Goal: Task Accomplishment & Management: Manage account settings

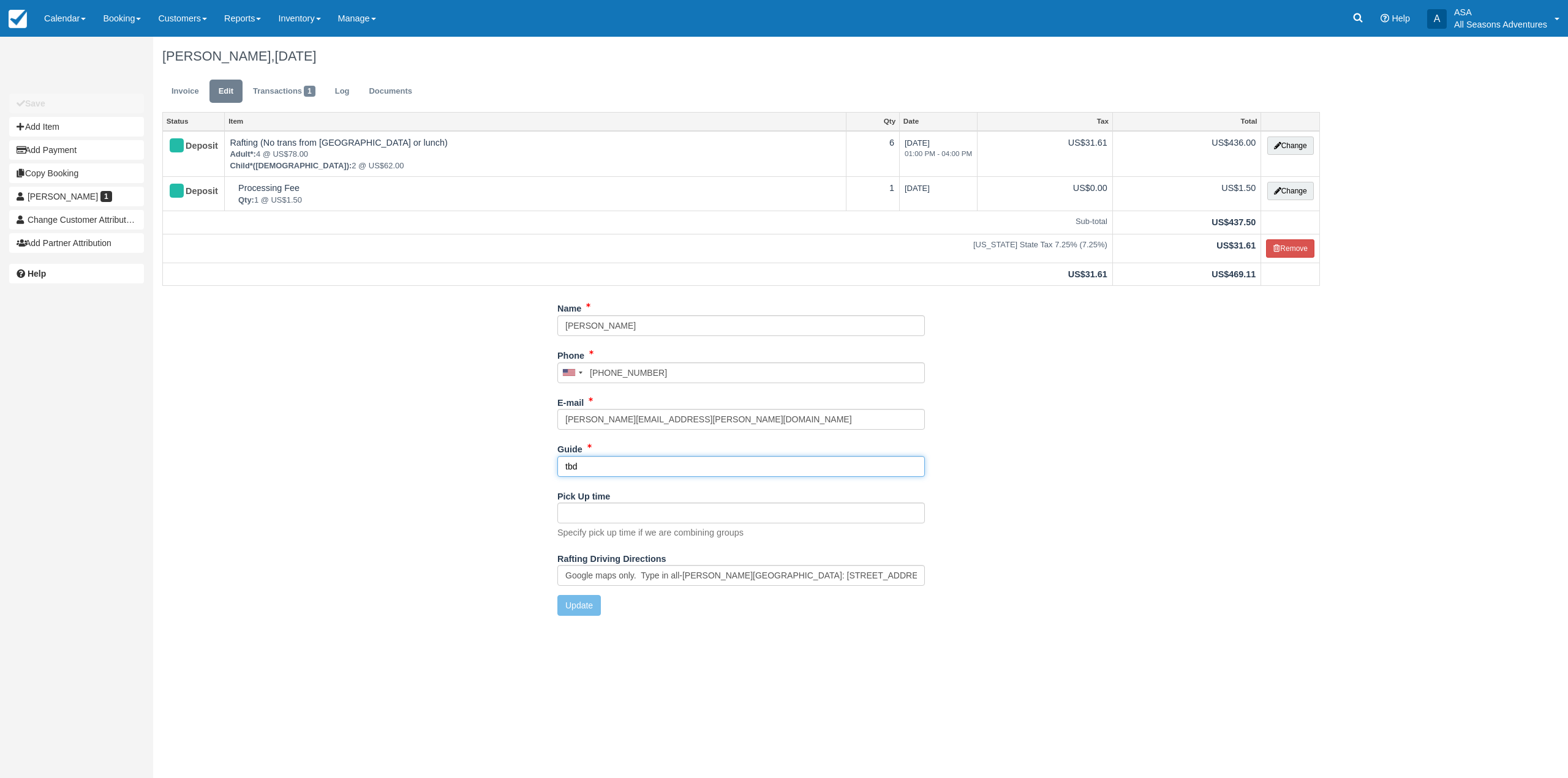
drag, startPoint x: 714, startPoint y: 466, endPoint x: 547, endPoint y: 480, distance: 167.6
click at [547, 480] on div "Name Josh Bertman Phone United States +1 Canada +1 United Kingdom +44 Afghanist…" at bounding box center [741, 461] width 1176 height 327
type input "Dan S"
click at [579, 616] on button "Update" at bounding box center [579, 605] width 43 height 21
type input "+17036158889"
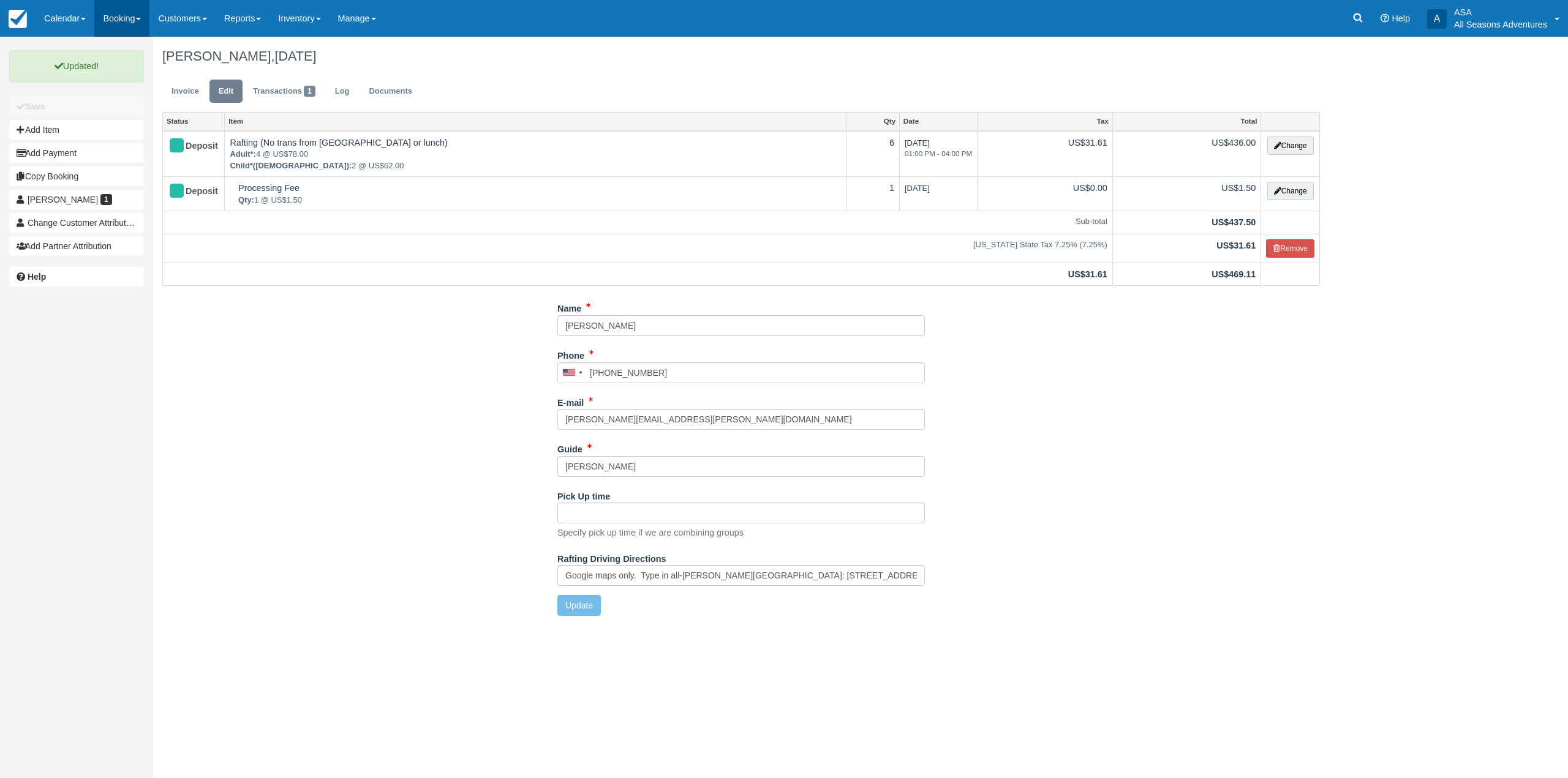
click at [142, 22] on link "Booking" at bounding box center [122, 18] width 55 height 36
click at [139, 87] on link "Daily List" at bounding box center [150, 79] width 110 height 26
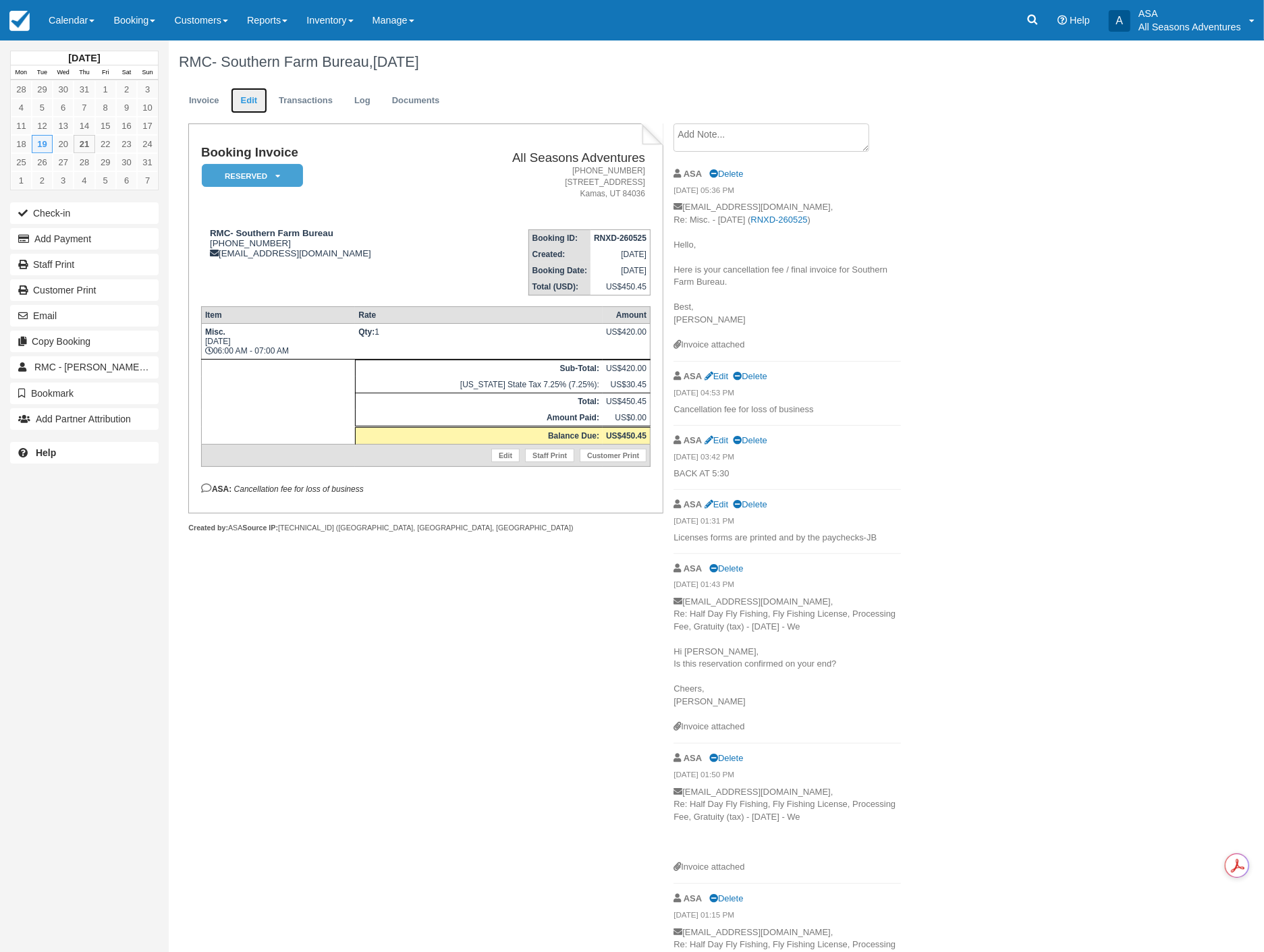
click at [250, 98] on link "Edit" at bounding box center [249, 101] width 37 height 26
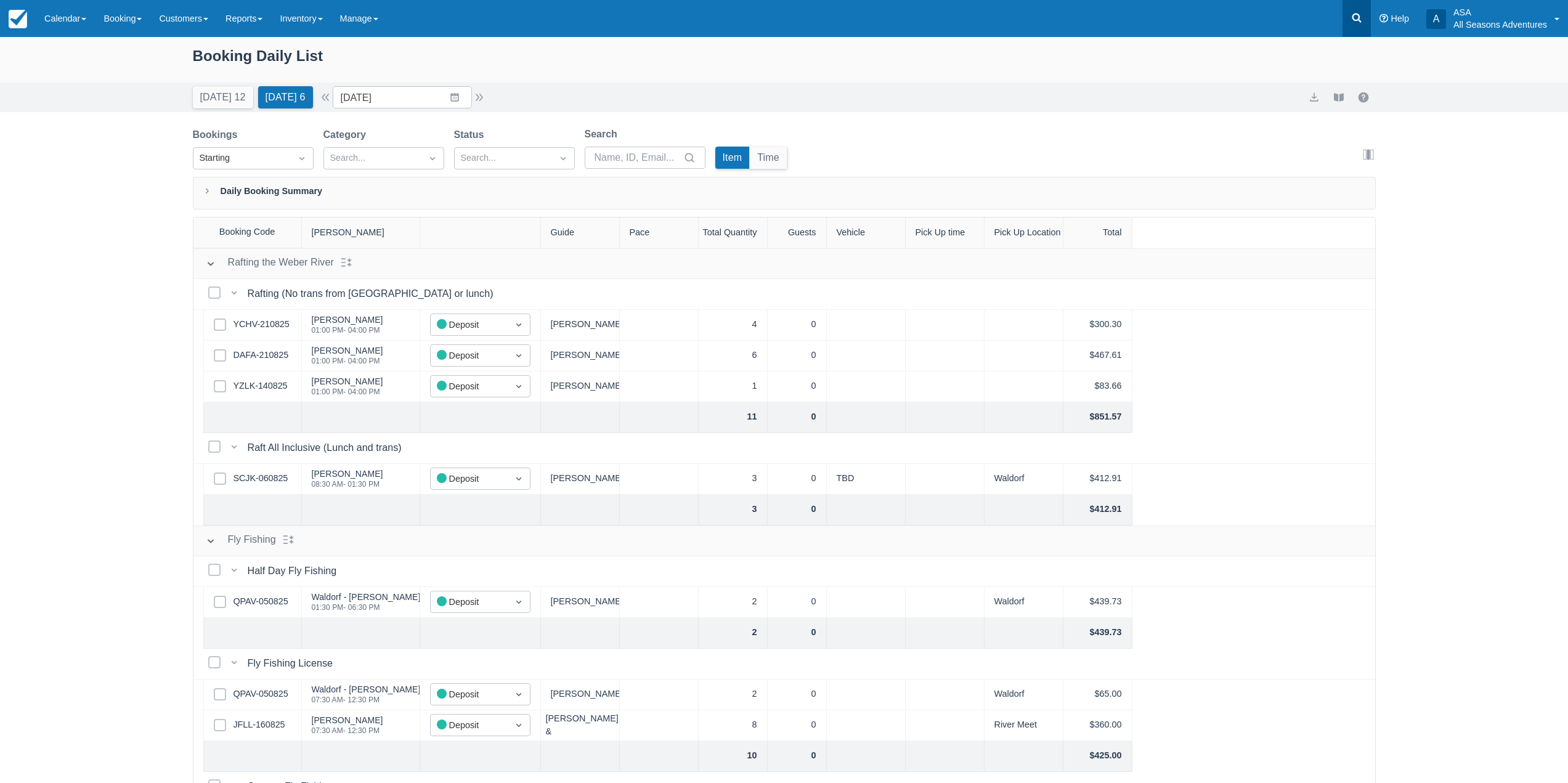
click at [1347, 16] on link at bounding box center [1357, 18] width 28 height 37
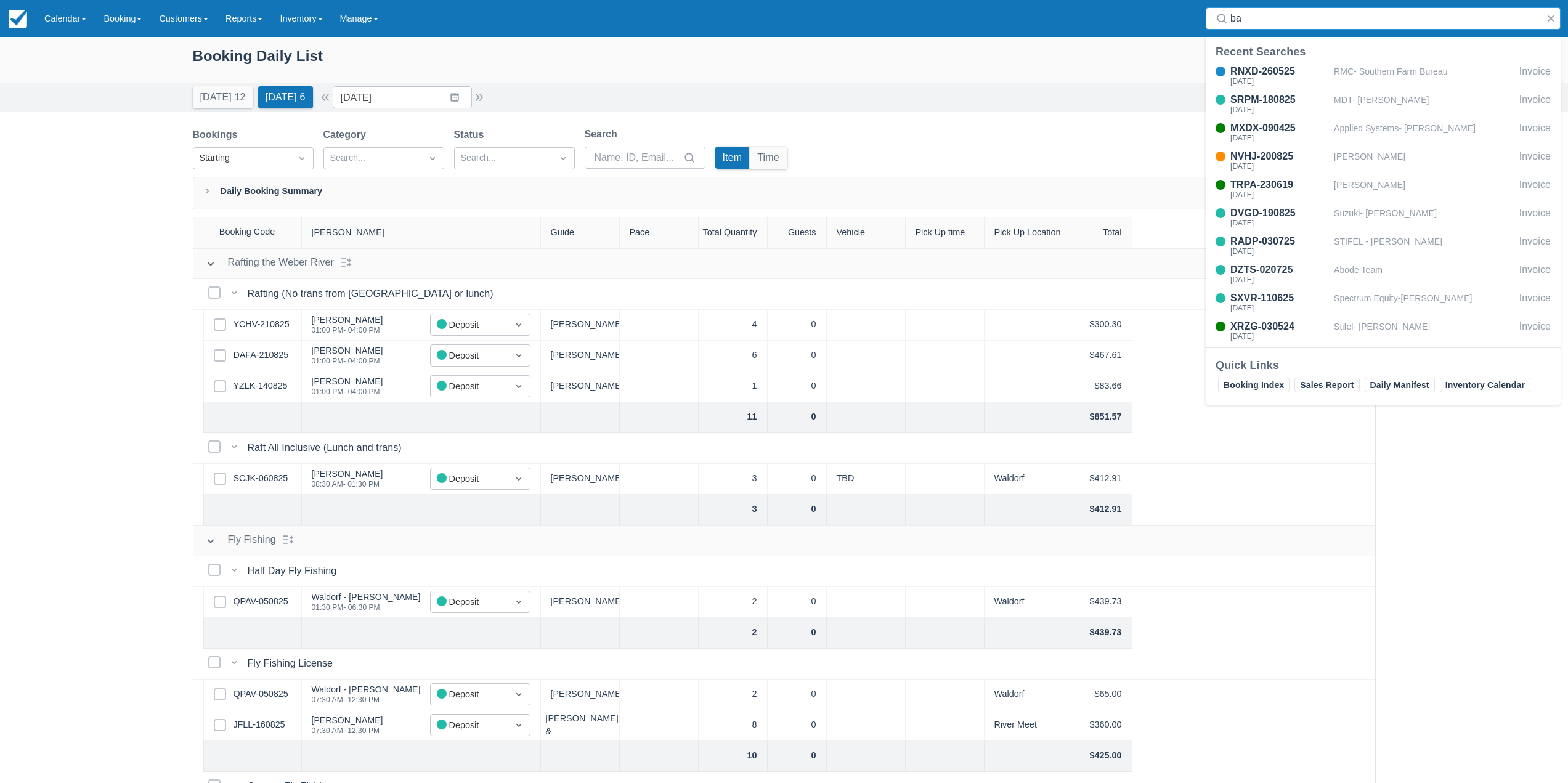
type input "b"
type input "abode"
click at [1319, 76] on div "DZTS-020725" at bounding box center [1280, 71] width 99 height 15
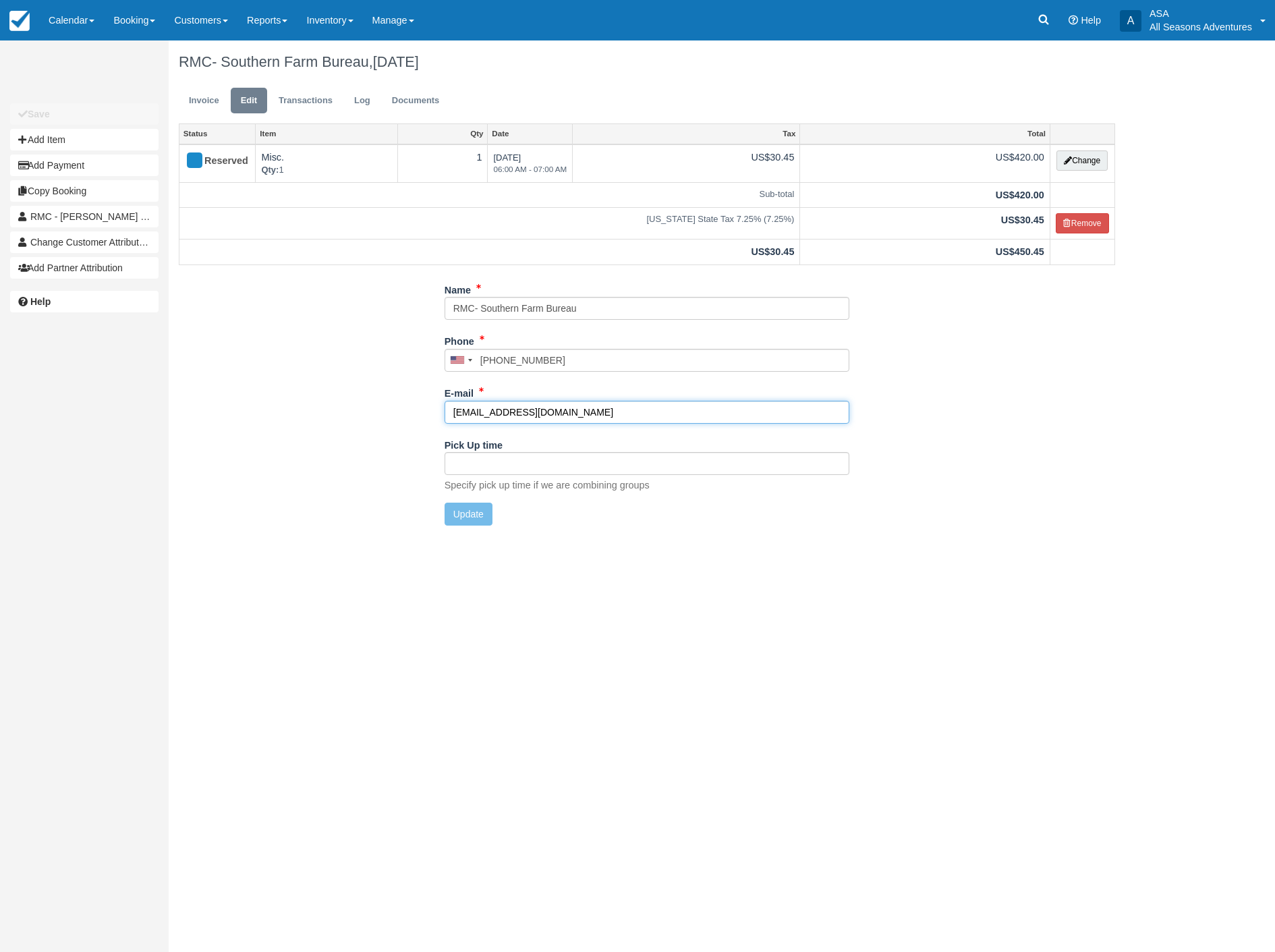
click at [577, 413] on input "blewin@rmcdmc.com" at bounding box center [646, 412] width 405 height 23
type input "b"
type input "ojackson@rmcdmc.com"
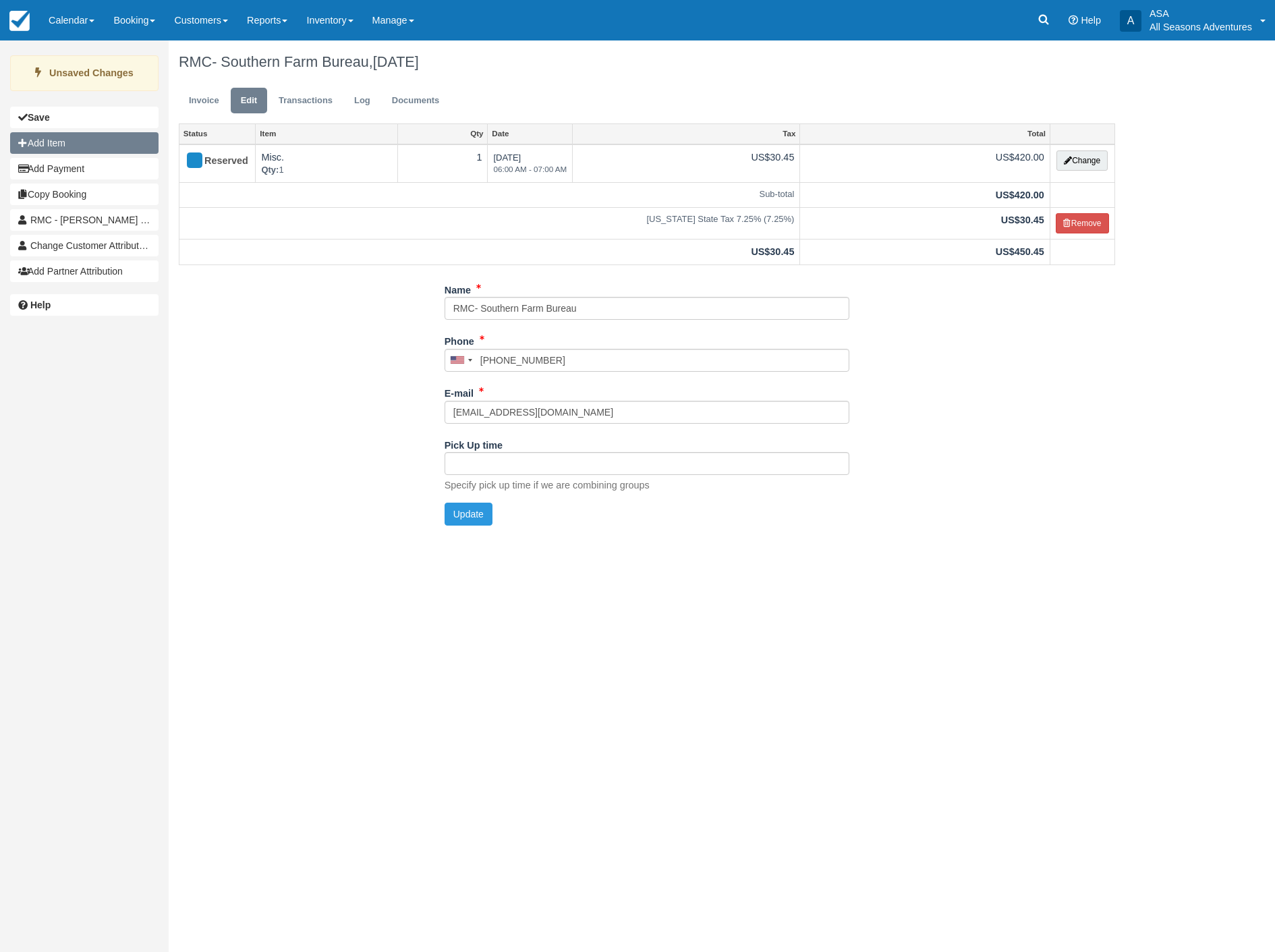
click at [69, 136] on button "Add Item" at bounding box center [84, 142] width 148 height 21
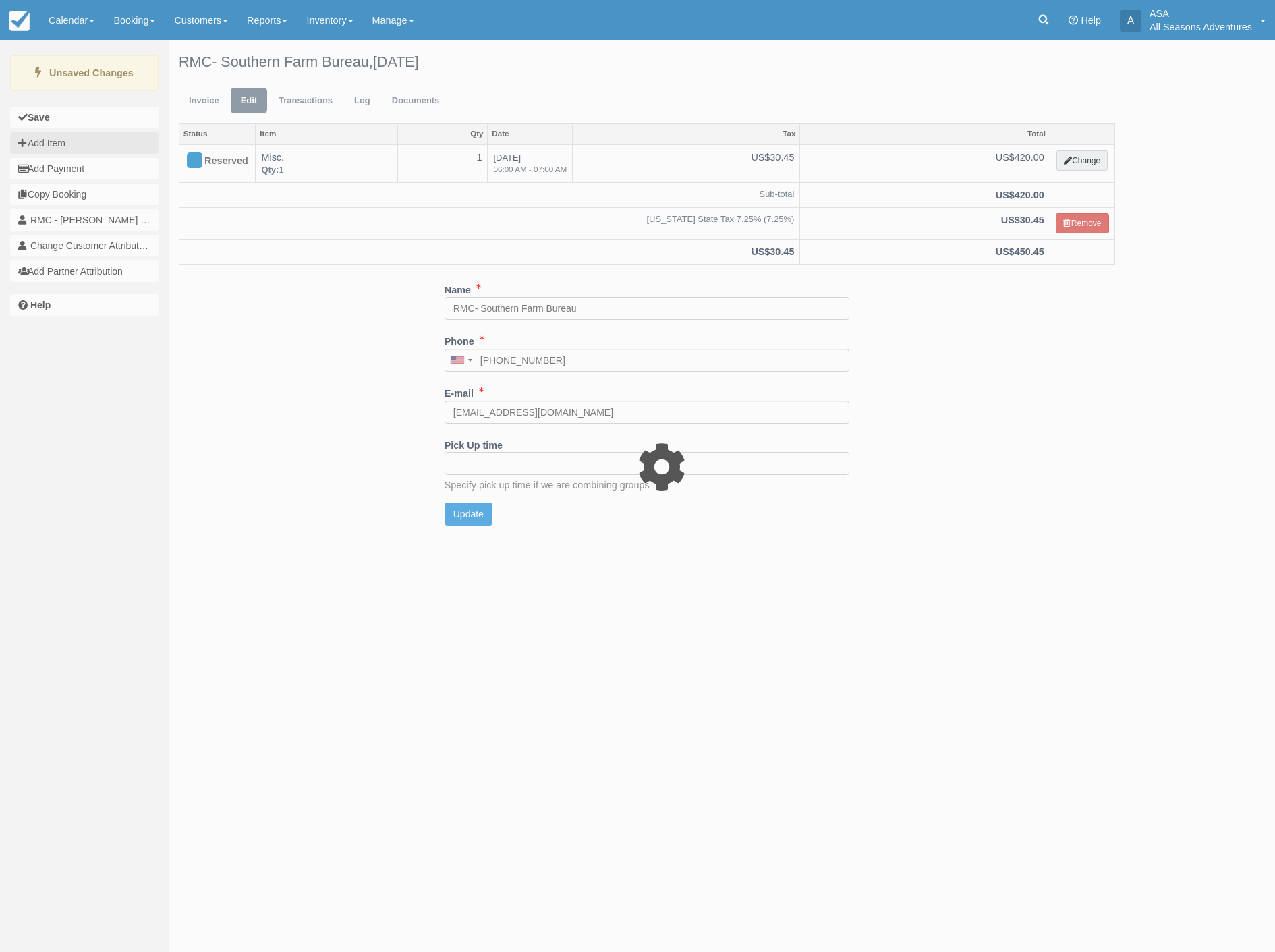
type input "0.00"
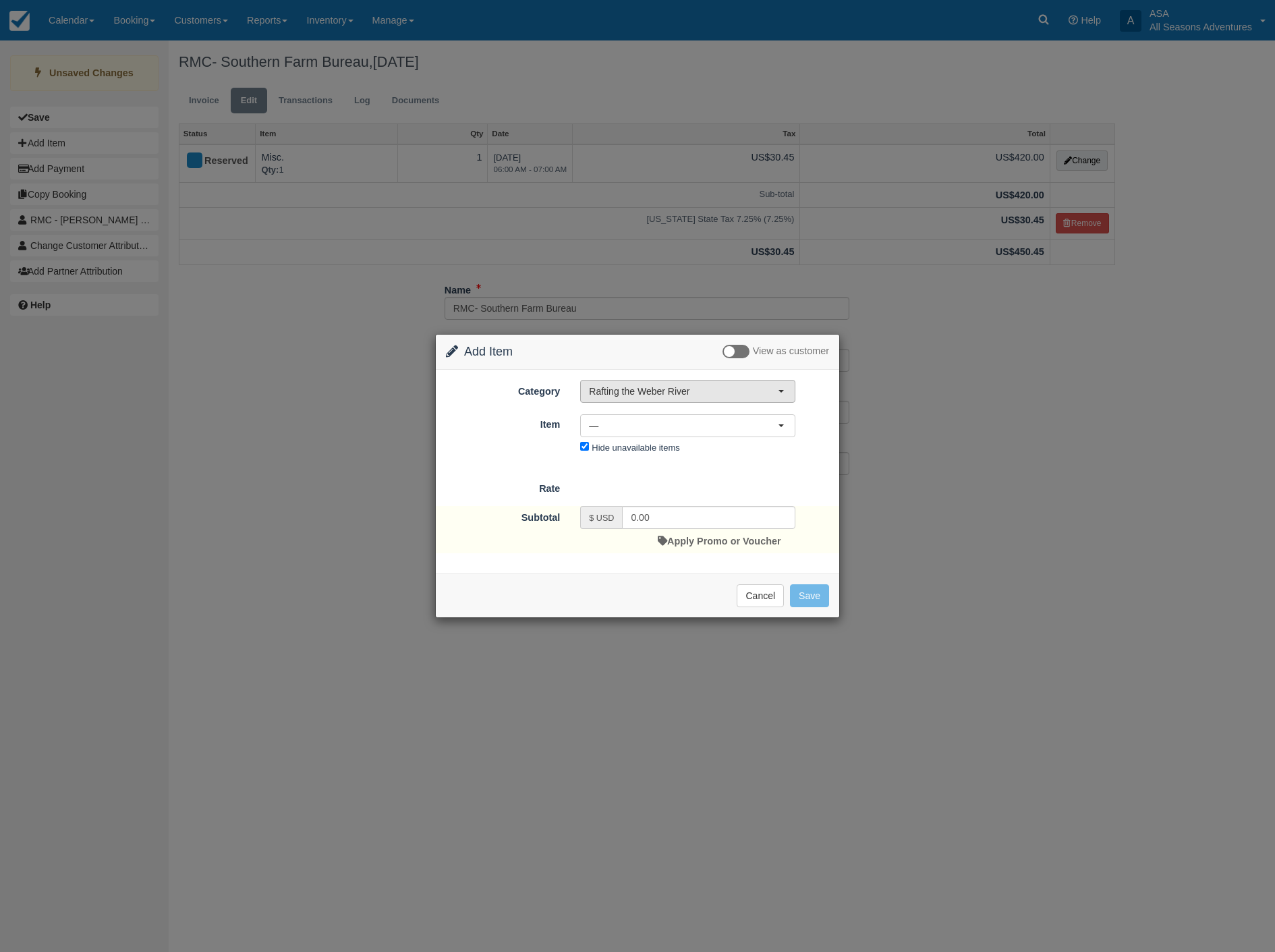
click at [723, 396] on span "Rafting the Weber River" at bounding box center [683, 392] width 188 height 14
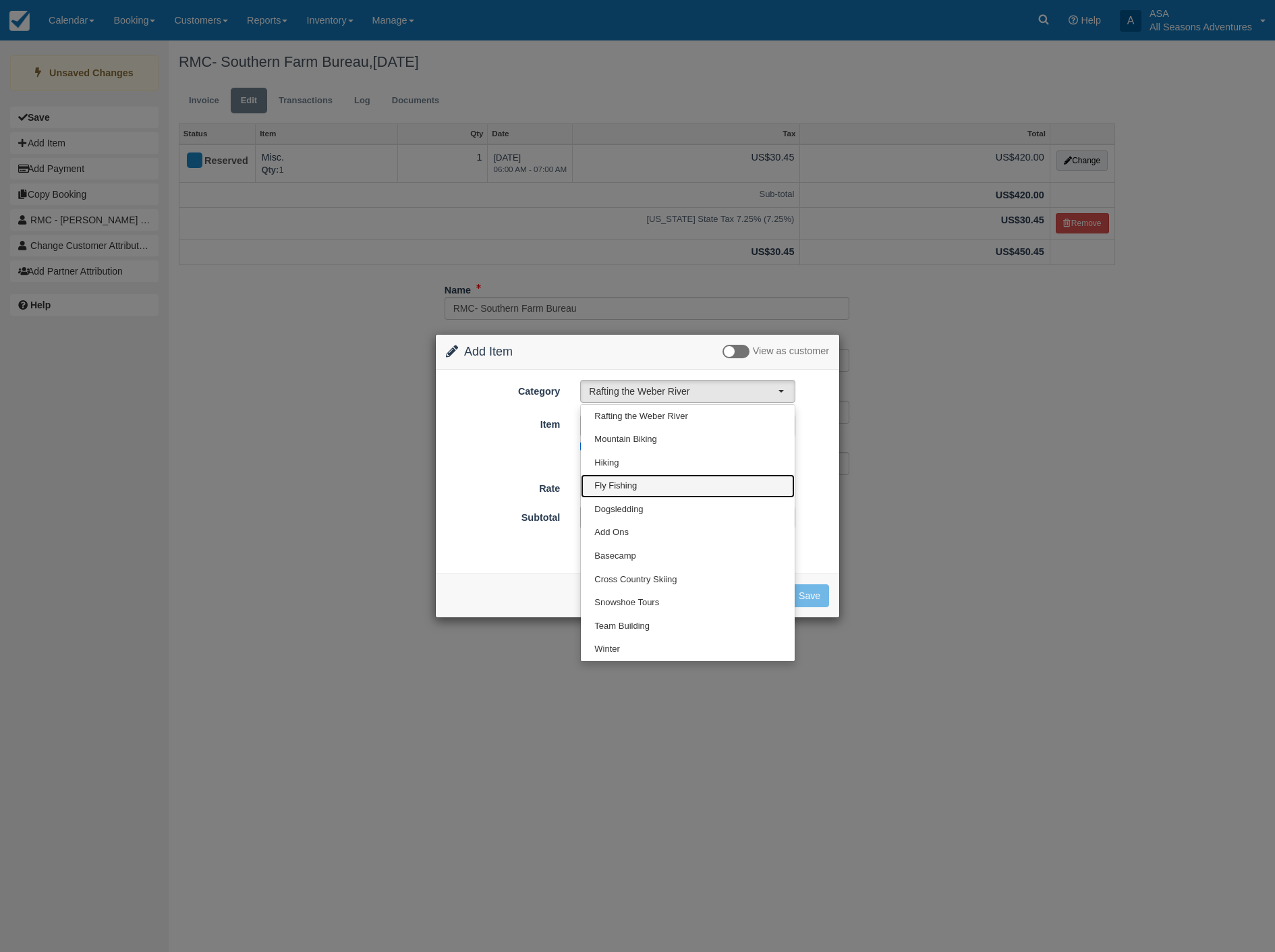
click at [629, 483] on span "Fly Fishing" at bounding box center [616, 485] width 43 height 13
select select "8"
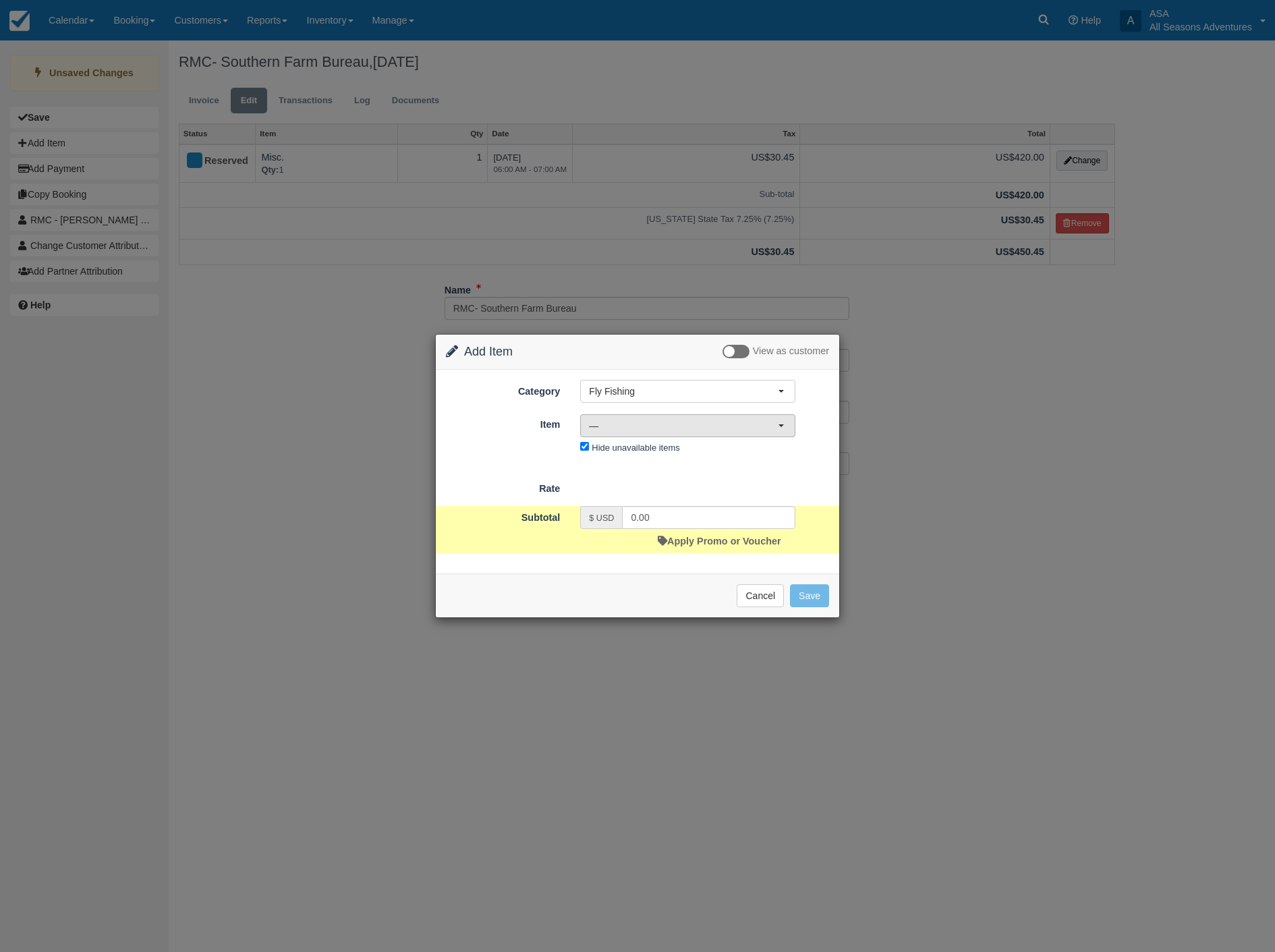
click at [646, 432] on span "—" at bounding box center [683, 426] width 188 height 14
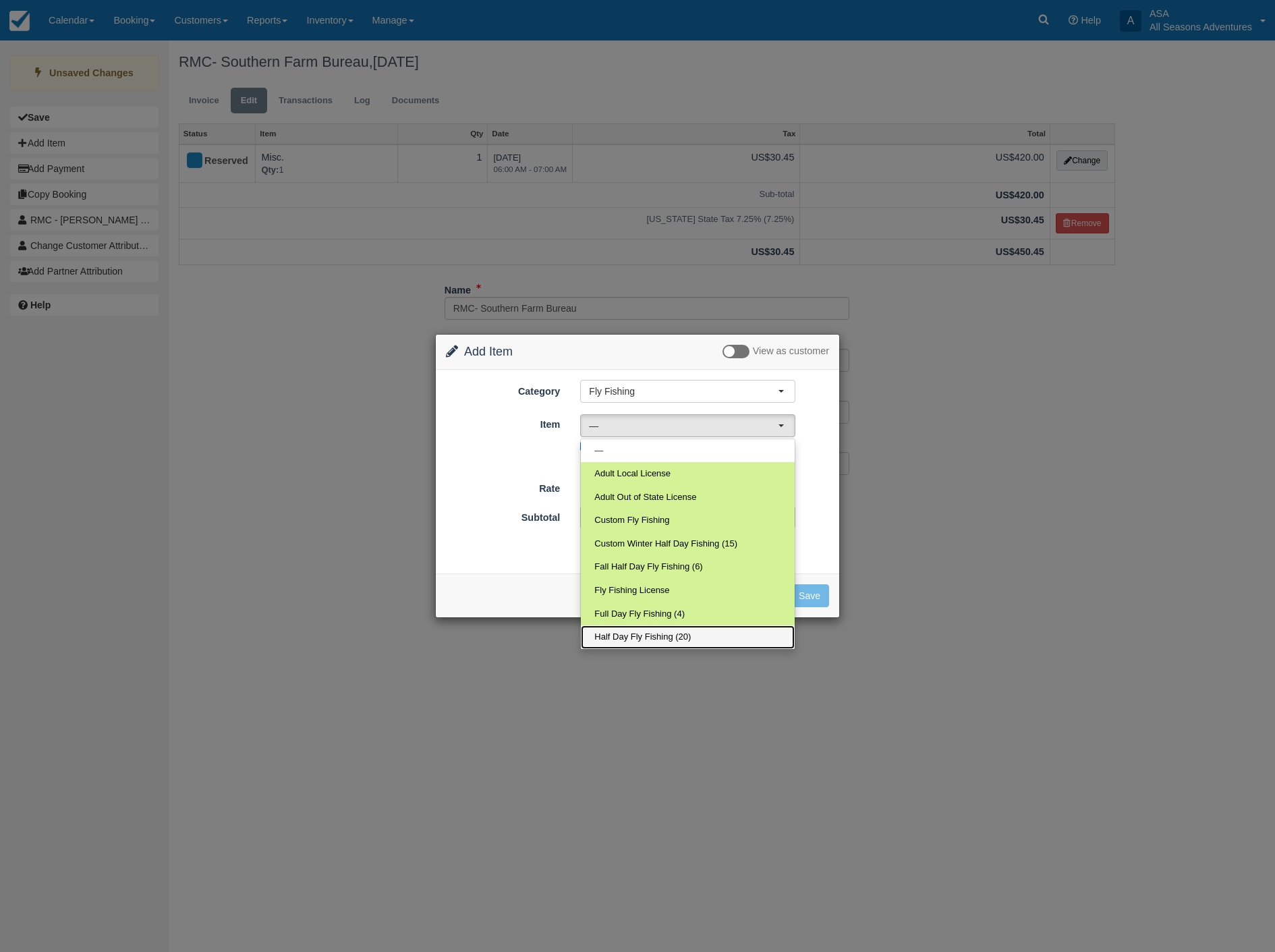
click at [626, 631] on span "Half Day Fly Fishing (20)" at bounding box center [642, 637] width 96 height 13
select select "22"
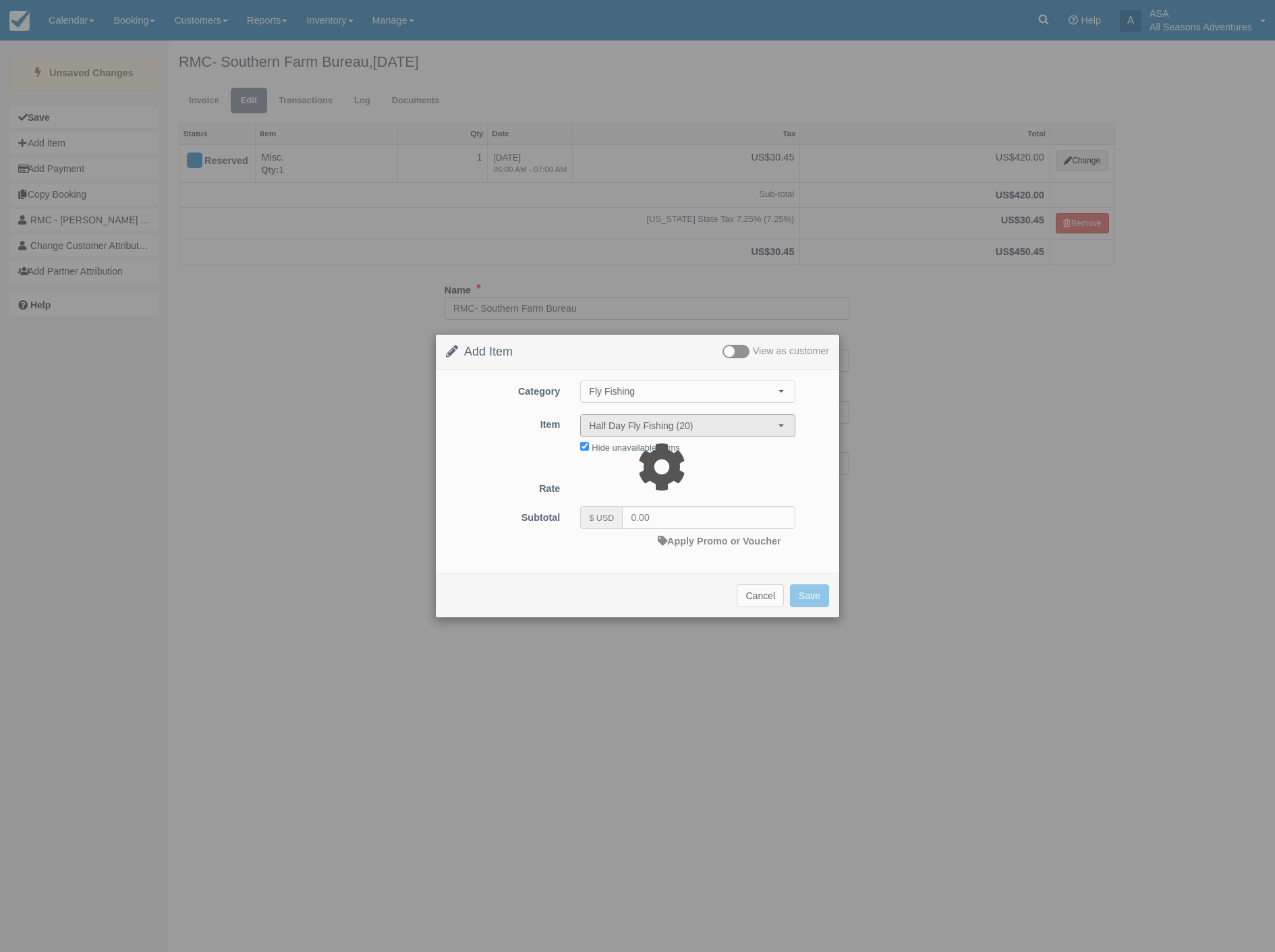
type input "320.00"
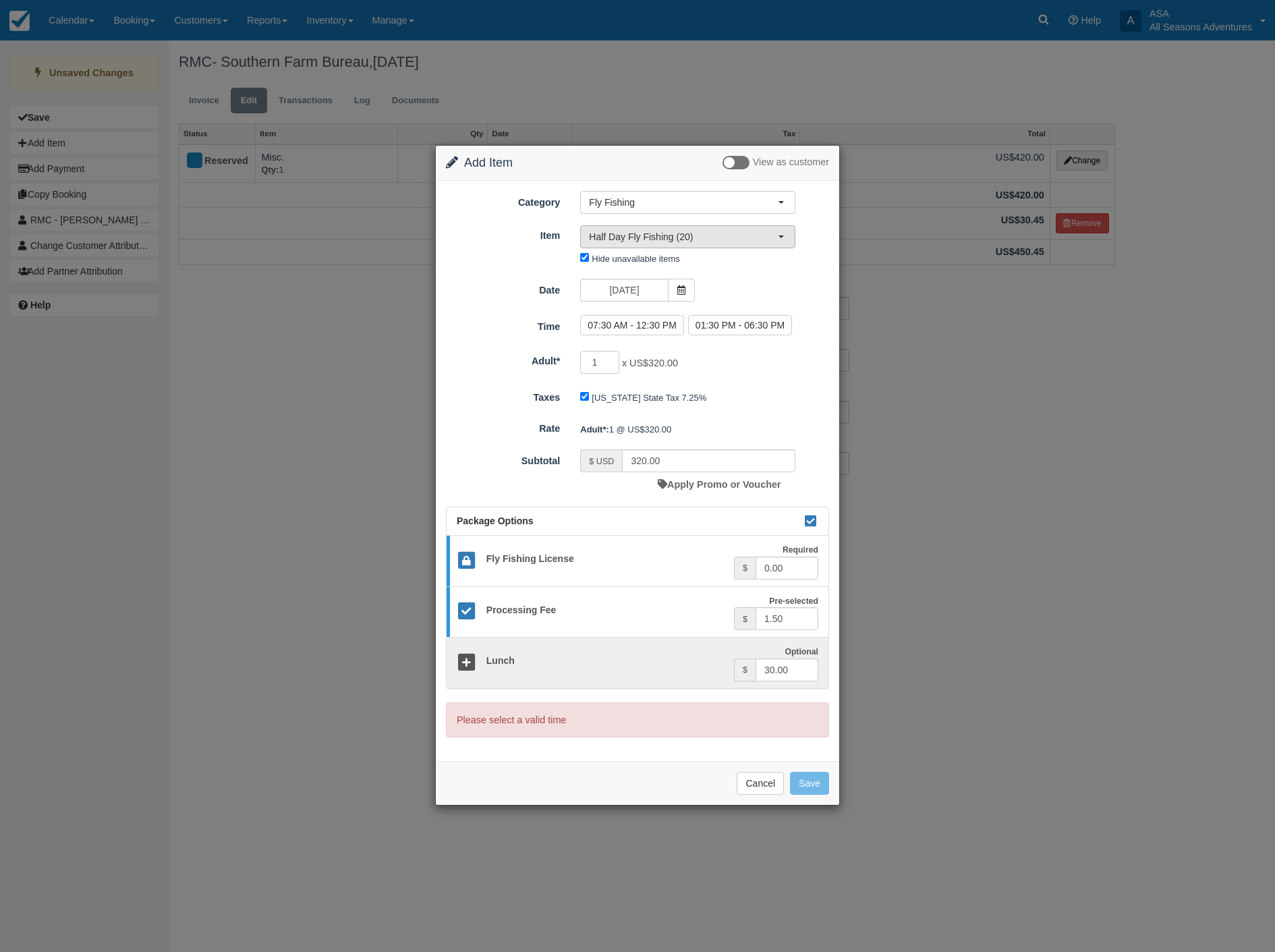
click at [705, 237] on span "Half Day Fly Fishing (20)" at bounding box center [683, 237] width 188 height 14
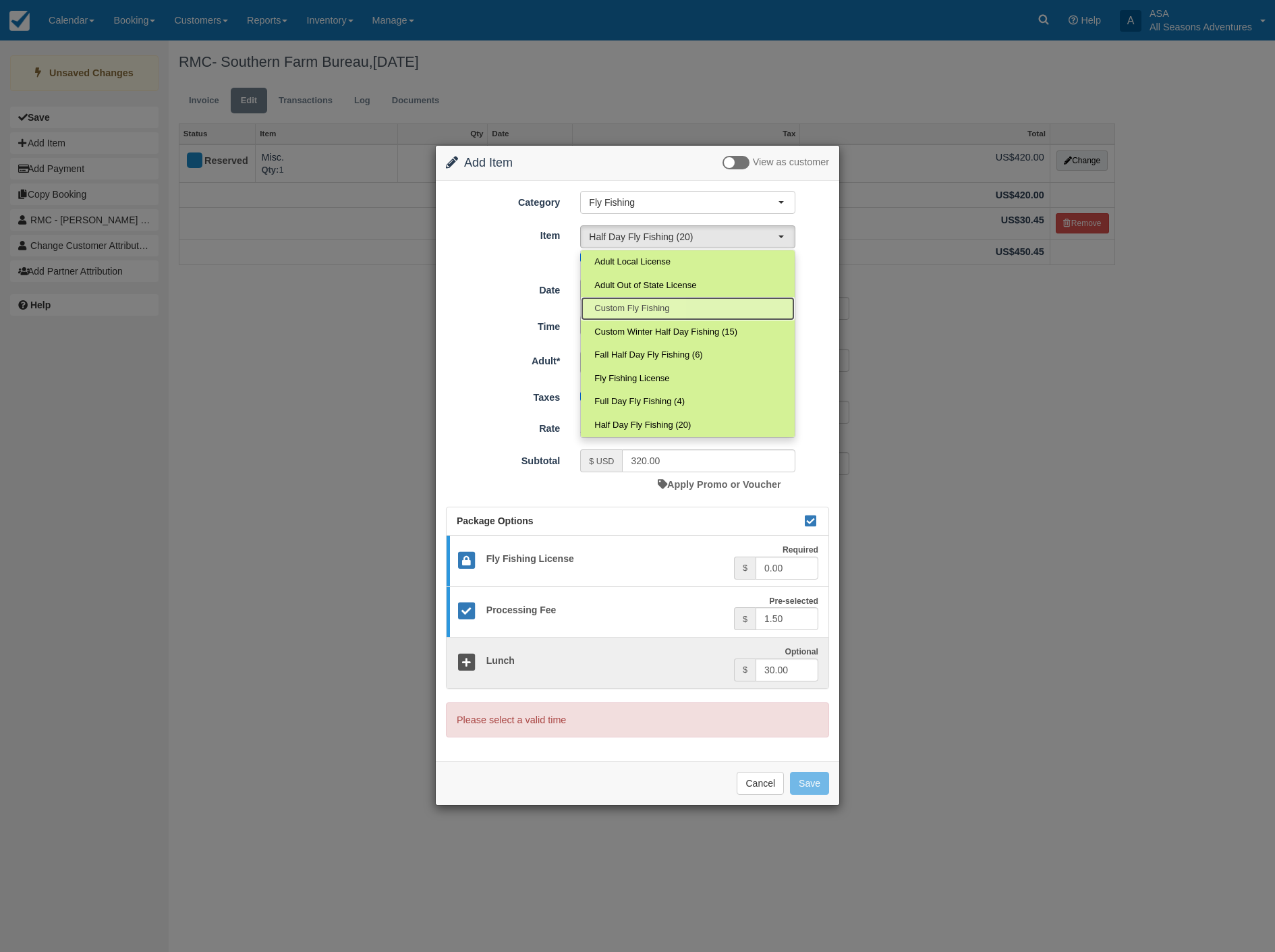
click at [628, 305] on span "Custom Fly Fishing" at bounding box center [632, 308] width 75 height 13
select select "109"
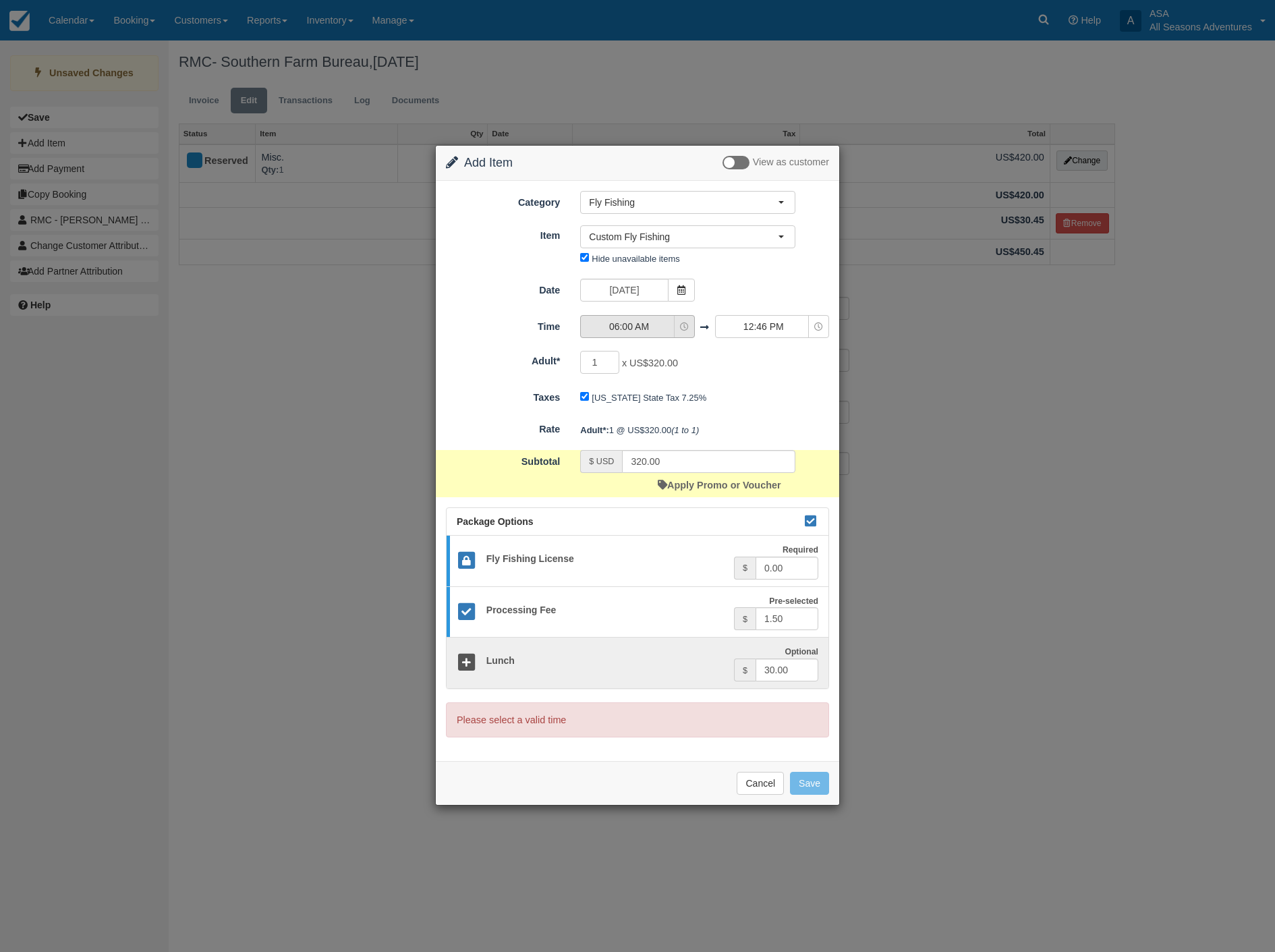
click at [654, 328] on span "06:00 AM" at bounding box center [629, 327] width 96 height 14
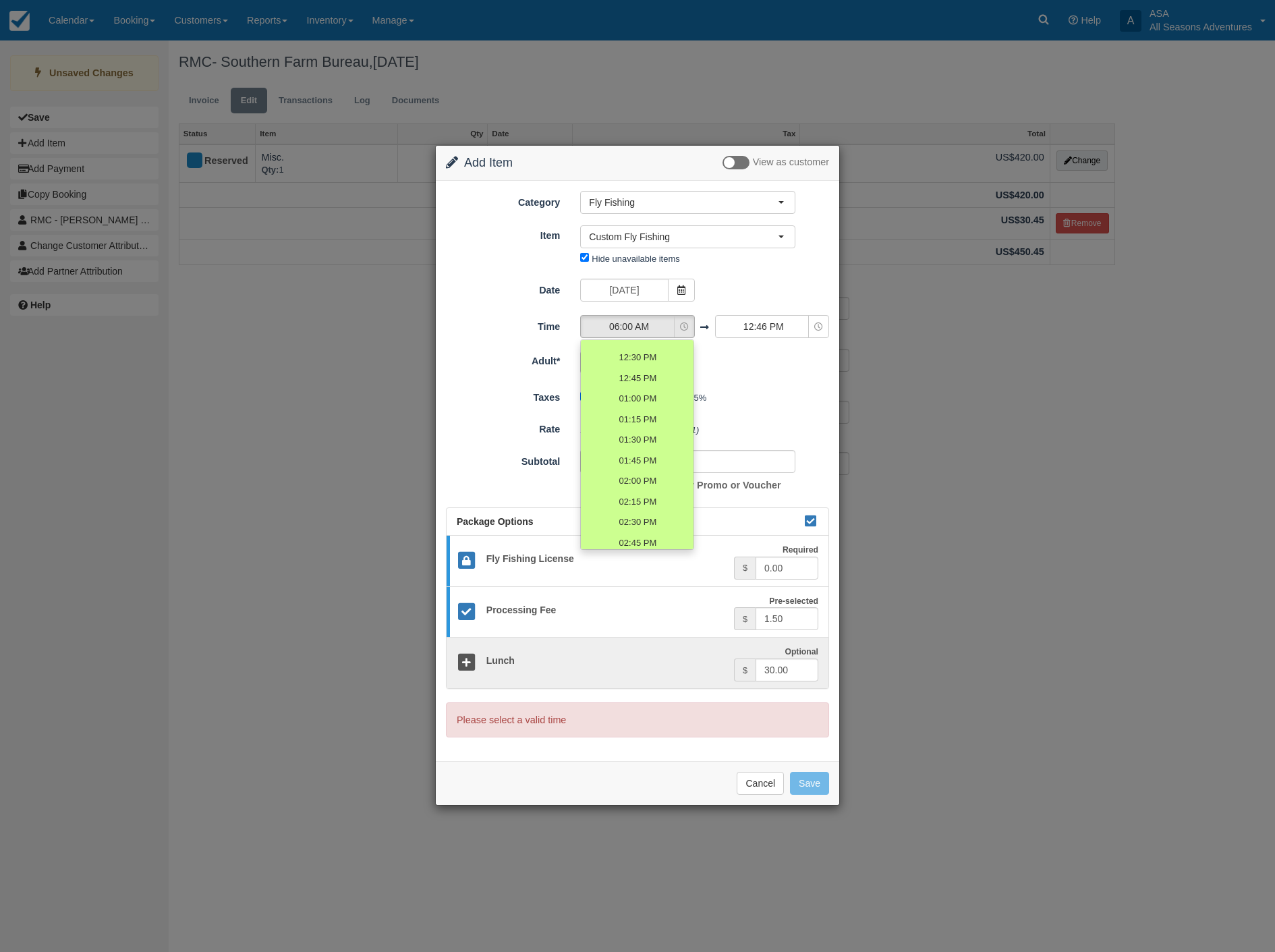
scroll to position [525, 0]
click at [642, 421] on span "01:00 PM" at bounding box center [637, 425] width 38 height 13
select select "13:00"
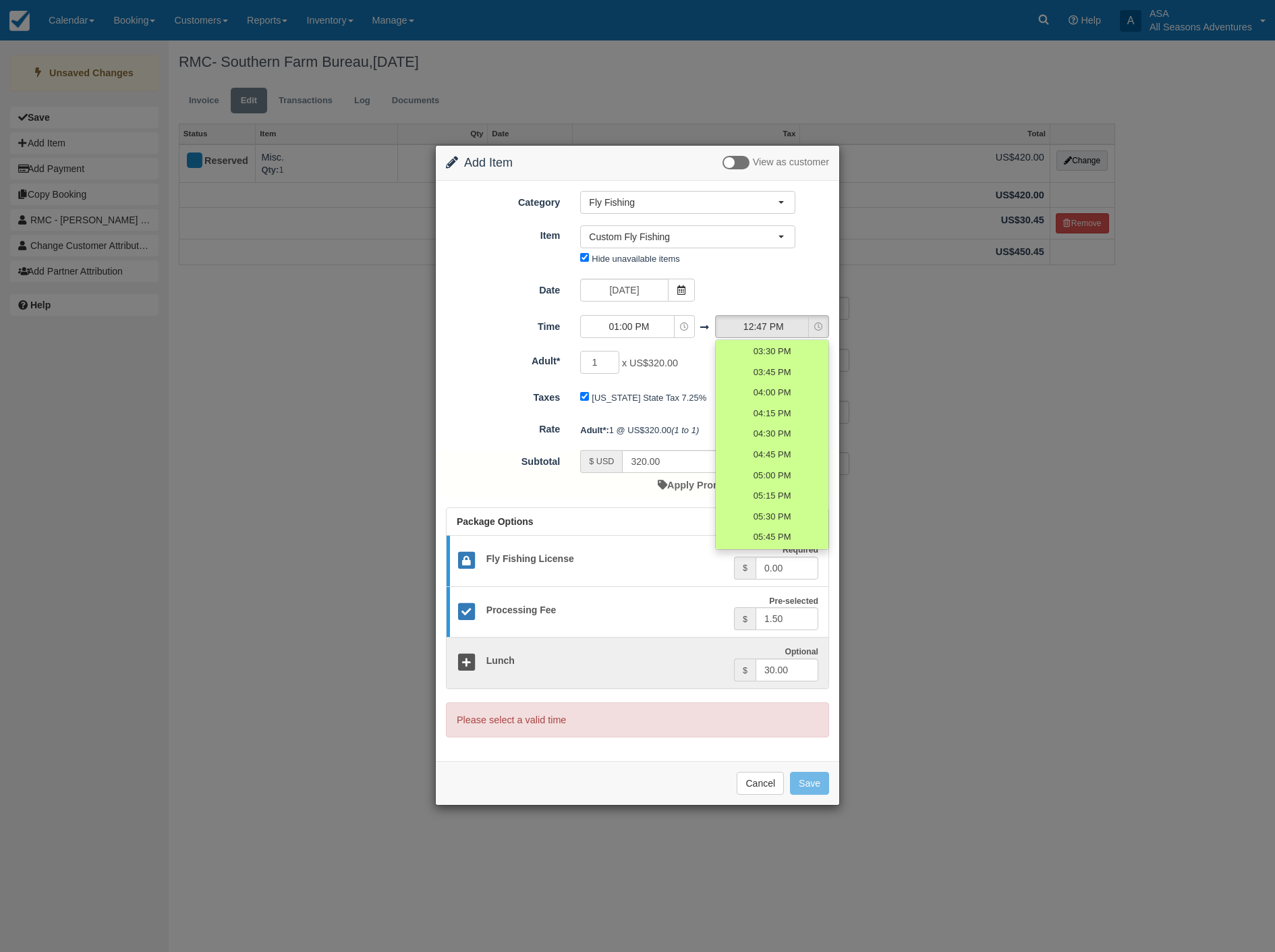
scroll to position [899, 0]
click at [764, 357] on span "05:00 PM" at bounding box center [772, 359] width 38 height 13
select select "17:00"
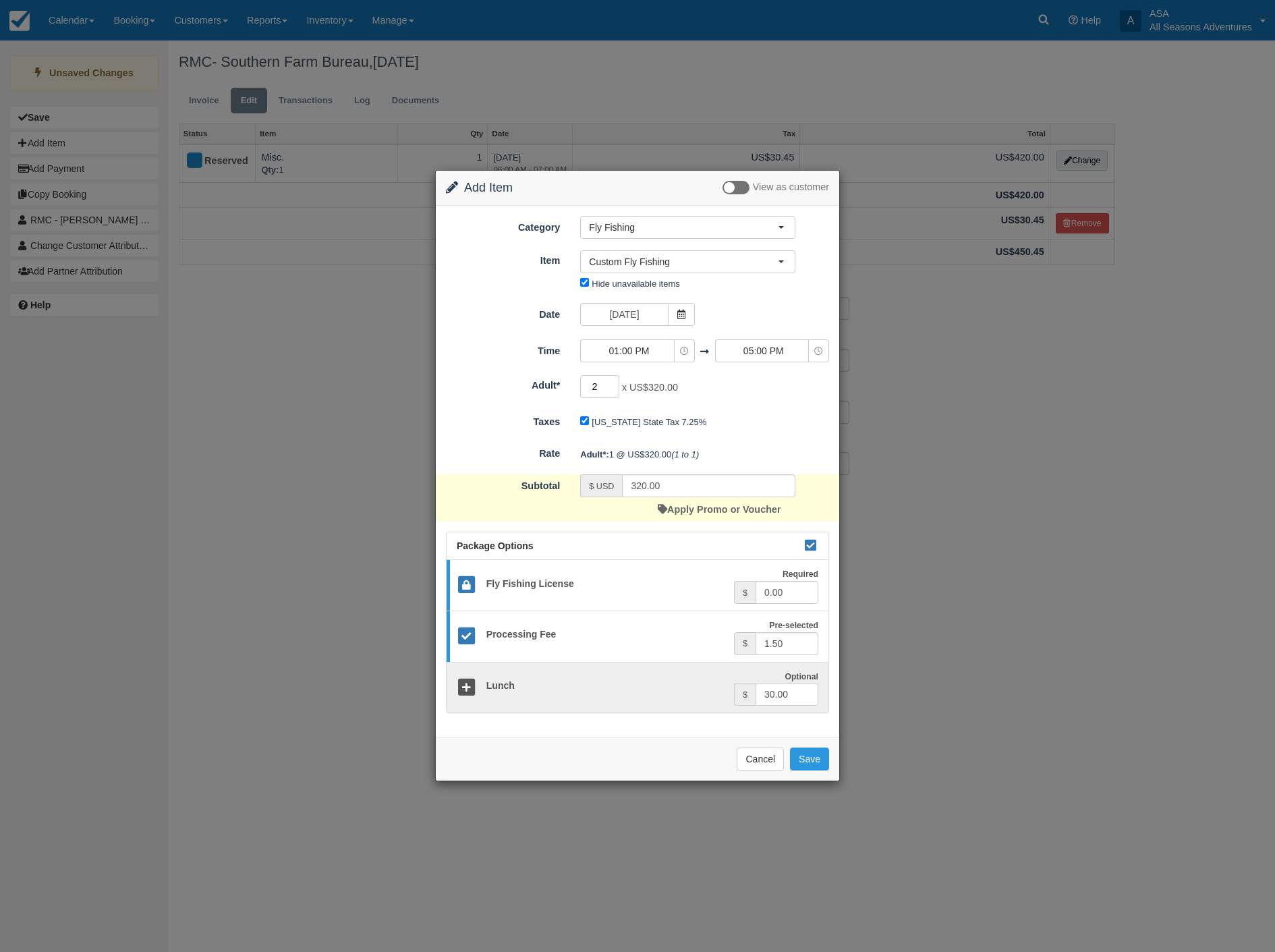
click at [614, 382] on input "2" at bounding box center [600, 386] width 39 height 23
type input "3"
click at [614, 382] on input "3" at bounding box center [600, 386] width 39 height 23
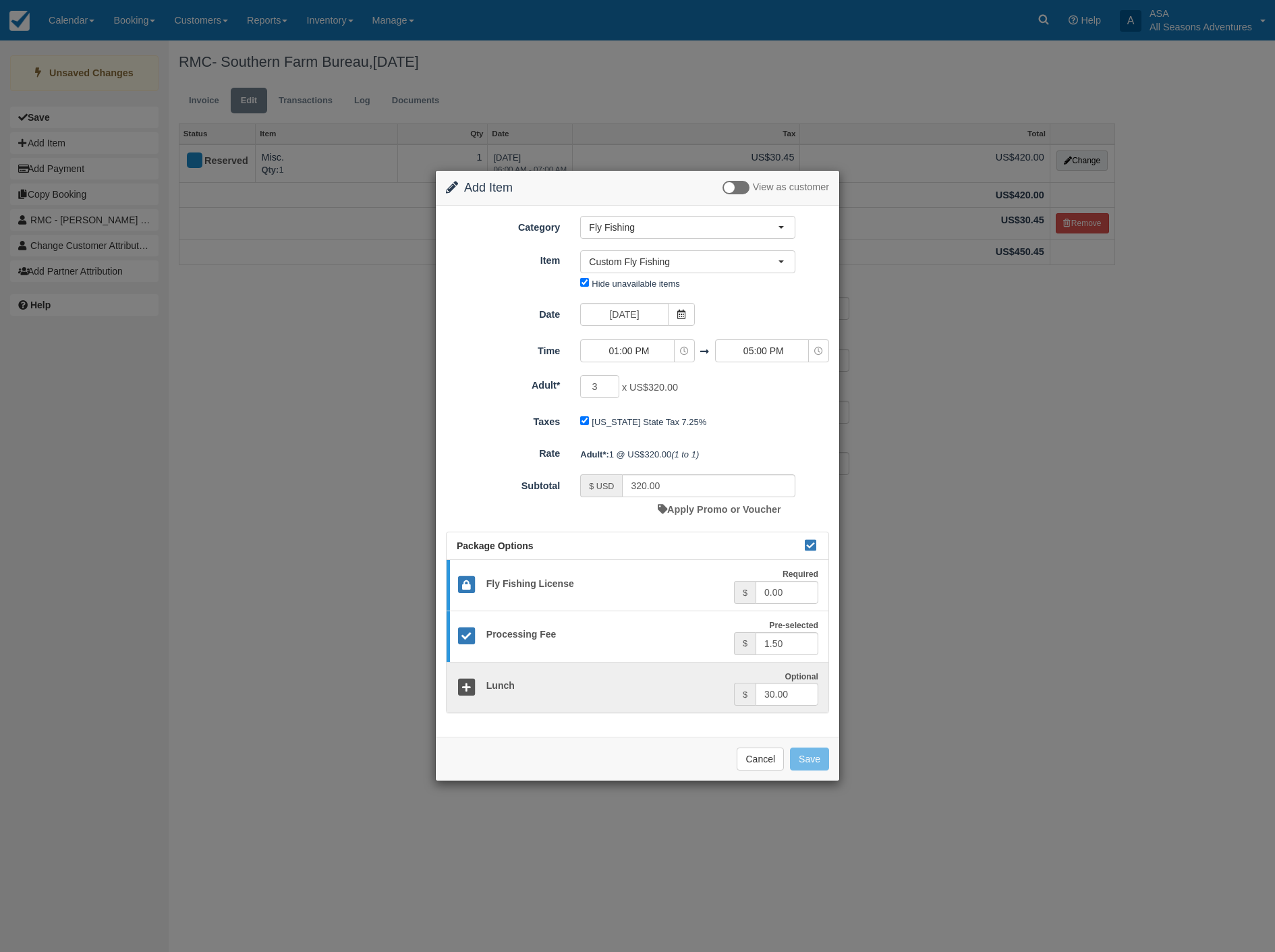
click at [737, 441] on form "Category Fly Fishing Rafting the Weber River Mountain Biking Hiking Fly Fishing…" at bounding box center [637, 465] width 383 height 498
type input "585.00"
click at [816, 766] on button "Save" at bounding box center [809, 758] width 39 height 23
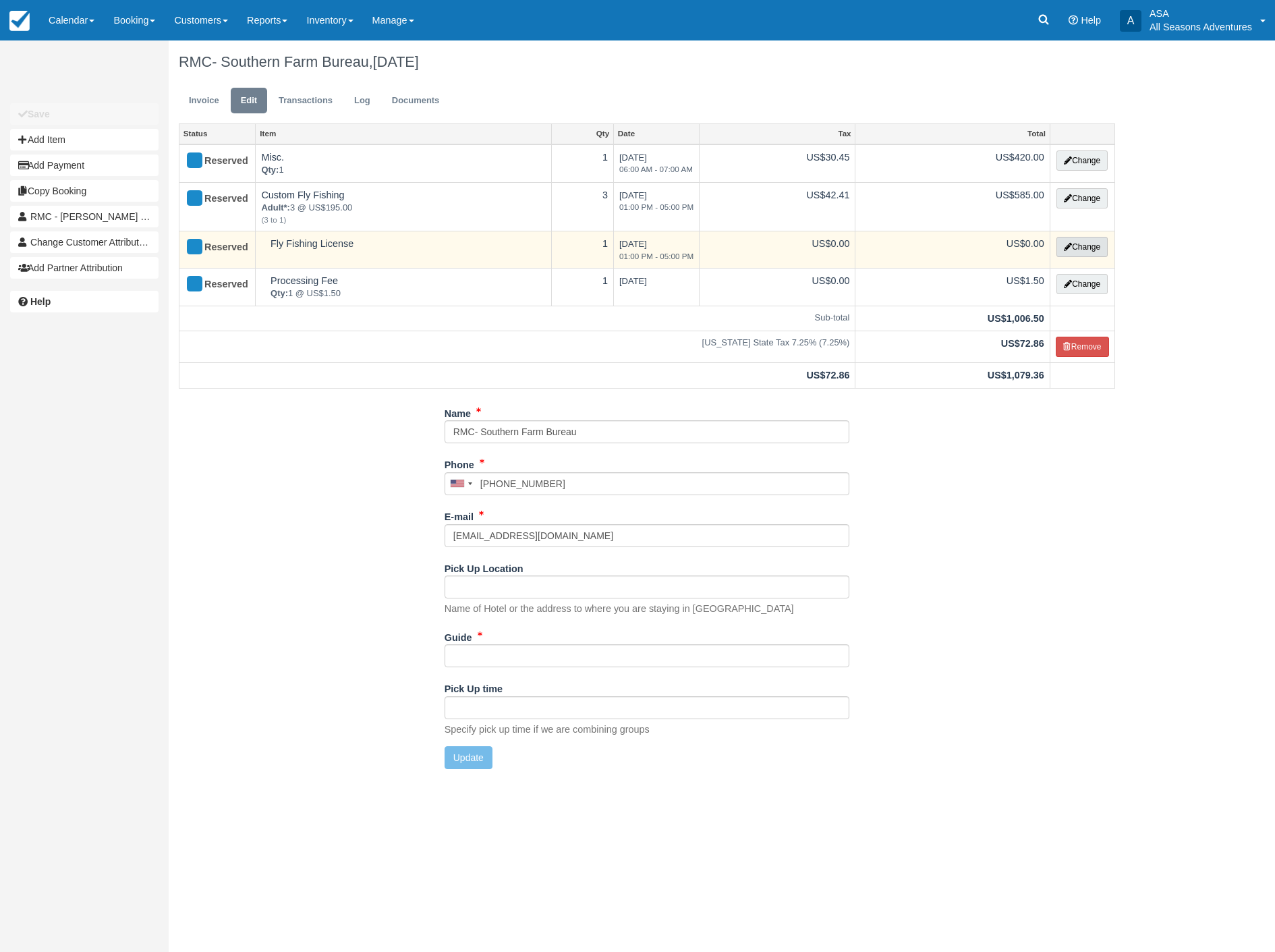
click at [1078, 247] on button "Change" at bounding box center [1082, 247] width 51 height 20
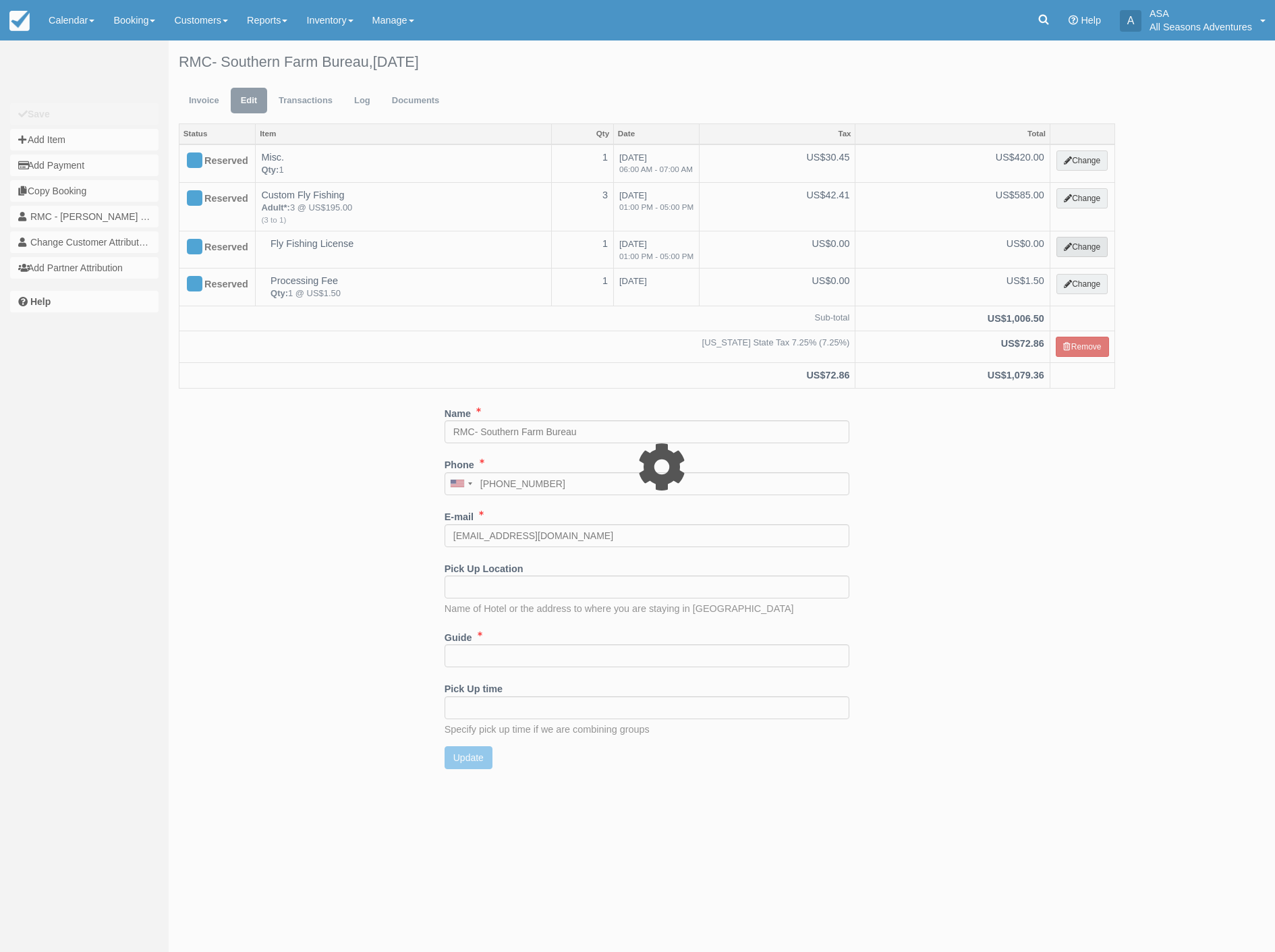
select select "8"
type input "0.00"
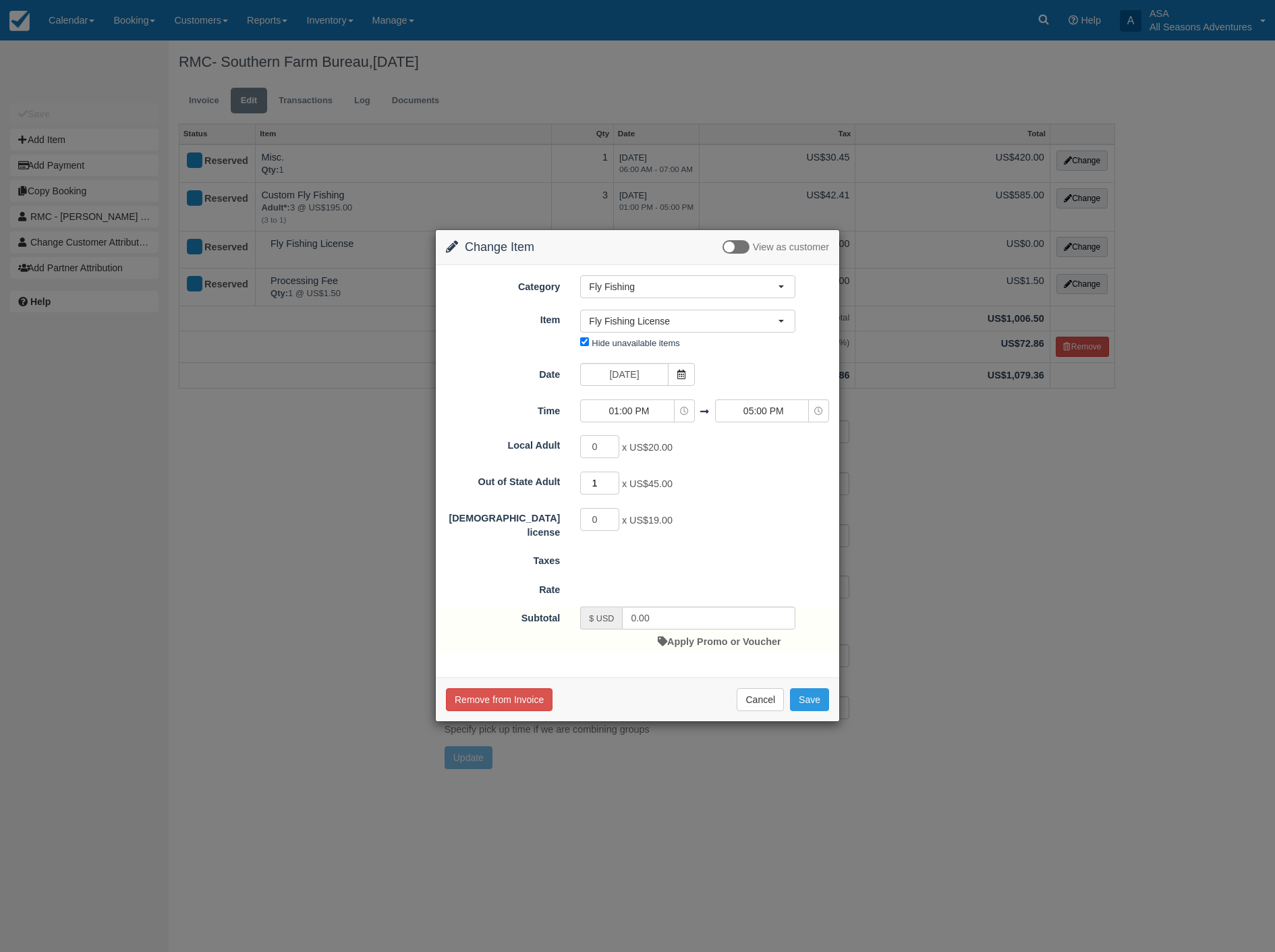
click at [614, 476] on input "1" at bounding box center [600, 483] width 39 height 23
click at [614, 476] on input "2" at bounding box center [600, 483] width 39 height 23
type input "3"
click at [614, 476] on input "3" at bounding box center [600, 483] width 39 height 23
type input "135.00"
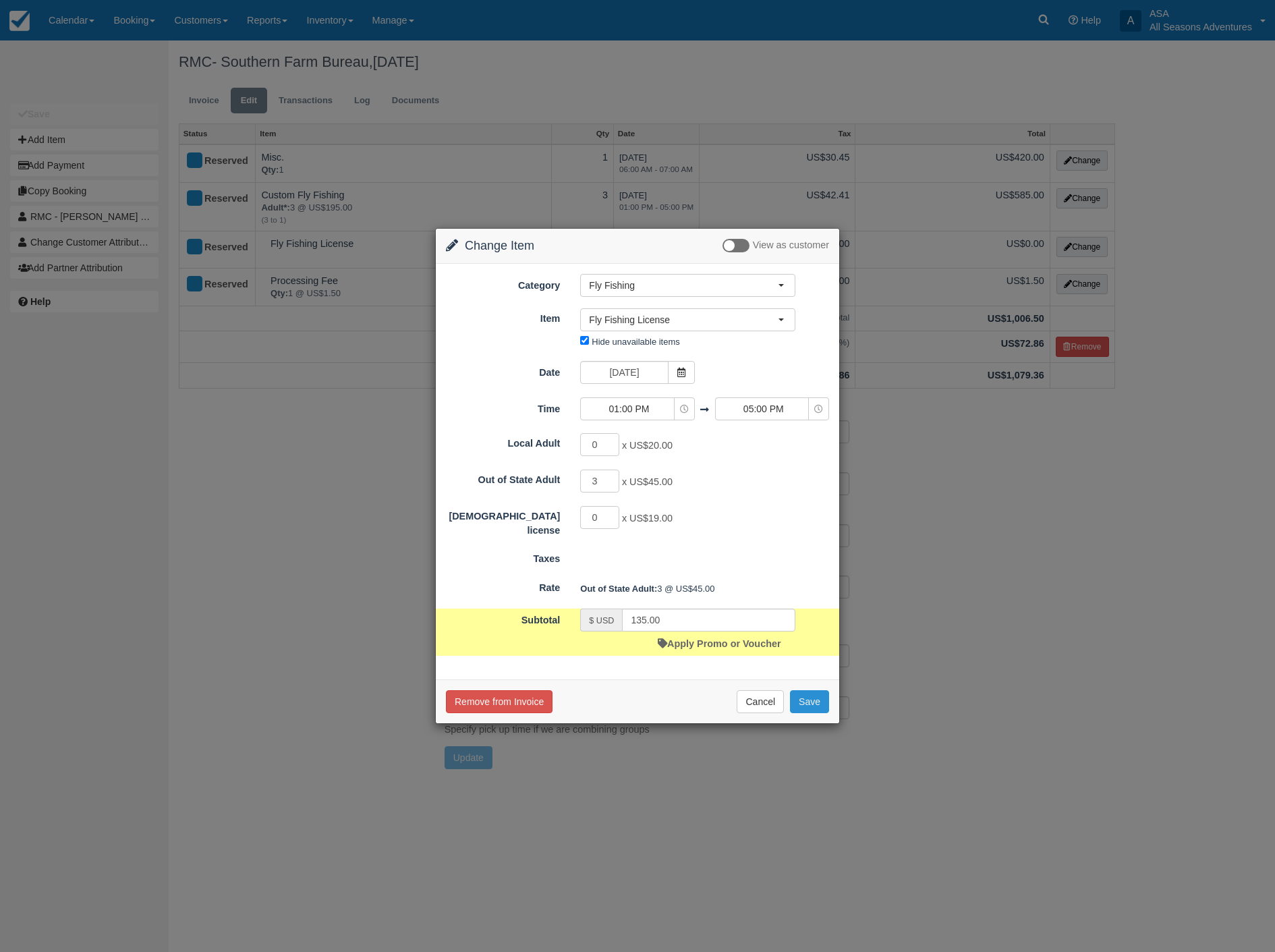
click at [818, 705] on button "Save" at bounding box center [809, 701] width 39 height 23
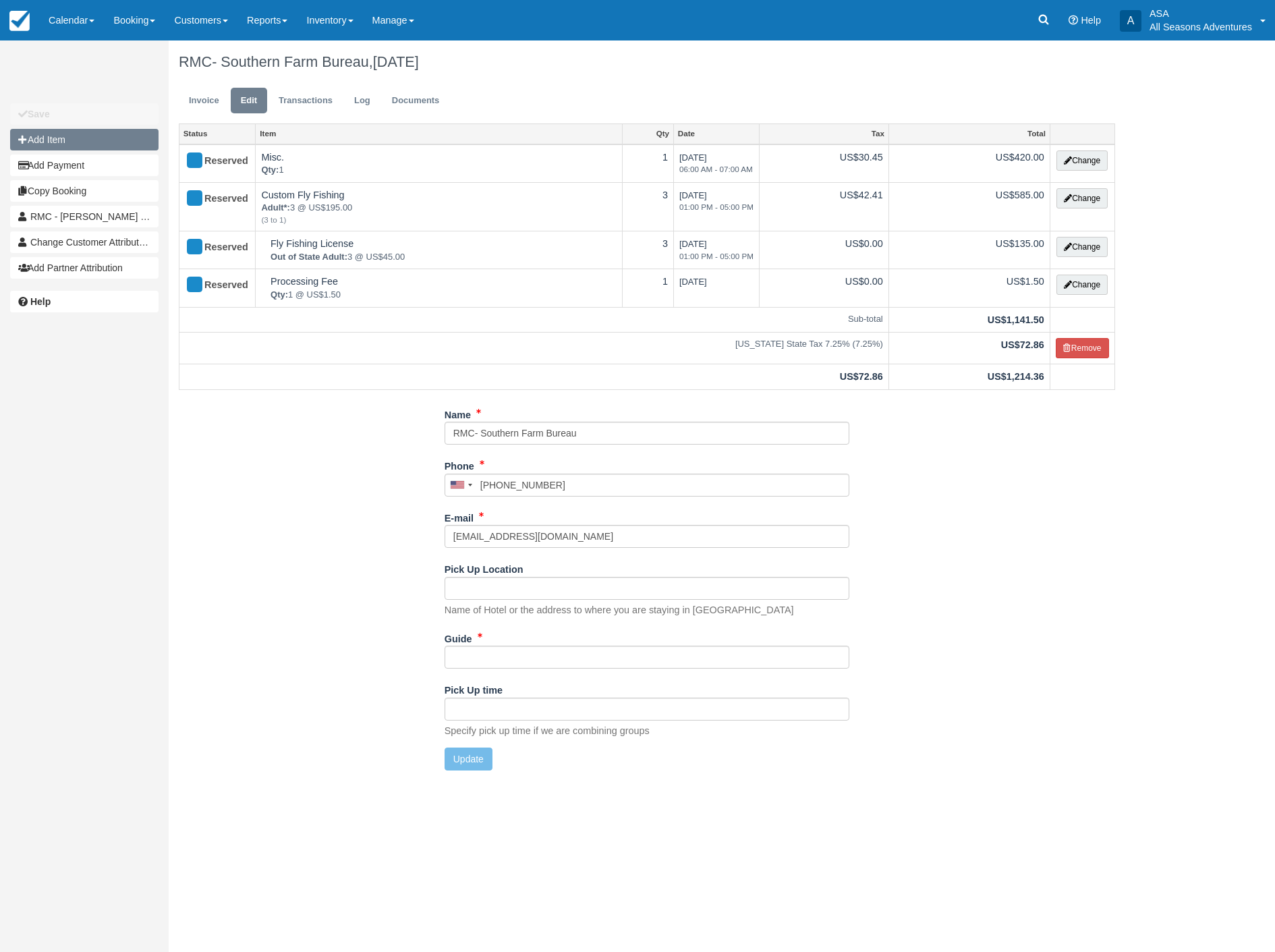
click at [63, 141] on button "Add Item" at bounding box center [84, 139] width 148 height 21
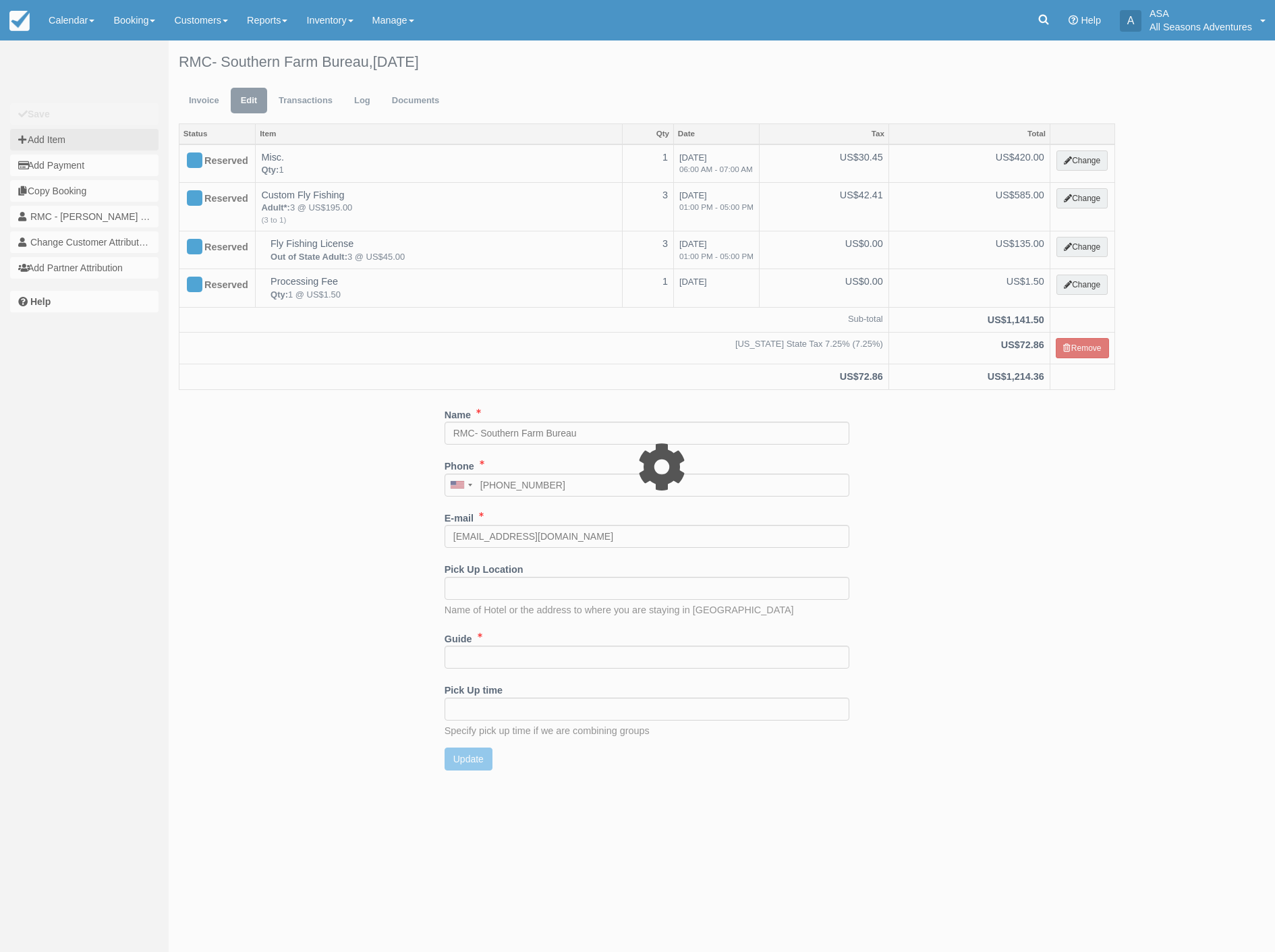
type input "0.00"
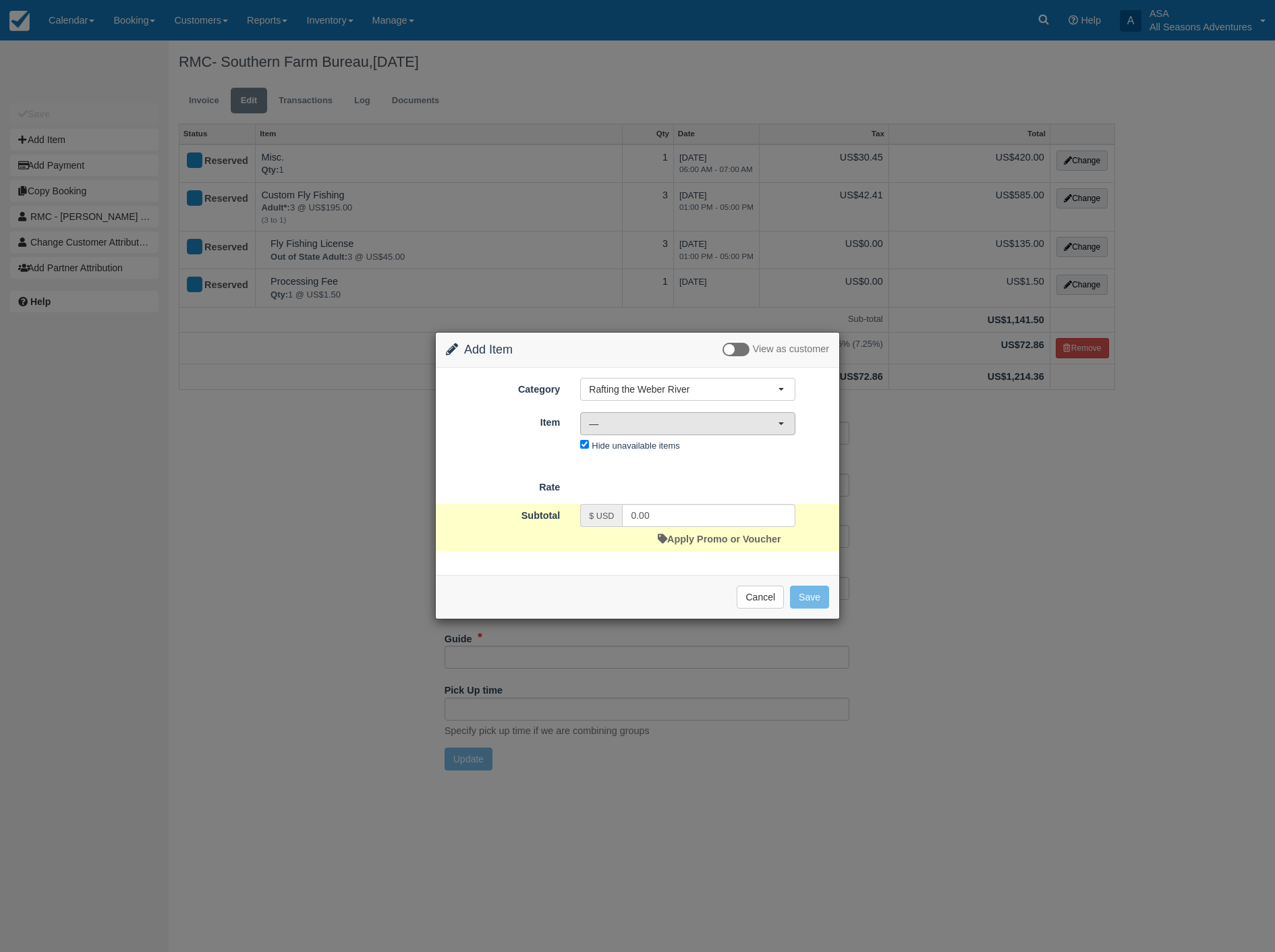
click at [665, 431] on button "—" at bounding box center [687, 423] width 215 height 23
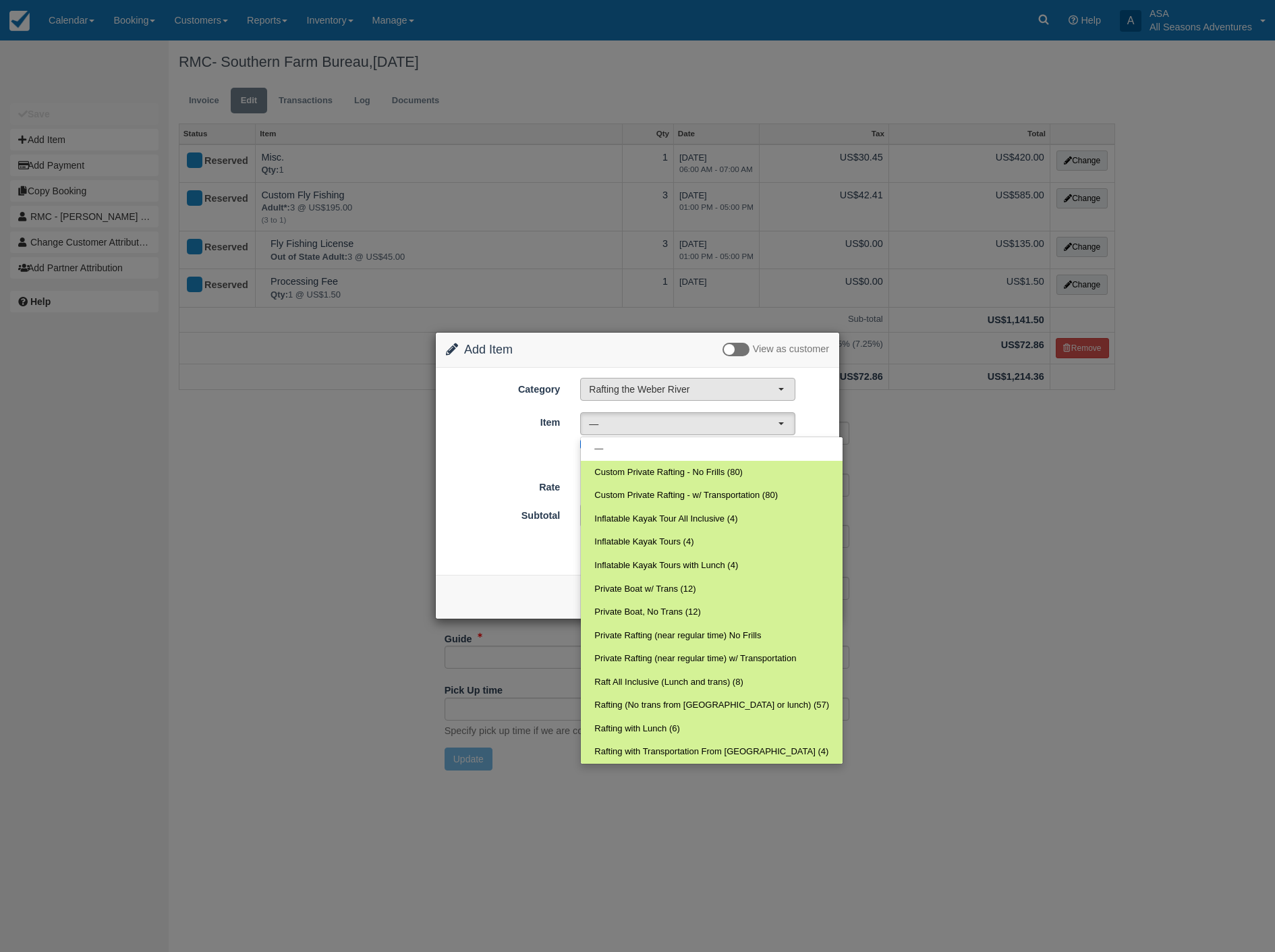
click at [668, 388] on span "Rafting the Weber River" at bounding box center [683, 390] width 188 height 14
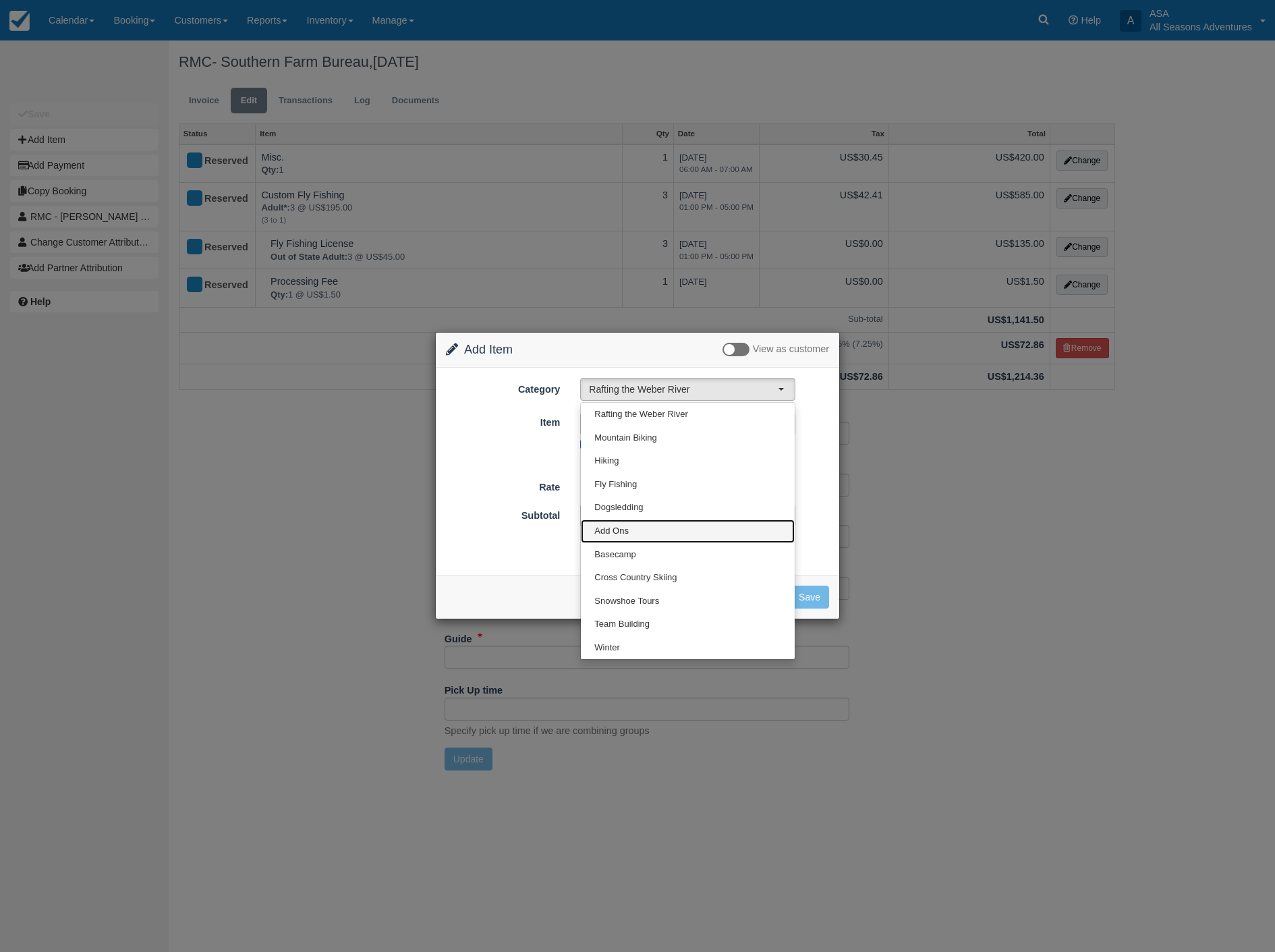
click at [617, 520] on link "Add Ons" at bounding box center [687, 531] width 214 height 24
select select "13"
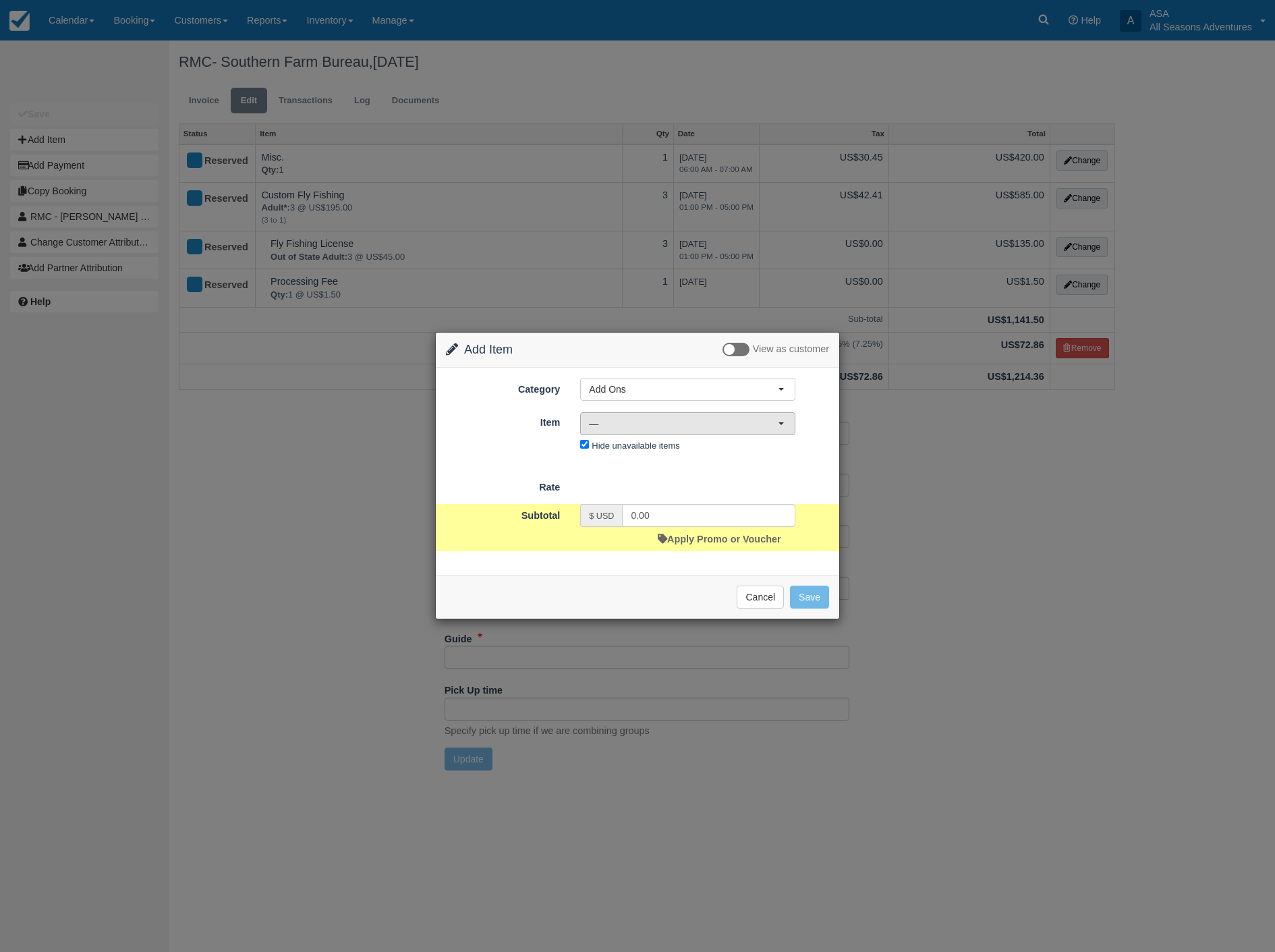
click at [612, 425] on span "—" at bounding box center [683, 424] width 188 height 14
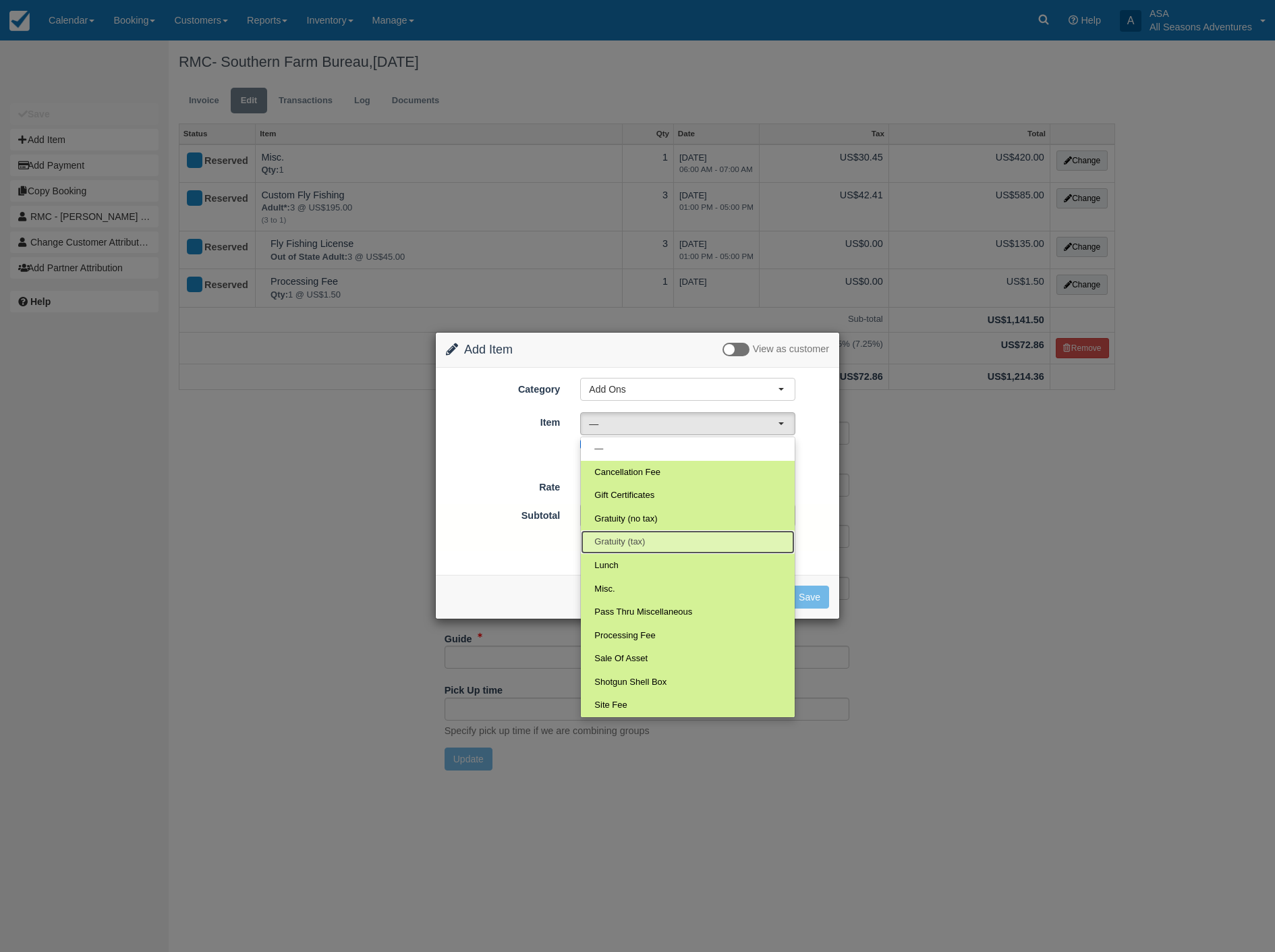
click at [618, 541] on span "Gratuity (tax)" at bounding box center [619, 542] width 50 height 13
select select "68"
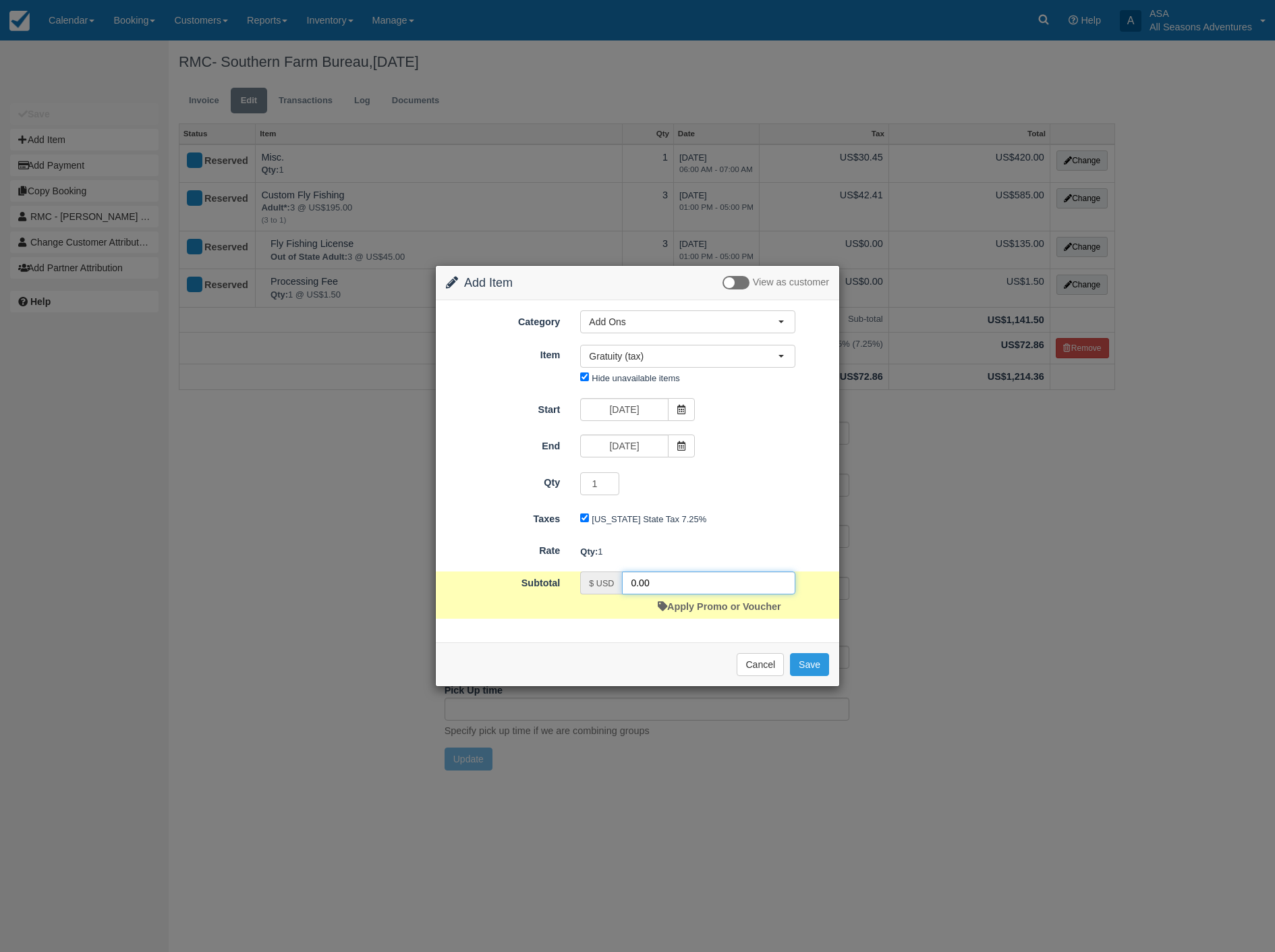
drag, startPoint x: 700, startPoint y: 581, endPoint x: 544, endPoint y: 568, distance: 156.5
click at [544, 568] on form "Category Add Ons Rafting the Weber River Mountain Biking Hiking Fly Fishing Dog…" at bounding box center [637, 464] width 383 height 308
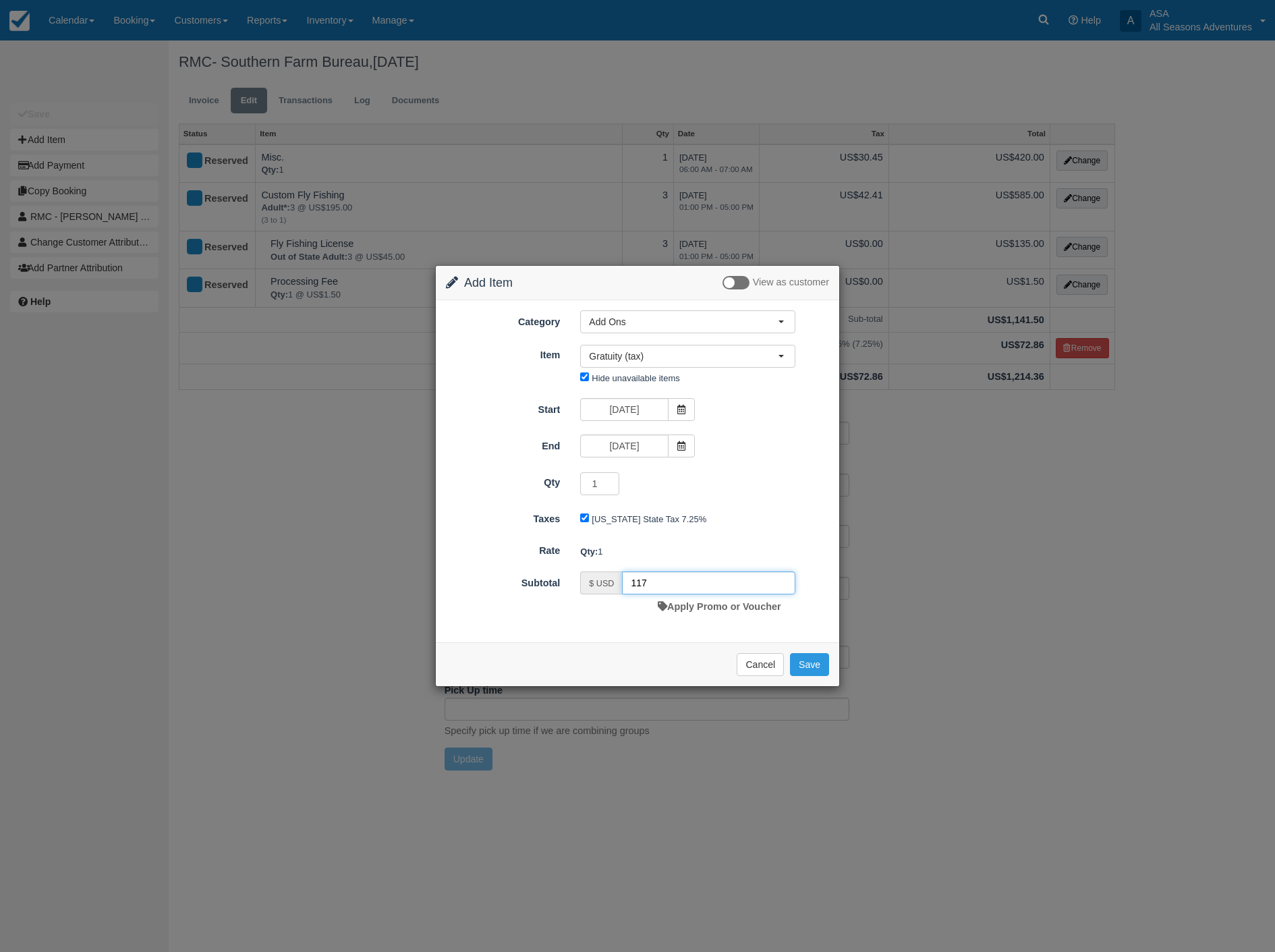
type input "117"
click at [623, 449] on input "[DATE]" at bounding box center [623, 445] width 88 height 23
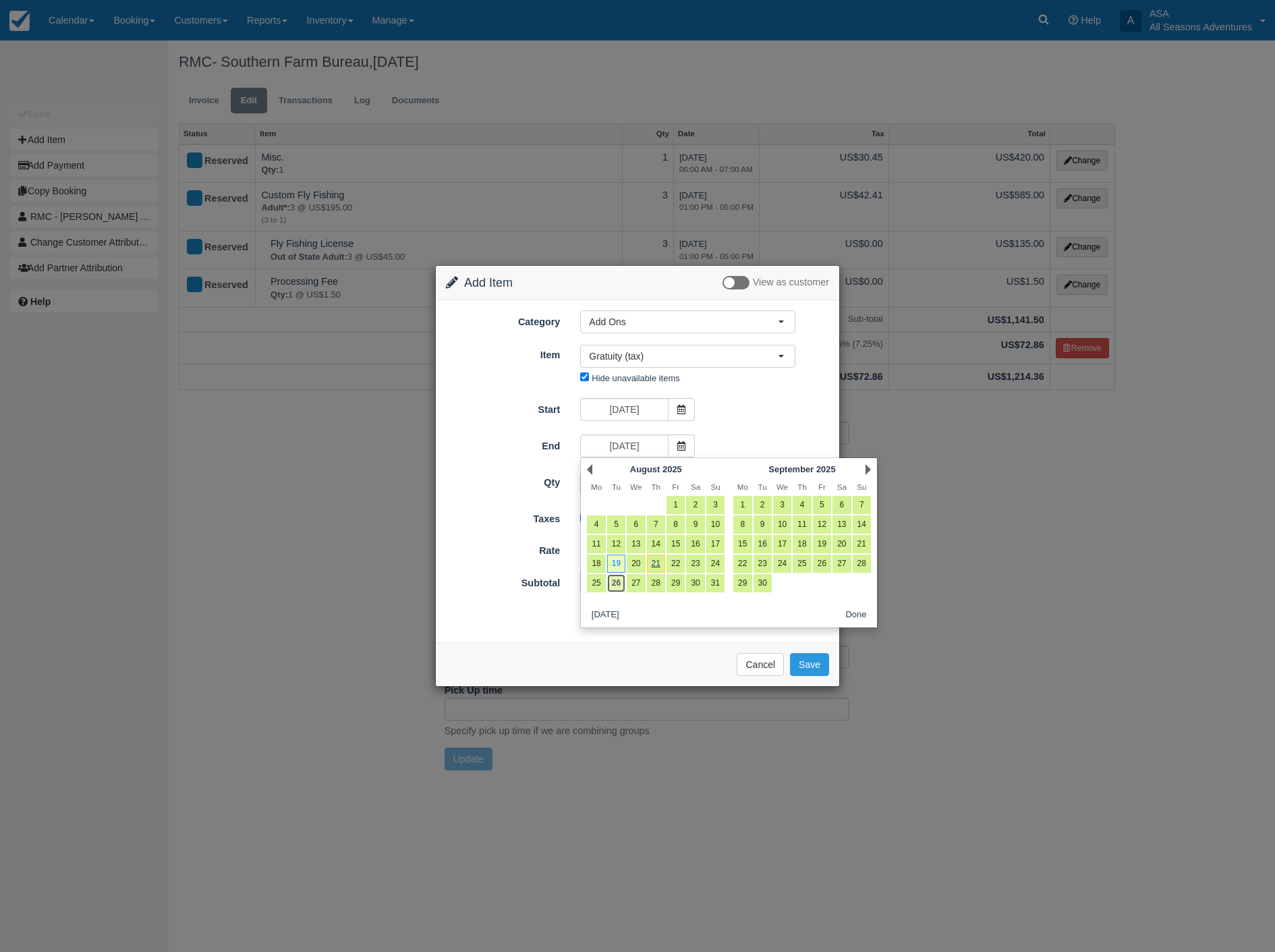
click at [614, 583] on link "26" at bounding box center [616, 583] width 18 height 18
type input "[DATE]"
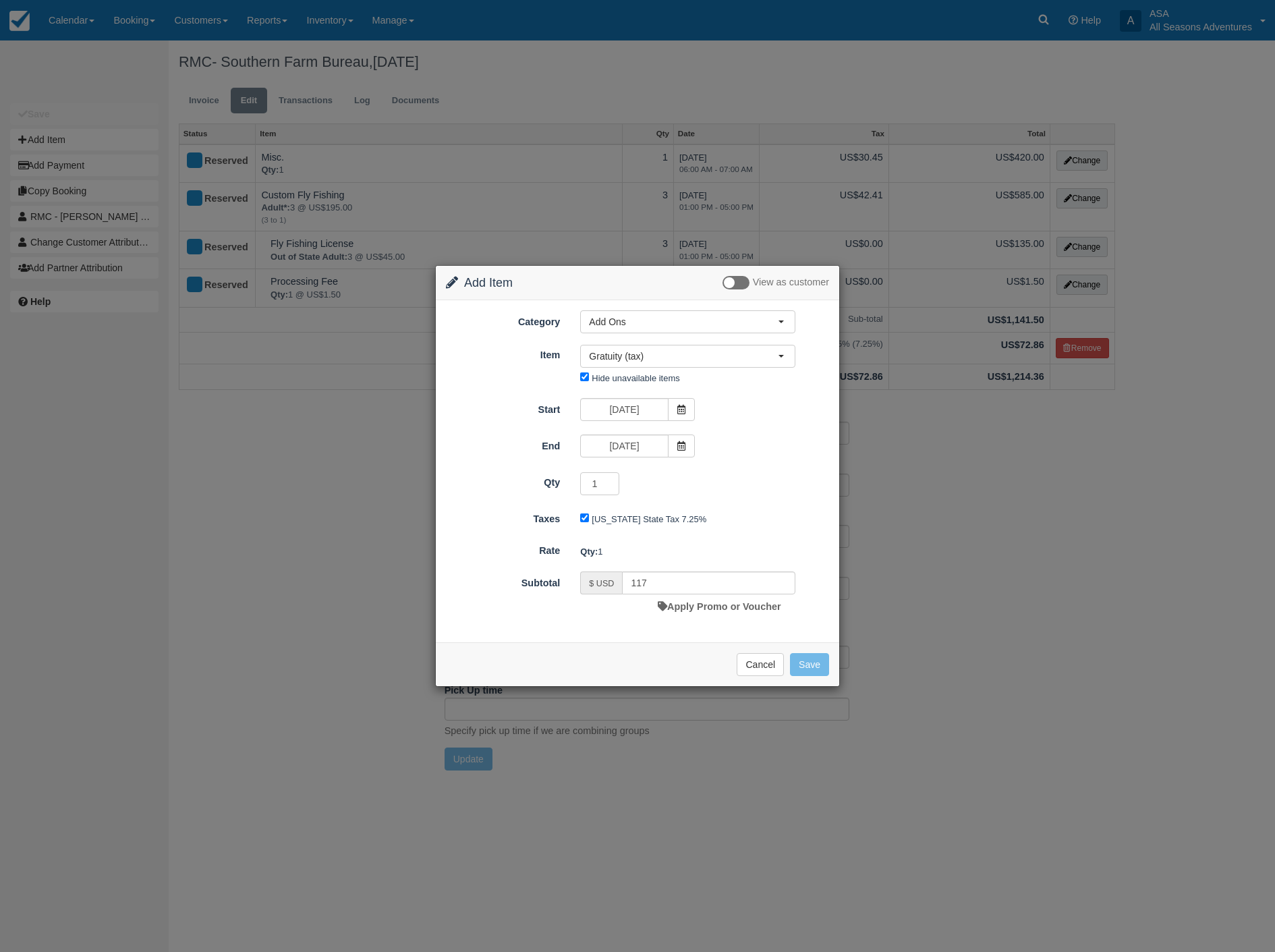
type input "0.00"
click at [821, 668] on button "Save" at bounding box center [809, 665] width 39 height 23
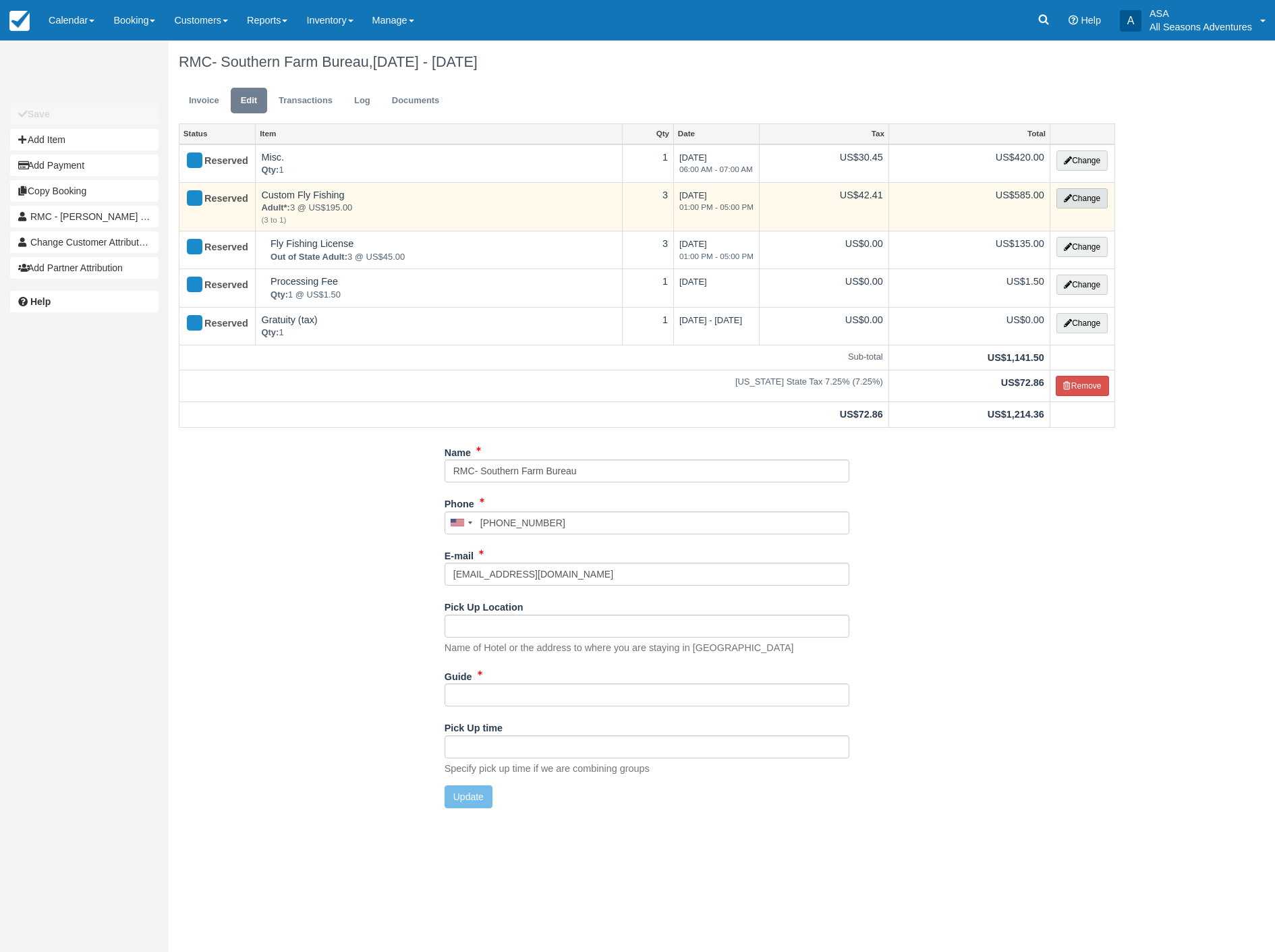
click at [1093, 197] on button "Change" at bounding box center [1082, 199] width 51 height 20
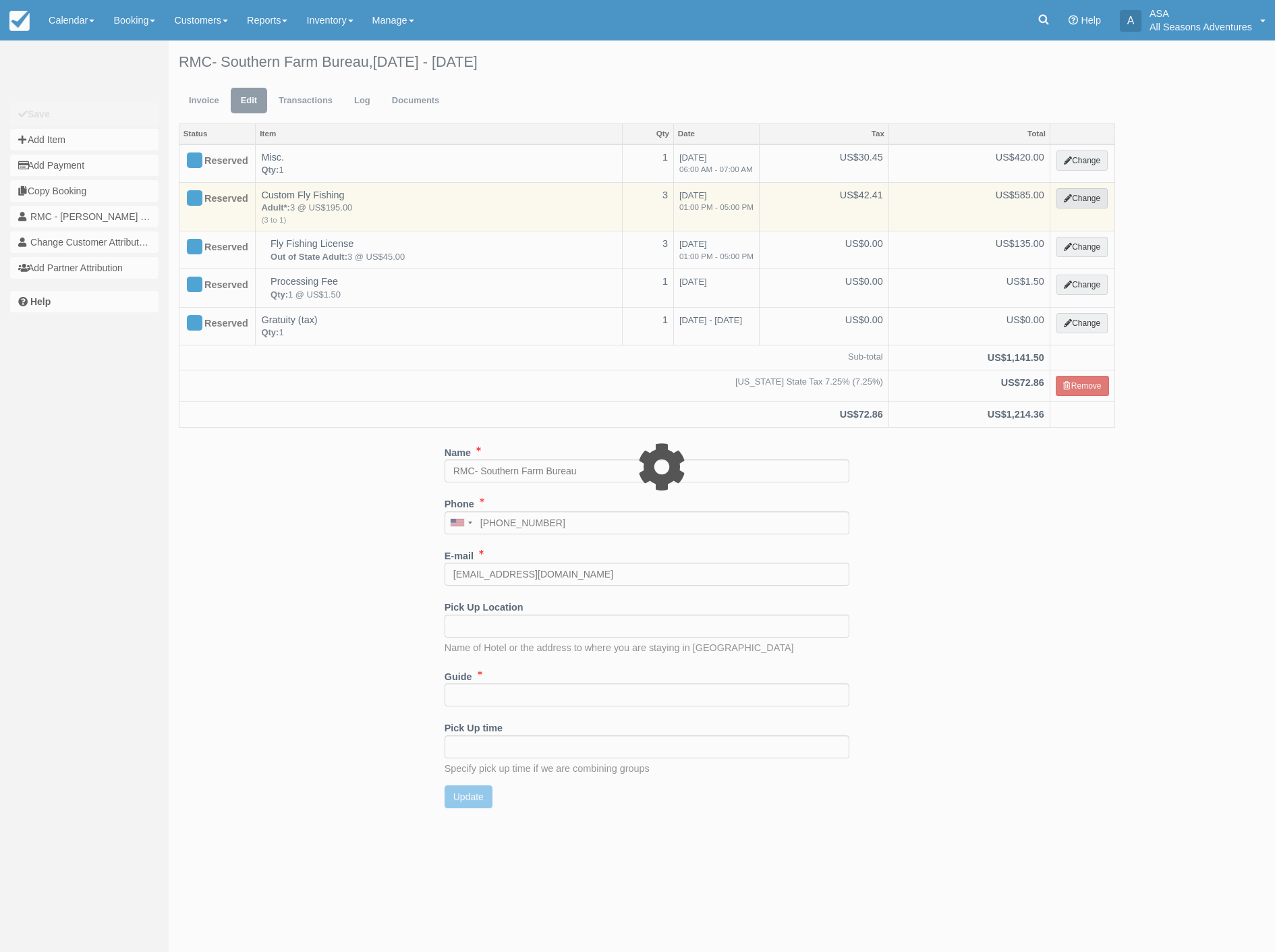
select select "8"
type input "585.00"
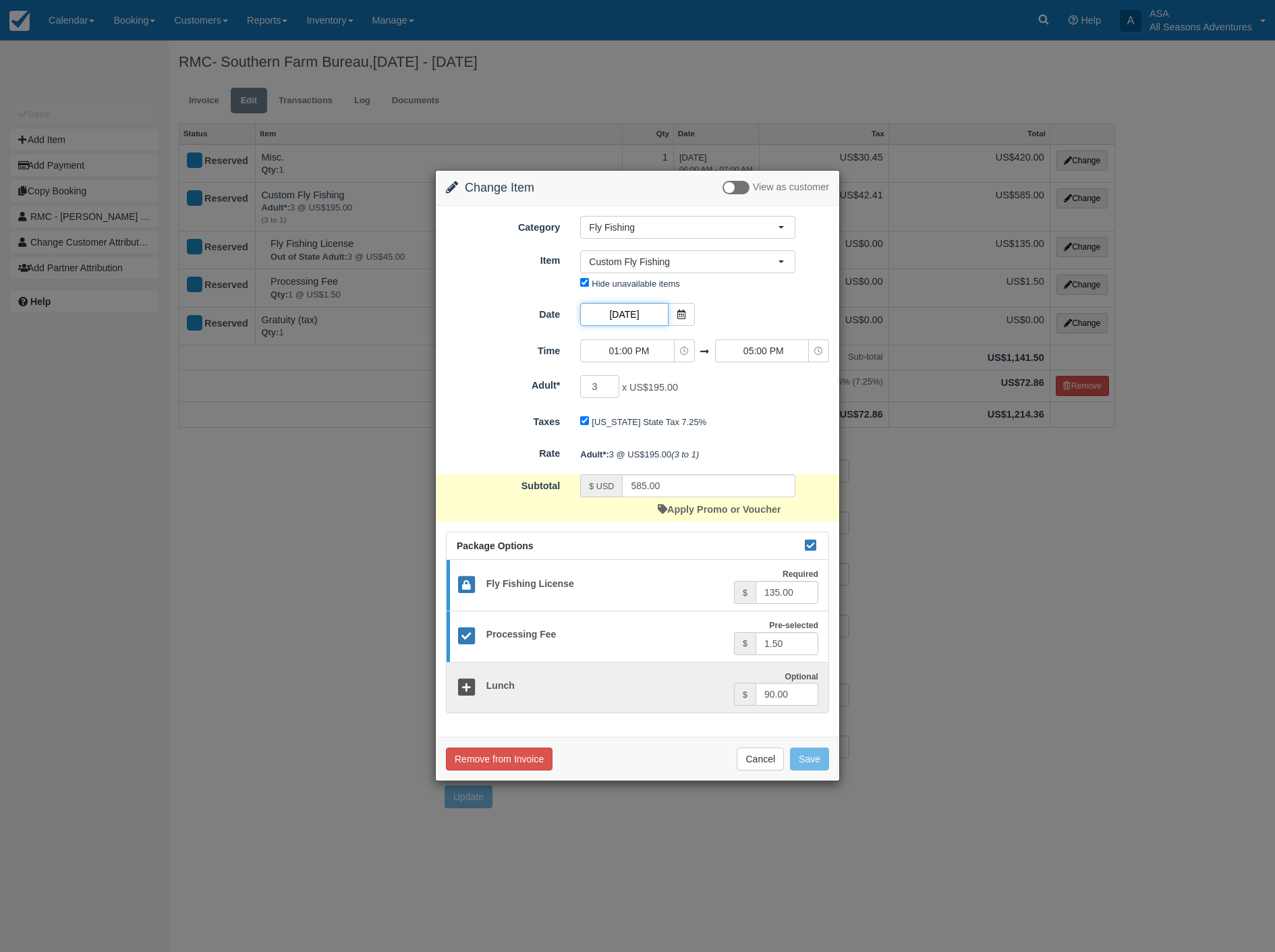
click at [615, 312] on input "[DATE]" at bounding box center [623, 314] width 88 height 23
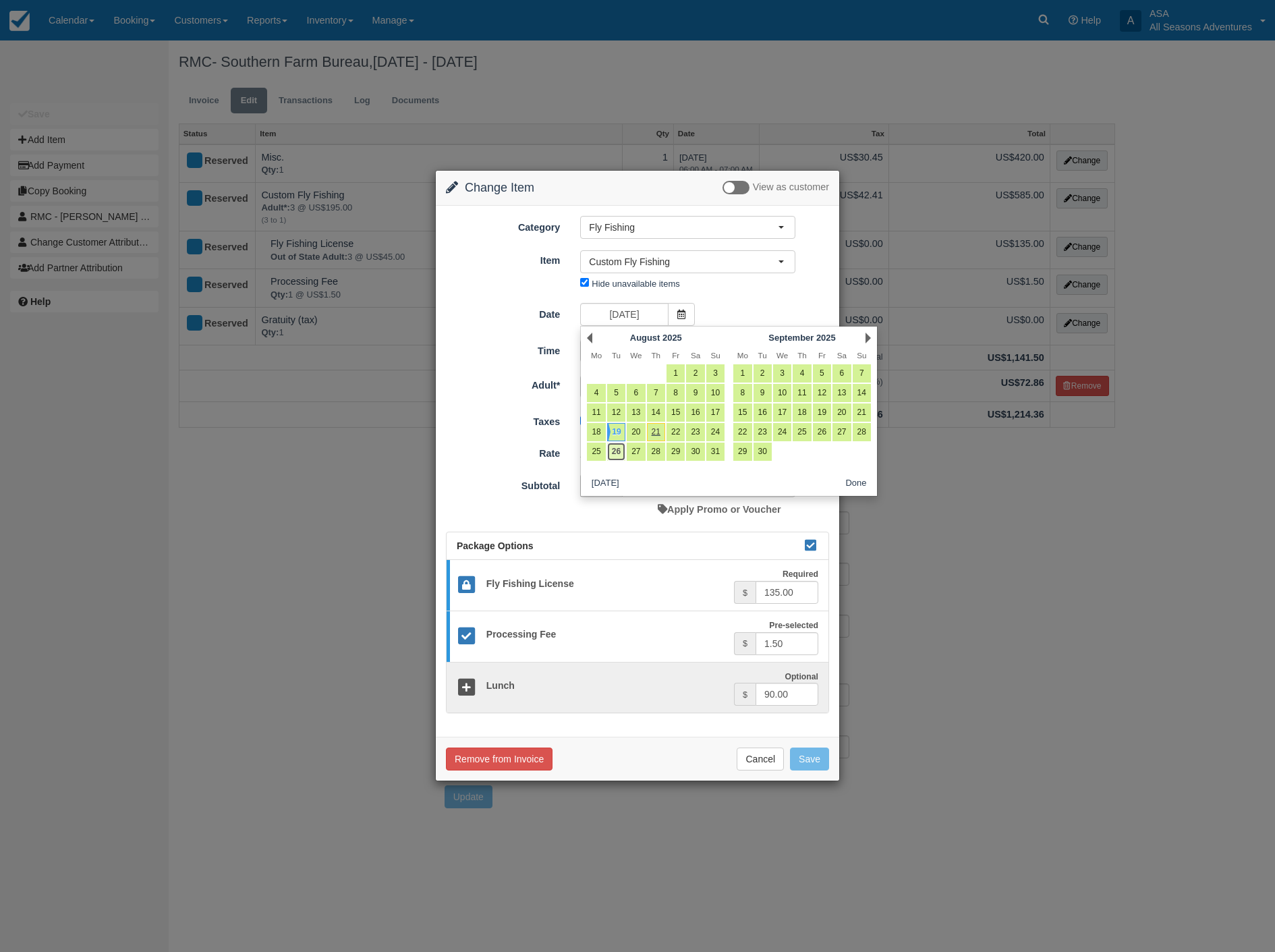
click at [617, 452] on link "26" at bounding box center [616, 451] width 18 height 18
type input "[DATE]"
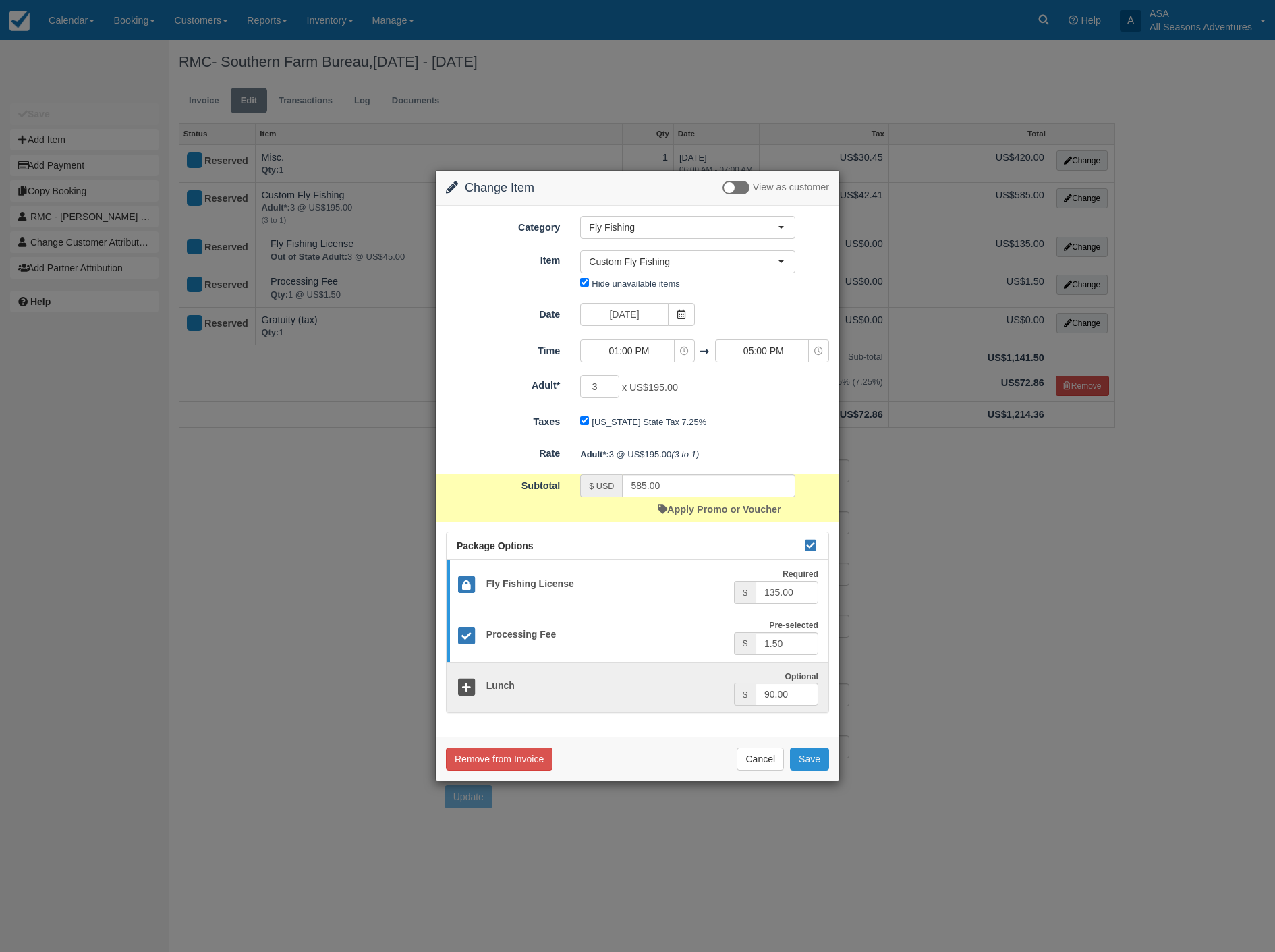
click at [820, 760] on button "Save" at bounding box center [809, 758] width 39 height 23
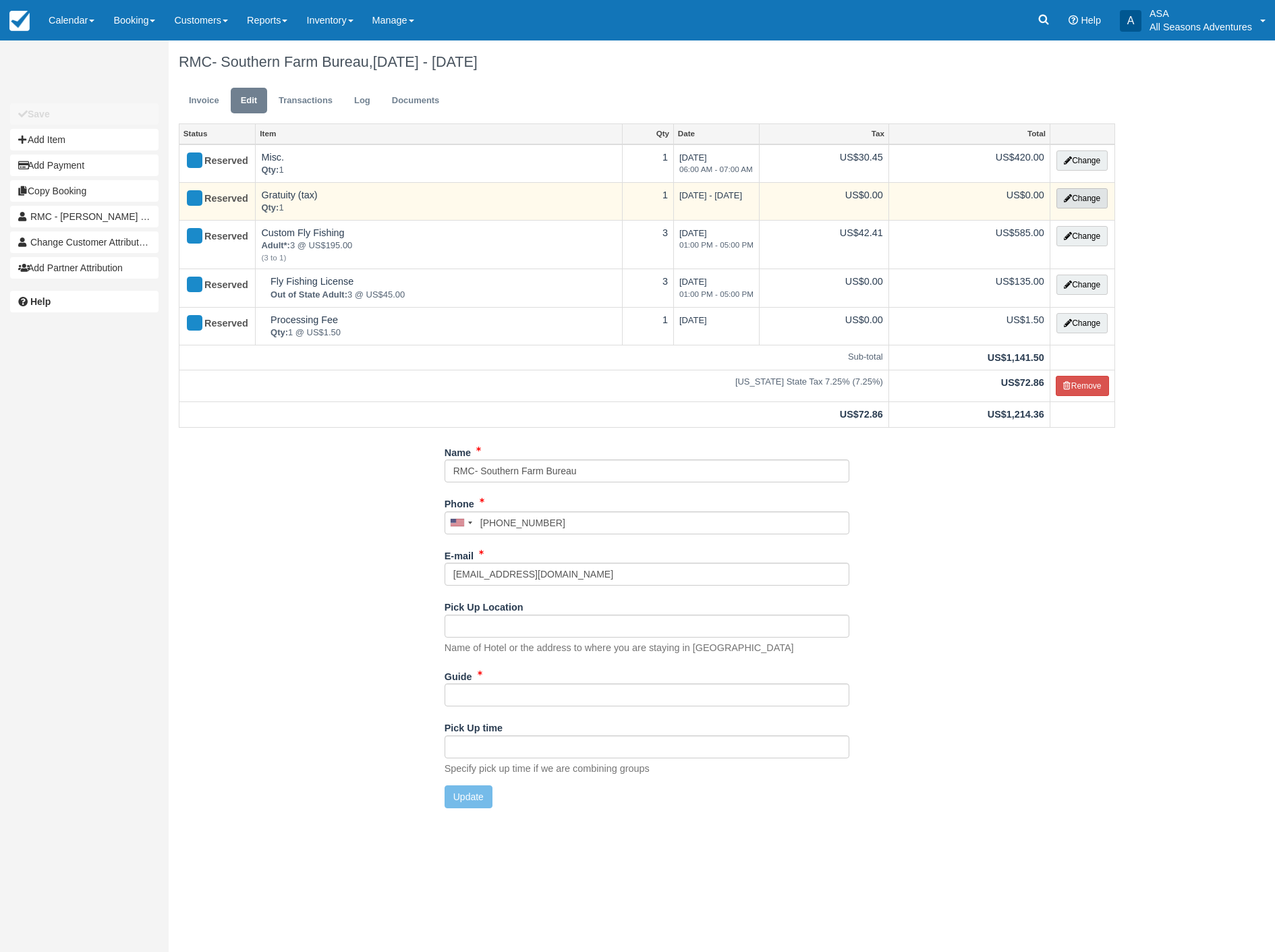
click at [1087, 196] on button "Change" at bounding box center [1082, 199] width 51 height 20
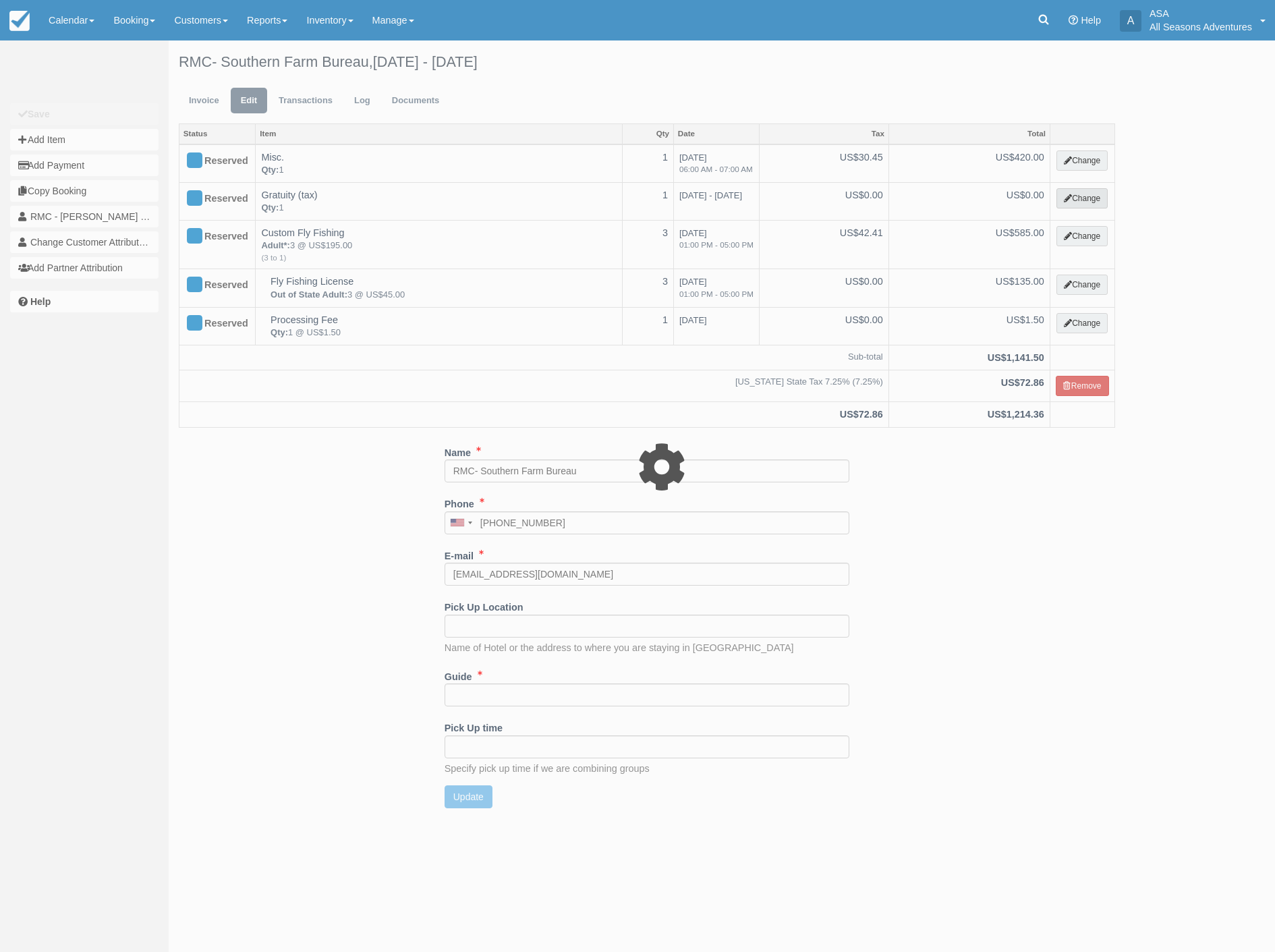
select select "13"
type input "0.00"
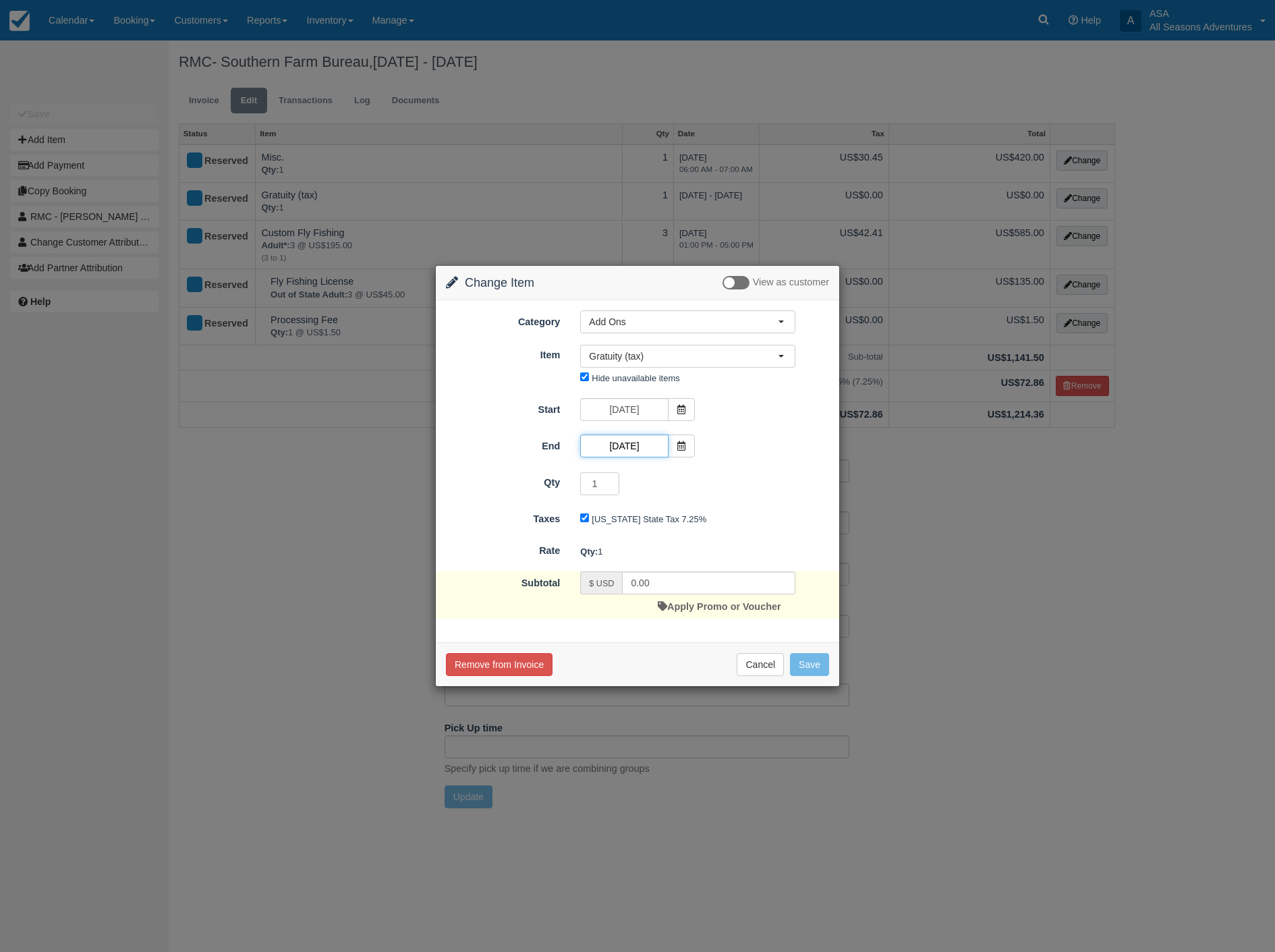
click at [624, 443] on input "[DATE]" at bounding box center [623, 445] width 88 height 23
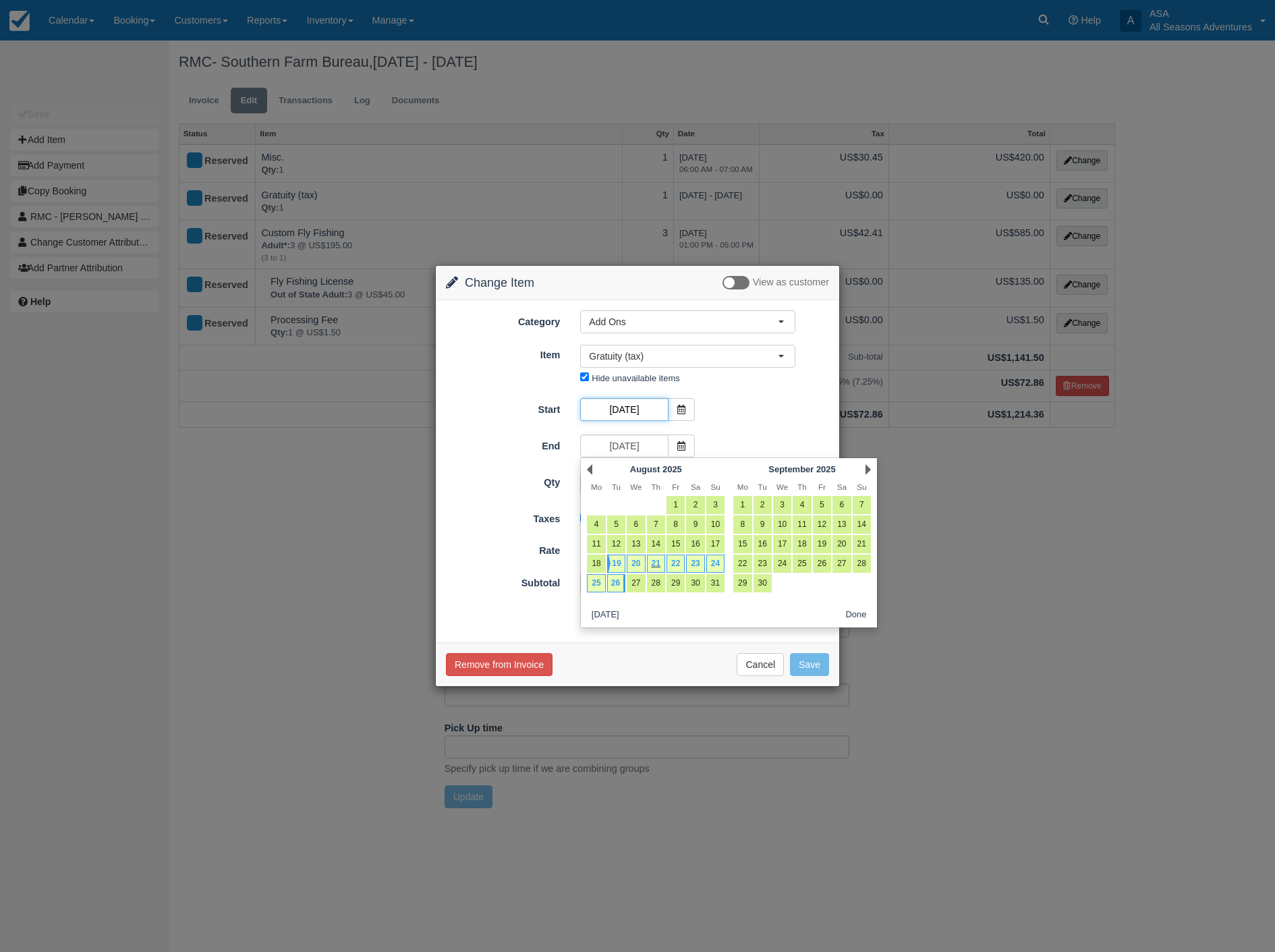
click at [625, 409] on input "08/19/25" at bounding box center [623, 409] width 88 height 23
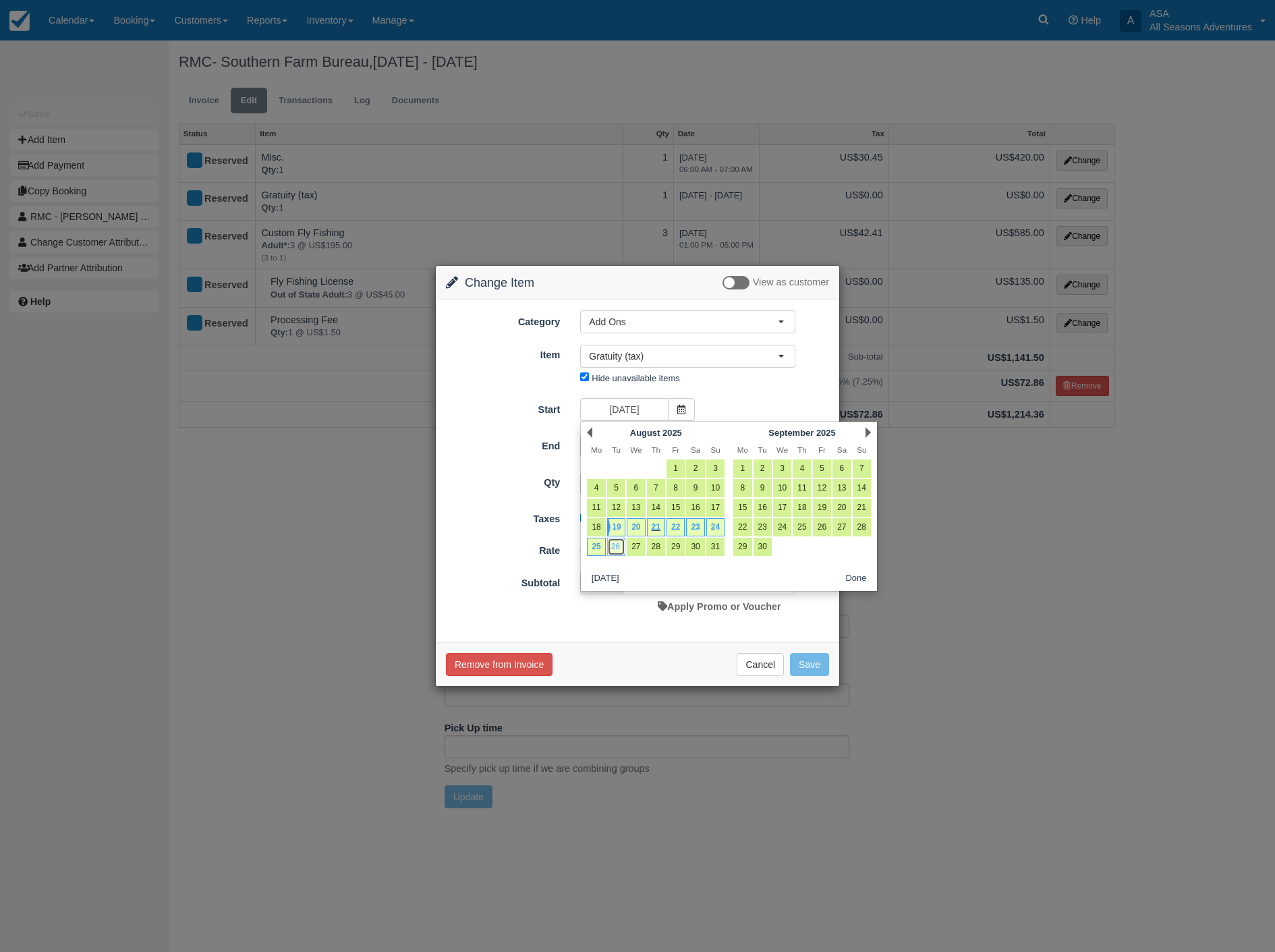
click at [618, 549] on link "26" at bounding box center [616, 546] width 18 height 18
type input "[DATE]"
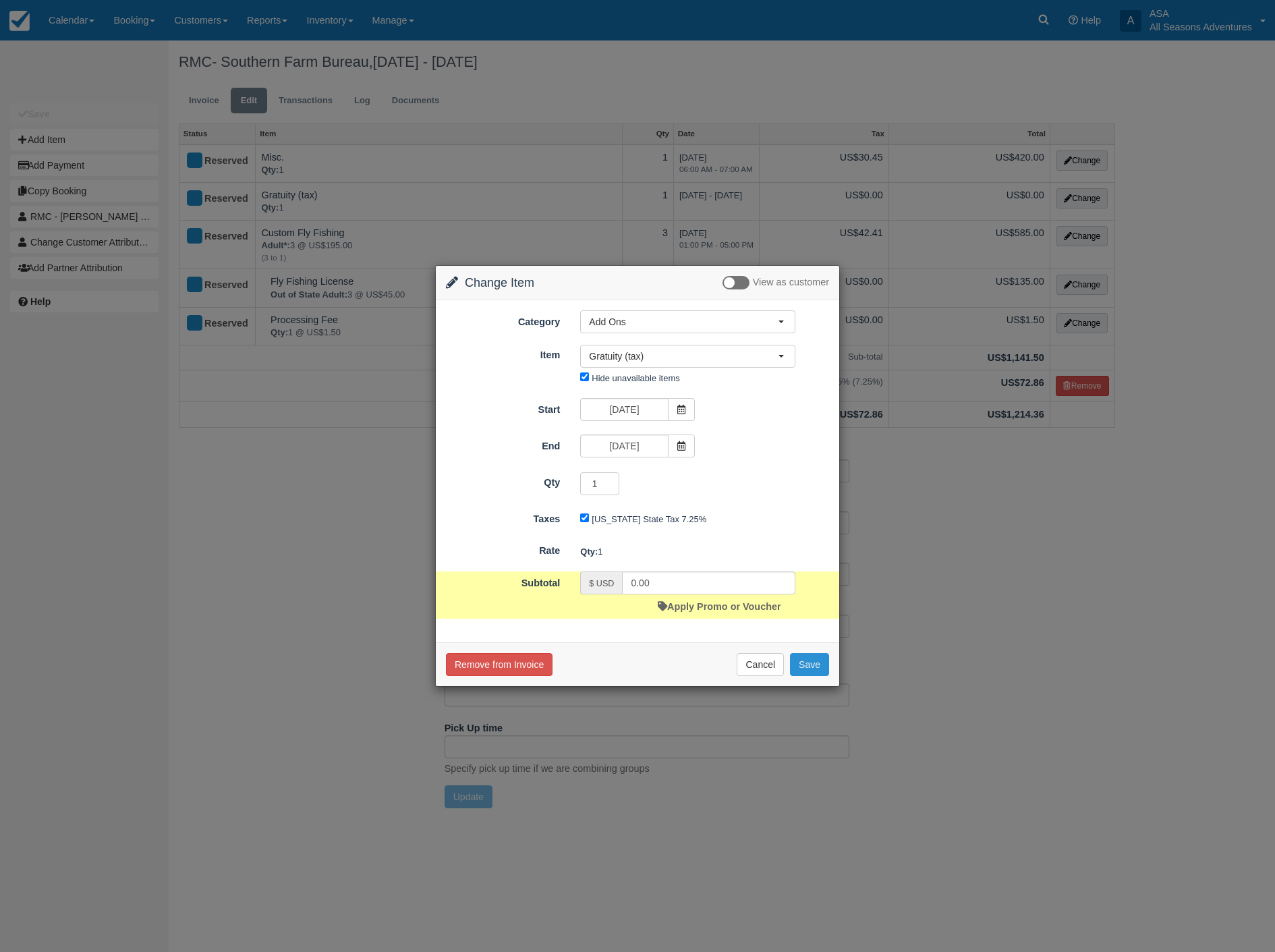
click at [806, 661] on button "Save" at bounding box center [809, 665] width 39 height 23
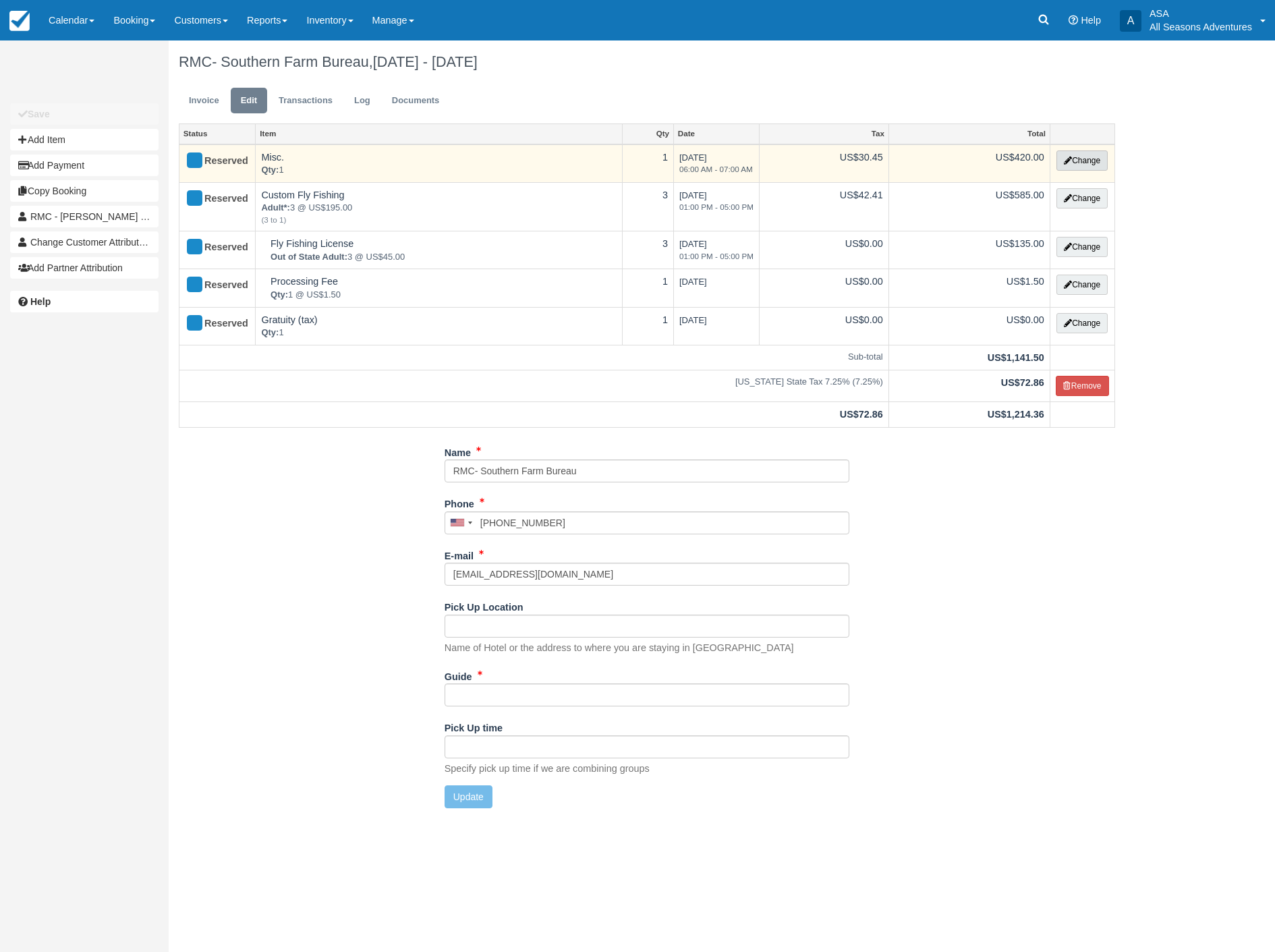
click at [1078, 160] on button "Change" at bounding box center [1082, 160] width 51 height 20
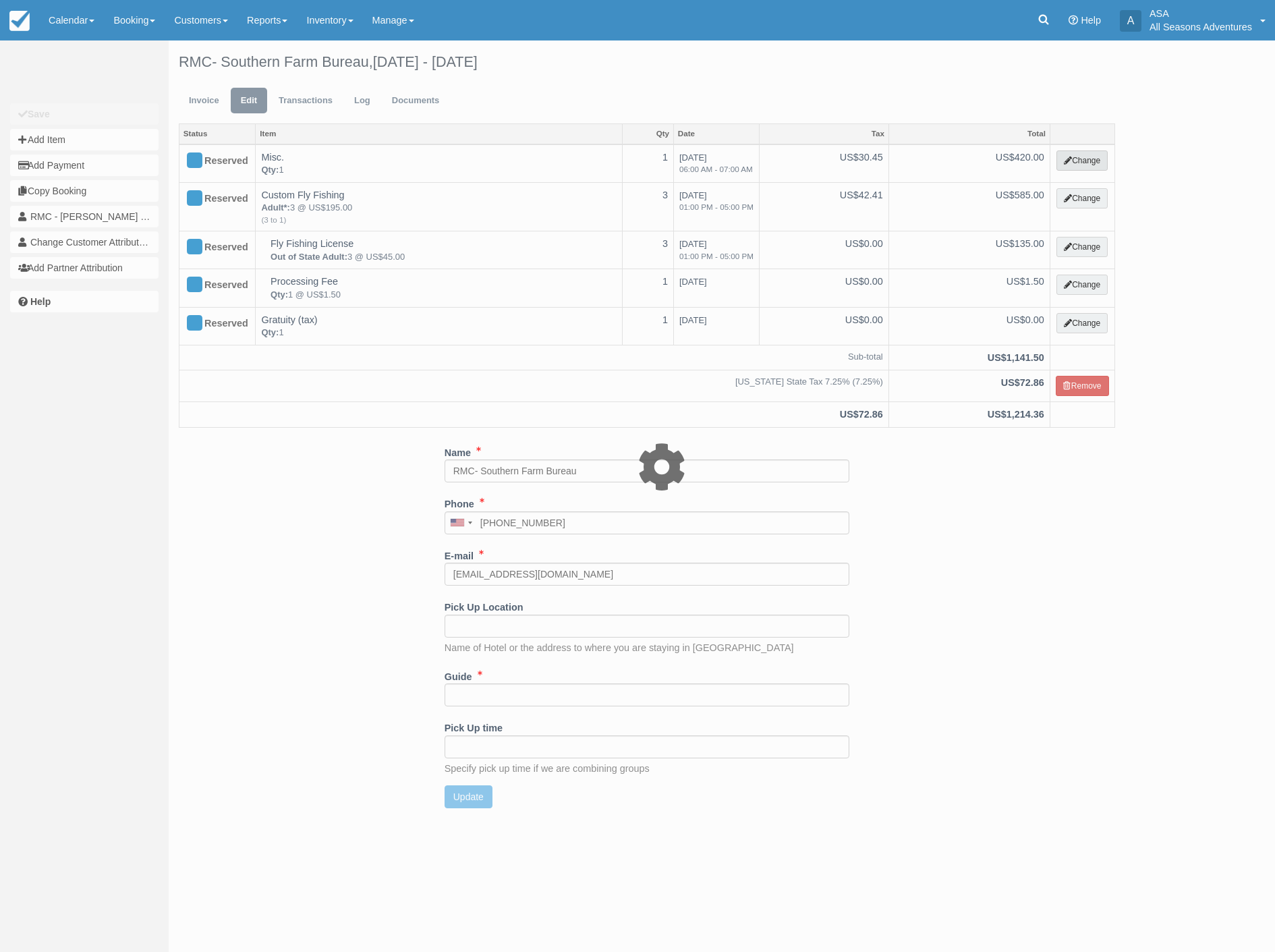
select select "13"
type input "420.00"
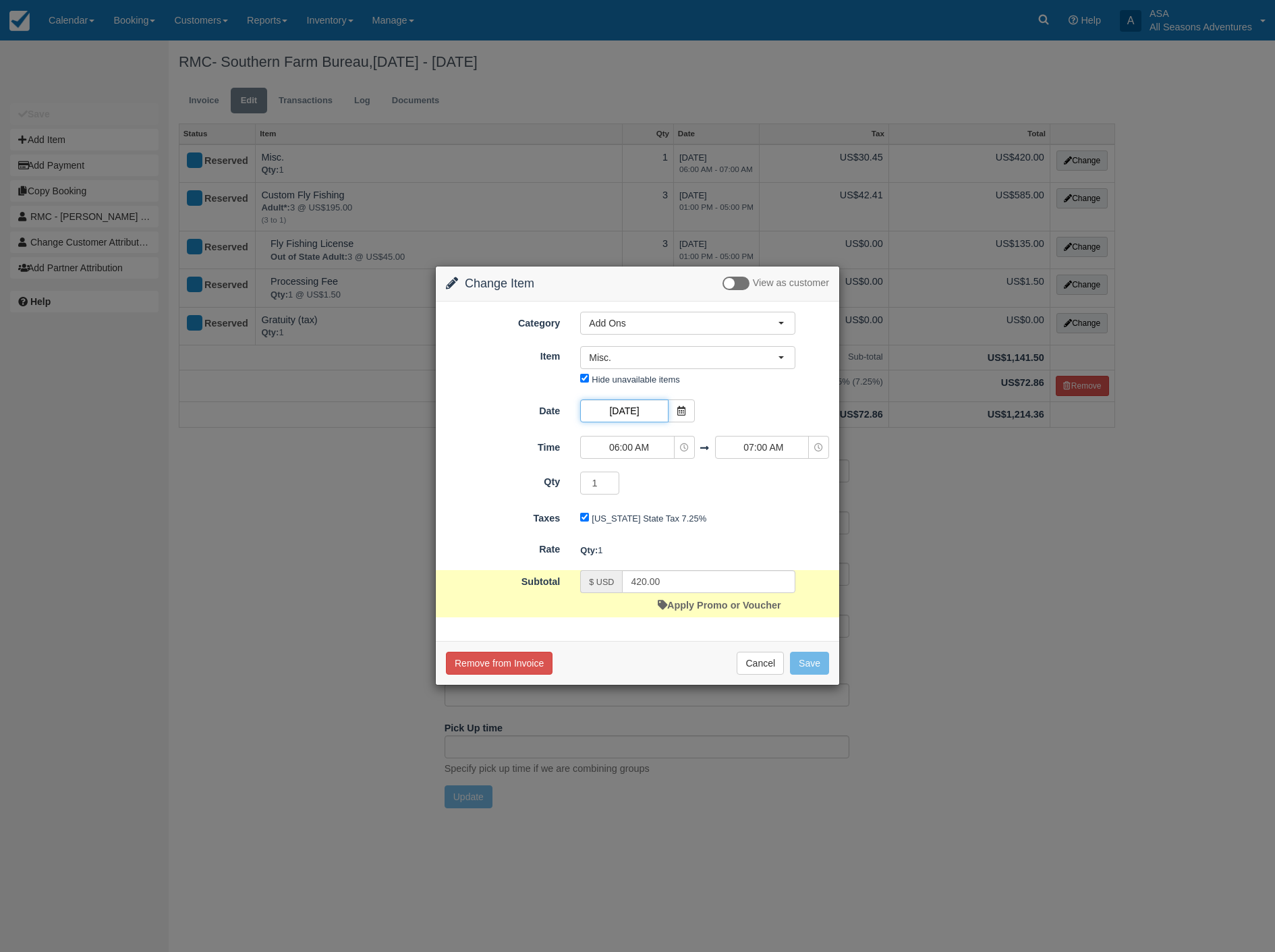
click at [629, 409] on input "08/19/25" at bounding box center [623, 410] width 88 height 23
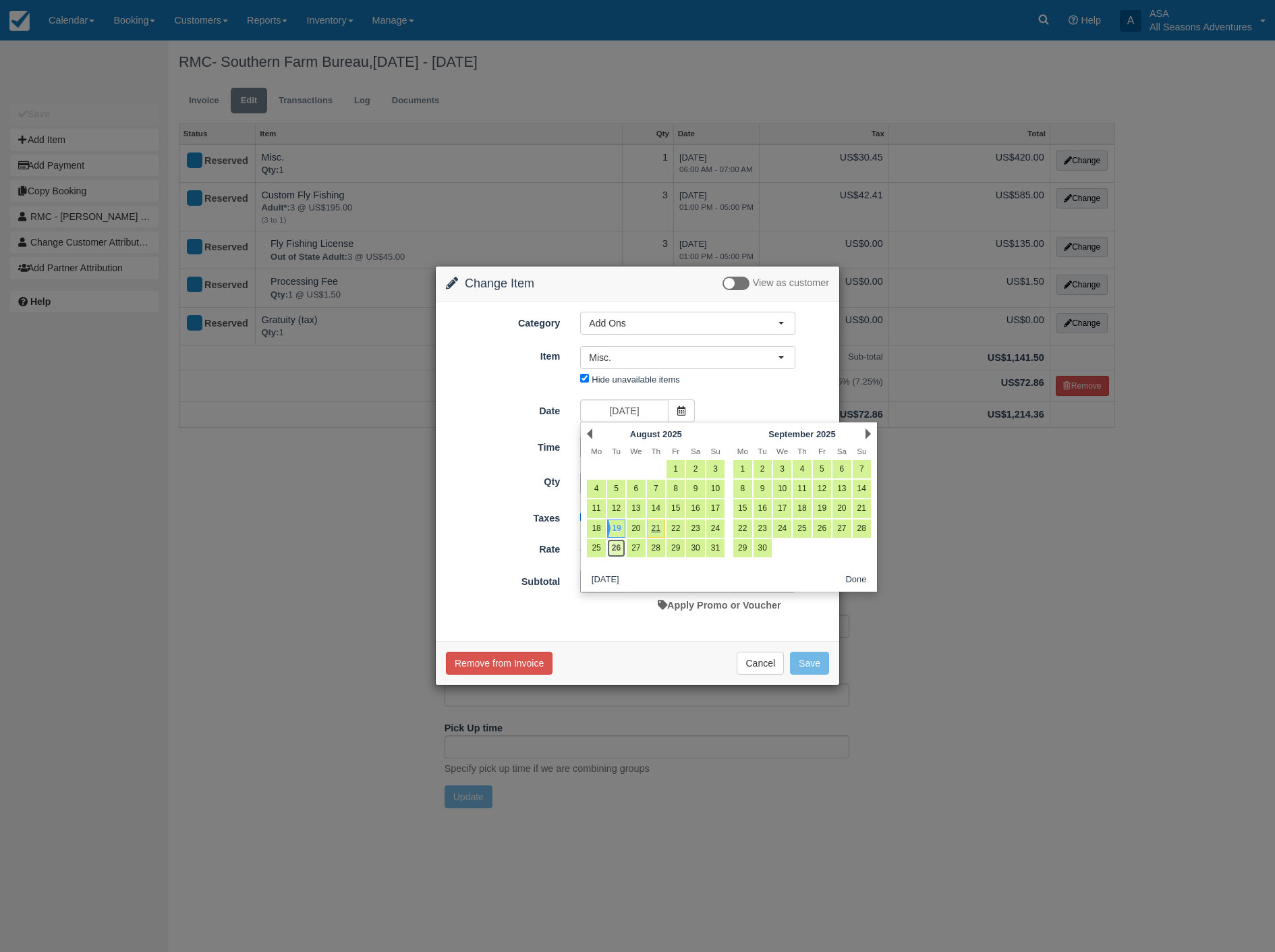
click at [615, 551] on link "26" at bounding box center [616, 548] width 18 height 18
type input "[DATE]"
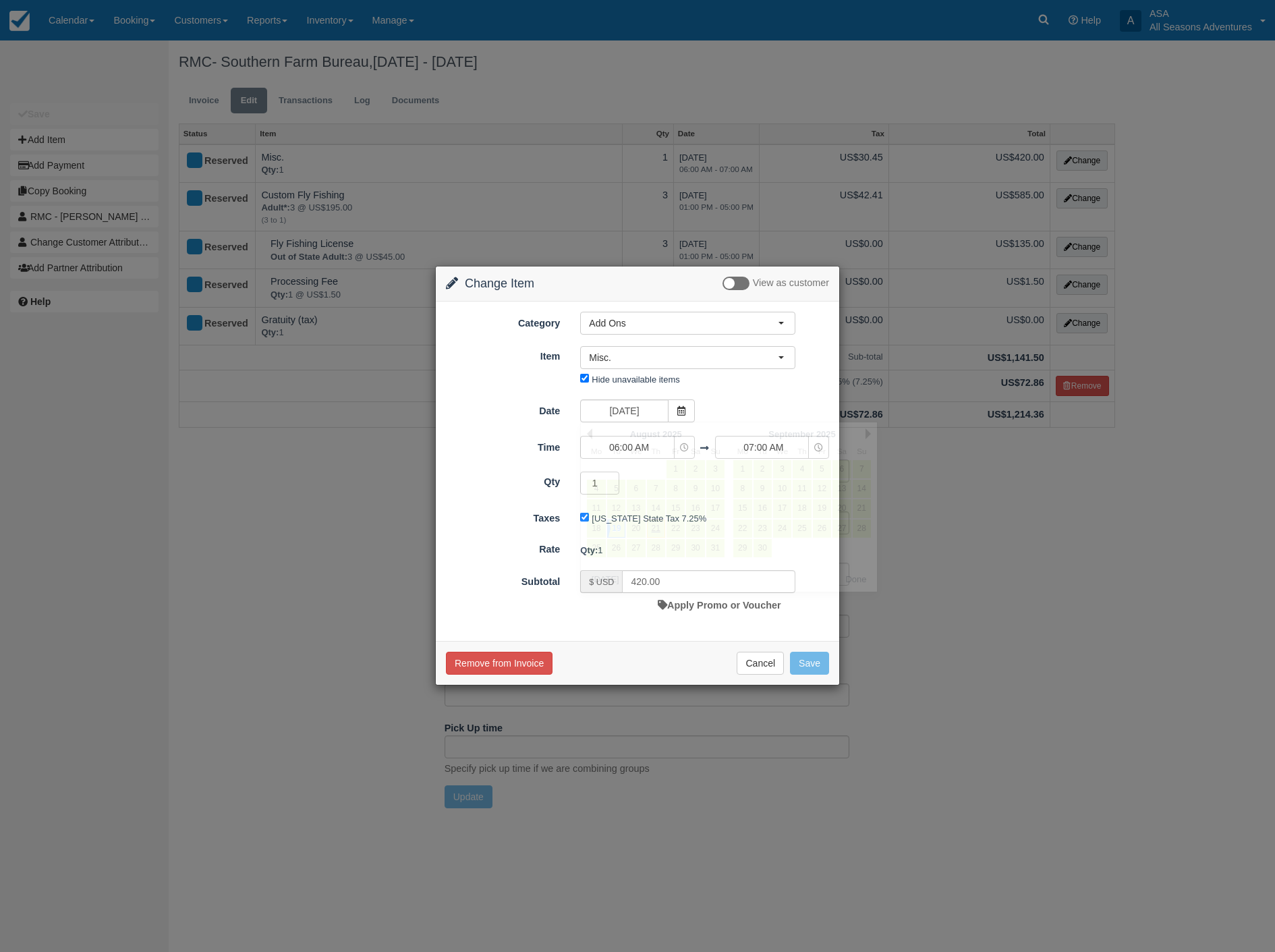
type input "0.00"
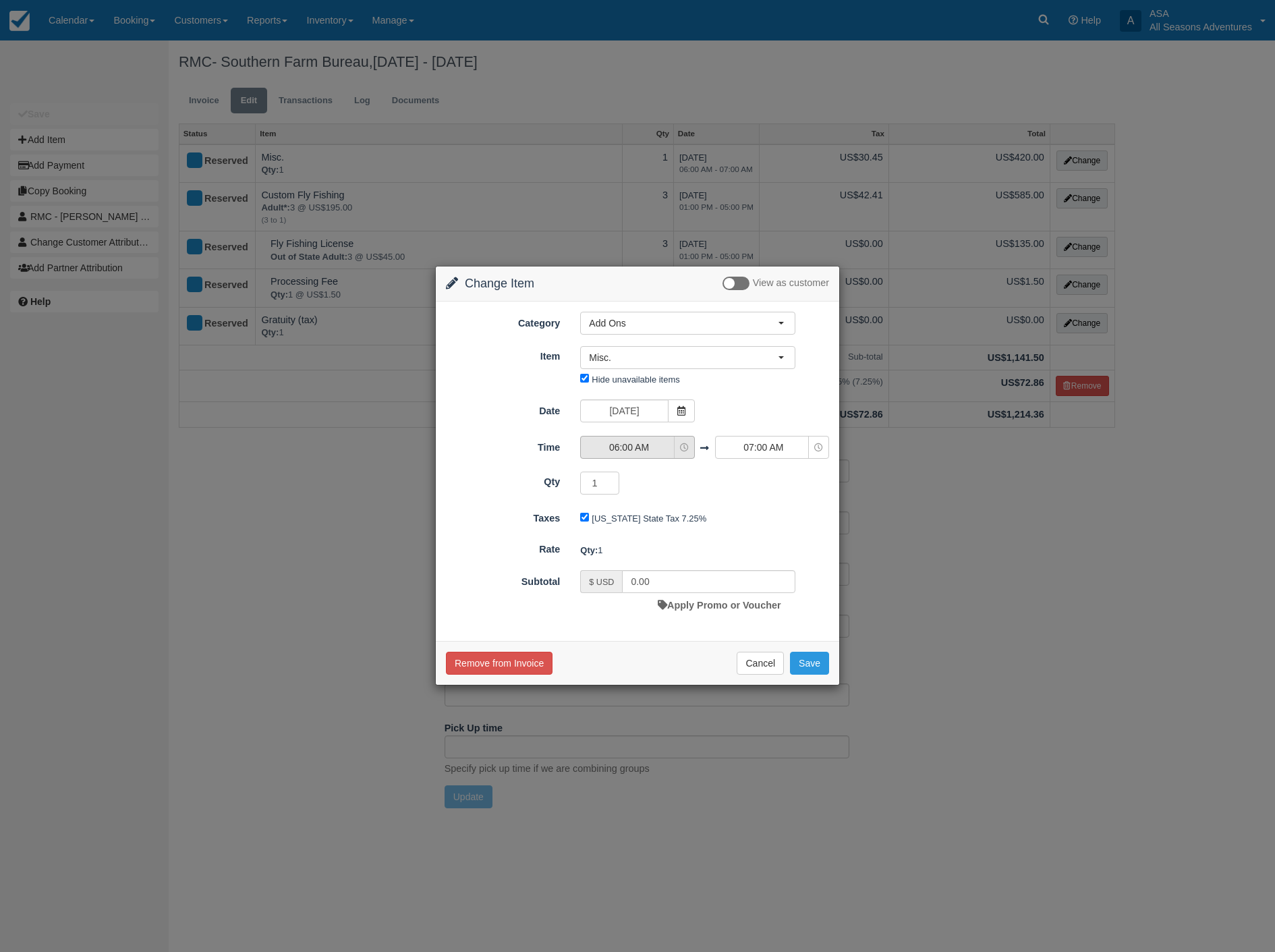
click at [638, 442] on span "06:00 AM" at bounding box center [629, 448] width 96 height 14
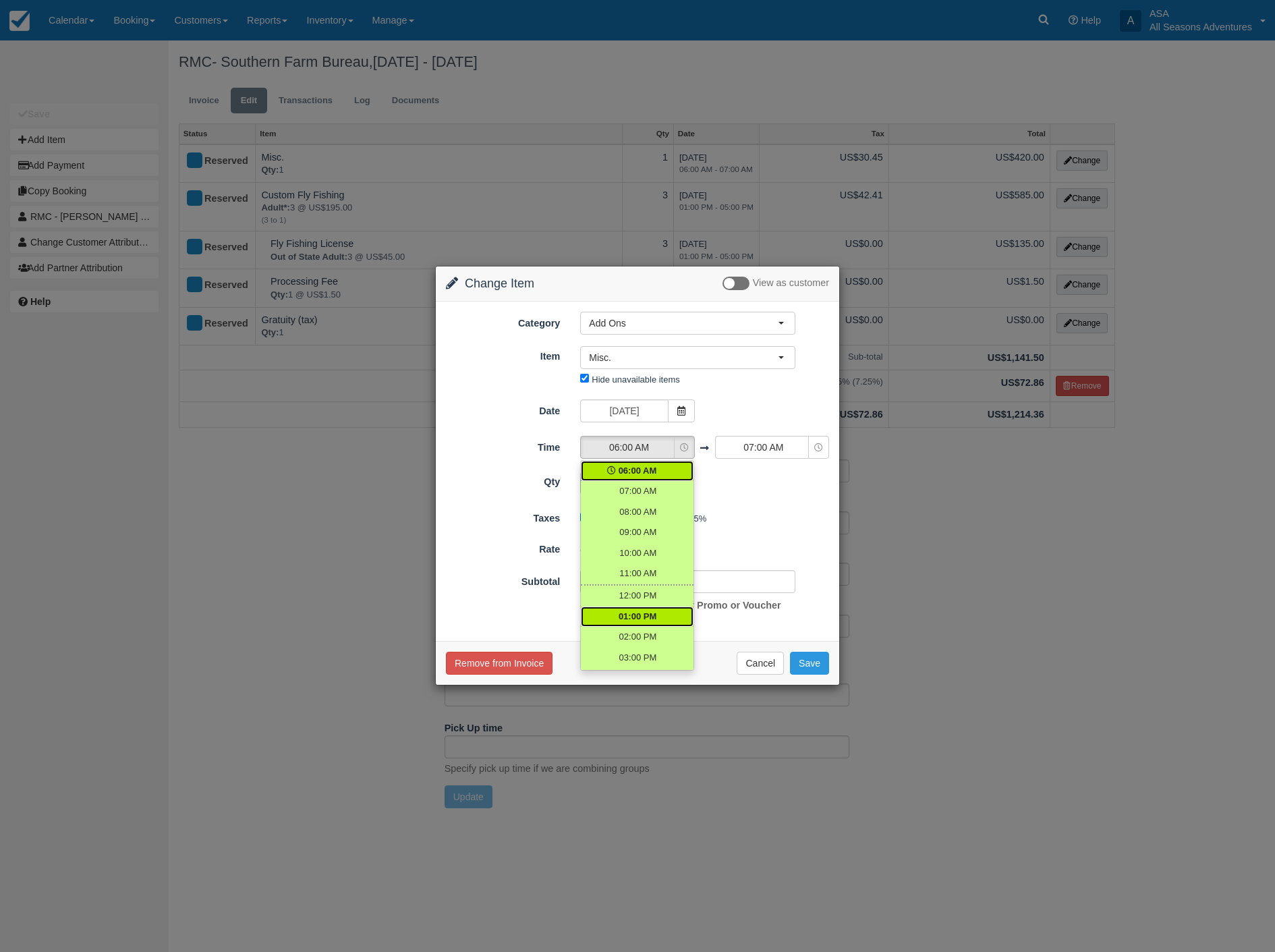
click at [632, 616] on span "01:00 PM" at bounding box center [637, 617] width 38 height 13
select select "13:00"
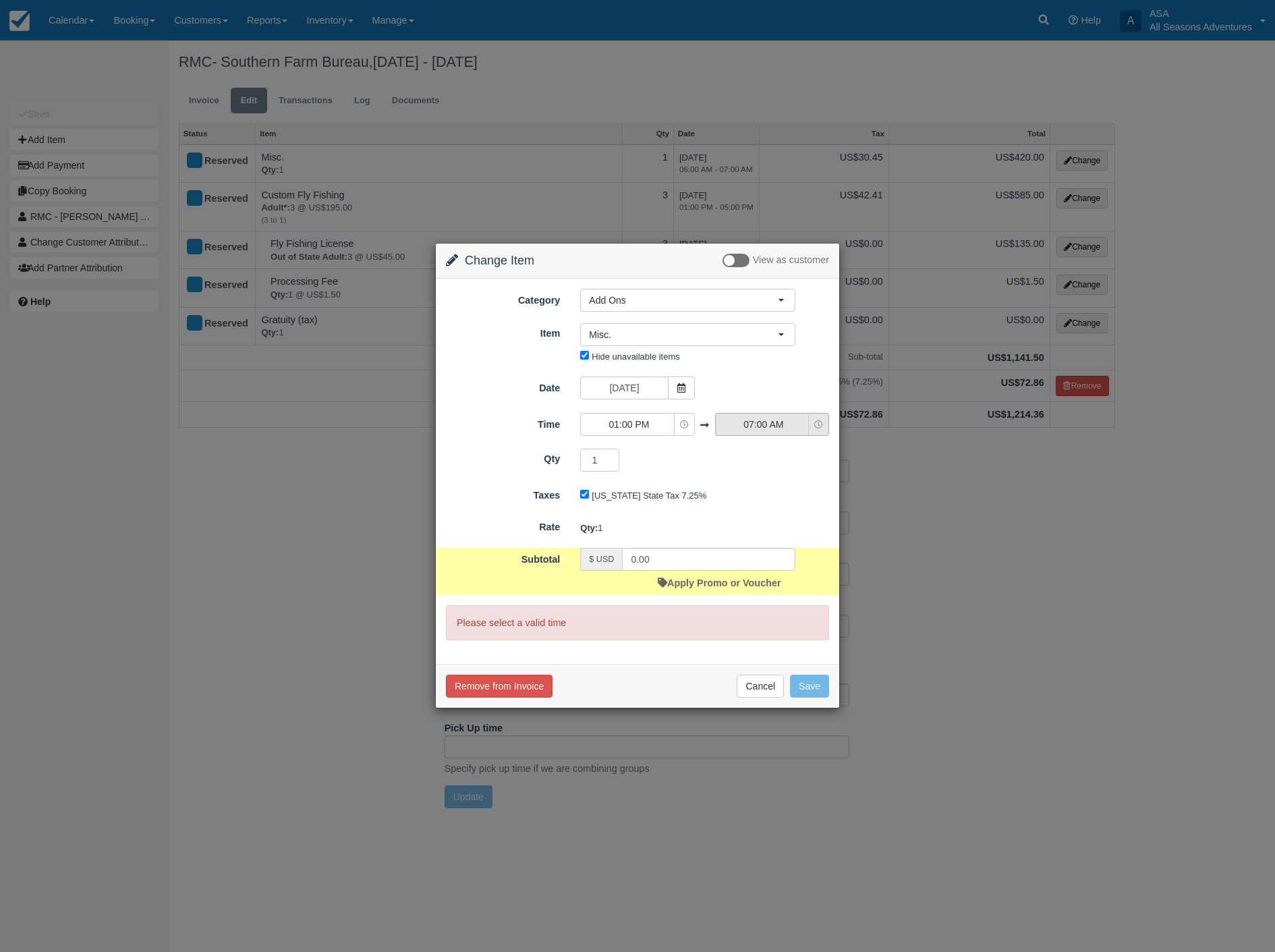
click at [767, 422] on span "07:00 AM" at bounding box center [763, 425] width 96 height 14
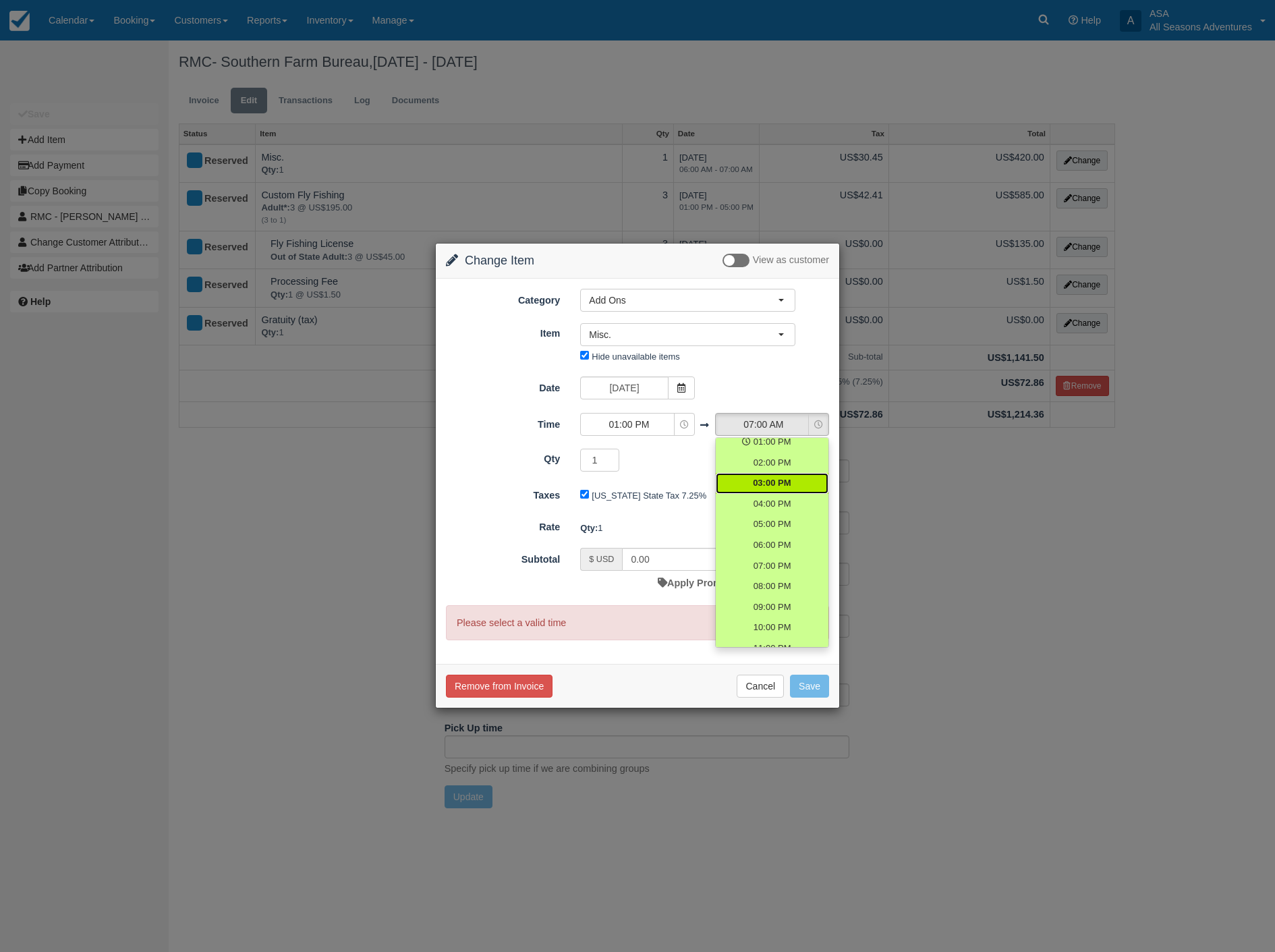
scroll to position [142, 0]
click at [763, 447] on span "02:00 PM" at bounding box center [772, 451] width 38 height 13
select select "14:00"
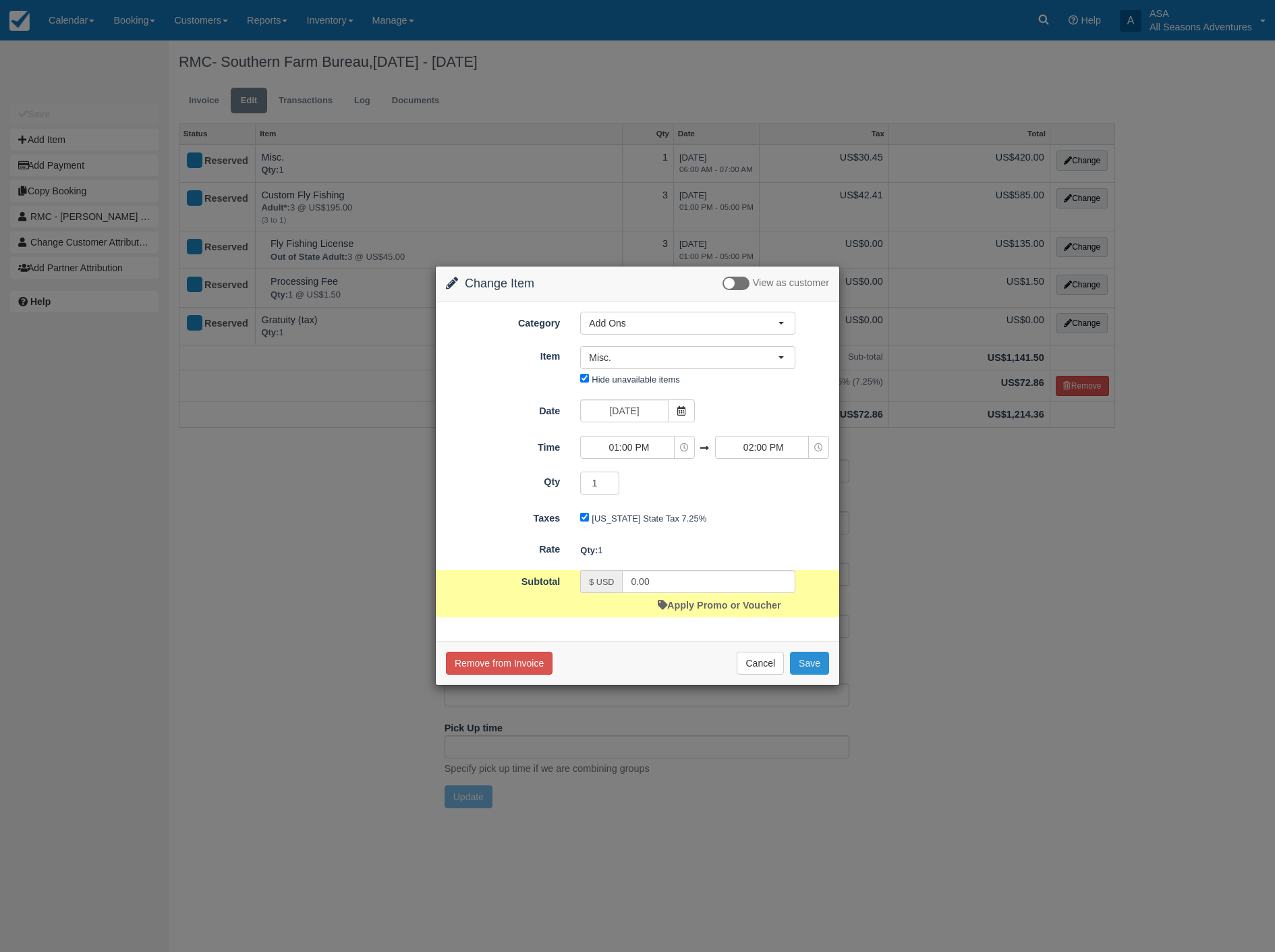
click at [817, 667] on button "Save" at bounding box center [809, 663] width 39 height 23
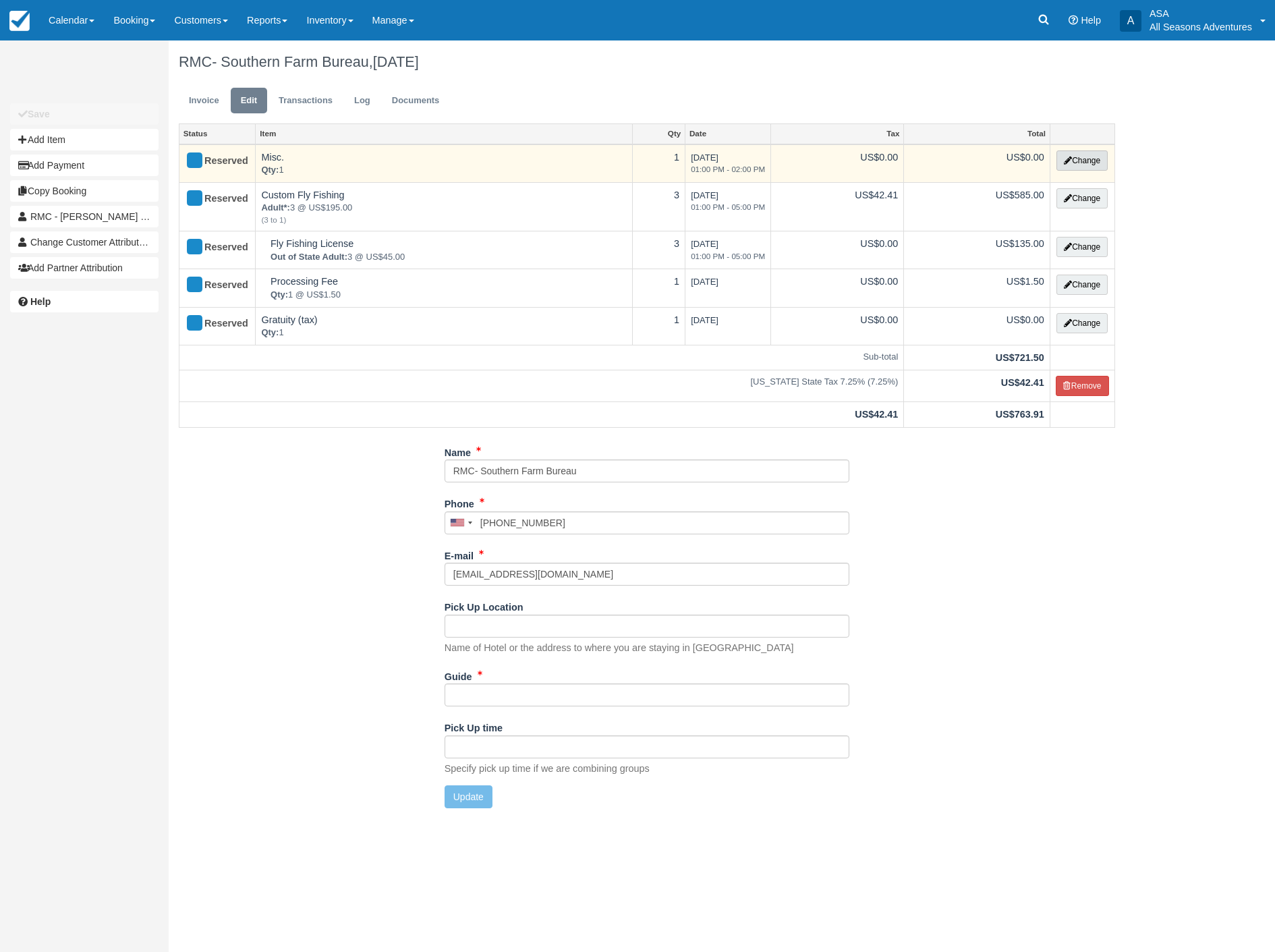
click at [1093, 156] on button "Change" at bounding box center [1082, 160] width 51 height 20
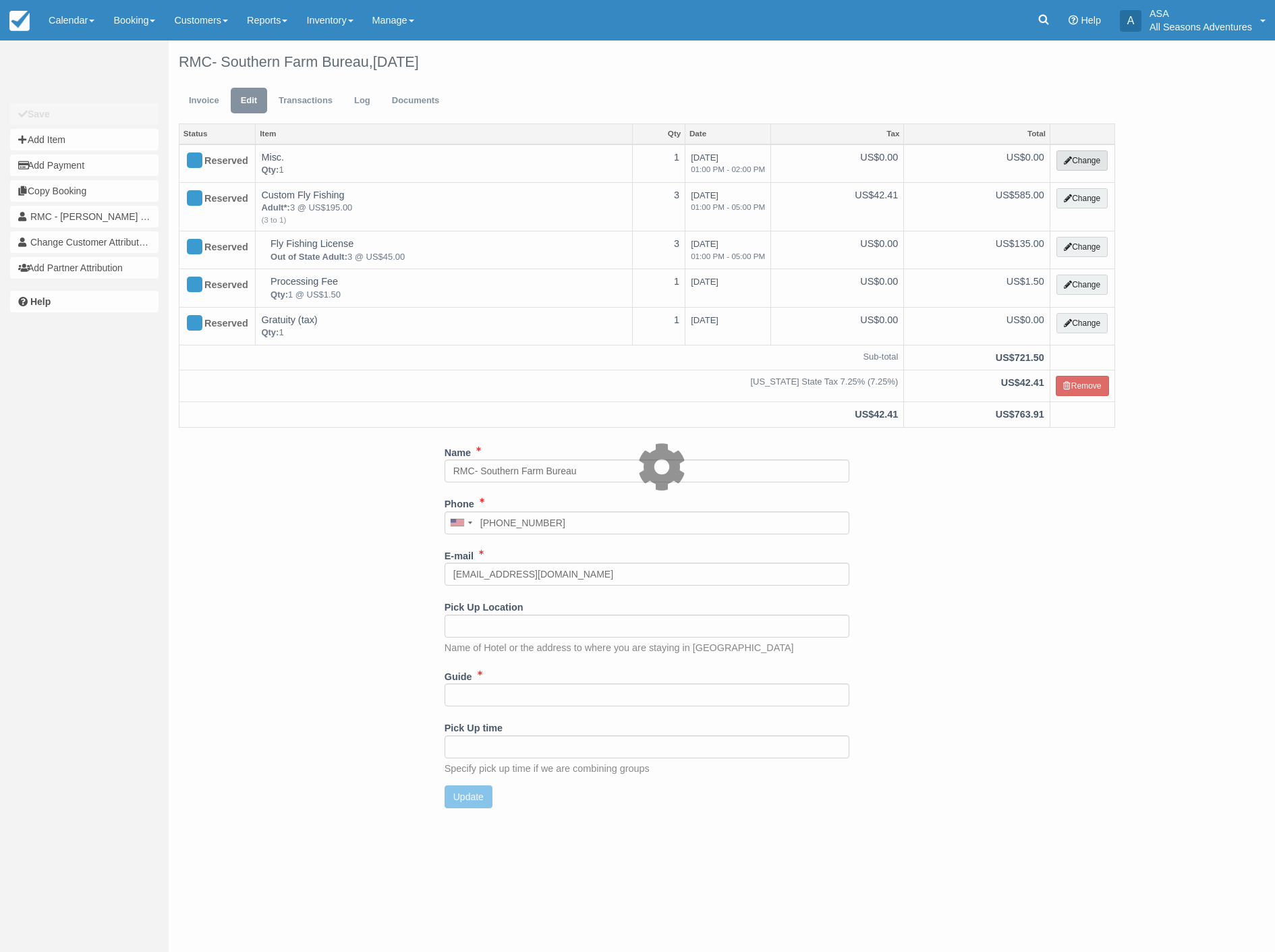
select select "13"
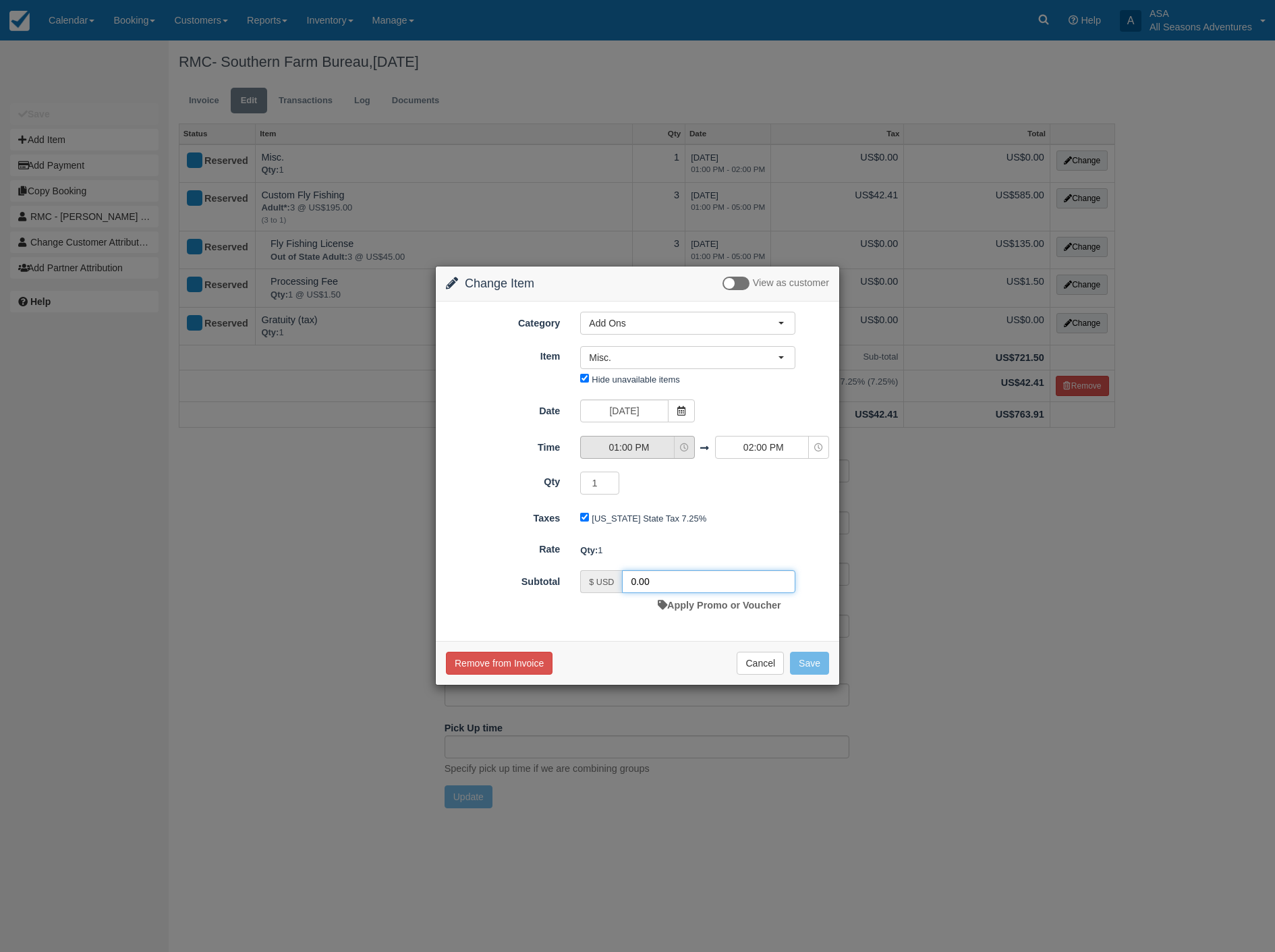
drag, startPoint x: 664, startPoint y: 578, endPoint x: 619, endPoint y: 452, distance: 133.8
click at [548, 572] on div "Subtotal $ USD 0.00 Apply Promo or Voucher" at bounding box center [637, 593] width 403 height 47
type input "210"
click at [776, 320] on span "Add Ons" at bounding box center [683, 323] width 188 height 14
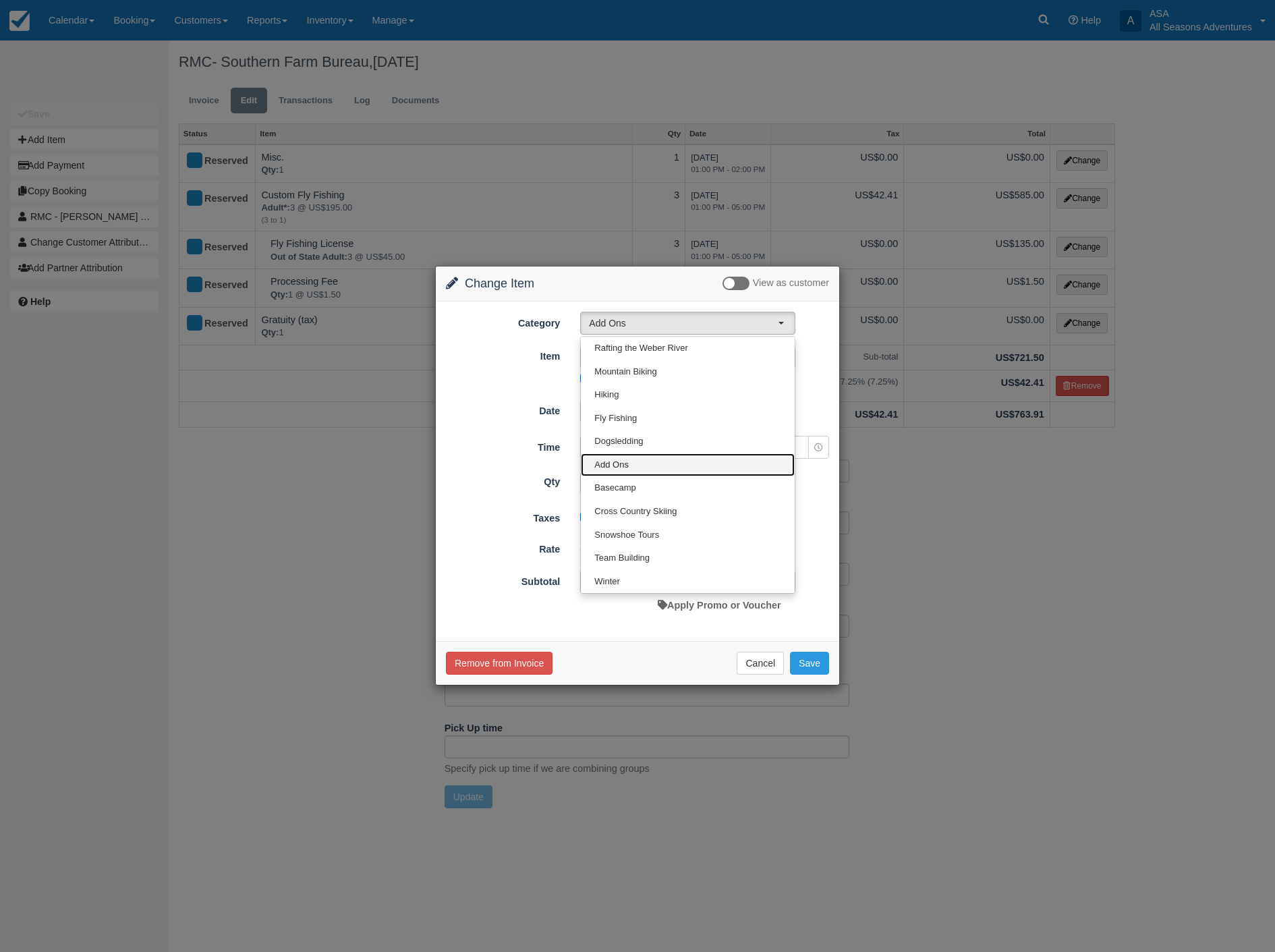
click at [628, 467] on link "Add Ons" at bounding box center [687, 466] width 214 height 24
select select "13"
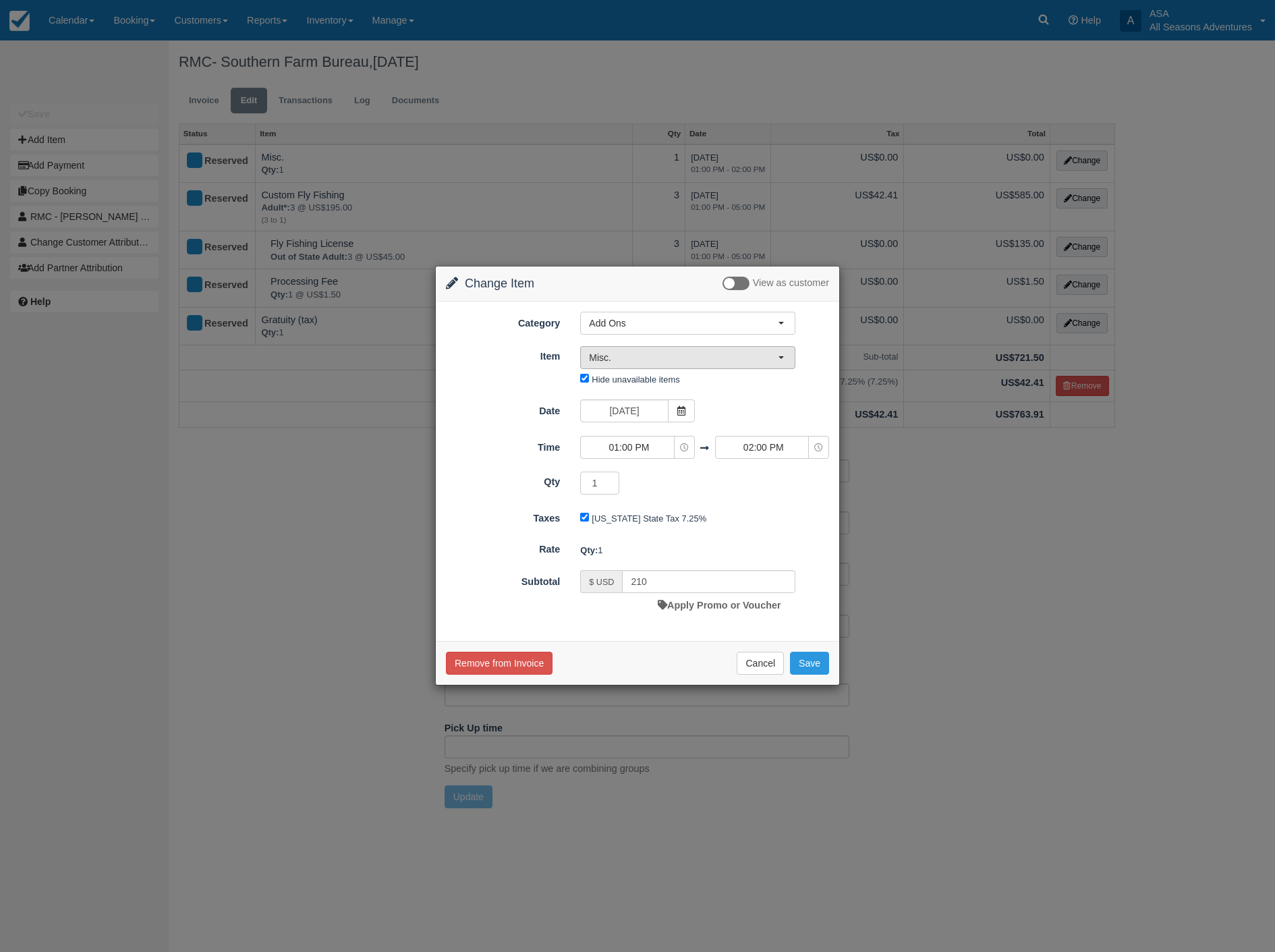
click at [672, 349] on button "Misc." at bounding box center [687, 357] width 215 height 23
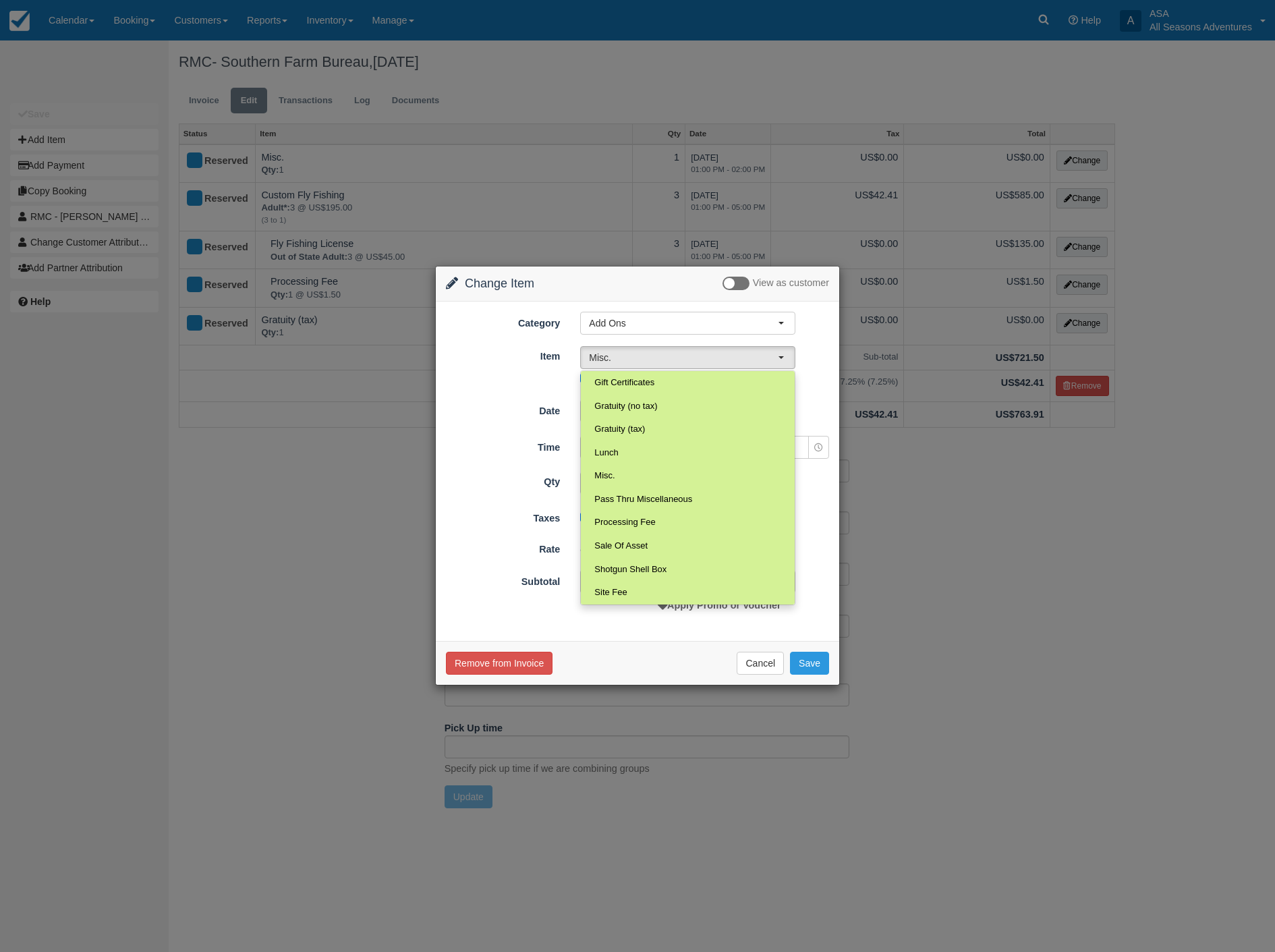
click at [832, 543] on div "Qty: 1" at bounding box center [704, 550] width 269 height 22
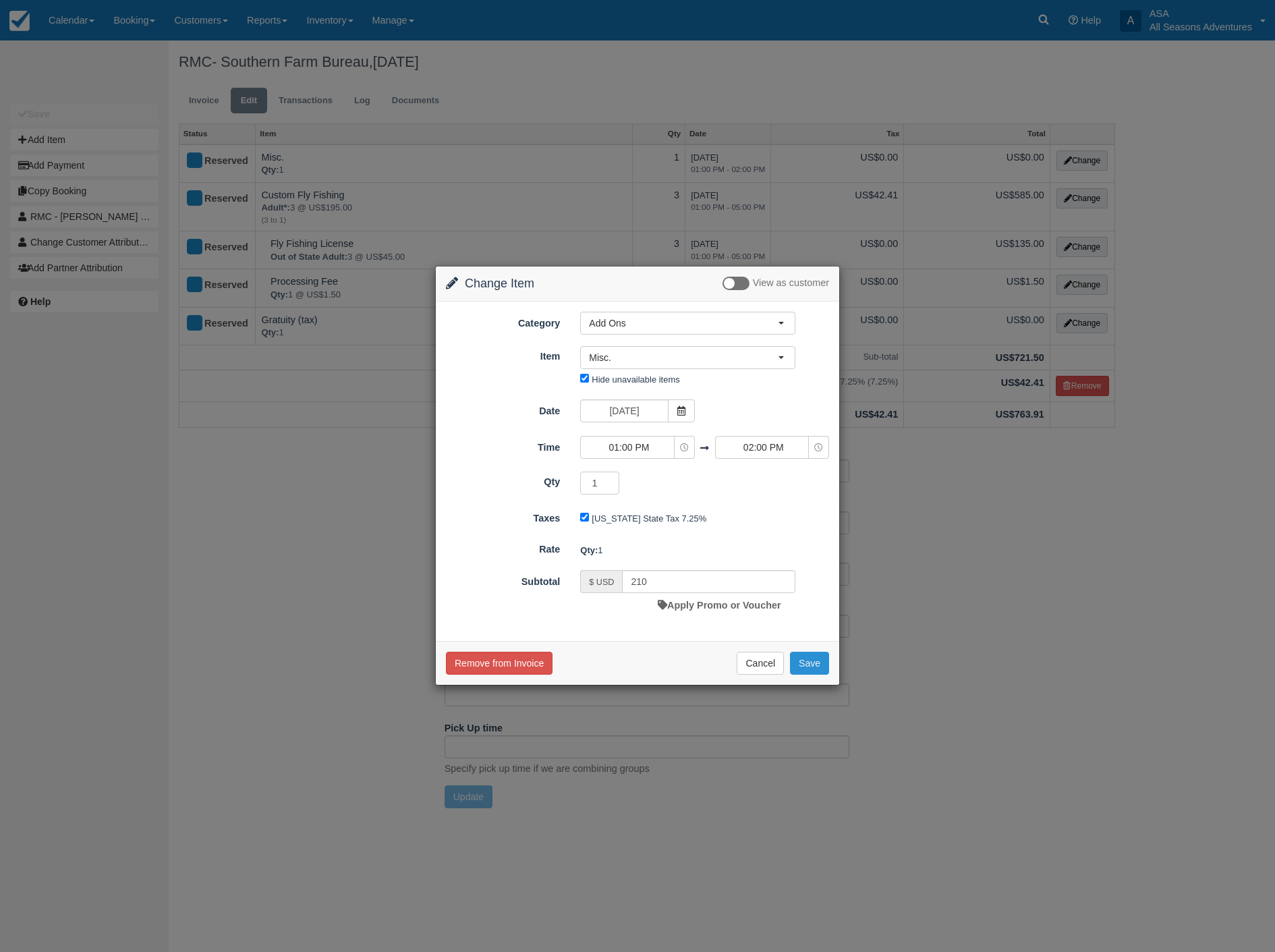
click at [808, 663] on button "Save" at bounding box center [809, 663] width 39 height 23
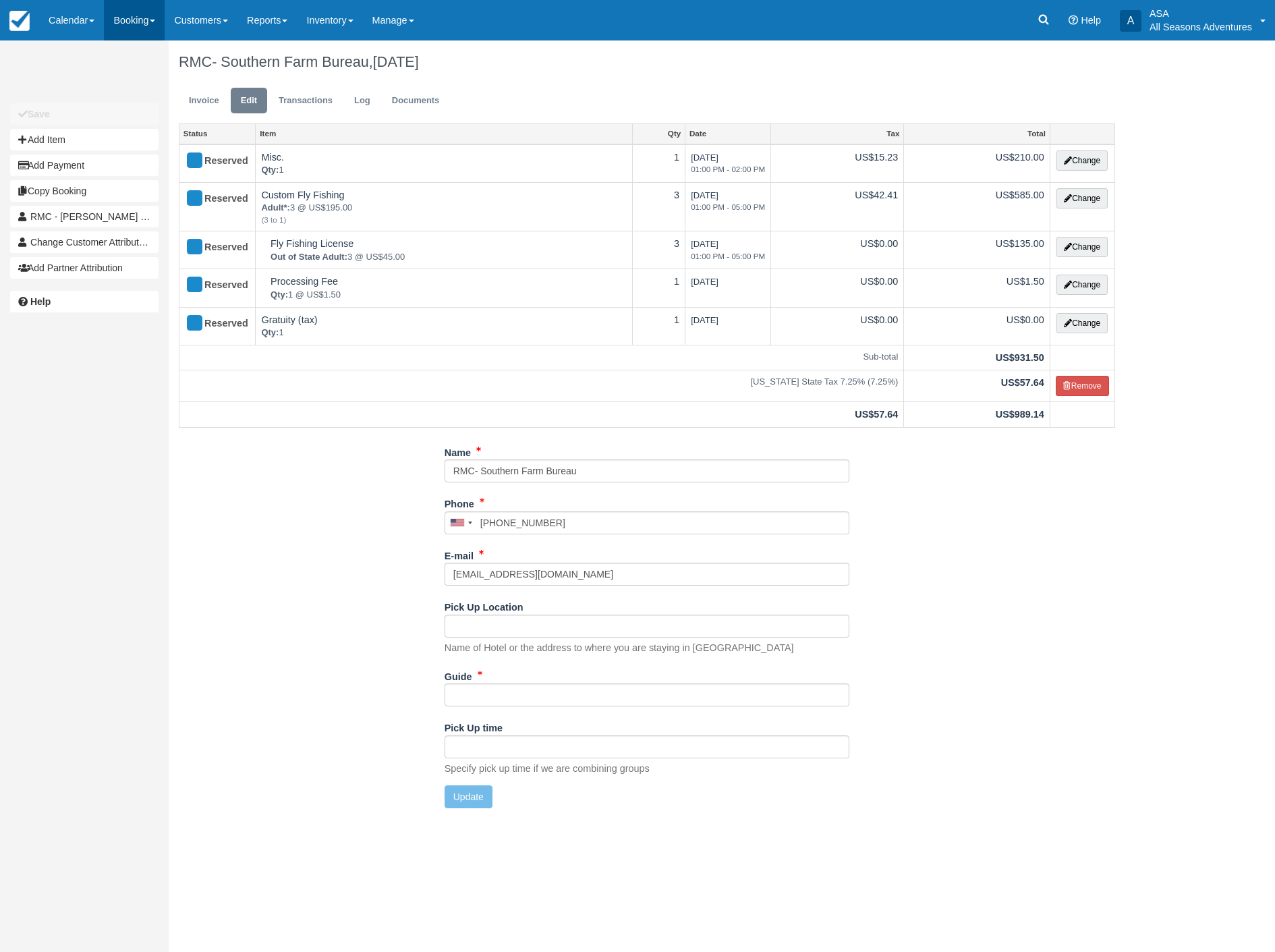
click at [132, 18] on link "Booking" at bounding box center [134, 20] width 61 height 40
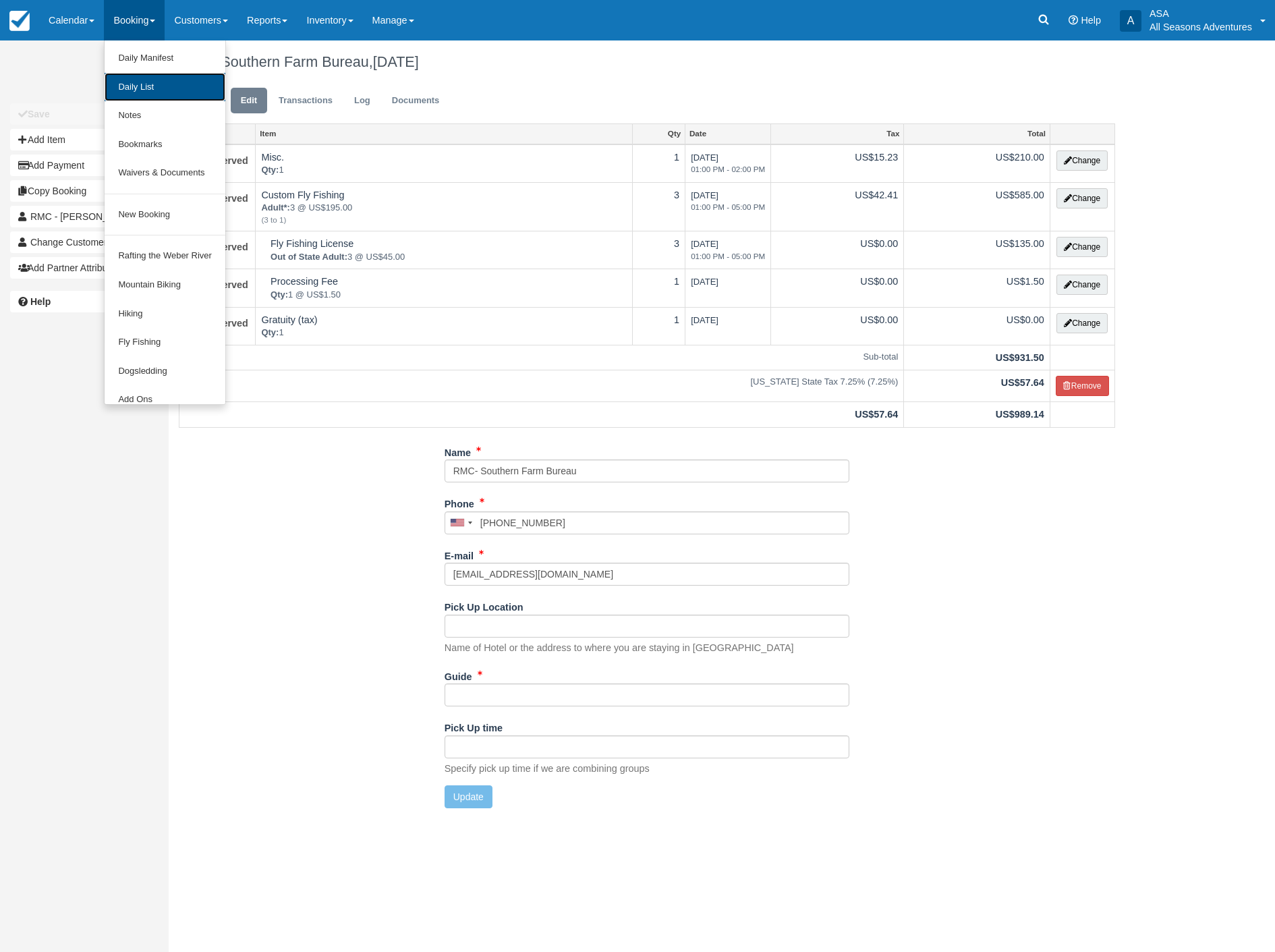
click at [166, 91] on link "Daily List" at bounding box center [165, 87] width 121 height 29
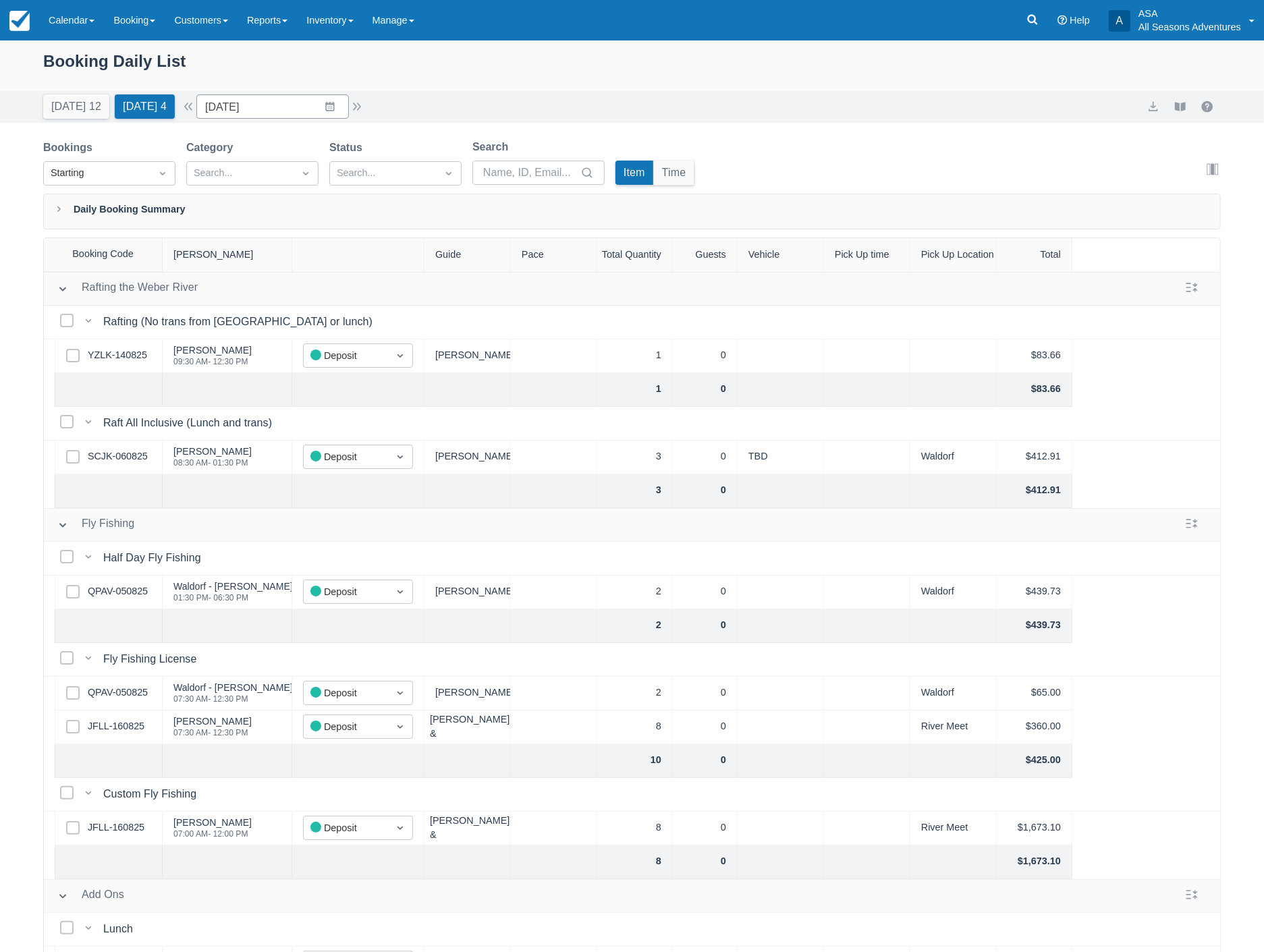
scroll to position [39, 0]
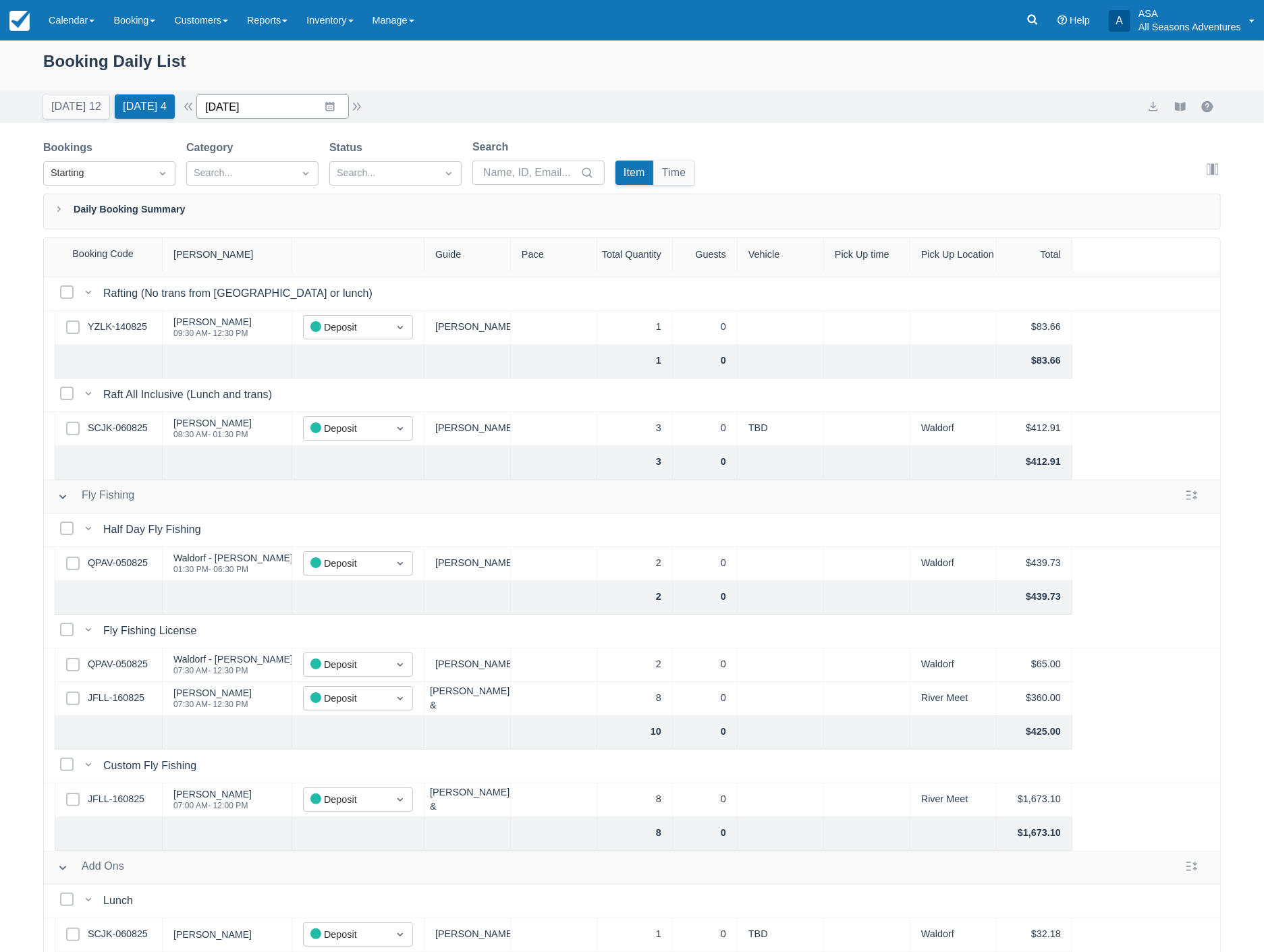
click at [273, 106] on input "08/22/25" at bounding box center [272, 107] width 153 height 24
click at [285, 311] on td "26" at bounding box center [277, 313] width 26 height 26
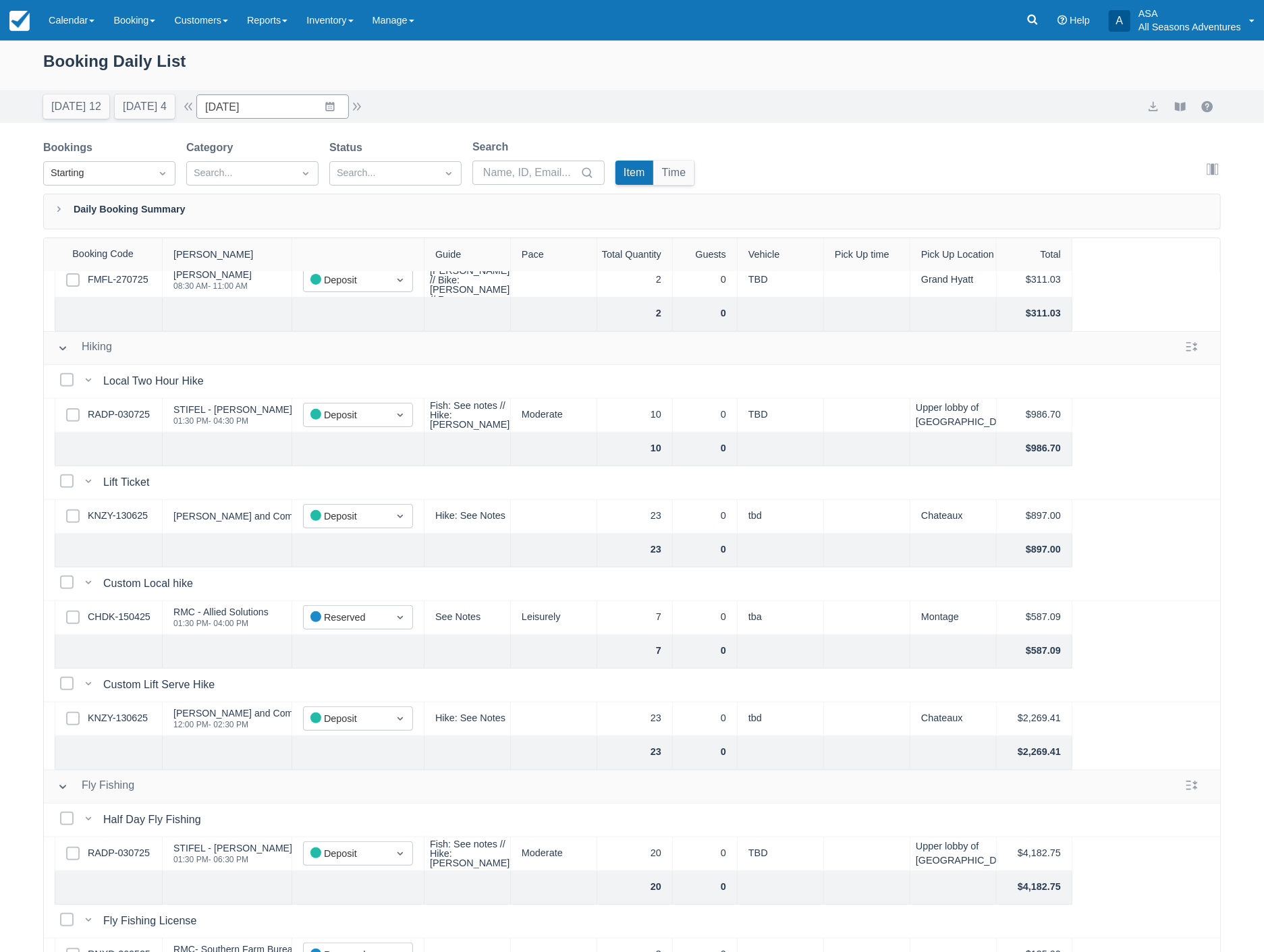
scroll to position [450, 0]
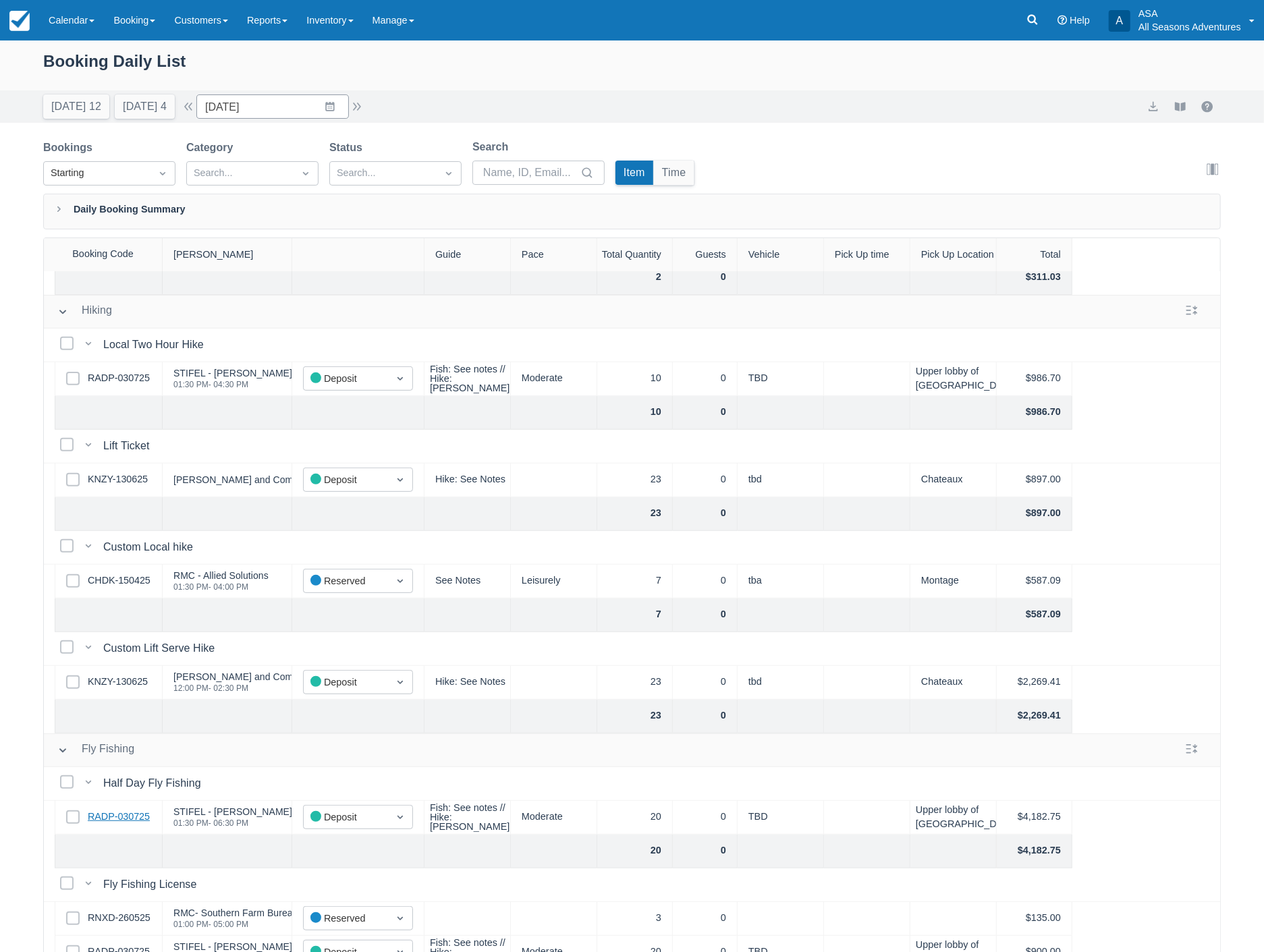
click at [119, 818] on link "RADP-030725" at bounding box center [119, 816] width 62 height 15
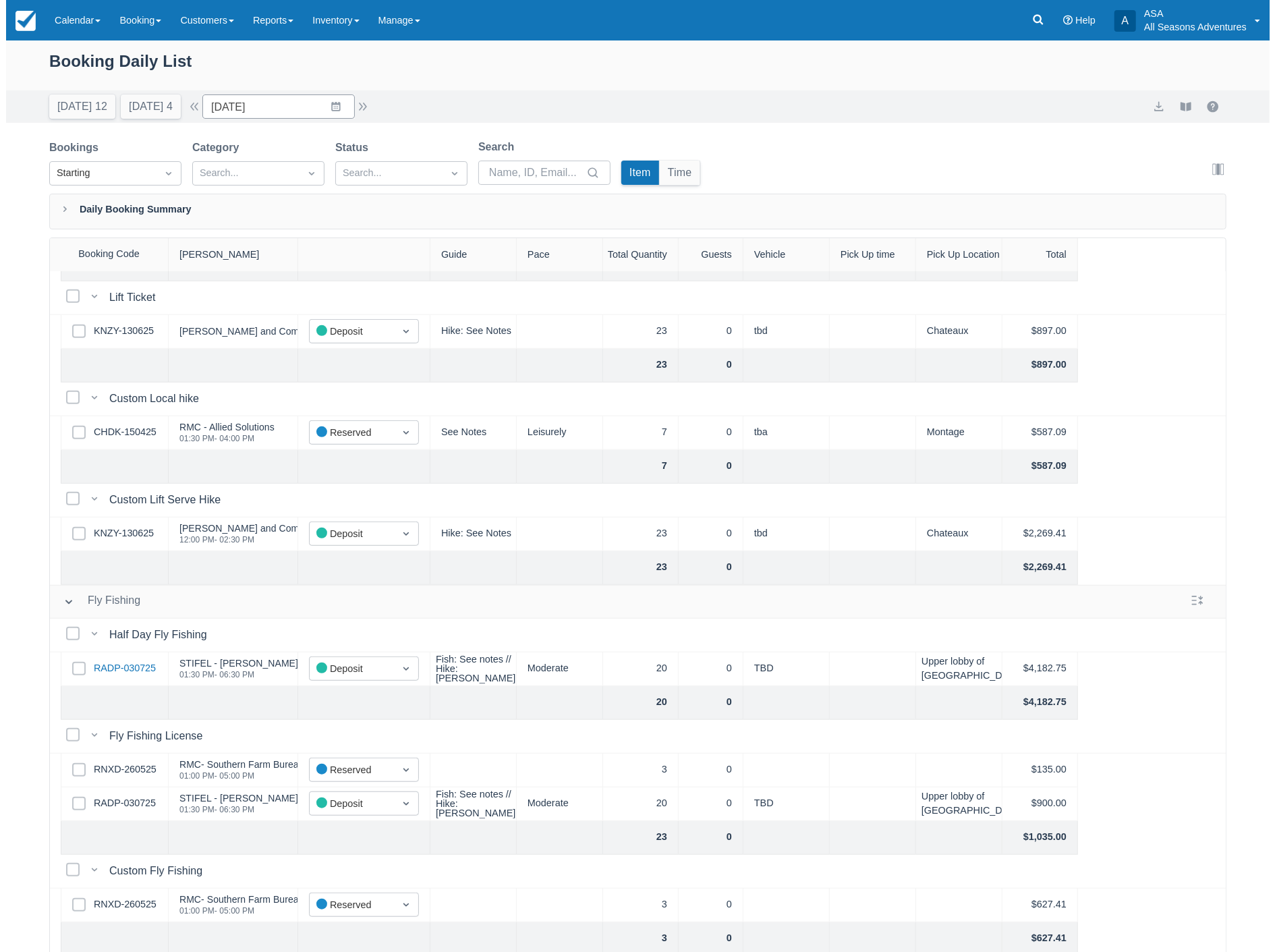
scroll to position [599, 0]
click at [123, 761] on link "RNXD-260525" at bounding box center [119, 768] width 63 height 15
click at [268, 107] on input "08/26/25" at bounding box center [272, 107] width 153 height 24
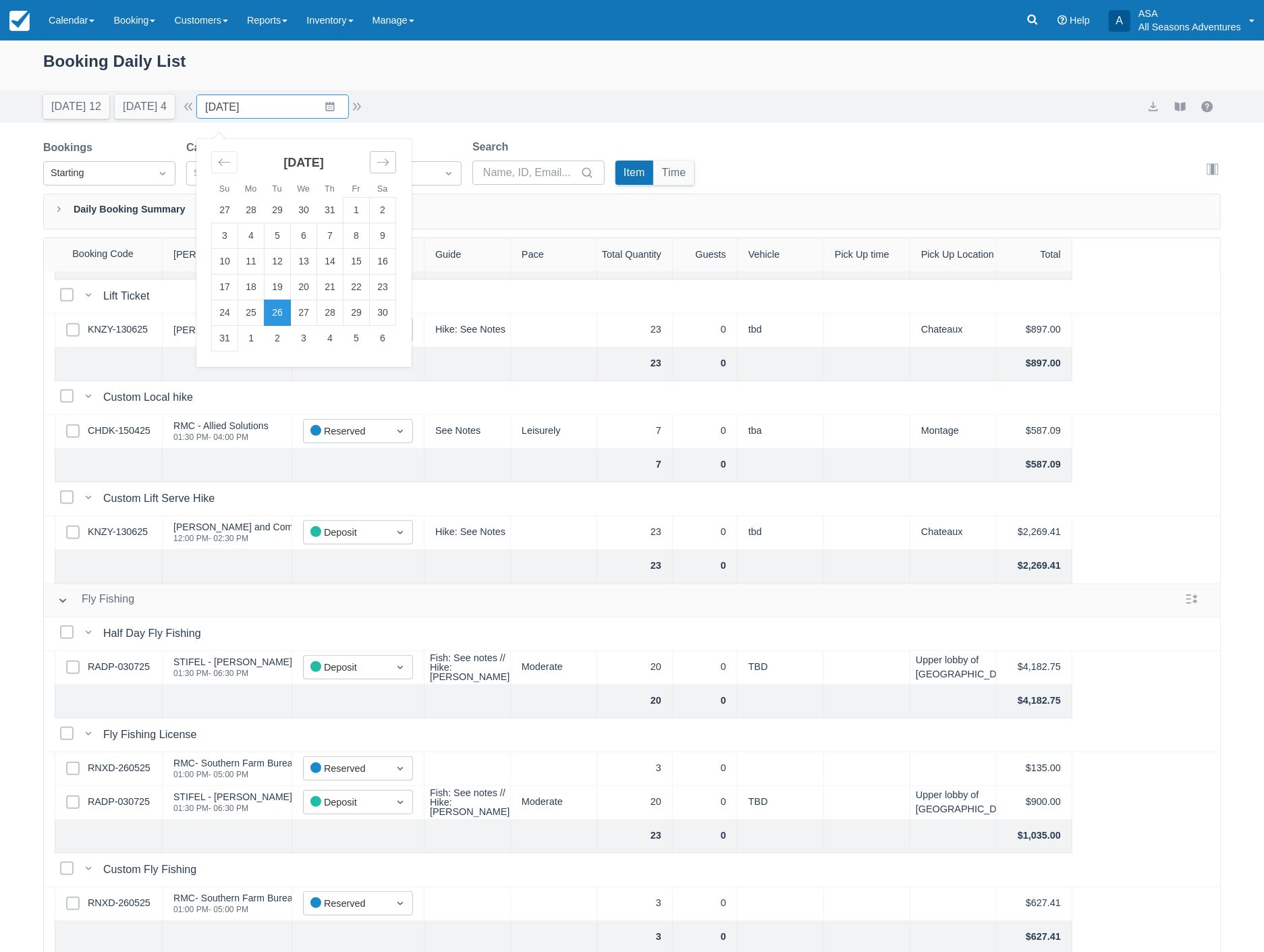
click at [383, 166] on div "Move forward to switch to the next month." at bounding box center [382, 162] width 26 height 22
click at [387, 163] on icon "Move forward to switch to the next month." at bounding box center [382, 162] width 13 height 13
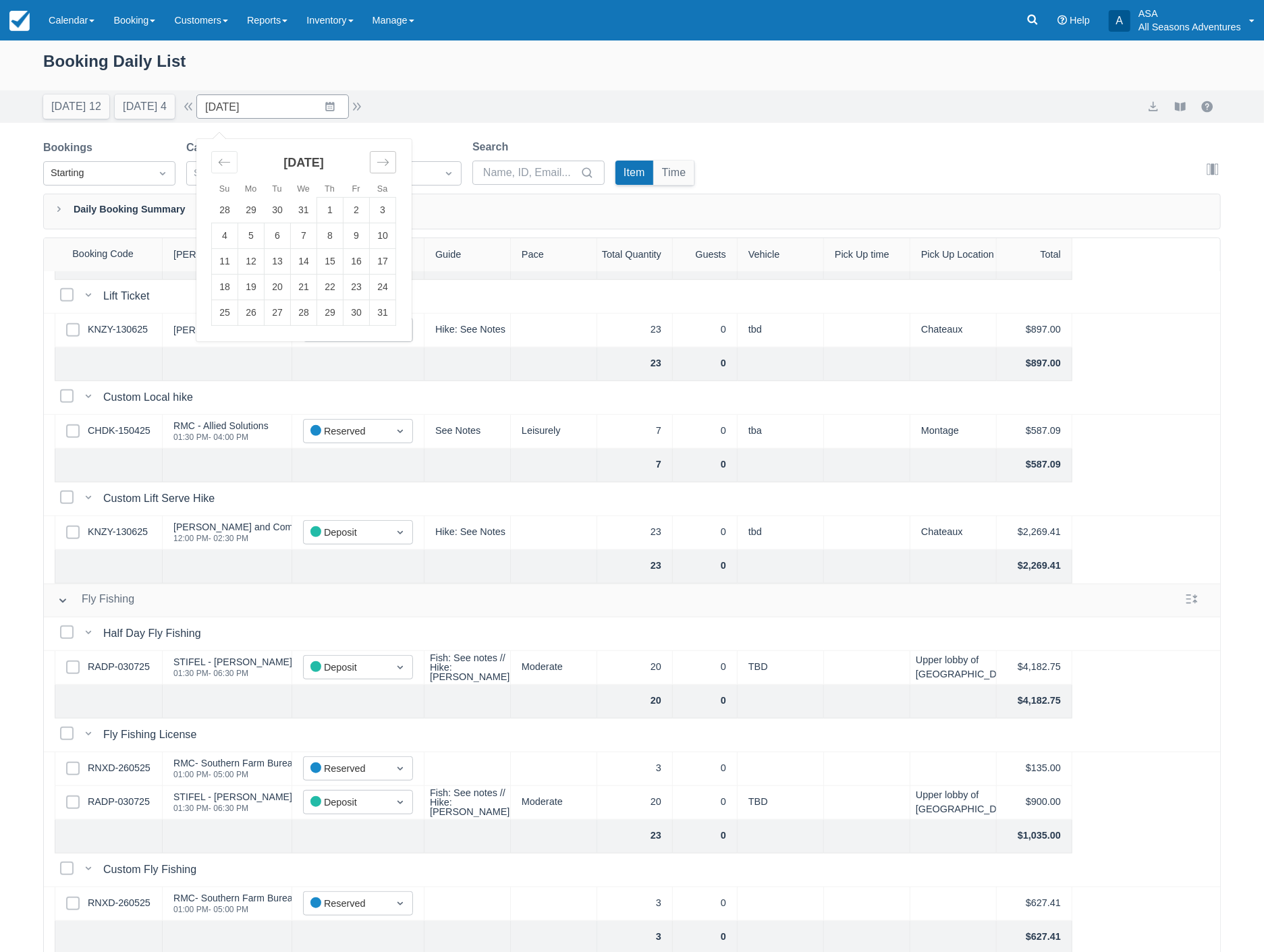
click at [387, 163] on icon "Move forward to switch to the next month." at bounding box center [382, 162] width 13 height 13
click at [392, 286] on td "25" at bounding box center [382, 287] width 26 height 26
type input "04/25/26"
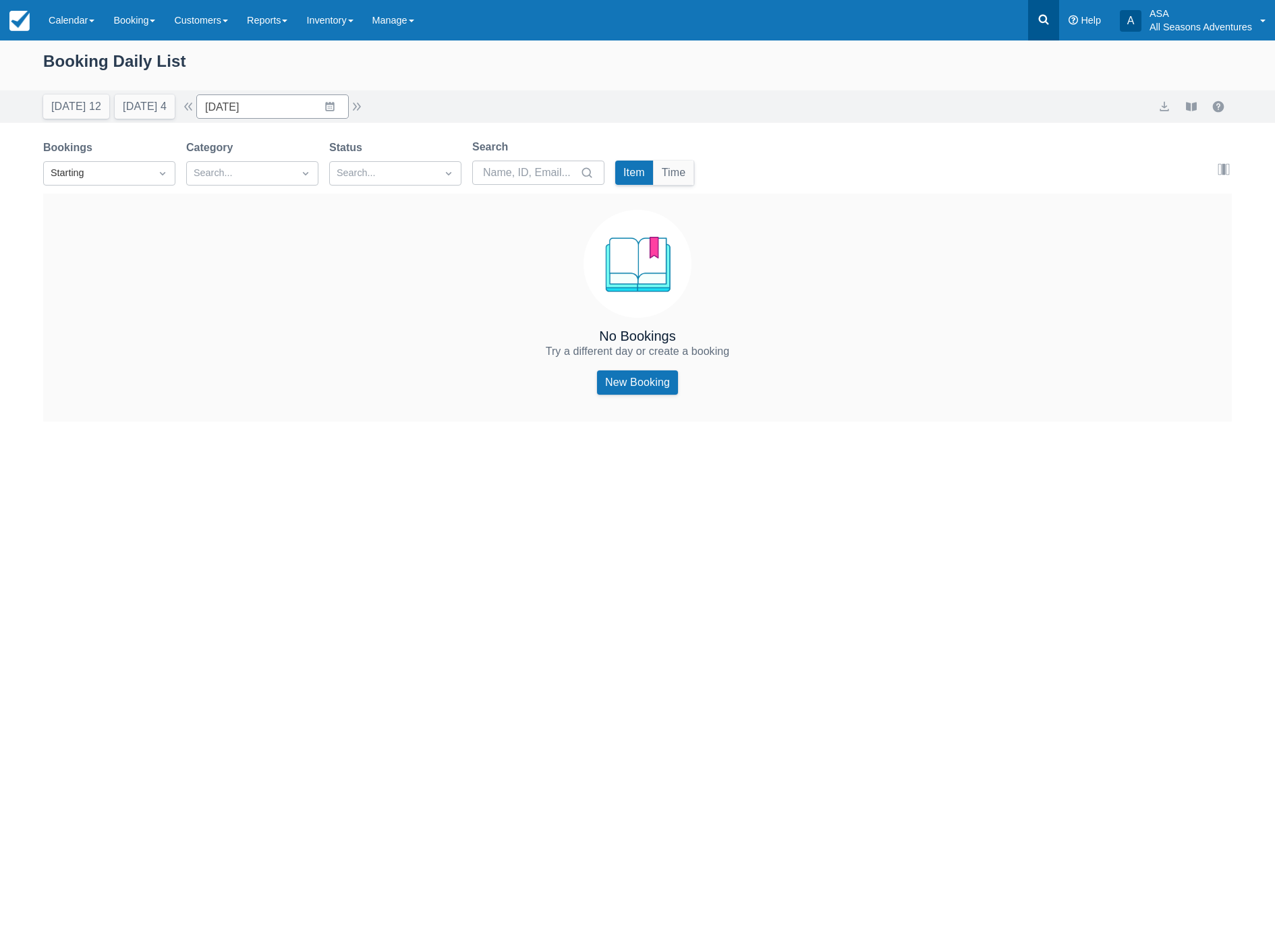
click at [1047, 16] on icon at bounding box center [1044, 20] width 10 height 10
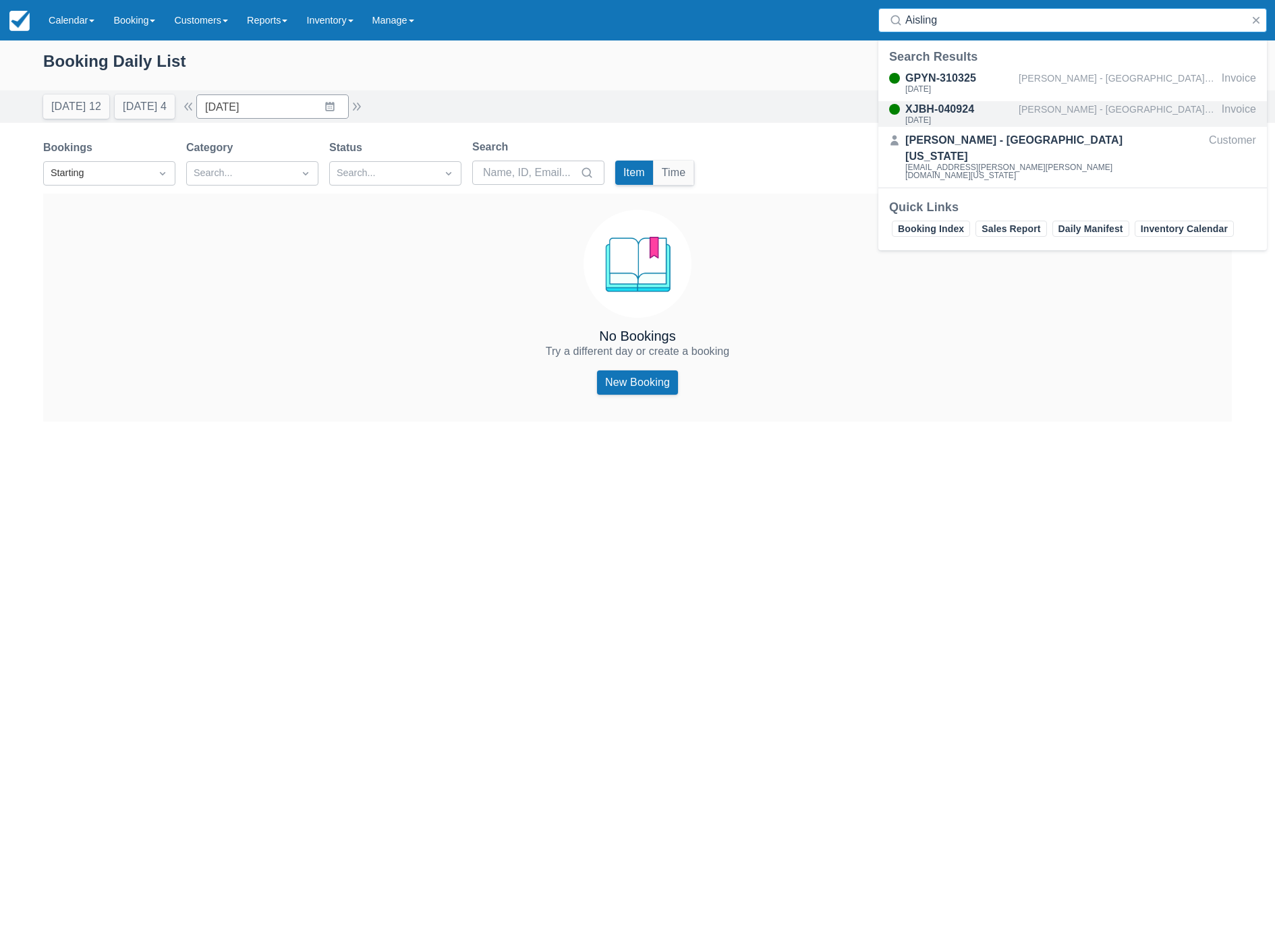
type input "Aisling"
click at [1094, 105] on div "Tiffany Sudbury - University of Utah" at bounding box center [1117, 114] width 198 height 26
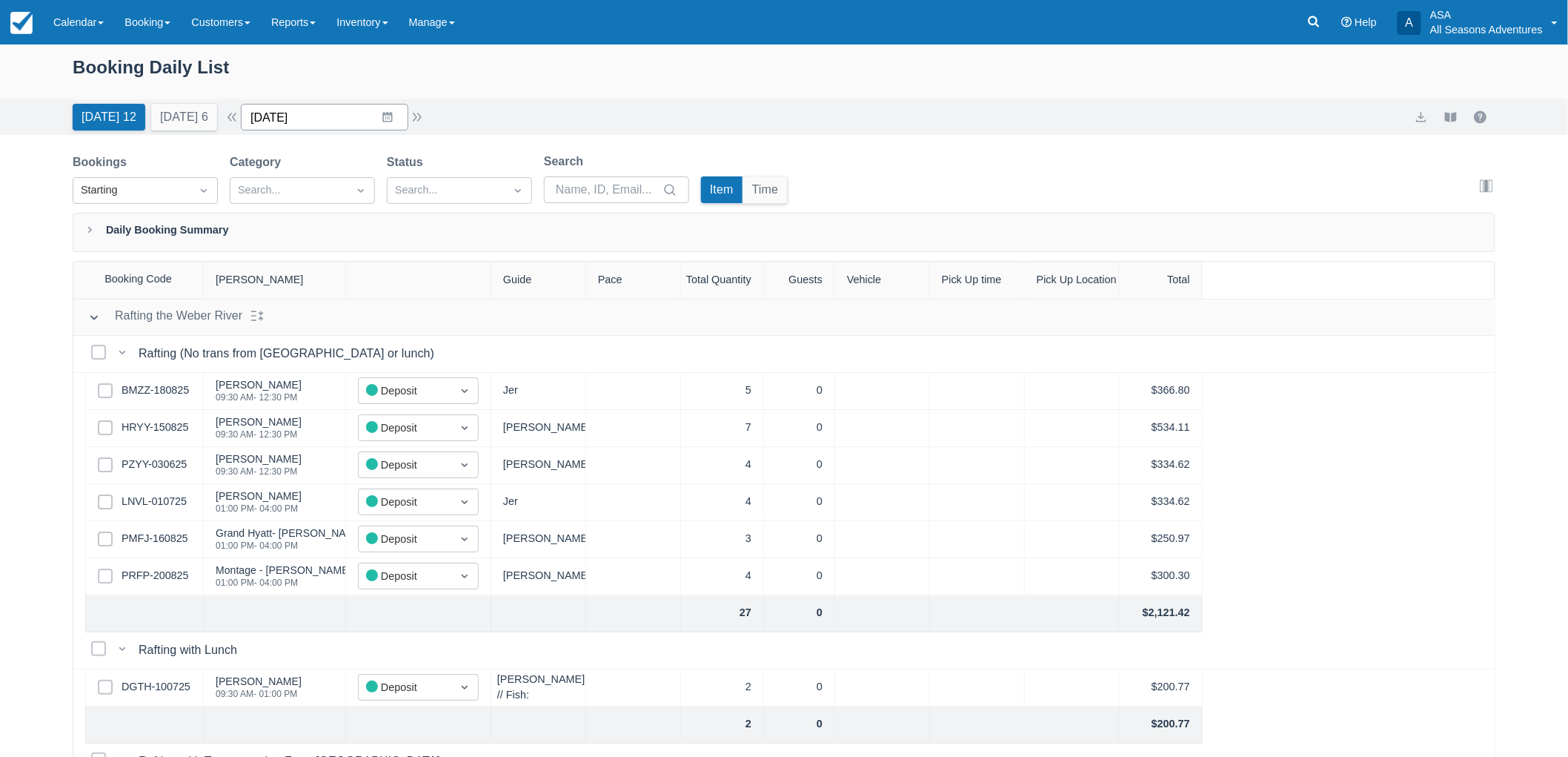
click at [383, 115] on input "[DATE]" at bounding box center [324, 117] width 168 height 26
click at [433, 181] on div "[DATE]" at bounding box center [358, 185] width 203 height 64
click at [452, 179] on icon "Move forward to switch to the next month." at bounding box center [445, 178] width 12 height 7
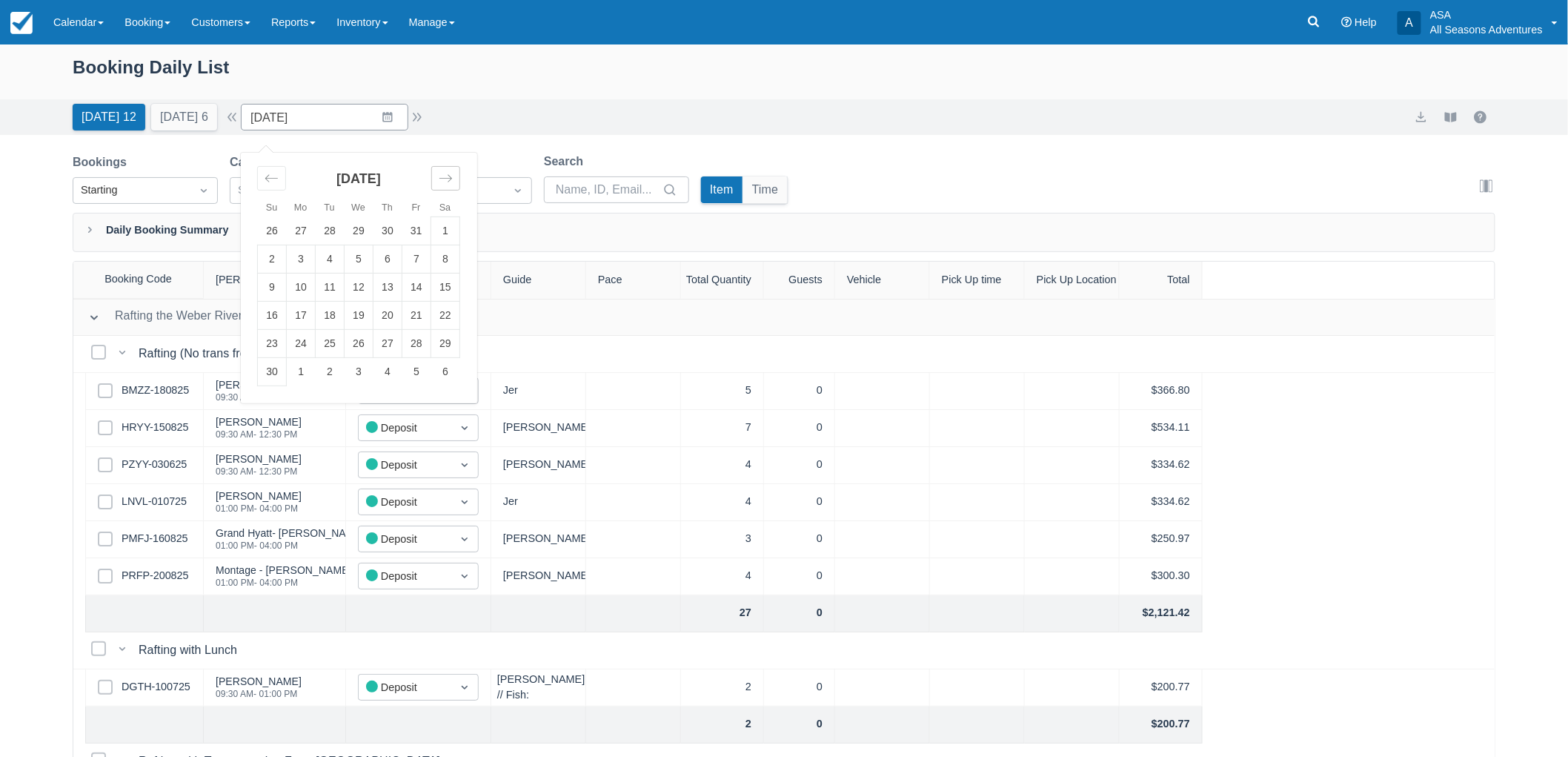
click at [452, 179] on icon "Move forward to switch to the next month." at bounding box center [445, 178] width 12 height 7
click at [452, 180] on icon "Move forward to switch to the next month." at bounding box center [445, 178] width 12 height 7
click at [452, 184] on icon "Move forward to switch to the next month." at bounding box center [445, 178] width 14 height 14
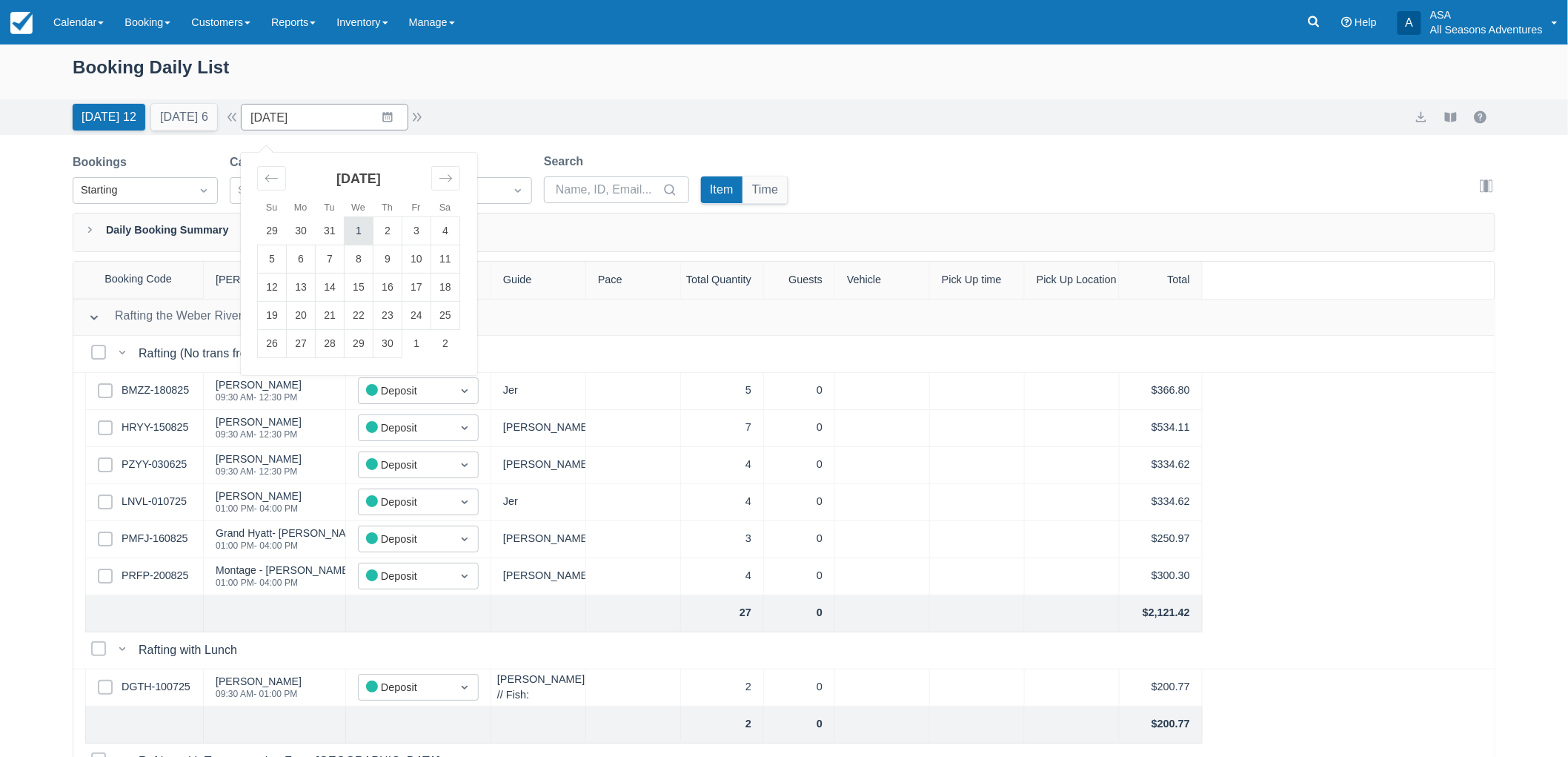
click at [371, 230] on td "1" at bounding box center [359, 231] width 29 height 28
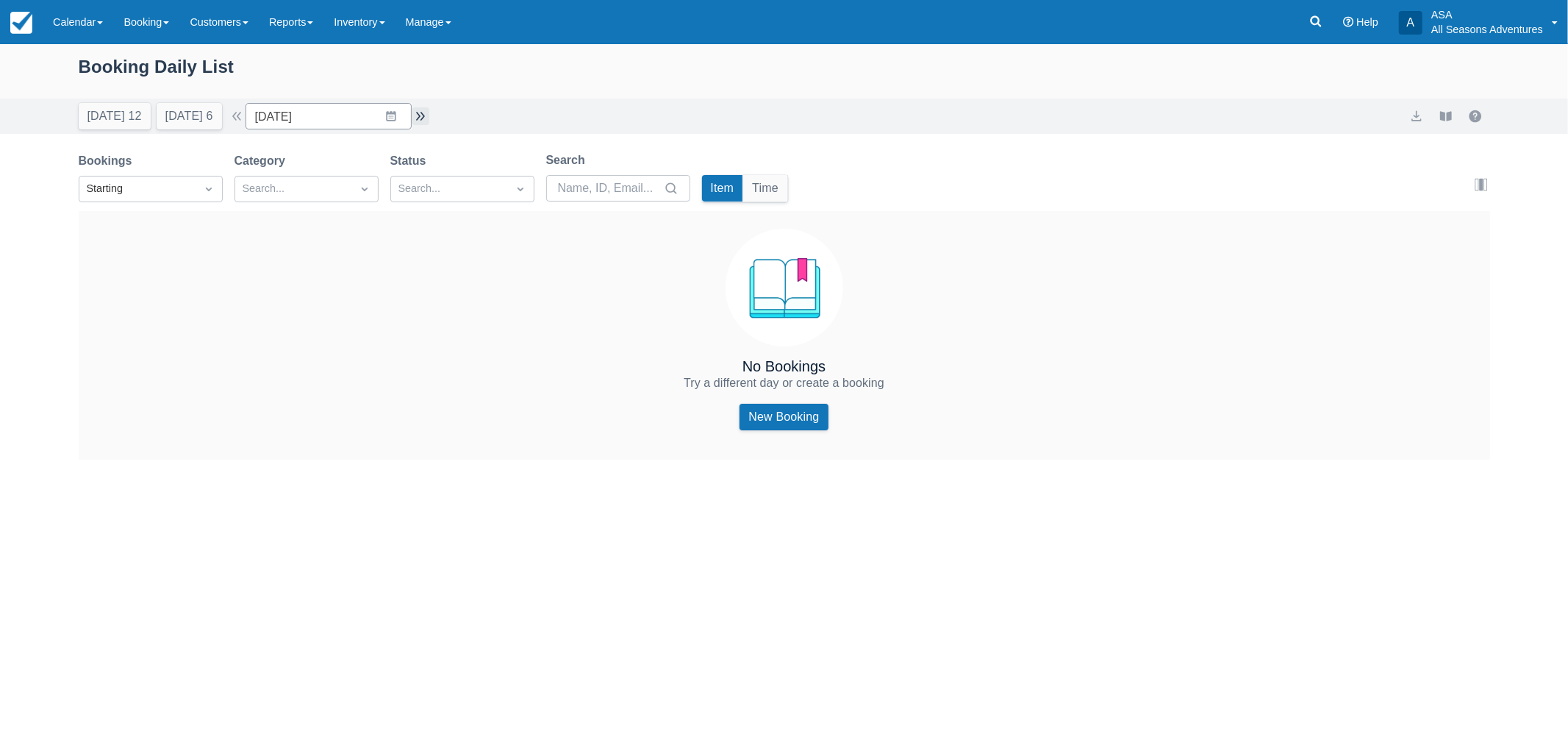
click at [427, 115] on button "button" at bounding box center [420, 115] width 18 height 18
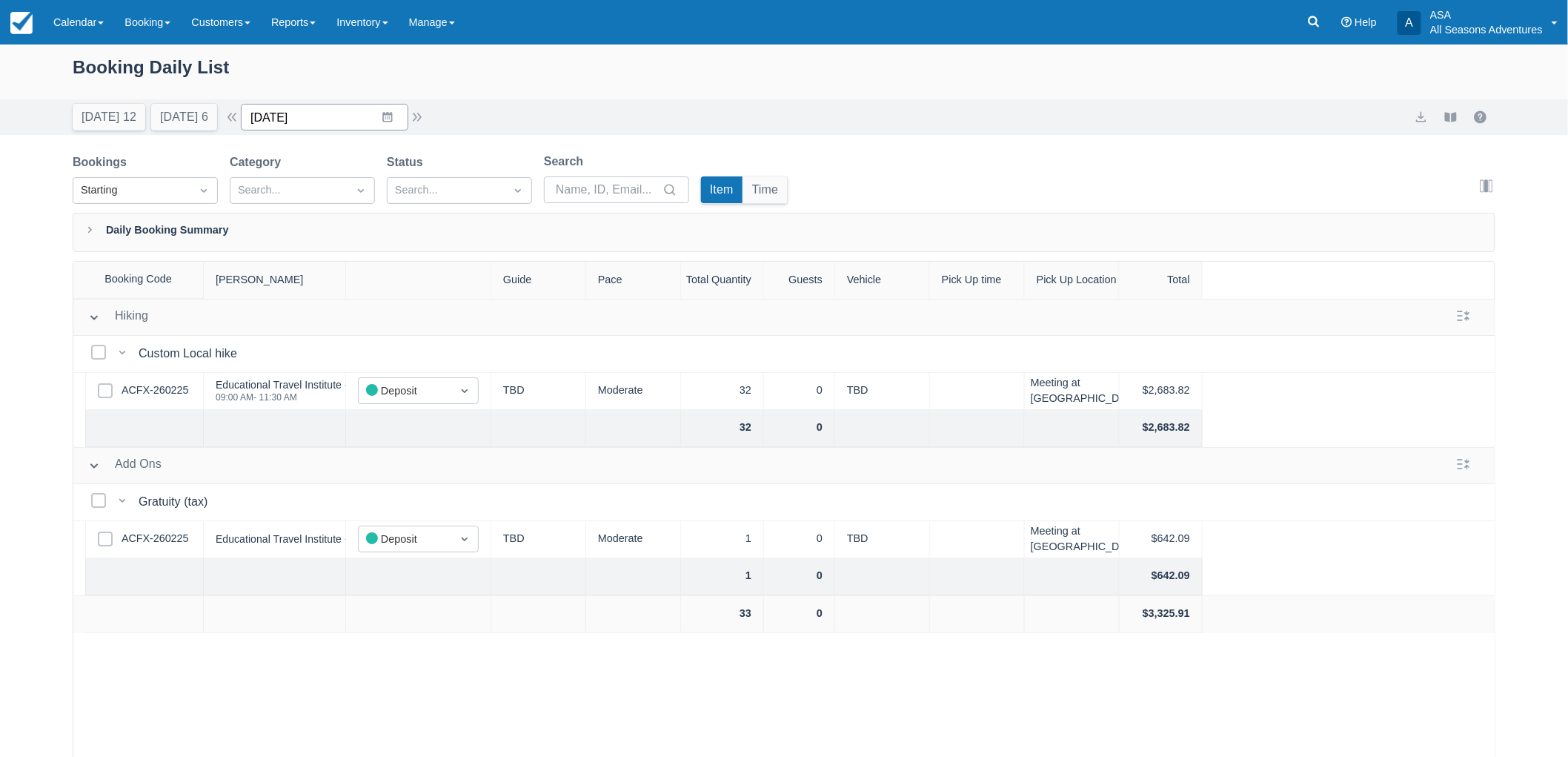
click at [384, 125] on input "06/18/26" at bounding box center [324, 117] width 168 height 26
click at [284, 186] on div "Move backward to switch to the previous month." at bounding box center [271, 178] width 29 height 24
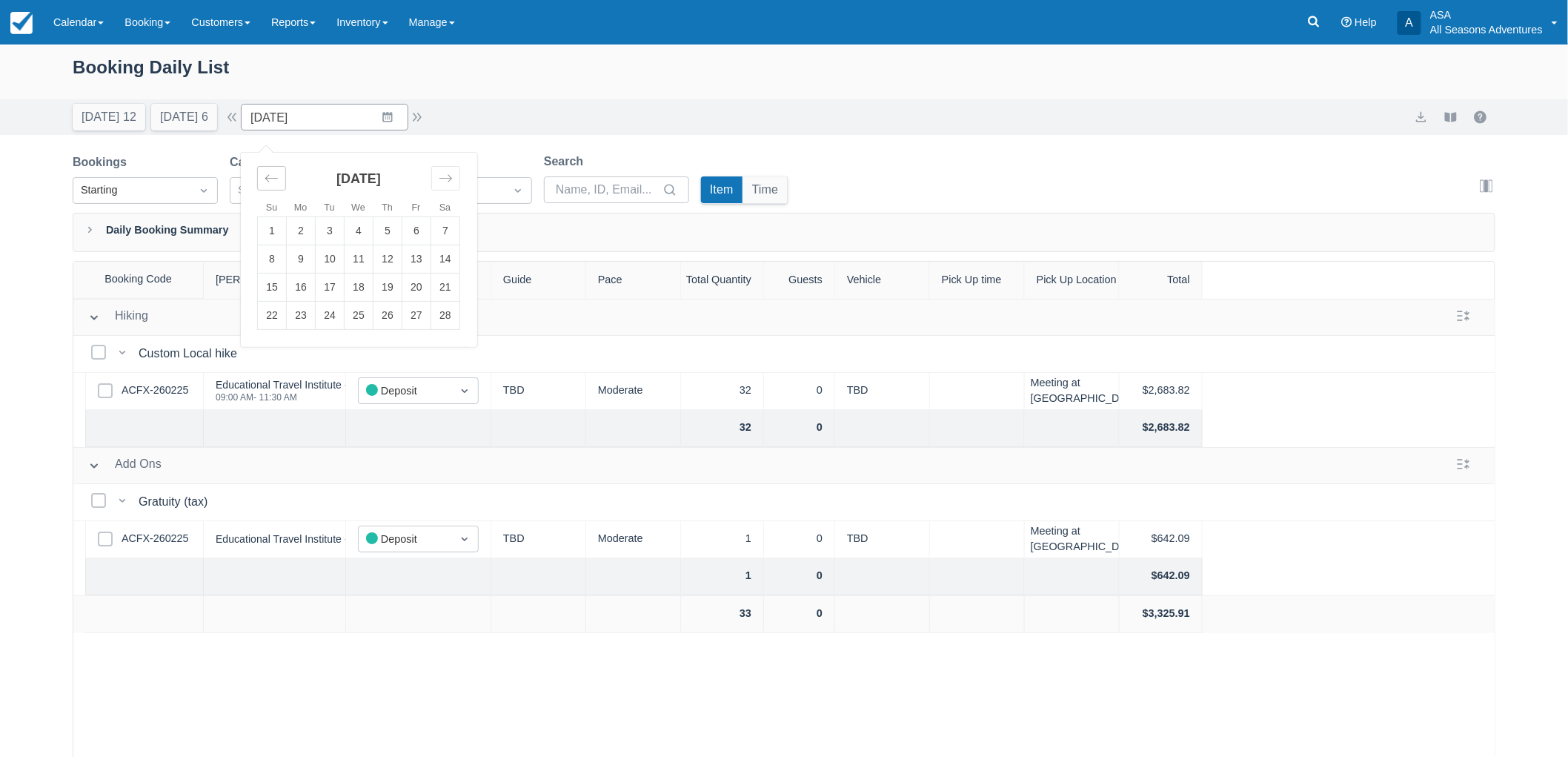
click at [284, 186] on div "Move backward to switch to the previous month." at bounding box center [271, 178] width 29 height 24
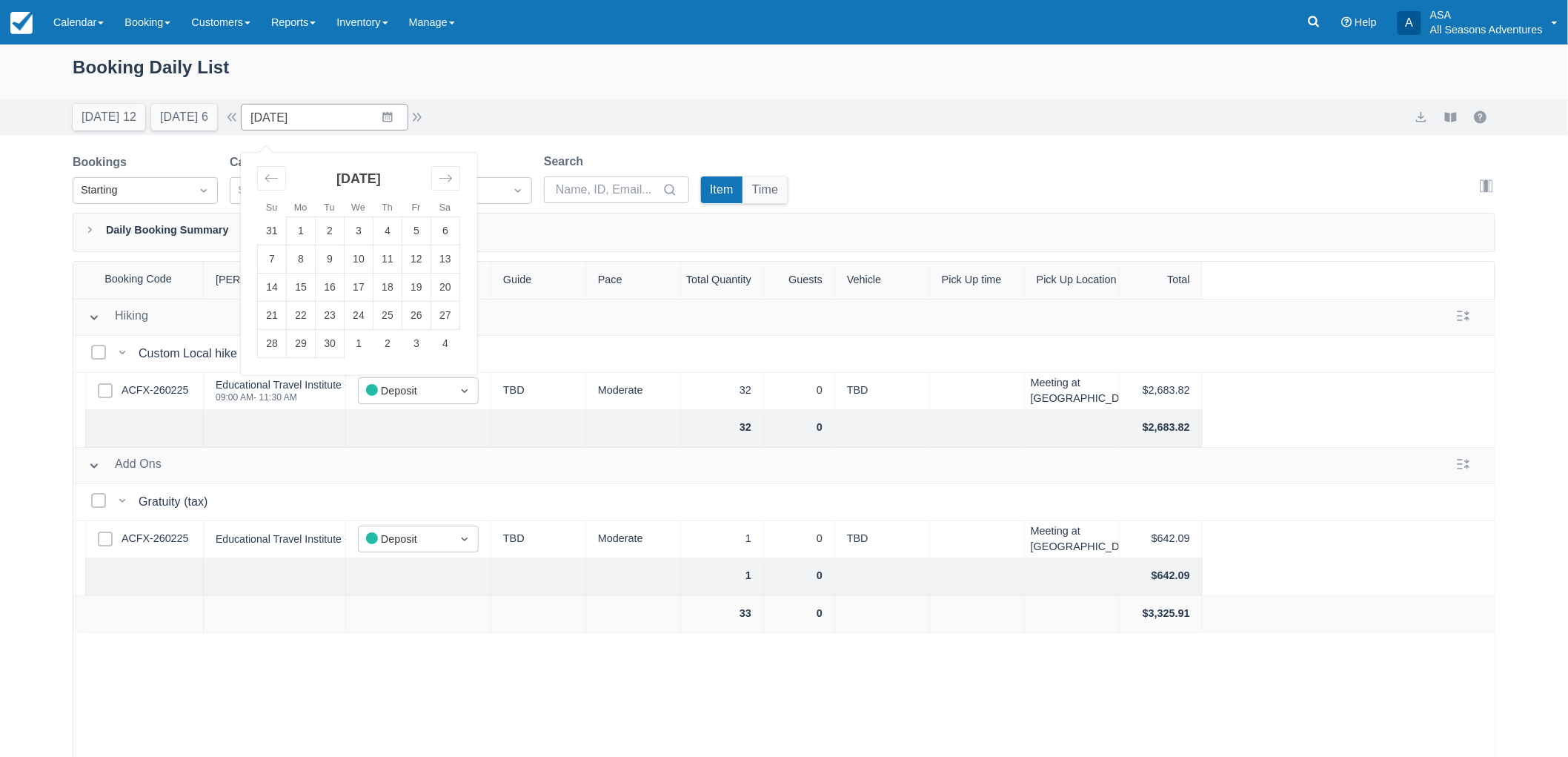
click at [272, 161] on div "September 2025" at bounding box center [358, 185] width 203 height 64
click at [278, 173] on icon "Move backward to switch to the previous month." at bounding box center [271, 178] width 14 height 14
click at [403, 316] on td "21" at bounding box center [388, 316] width 29 height 28
type input "08/21/25"
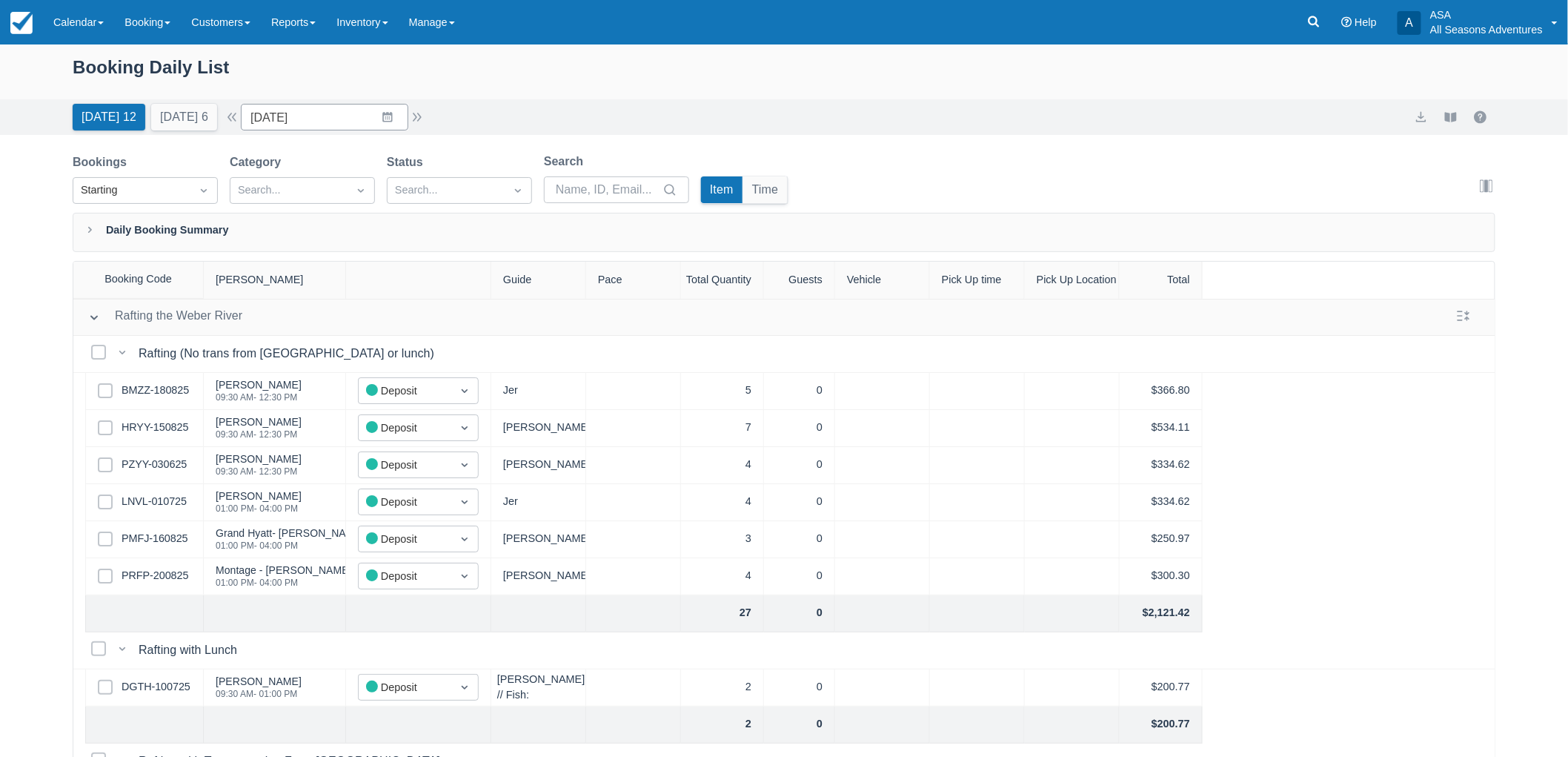
click at [165, 47] on div "Booking Daily List" at bounding box center [784, 71] width 1568 height 55
click at [159, 34] on link "Booking" at bounding box center [147, 22] width 67 height 44
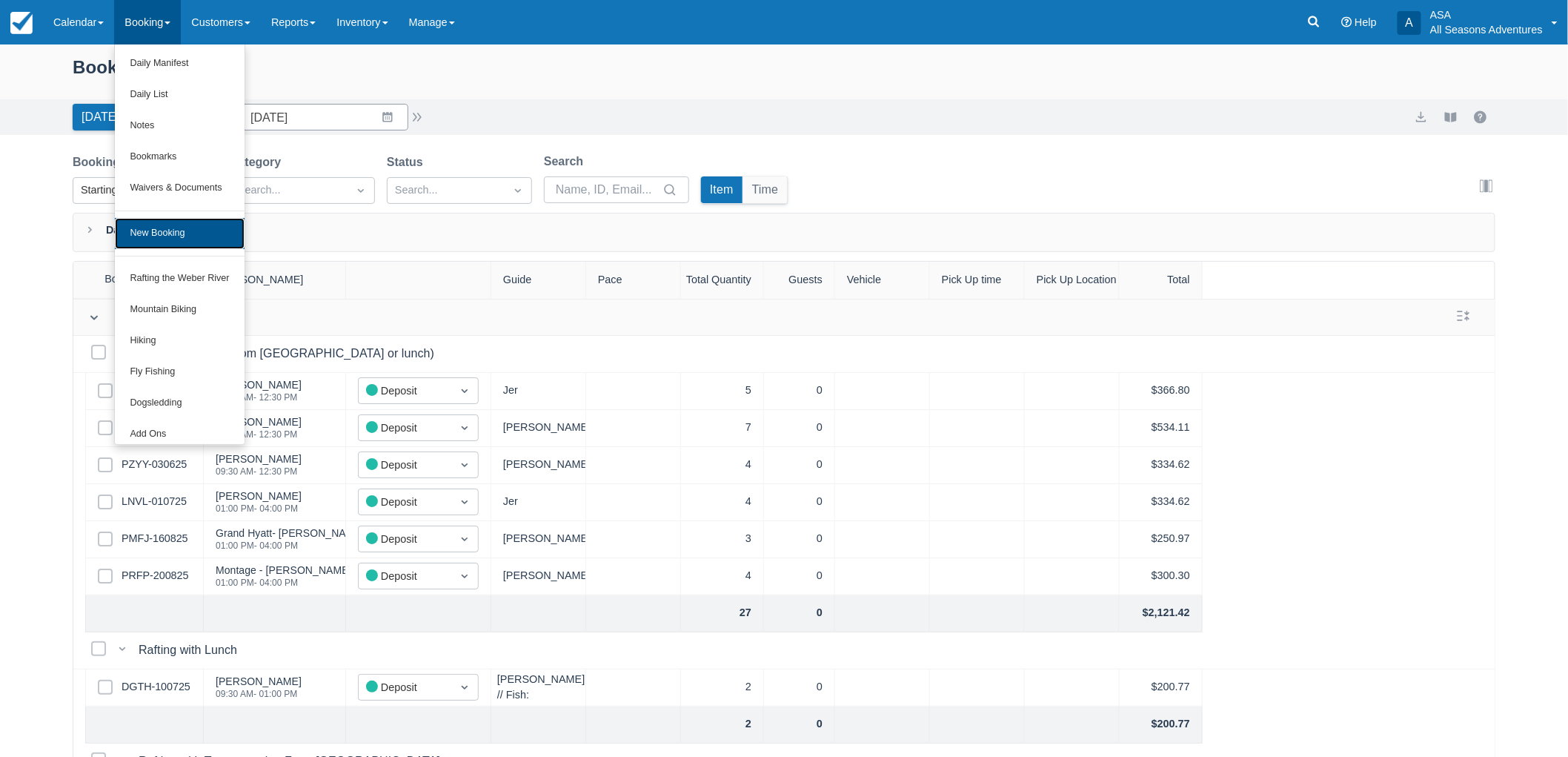
click at [187, 231] on link "New Booking" at bounding box center [180, 233] width 129 height 31
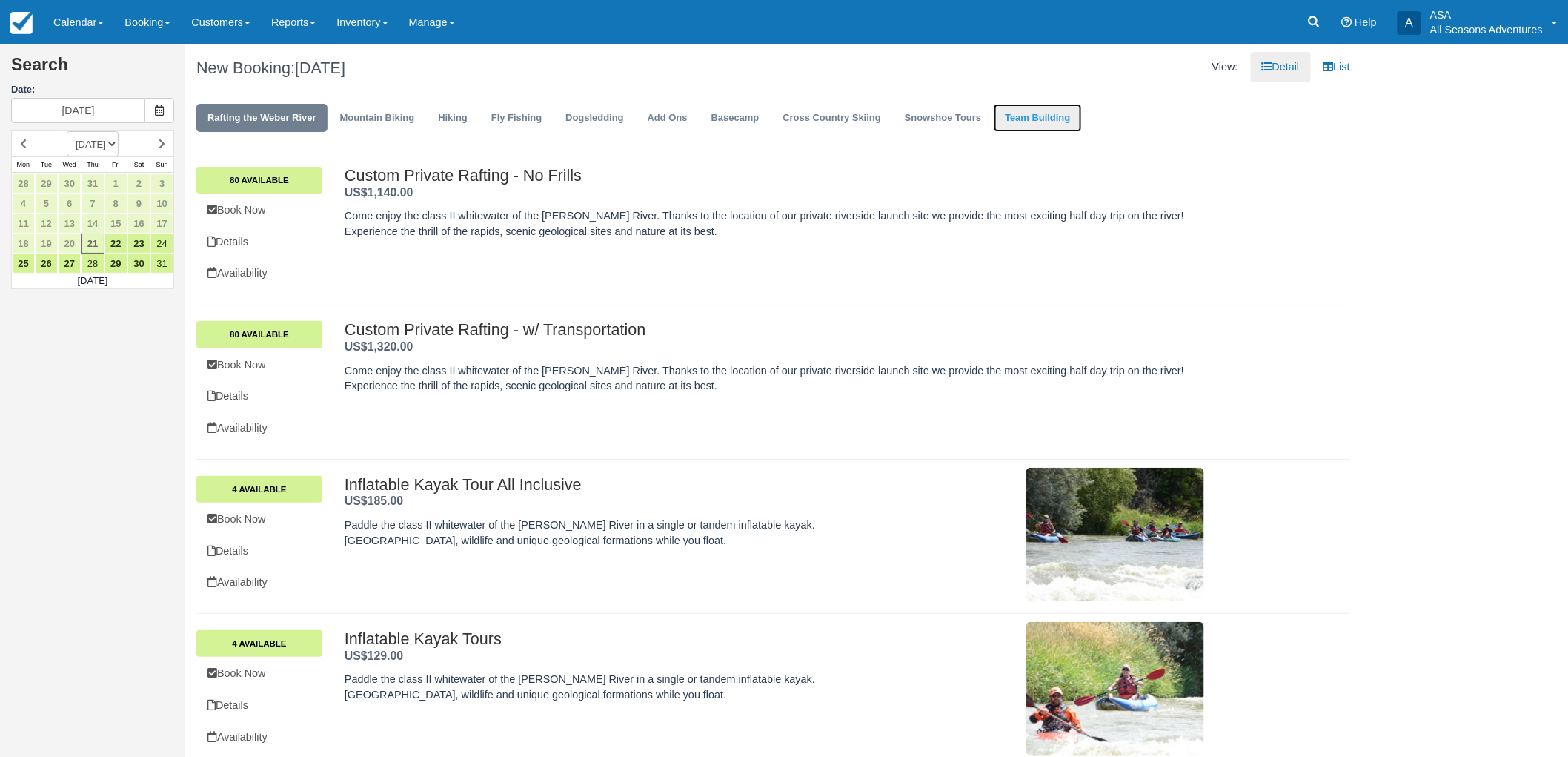
click at [1023, 127] on link "Team Building" at bounding box center [1037, 118] width 87 height 29
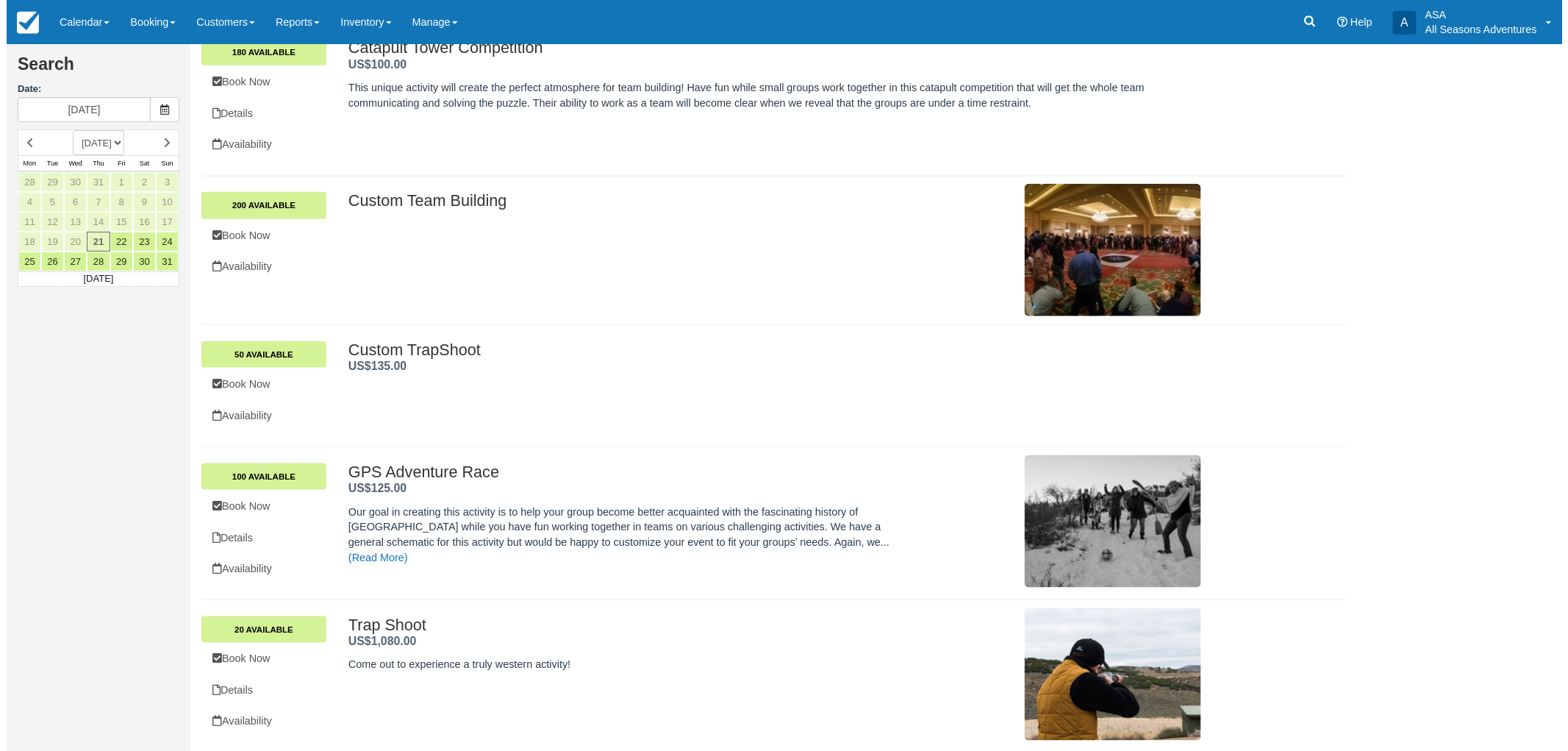
scroll to position [526, 0]
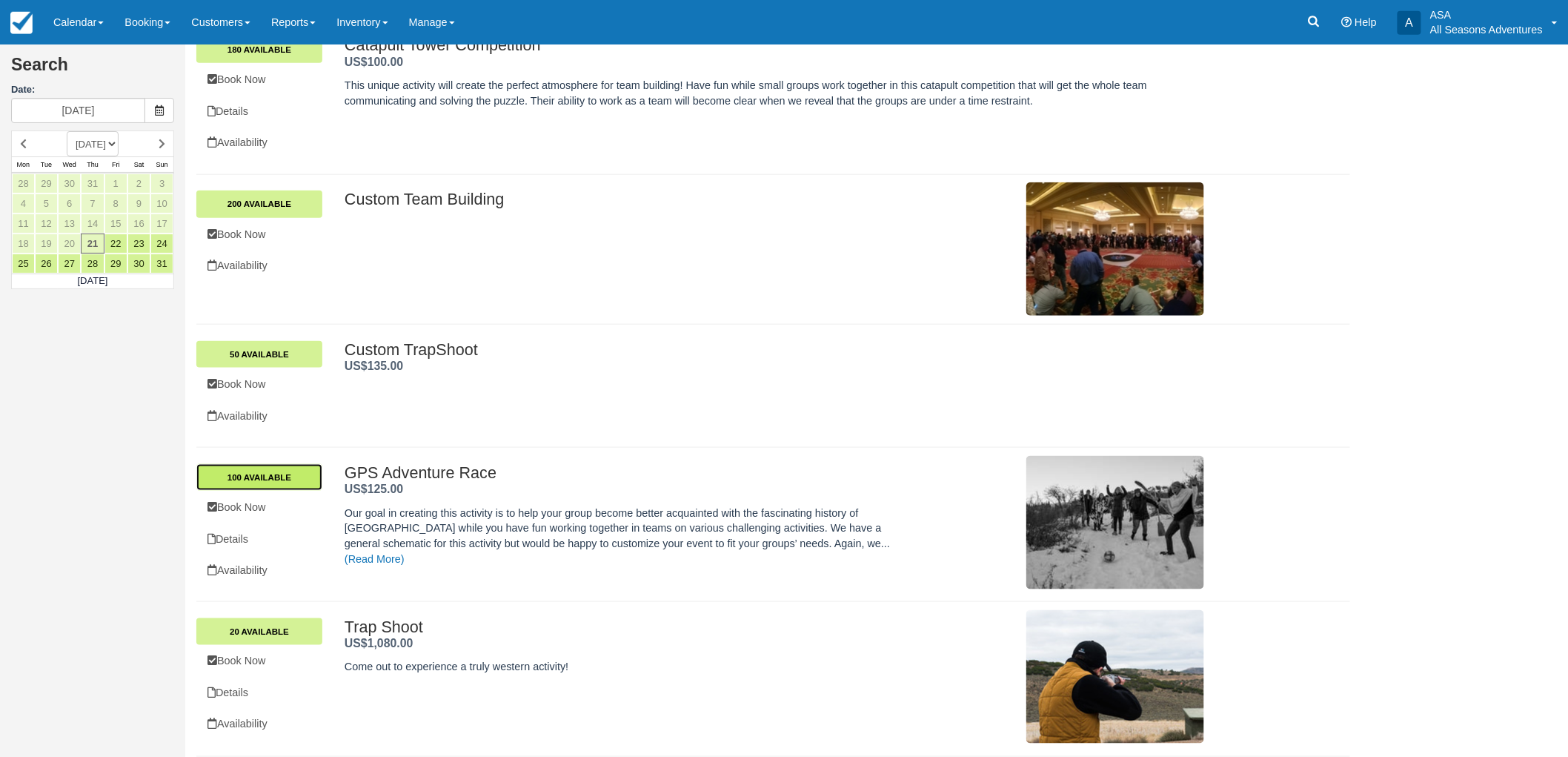
click at [273, 479] on link "100 Available" at bounding box center [259, 477] width 126 height 26
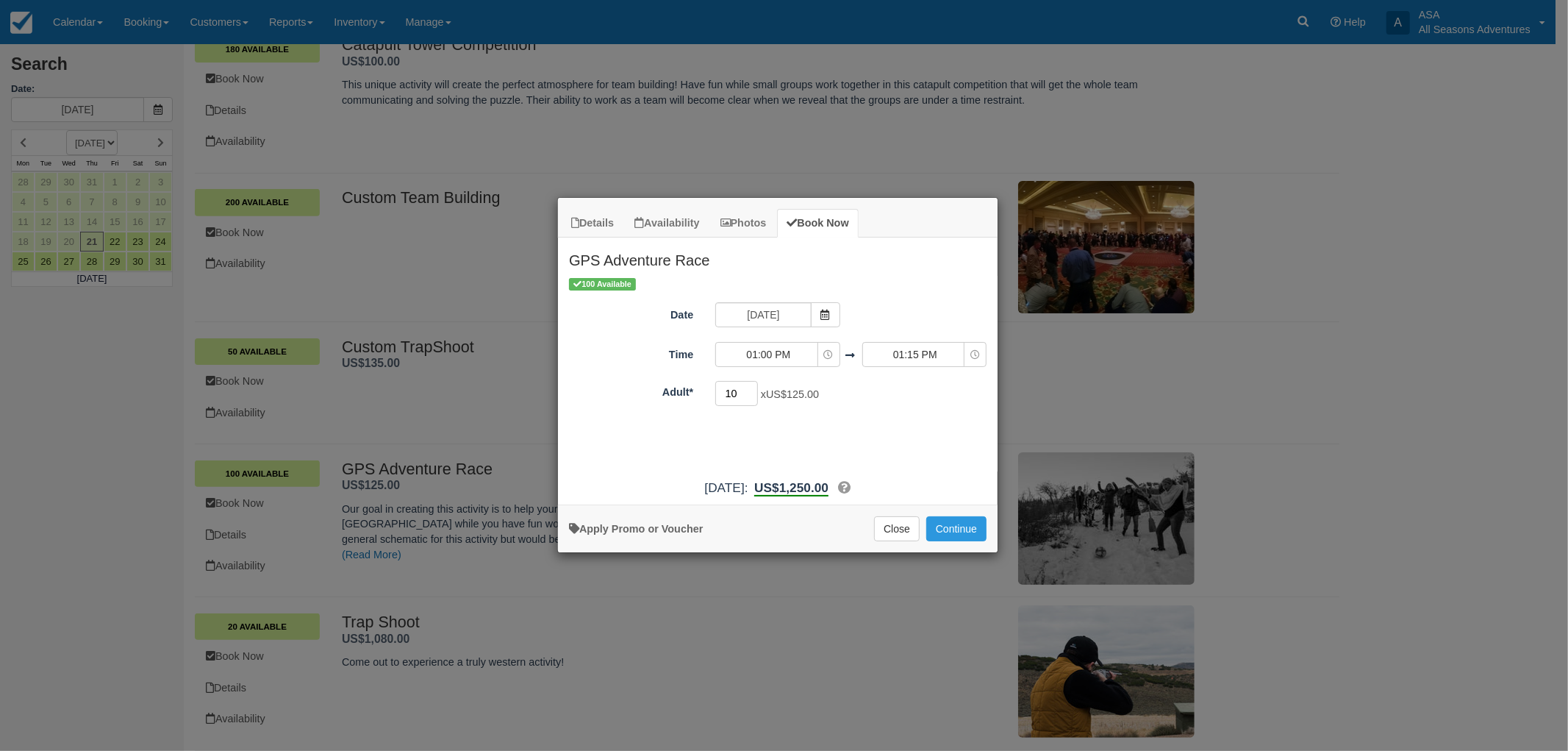
click at [747, 385] on input "10" at bounding box center [737, 393] width 43 height 25
type input "1"
type input "28"
click at [788, 319] on input "[DATE]" at bounding box center [763, 314] width 96 height 25
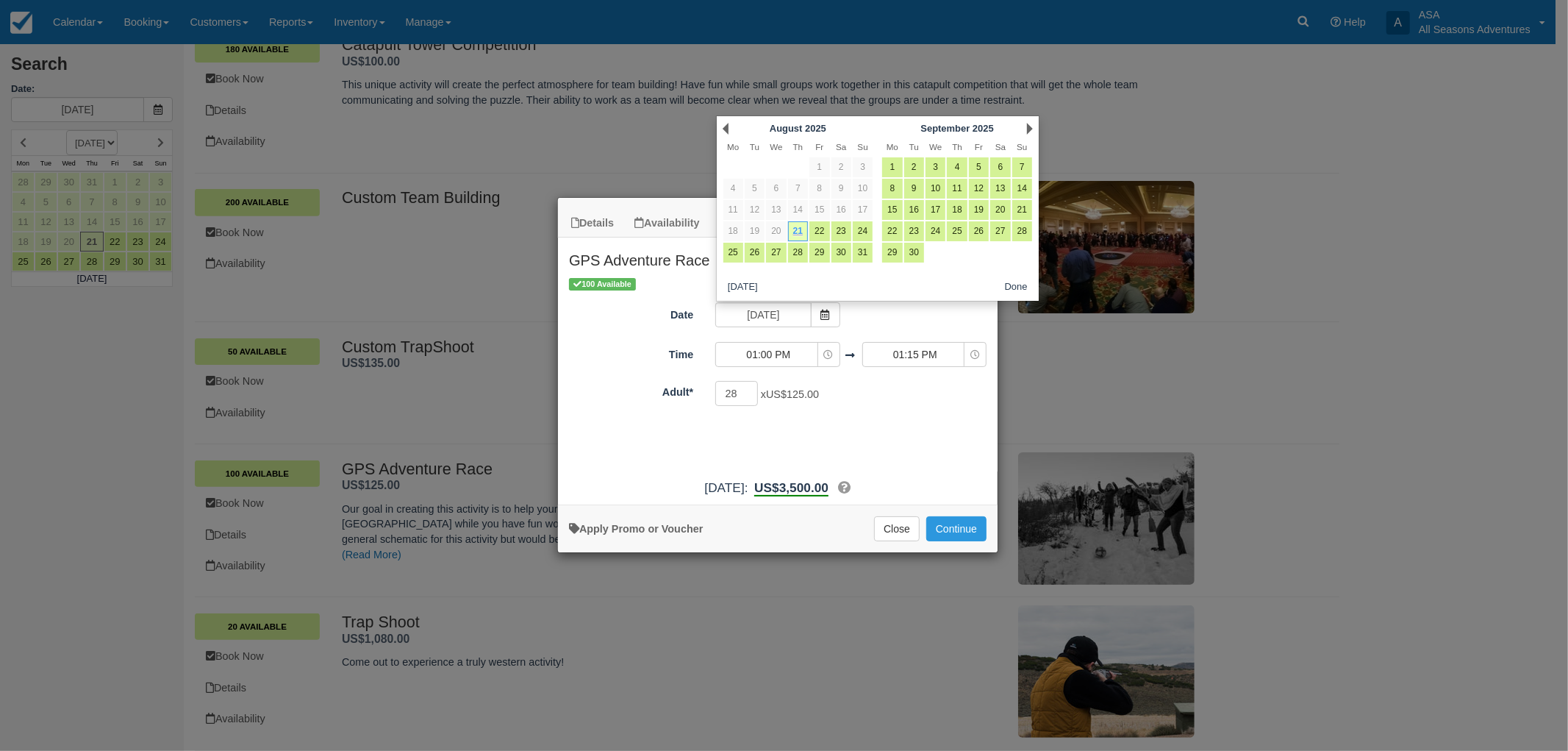
click at [1025, 125] on div "Next [DATE]" at bounding box center [957, 128] width 160 height 20
click at [1030, 130] on link "Next" at bounding box center [1030, 128] width 6 height 12
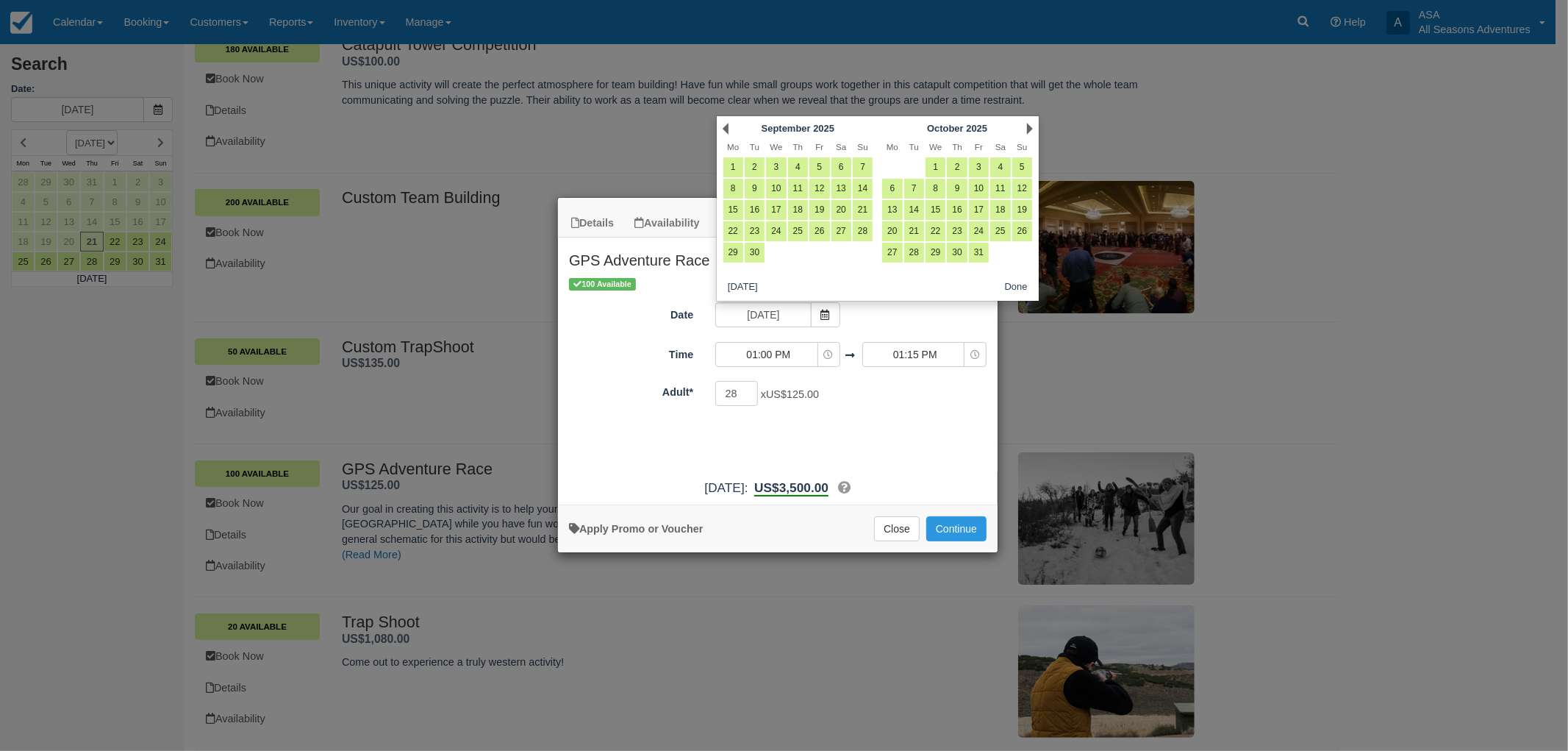
click at [1030, 130] on link "Next" at bounding box center [1030, 128] width 6 height 12
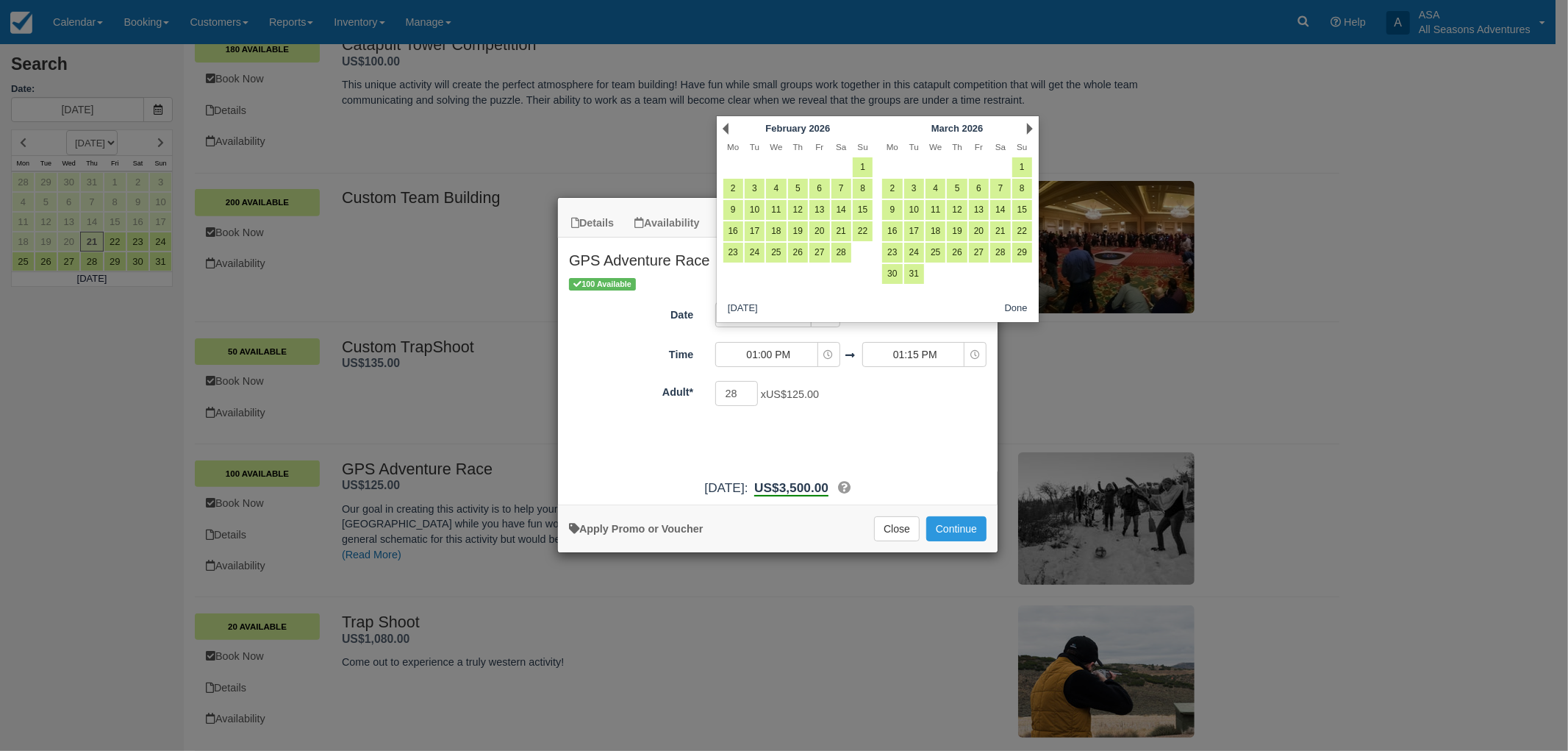
click at [1030, 130] on link "Next" at bounding box center [1030, 128] width 6 height 12
click at [996, 231] on link "25" at bounding box center [1000, 231] width 20 height 20
type input "[DATE]"
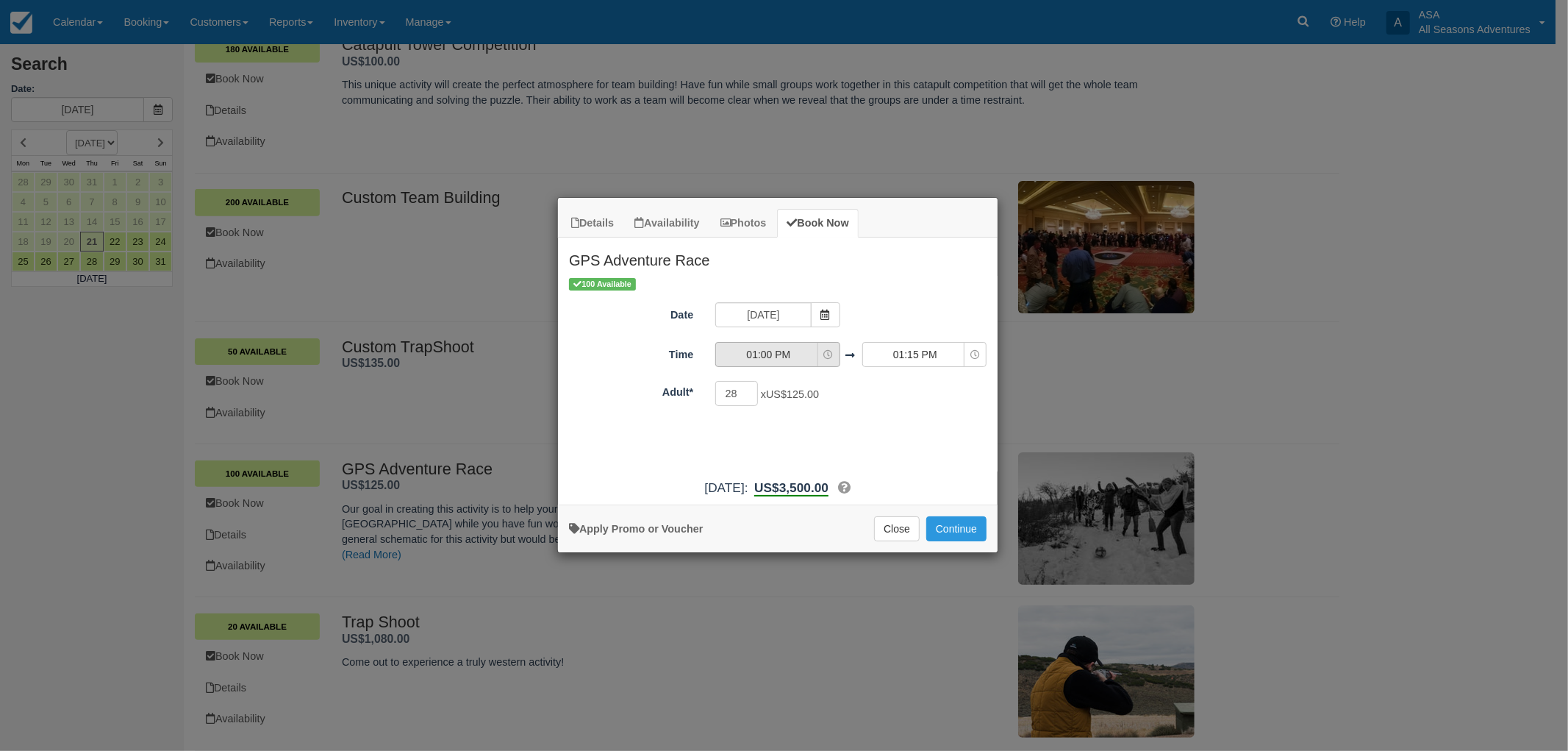
click at [791, 351] on span "01:00 PM" at bounding box center [768, 354] width 104 height 15
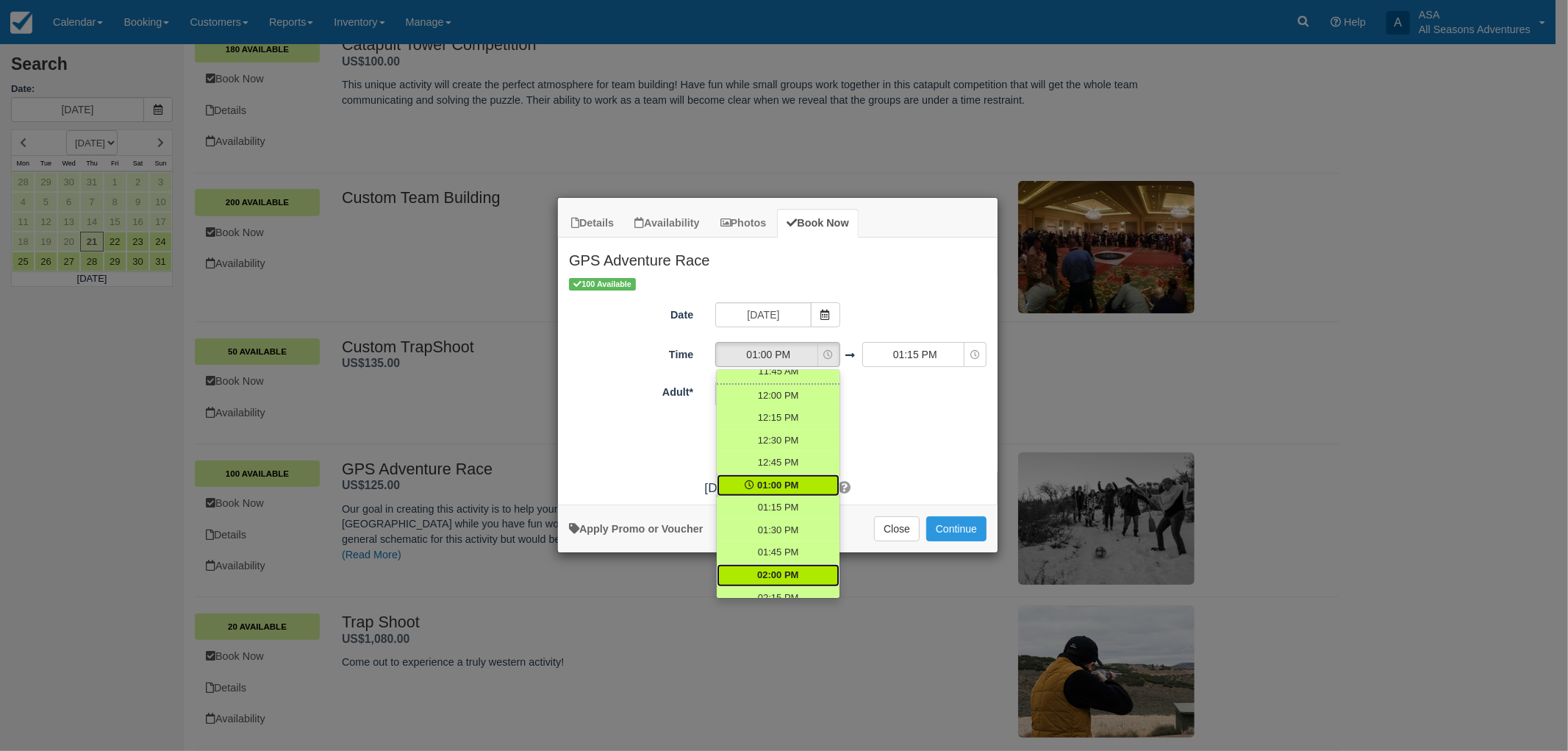
click at [776, 572] on span "02:00 PM" at bounding box center [778, 574] width 41 height 14
select select "14:00"
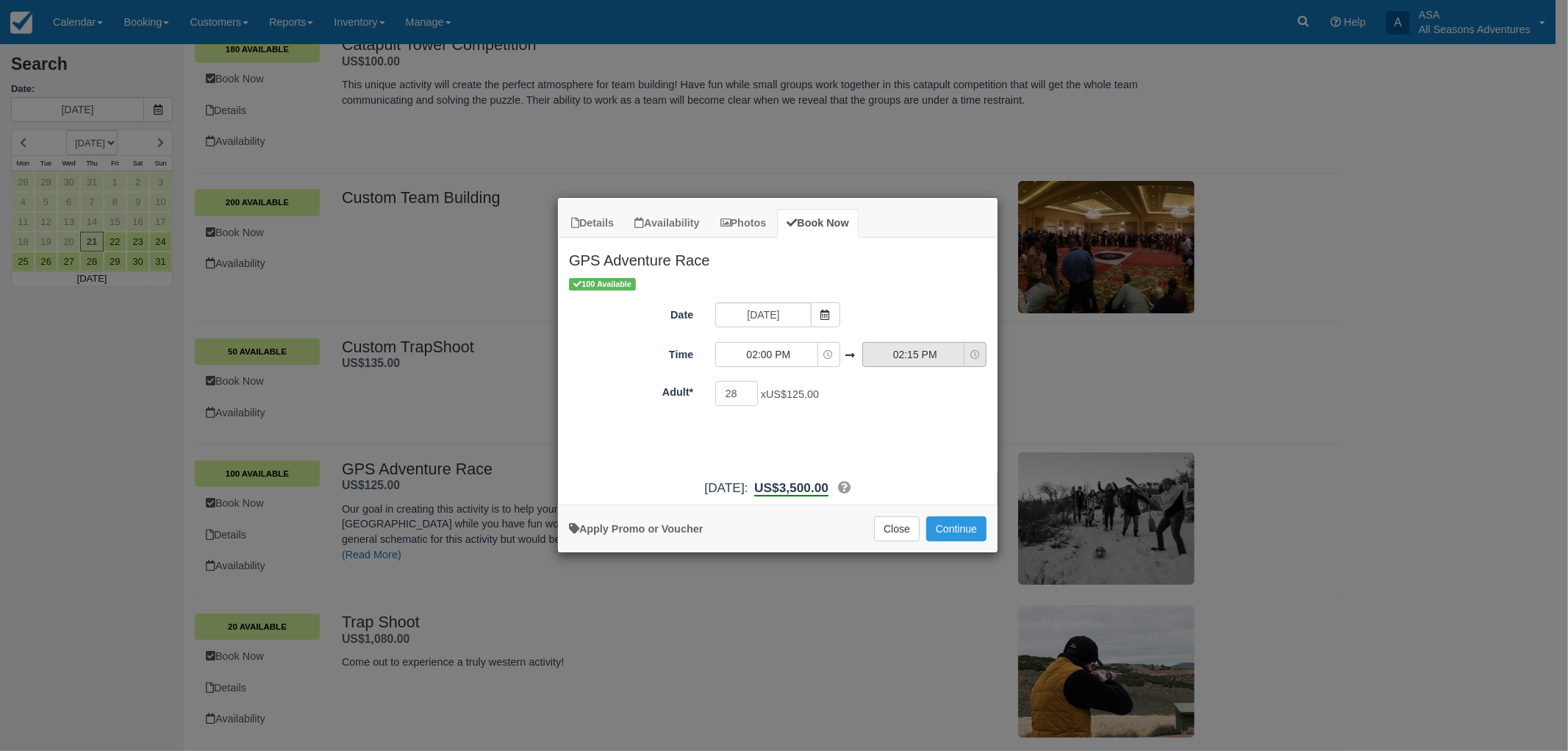
click at [902, 354] on span "02:15 PM" at bounding box center [916, 354] width 104 height 15
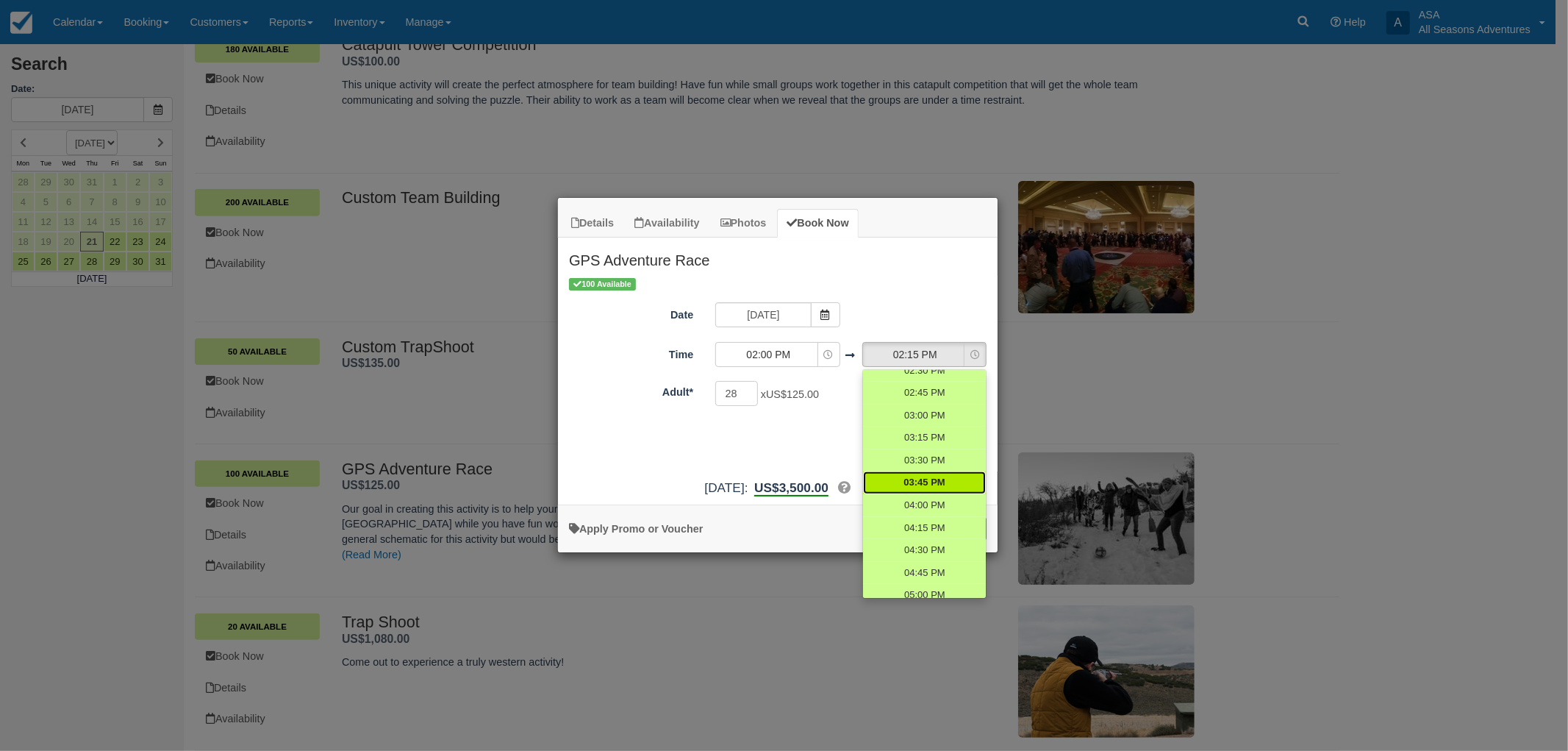
scroll to position [780, 0]
click at [929, 568] on span "05:00 PM" at bounding box center [924, 568] width 41 height 14
select select "17:00"
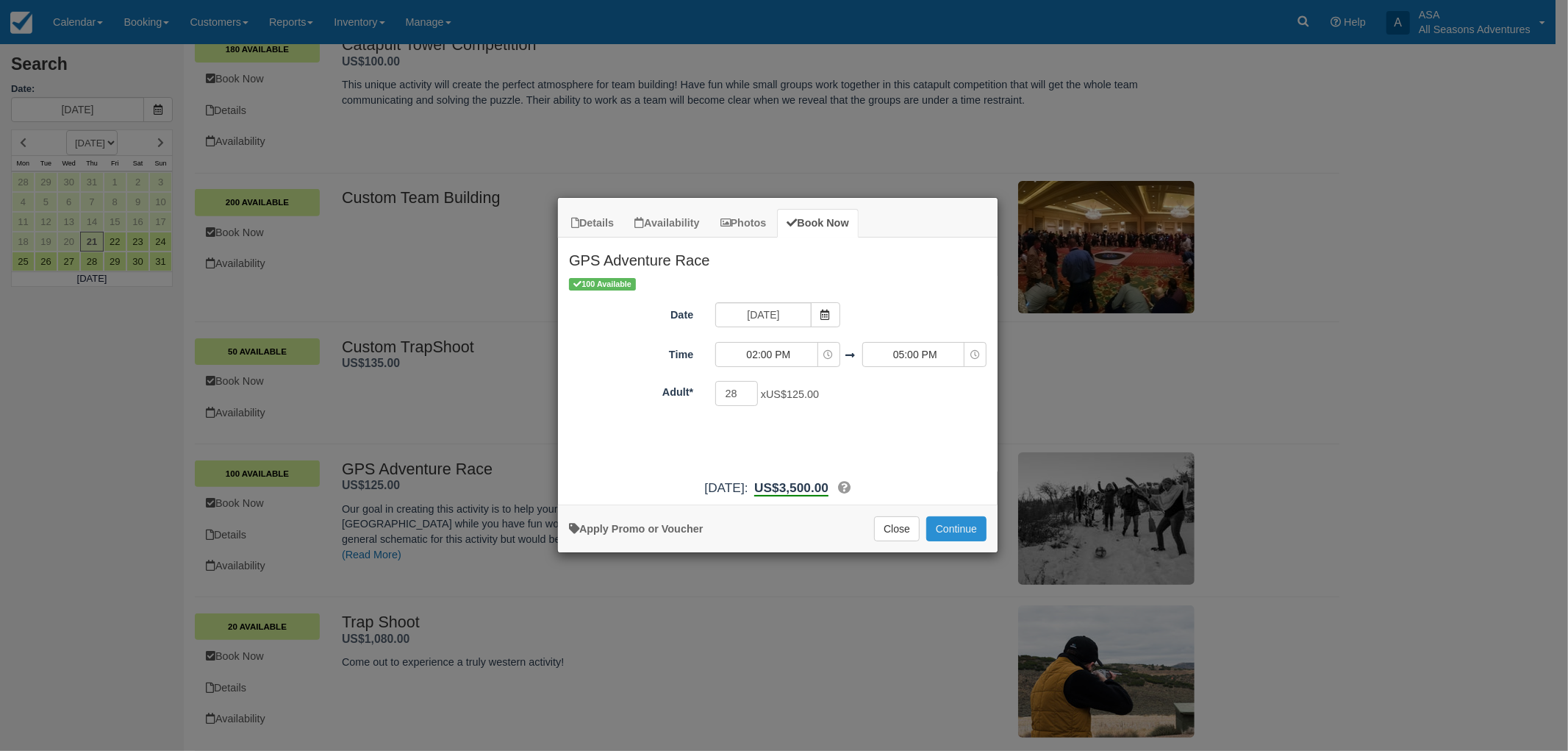
click at [956, 532] on button "Continue" at bounding box center [956, 528] width 60 height 25
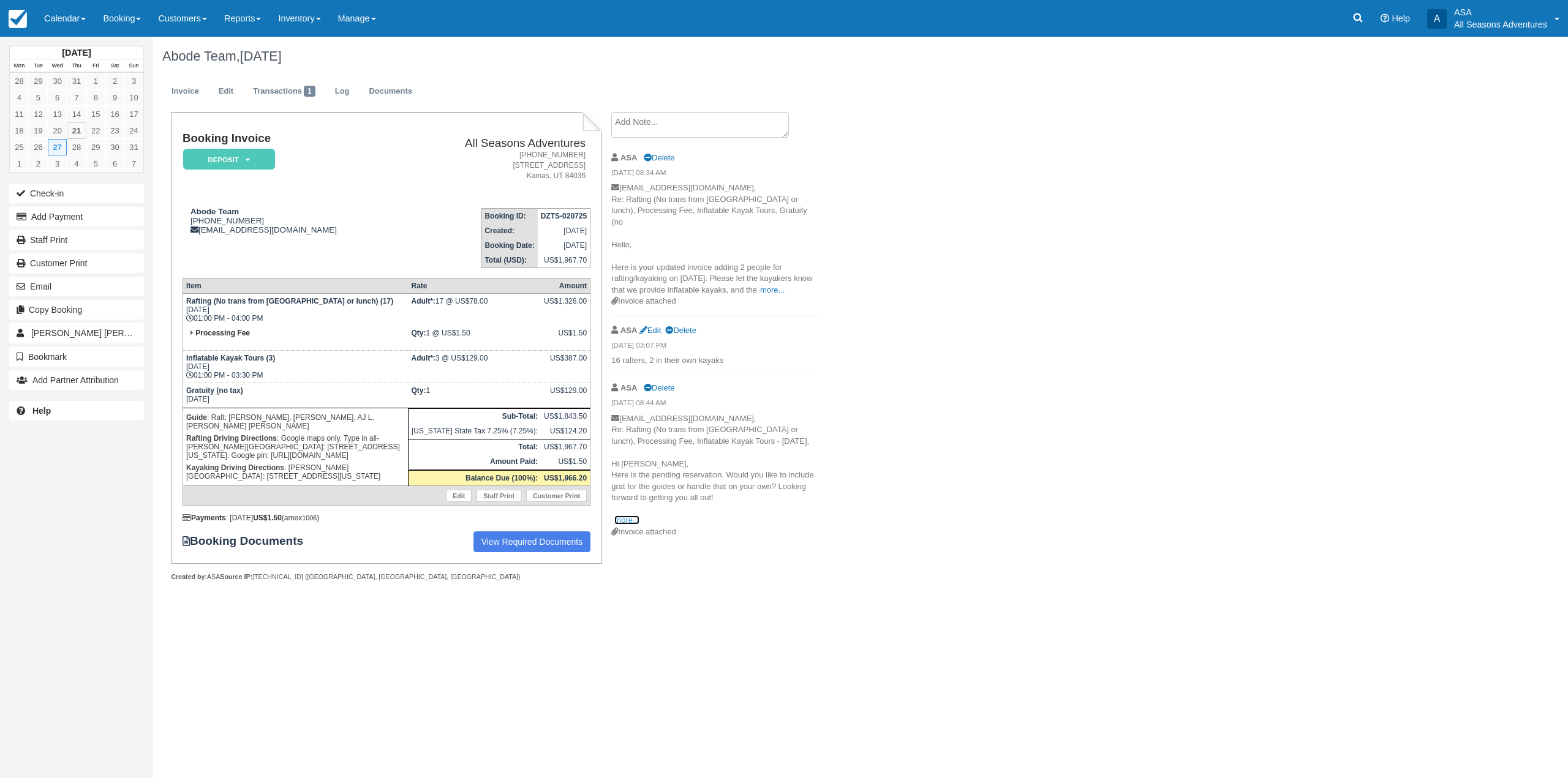
click at [626, 516] on link "more..." at bounding box center [626, 520] width 25 height 9
click at [228, 95] on link "Edit" at bounding box center [226, 91] width 33 height 24
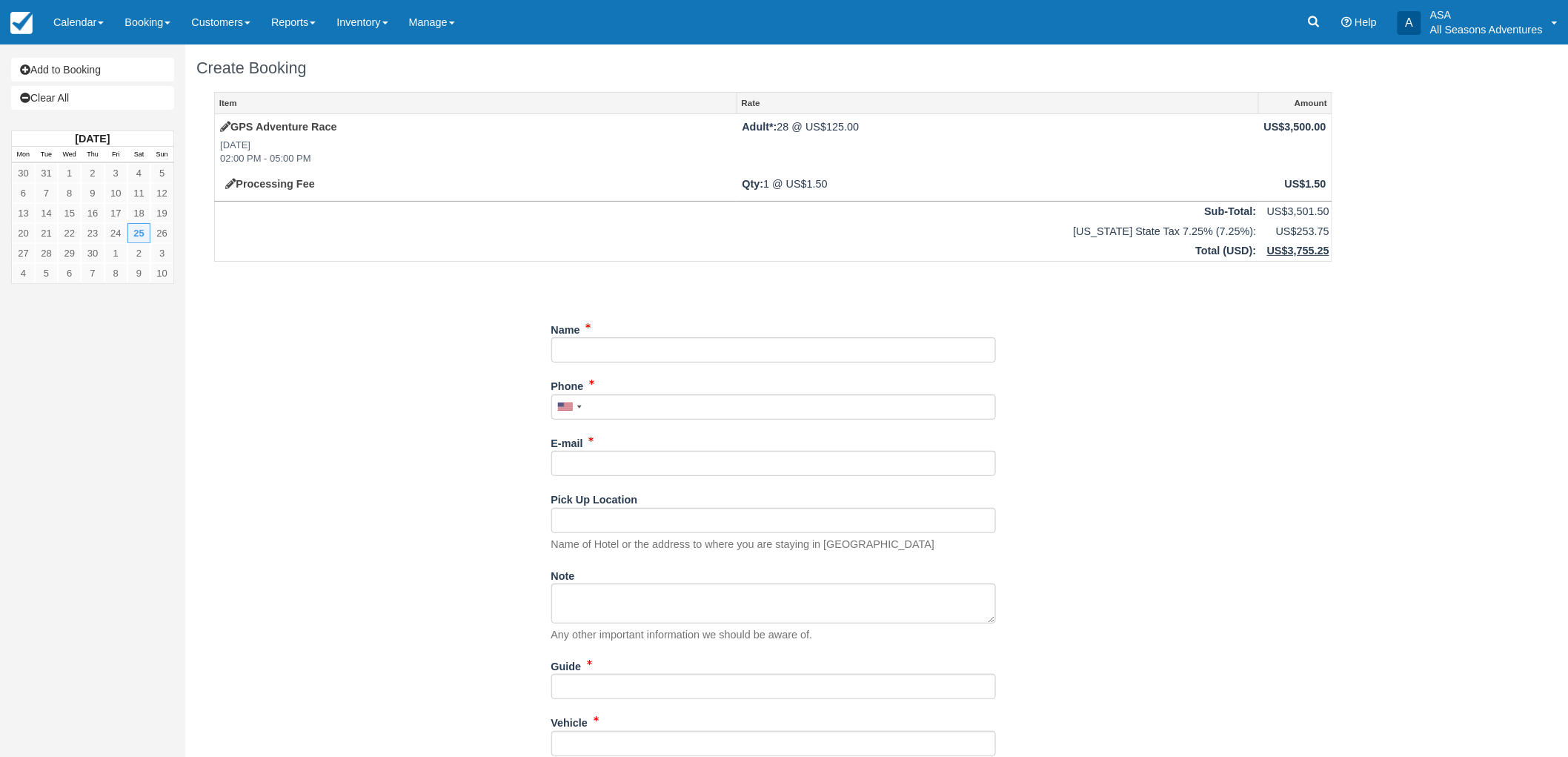
click at [99, 50] on div "Add to Booking Clear All [DATE] Mon Tue Wed Thu Fri Sat Sun 30 31 1 2 3 4 5 6 7…" at bounding box center [93, 169] width 163 height 250
click at [97, 75] on link "Add to Booking" at bounding box center [93, 69] width 163 height 23
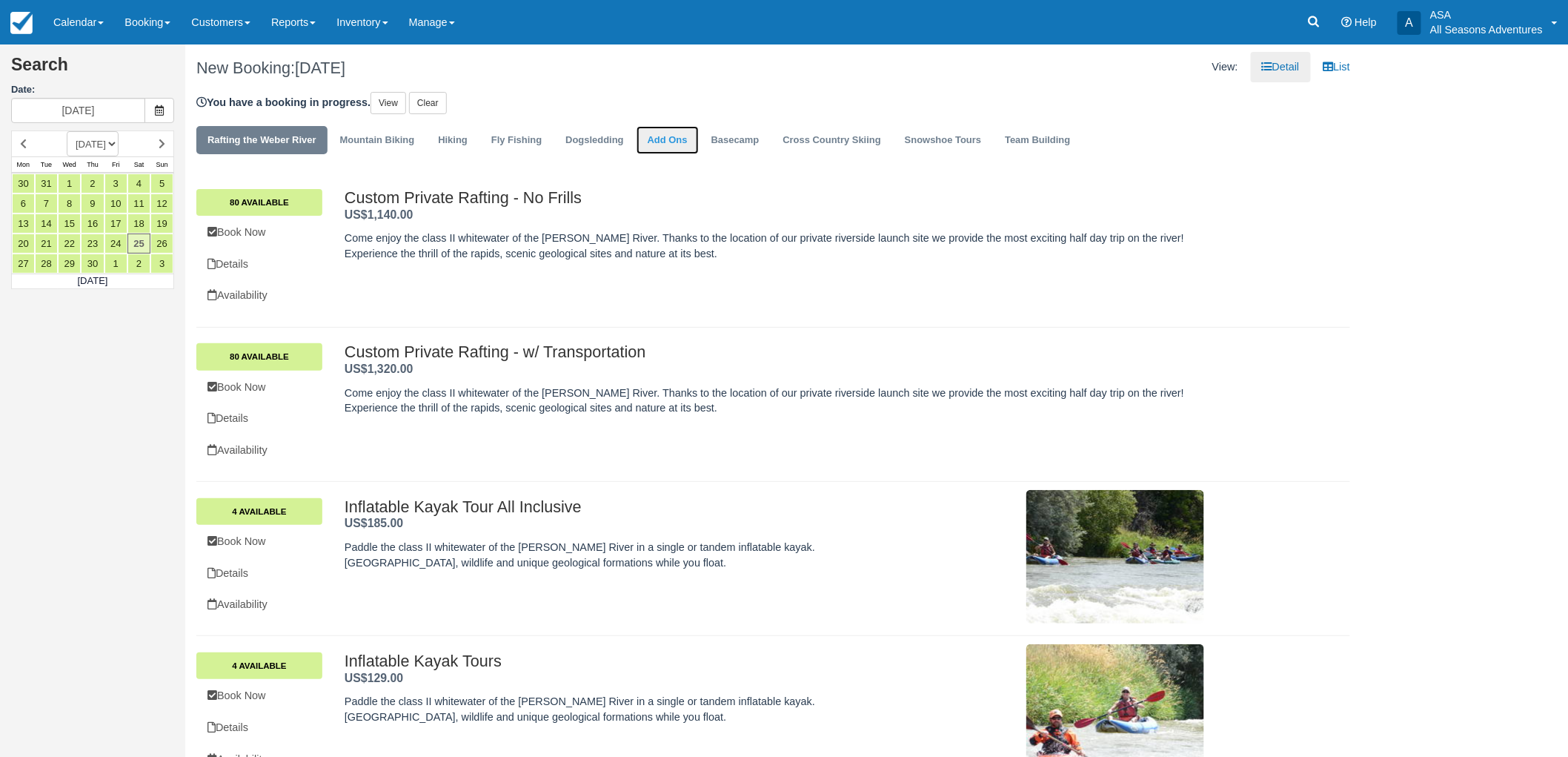
click at [658, 145] on link "Add Ons" at bounding box center [667, 140] width 62 height 29
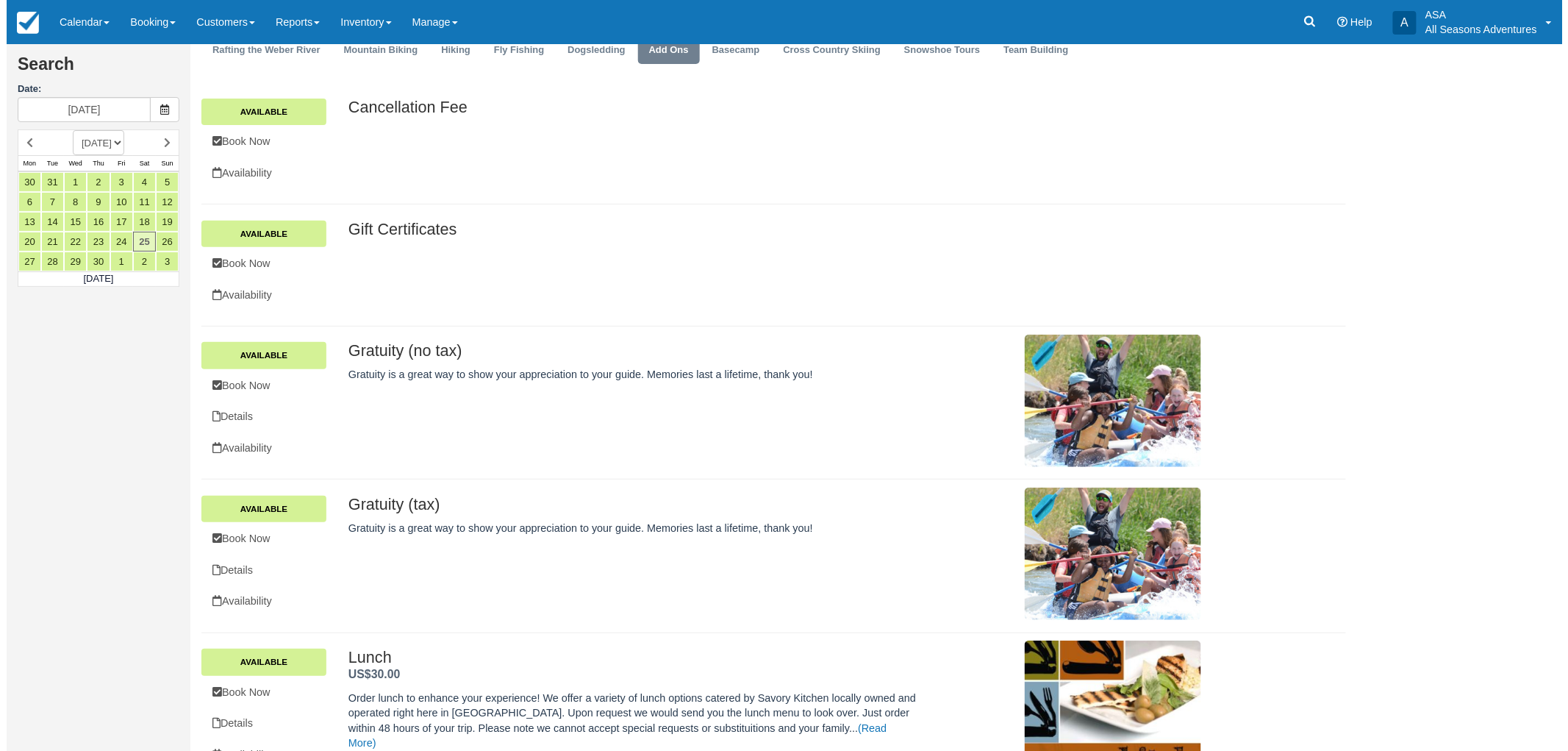
scroll to position [82, 0]
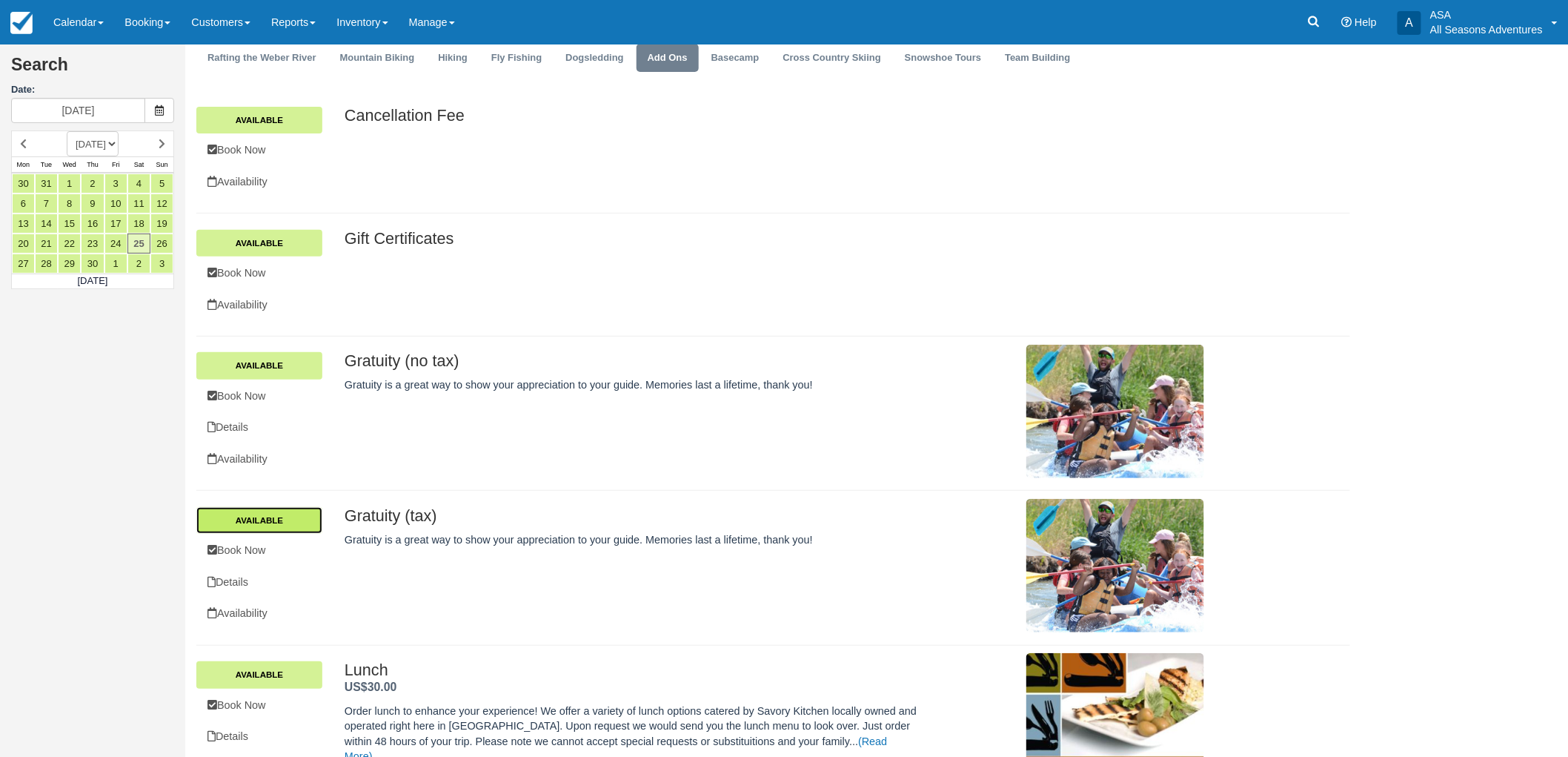
click at [300, 523] on link "Available" at bounding box center [259, 520] width 126 height 26
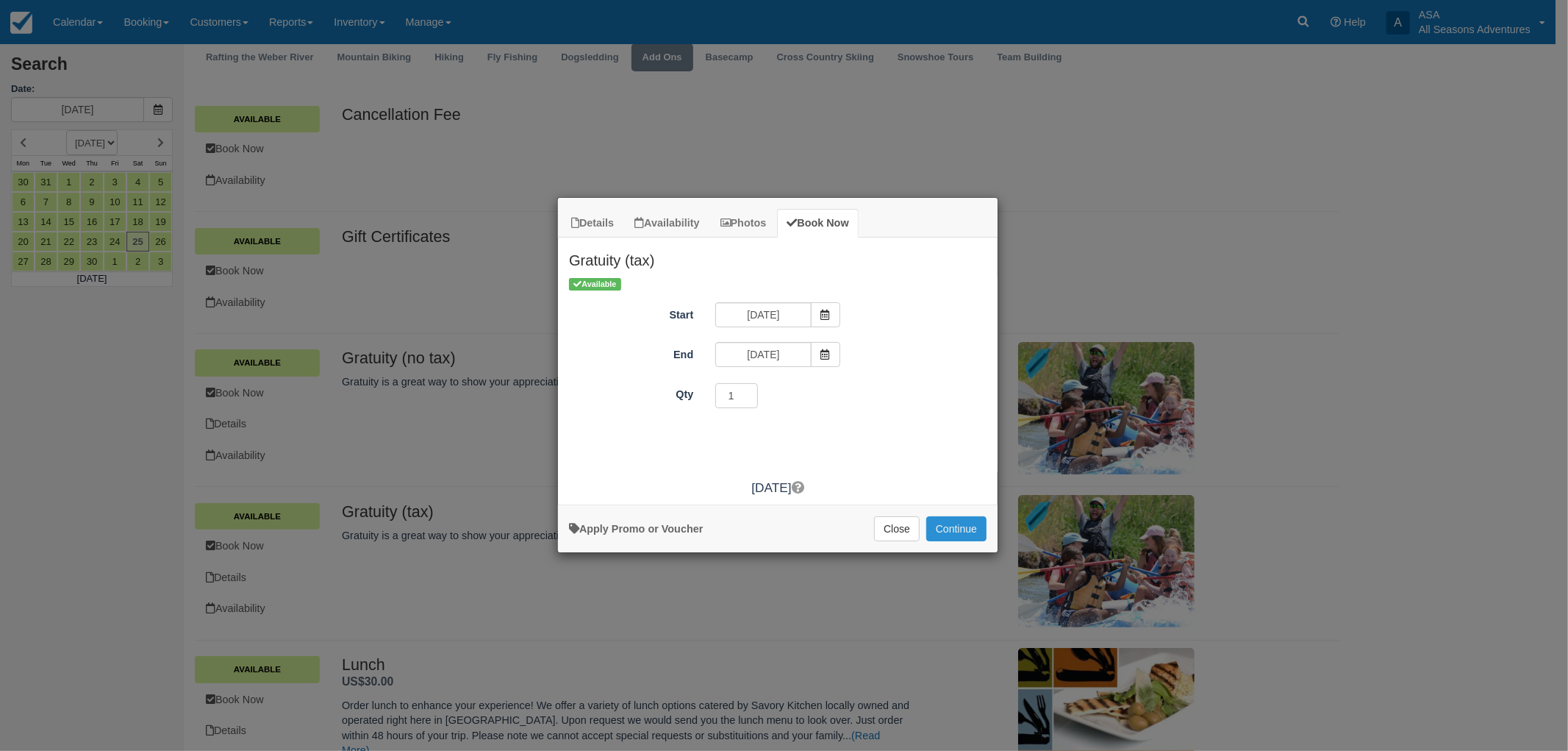
click at [966, 531] on button "Continue" at bounding box center [956, 528] width 60 height 25
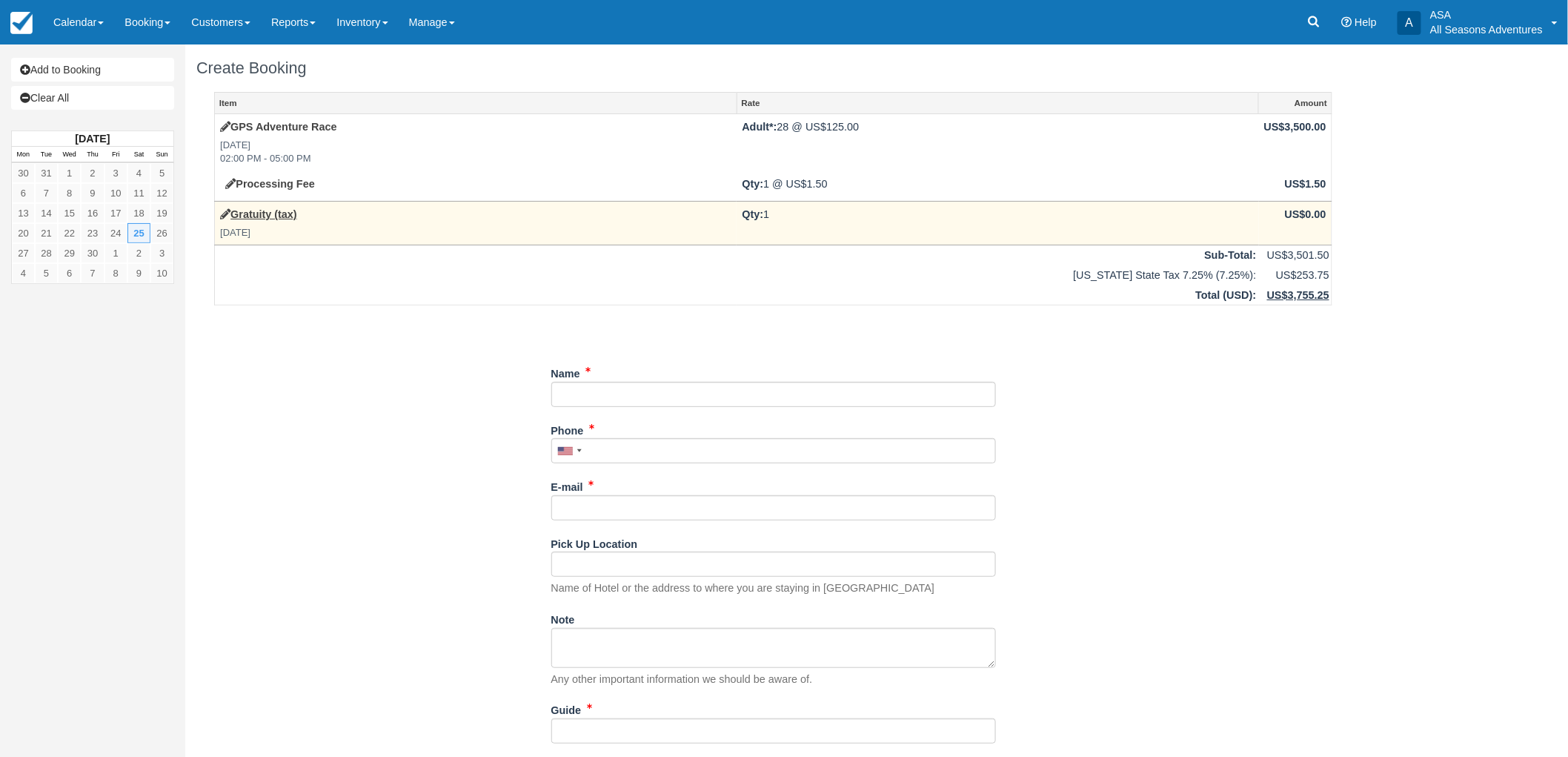
click at [1307, 212] on td "US$0.00" at bounding box center [1295, 222] width 73 height 44
click at [260, 207] on label "Gratuity (tax)" at bounding box center [259, 215] width 77 height 16
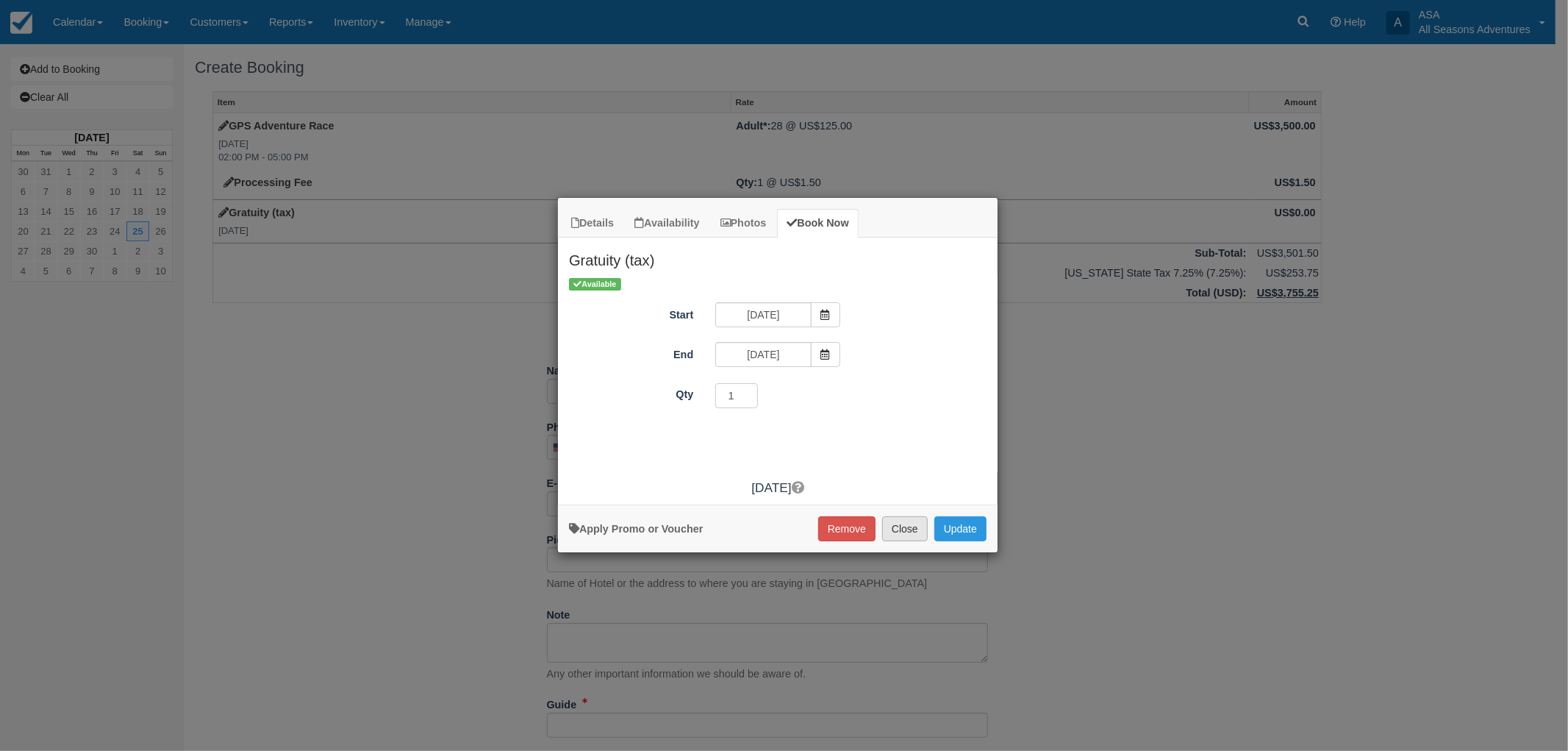
click at [913, 528] on button "Close" at bounding box center [904, 528] width 46 height 25
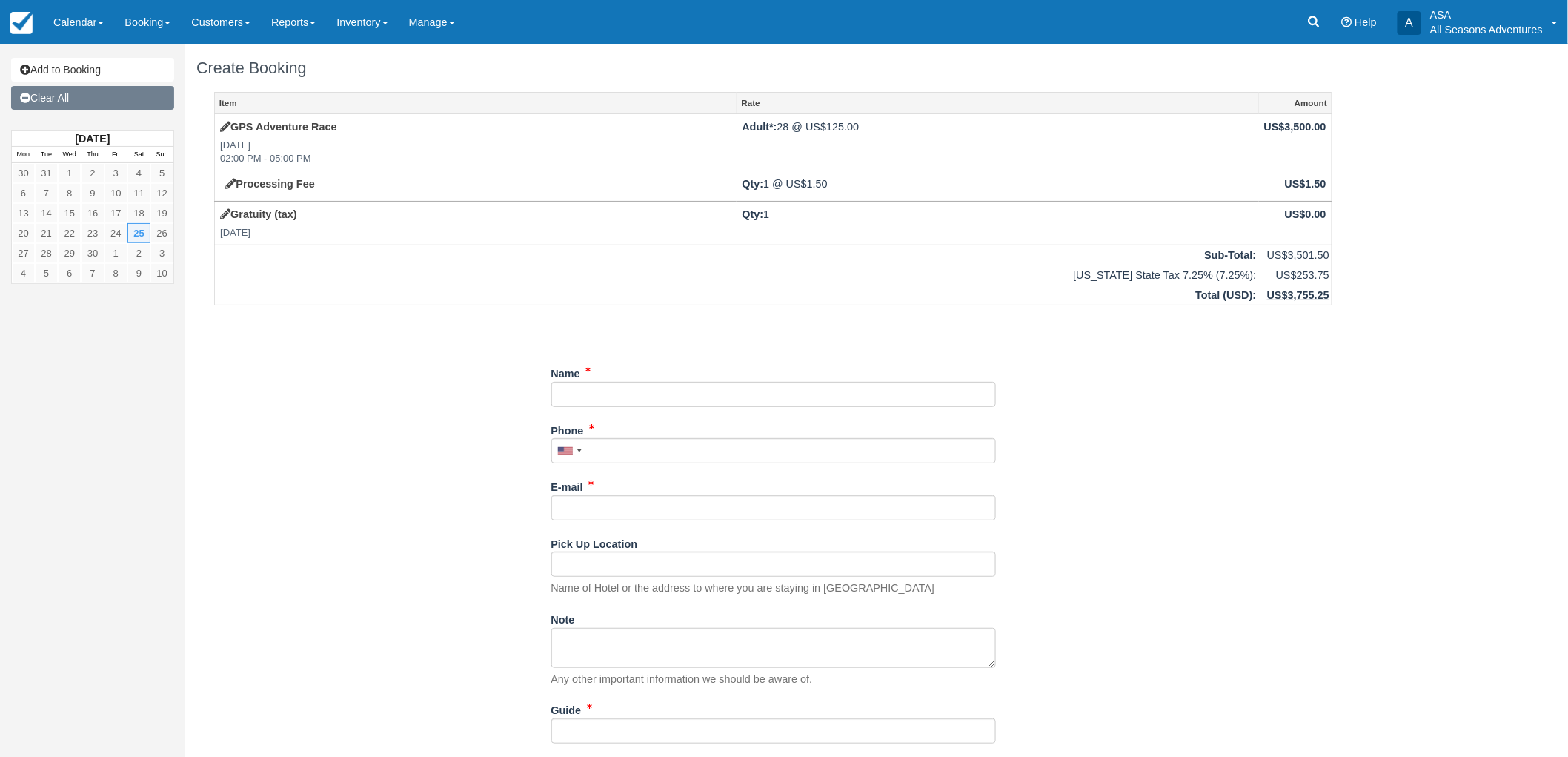
click at [69, 91] on link "Clear All" at bounding box center [93, 97] width 163 height 23
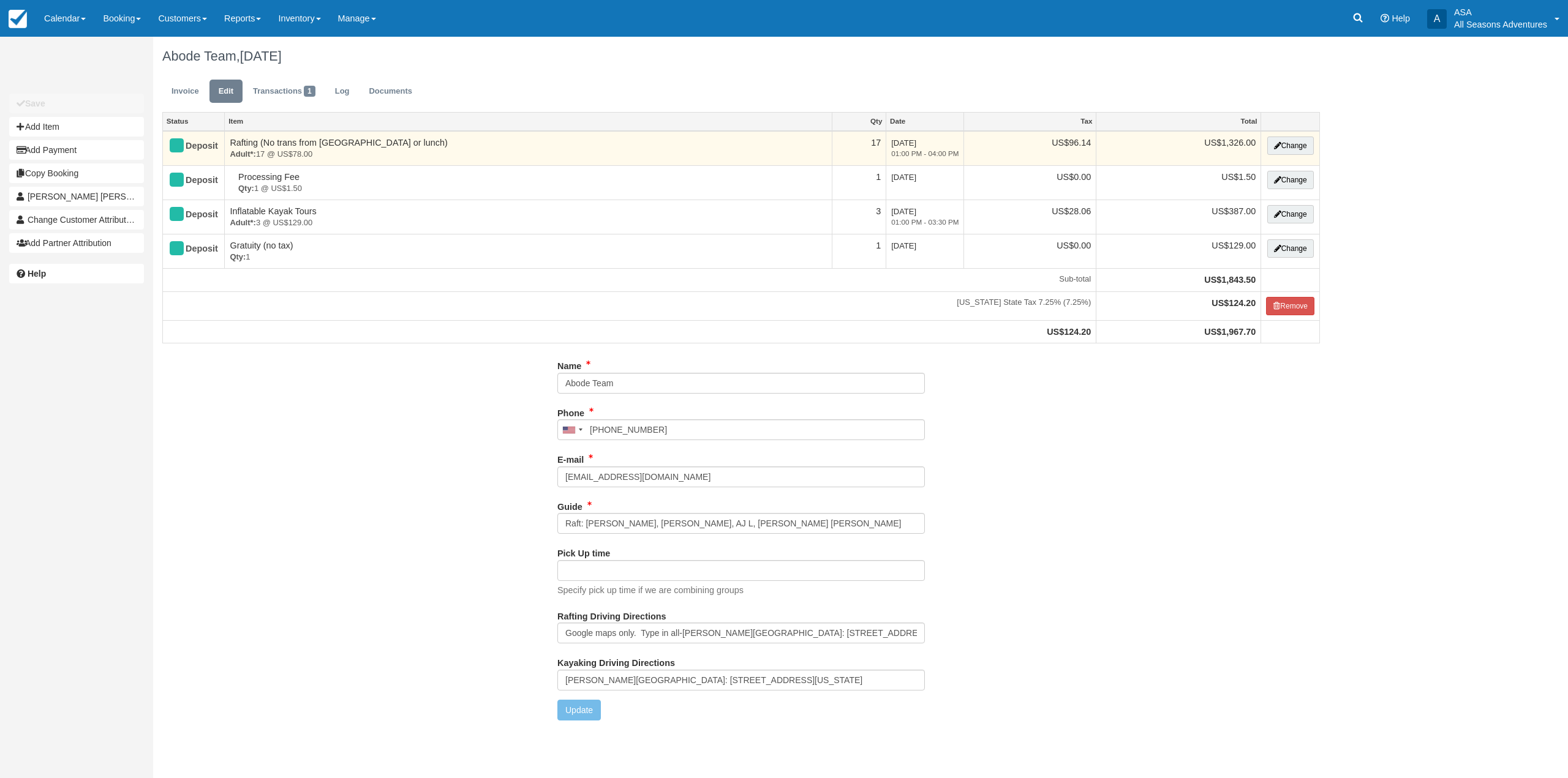
type input "[PHONE_NUMBER]"
click at [1279, 140] on button "Change" at bounding box center [1291, 146] width 46 height 19
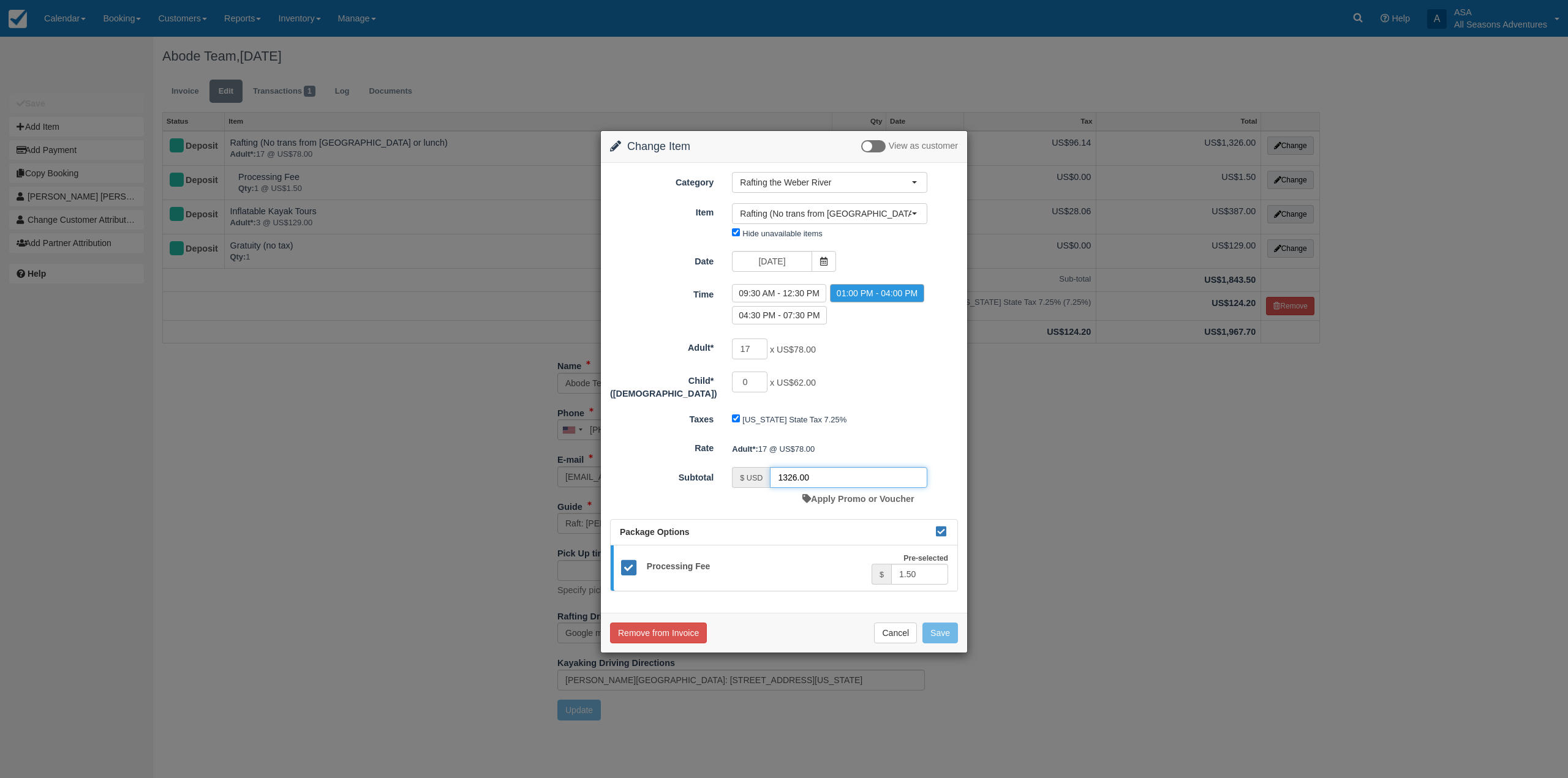
click at [801, 471] on input "1326.00" at bounding box center [848, 478] width 157 height 21
type input "510.00"
click at [936, 629] on button "Save" at bounding box center [940, 632] width 36 height 21
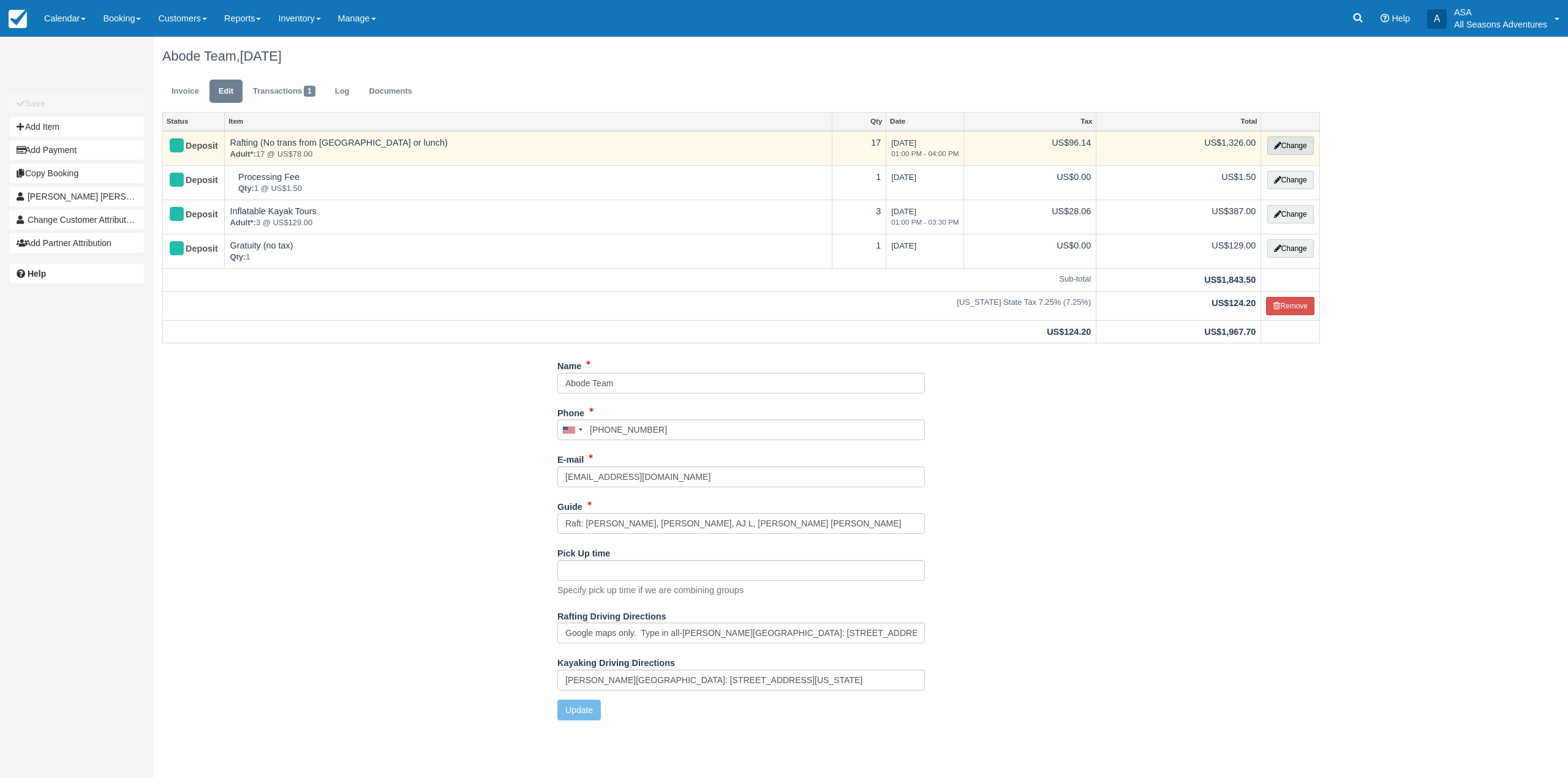
click at [1298, 147] on button "Change" at bounding box center [1291, 146] width 46 height 19
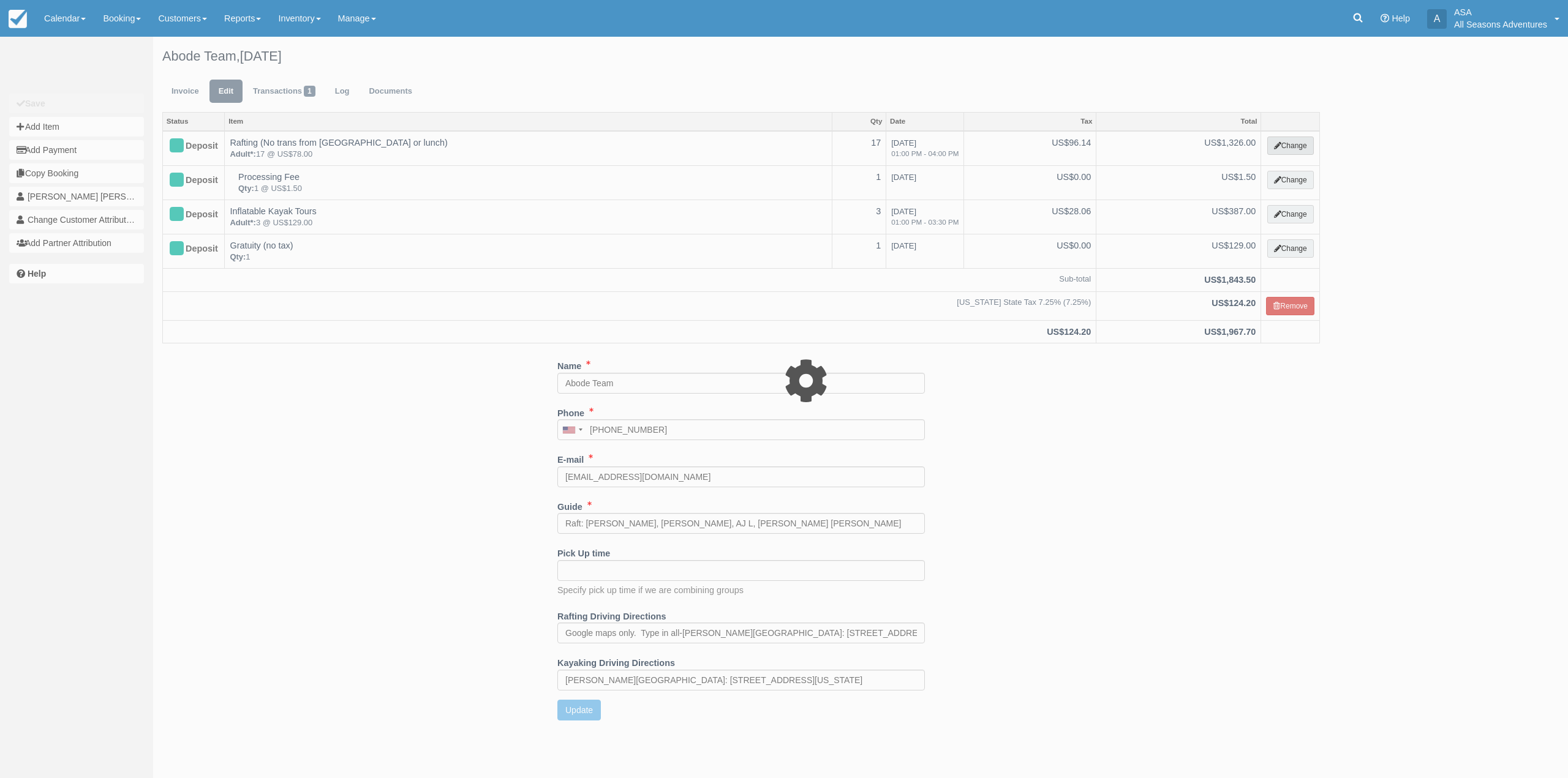
type input "510.00"
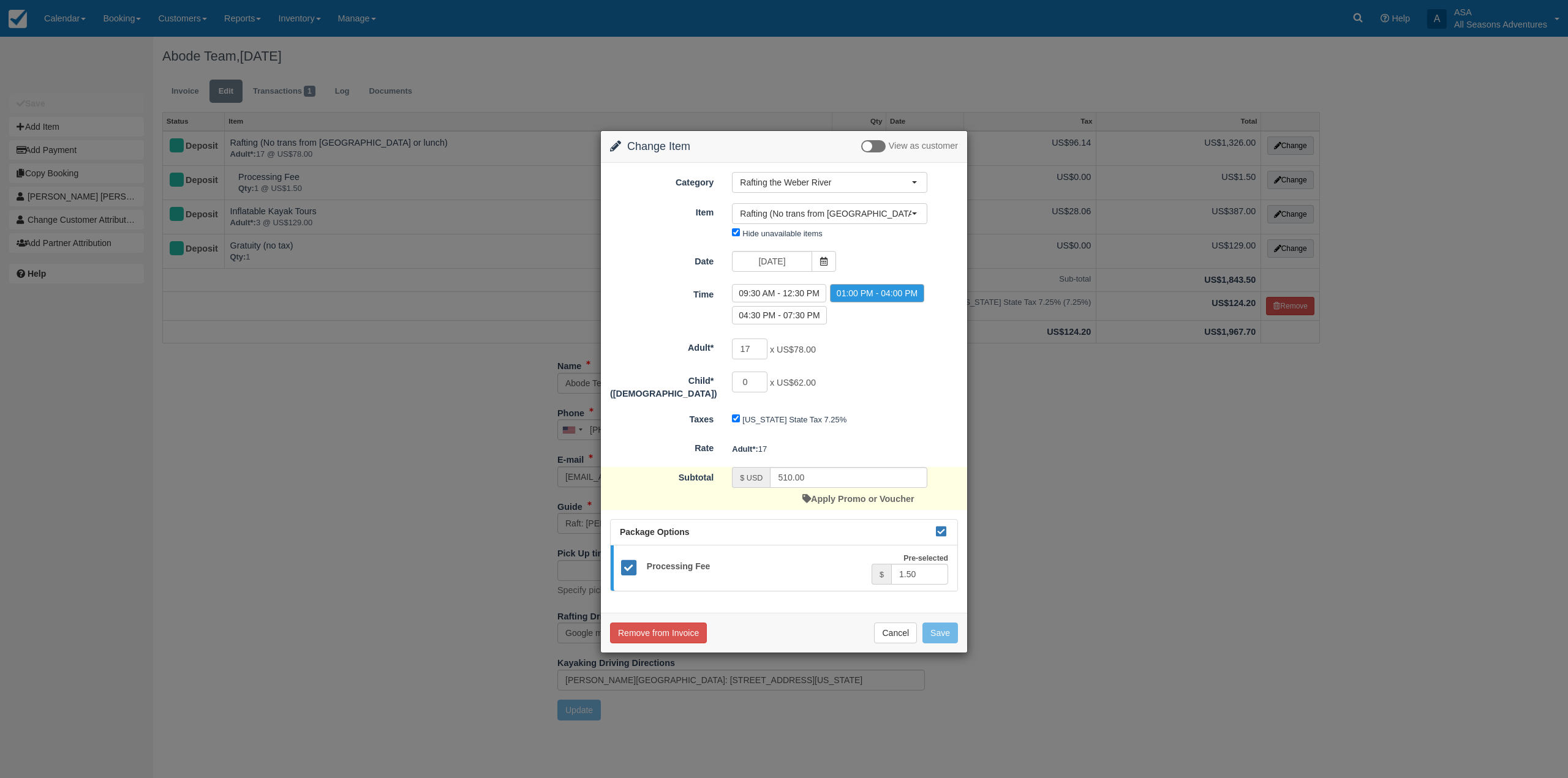
click at [1179, 598] on div "Change Item Add Item View as customer Category Rafting the [PERSON_NAME] River …" at bounding box center [784, 389] width 1568 height 778
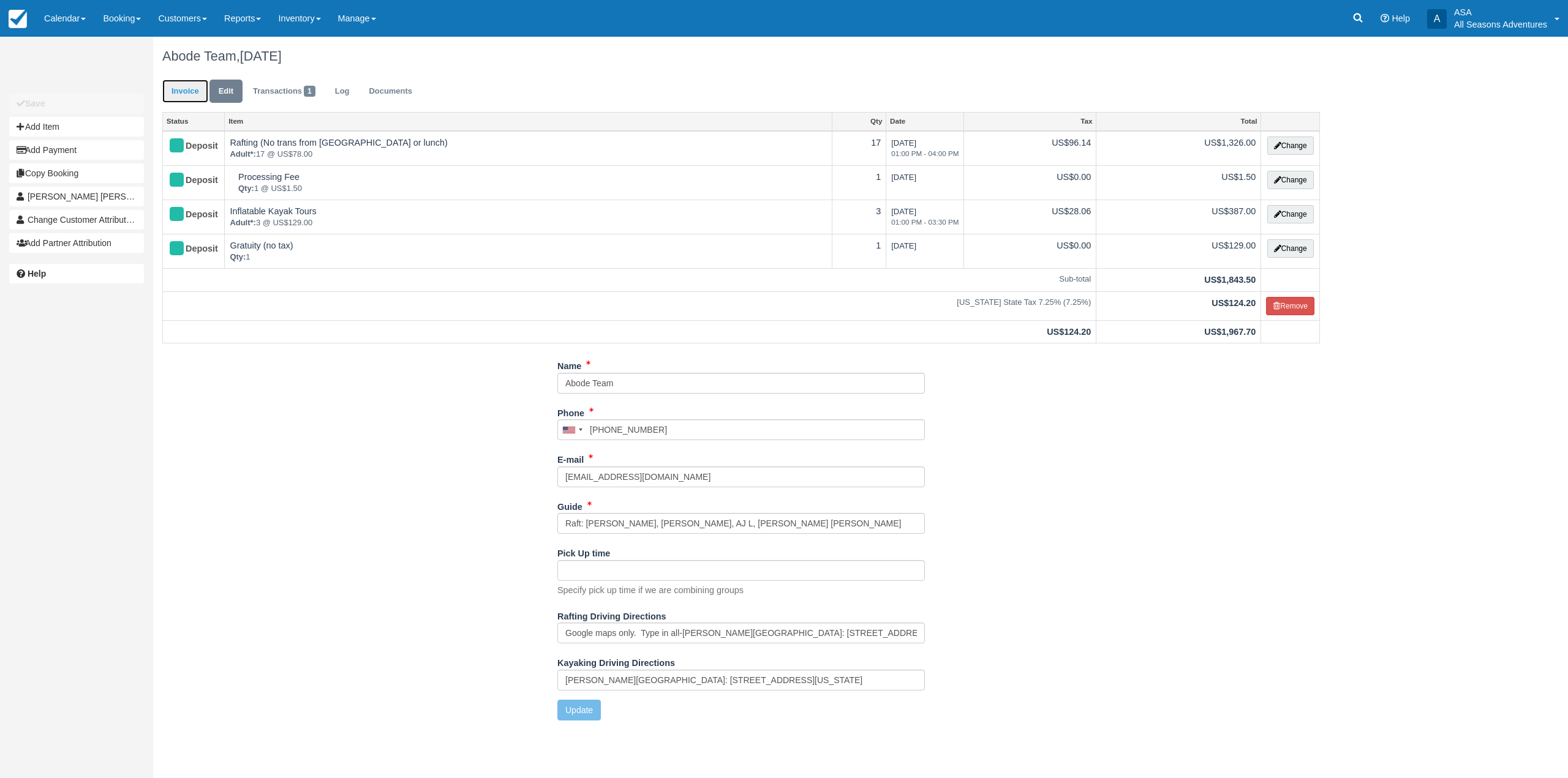
click at [197, 92] on link "Invoice" at bounding box center [185, 91] width 46 height 24
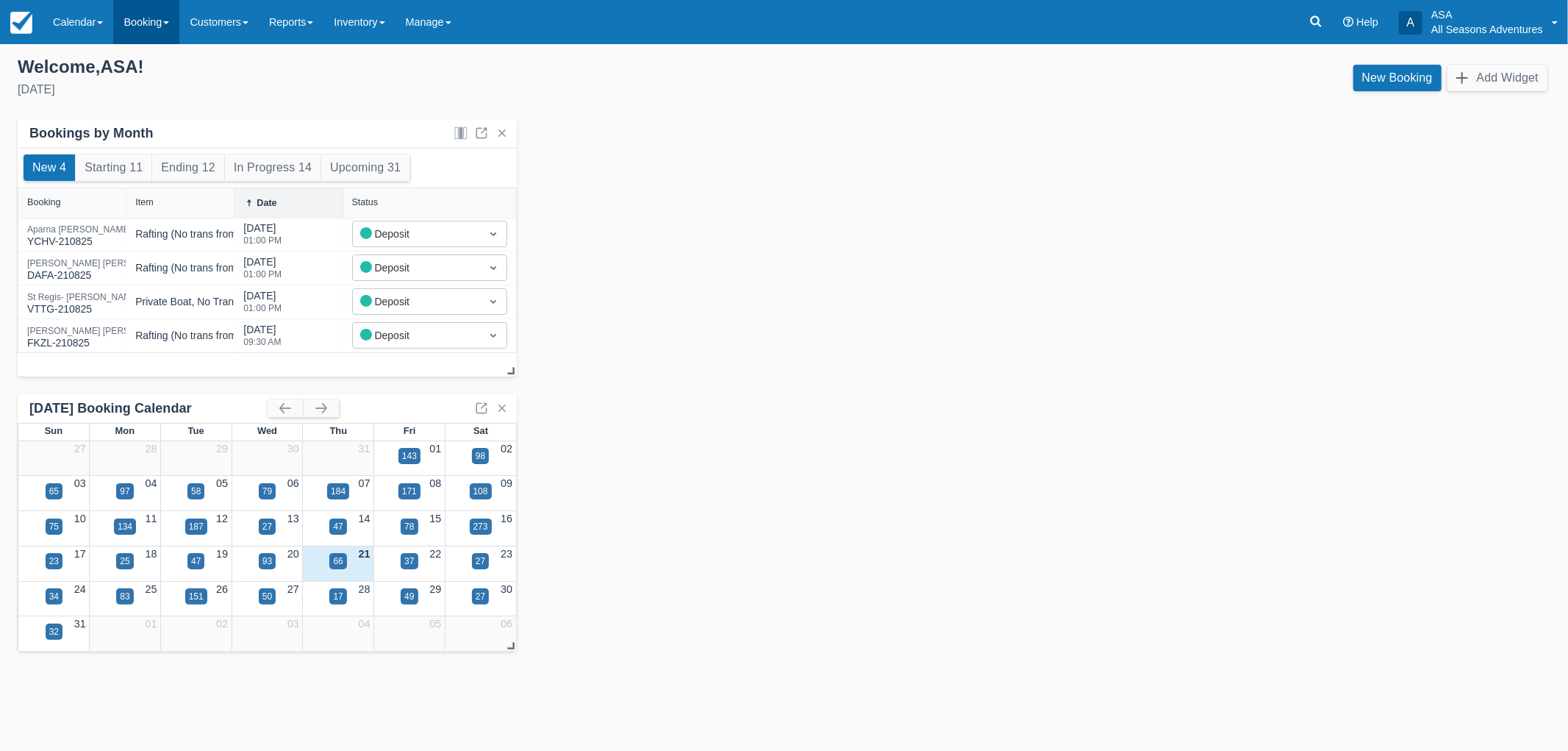
click at [160, 22] on link "Booking" at bounding box center [146, 21] width 66 height 44
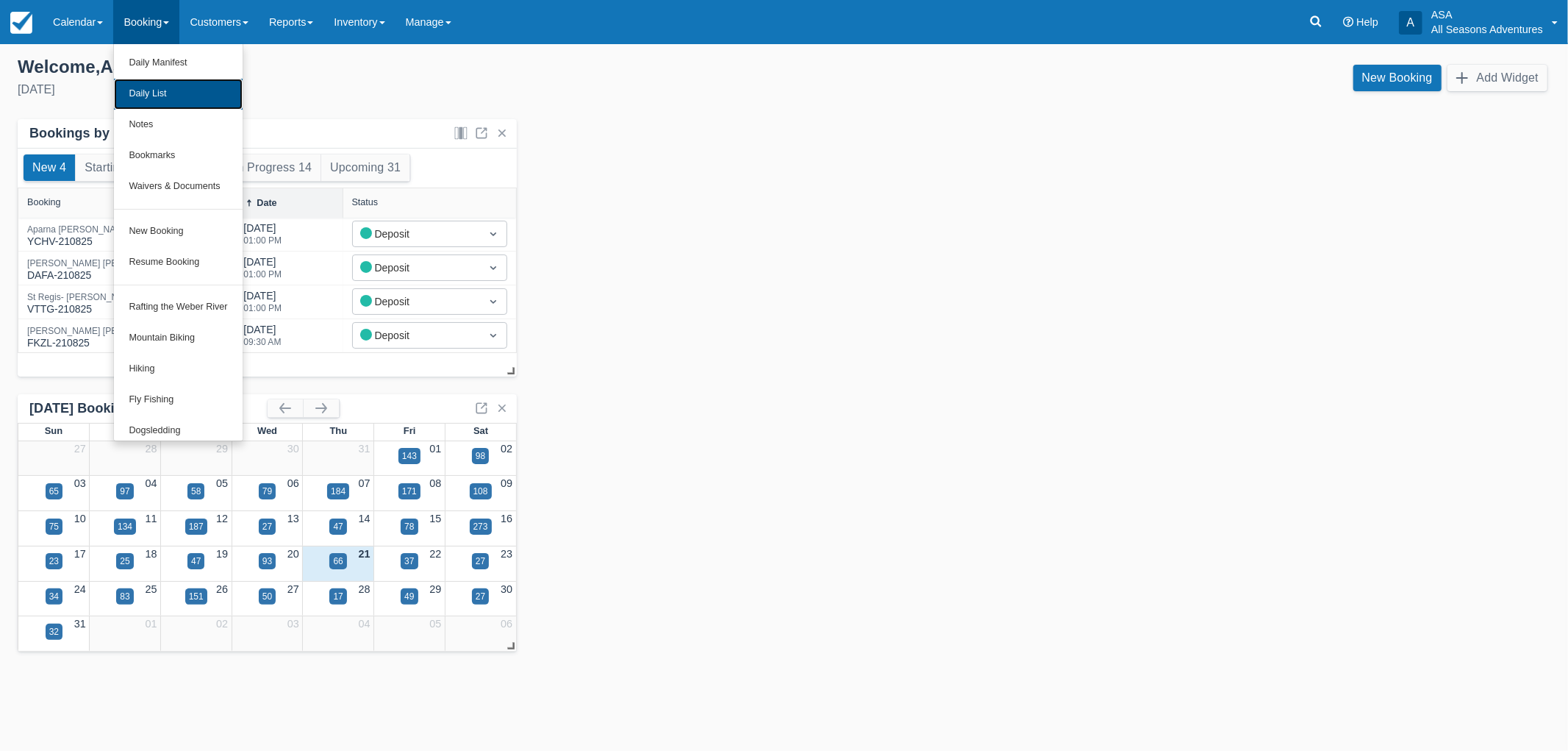
click at [191, 107] on link "Daily List" at bounding box center [178, 94] width 128 height 31
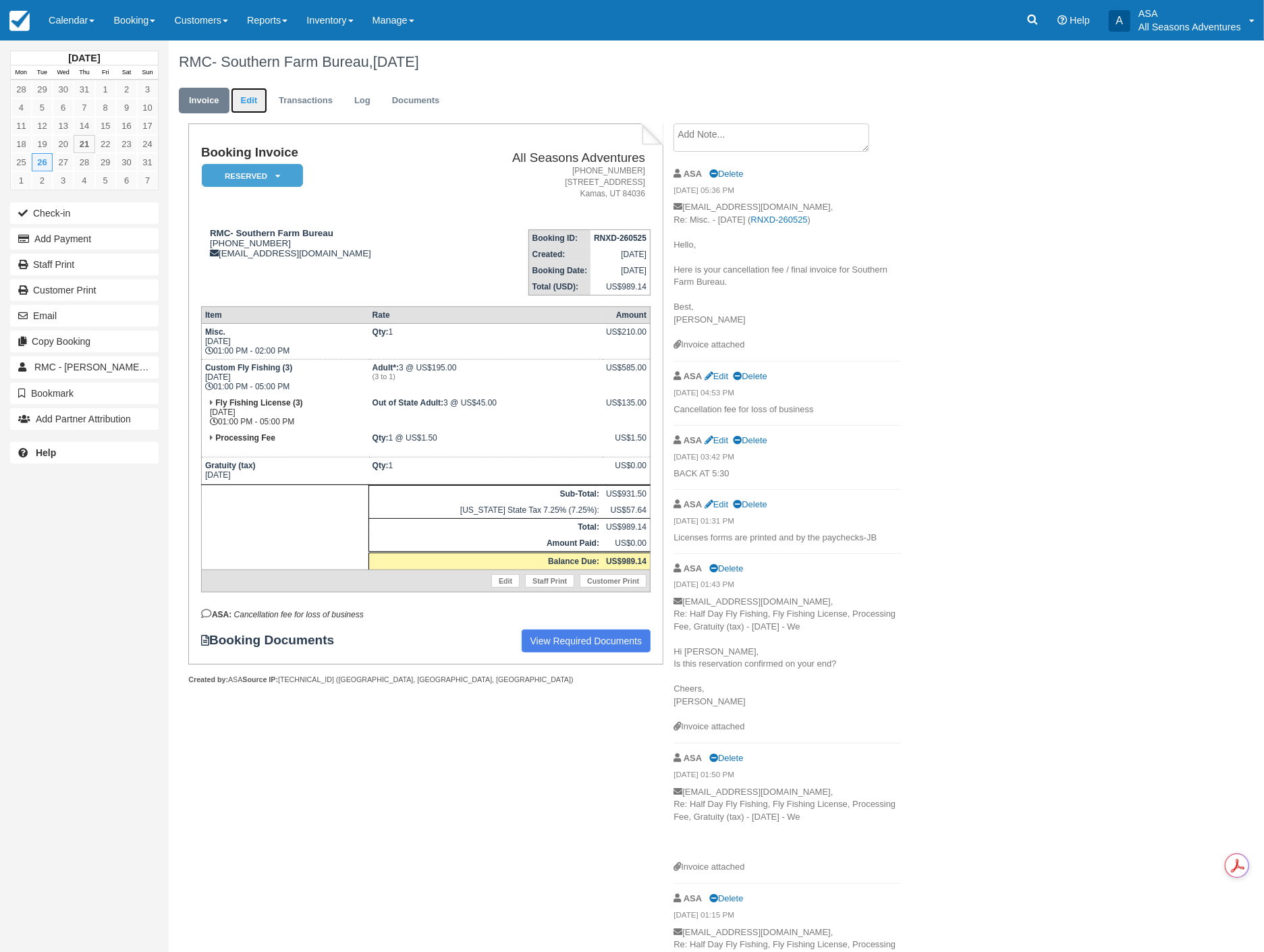
click at [254, 97] on link "Edit" at bounding box center [249, 101] width 37 height 26
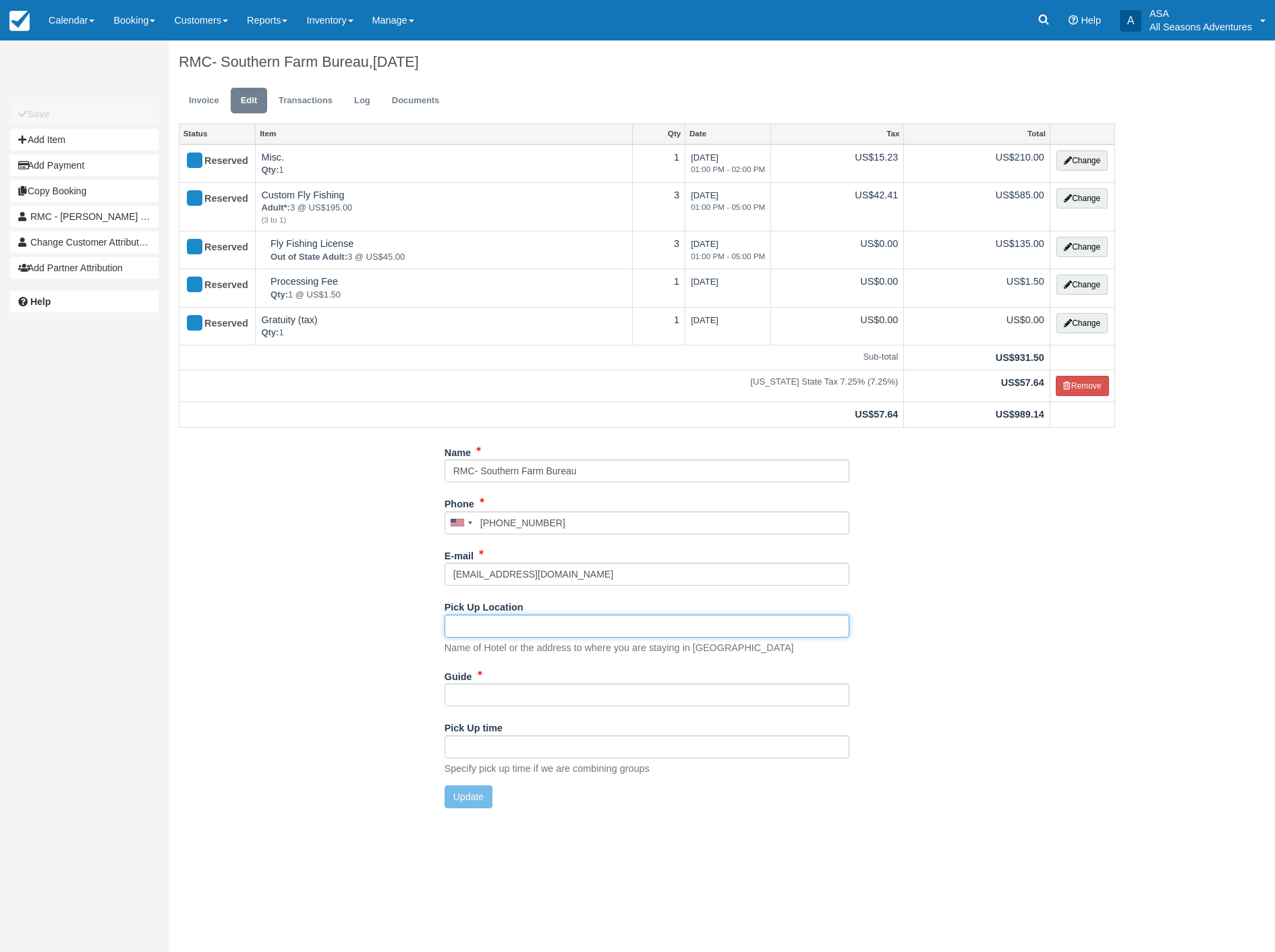
click at [470, 628] on input "Pick Up Location" at bounding box center [646, 626] width 405 height 23
type input "St. Regis"
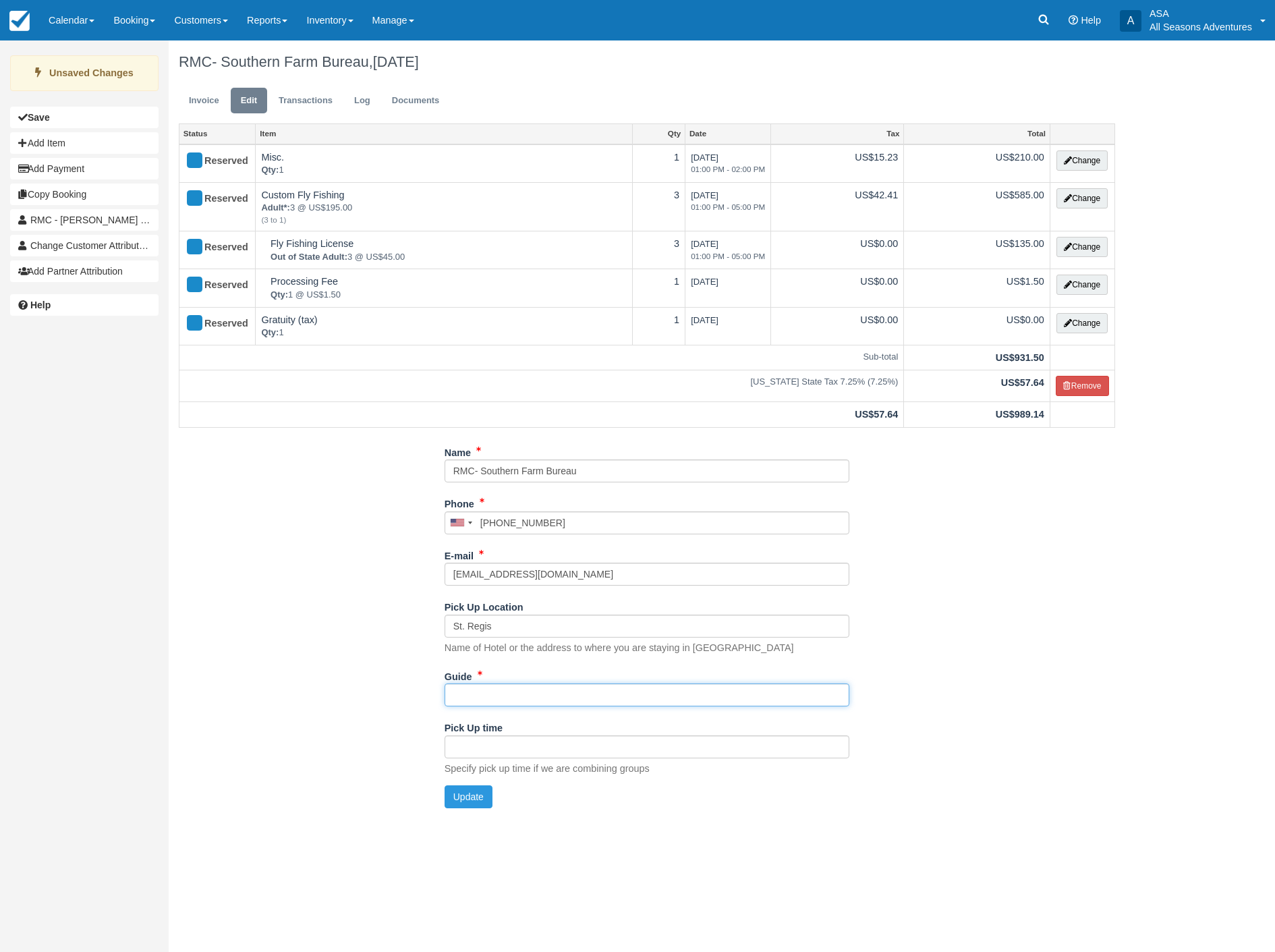
click at [467, 698] on input "Guide" at bounding box center [646, 694] width 405 height 23
type input "Jake?"
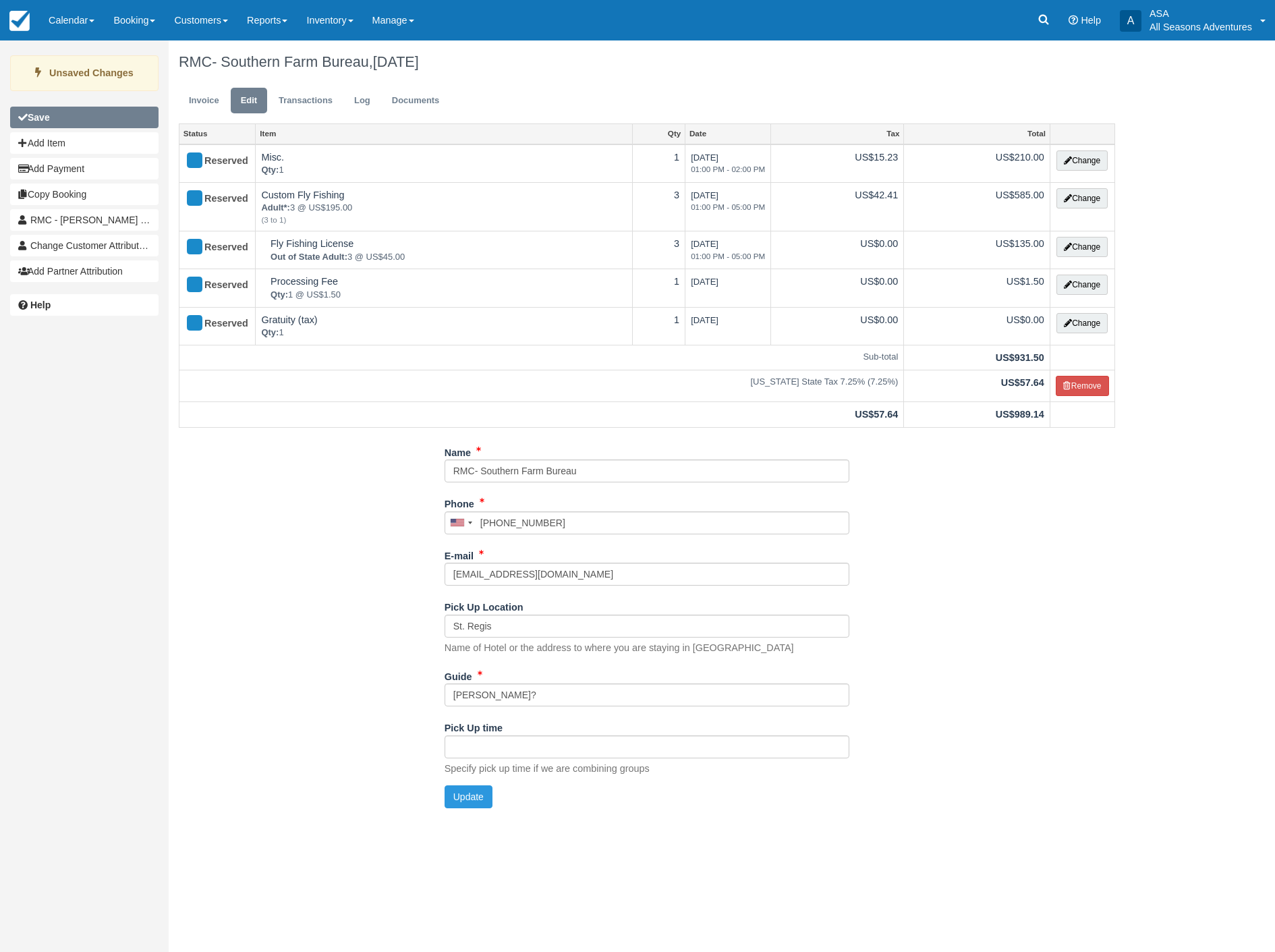
click at [44, 115] on b "Save" at bounding box center [38, 117] width 22 height 11
type input "+14357140769"
click at [191, 97] on link "Invoice" at bounding box center [204, 101] width 50 height 26
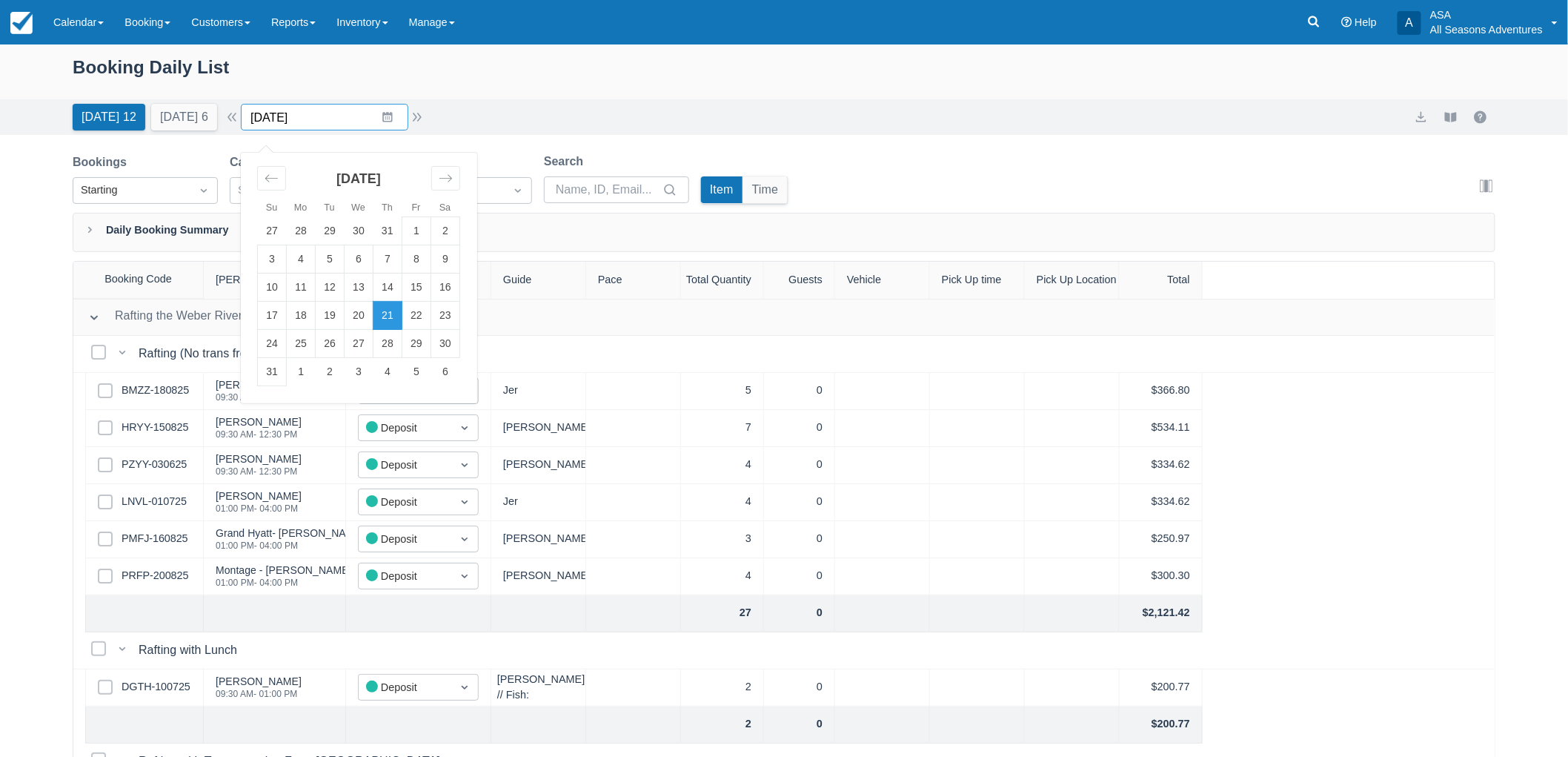
click at [365, 115] on input "[DATE]" at bounding box center [324, 117] width 168 height 26
click at [443, 173] on div "Move forward to switch to the next month." at bounding box center [445, 178] width 29 height 24
click at [373, 250] on td "10" at bounding box center [359, 260] width 29 height 28
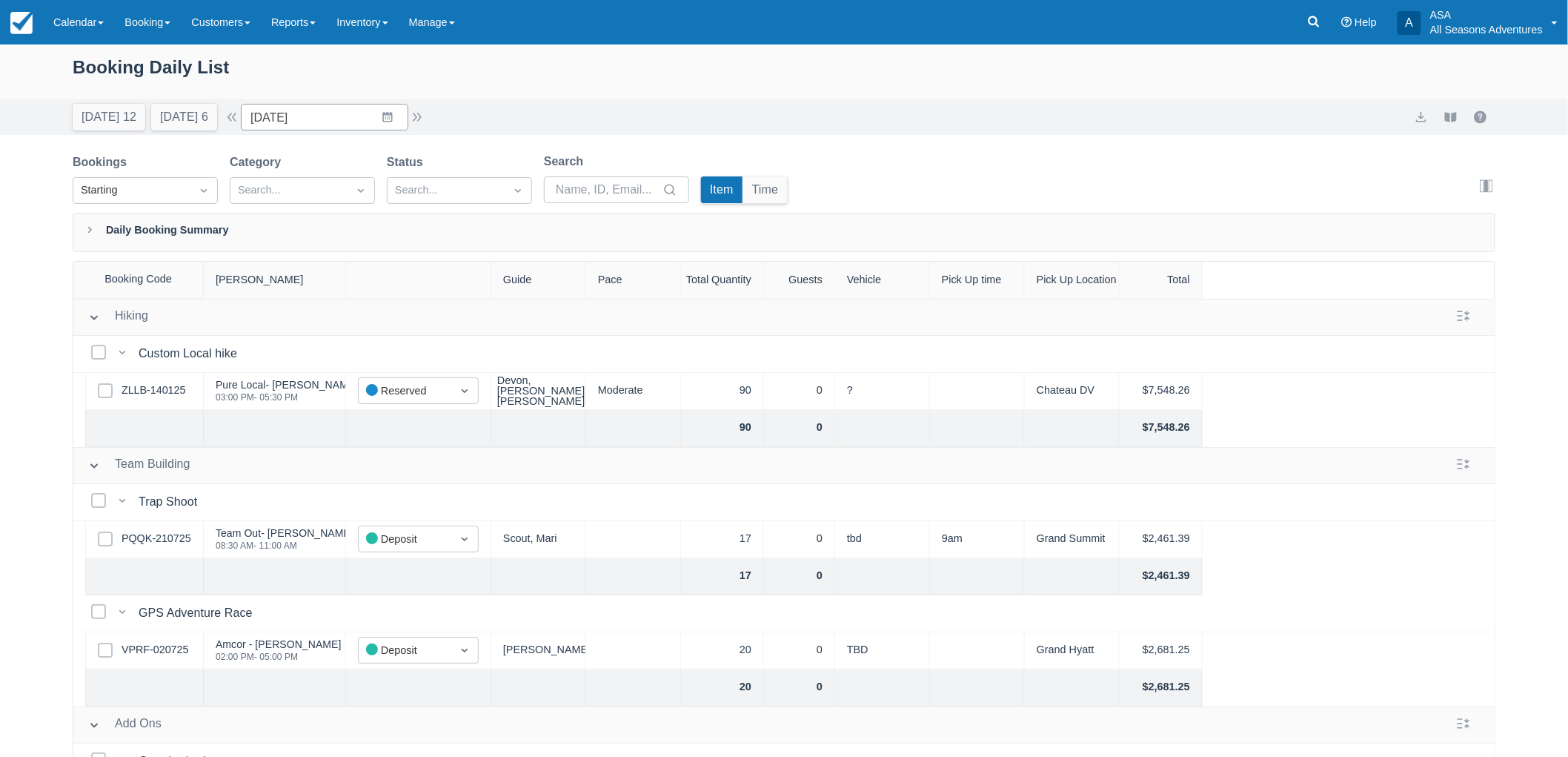
click at [160, 378] on div "Select Row ZLLB-140125" at bounding box center [144, 392] width 119 height 37
click at [171, 385] on link "ZLLB-140125" at bounding box center [154, 390] width 64 height 16
click at [356, 120] on input "09/10/25" at bounding box center [324, 117] width 168 height 26
click at [460, 168] on div "September 2025" at bounding box center [358, 185] width 203 height 64
click at [460, 175] on div "Move forward to switch to the next month." at bounding box center [445, 178] width 29 height 24
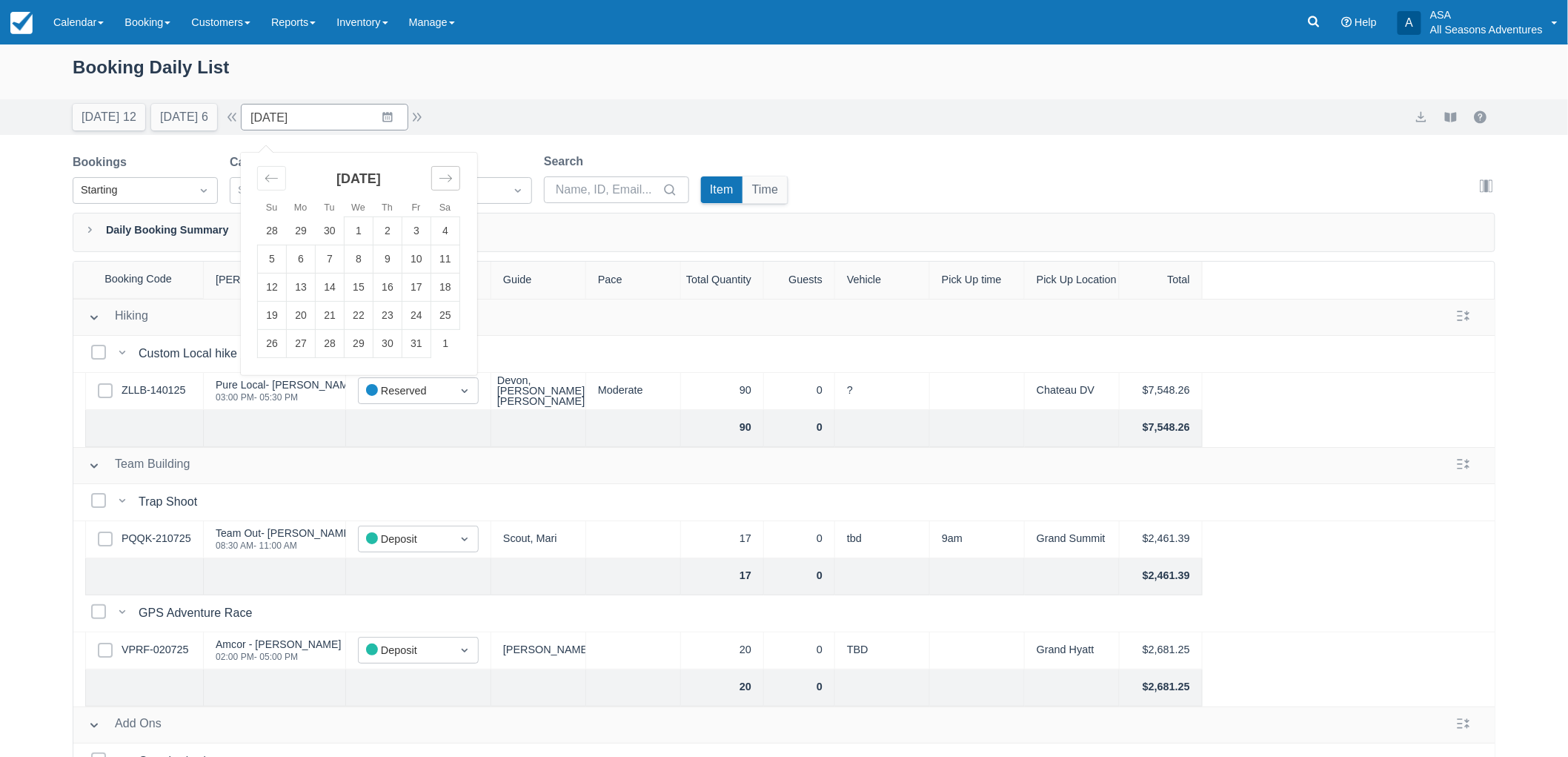
click at [460, 175] on div "Move forward to switch to the next month." at bounding box center [445, 178] width 29 height 24
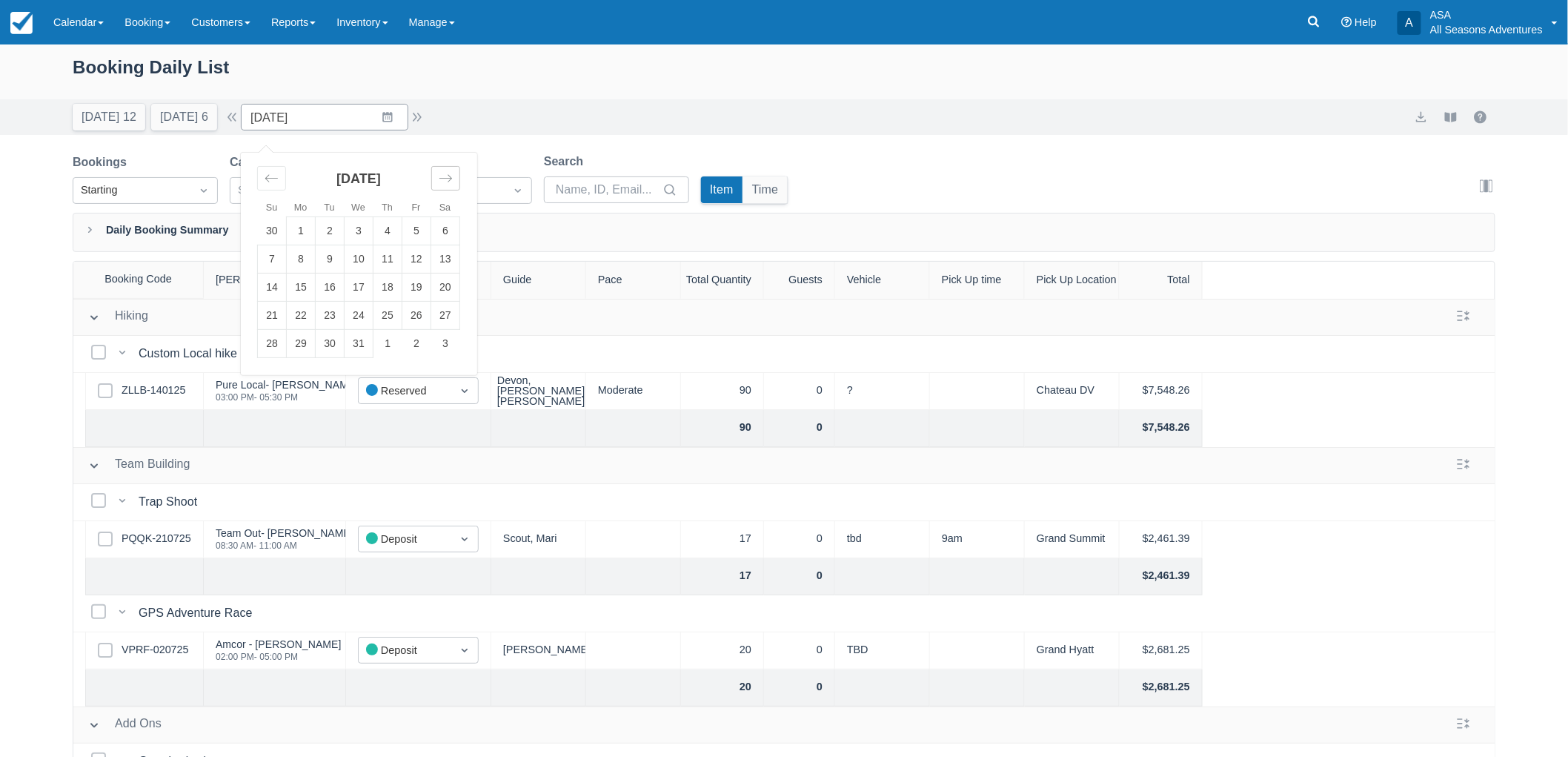
click at [460, 175] on div "Move forward to switch to the next month." at bounding box center [445, 178] width 29 height 24
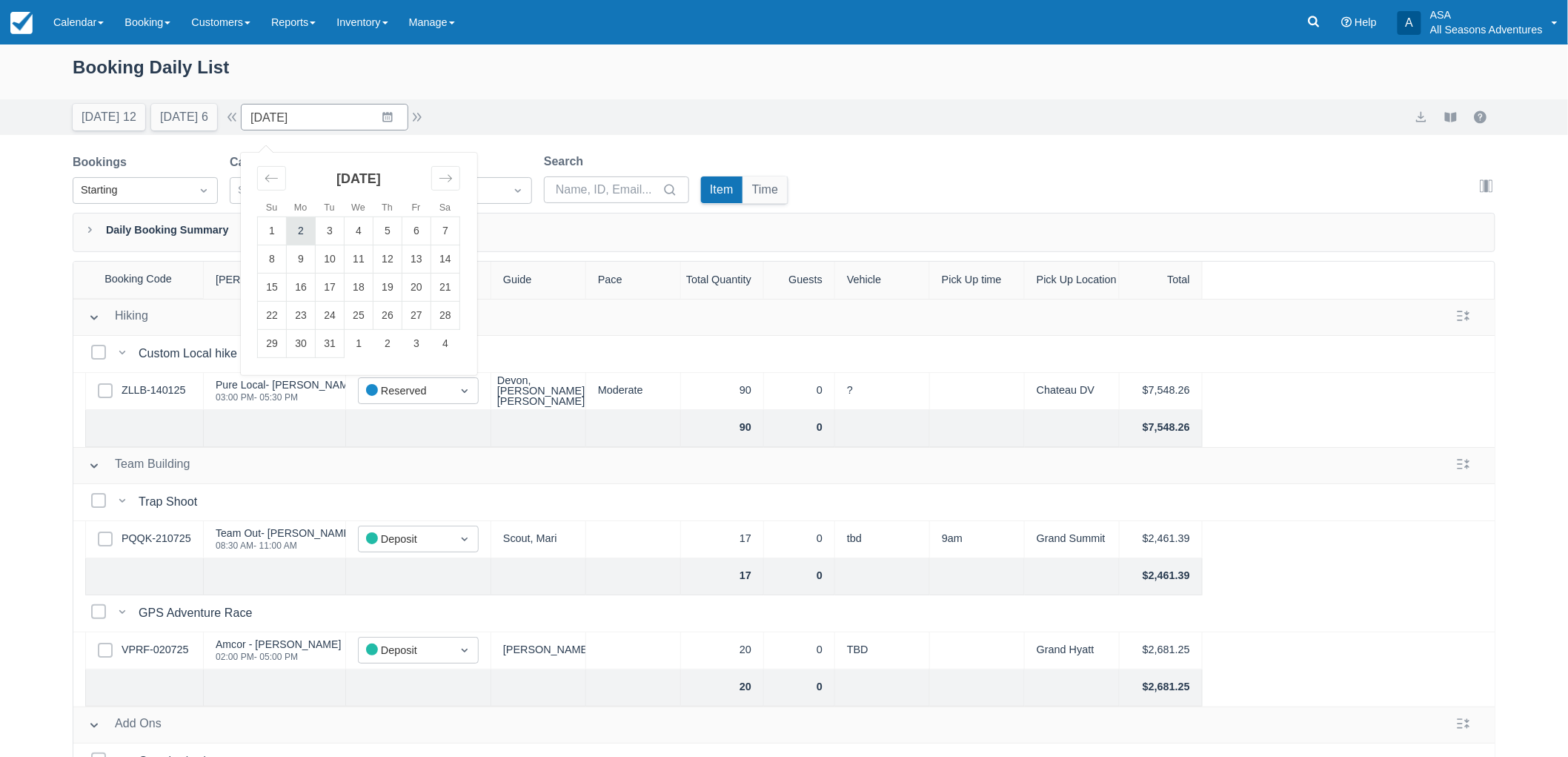
click at [295, 233] on td "2" at bounding box center [301, 231] width 29 height 28
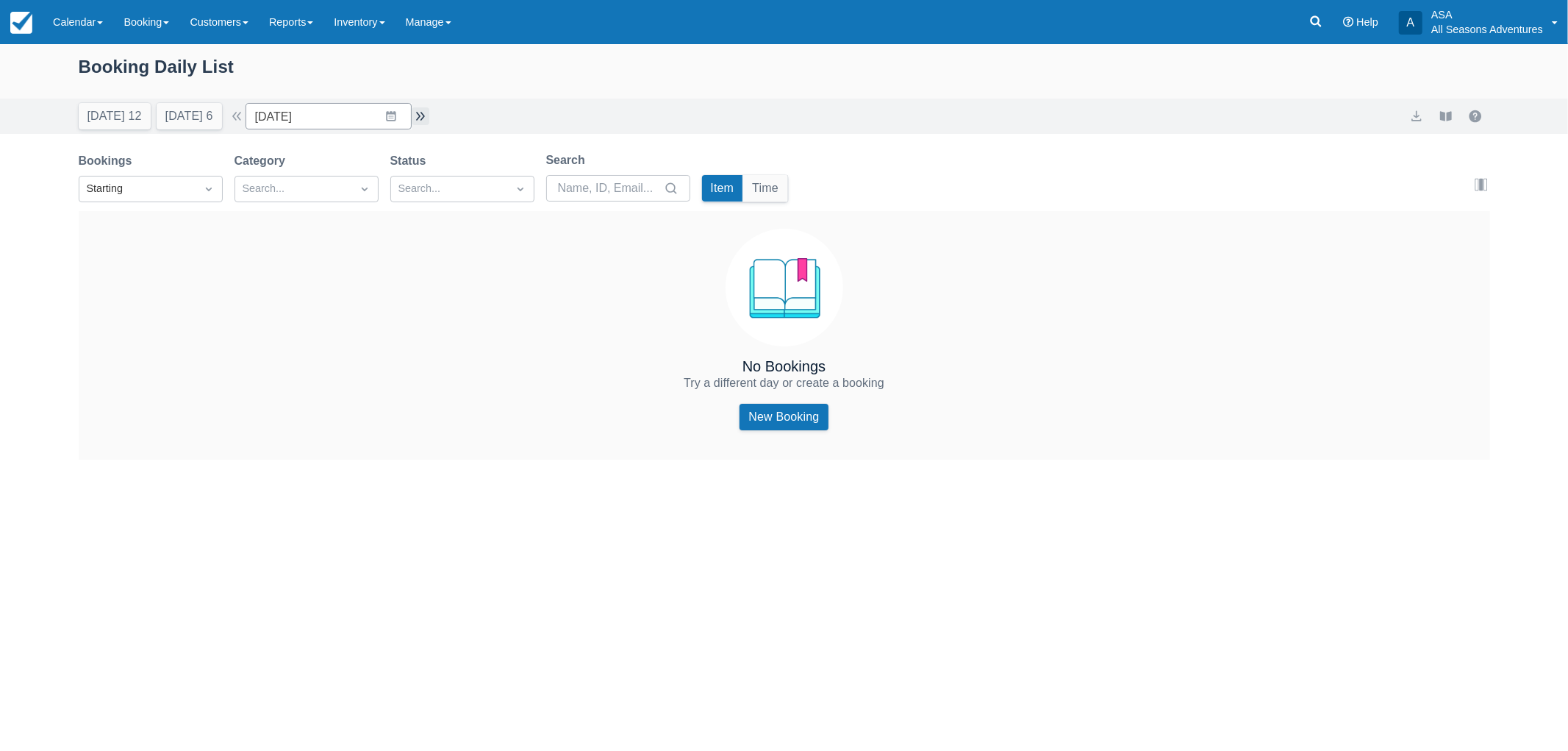
click at [421, 116] on button "button" at bounding box center [420, 115] width 18 height 18
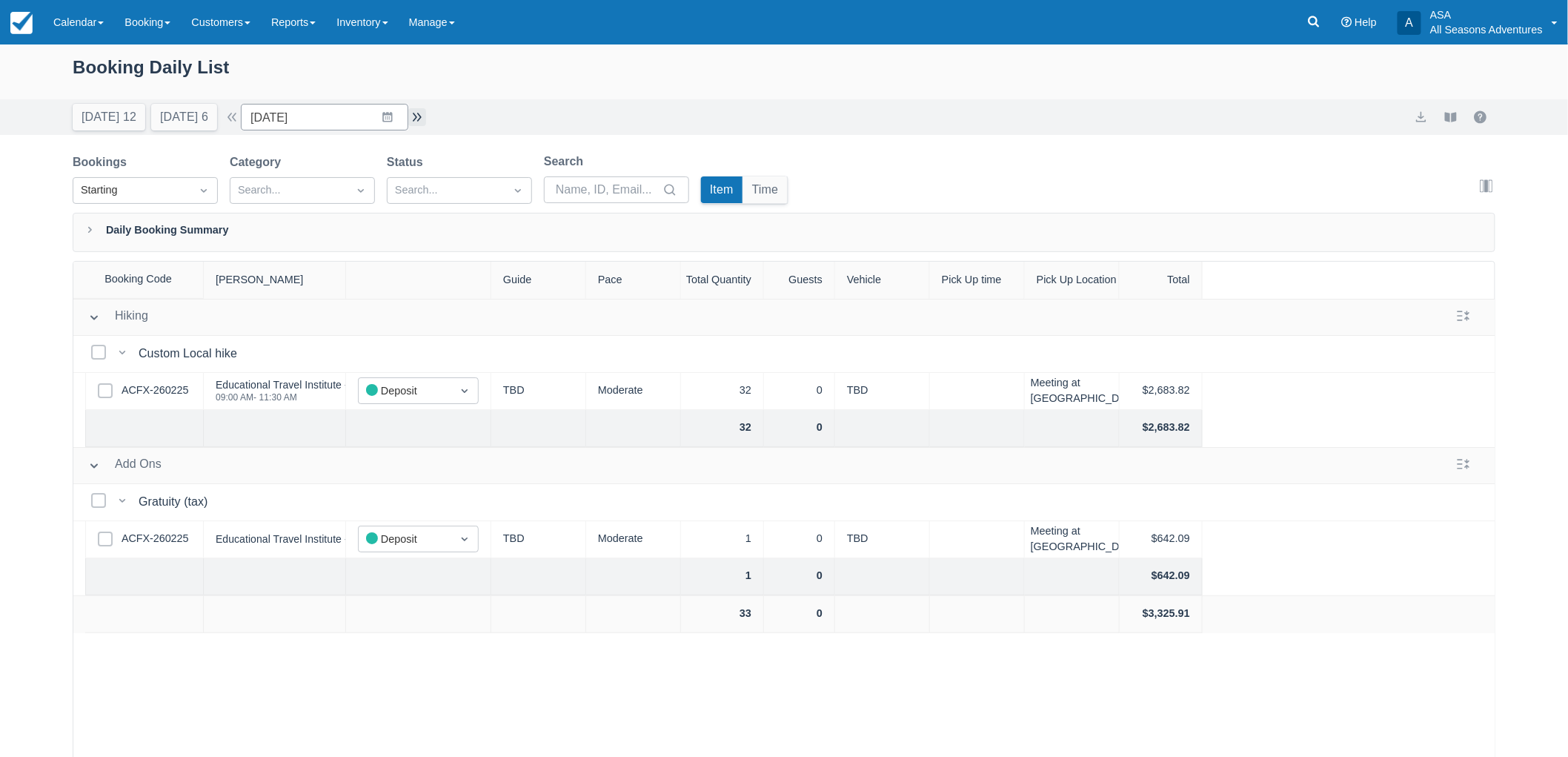
click at [422, 119] on button "button" at bounding box center [417, 116] width 18 height 18
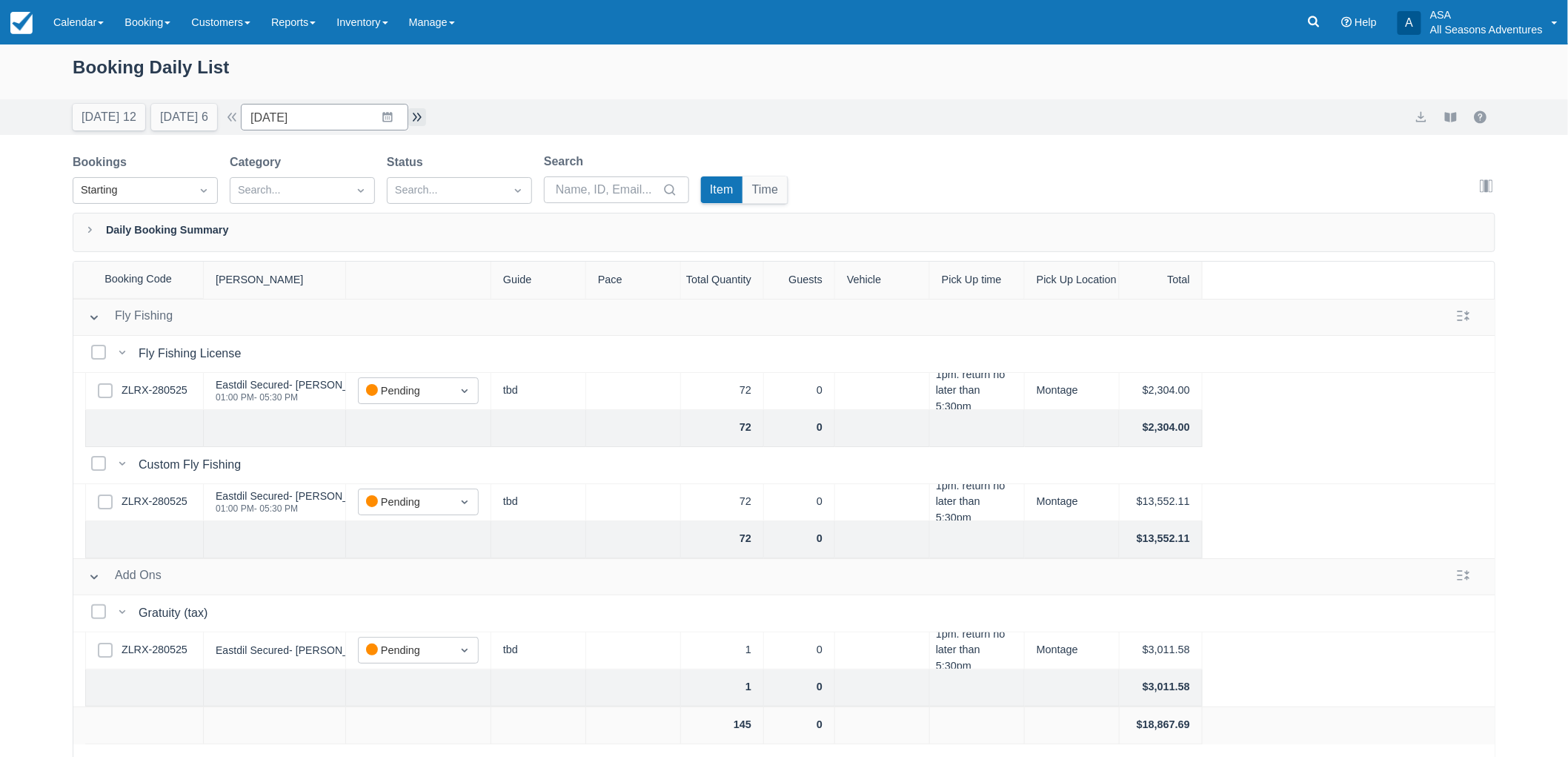
click at [422, 119] on button "button" at bounding box center [417, 116] width 18 height 18
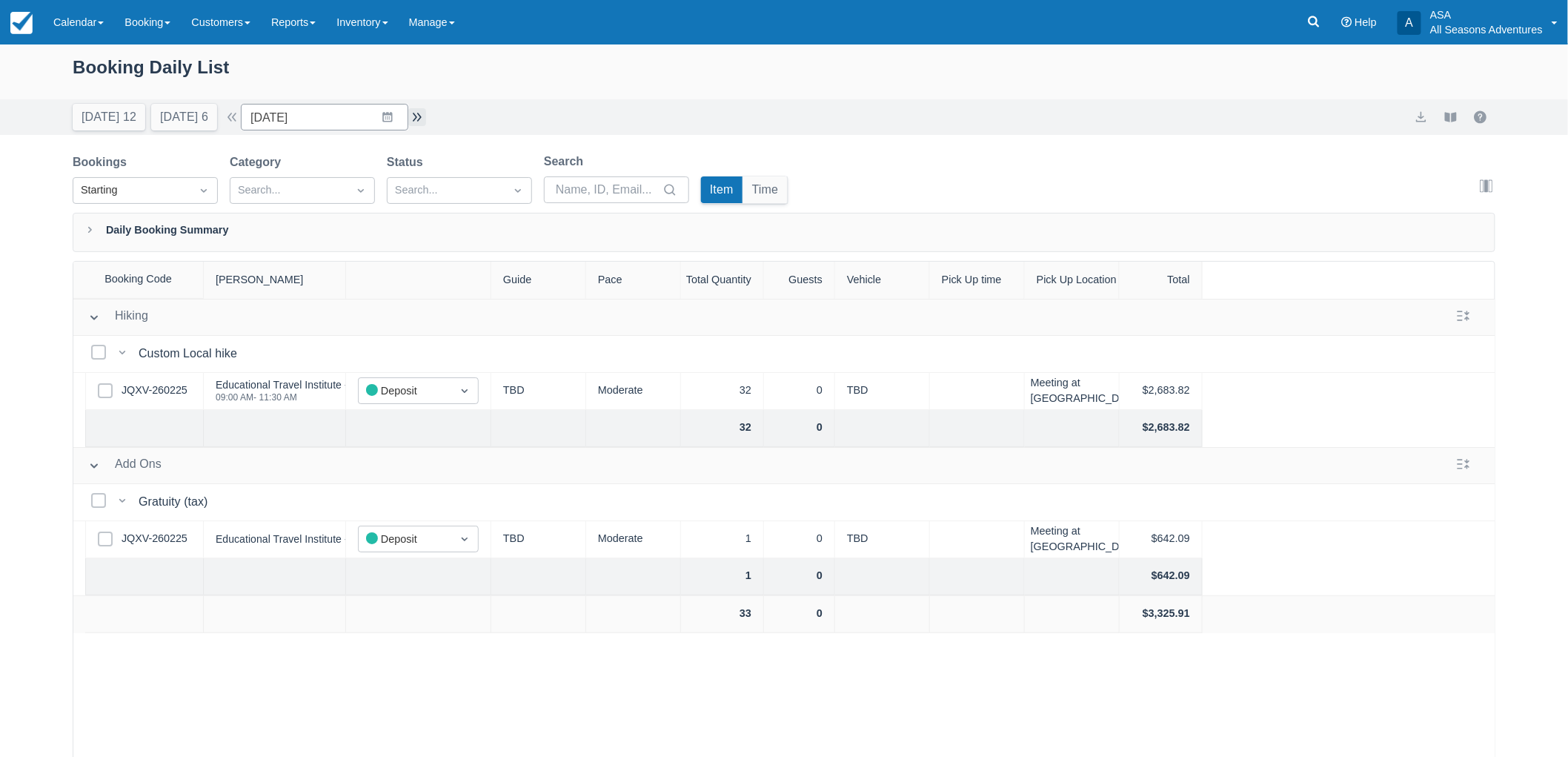
click at [422, 119] on button "button" at bounding box center [417, 116] width 18 height 18
click at [420, 119] on button "button" at bounding box center [417, 116] width 18 height 18
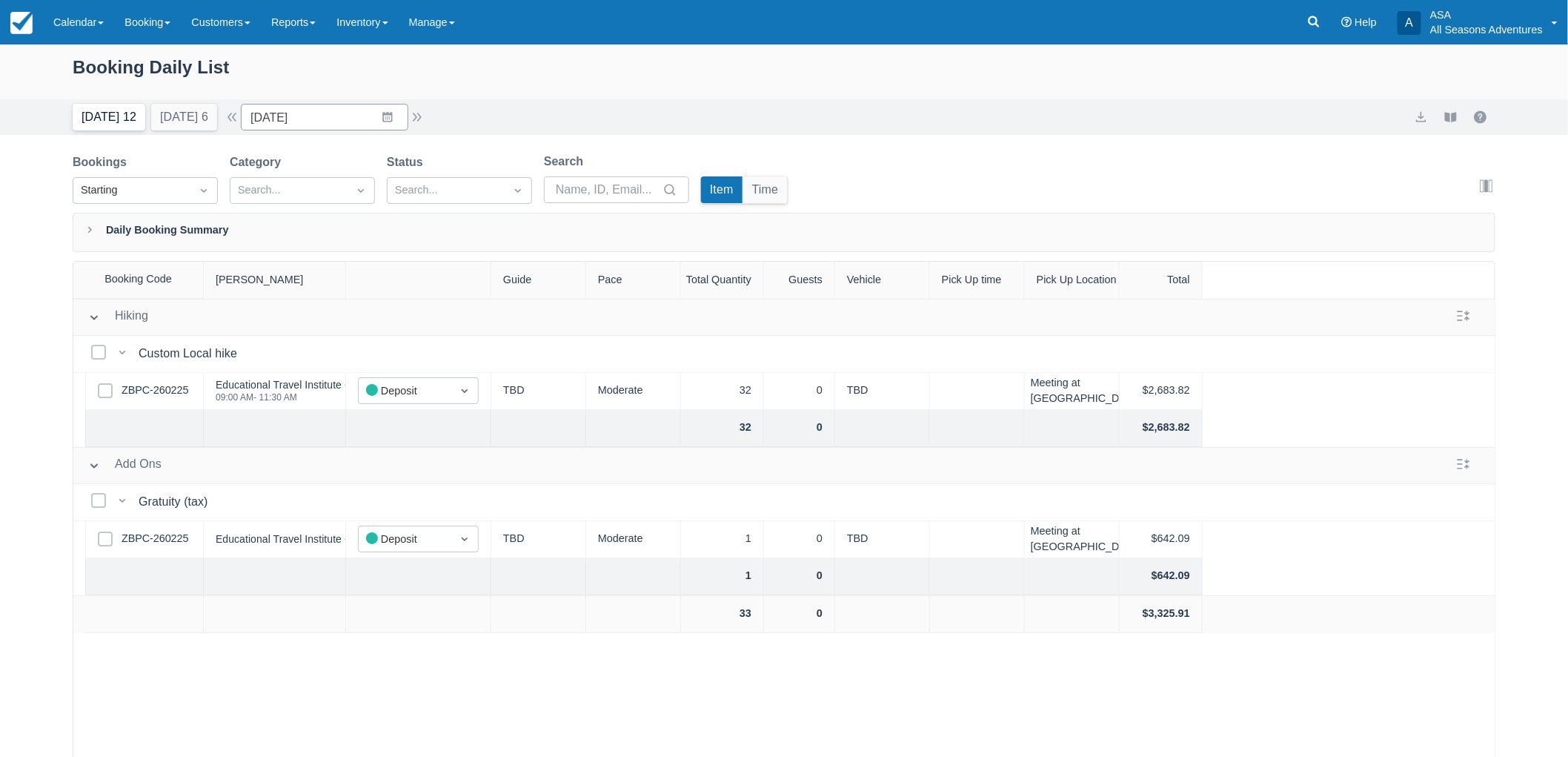
click at [119, 115] on button "Today 12" at bounding box center [110, 117] width 73 height 26
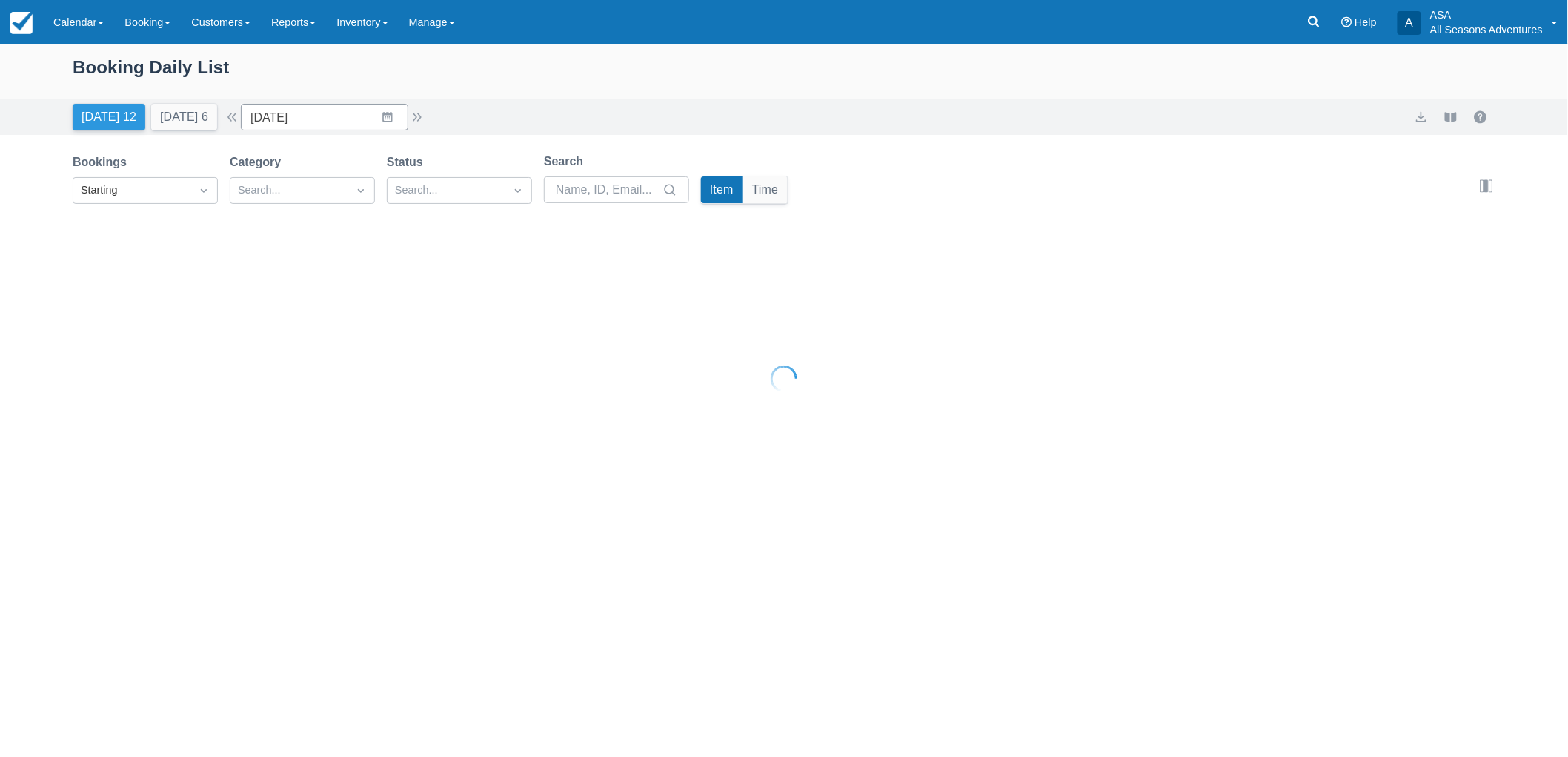
type input "08/21/25"
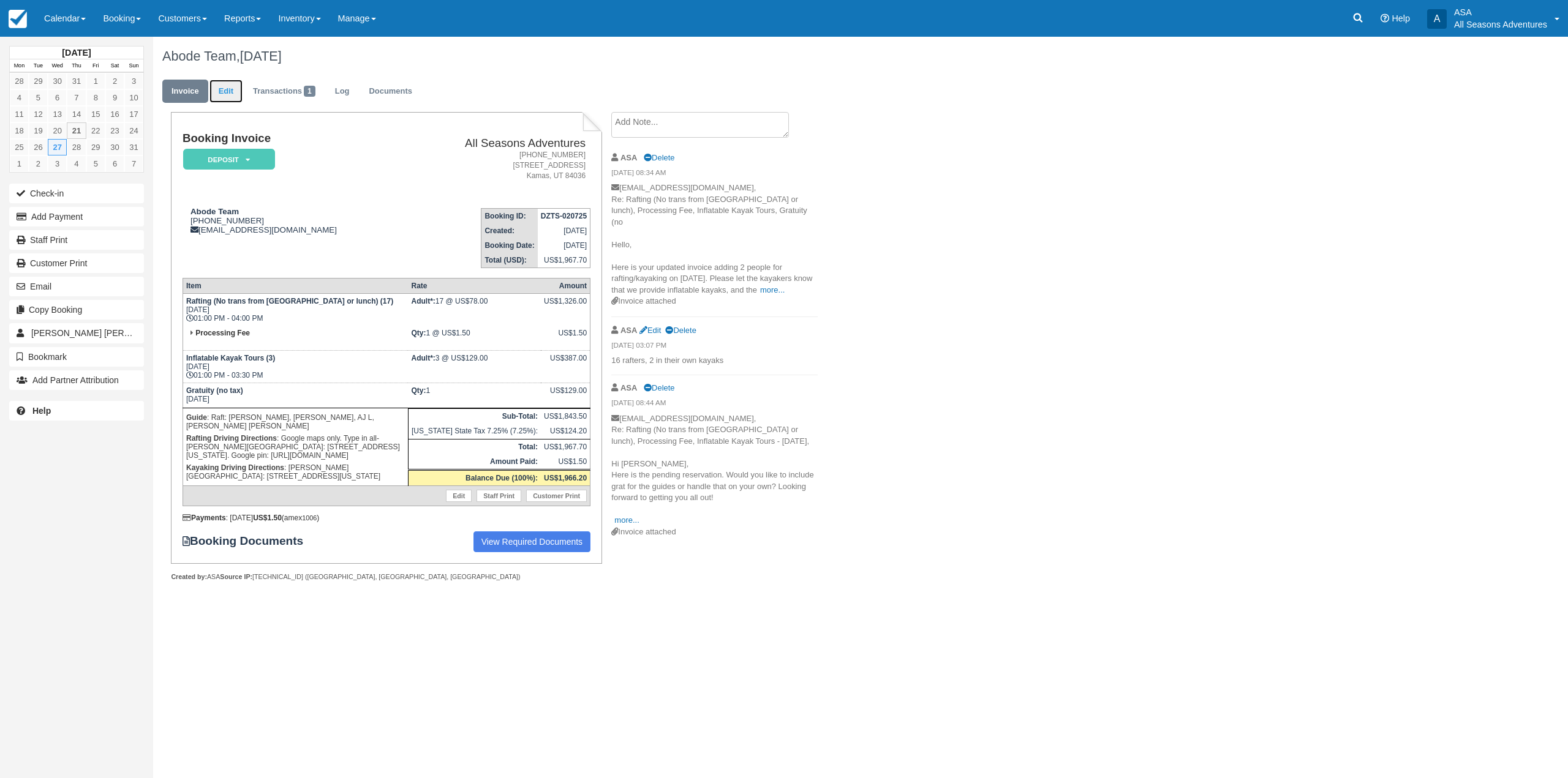
click at [228, 96] on link "Edit" at bounding box center [226, 91] width 33 height 24
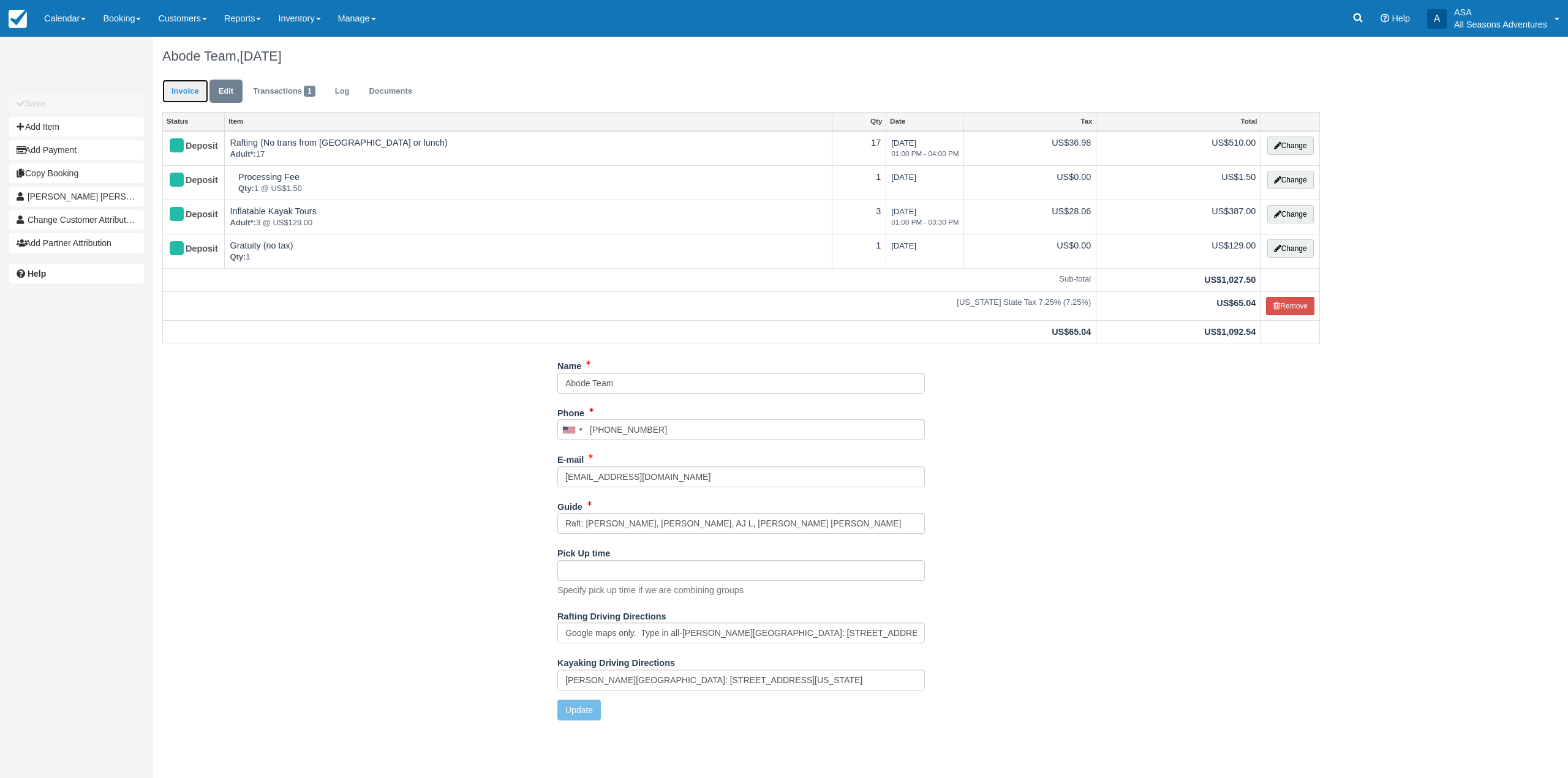
click at [179, 89] on link "Invoice" at bounding box center [185, 91] width 46 height 24
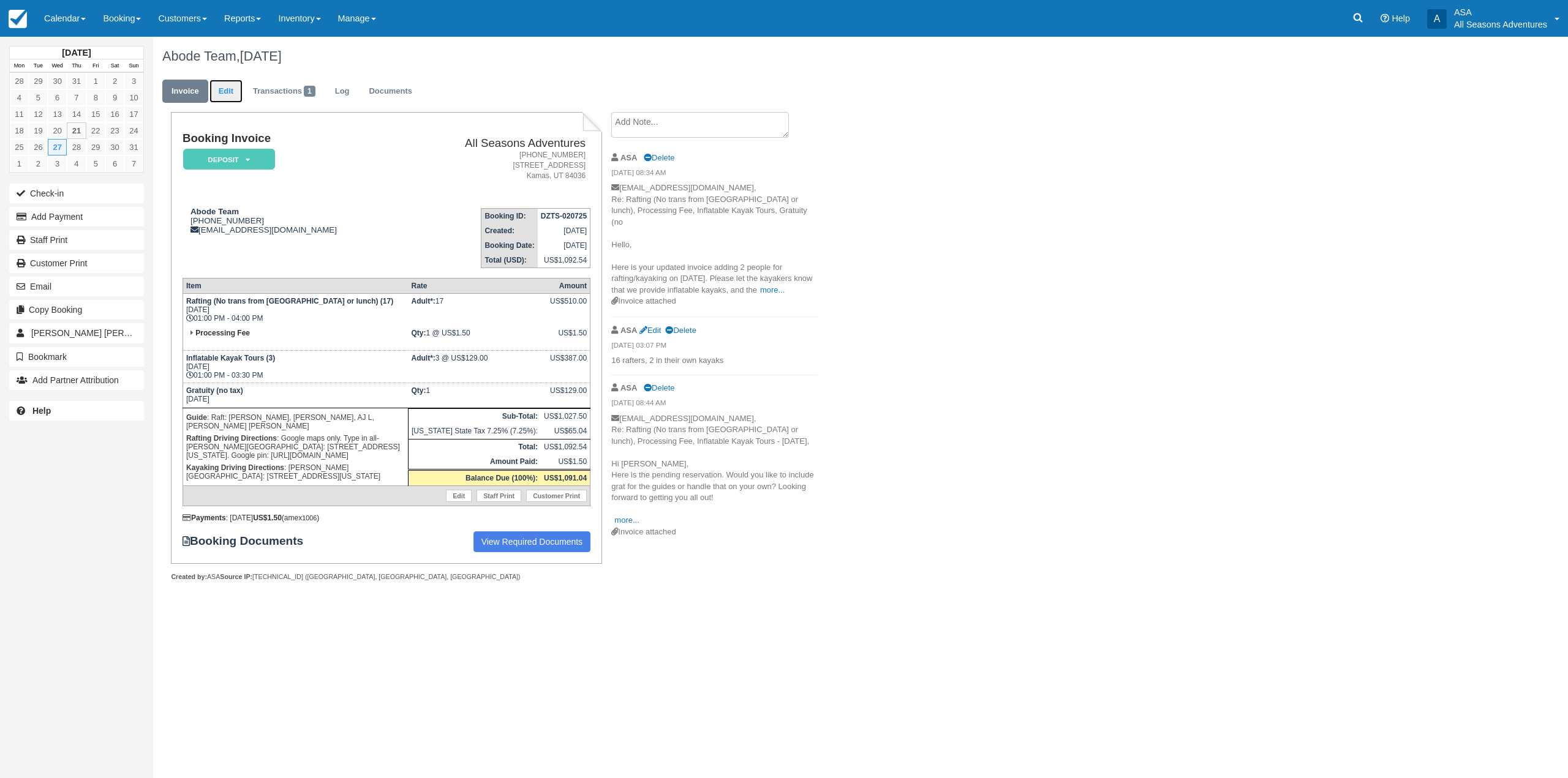
click at [221, 91] on link "Edit" at bounding box center [226, 91] width 33 height 24
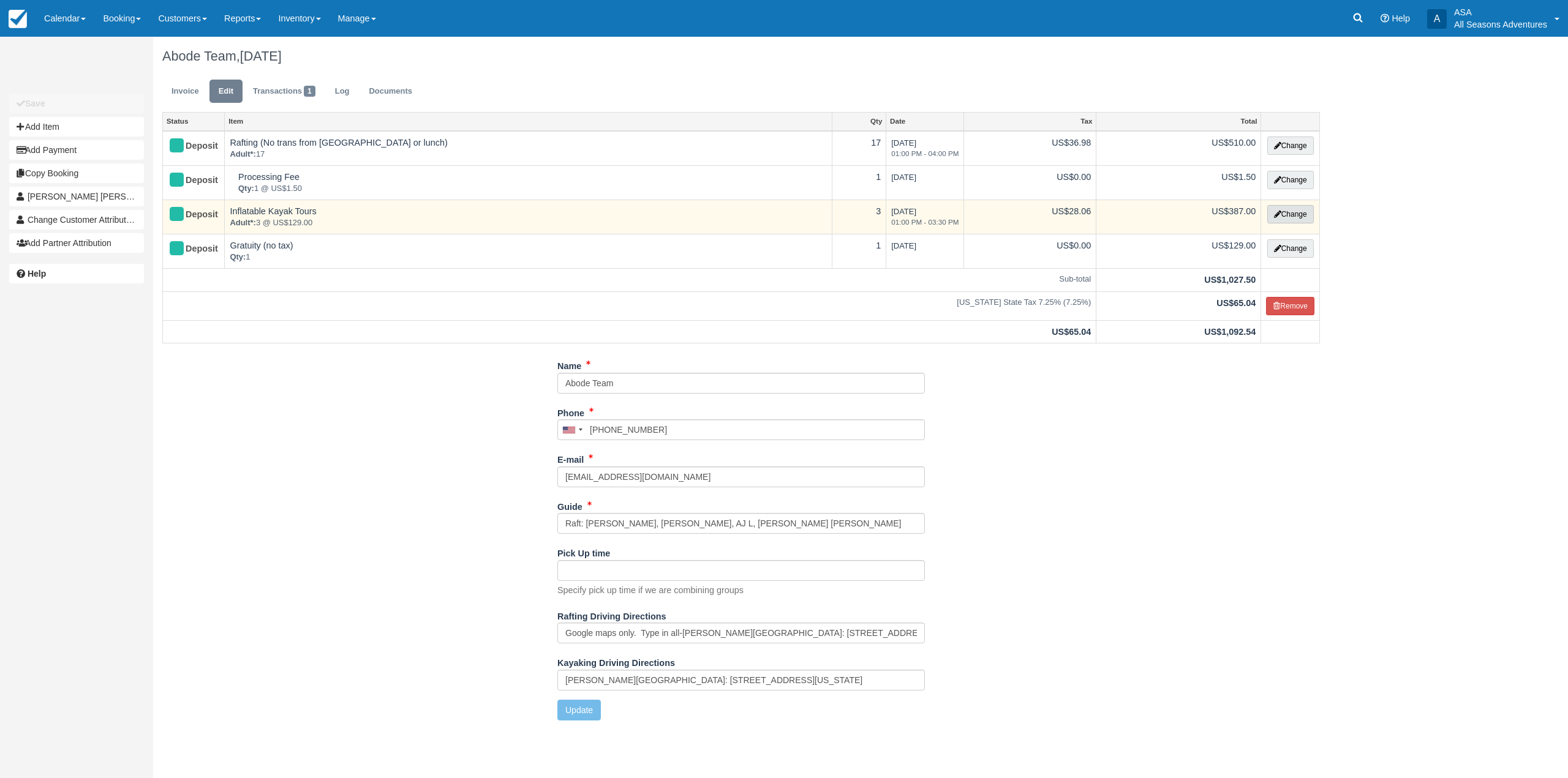
click at [1299, 215] on button "Change" at bounding box center [1291, 214] width 46 height 19
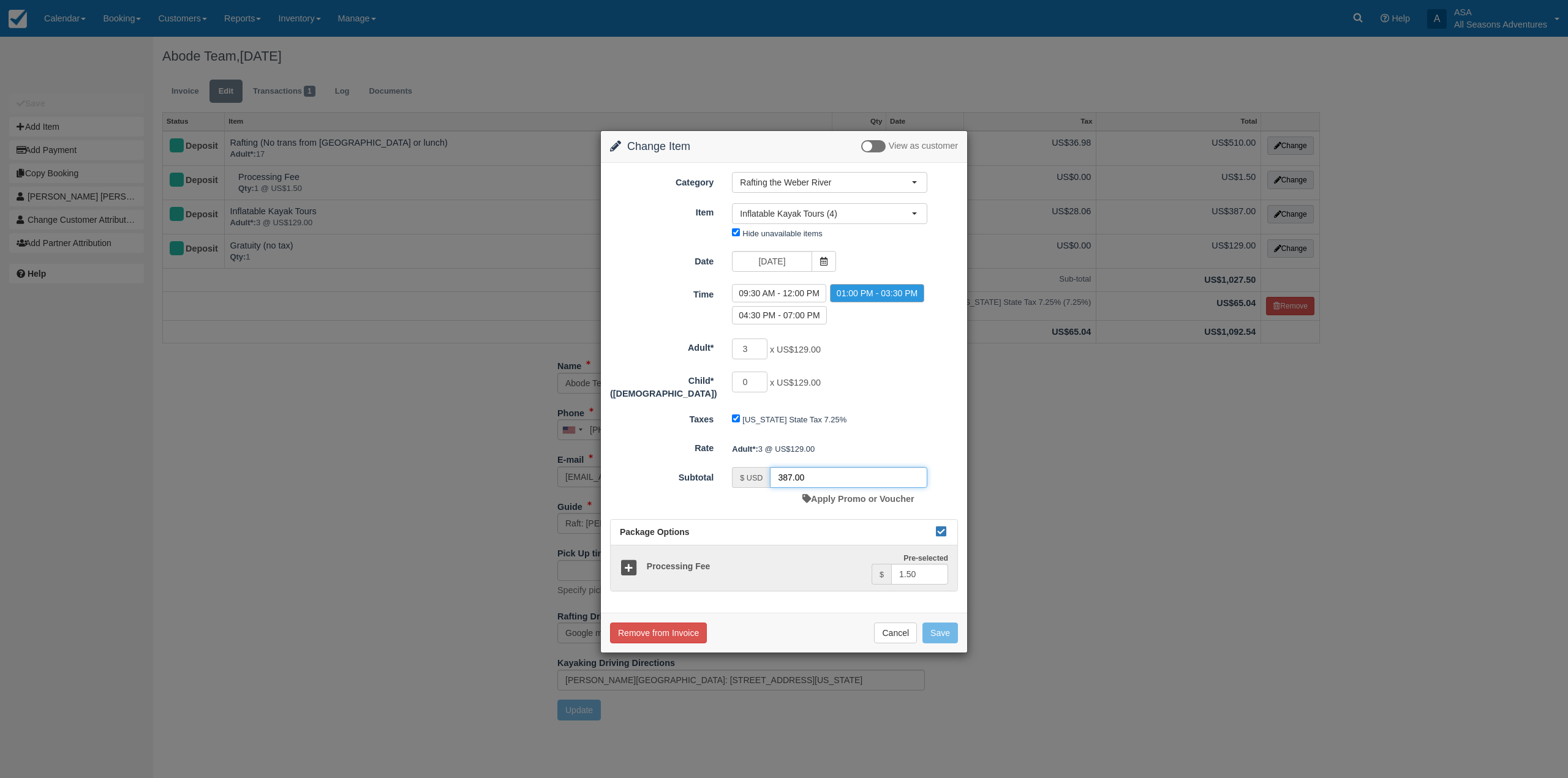
click at [790, 473] on input "387.00" at bounding box center [848, 478] width 157 height 21
type input "90.00"
click at [933, 628] on button "Save" at bounding box center [940, 632] width 36 height 21
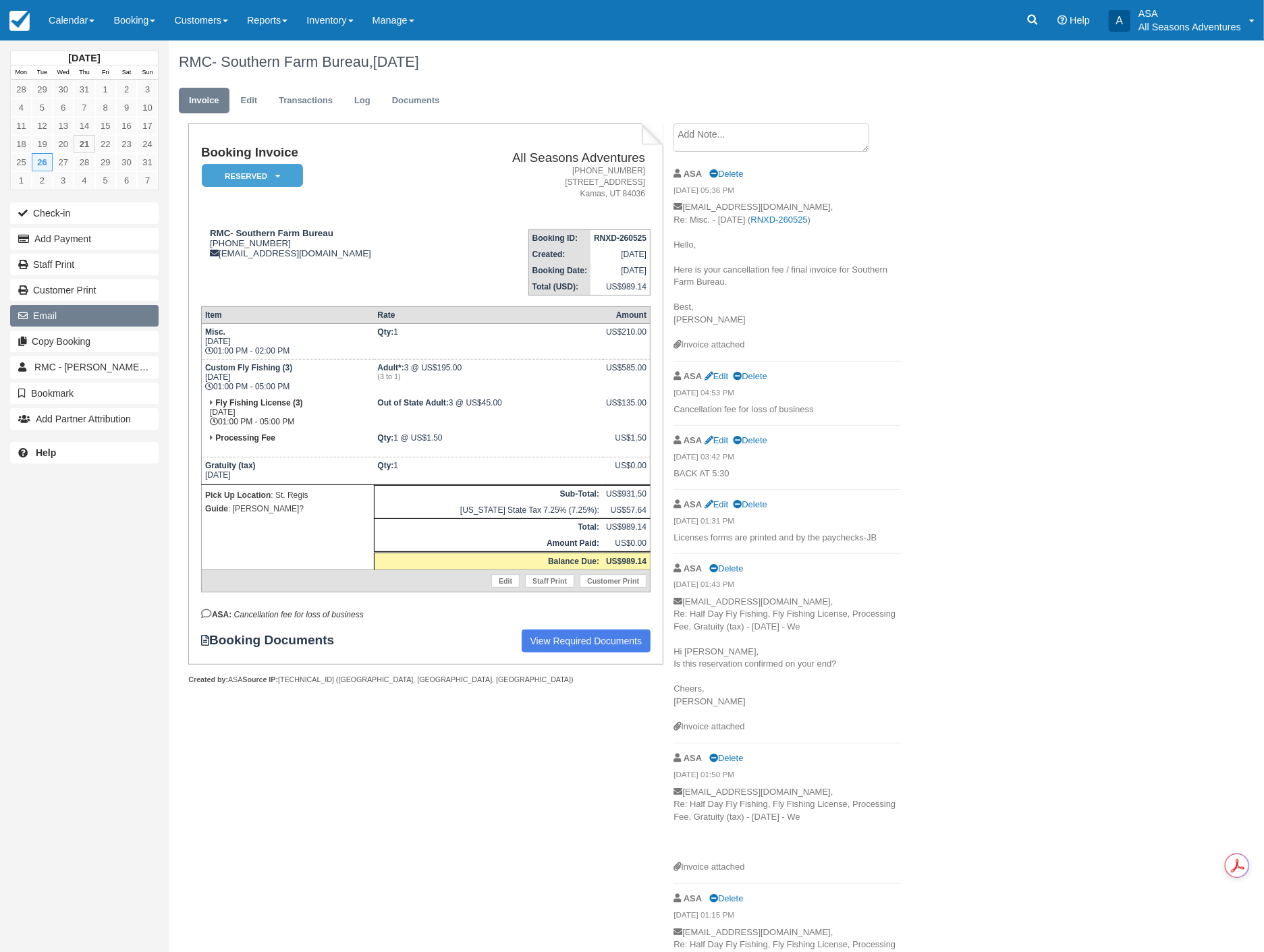
click at [31, 314] on icon "button" at bounding box center [25, 316] width 14 height 9
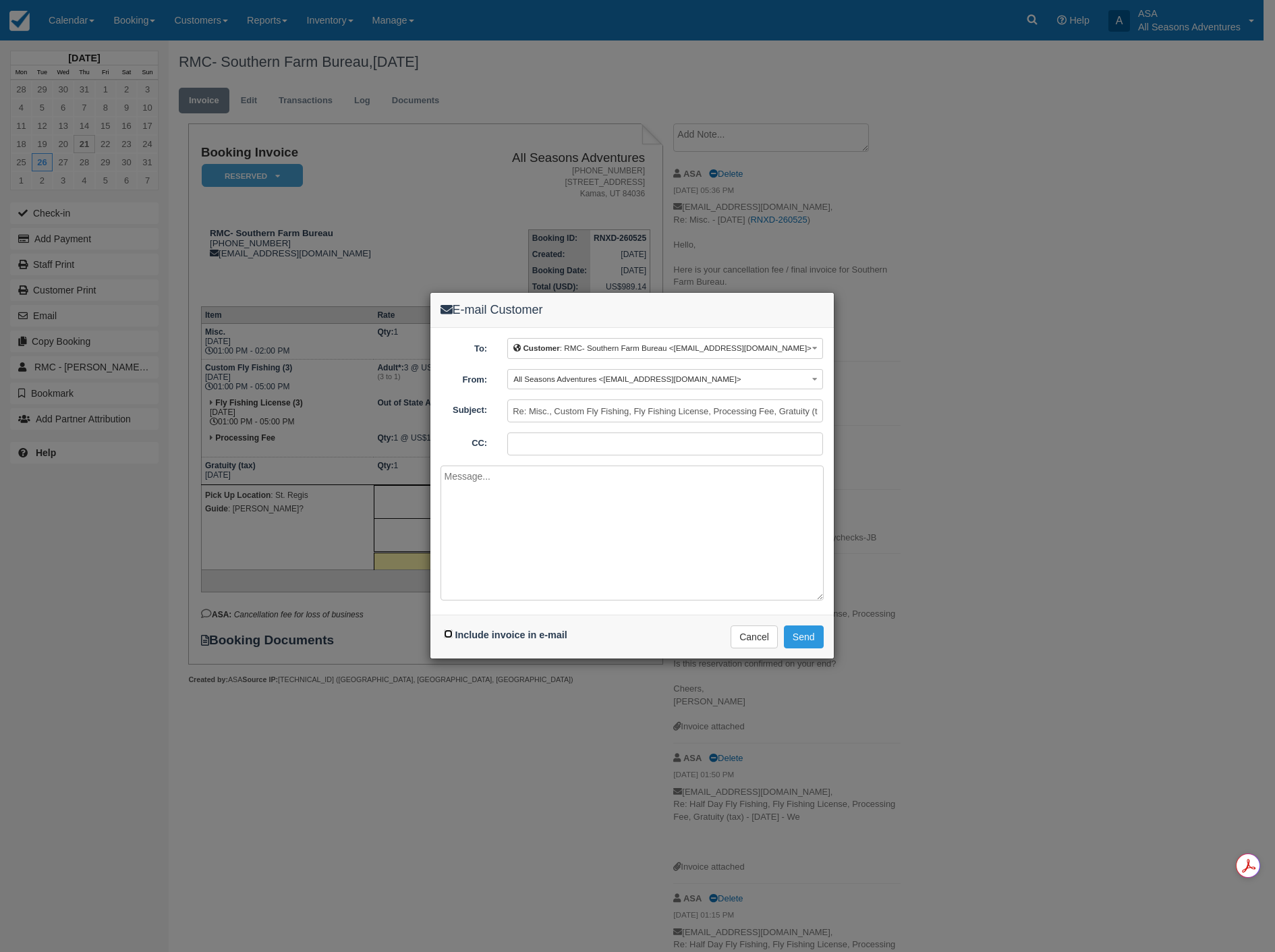
click at [443, 635] on input "Include invoice in e-mail" at bounding box center [448, 634] width 9 height 9
checkbox input "true"
click at [483, 534] on textarea at bounding box center [632, 533] width 383 height 135
type textarea "Here is the SFB invoice with 8/26 added back in. I kept the cancellation fee on…"
drag, startPoint x: 791, startPoint y: 491, endPoint x: 438, endPoint y: 468, distance: 353.7
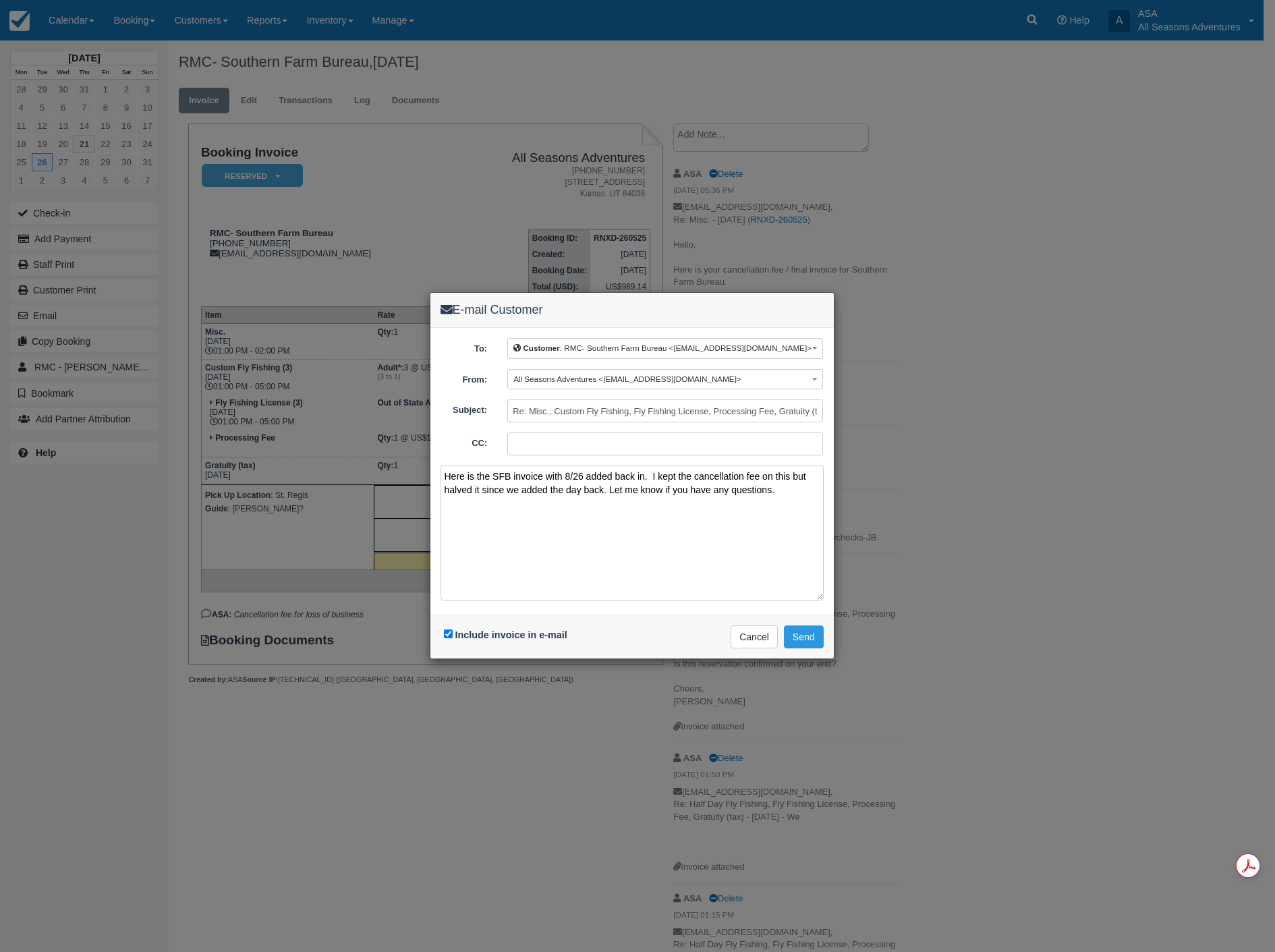
click at [438, 468] on div "To: Customer : RMC- Southern Farm Bureau <[EMAIL_ADDRESS][DOMAIN_NAME]> Custome…" at bounding box center [632, 471] width 403 height 287
click at [761, 642] on button "Cancel" at bounding box center [754, 636] width 47 height 23
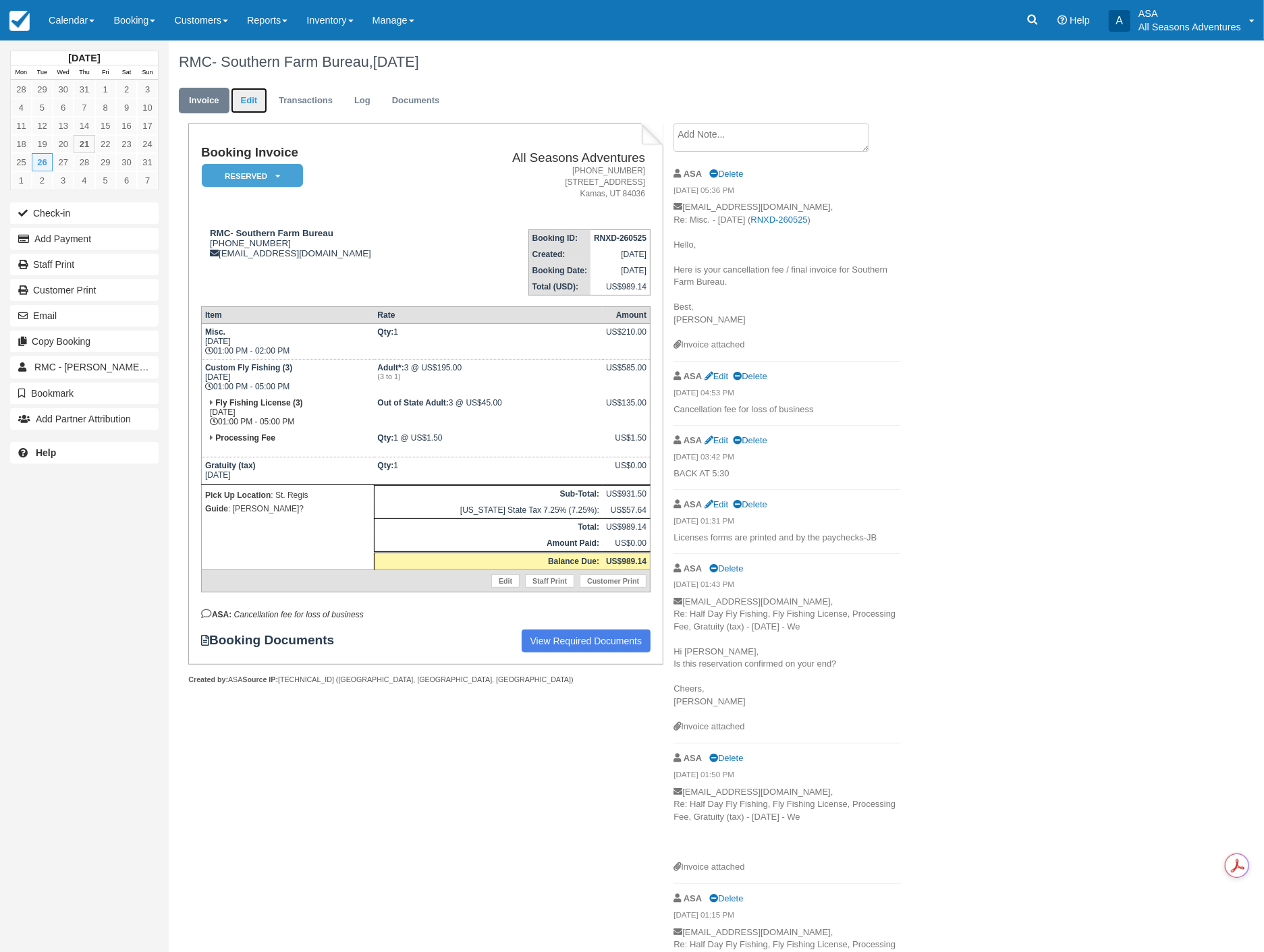
click at [257, 100] on link "Edit" at bounding box center [249, 101] width 37 height 26
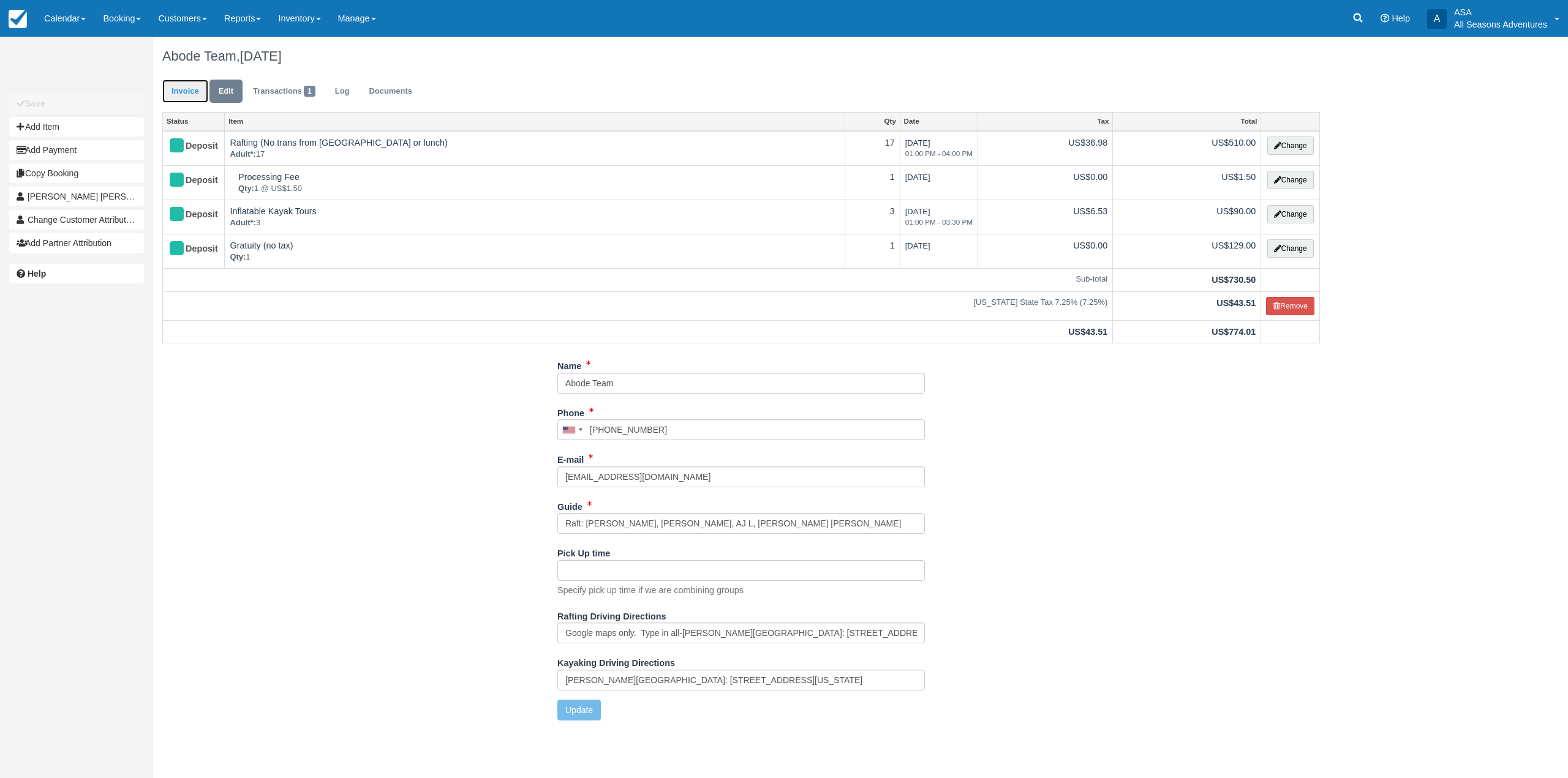
click at [192, 87] on link "Invoice" at bounding box center [185, 91] width 46 height 24
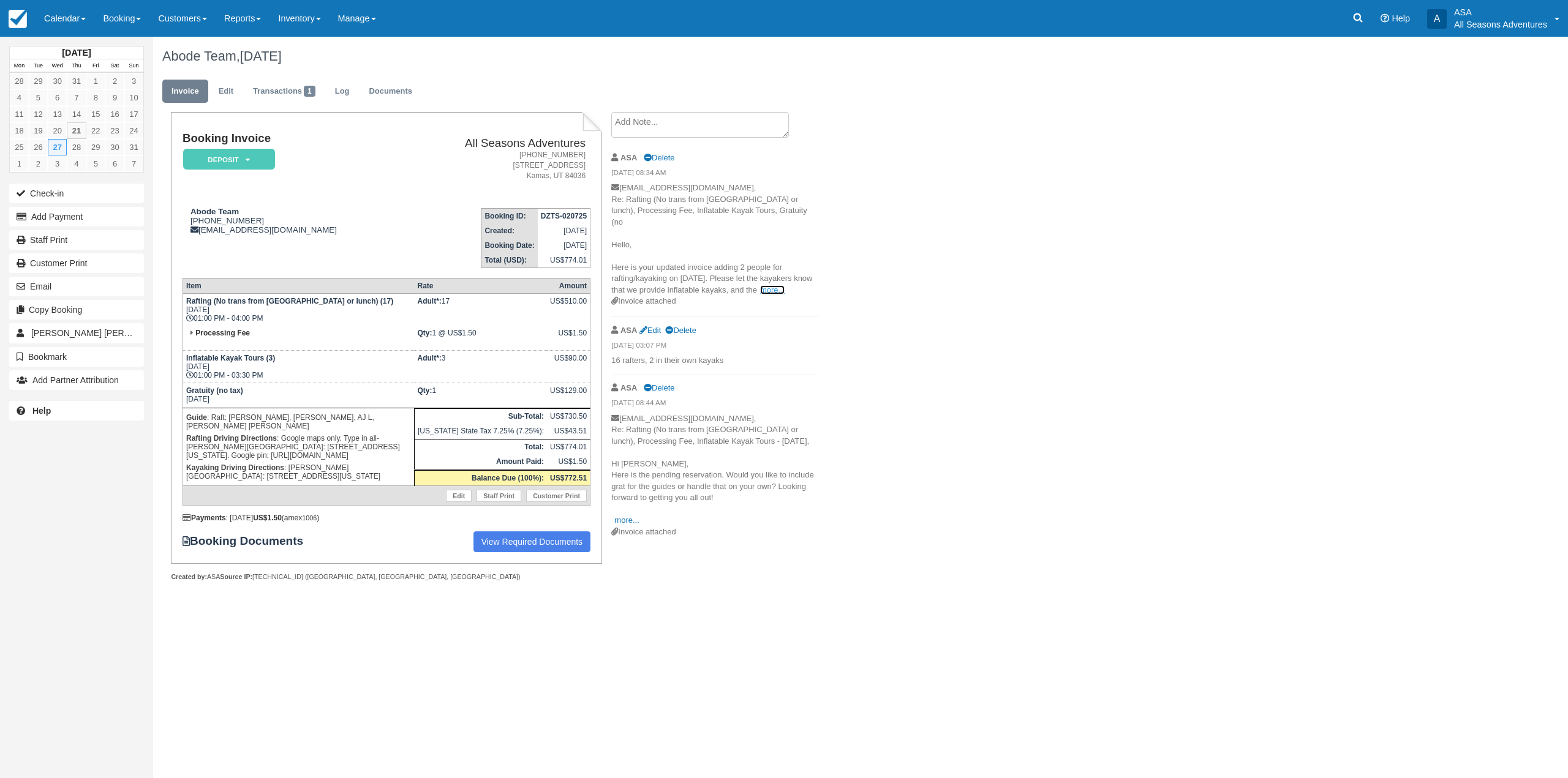
click at [784, 286] on link "more..." at bounding box center [773, 290] width 25 height 9
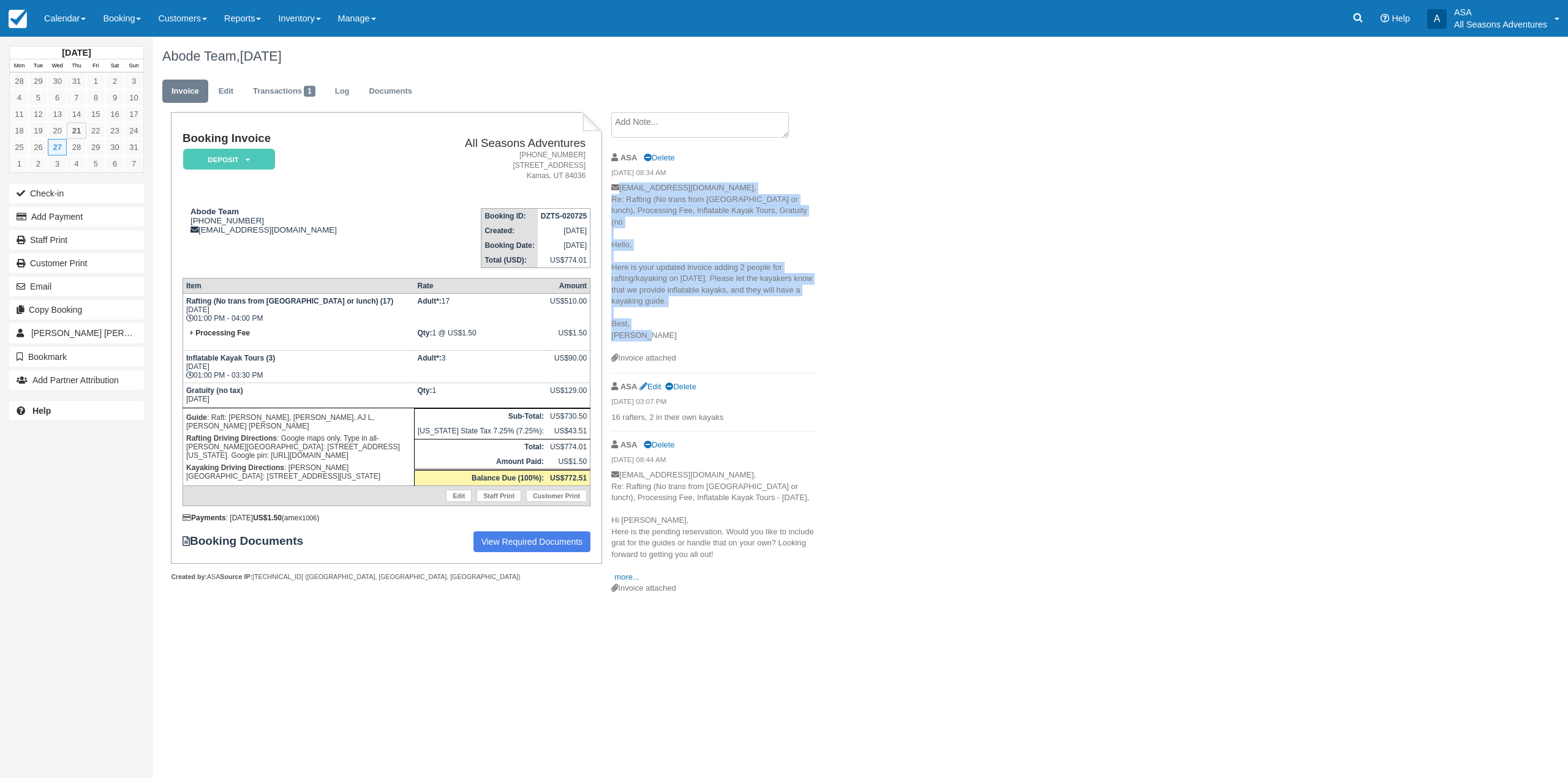
drag, startPoint x: 779, startPoint y: 326, endPoint x: 617, endPoint y: 191, distance: 210.9
click at [617, 191] on p "concierge@abodeluxuryrentals.com, Re: Rafting (No trans from Park City or lunch…" at bounding box center [714, 268] width 207 height 170
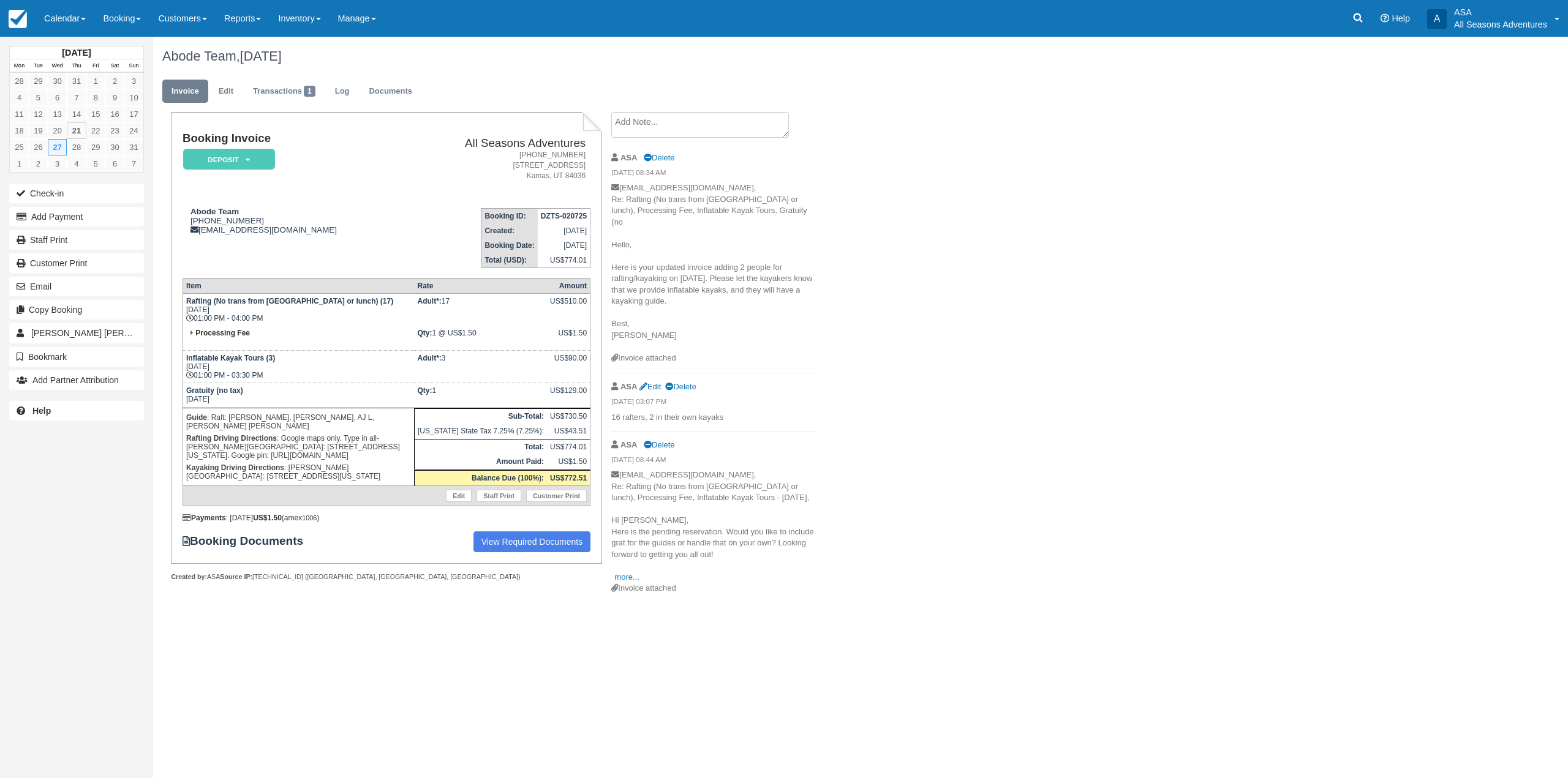
click at [852, 310] on div "Abode Team, August 27 2025 Invoice Edit Transactions 1 Log Documents Booking In…" at bounding box center [741, 322] width 1176 height 572
click at [242, 89] on link "Edit" at bounding box center [226, 91] width 33 height 24
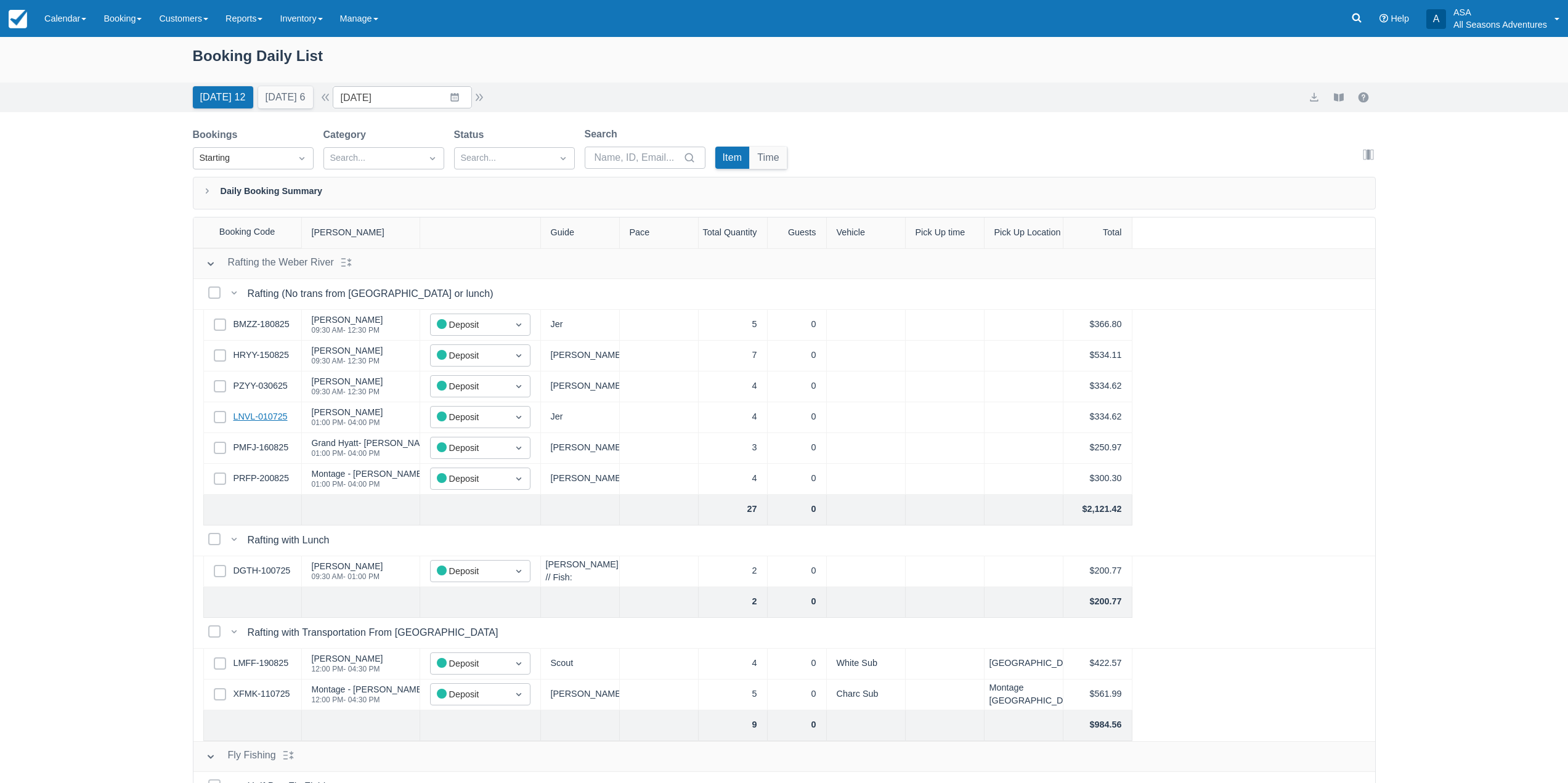
click at [278, 420] on link "LNVL-010725" at bounding box center [261, 417] width 55 height 13
click at [460, 89] on input "08/21/25" at bounding box center [402, 97] width 139 height 22
click at [509, 143] on icon "Move forward to switch to the next month." at bounding box center [502, 148] width 12 height 12
click at [393, 214] on td "8" at bounding box center [382, 216] width 24 height 23
type input "09/08/25"
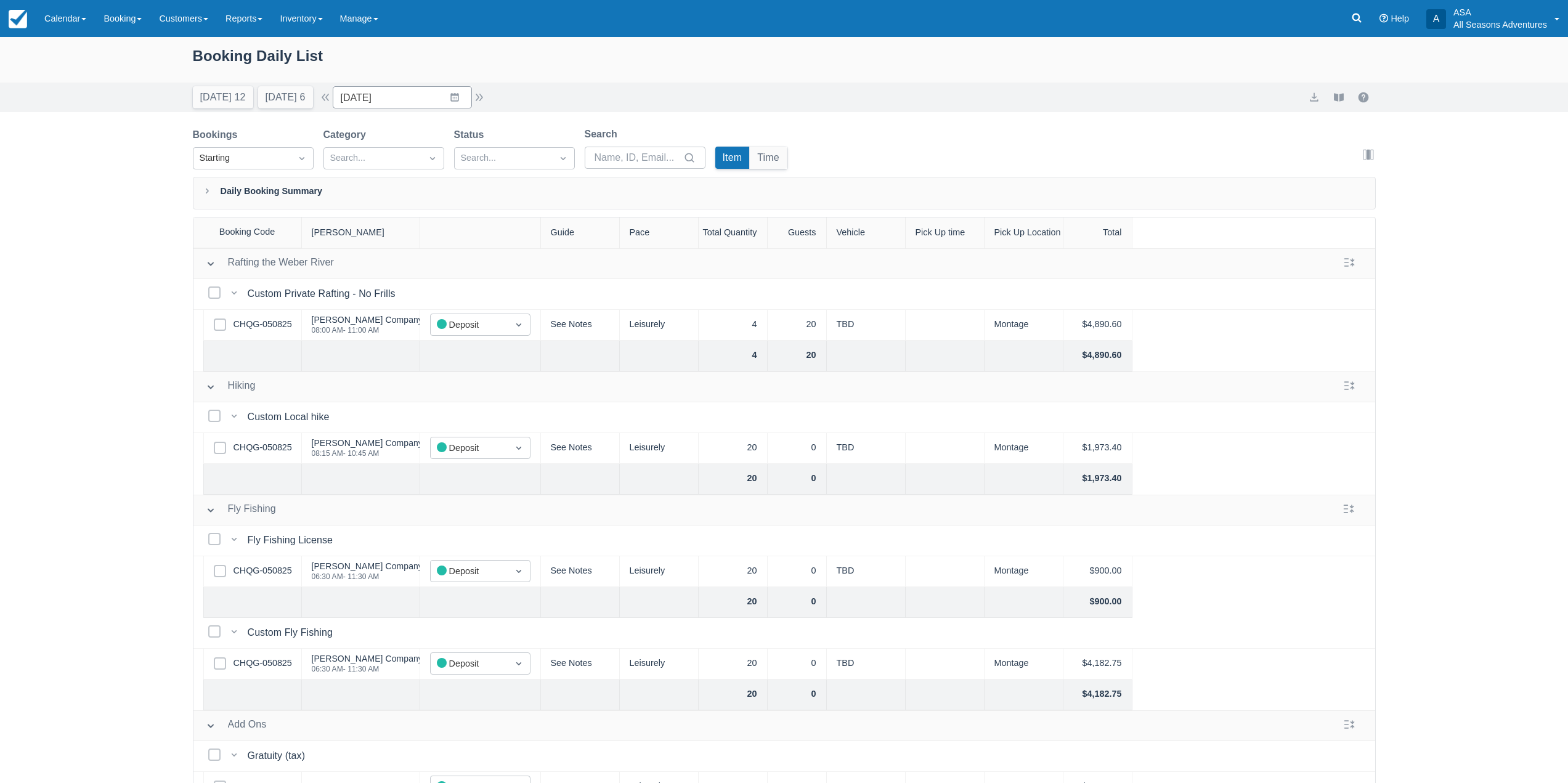
click at [270, 441] on div "Select Row CHQG-050825" at bounding box center [252, 449] width 99 height 31
click at [263, 446] on link "CHQG-050825" at bounding box center [263, 447] width 58 height 13
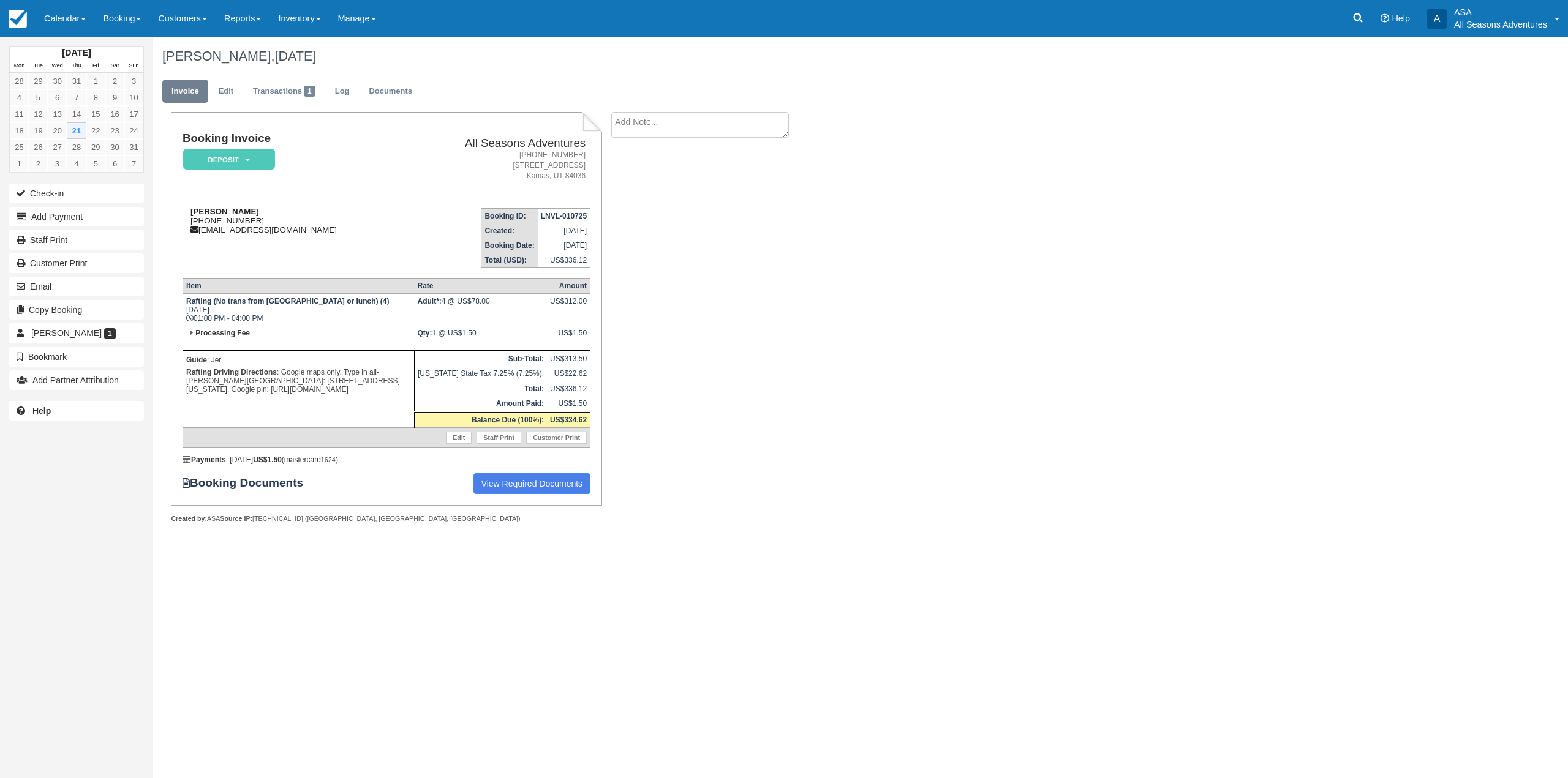
drag, startPoint x: 269, startPoint y: 220, endPoint x: 197, endPoint y: 221, distance: 72.0
click at [197, 221] on div "[PERSON_NAME] [PHONE_NUMBER] [EMAIL_ADDRESS][DOMAIN_NAME]" at bounding box center [293, 221] width 221 height 28
copy div "[PHONE_NUMBER]"
click at [830, 412] on div "[PERSON_NAME], [DATE] Invoice Edit Transactions 1 Log Documents Booking Invoice…" at bounding box center [741, 293] width 1176 height 514
drag, startPoint x: 348, startPoint y: 304, endPoint x: 197, endPoint y: 295, distance: 151.3
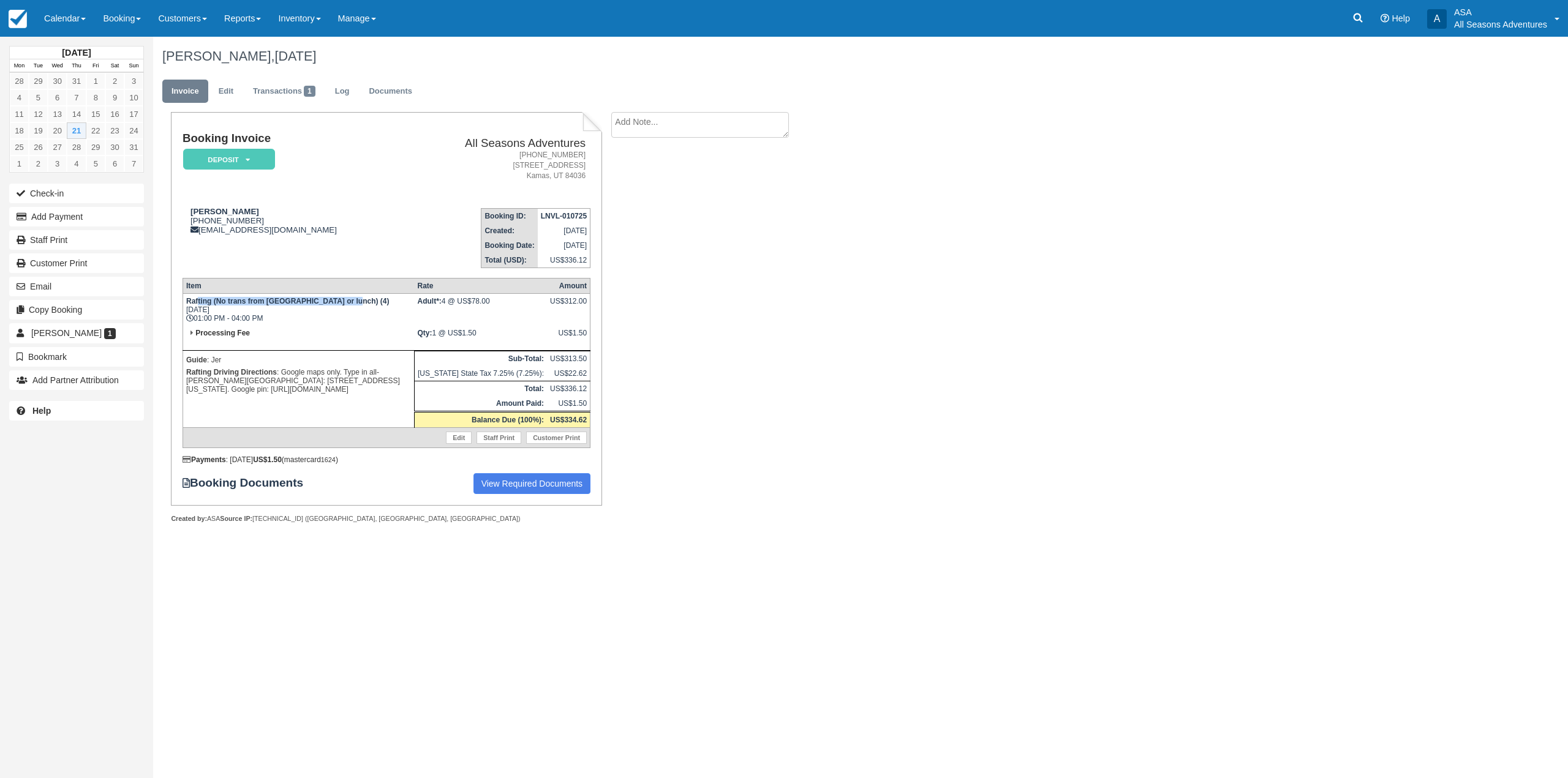
click at [197, 295] on td "Rafting (No trans from [GEOGRAPHIC_DATA] or lunch) (4) [DATE] 01:00 PM - 04:00 …" at bounding box center [298, 310] width 232 height 33
click at [369, 327] on td "Processing Fee" at bounding box center [298, 338] width 232 height 25
drag, startPoint x: 348, startPoint y: 303, endPoint x: 192, endPoint y: 300, distance: 156.0
click at [189, 301] on td "Rafting (No trans from [GEOGRAPHIC_DATA] or lunch) (4) [DATE] 01:00 PM - 04:00 …" at bounding box center [298, 310] width 232 height 33
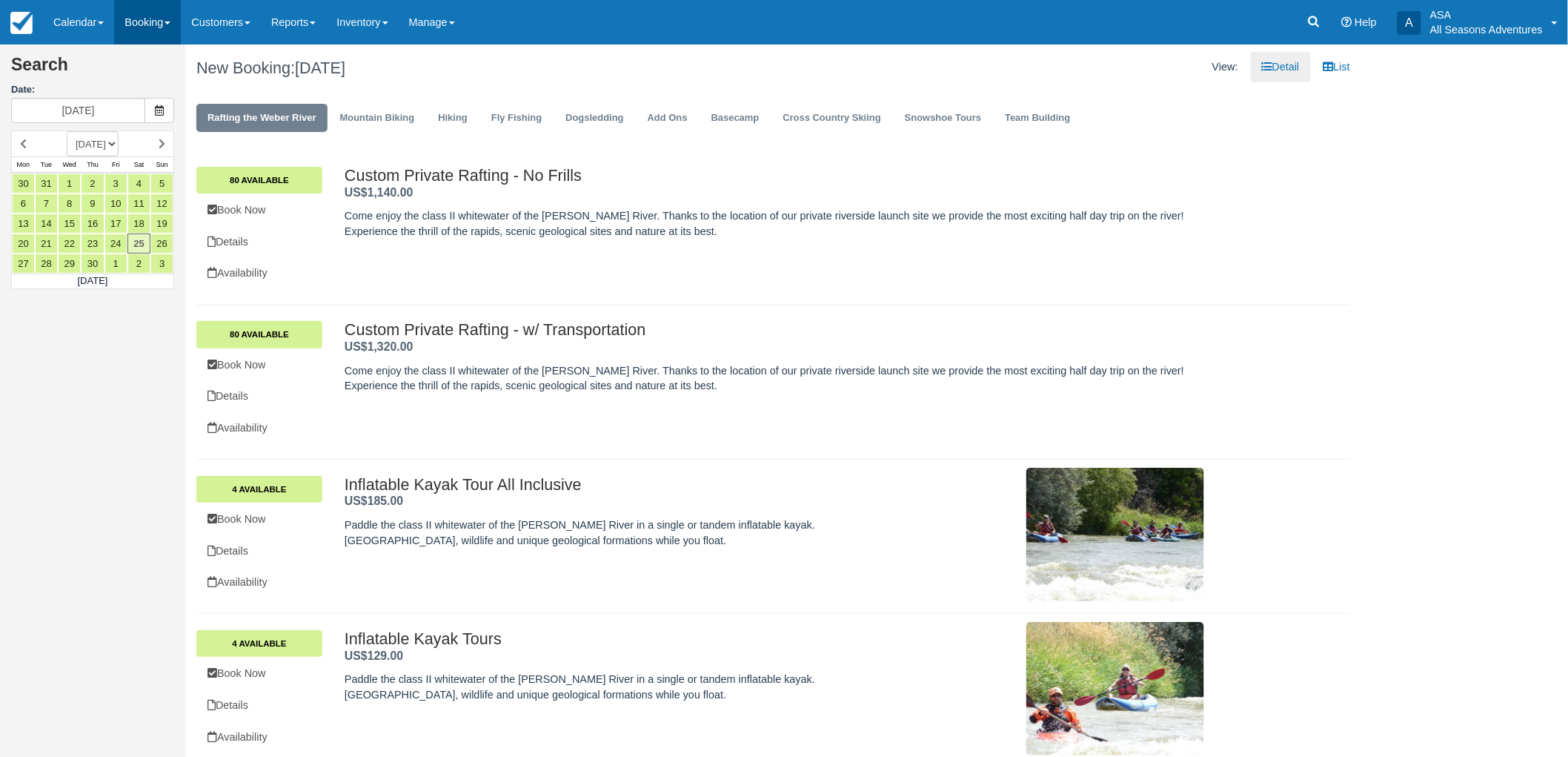
click at [178, 12] on link "Booking" at bounding box center [147, 22] width 67 height 44
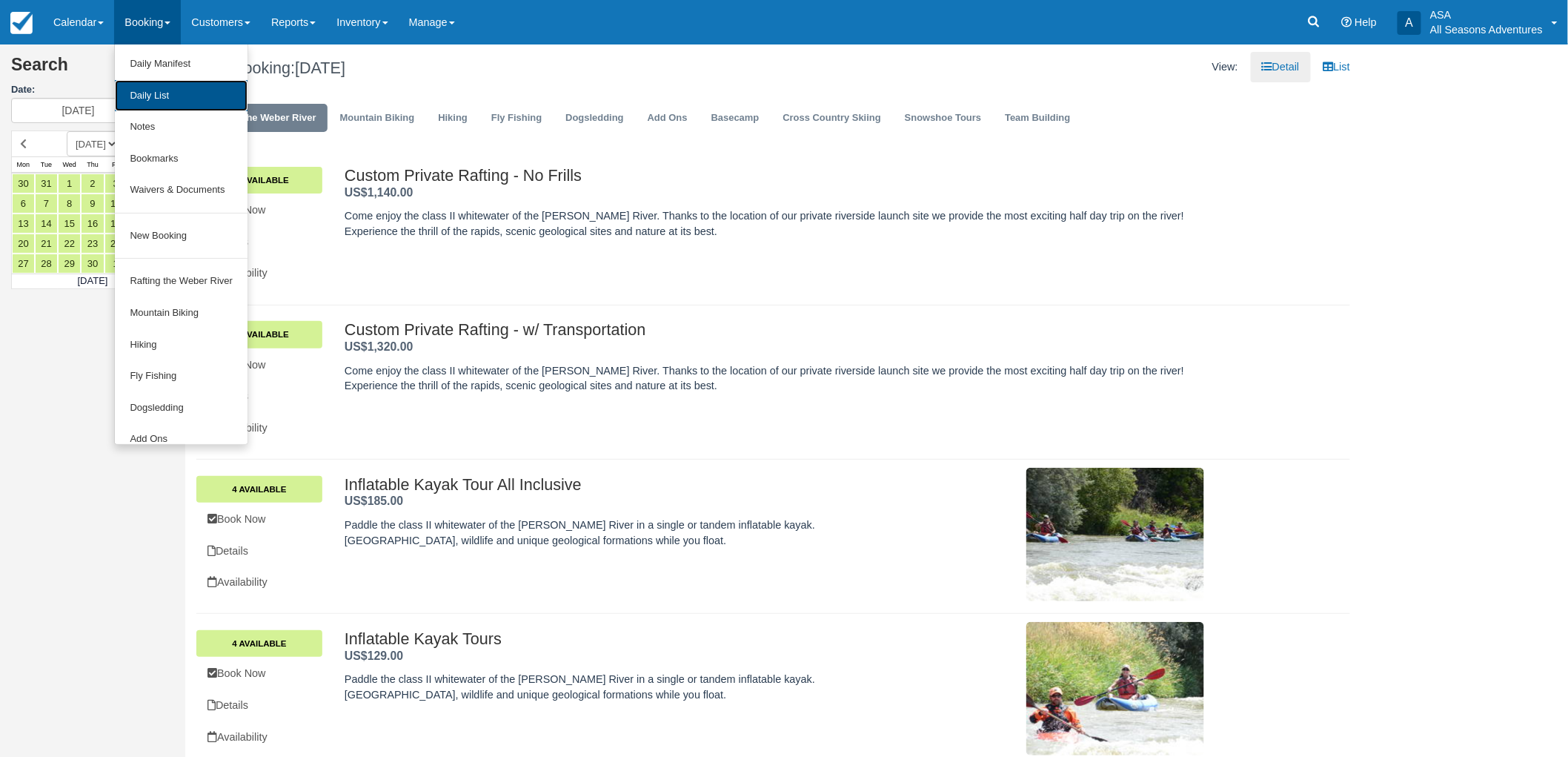
click at [175, 87] on link "Daily List" at bounding box center [182, 96] width 133 height 32
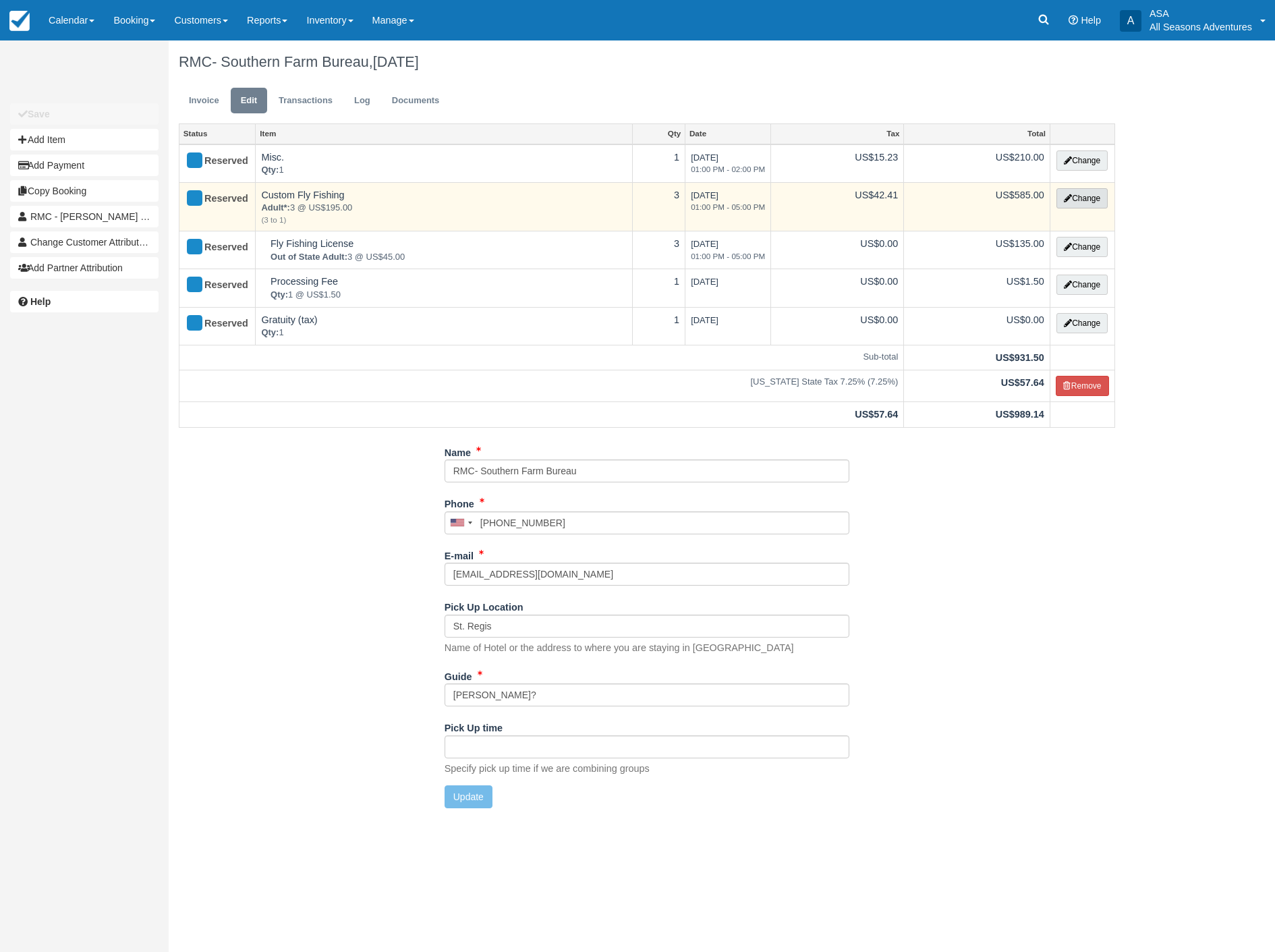
click at [1085, 192] on button "Change" at bounding box center [1082, 199] width 51 height 20
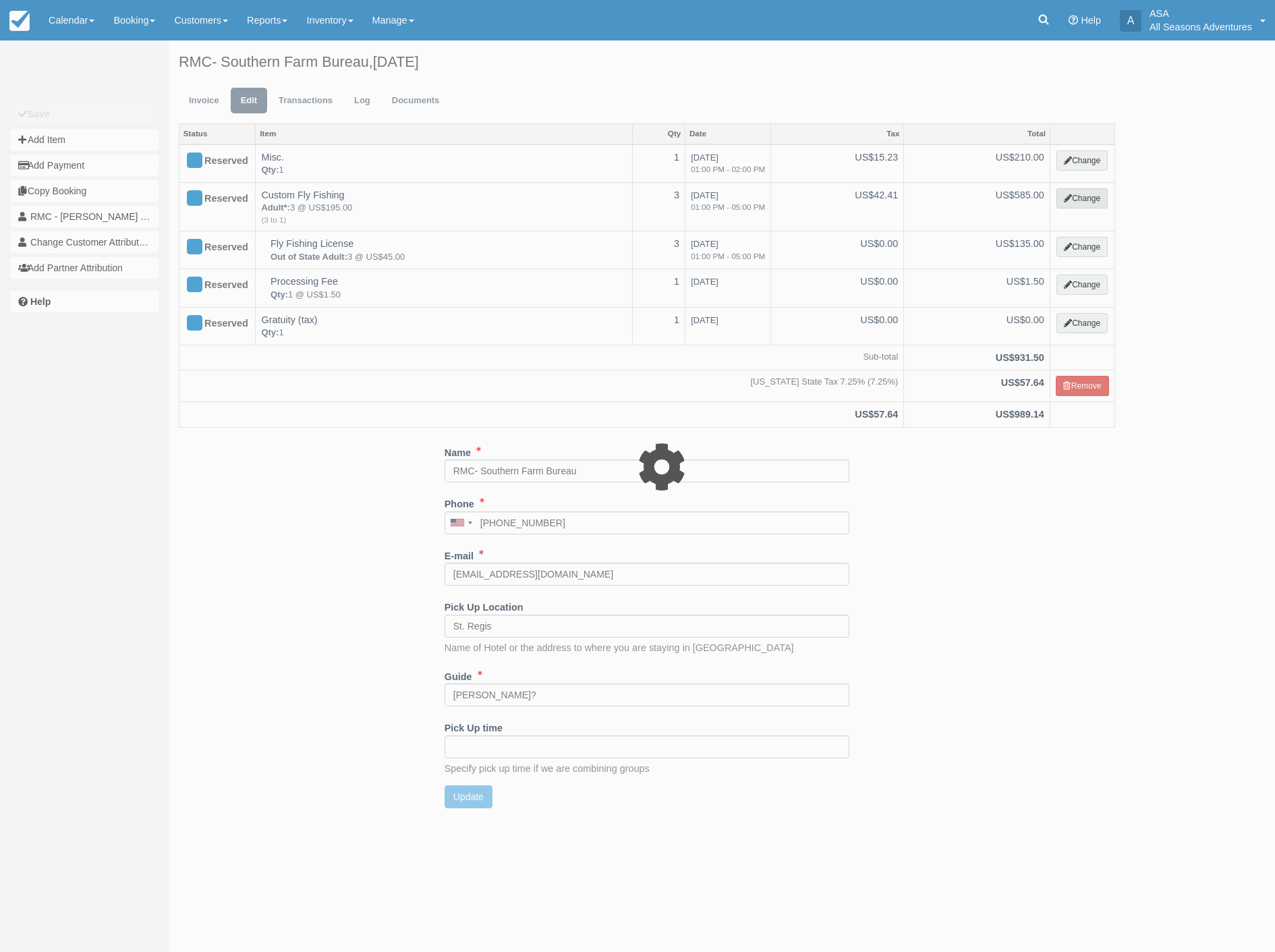
select select "8"
type input "585.00"
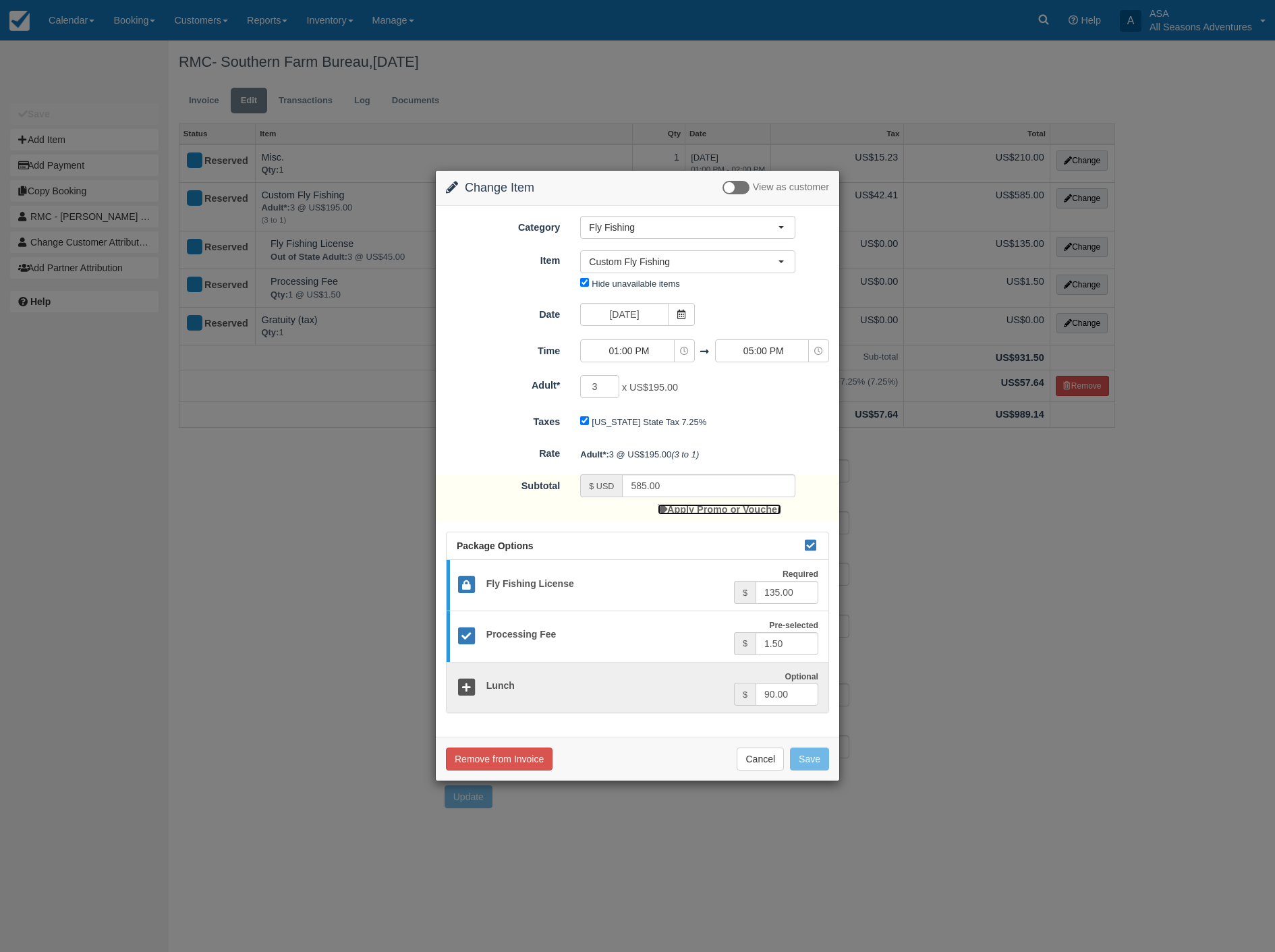
click at [689, 509] on link "Apply Promo or Voucher" at bounding box center [719, 509] width 123 height 11
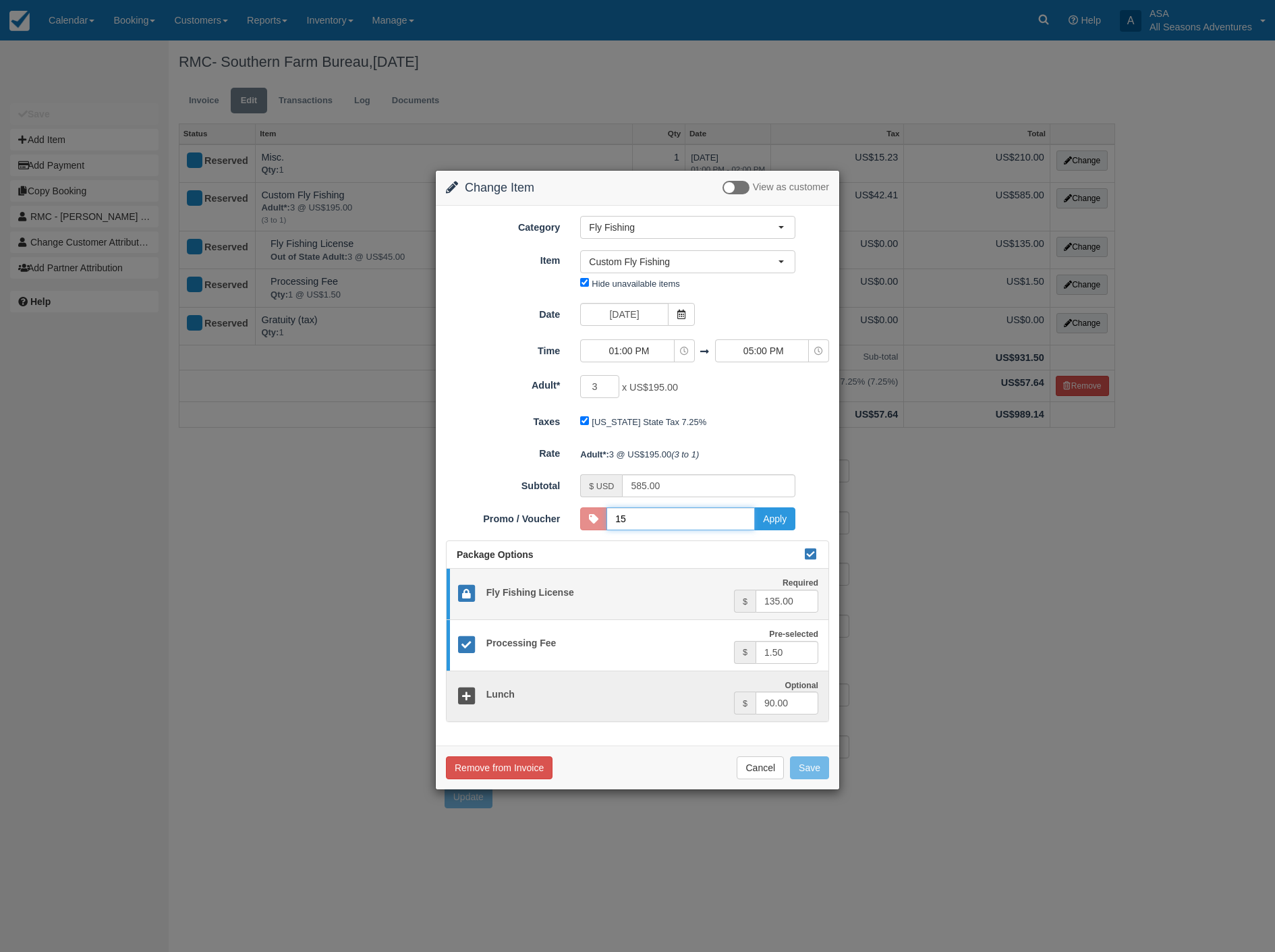
type input "15DISCOUNT"
click at [777, 518] on button "Apply" at bounding box center [774, 519] width 41 height 23
type input "497.25"
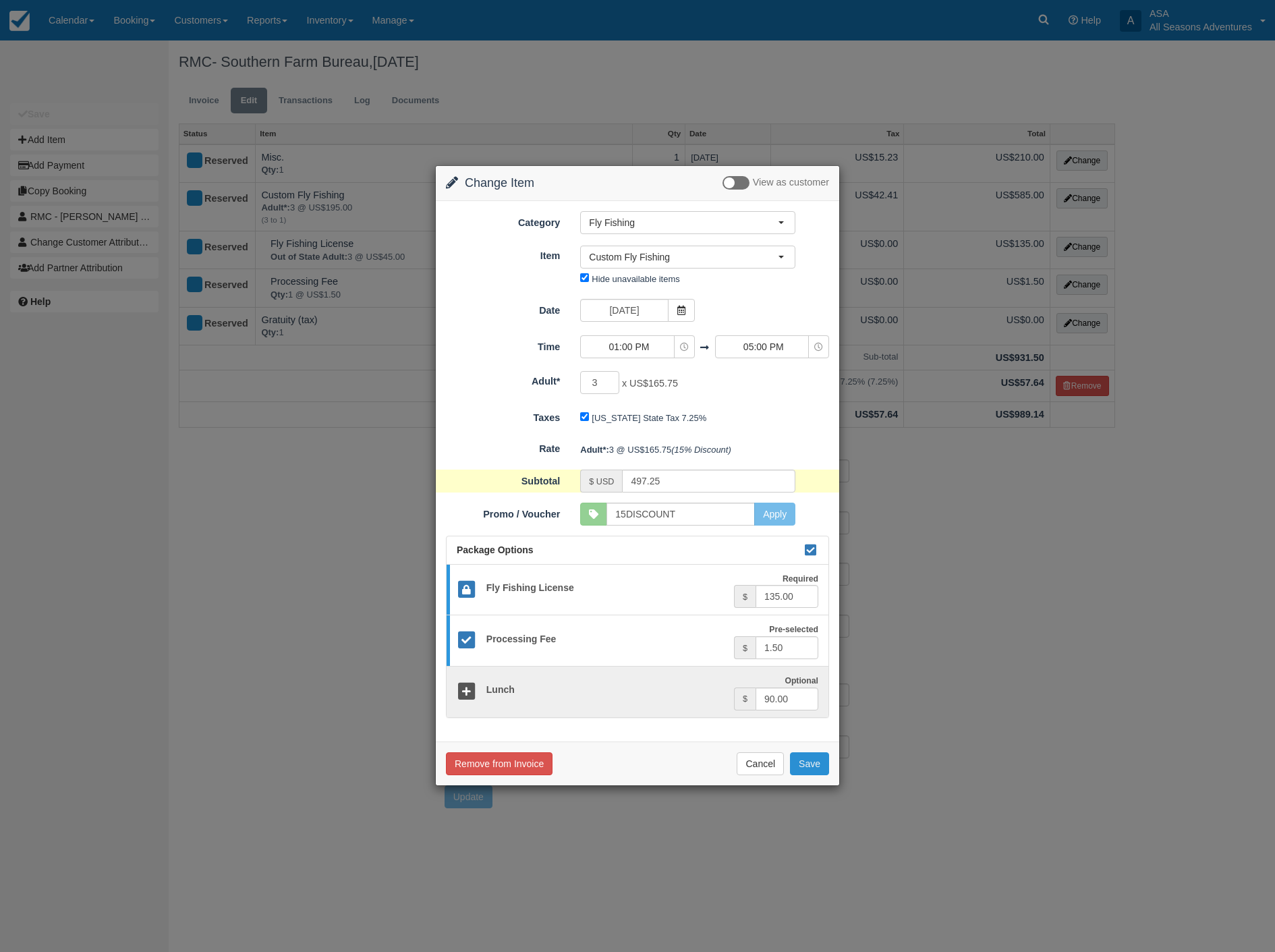
click at [814, 763] on button "Save" at bounding box center [809, 763] width 39 height 23
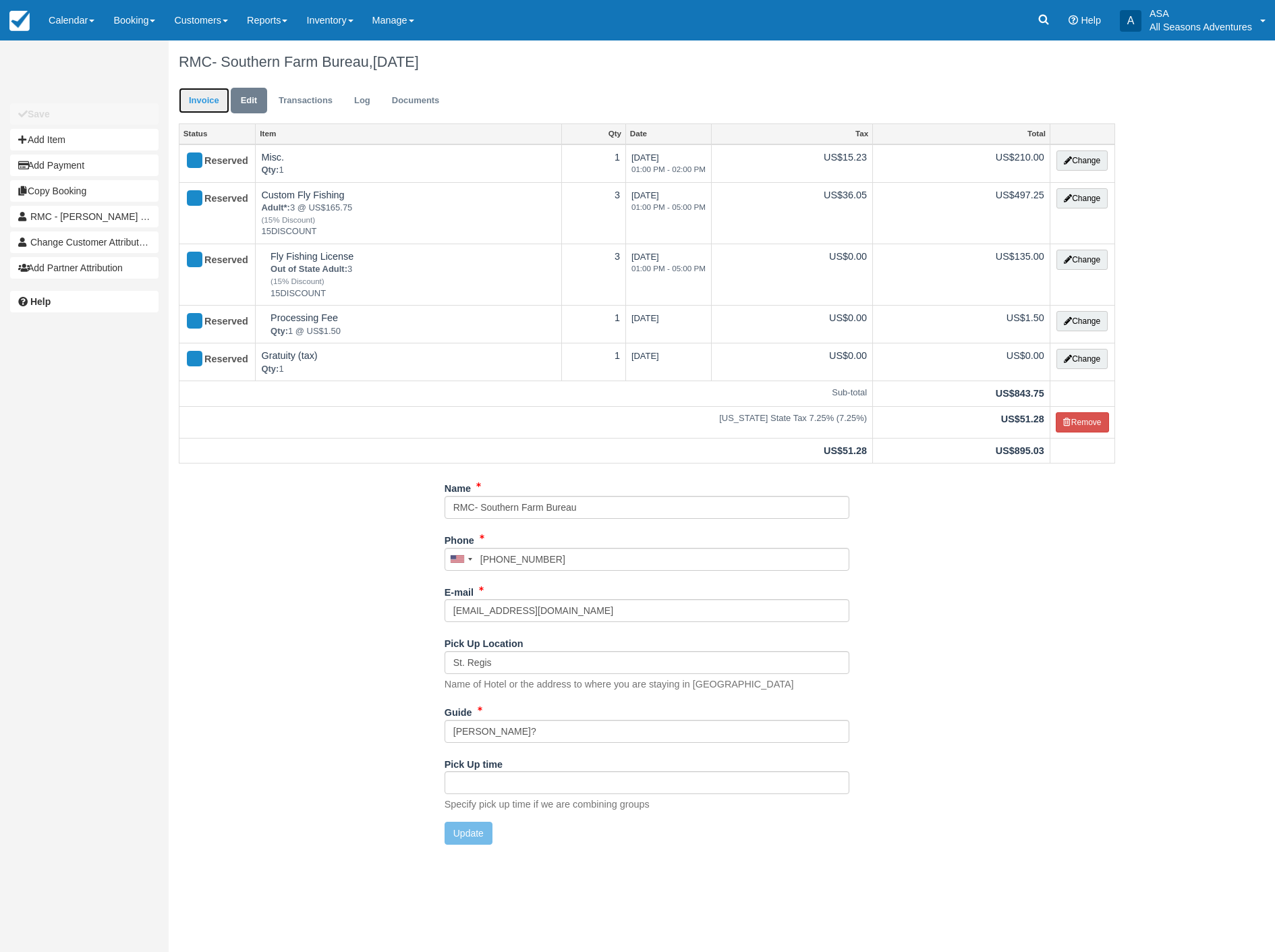
click at [203, 99] on link "Invoice" at bounding box center [204, 101] width 50 height 26
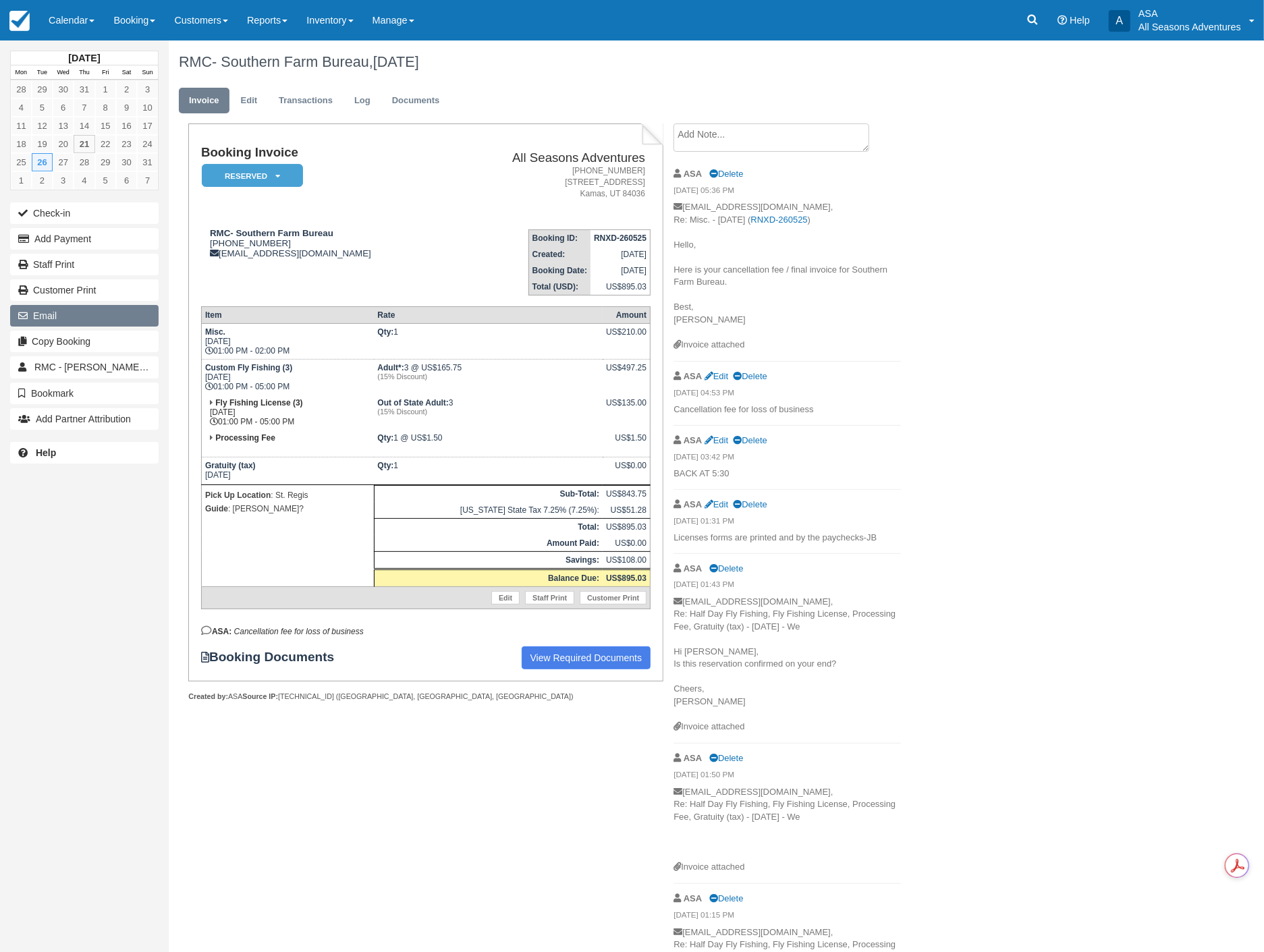
click at [69, 311] on button "Email" at bounding box center [84, 316] width 148 height 21
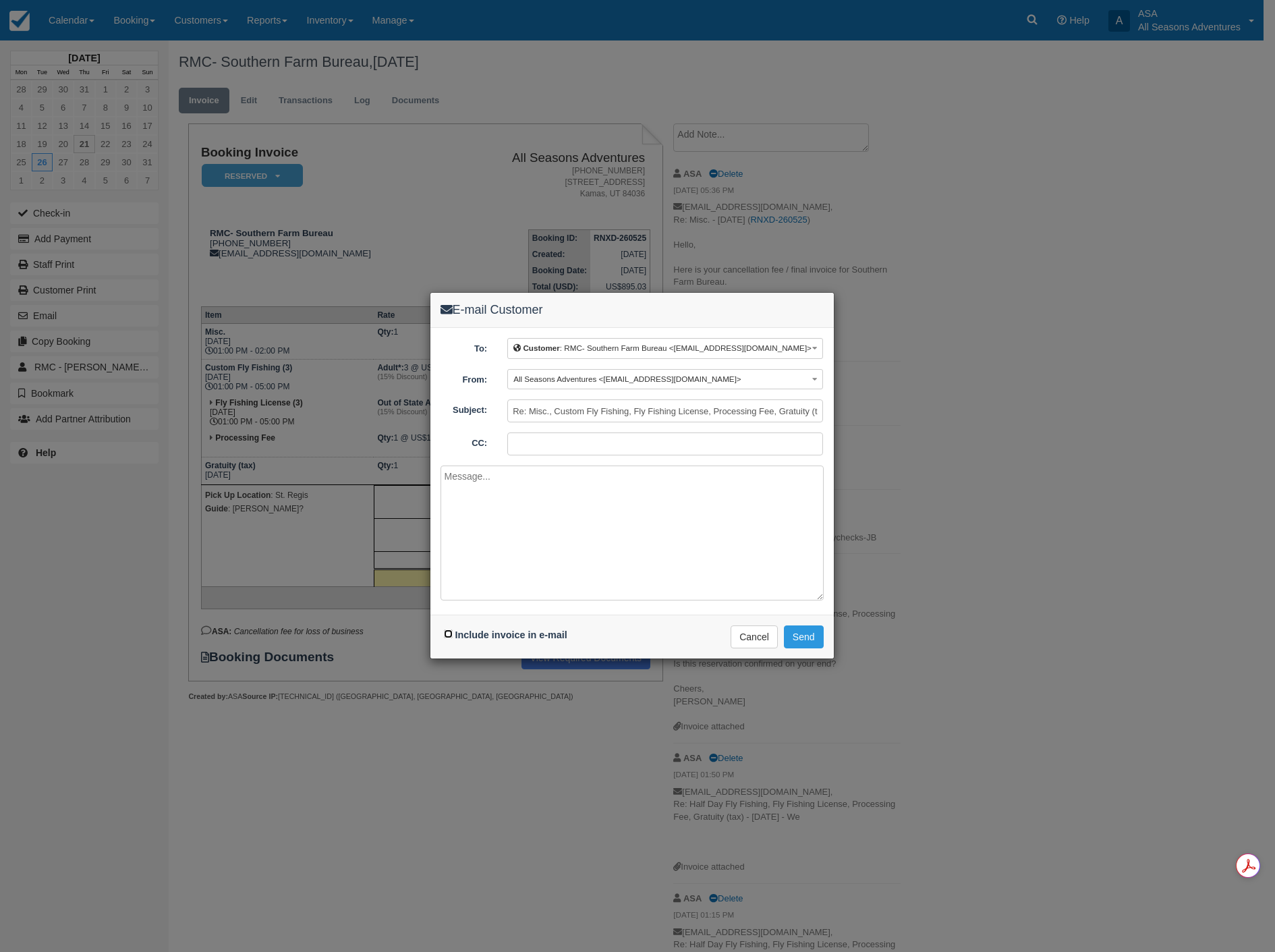
click at [445, 635] on input "Include invoice in e-mail" at bounding box center [448, 634] width 9 height 9
checkbox input "true"
click at [516, 504] on textarea at bounding box center [632, 533] width 383 height 135
paste textarea "Here is the SFB invoice with 8/26 added back in. I kept the cancellation fee on…"
click at [473, 502] on textarea "Here is the SFB invoice with 8/26 added back in. I kept the cancellation fee on…" at bounding box center [632, 533] width 383 height 135
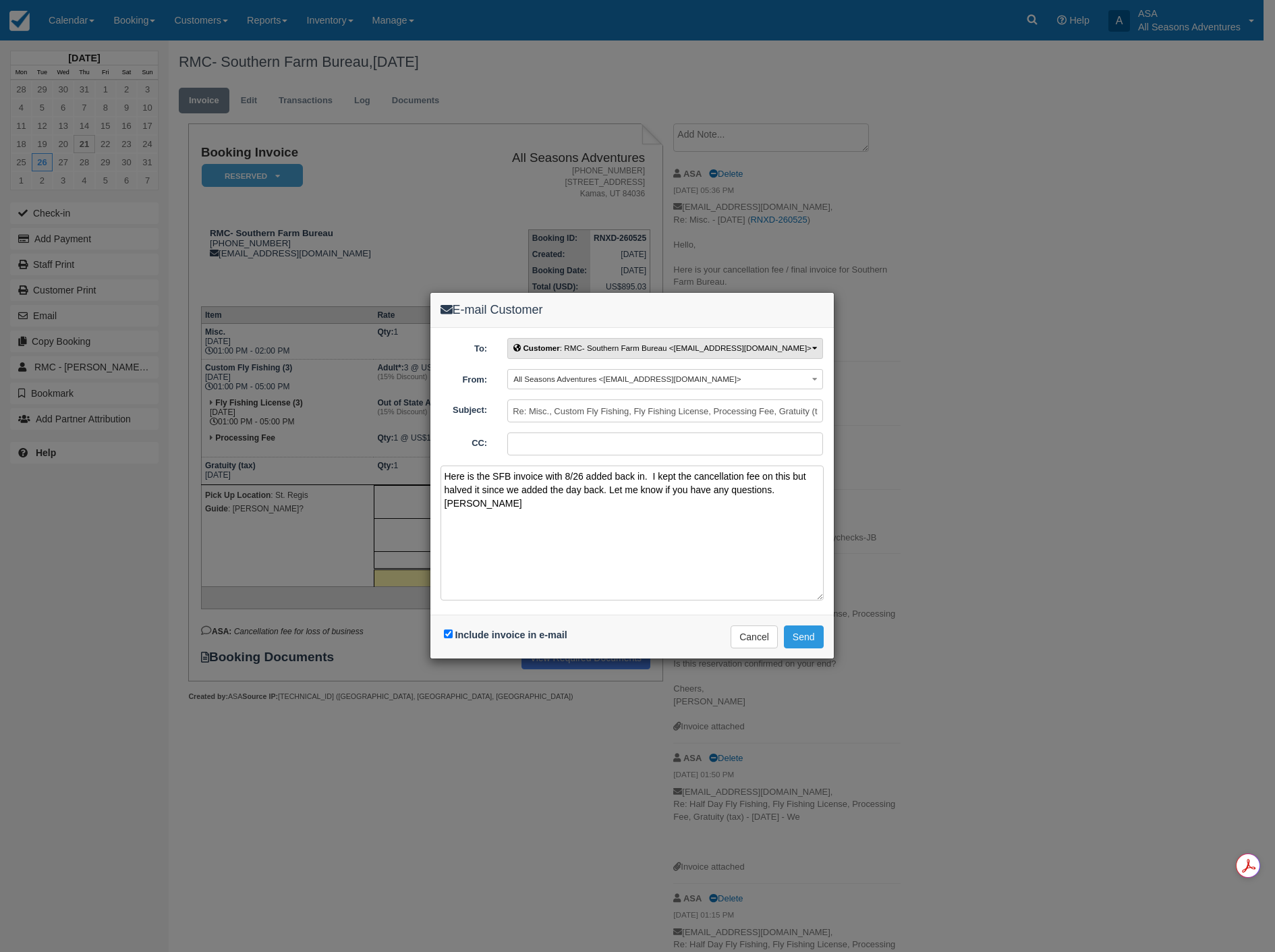
type textarea "Here is the SFB invoice with 8/26 added back in. I kept the cancellation fee on…"
click at [796, 349] on button "Customer : RMC- Southern Farm Bureau <blewin@rmcdmc.com>" at bounding box center [665, 348] width 316 height 21
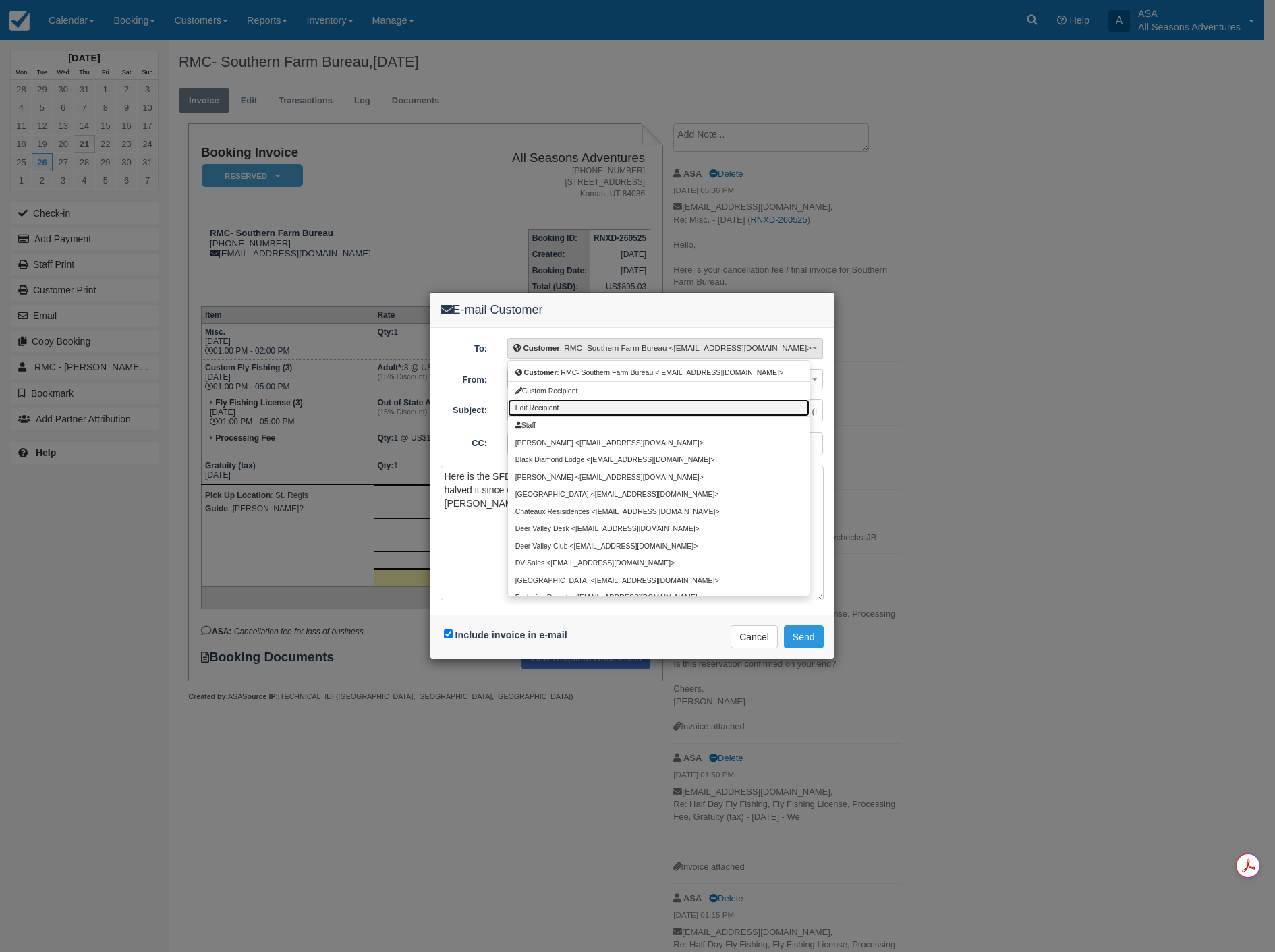
click at [533, 405] on span "Edit Recipient" at bounding box center [536, 408] width 43 height 8
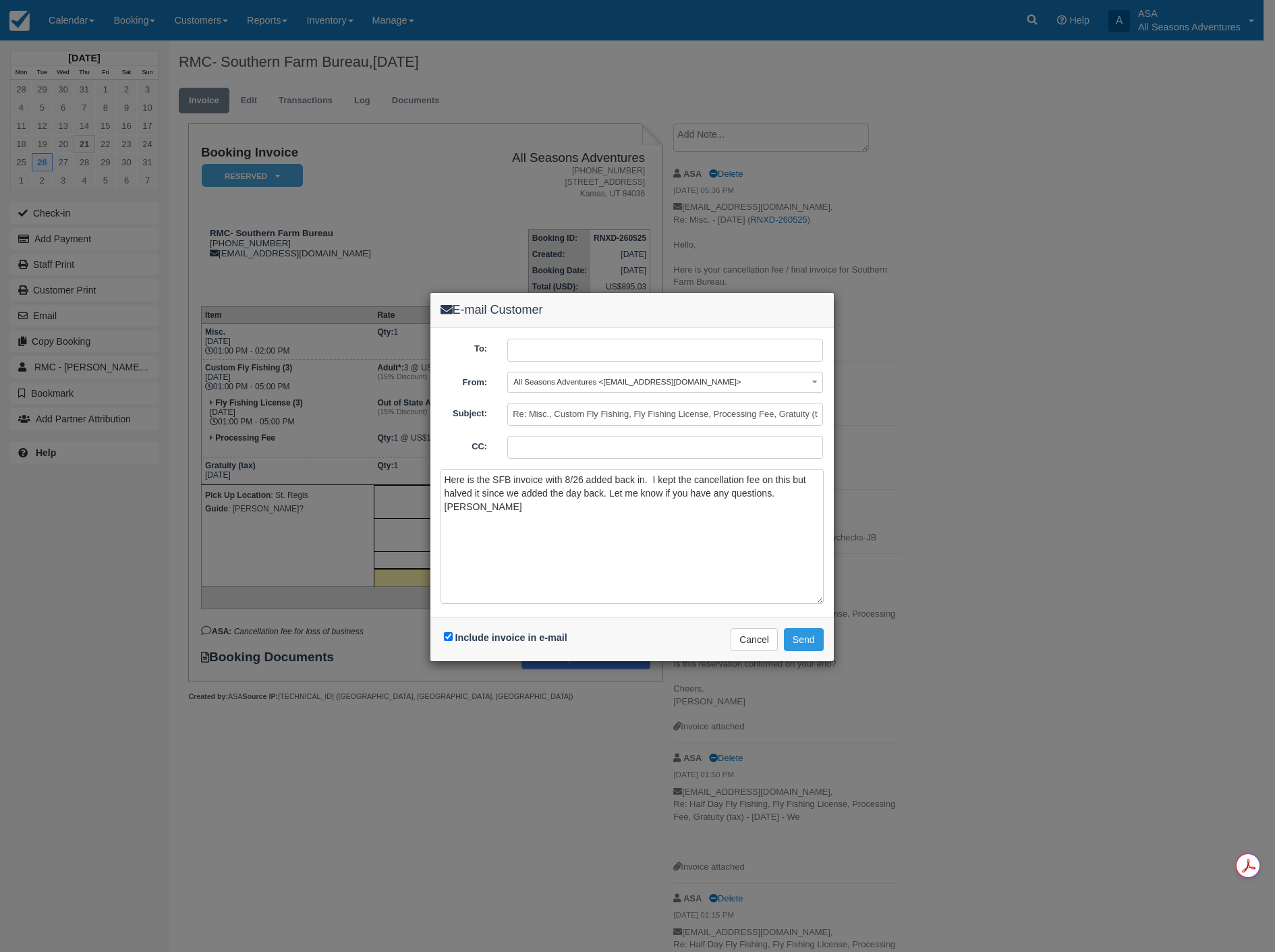
click at [557, 348] on input "text" at bounding box center [665, 350] width 316 height 23
type input "ojackson@rmcdmc.com"
click at [804, 643] on button "Send" at bounding box center [803, 639] width 40 height 23
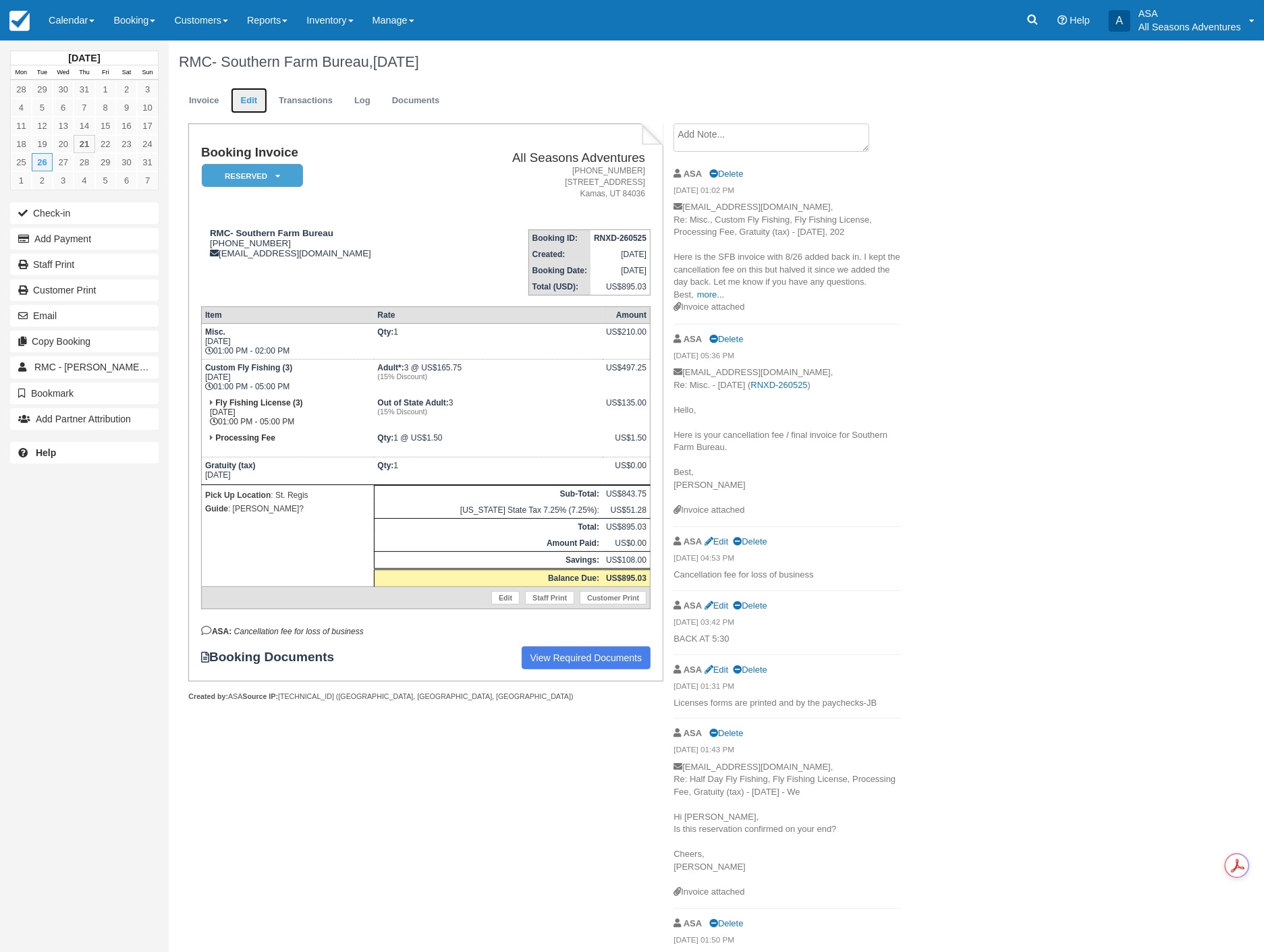
click at [250, 103] on link "Edit" at bounding box center [249, 101] width 37 height 26
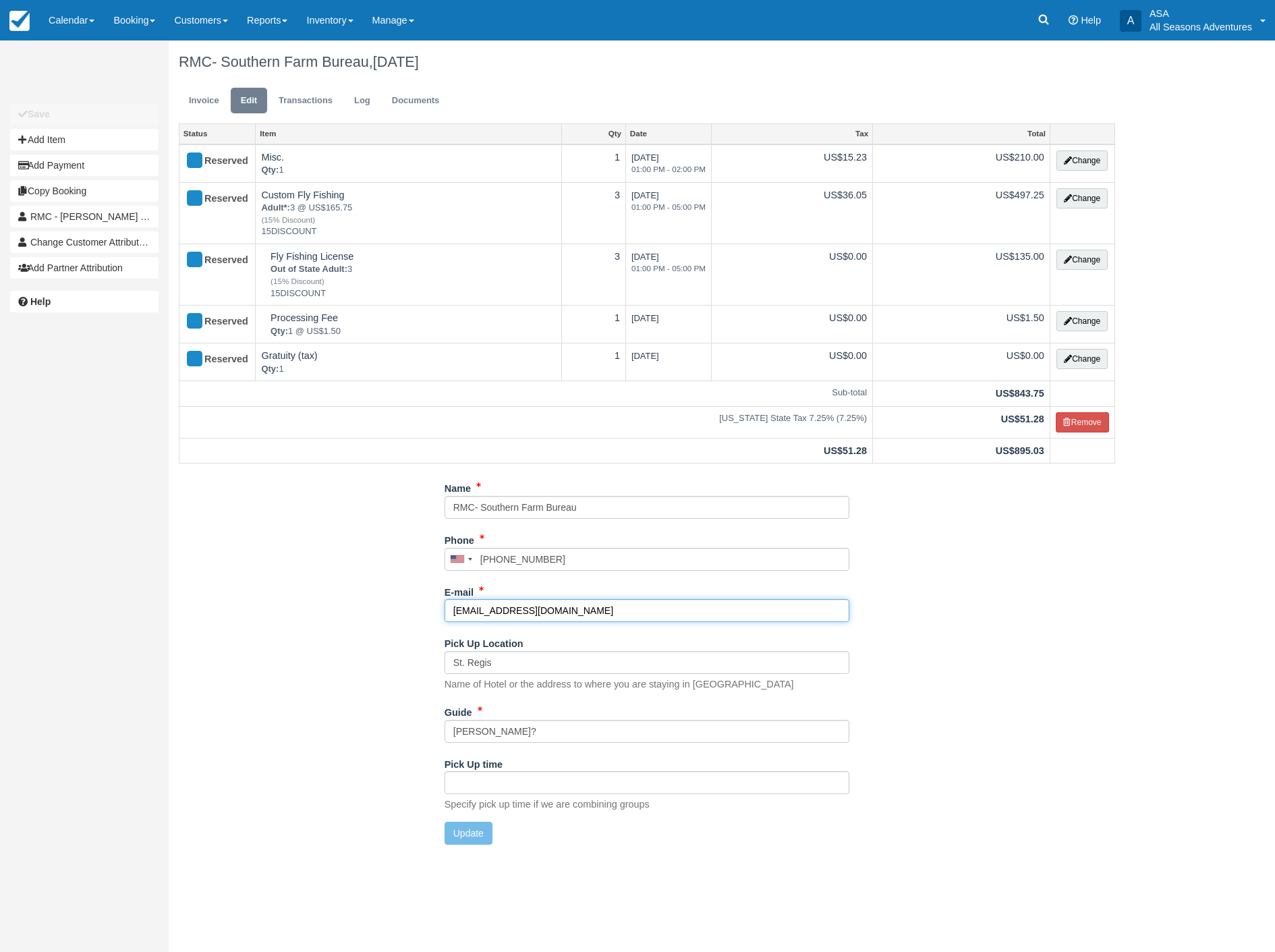
drag, startPoint x: 566, startPoint y: 615, endPoint x: 288, endPoint y: 602, distance: 278.3
click at [288, 602] on div "Name RMC- Southern Farm Bureau Phone United States +1 Canada +1 United Kingdom …" at bounding box center [647, 665] width 957 height 378
type input "[EMAIL_ADDRESS][DOMAIN_NAME]"
click at [1026, 680] on div "Name RMC- Southern Farm Bureau Phone United States +1 Canada +1 United Kingdom …" at bounding box center [647, 665] width 957 height 378
click at [476, 832] on button "Update" at bounding box center [468, 833] width 48 height 23
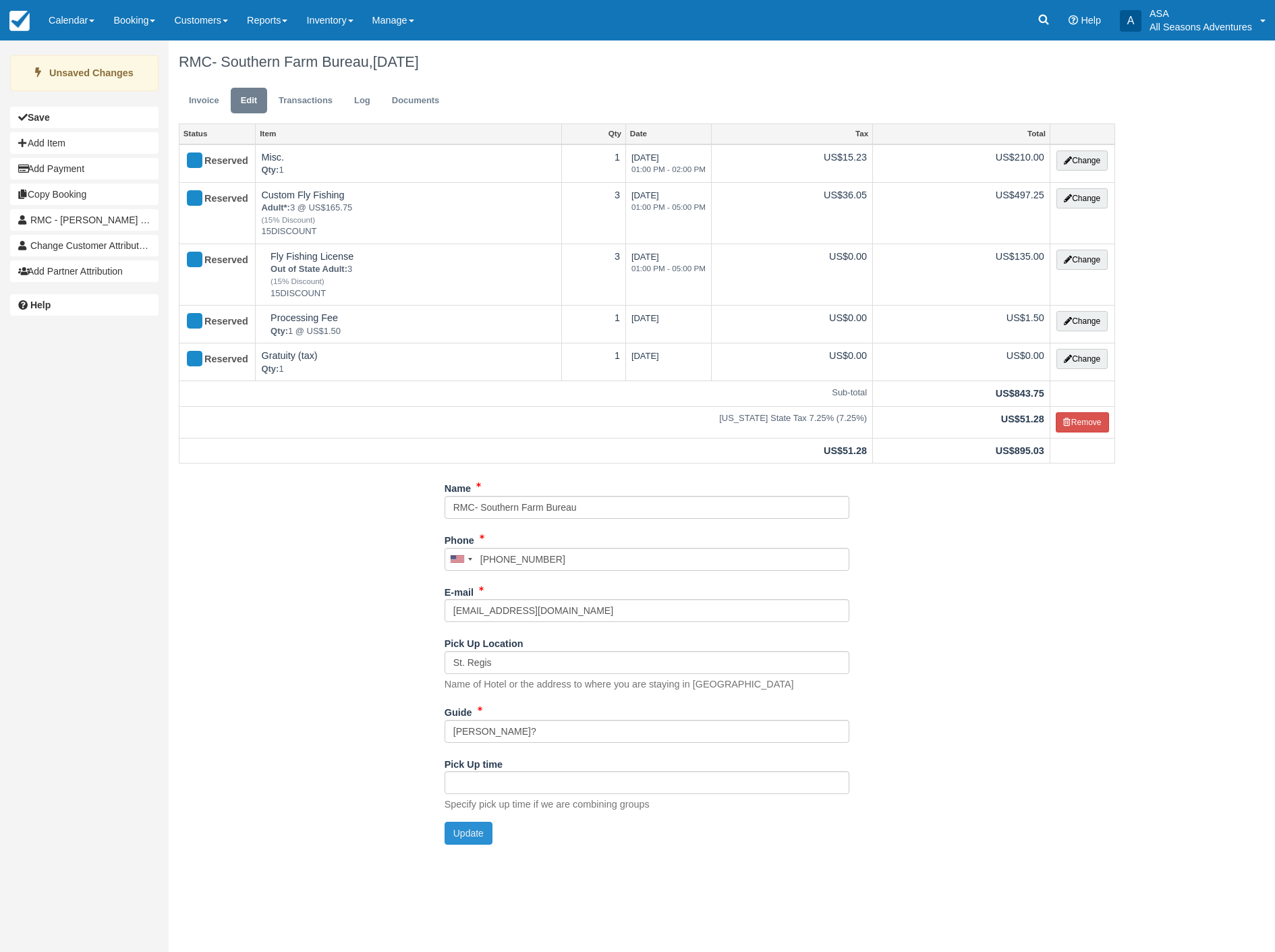
type input "+14357140769"
click at [603, 67] on h1 "RMC- Southern Farm Bureau, August 26 2025" at bounding box center [647, 61] width 936 height 16
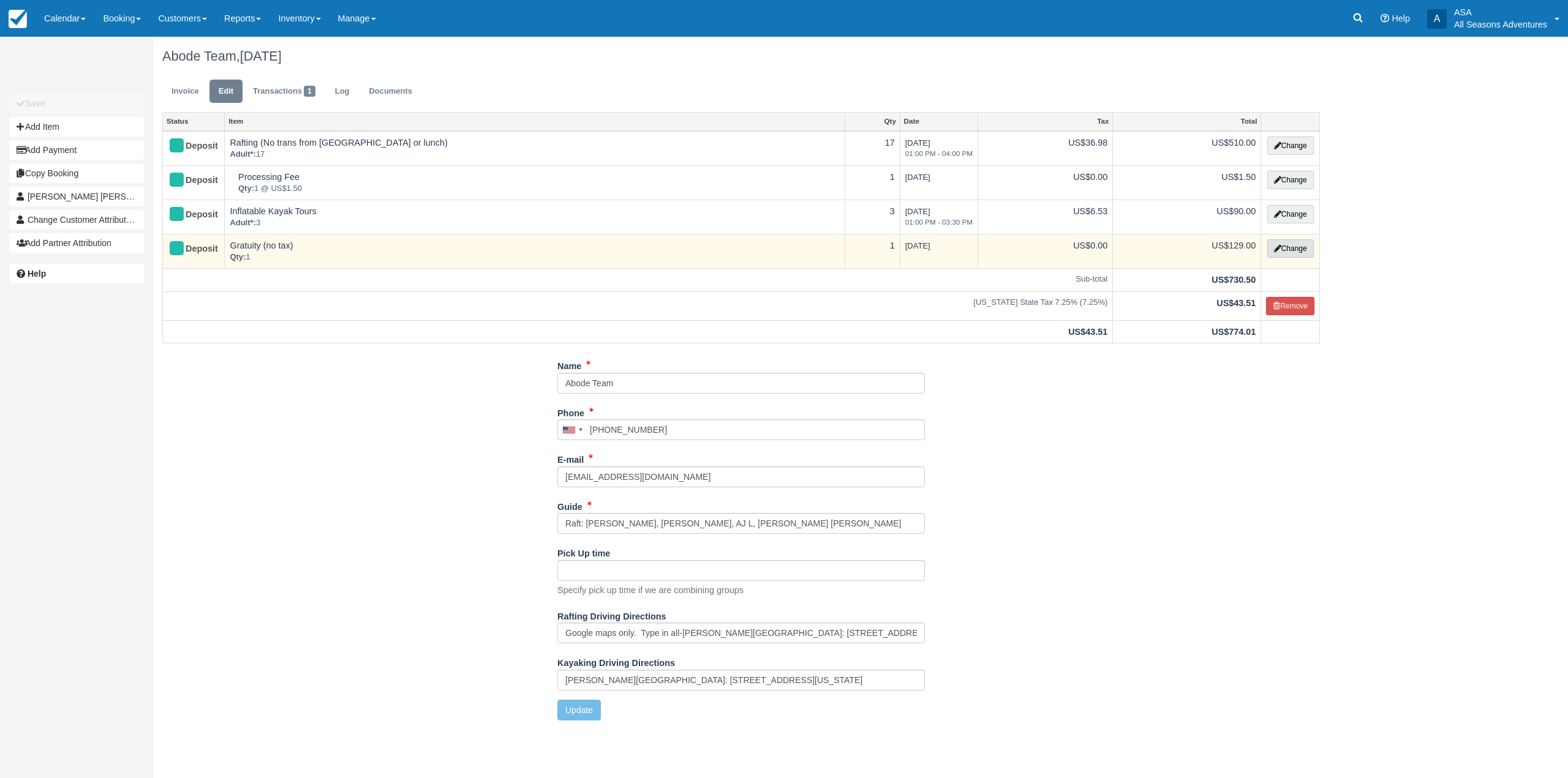
click at [1279, 251] on button "Change" at bounding box center [1291, 248] width 46 height 19
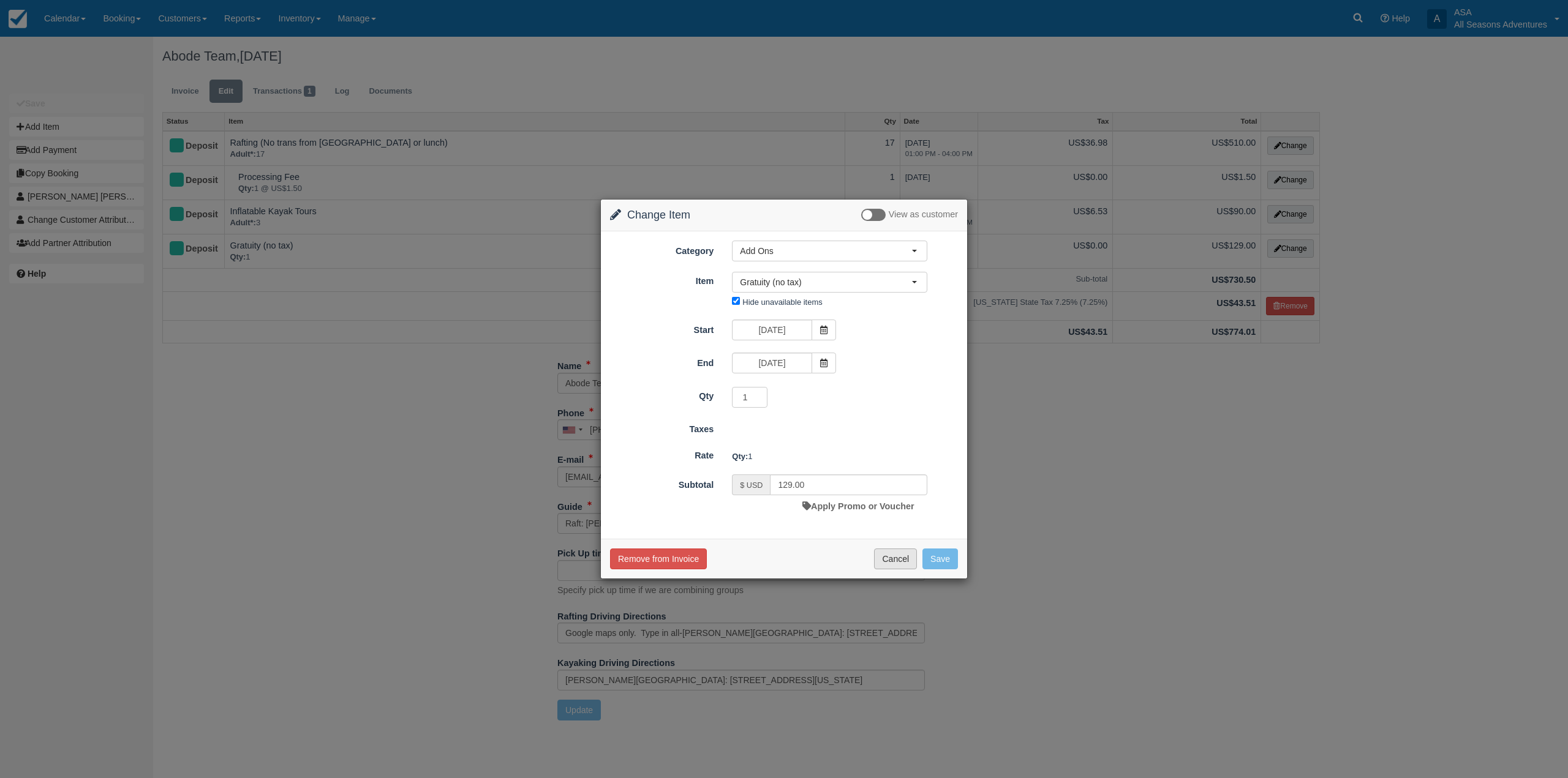
click at [890, 568] on button "Cancel" at bounding box center [895, 559] width 43 height 21
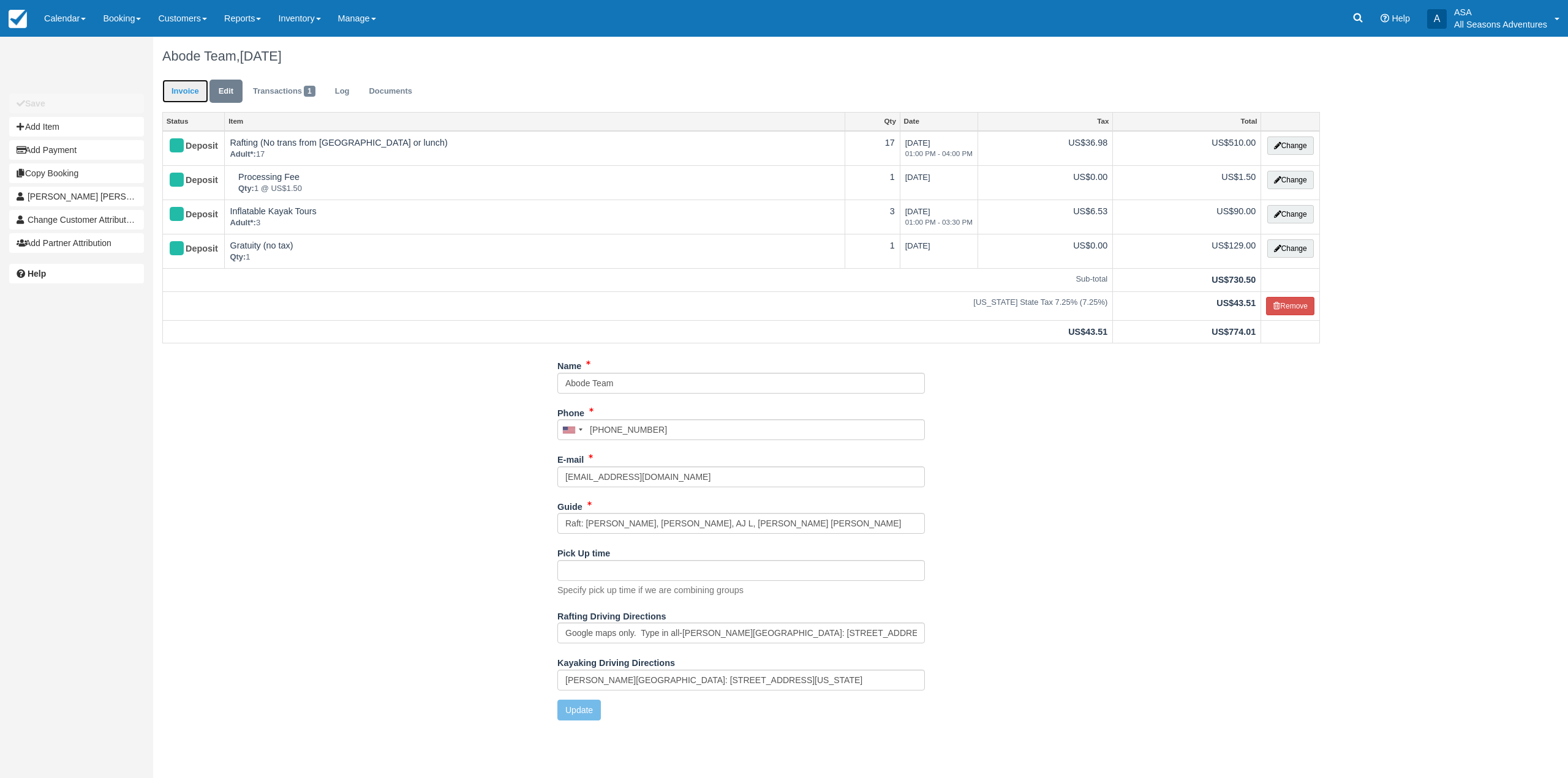
click at [174, 93] on link "Invoice" at bounding box center [185, 91] width 46 height 24
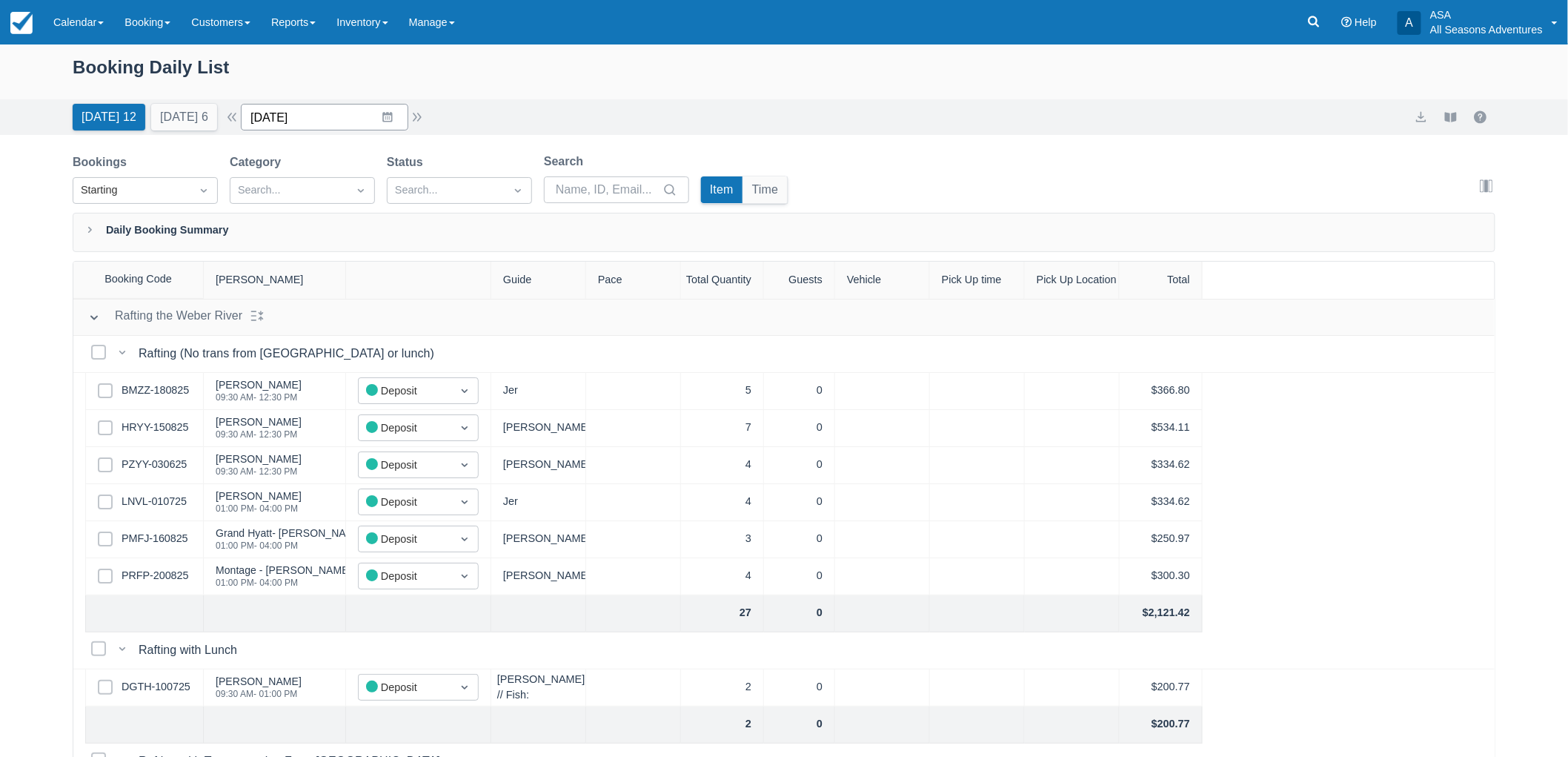
click at [288, 111] on input "[DATE]" at bounding box center [324, 117] width 168 height 26
click at [301, 353] on td "25" at bounding box center [301, 344] width 29 height 28
type input "[DATE]"
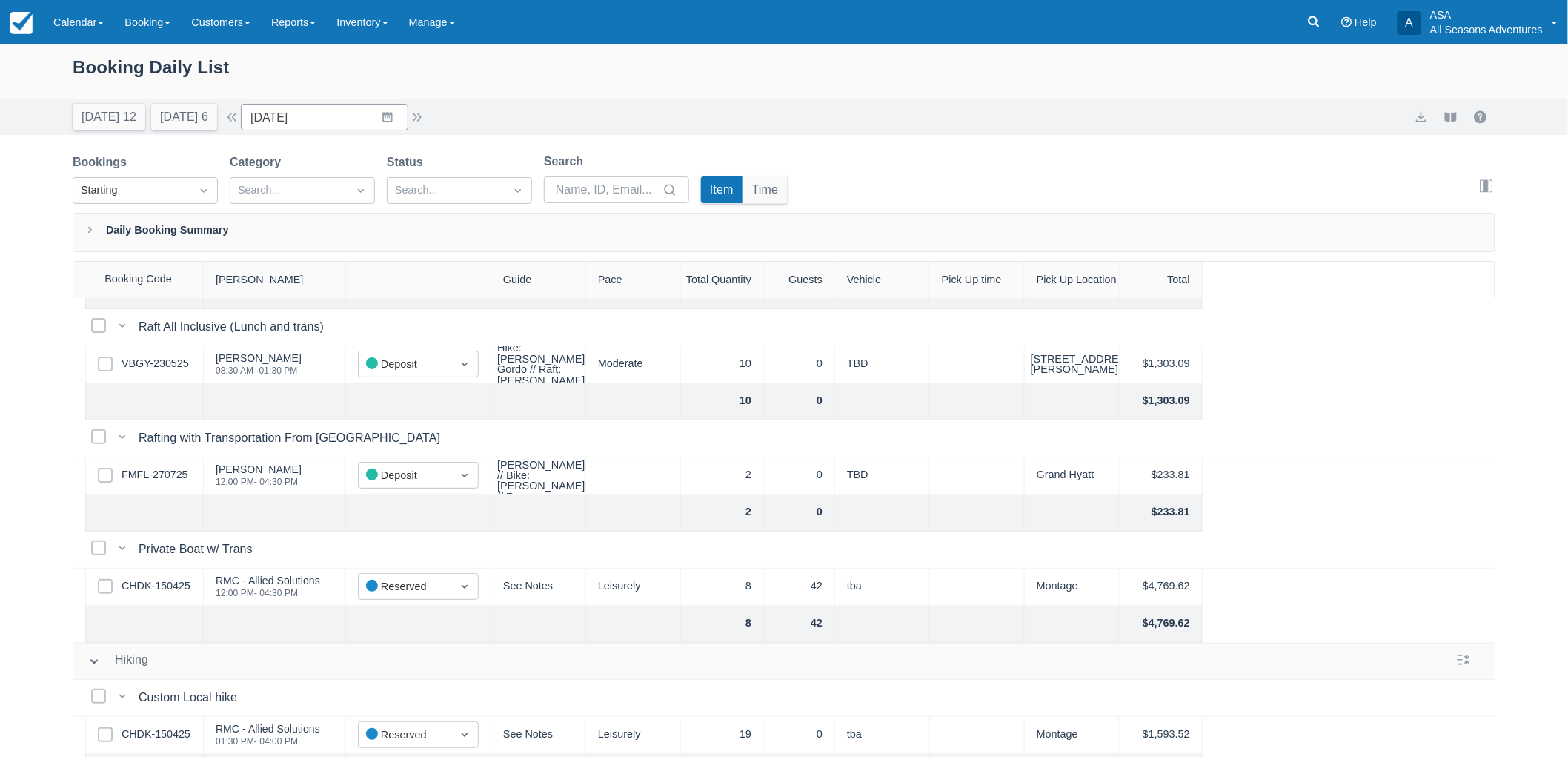
scroll to position [246, 0]
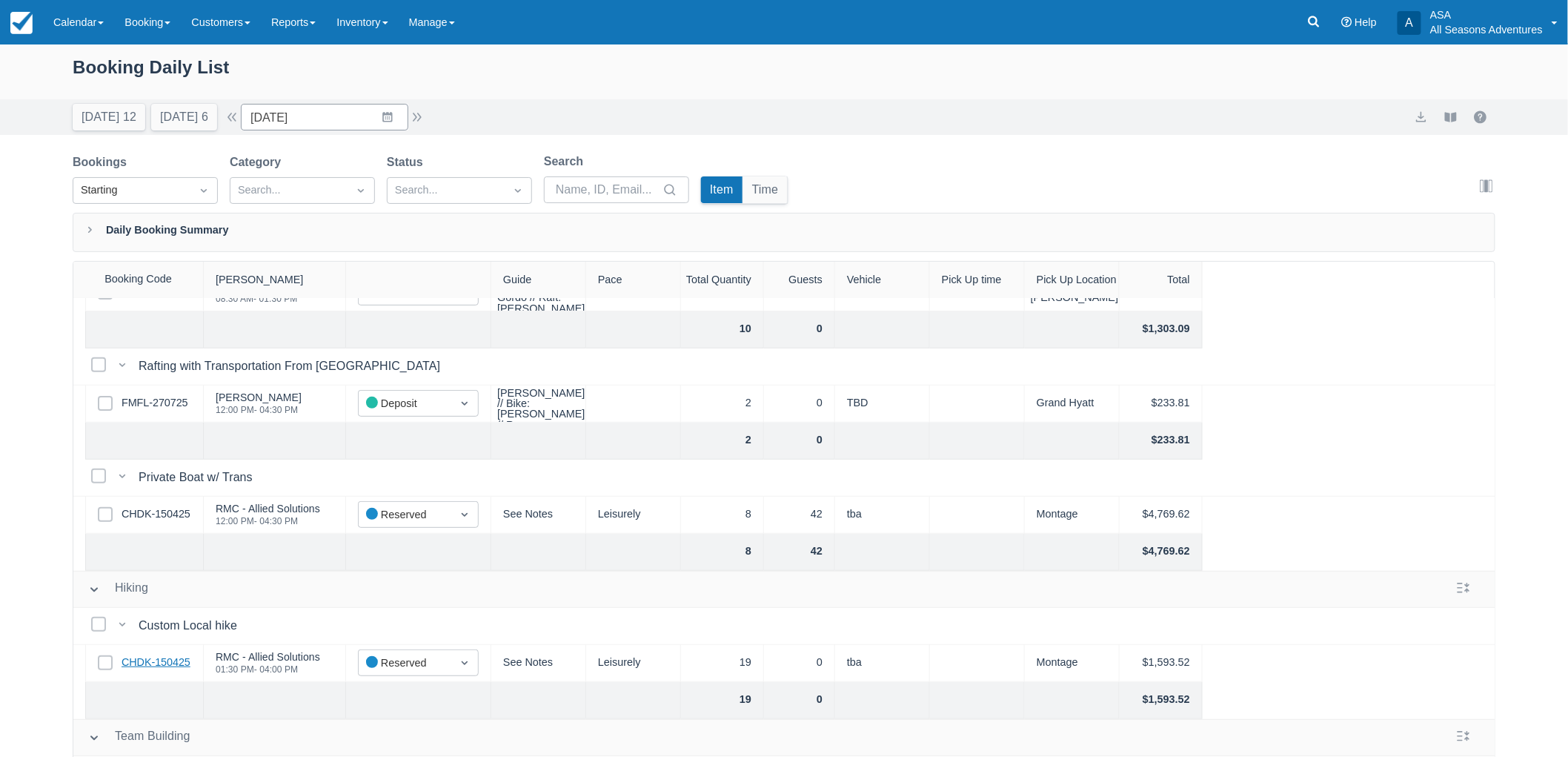
click at [138, 668] on link "CHDK-150425" at bounding box center [156, 661] width 69 height 16
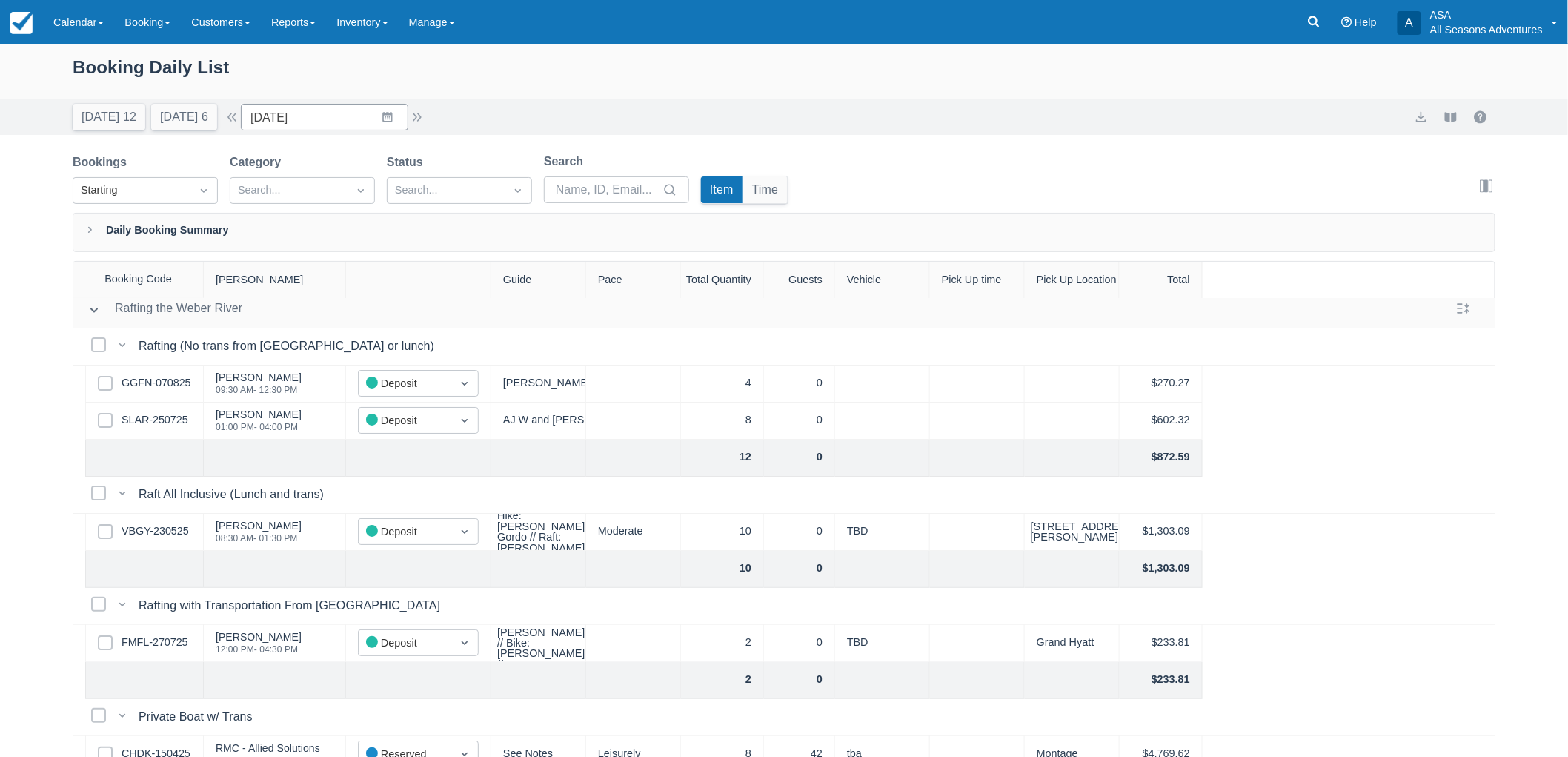
scroll to position [0, 0]
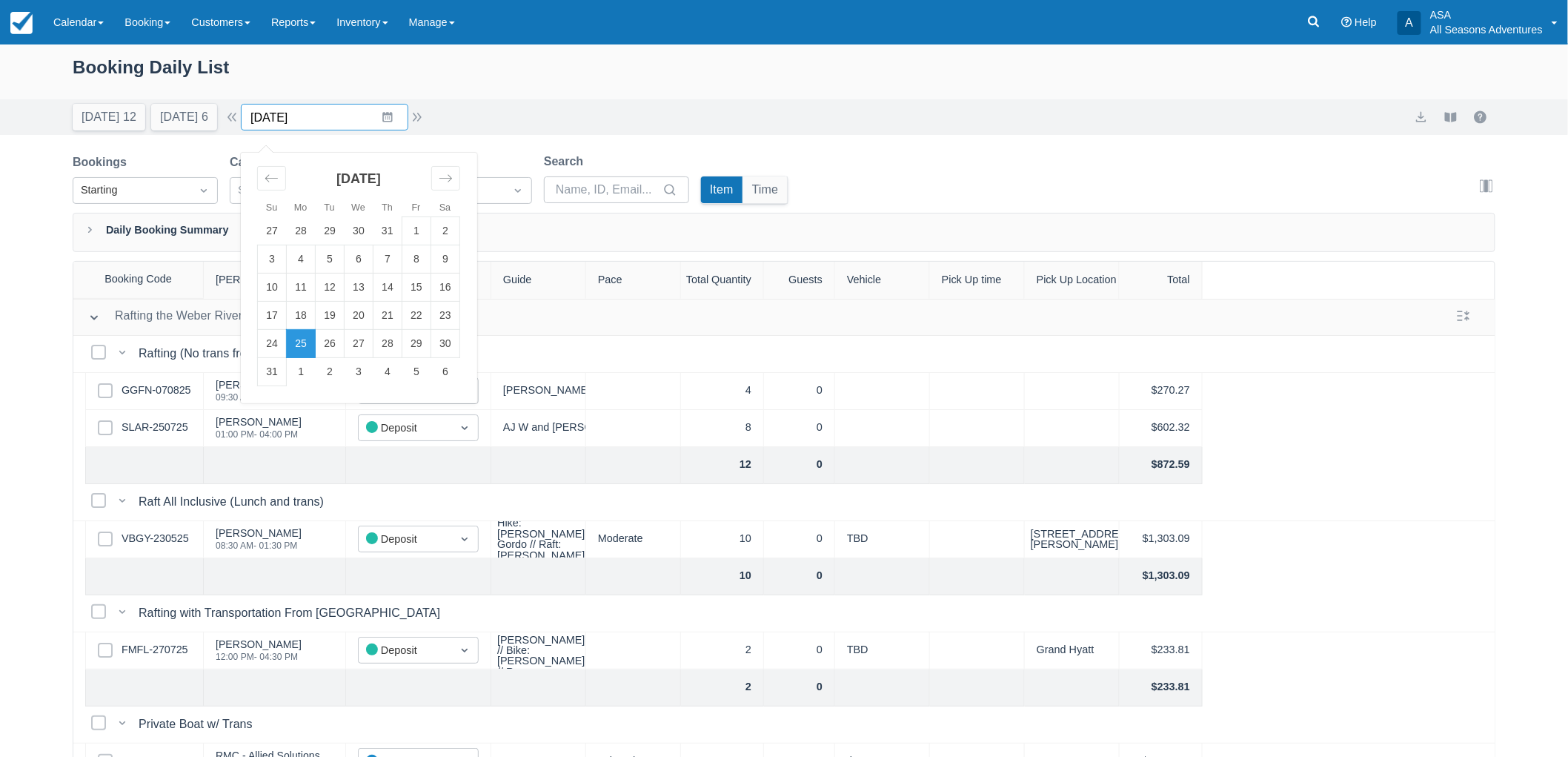
click at [368, 115] on input "08/25/25" at bounding box center [324, 117] width 168 height 26
click at [316, 349] on td "25" at bounding box center [301, 344] width 29 height 28
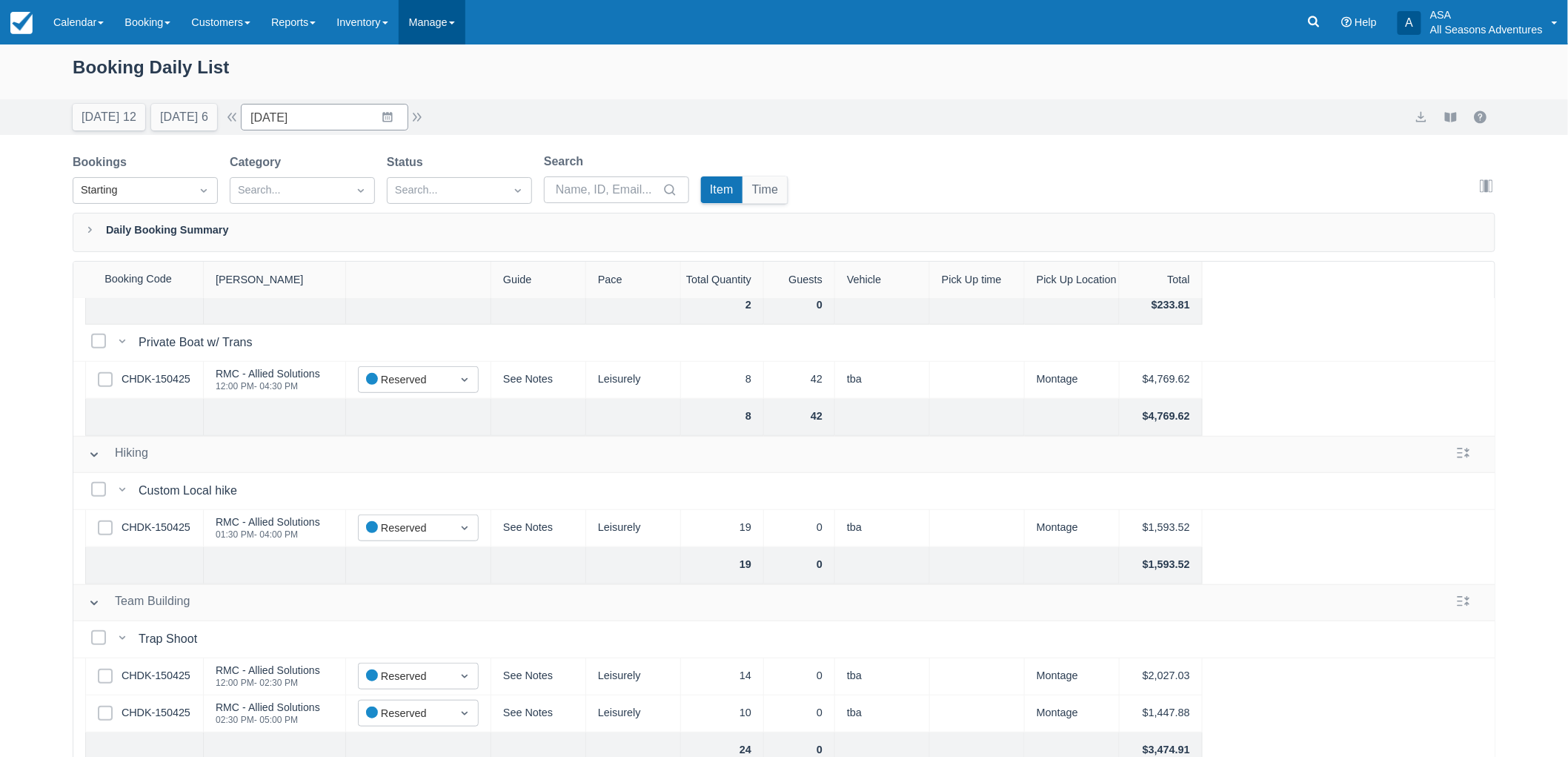
scroll to position [329, 0]
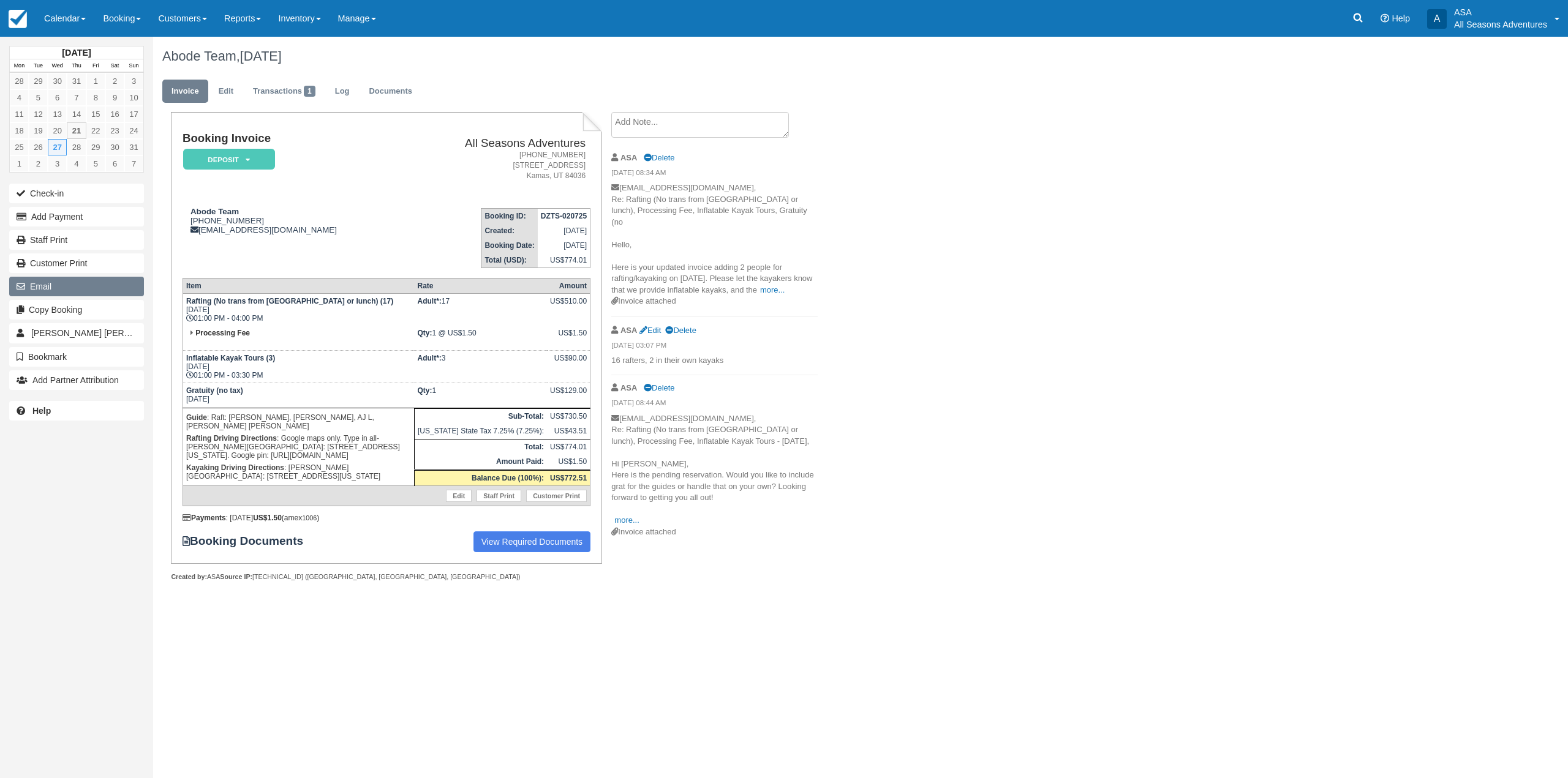
click at [29, 279] on button "Email" at bounding box center [77, 286] width 135 height 19
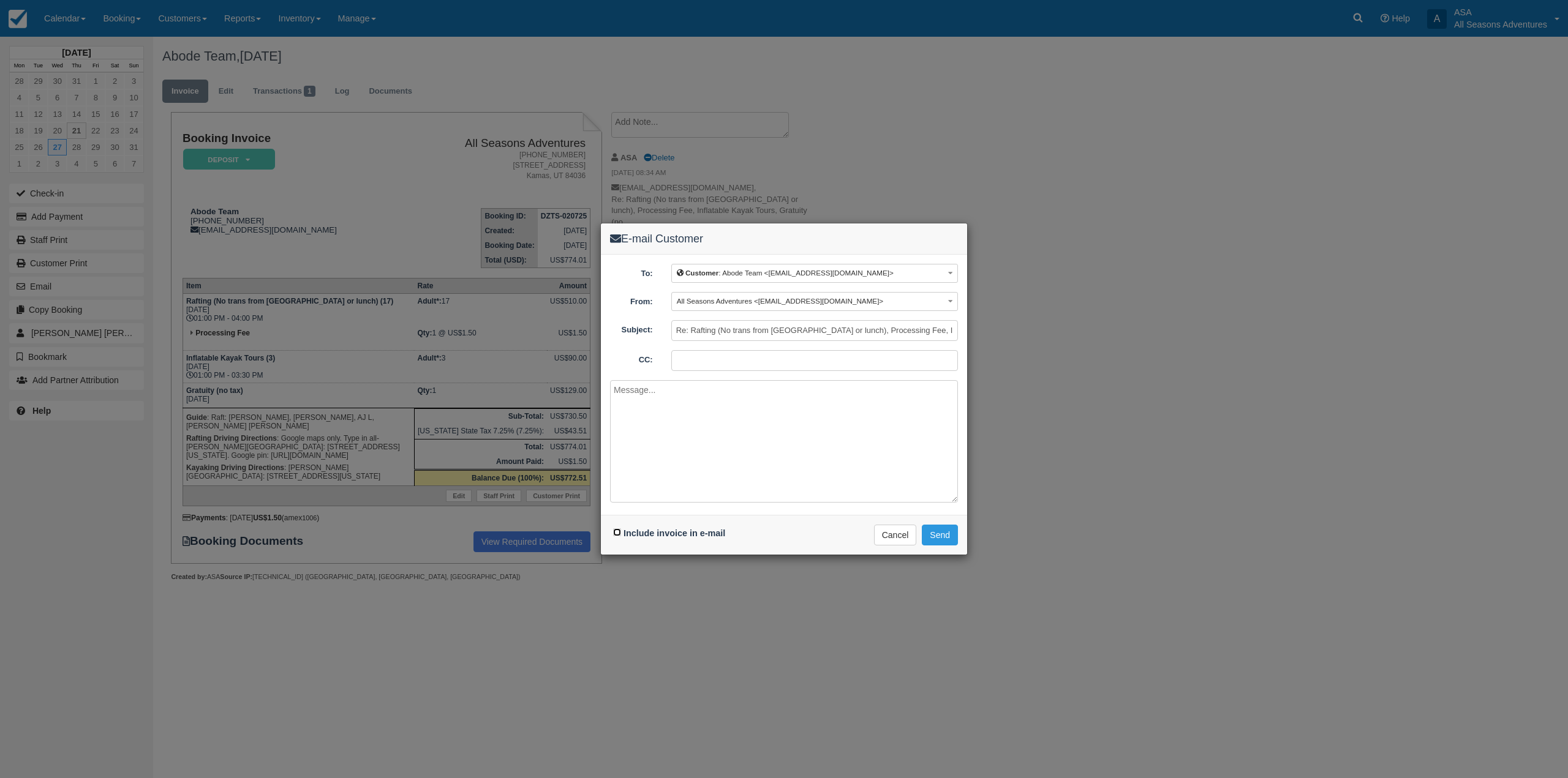
click at [618, 535] on input "Include invoice in e-mail" at bounding box center [617, 533] width 8 height 8
checkbox input "true"
click at [752, 423] on textarea at bounding box center [784, 441] width 348 height 122
type textarea "Hi Jesse, Here is the correct invoice for your group. Again, my apologies for a…"
click at [943, 538] on button "Send" at bounding box center [939, 535] width 36 height 21
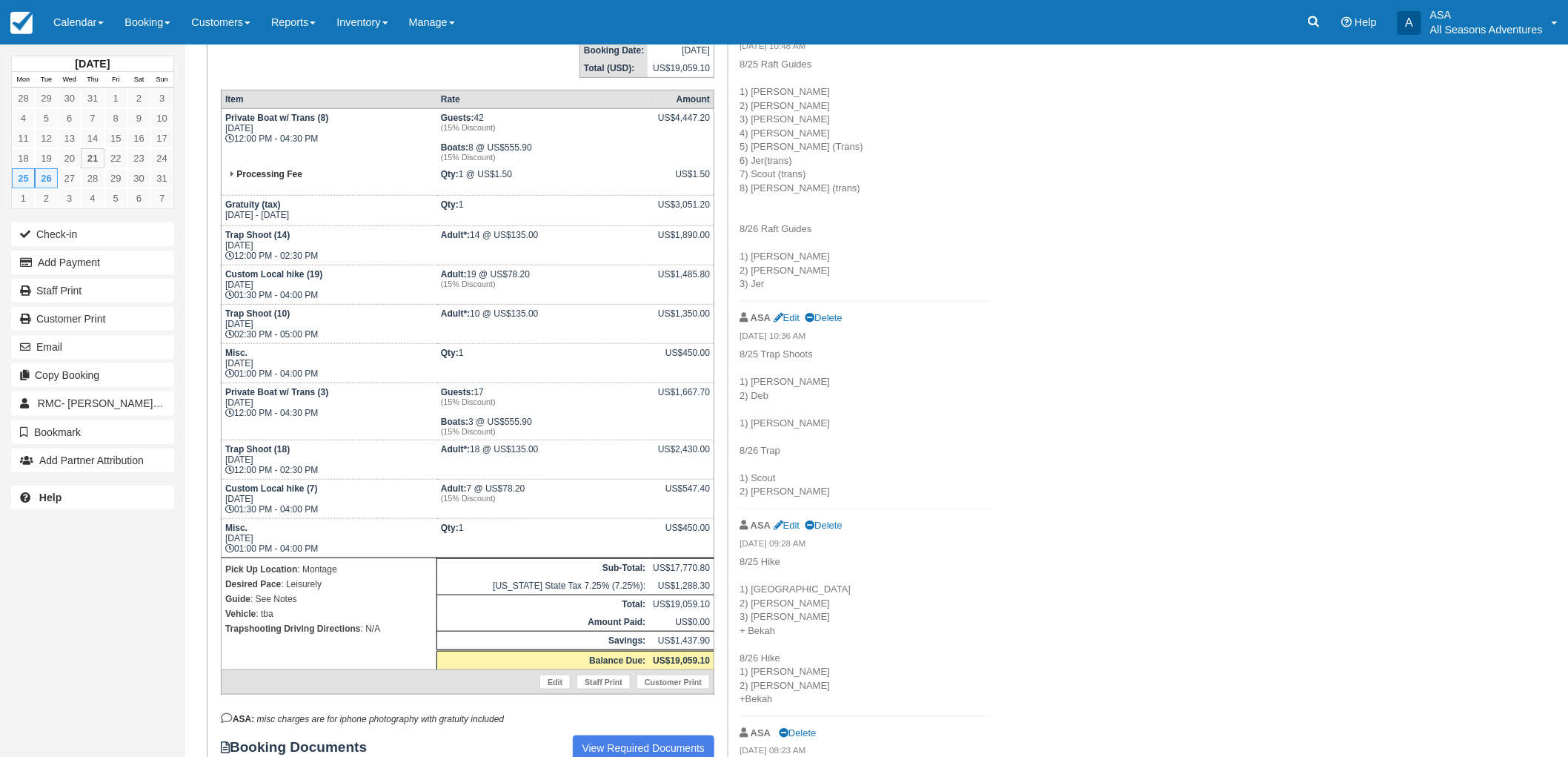
scroll to position [329, 0]
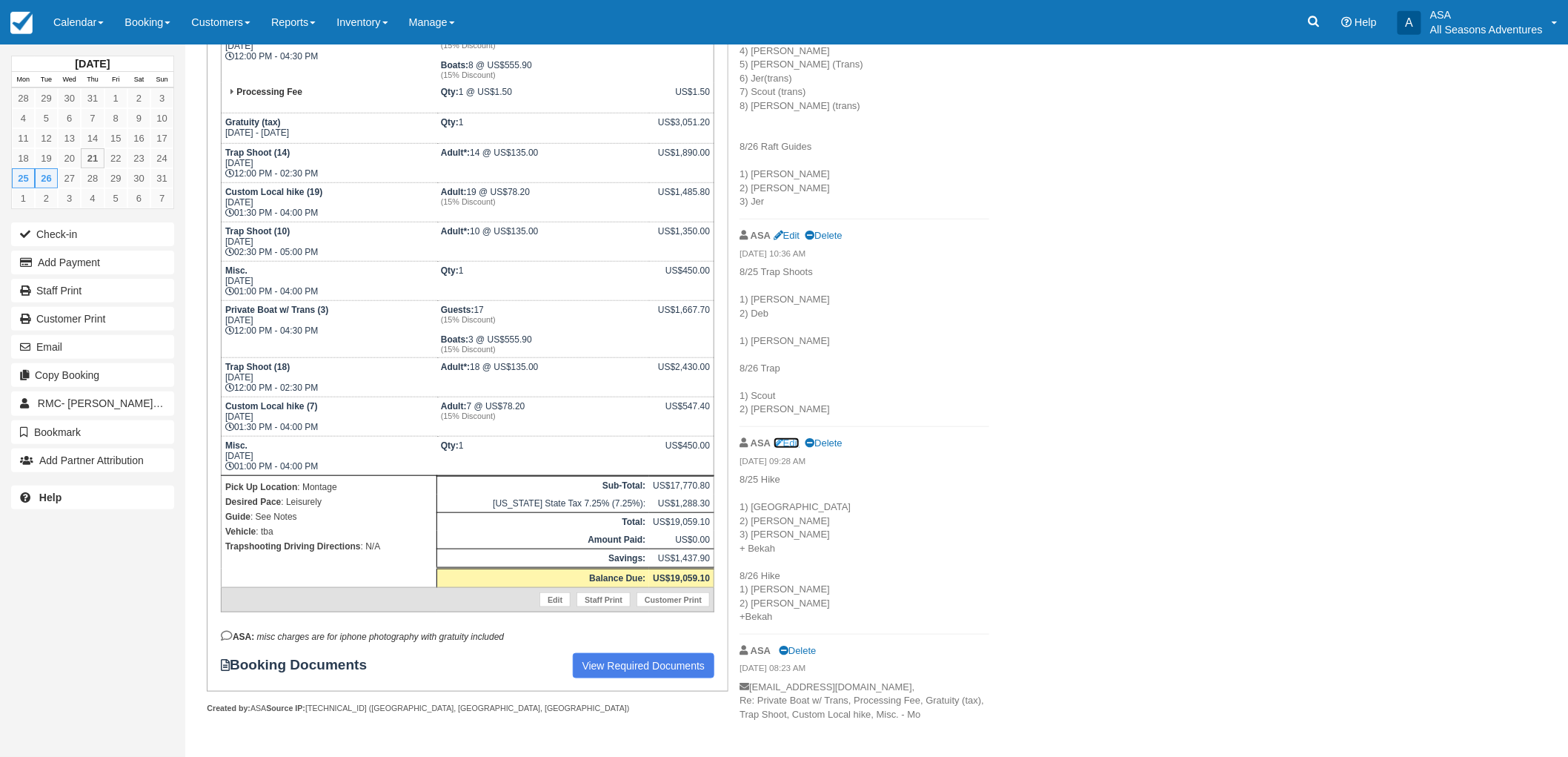
click at [791, 438] on link "Edit" at bounding box center [787, 443] width 26 height 11
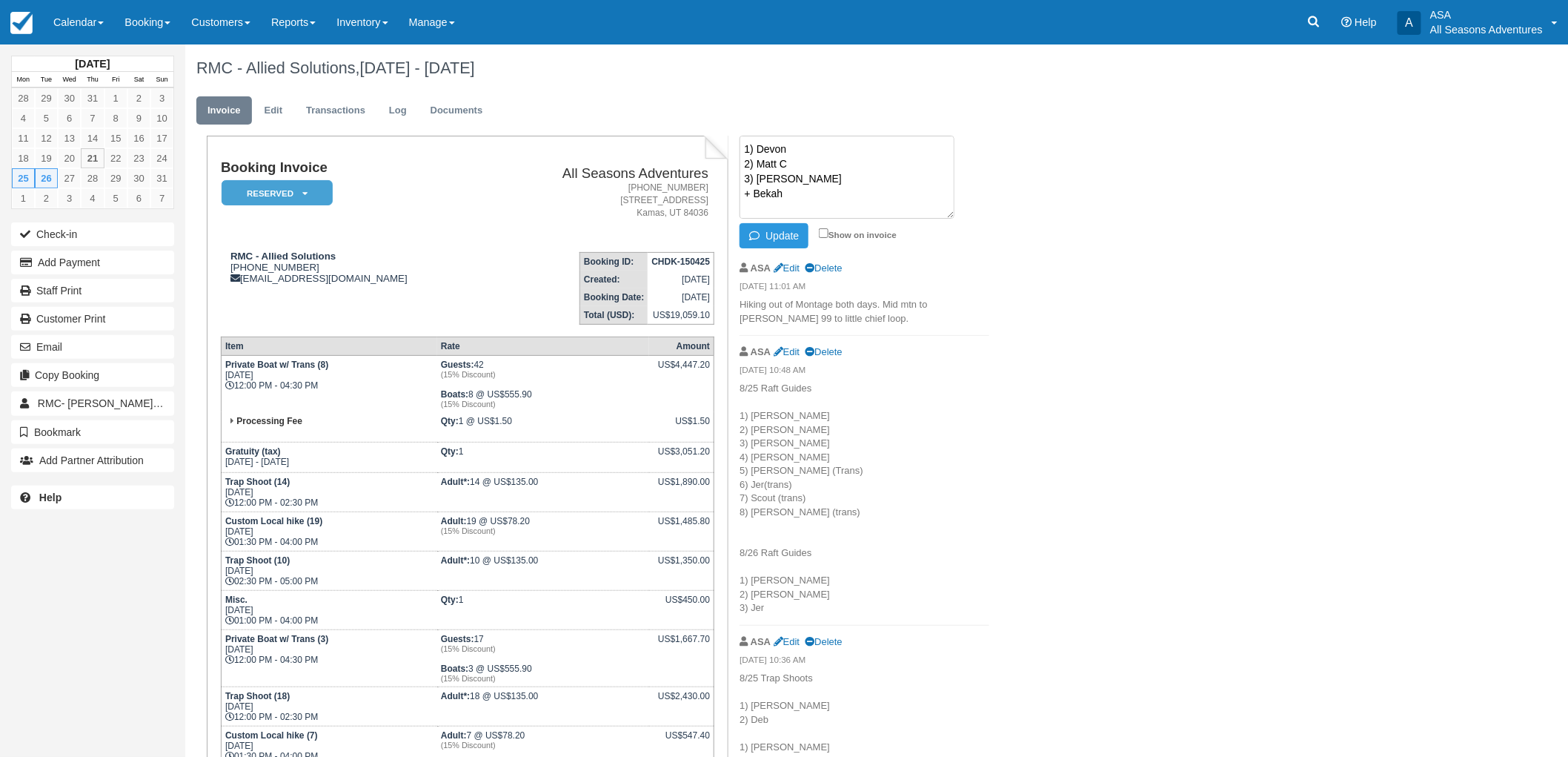
scroll to position [0, 0]
click at [791, 188] on textarea "8/25 Hike 1) Devon 2) Matt C 3) [PERSON_NAME] + Bekah 8/26 Hike 1) [PERSON_NAME…" at bounding box center [846, 177] width 214 height 83
click at [778, 239] on button "Update" at bounding box center [774, 235] width 69 height 25
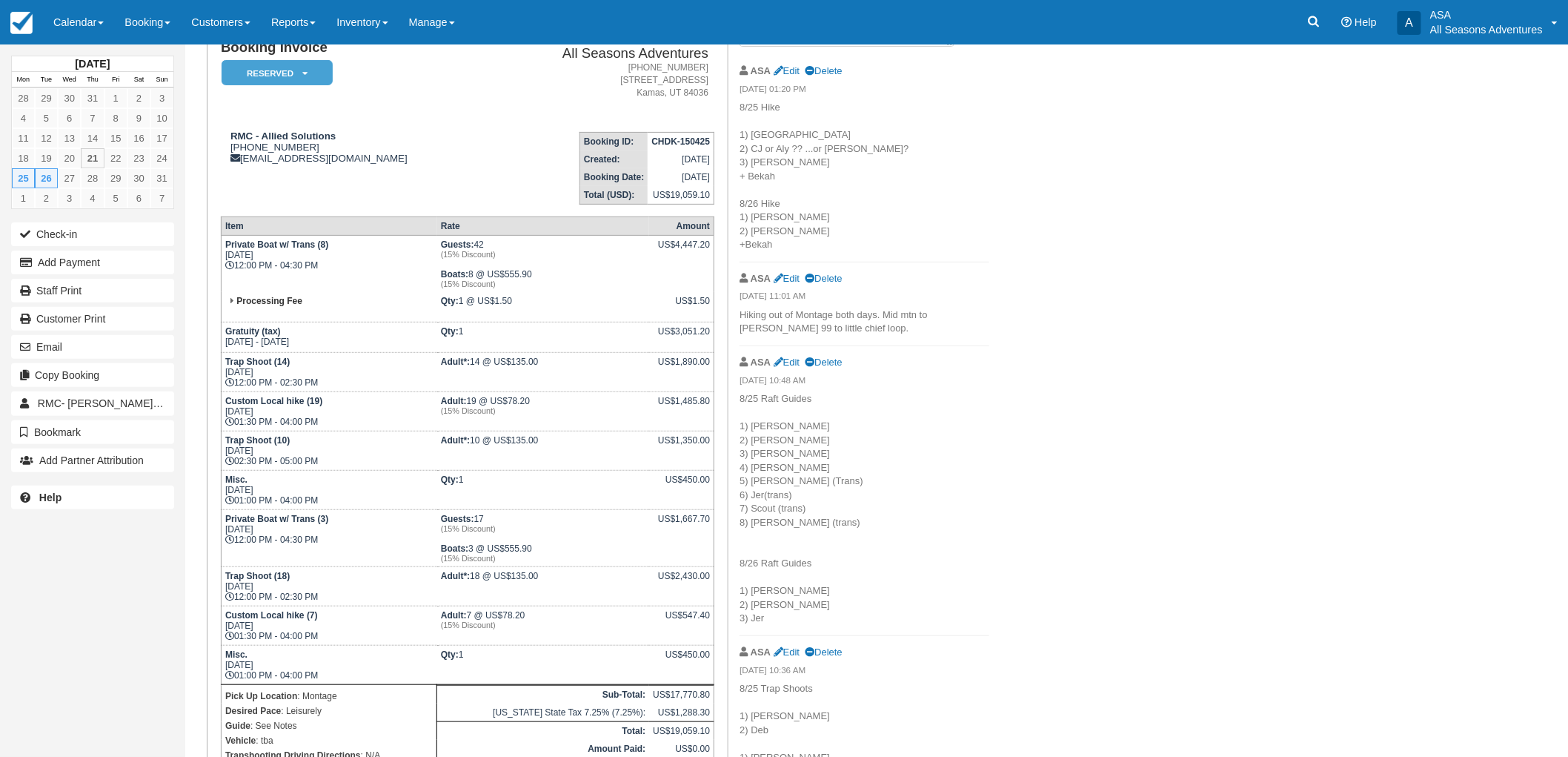
scroll to position [82, 0]
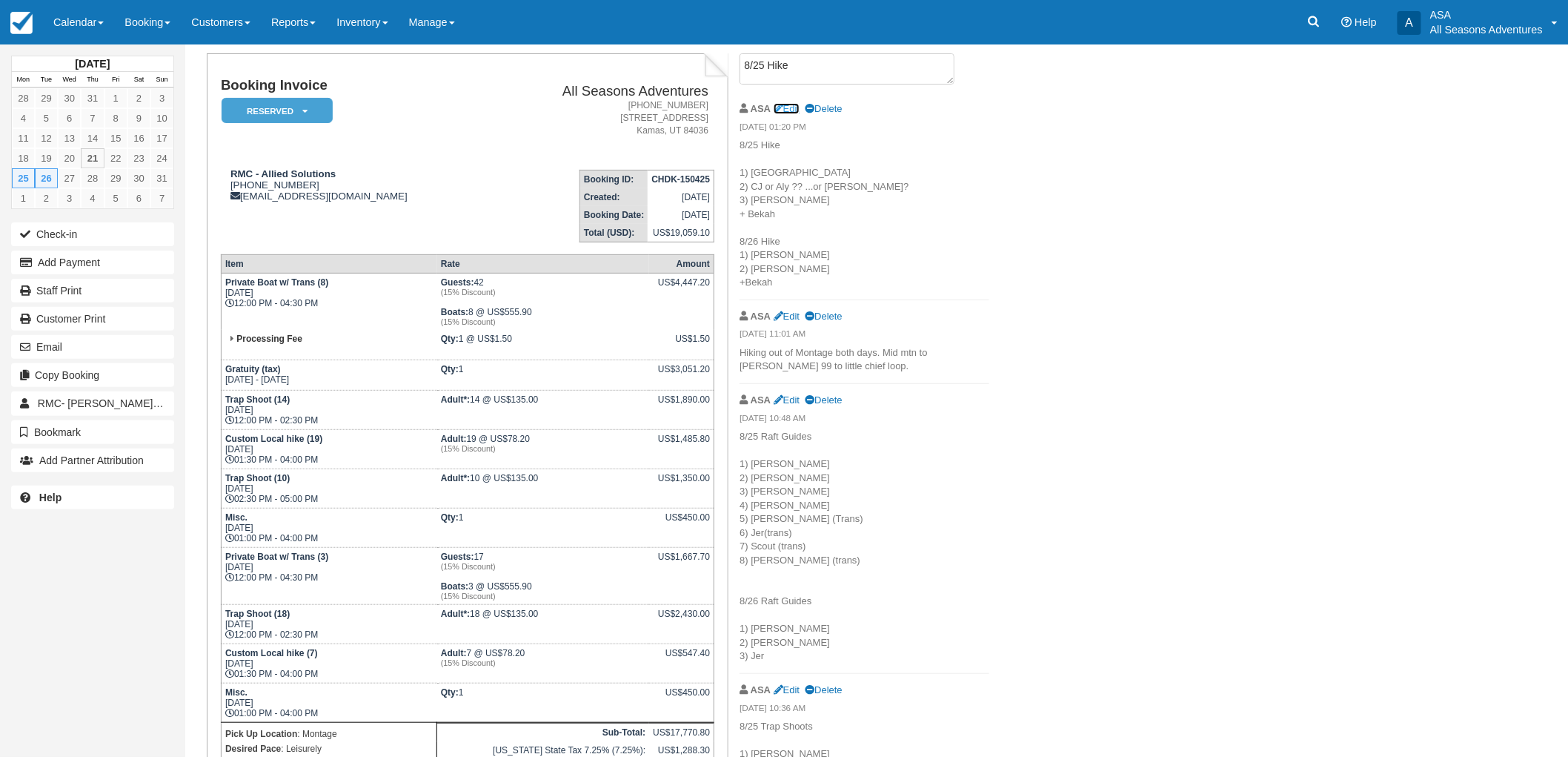
click at [791, 106] on link "Edit" at bounding box center [787, 109] width 26 height 11
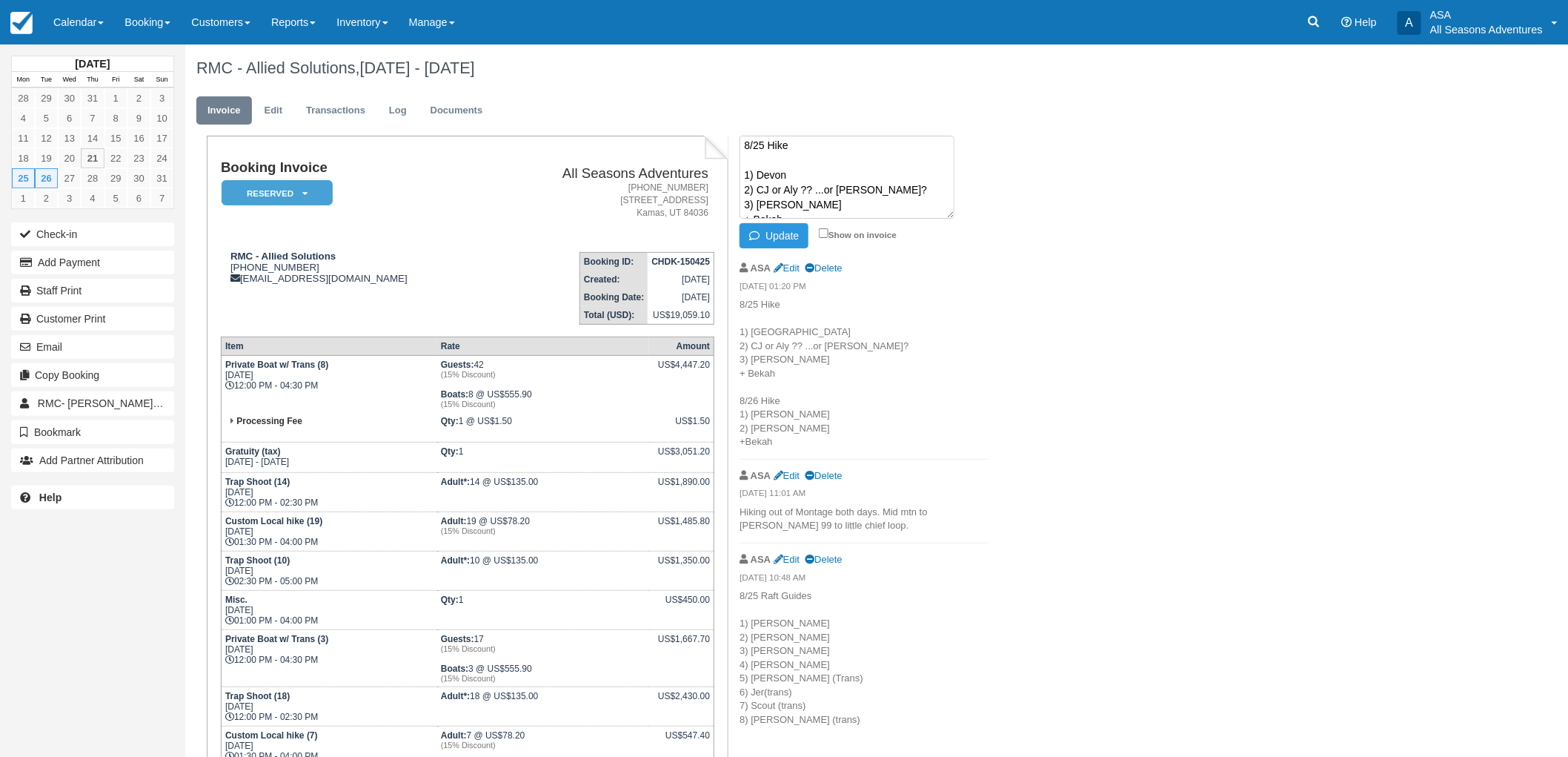
scroll to position [0, 0]
click at [838, 187] on textarea "8/25 Hike 1) Devon 2) CJ or Aly ?? ...or [PERSON_NAME]? 3) [PERSON_NAME] + Beka…" at bounding box center [846, 177] width 214 height 83
click at [782, 189] on textarea "8/25 Hike 1) Devon 2) CJ or Aly or Tara? 3) Shakira + Bekah 8/26 Hike 1) Bethan…" at bounding box center [846, 177] width 214 height 83
click at [819, 186] on textarea "8/25 Hike 1) Devon 2) Aly or Tara? 3) Shakira + Bekah 8/26 Hike 1) Bethany 2) S…" at bounding box center [846, 177] width 214 height 83
click at [762, 239] on icon "button" at bounding box center [757, 235] width 16 height 10
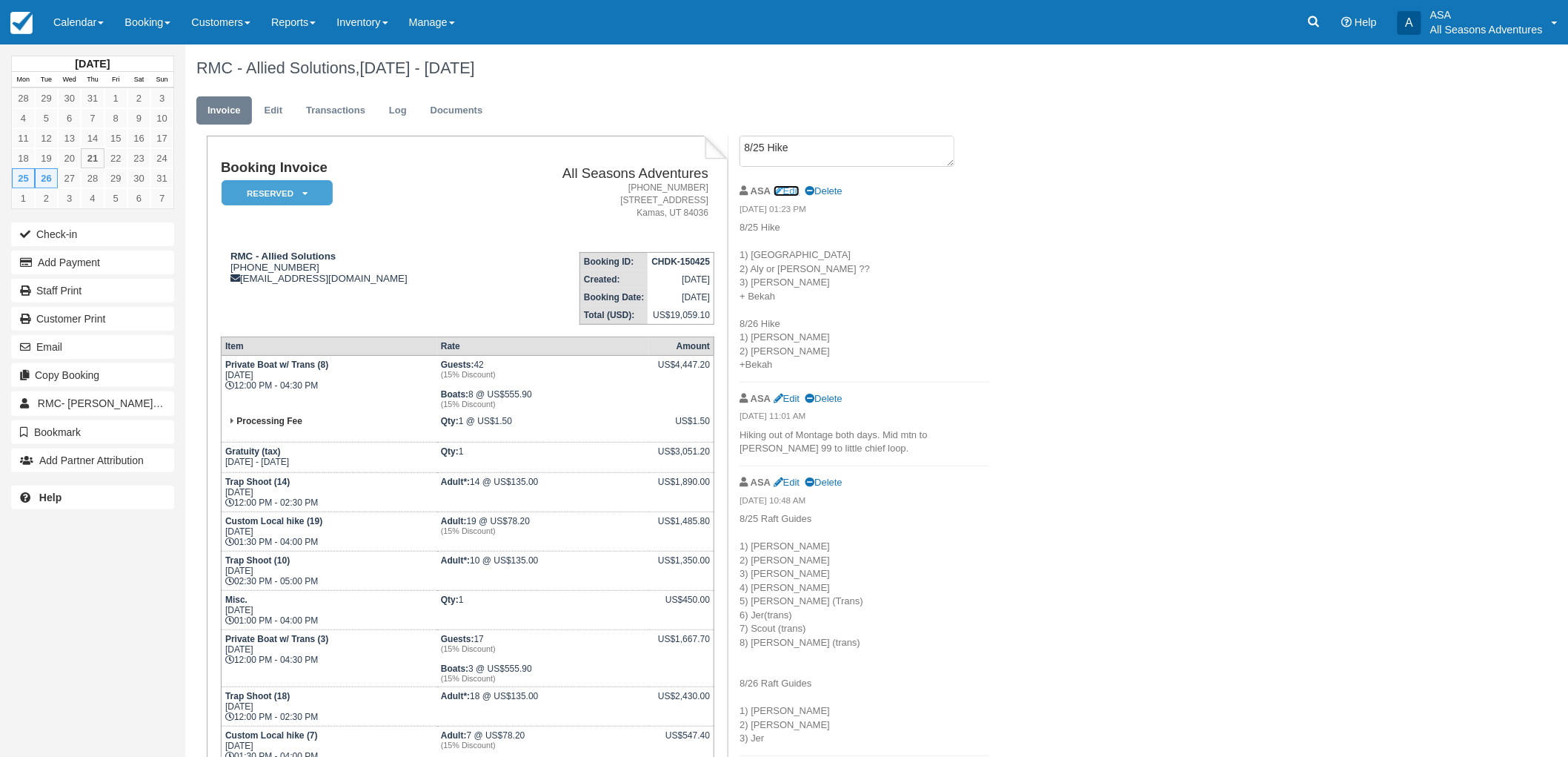
click at [789, 190] on link "Edit" at bounding box center [787, 191] width 26 height 11
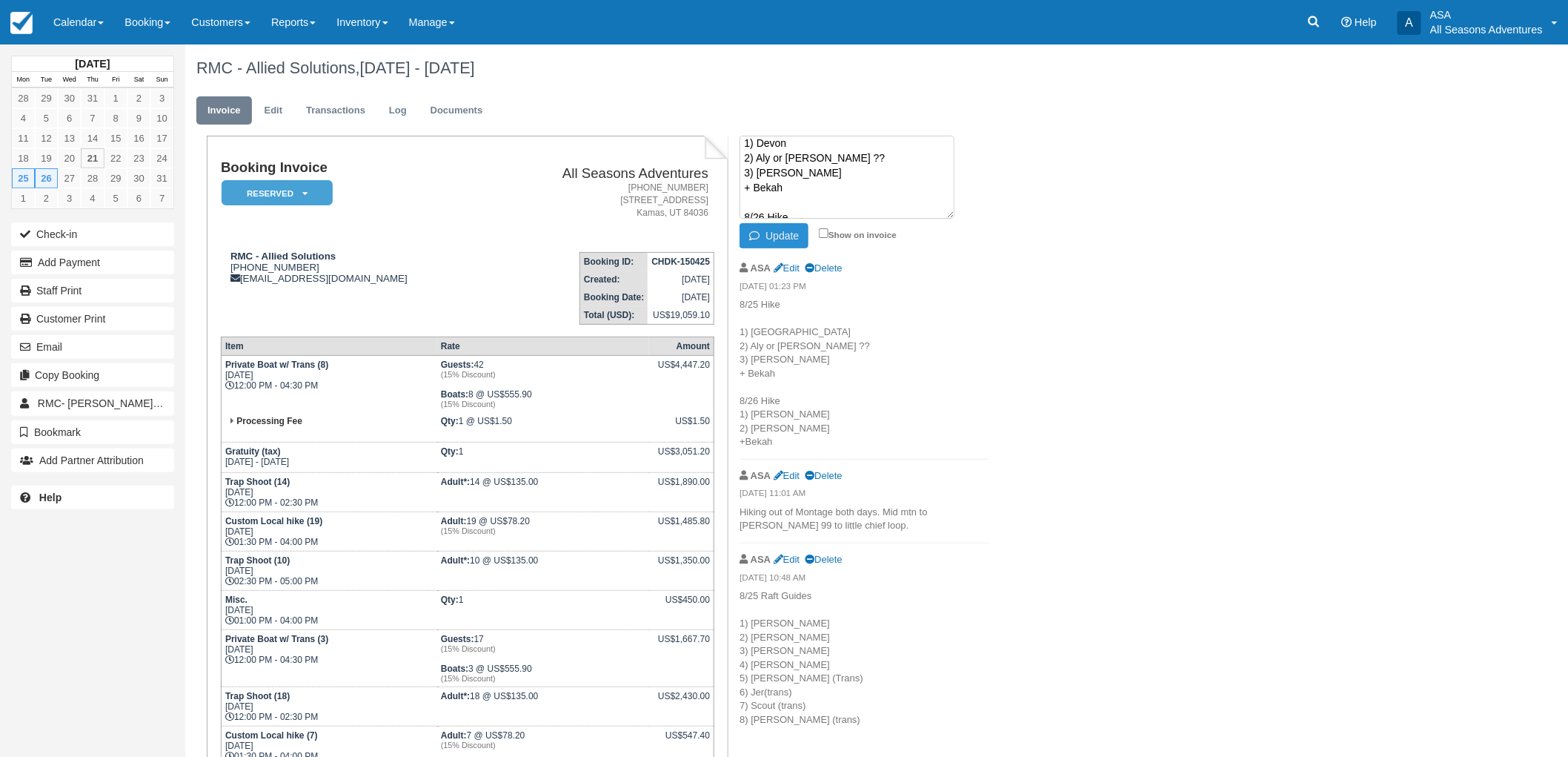
scroll to position [6, 0]
click at [836, 178] on textarea "8/25 Hike 1) Devon 2) Aly or Tara ?? 3) Shakira + Bekah 8/26 Hike 1) Bethany 2)…" at bounding box center [846, 177] width 214 height 83
click at [845, 188] on textarea "8/25 Hike 1) Devon 2) Aly or Tara ?? 3) Shakira + Bekah 8/26 Hike 1) Bethany 2)…" at bounding box center [846, 177] width 214 height 83
type textarea "8/25 Hike 1) Devon 2) Noah 3) Shakira + Bekah 8/26 Hike 1) Bethany 2) Shakira +…"
click at [782, 232] on button "Update" at bounding box center [774, 235] width 69 height 25
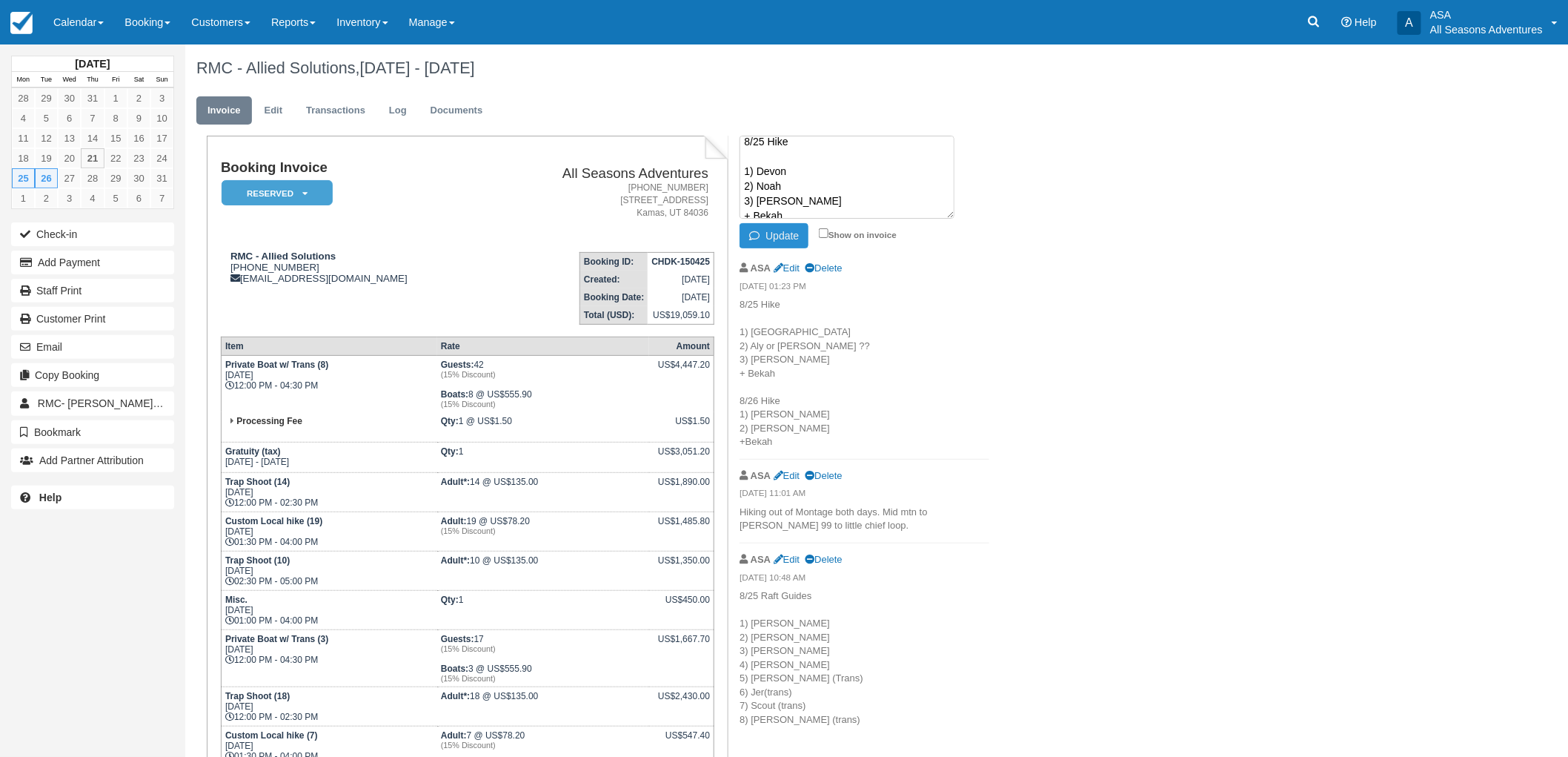
scroll to position [0, 0]
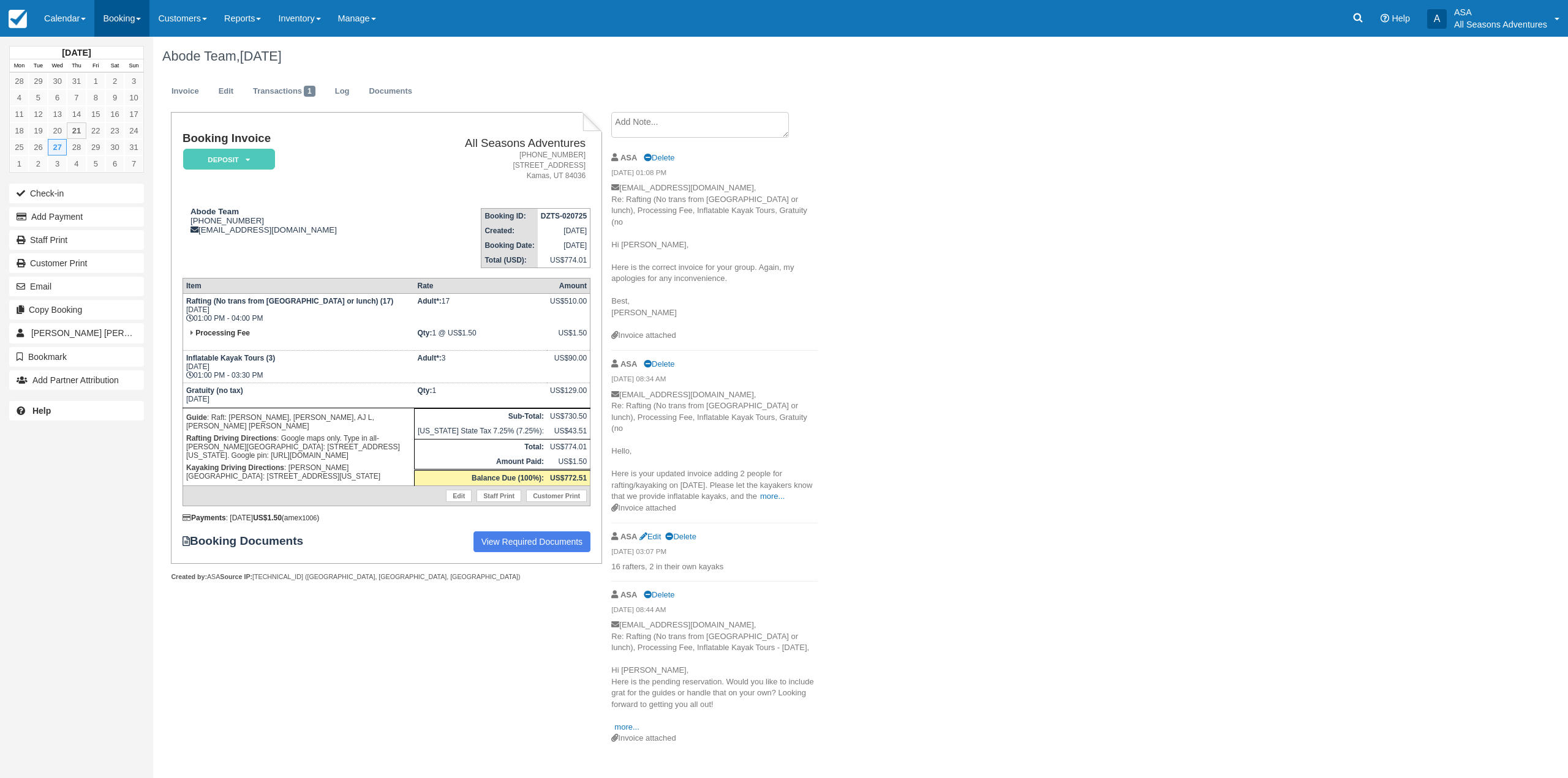
click at [125, 30] on link "Booking" at bounding box center [122, 18] width 55 height 36
click at [138, 69] on link "Daily List" at bounding box center [149, 78] width 107 height 26
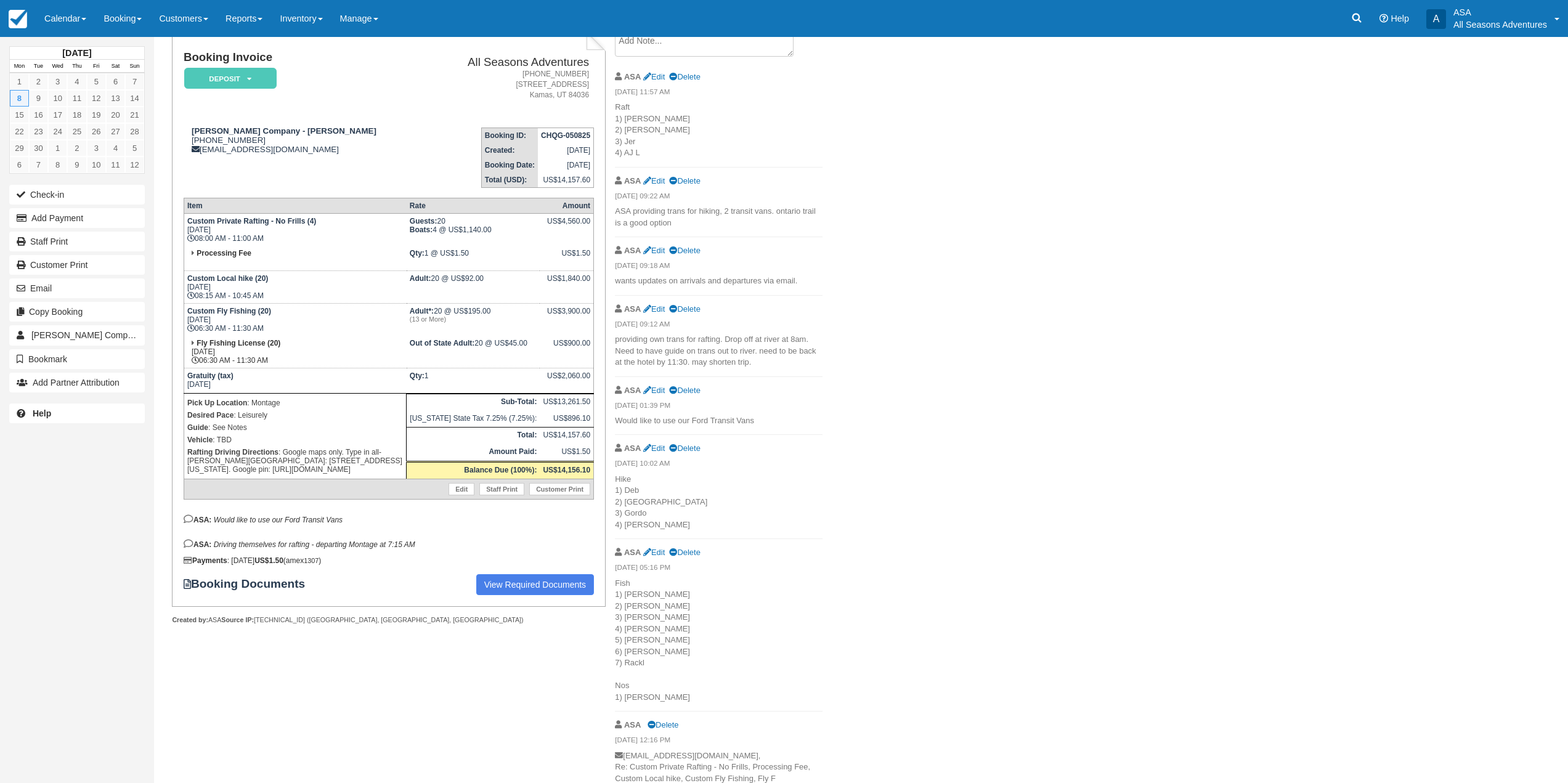
scroll to position [208, 0]
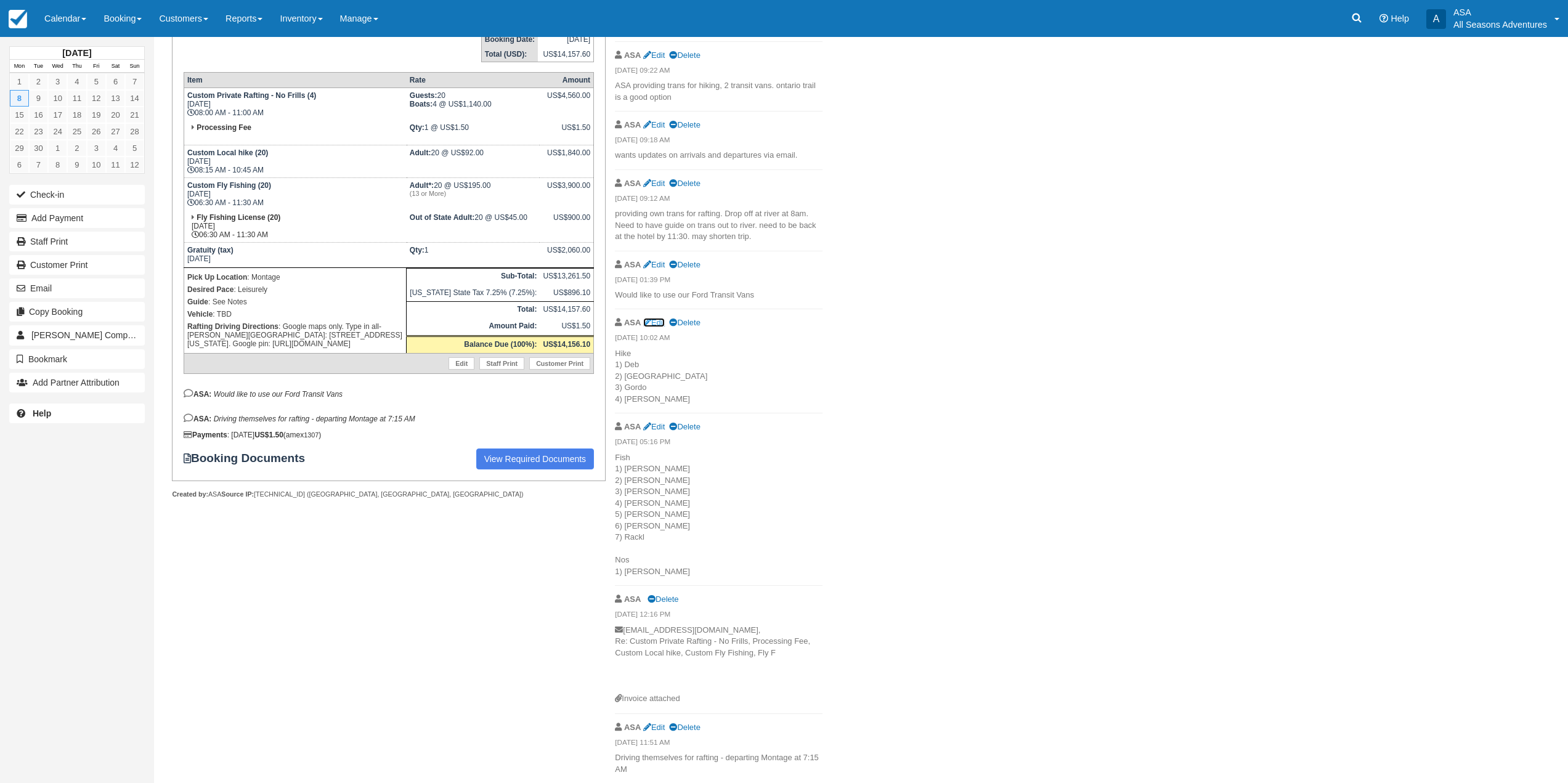
click at [656, 323] on link "Edit" at bounding box center [654, 323] width 22 height 9
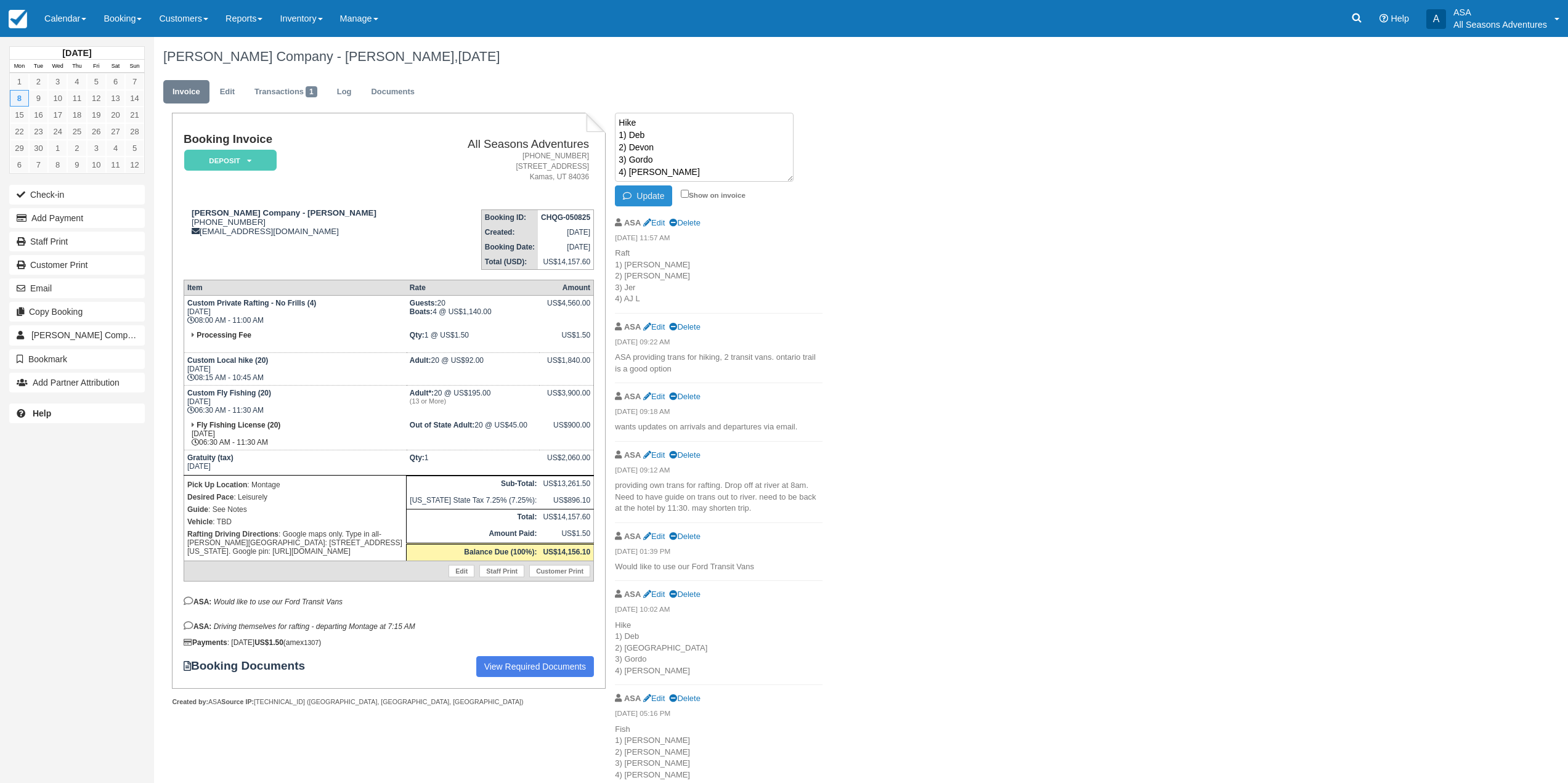
type textarea "Hike 1) Deb 2) Devon 3) Gordo 4) Harry"
click at [636, 202] on button "Update" at bounding box center [643, 196] width 58 height 21
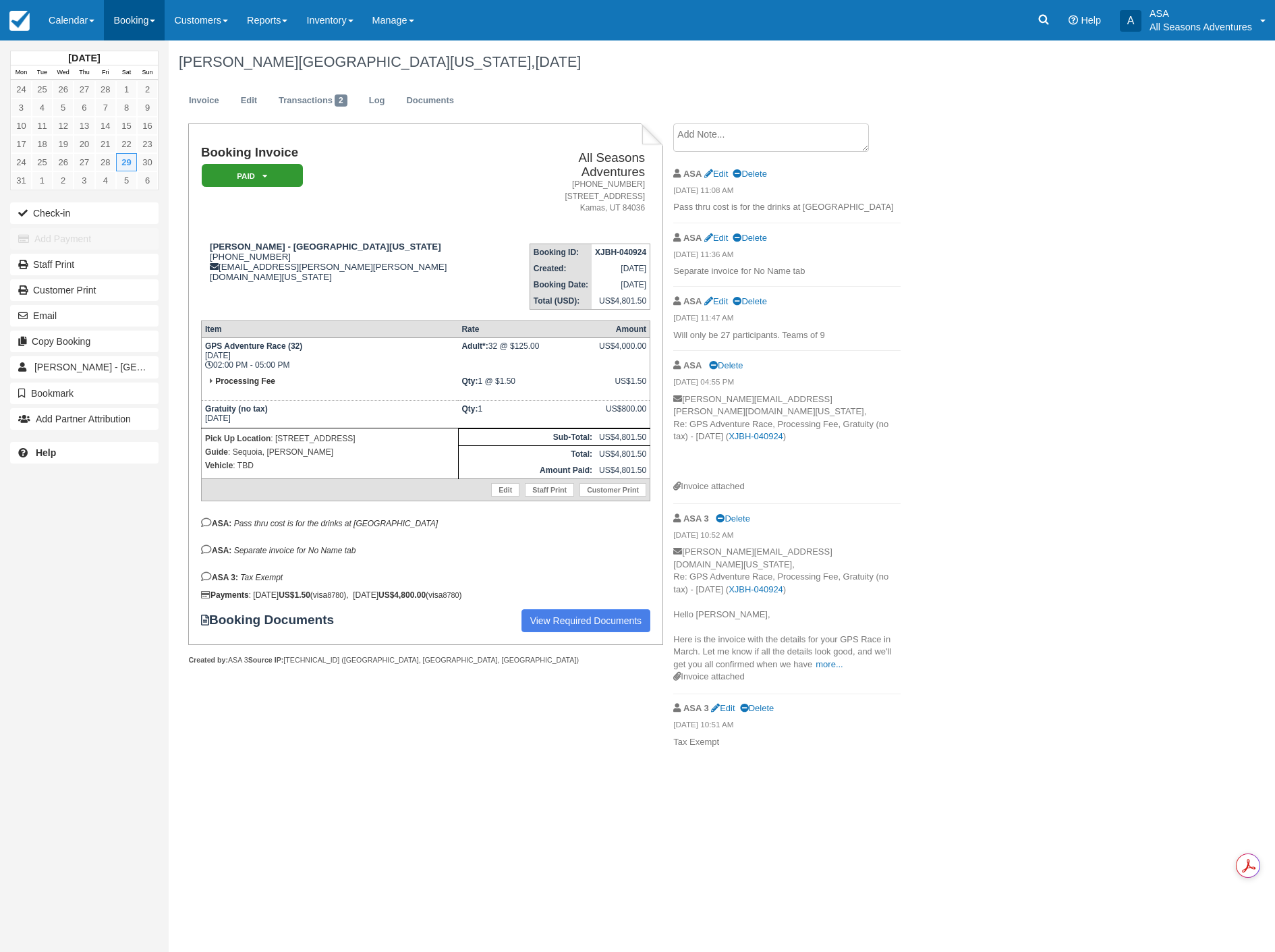
click at [137, 23] on link "Booking" at bounding box center [134, 20] width 61 height 40
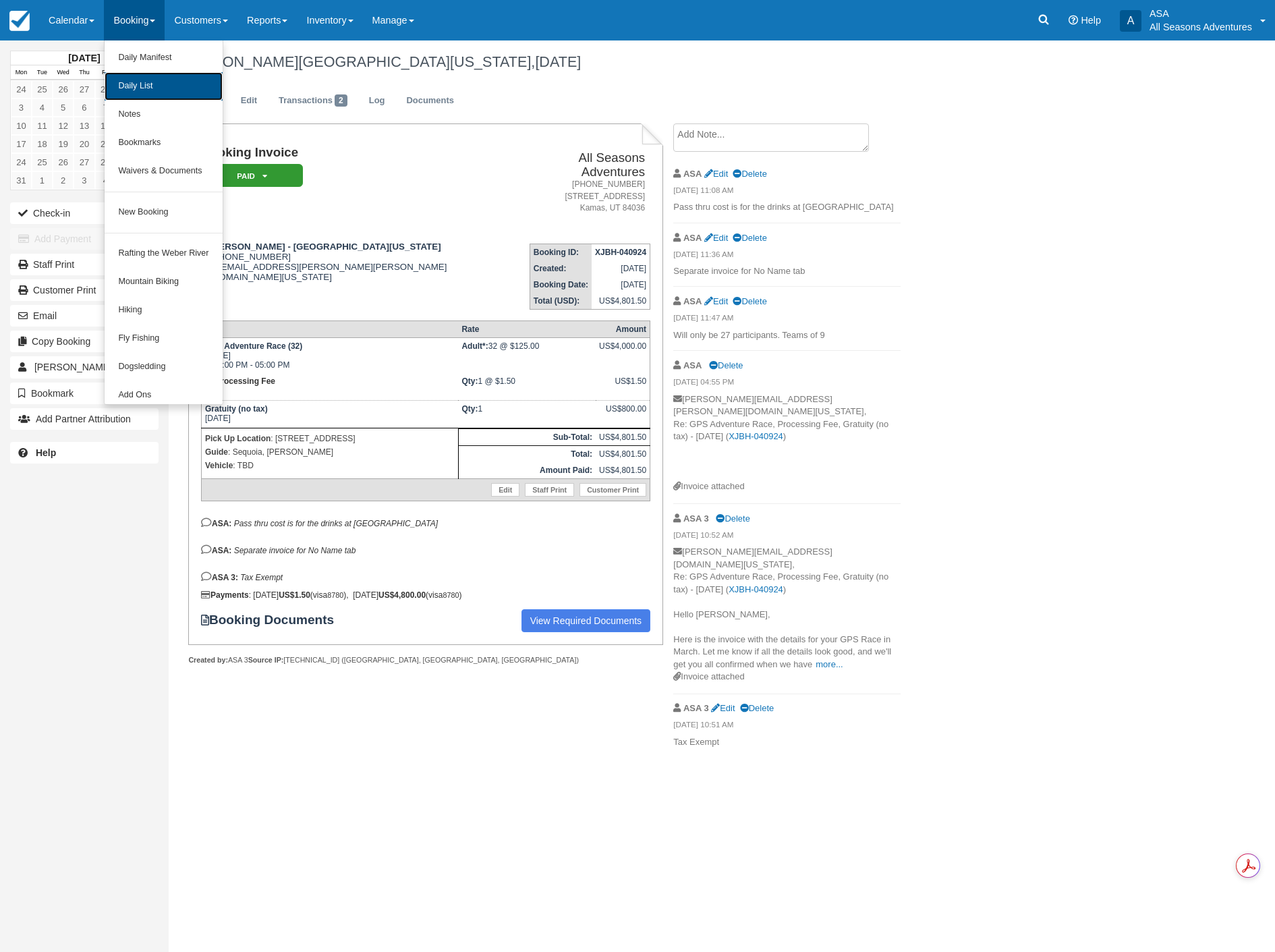
click at [156, 78] on link "Daily List" at bounding box center [164, 86] width 118 height 28
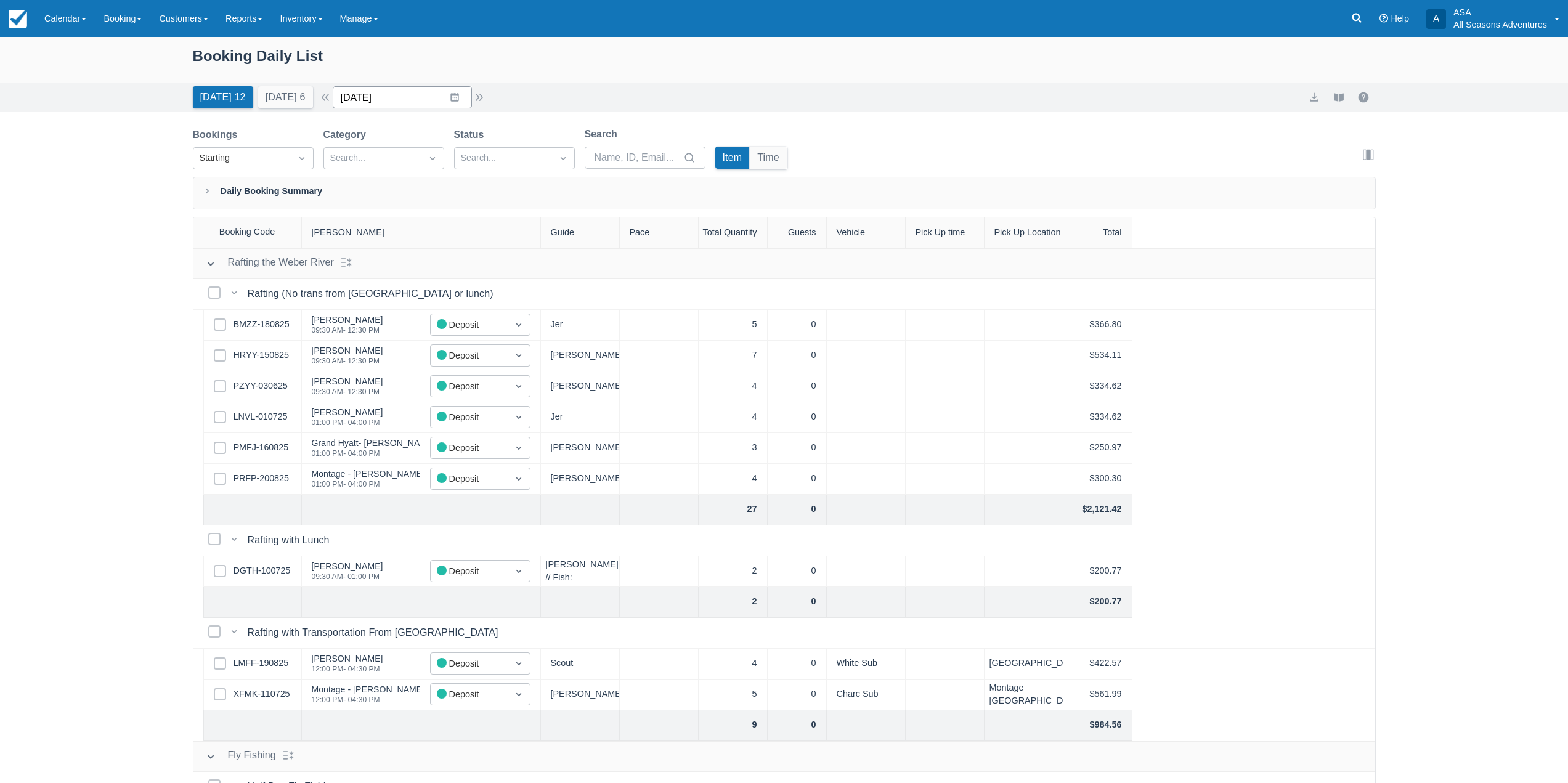
click at [460, 97] on input "[DATE]" at bounding box center [402, 97] width 139 height 22
click at [502, 155] on div "Move forward to switch to the next month." at bounding box center [502, 148] width 24 height 20
click at [442, 218] on td "10" at bounding box center [430, 216] width 24 height 23
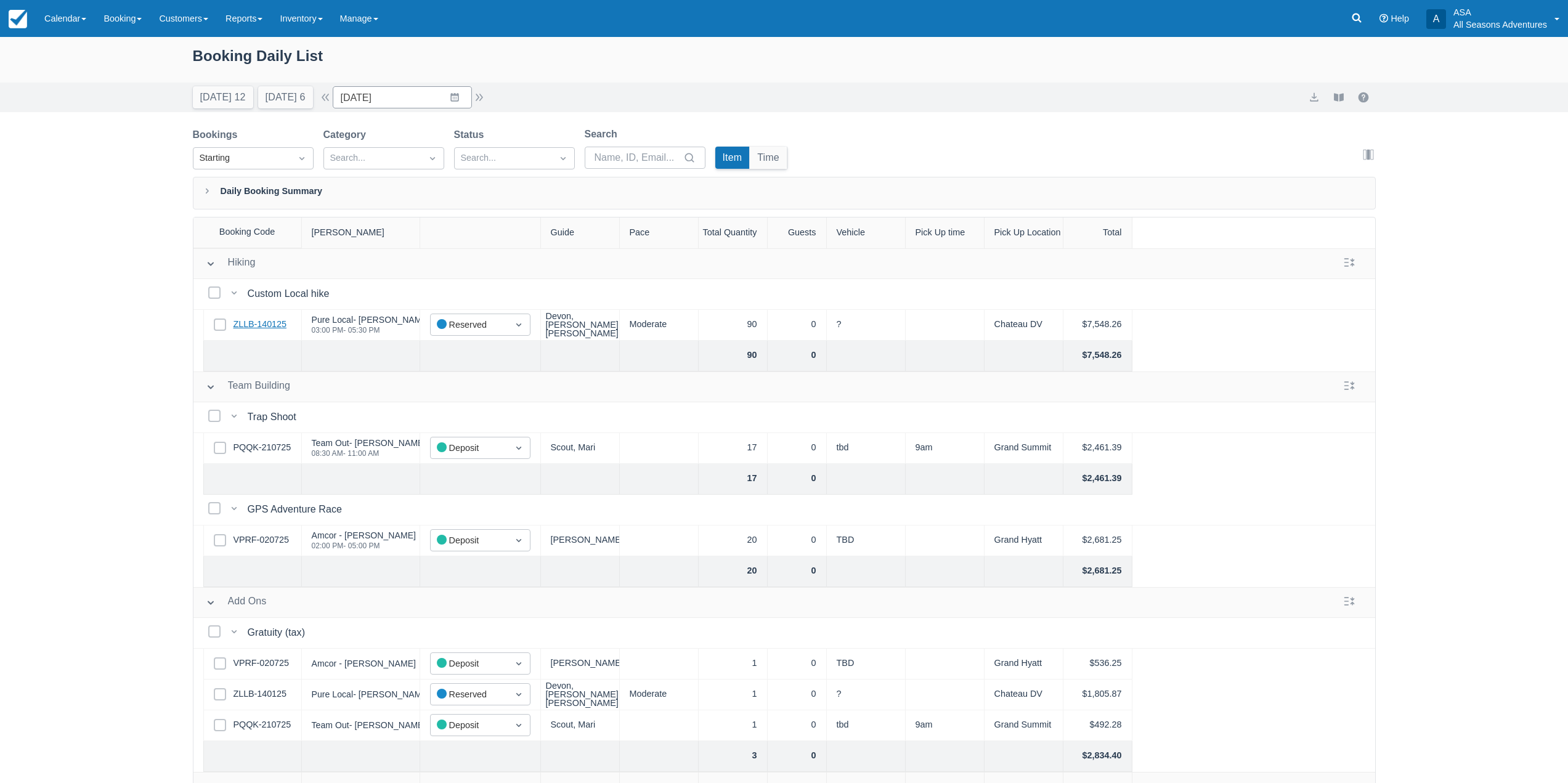
click at [265, 330] on link "ZLLB-140125" at bounding box center [260, 324] width 53 height 13
click at [456, 93] on input "[DATE]" at bounding box center [402, 97] width 139 height 22
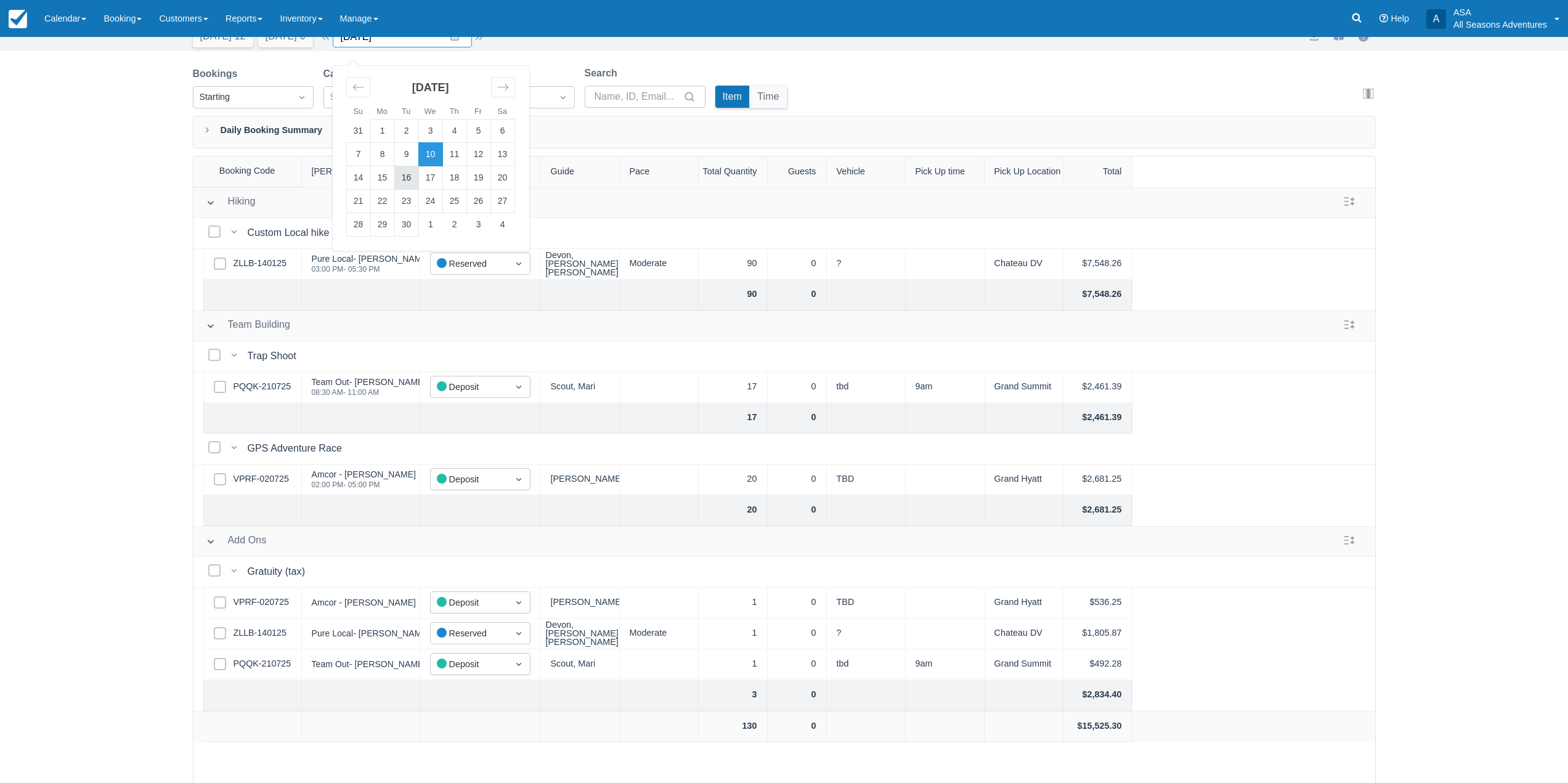
scroll to position [63, 0]
click at [431, 153] on td "10" at bounding box center [430, 153] width 24 height 23
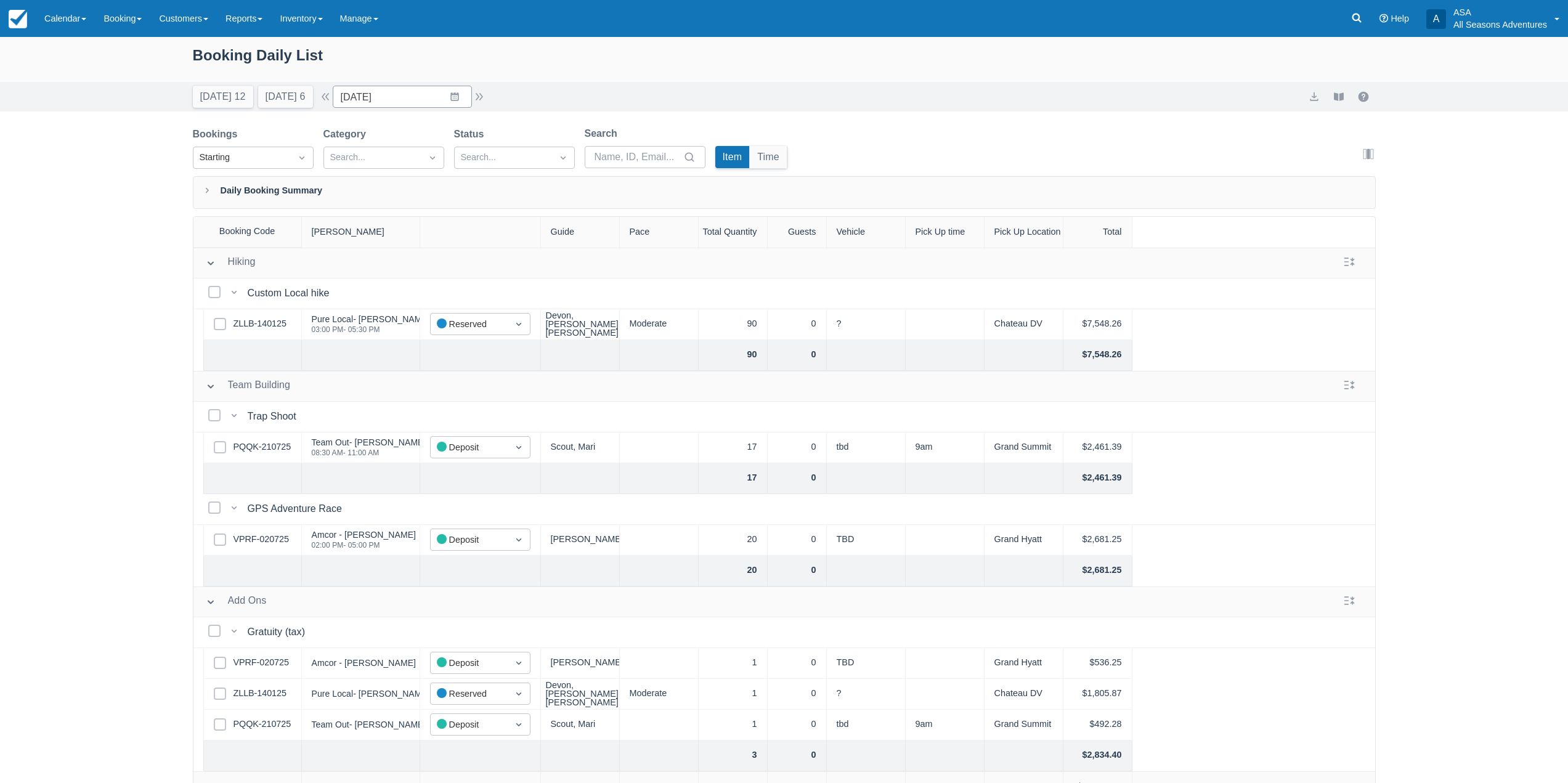
scroll to position [0, 0]
click at [333, 101] on button "button" at bounding box center [325, 97] width 15 height 15
type input "[DATE]"
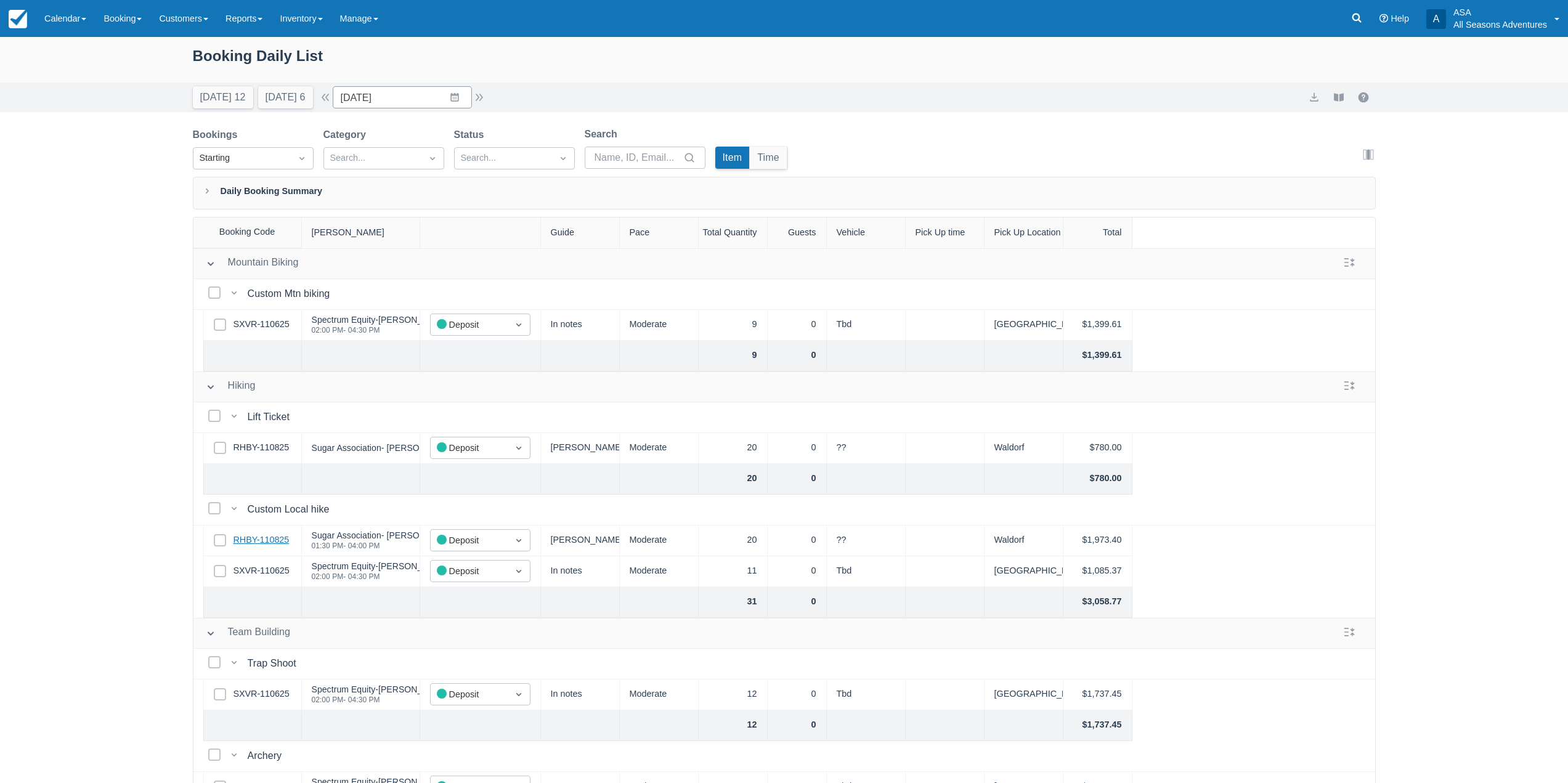
click at [280, 540] on link "RHBY-110825" at bounding box center [262, 540] width 56 height 13
click at [259, 534] on div "Select Row RHBY-110825" at bounding box center [252, 541] width 99 height 31
click at [261, 541] on link "RHBY-110825" at bounding box center [262, 540] width 56 height 13
click at [266, 573] on link "SXVR-110625" at bounding box center [262, 571] width 56 height 13
click at [256, 540] on link "RHBY-110825" at bounding box center [262, 540] width 56 height 13
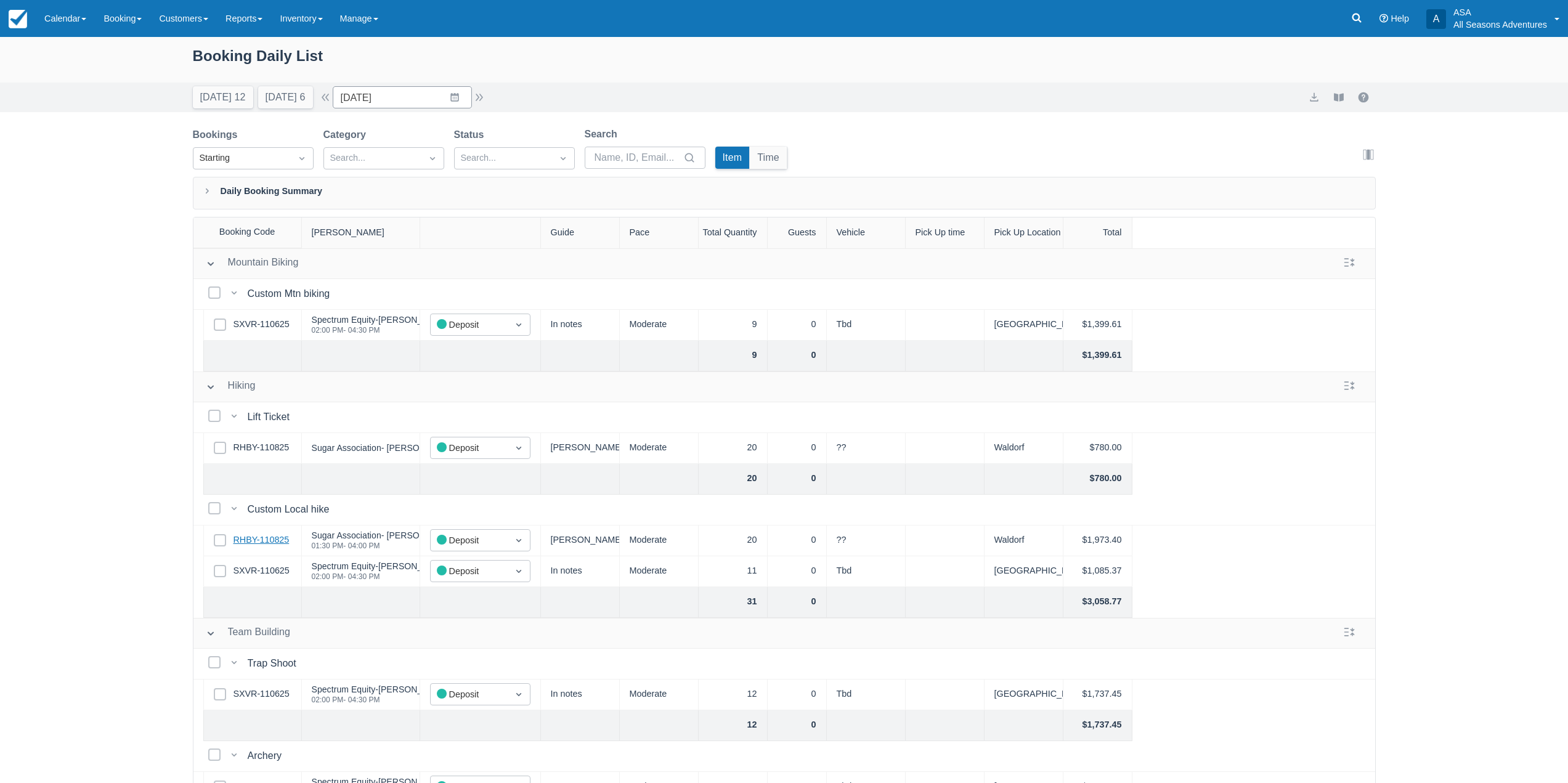
click at [270, 541] on link "RHBY-110825" at bounding box center [262, 540] width 56 height 13
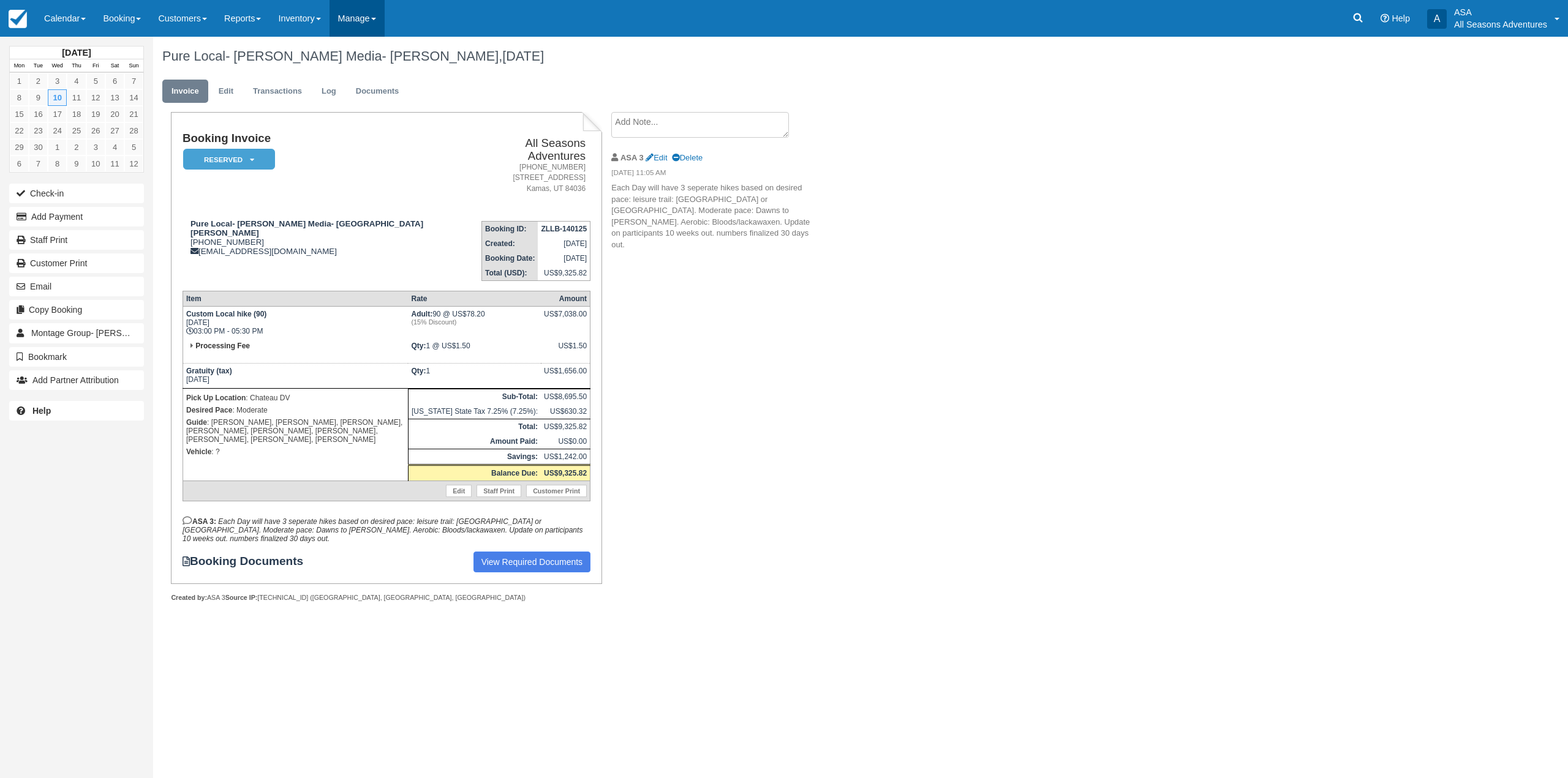
drag, startPoint x: 383, startPoint y: -2, endPoint x: 367, endPoint y: 2, distance: 16.5
drag, startPoint x: 367, startPoint y: 2, endPoint x: 875, endPoint y: 89, distance: 515.4
click at [875, 89] on ul "Invoice Edit Transactions Log Documents" at bounding box center [741, 94] width 1158 height 36
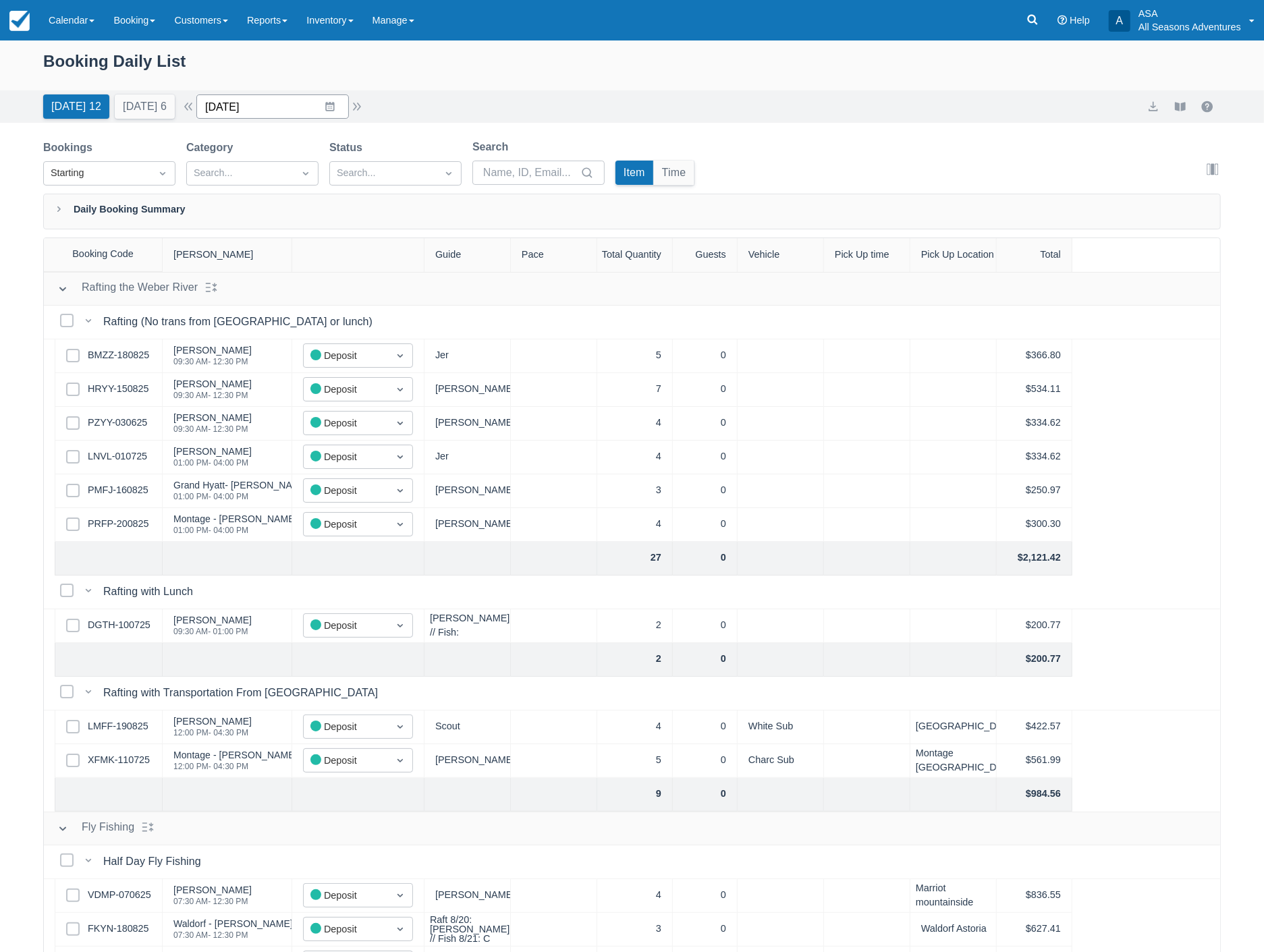
click at [281, 99] on input "[DATE]" at bounding box center [272, 107] width 153 height 24
click at [389, 160] on icon "Move forward to switch to the next month." at bounding box center [382, 162] width 11 height 7
click at [317, 235] on td "10" at bounding box center [304, 236] width 26 height 26
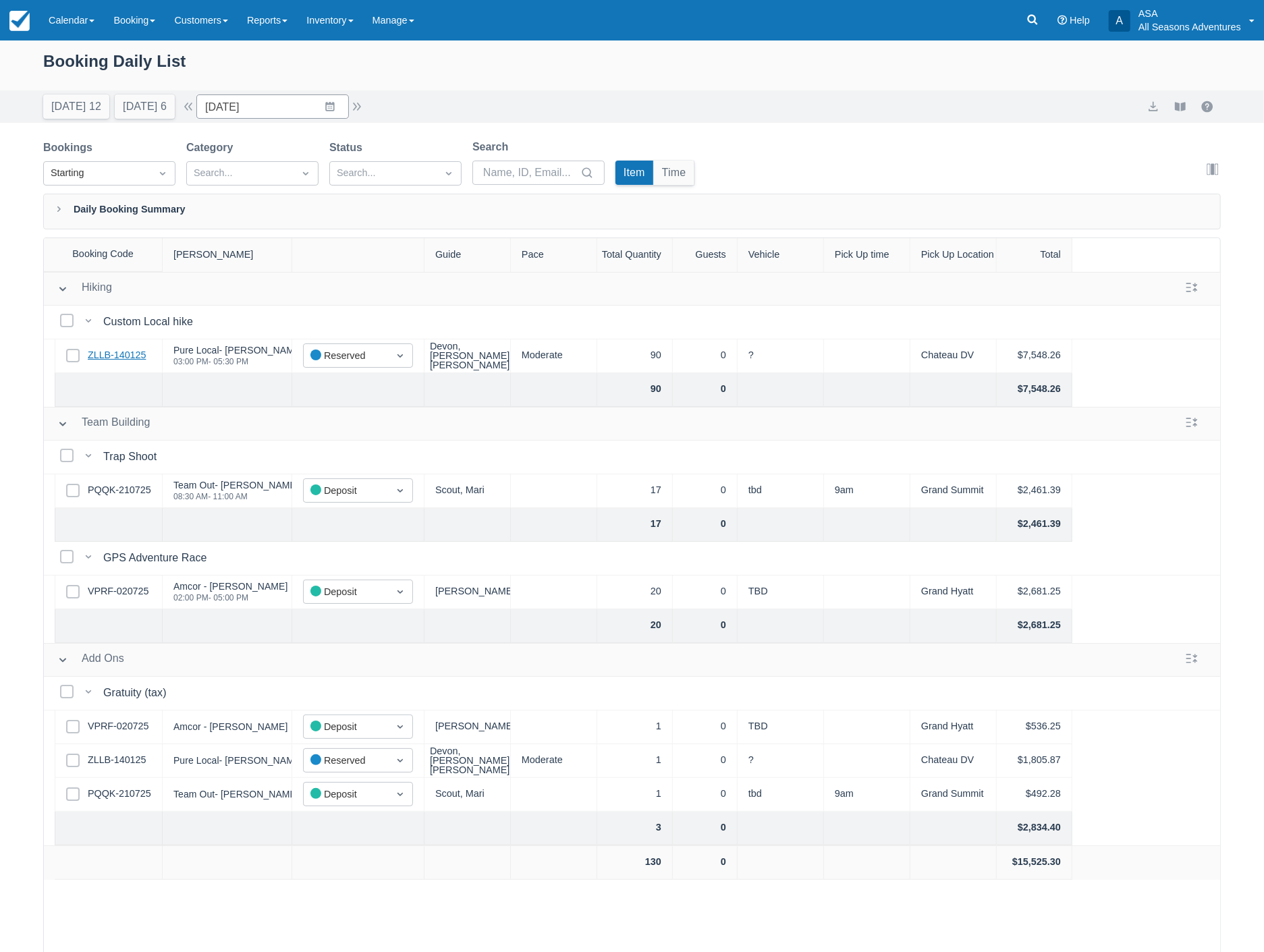
click at [117, 353] on link "ZLLB-140125" at bounding box center [117, 355] width 58 height 15
click at [258, 107] on input "09/10/25" at bounding box center [272, 107] width 153 height 24
click at [288, 236] on td "9" at bounding box center [277, 236] width 26 height 26
type input "[DATE]"
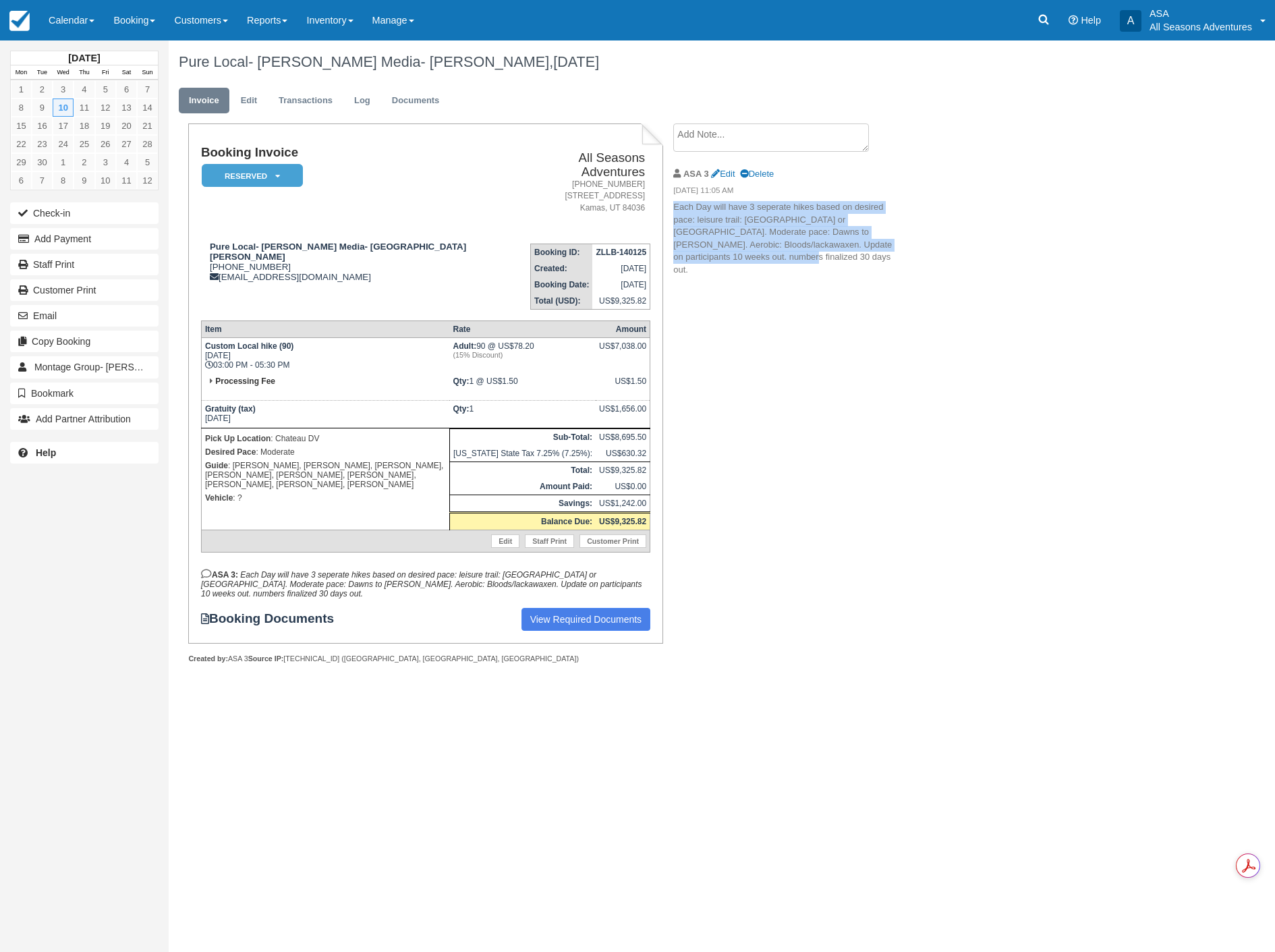
drag, startPoint x: 704, startPoint y: 258, endPoint x: 673, endPoint y: 206, distance: 60.5
click at [673, 206] on p "Each Day will have 3 seperate hikes based on desired pace: leisure trail: Snwot…" at bounding box center [786, 239] width 228 height 75
copy p "Each Day will have 3 seperate hikes based on desired pace: leisure trail: Snwot…"
click at [371, 102] on link "Log" at bounding box center [362, 101] width 37 height 26
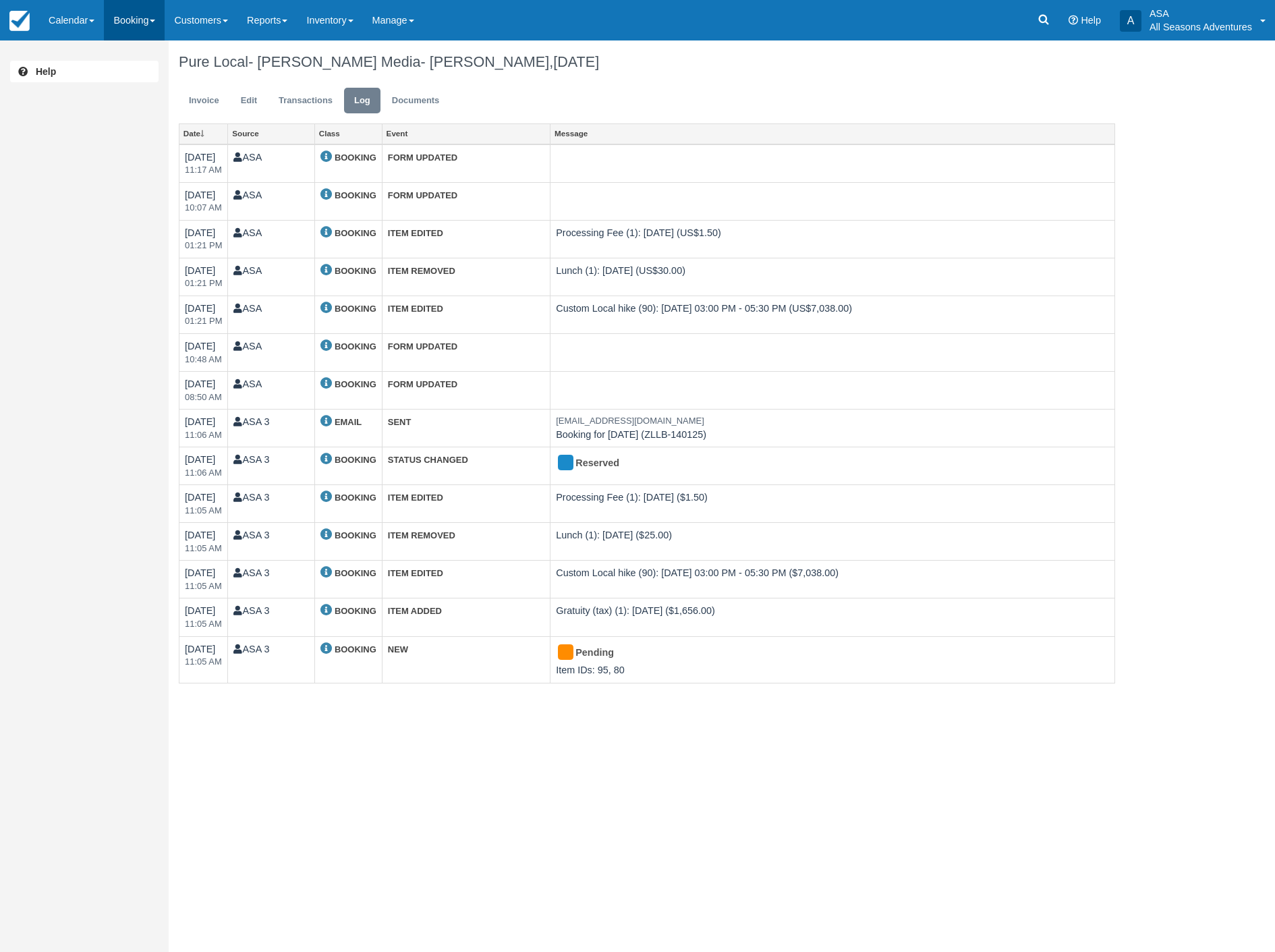
click at [142, 21] on link "Booking" at bounding box center [134, 20] width 61 height 40
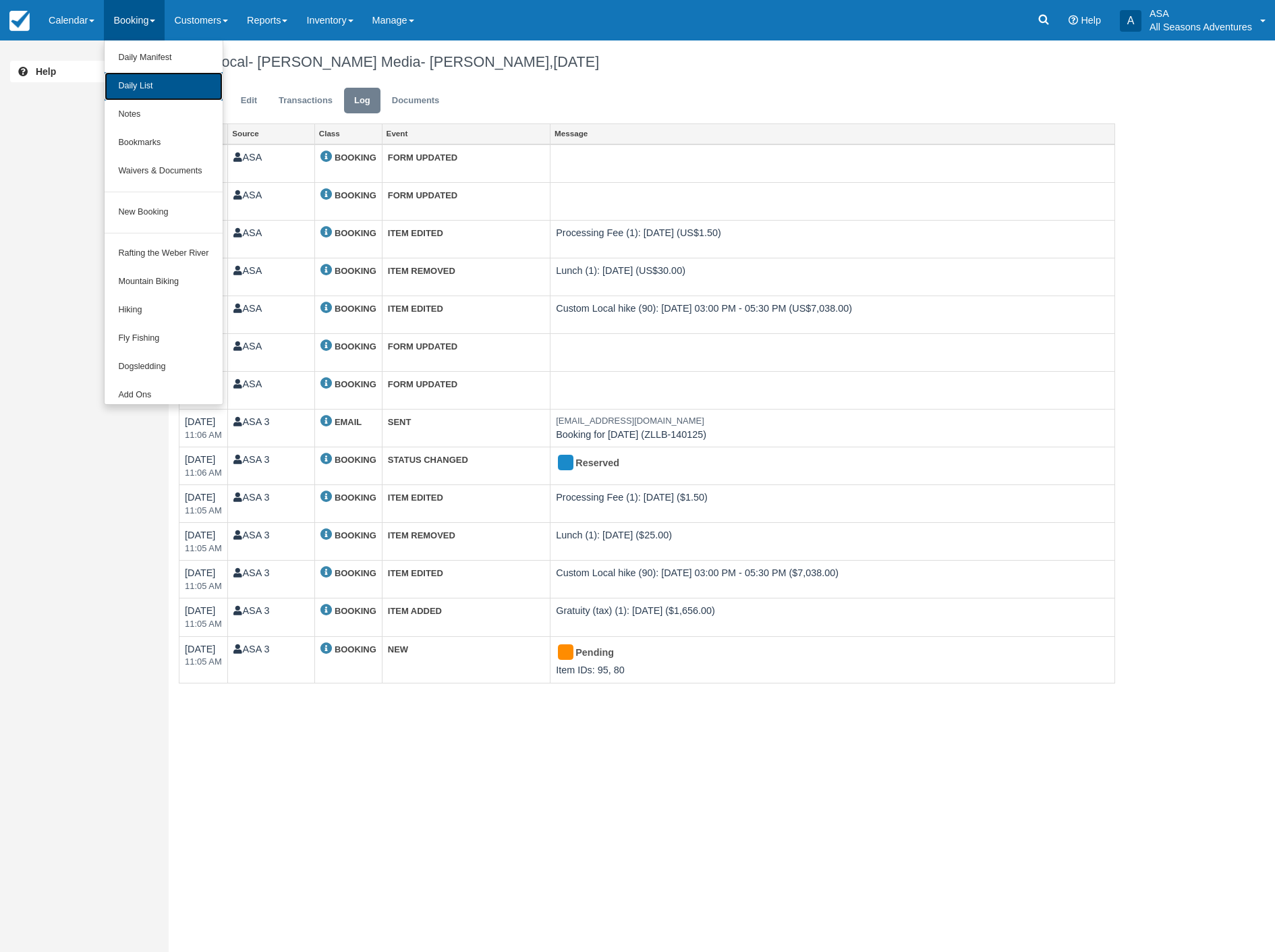
click at [132, 89] on link "Daily List" at bounding box center [164, 86] width 118 height 28
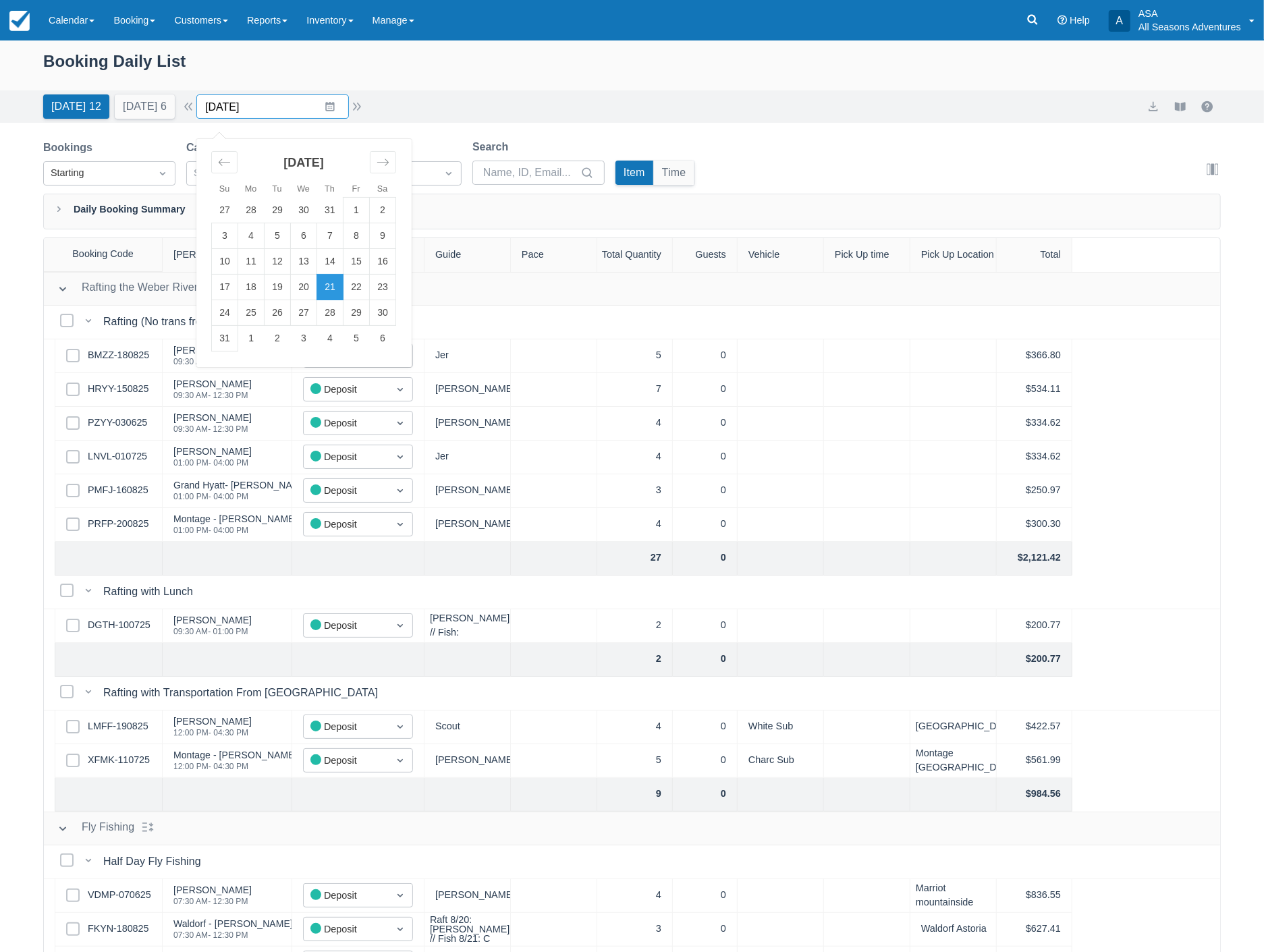
click at [268, 107] on input "08/21/25" at bounding box center [272, 107] width 153 height 24
click at [389, 160] on icon "Move forward to switch to the next month." at bounding box center [382, 162] width 13 height 13
click at [317, 237] on td "10" at bounding box center [304, 236] width 26 height 26
type input "[DATE]"
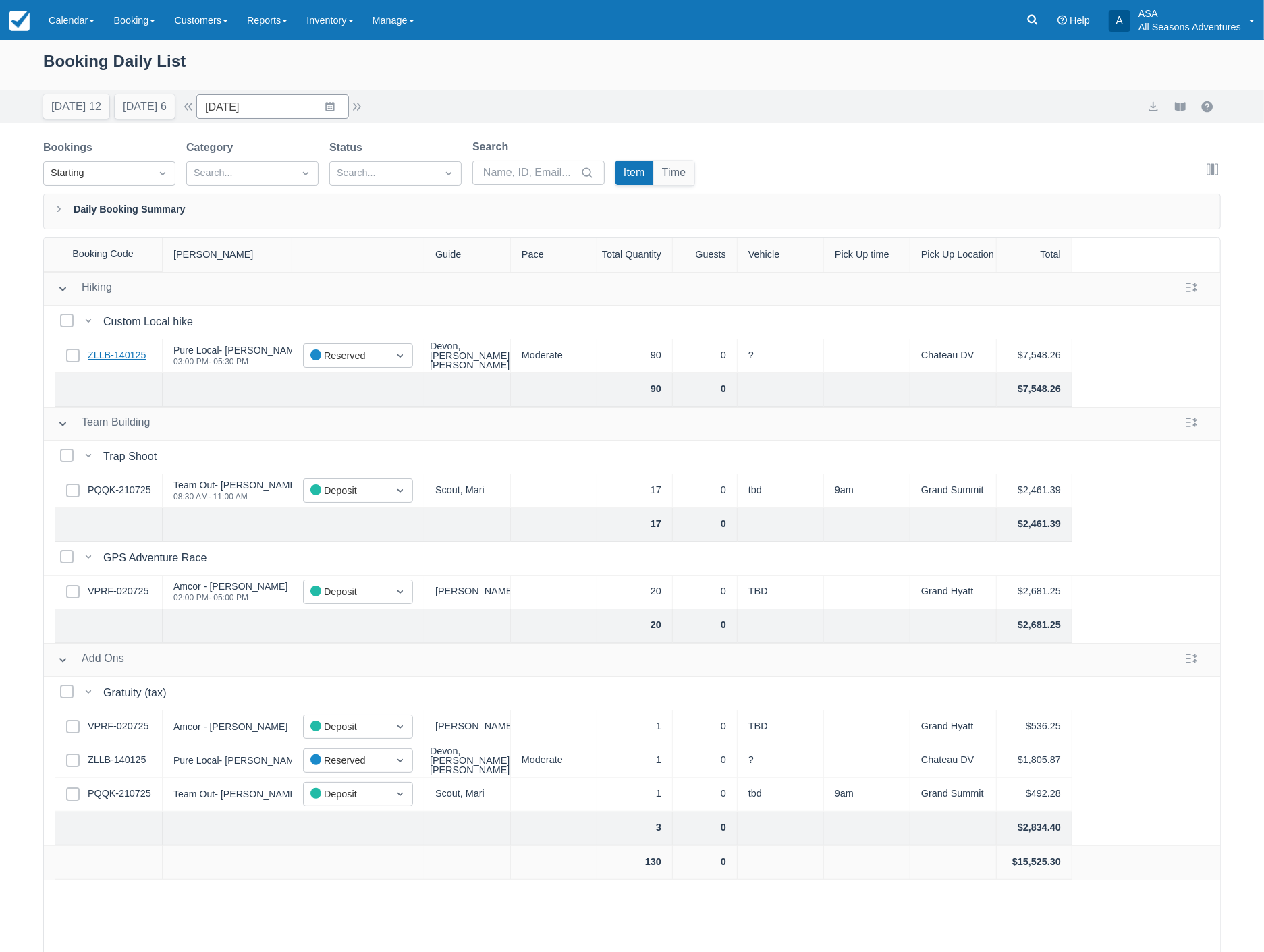
click at [130, 352] on link "ZLLB-140125" at bounding box center [117, 355] width 58 height 15
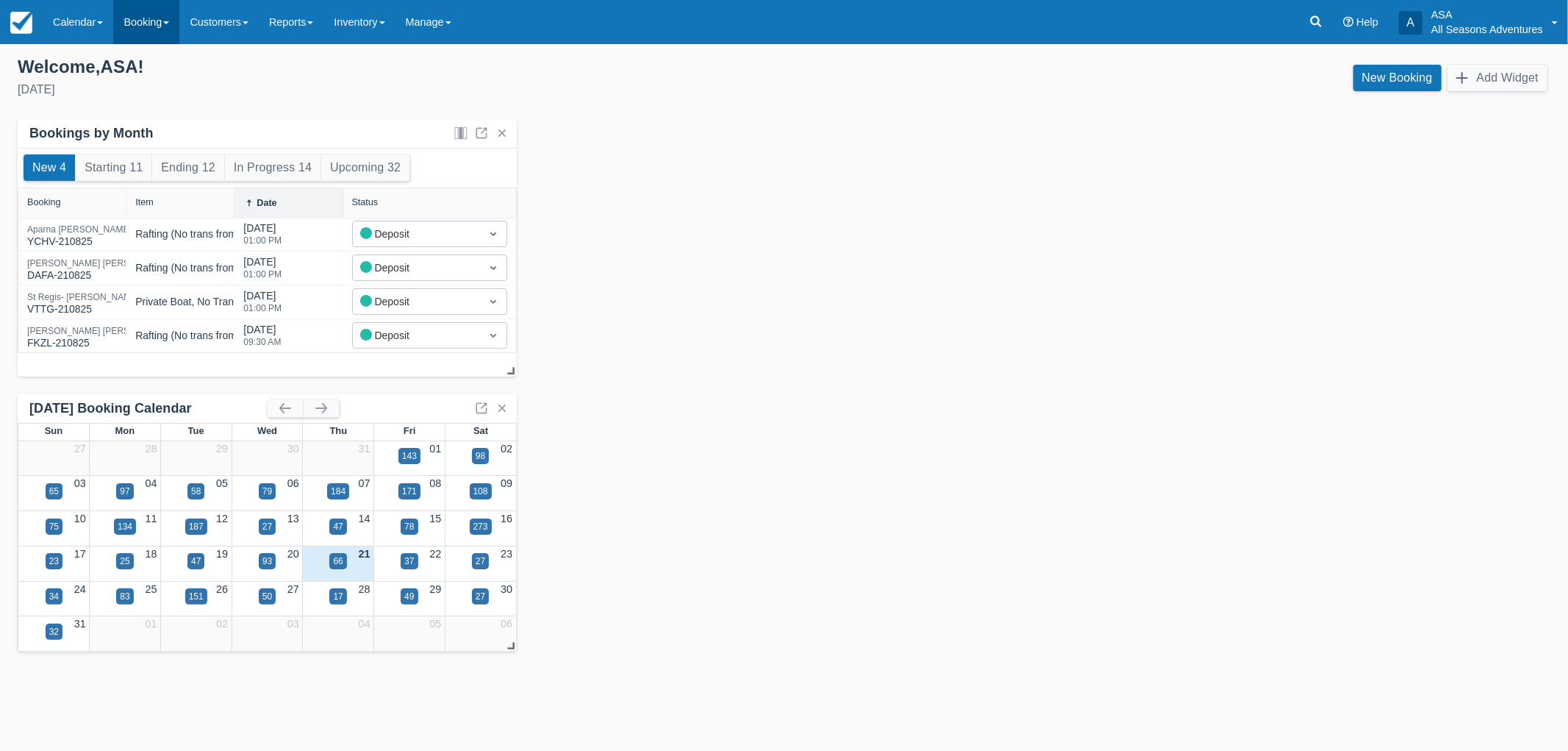
click at [139, 16] on link "Booking" at bounding box center [146, 21] width 66 height 44
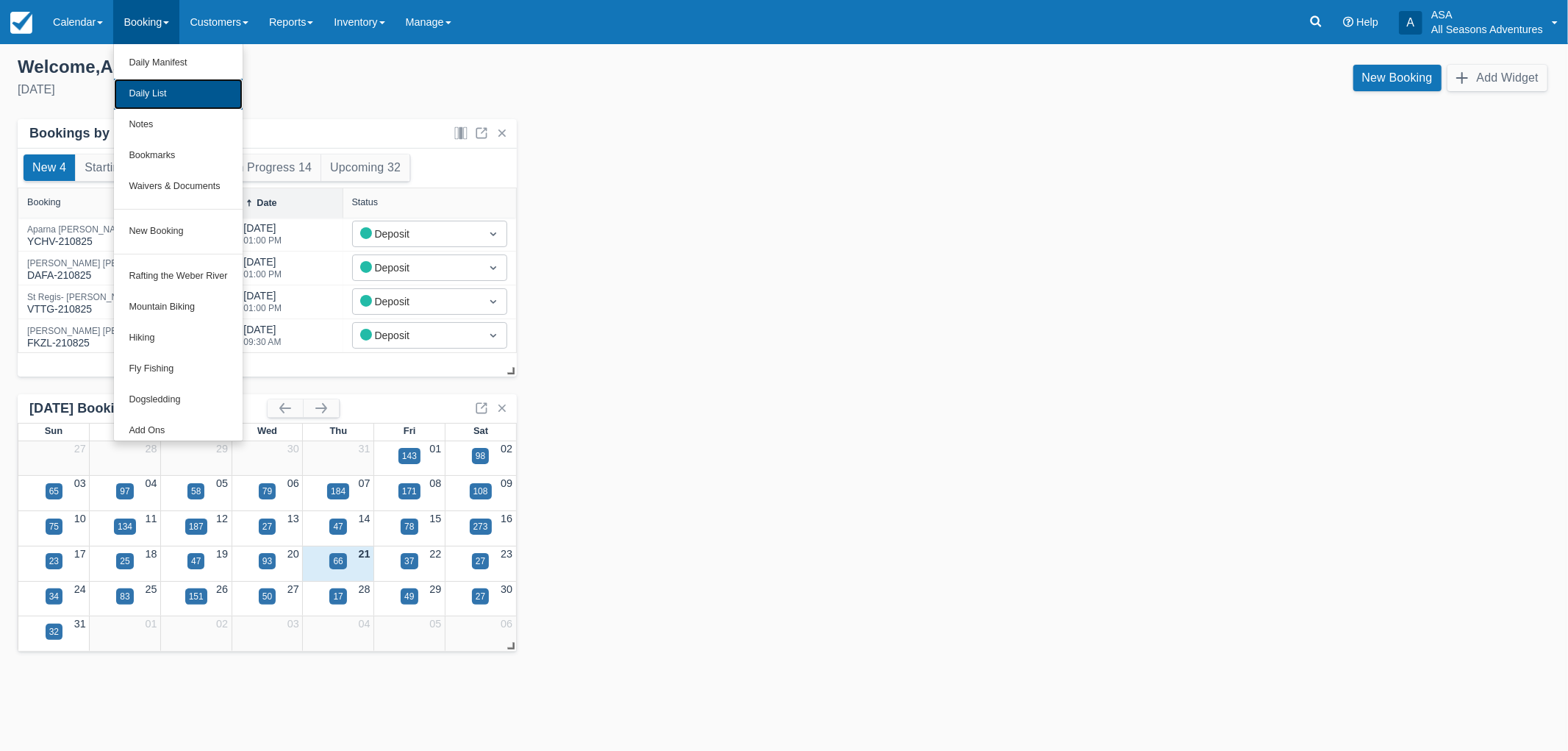
click at [139, 92] on link "Daily List" at bounding box center [178, 94] width 128 height 31
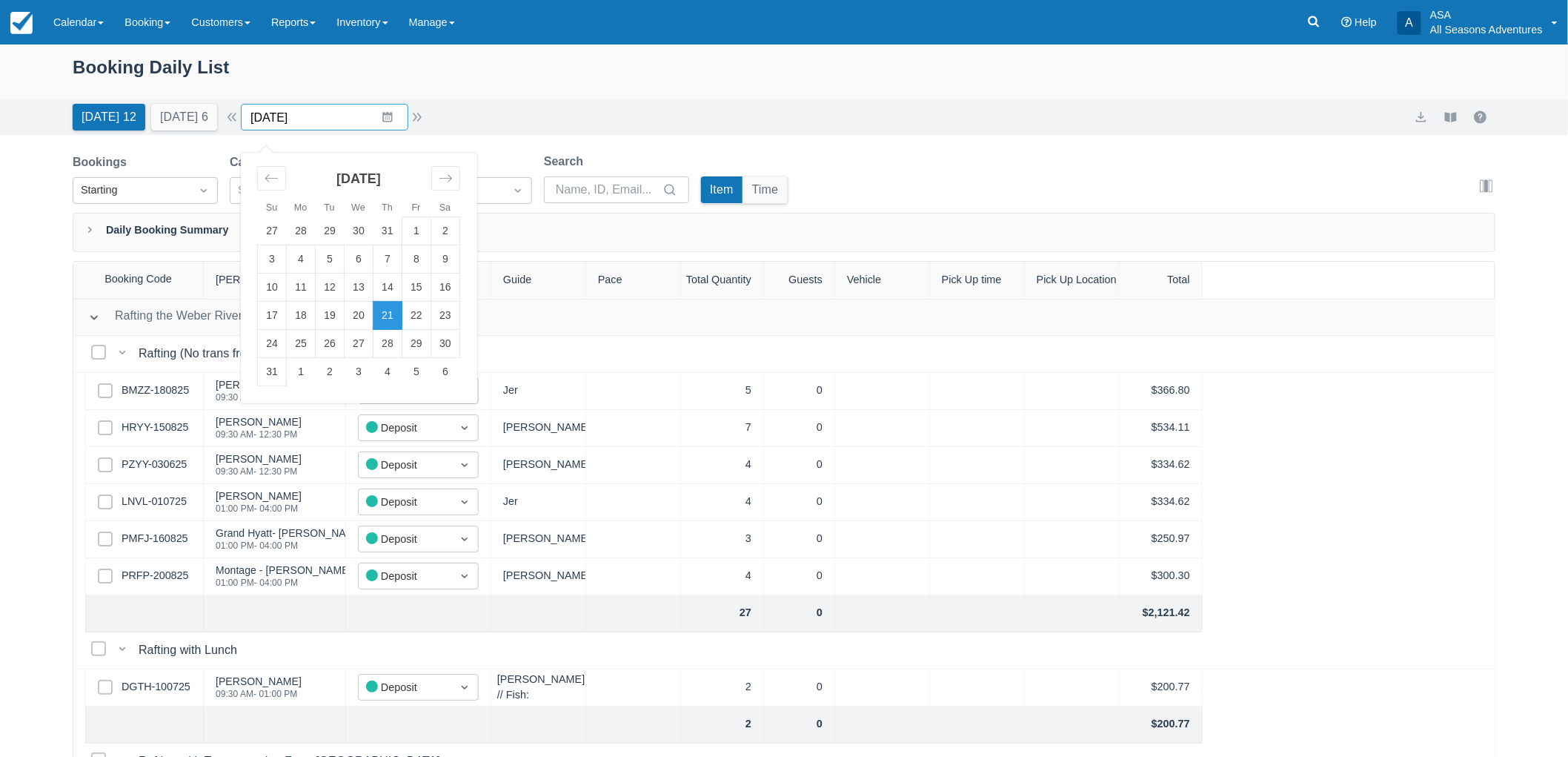
click at [374, 115] on input "08/21/25" at bounding box center [324, 117] width 168 height 26
click at [460, 176] on div "Move forward to switch to the next month." at bounding box center [445, 178] width 29 height 24
click at [328, 262] on td "9" at bounding box center [330, 260] width 29 height 28
type input "09/09/25"
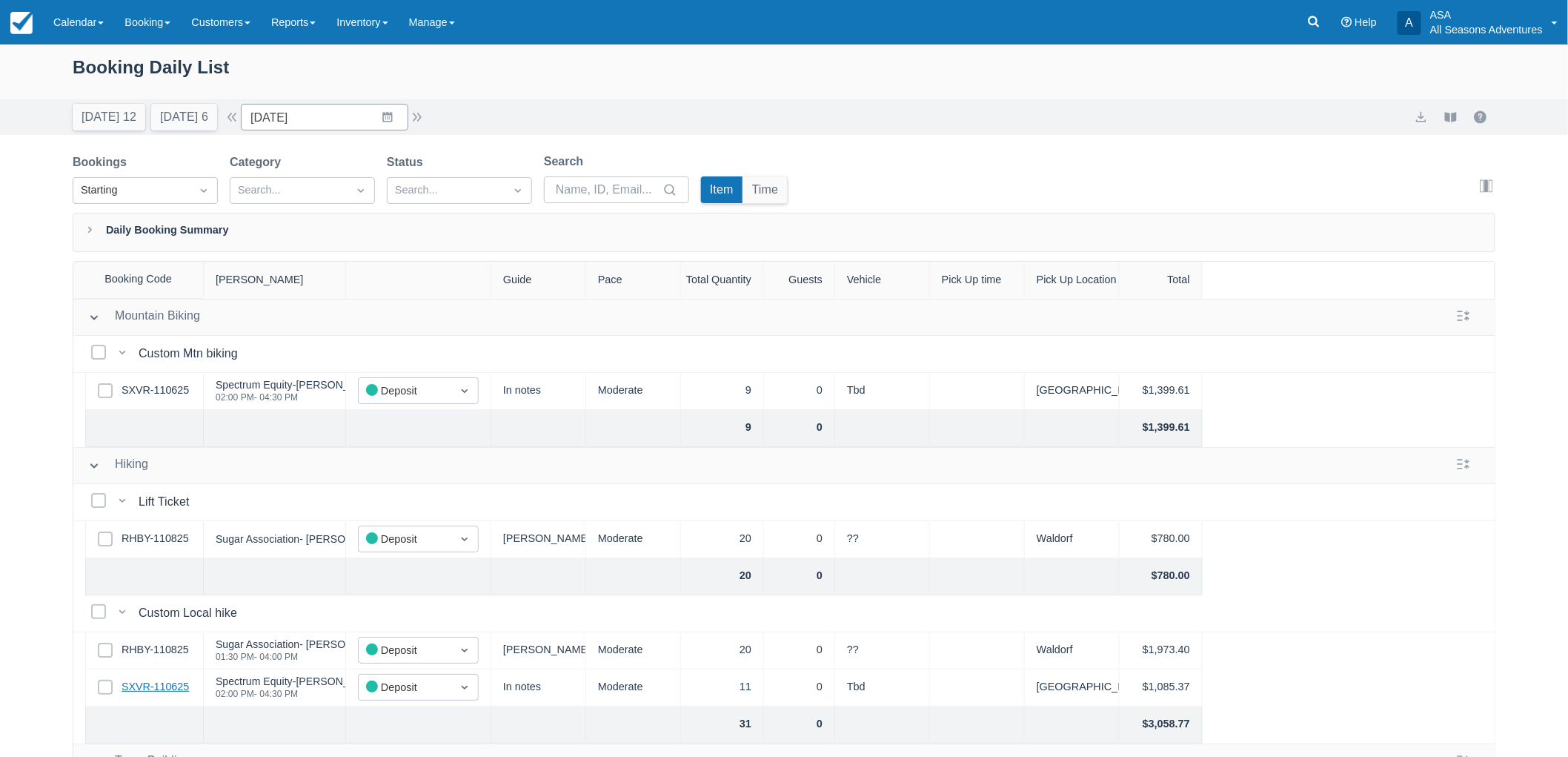
click at [168, 688] on link "SXVR-110625" at bounding box center [155, 687] width 67 height 16
click at [157, 651] on link "RHBY-110825" at bounding box center [155, 649] width 67 height 16
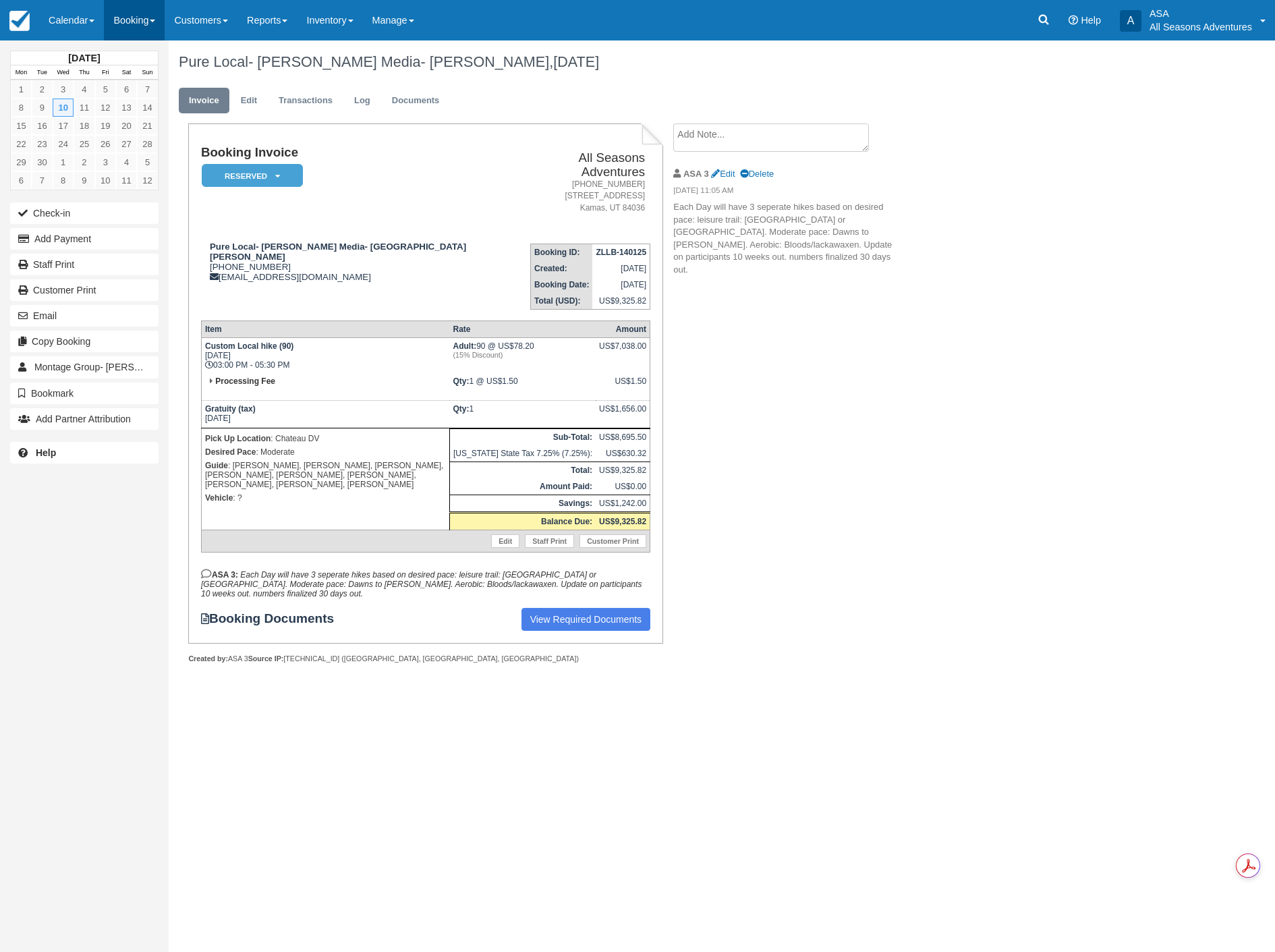
click at [125, 18] on link "Booking" at bounding box center [134, 20] width 61 height 40
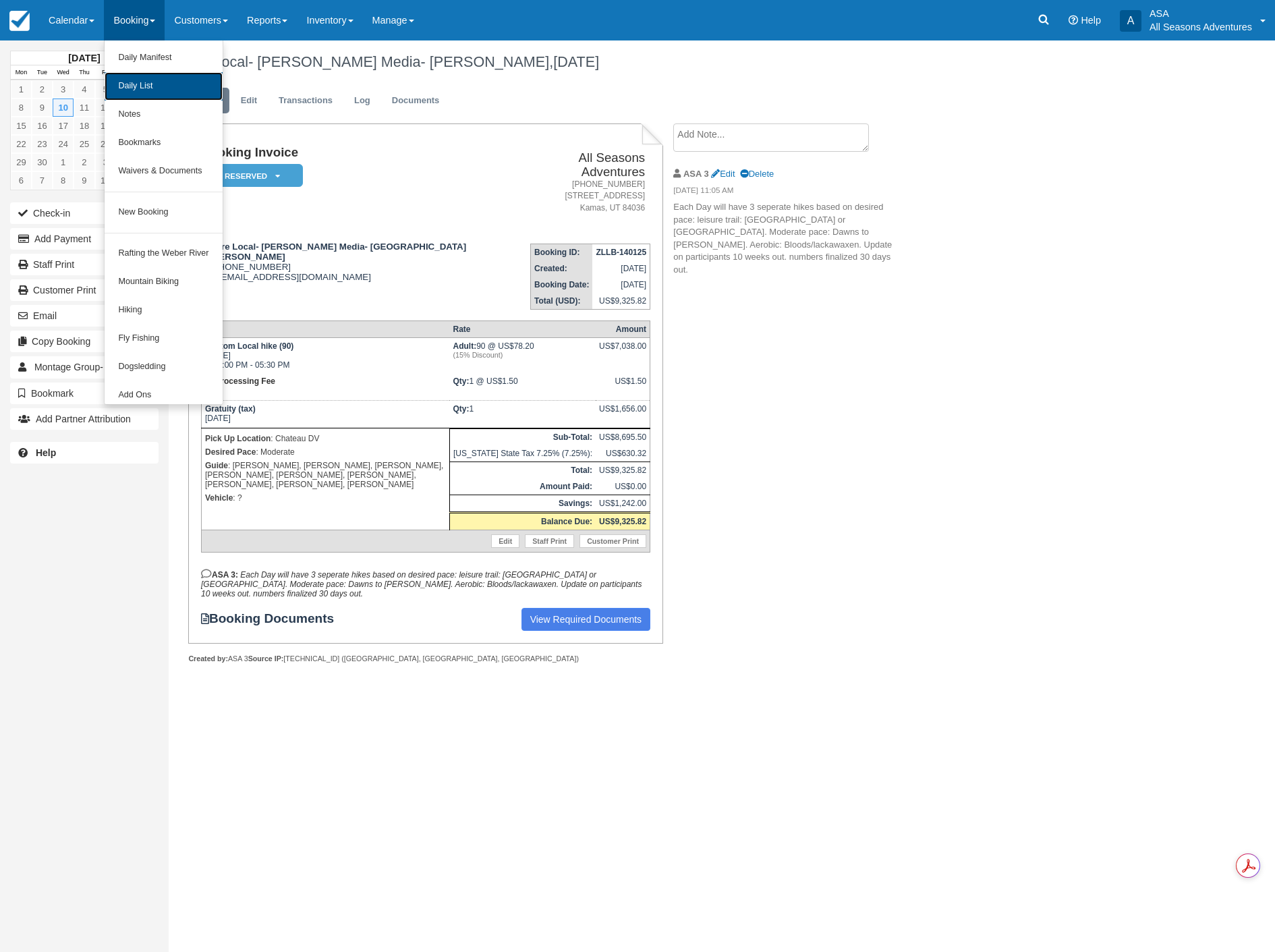
click at [144, 89] on link "Daily List" at bounding box center [164, 86] width 118 height 28
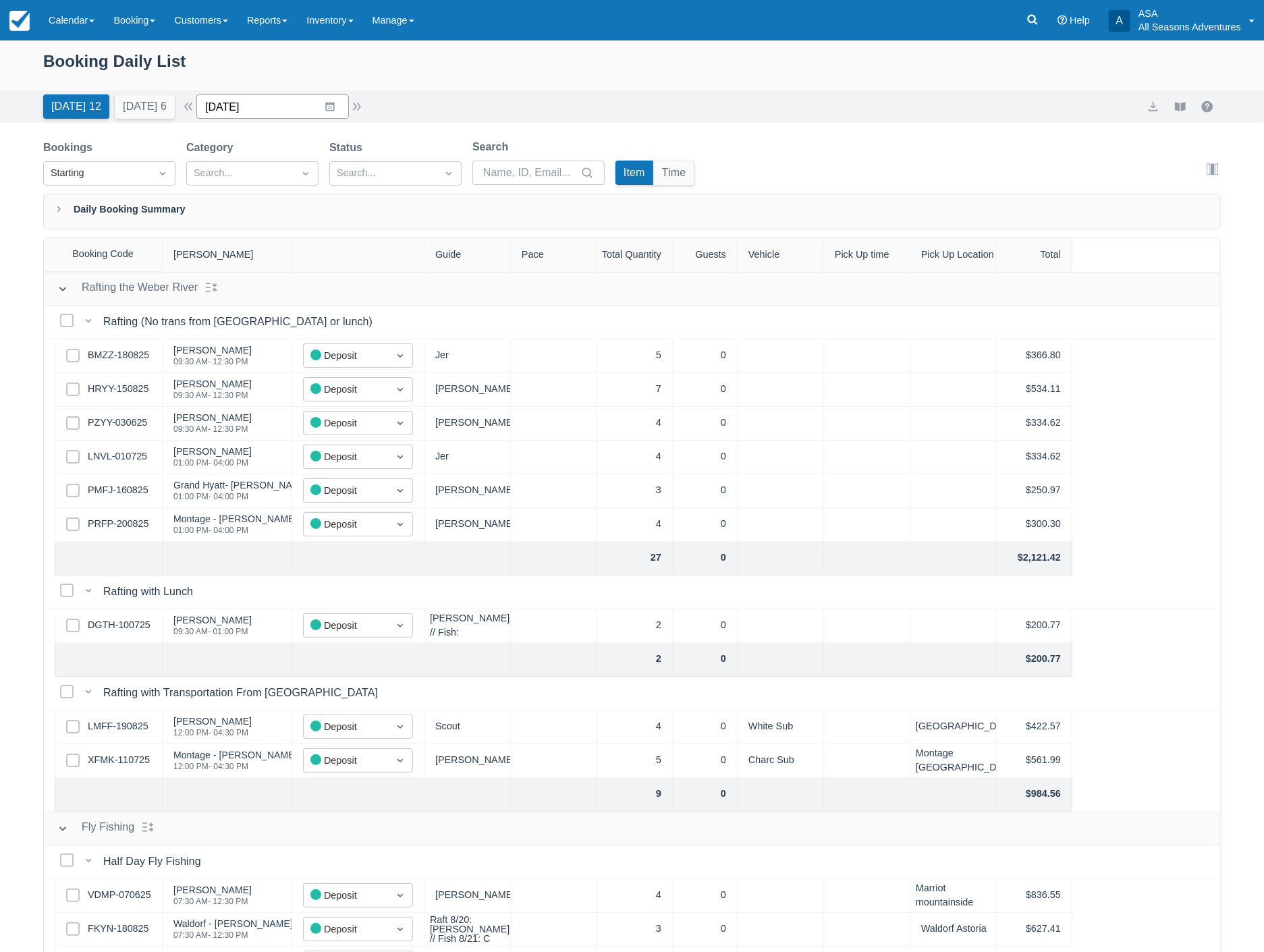
click at [287, 103] on input "08/21/25" at bounding box center [272, 107] width 153 height 24
click at [388, 167] on icon "Move forward to switch to the next month." at bounding box center [382, 162] width 13 height 13
click at [315, 232] on td "10" at bounding box center [304, 236] width 26 height 26
type input "09/10/25"
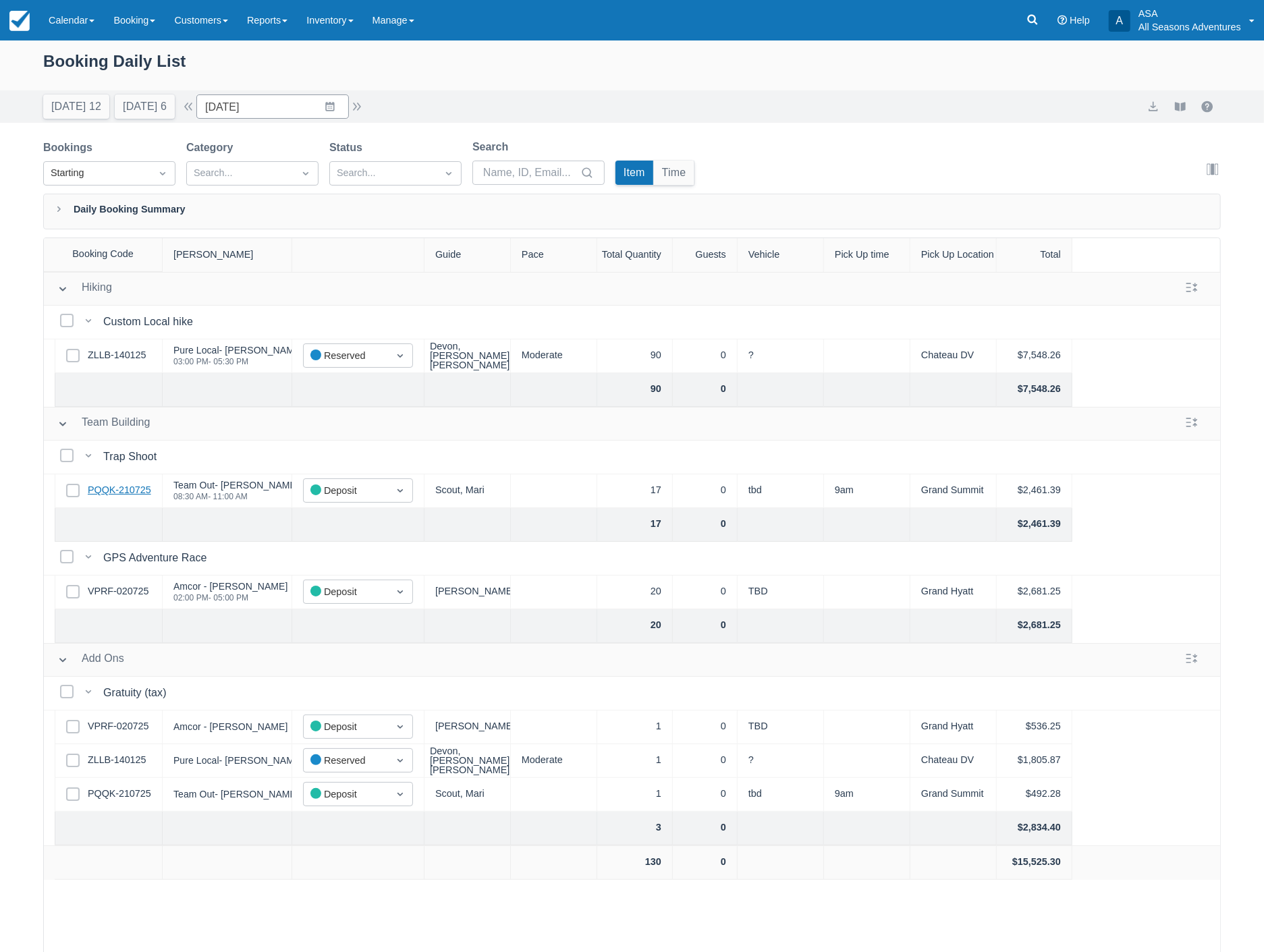
click at [122, 490] on link "PQQK-210725" at bounding box center [119, 490] width 63 height 15
click at [124, 595] on link "VPRF-020725" at bounding box center [118, 591] width 61 height 15
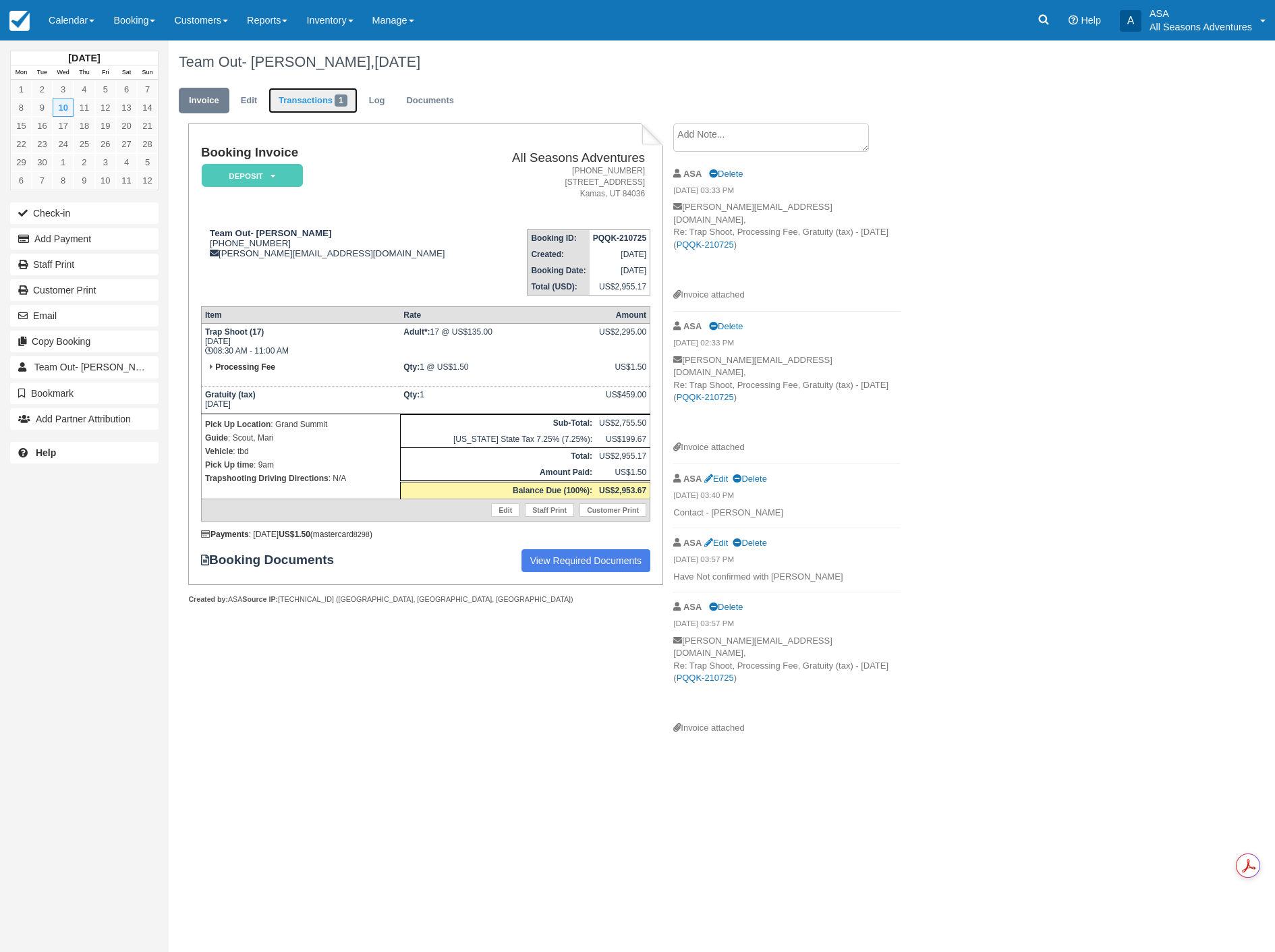
click at [304, 99] on link "Transactions 1" at bounding box center [313, 101] width 89 height 26
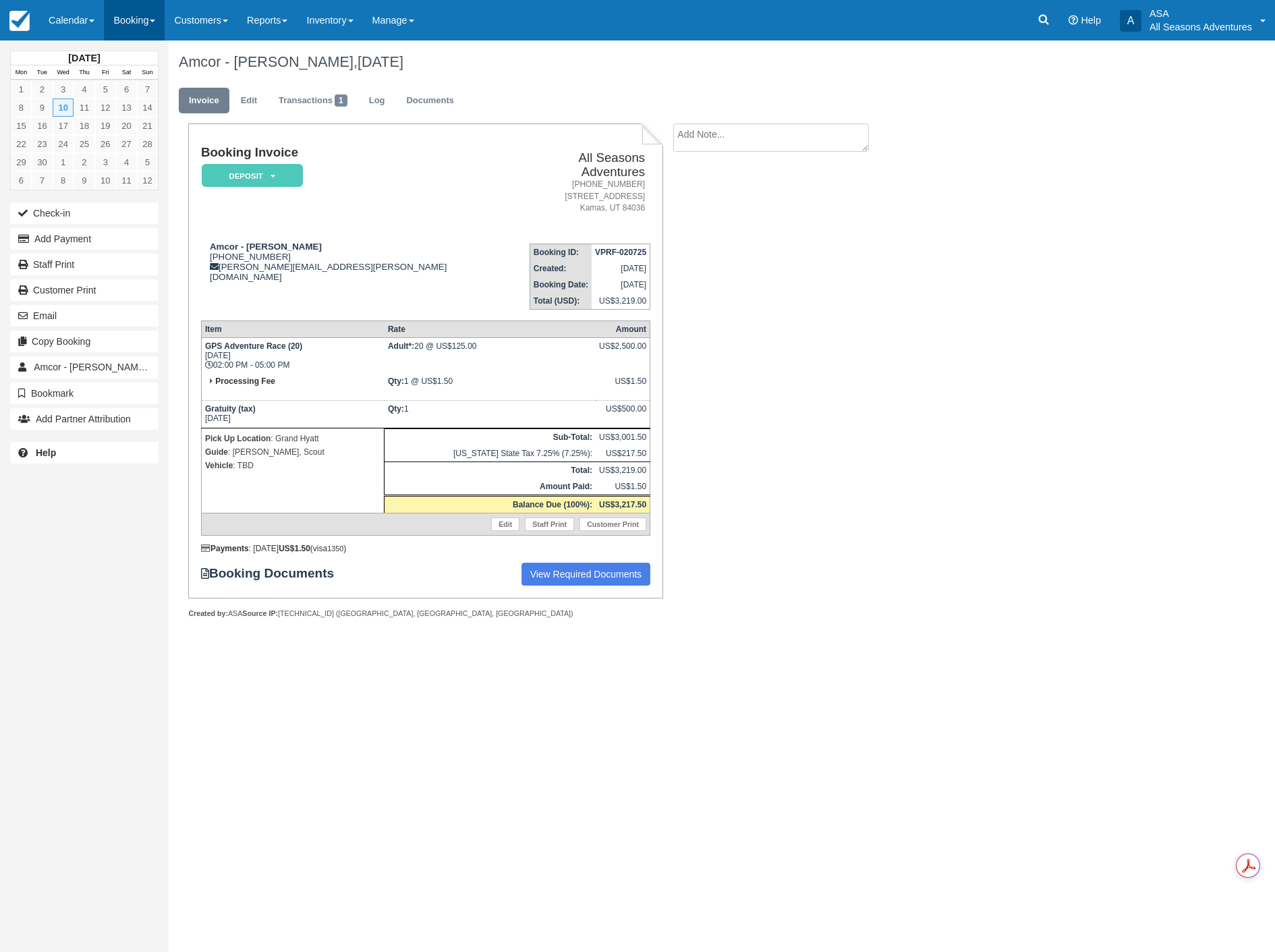
click at [125, 18] on link "Booking" at bounding box center [134, 20] width 61 height 40
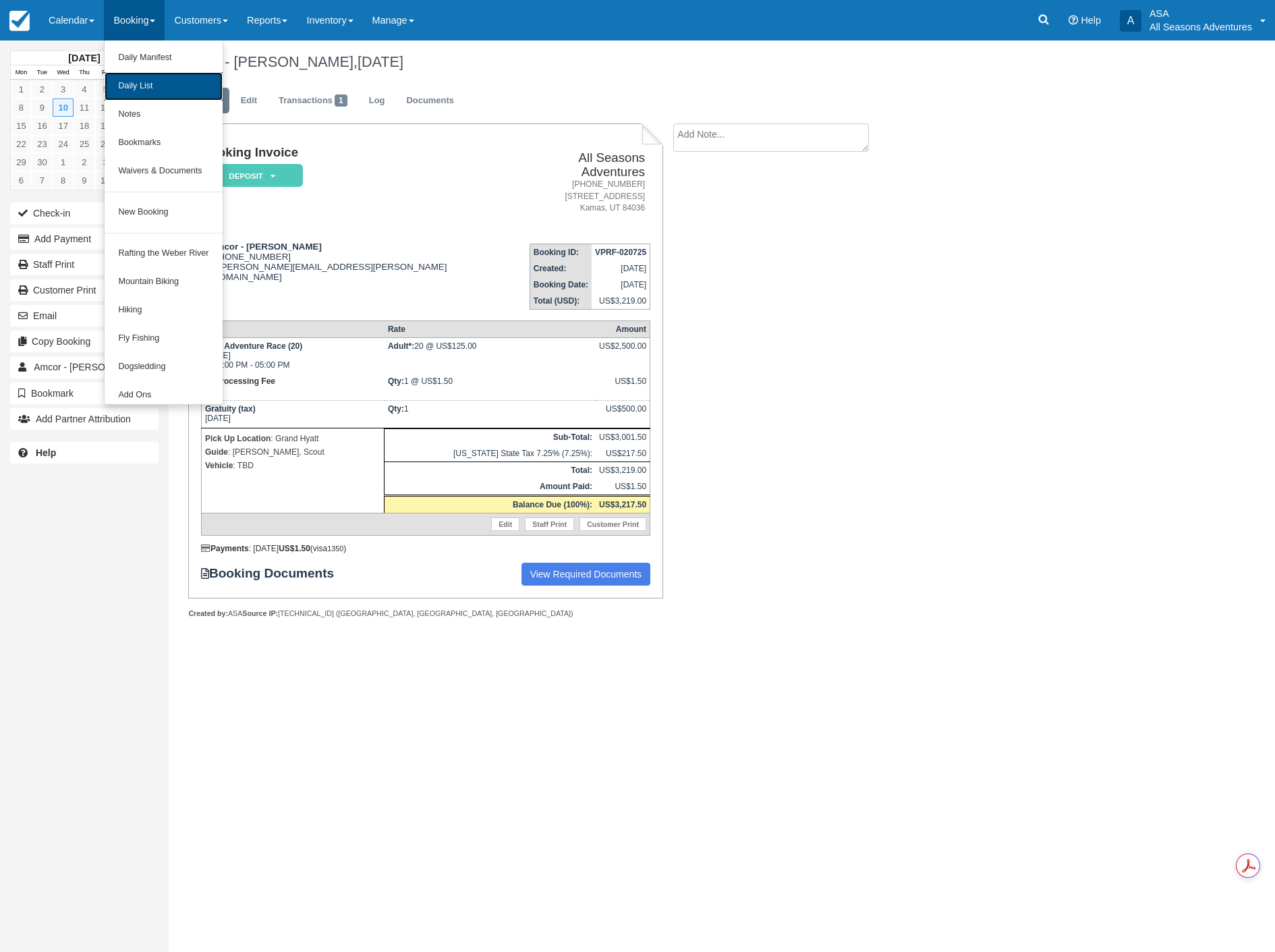
click at [139, 82] on link "Daily List" at bounding box center [164, 86] width 118 height 28
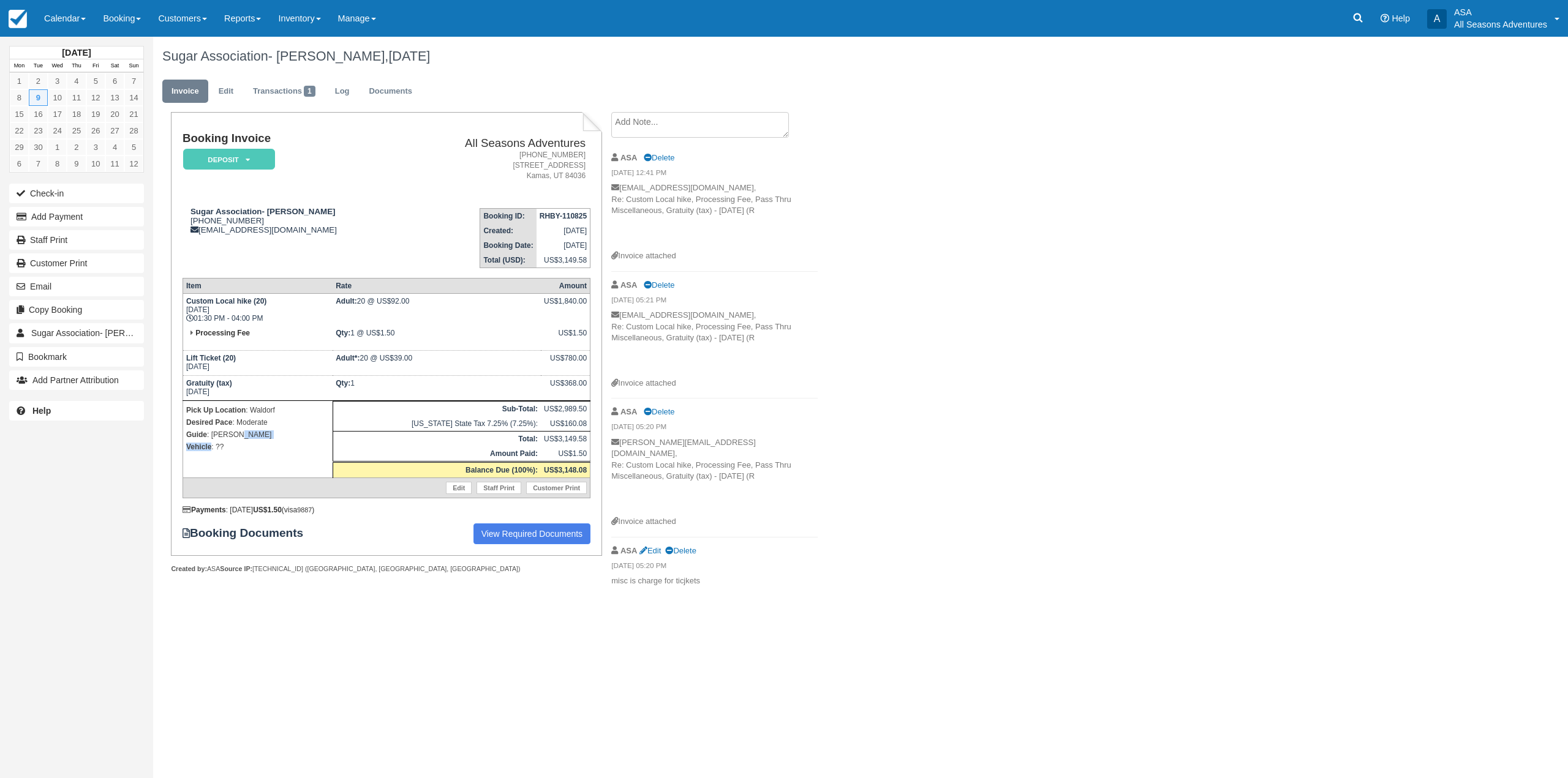
drag, startPoint x: 236, startPoint y: 437, endPoint x: 211, endPoint y: 441, distance: 25.3
click at [212, 441] on td "Pick Up Location : Waldorf Desired Pace : Moderate Guide : [PERSON_NAME] Vehicl…" at bounding box center [258, 440] width 150 height 77
click at [215, 434] on p "Guide : [PERSON_NAME]" at bounding box center [257, 435] width 143 height 12
drag, startPoint x: 237, startPoint y: 431, endPoint x: 222, endPoint y: 437, distance: 16.2
click at [222, 437] on p "Guide : Shakira" at bounding box center [257, 435] width 143 height 12
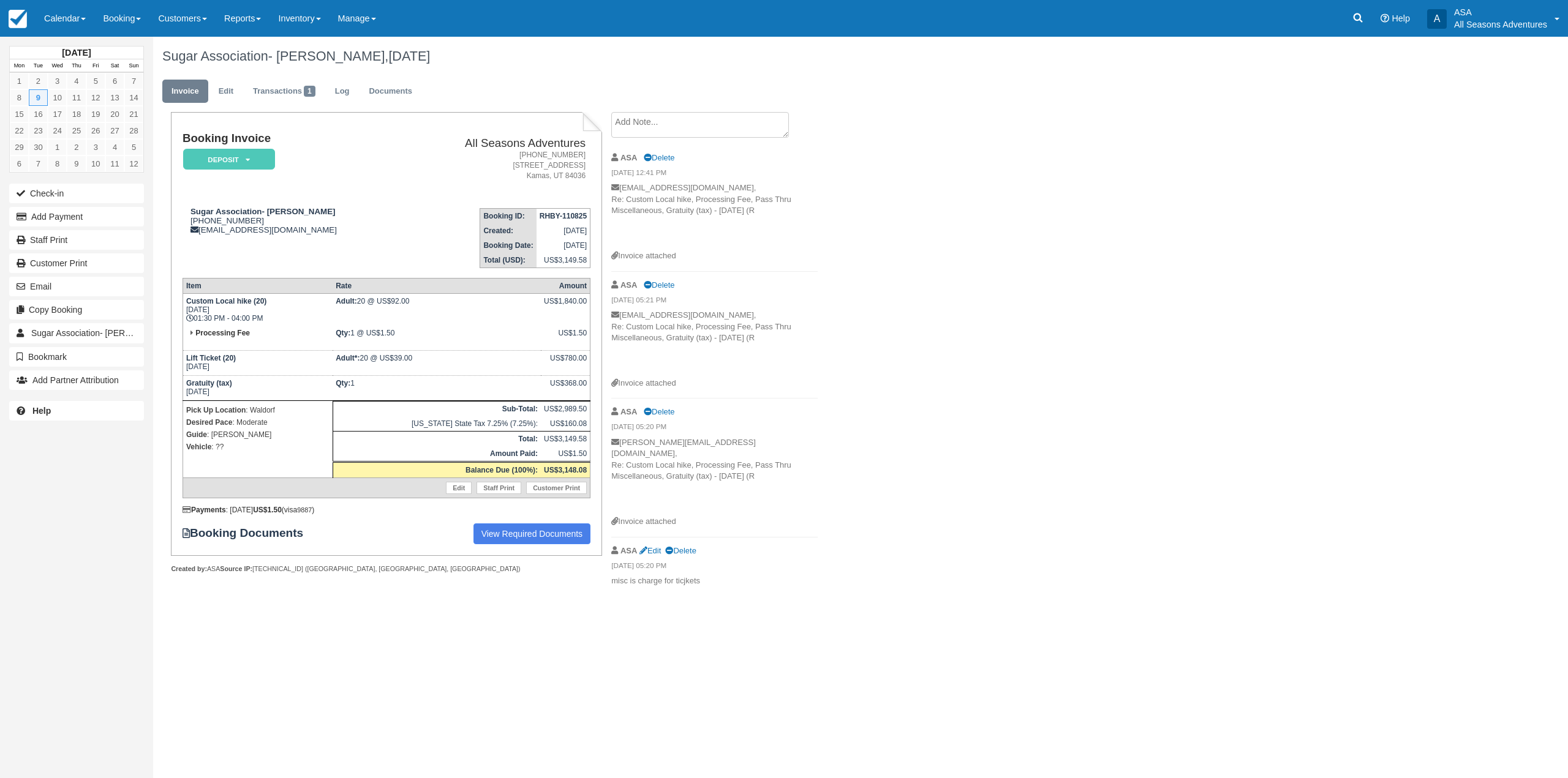
click at [271, 458] on td "Pick Up Location : Waldorf Desired Pace : Moderate Guide : Shakira Vehicle : ??" at bounding box center [258, 440] width 150 height 77
click at [230, 89] on link "Edit" at bounding box center [226, 91] width 33 height 24
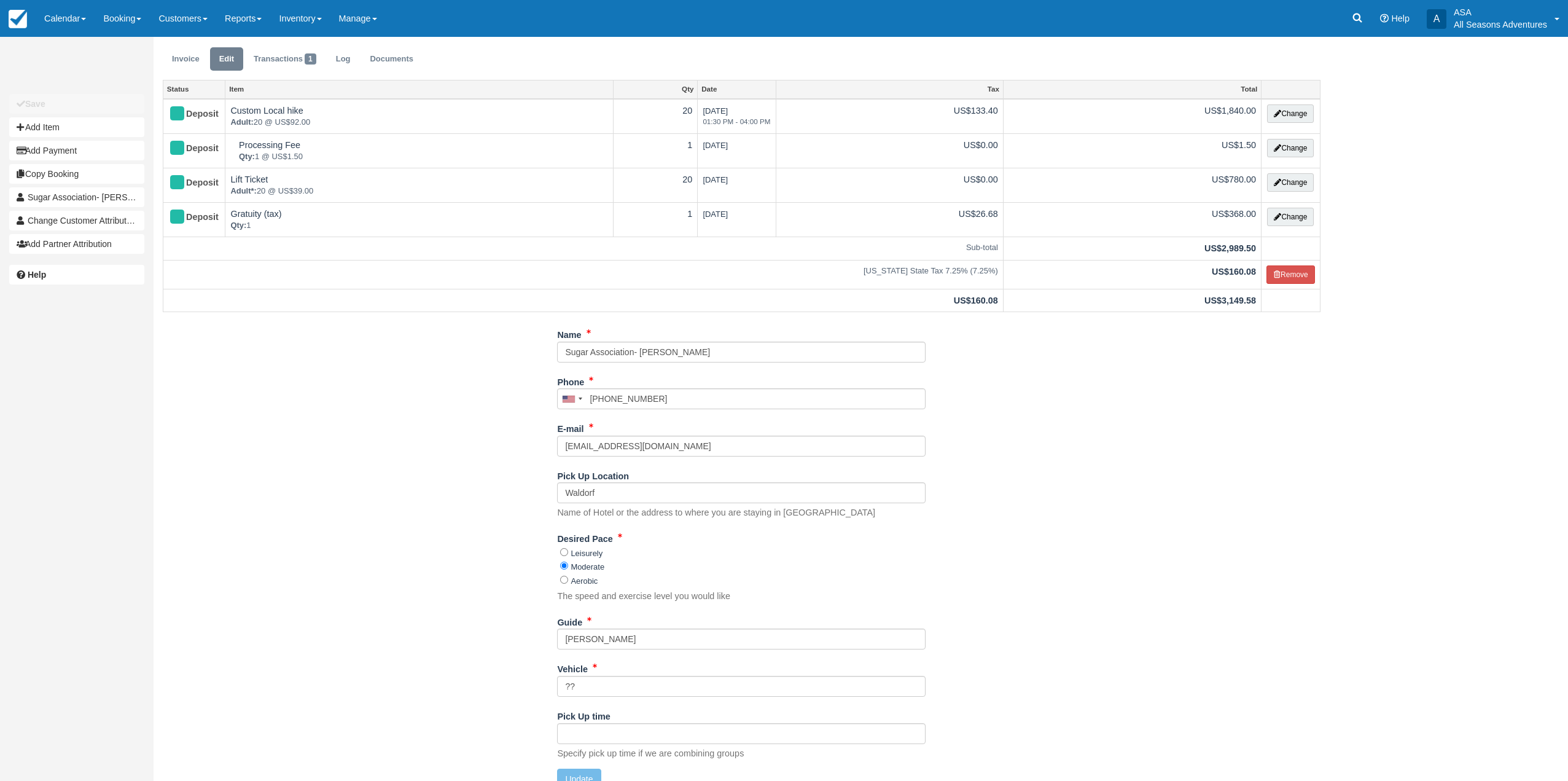
scroll to position [51, 0]
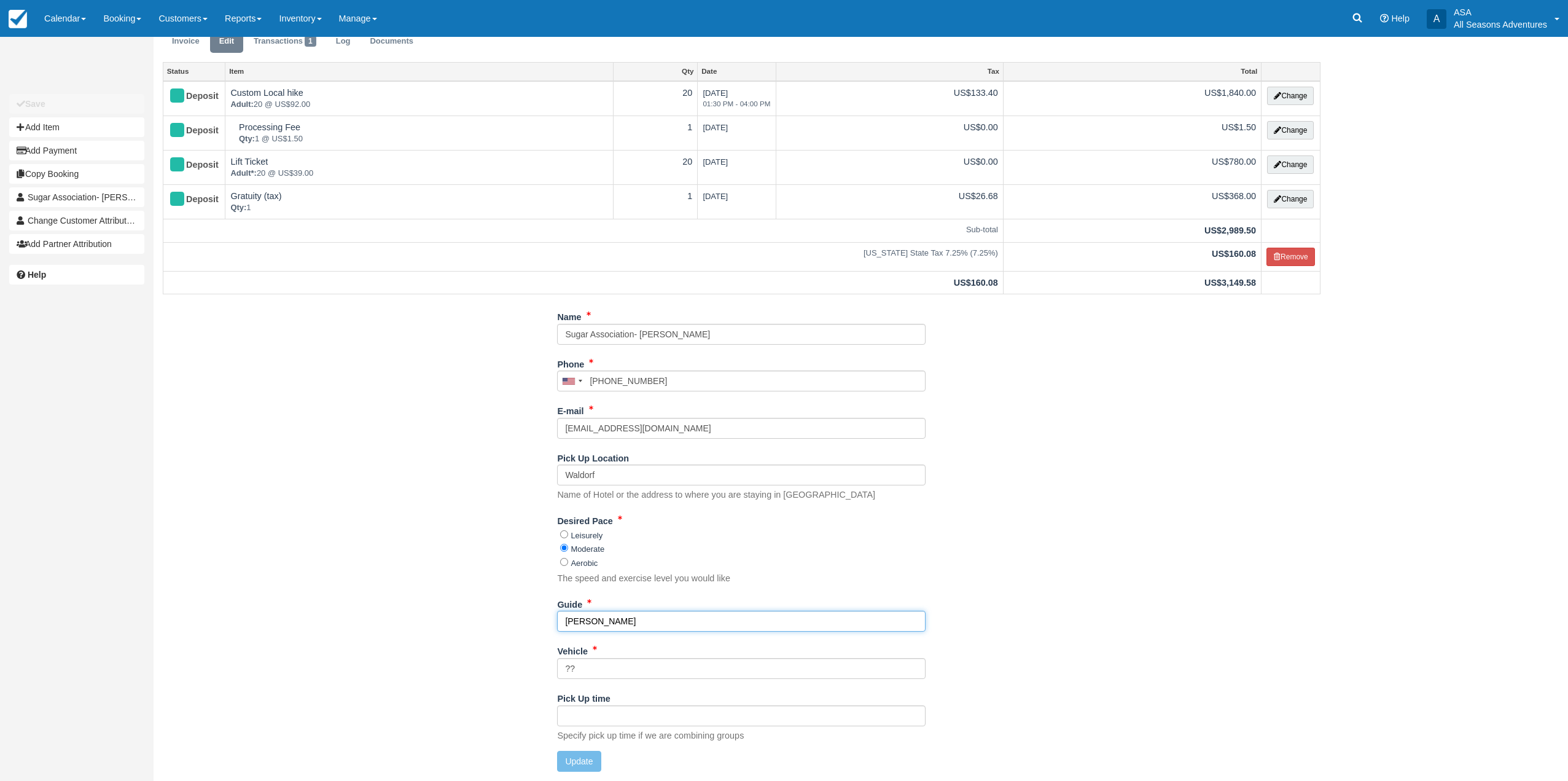
click at [640, 617] on input "Shakira" at bounding box center [741, 621] width 369 height 21
type input "Shakira, deb, garrett, harry"
click at [573, 768] on button "Update" at bounding box center [579, 762] width 43 height 21
type input "+12028754835"
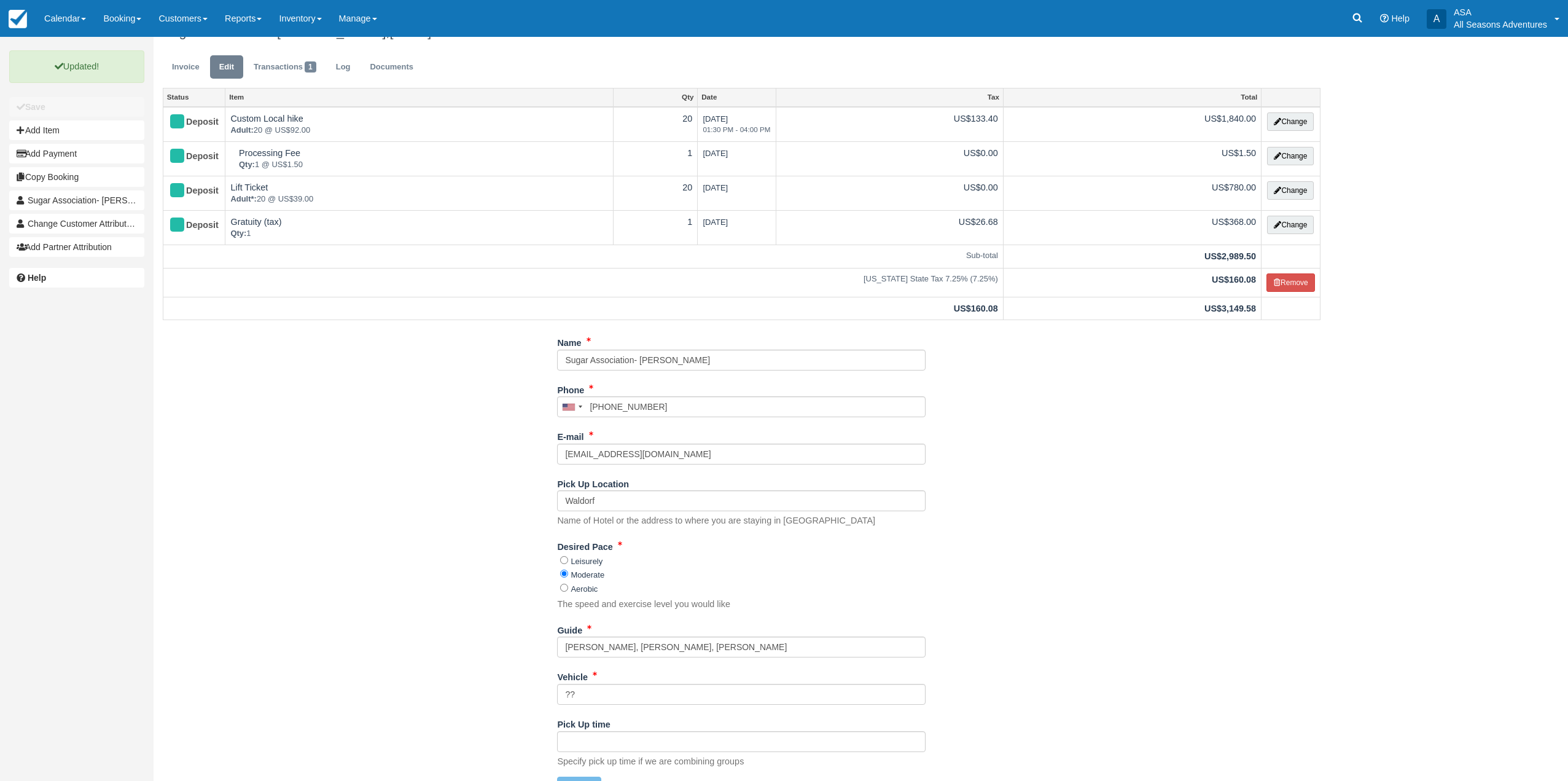
scroll to position [0, 0]
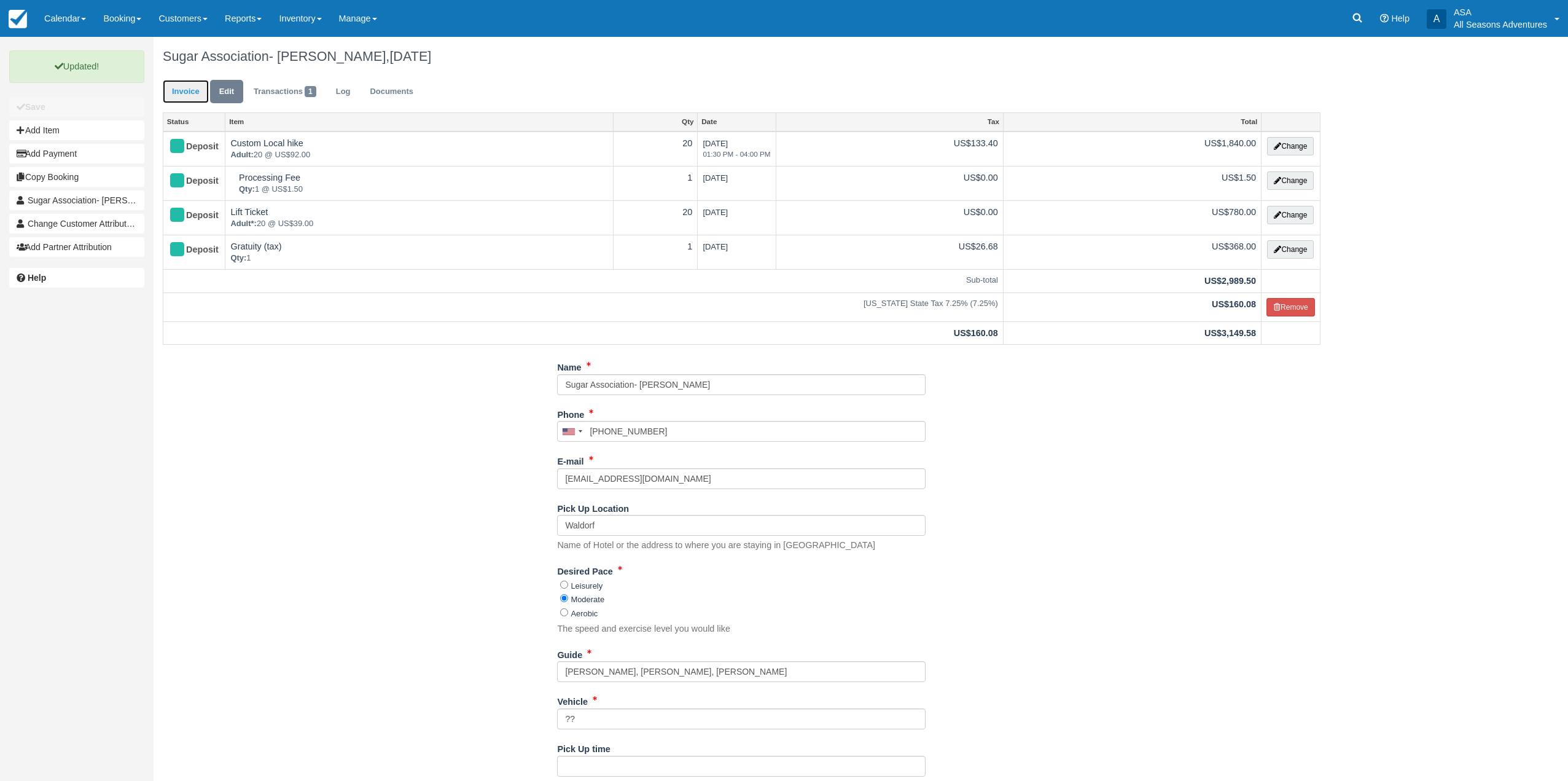
click at [177, 94] on link "Invoice" at bounding box center [186, 92] width 46 height 24
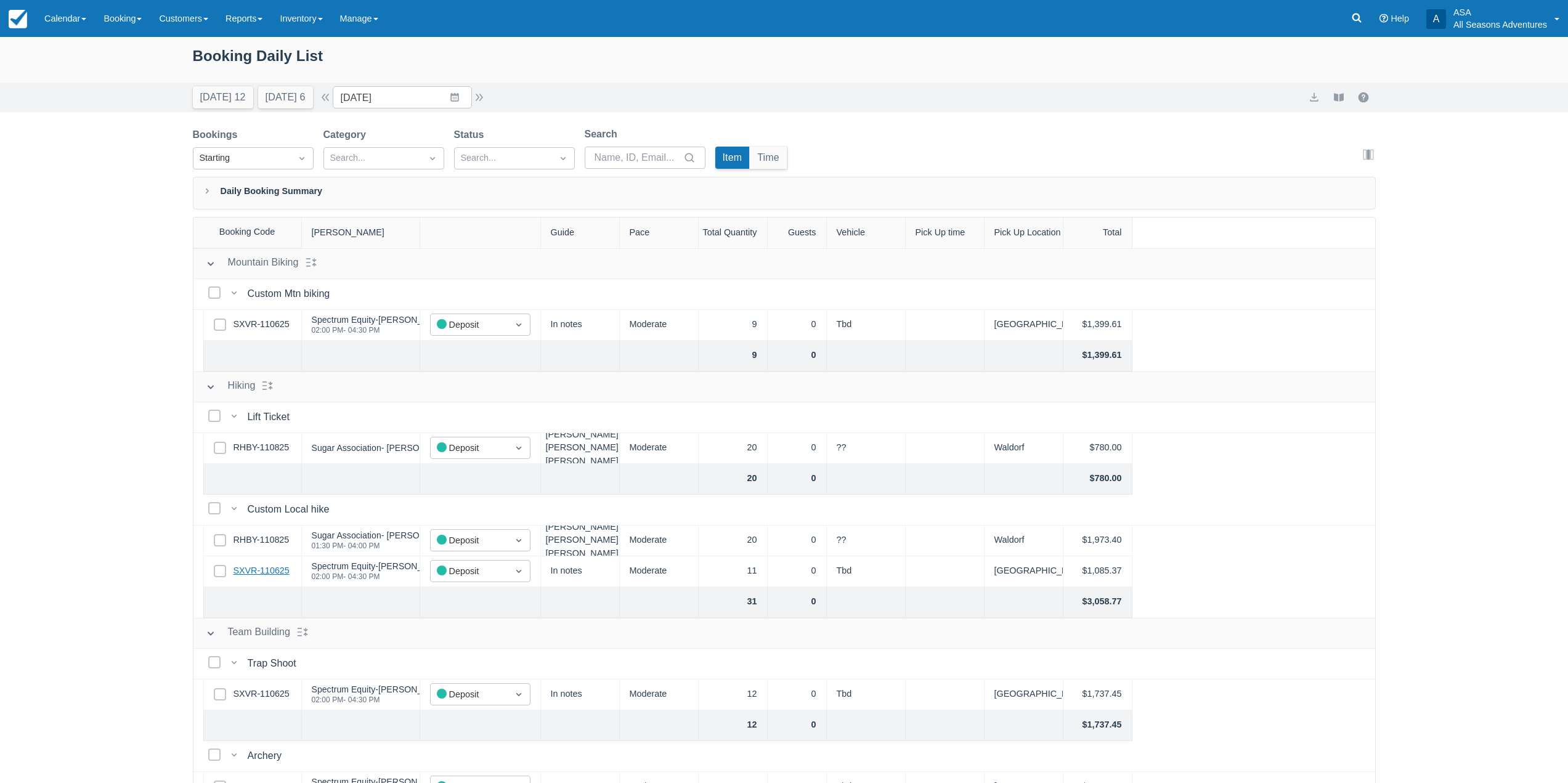
click at [270, 573] on link "SXVR-110625" at bounding box center [262, 571] width 56 height 13
click at [111, 16] on link "Booking" at bounding box center [122, 18] width 55 height 37
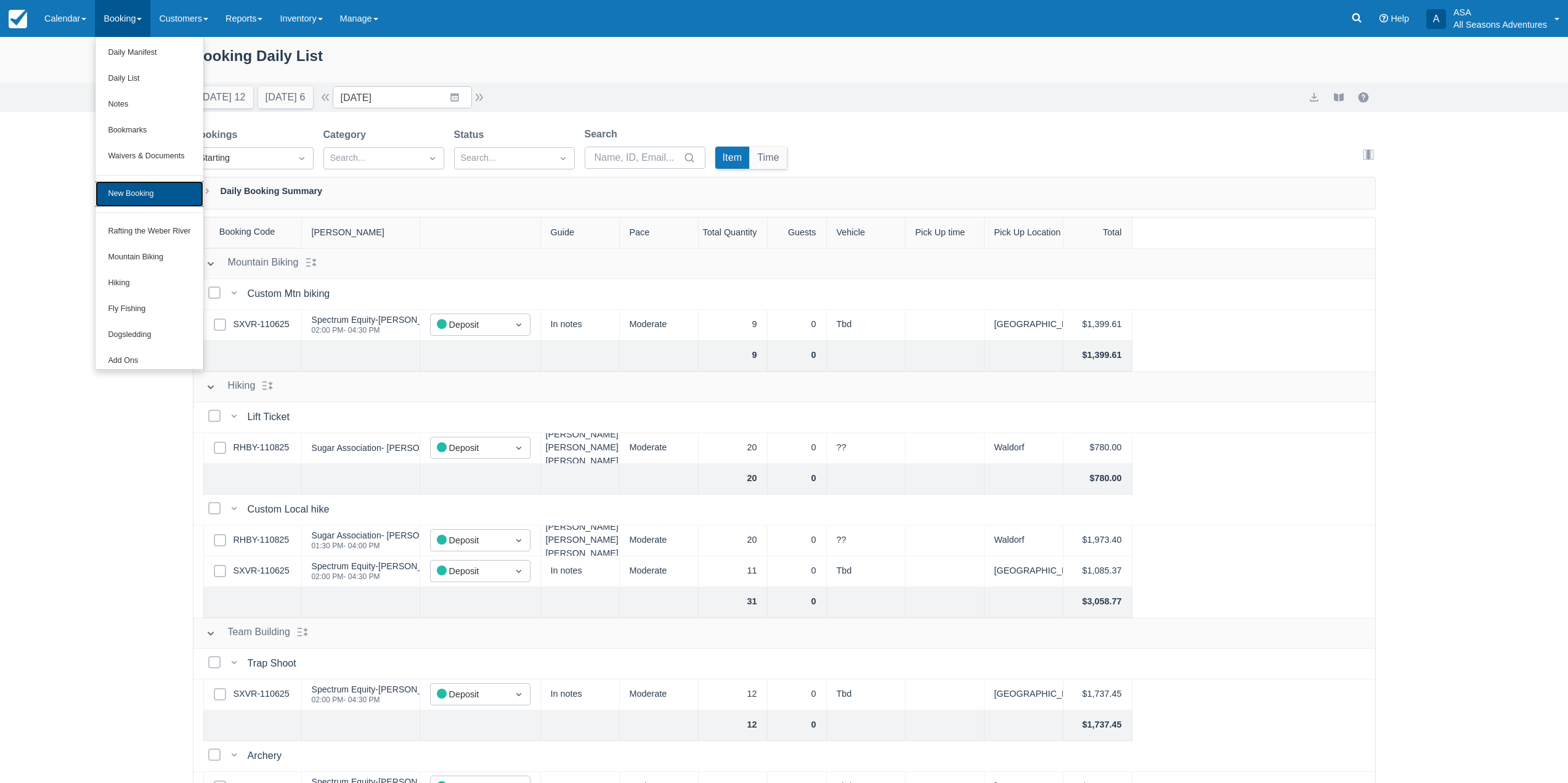
click at [143, 196] on link "New Booking" at bounding box center [150, 194] width 107 height 26
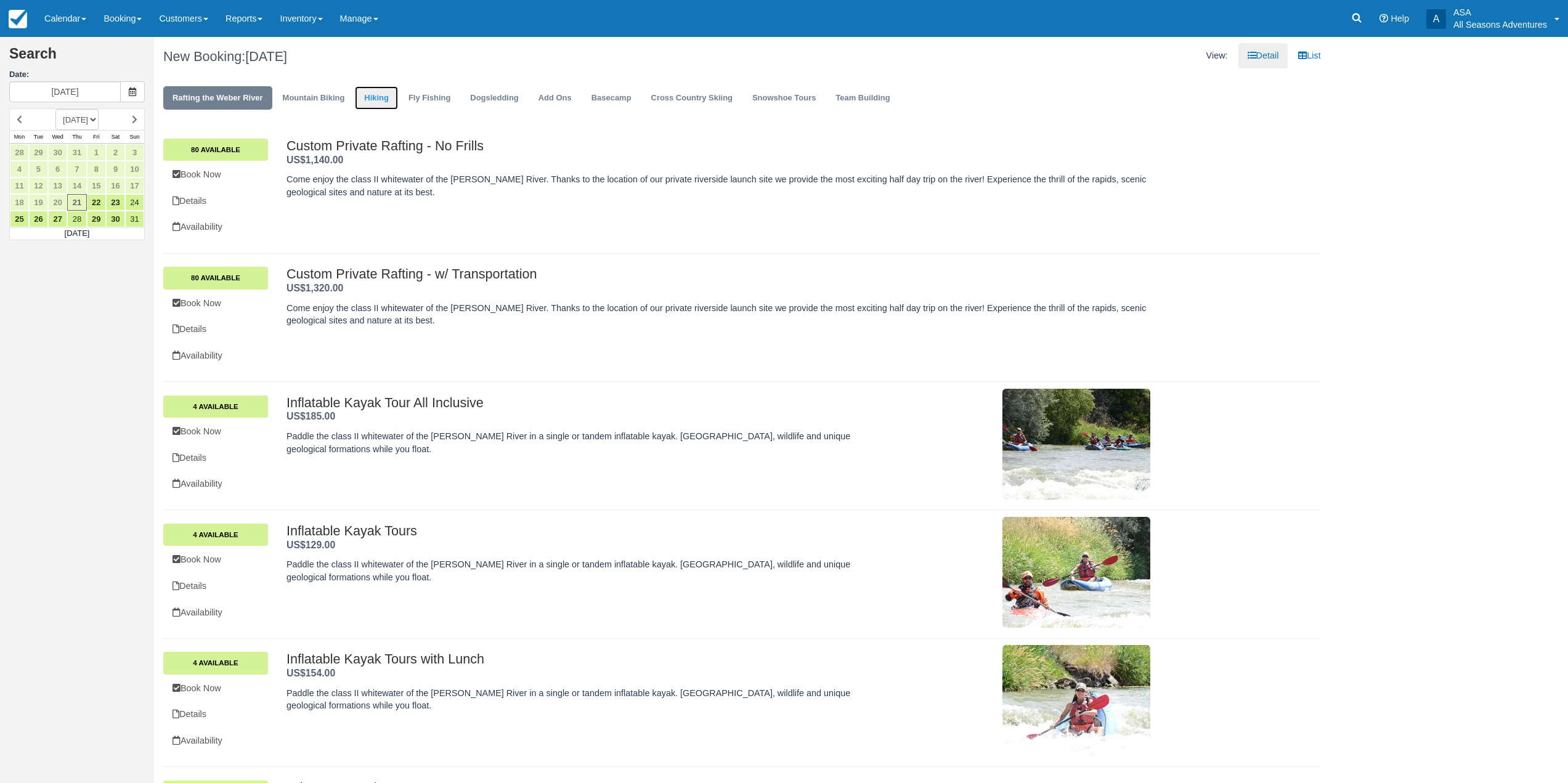
click at [391, 102] on link "Hiking" at bounding box center [376, 98] width 43 height 24
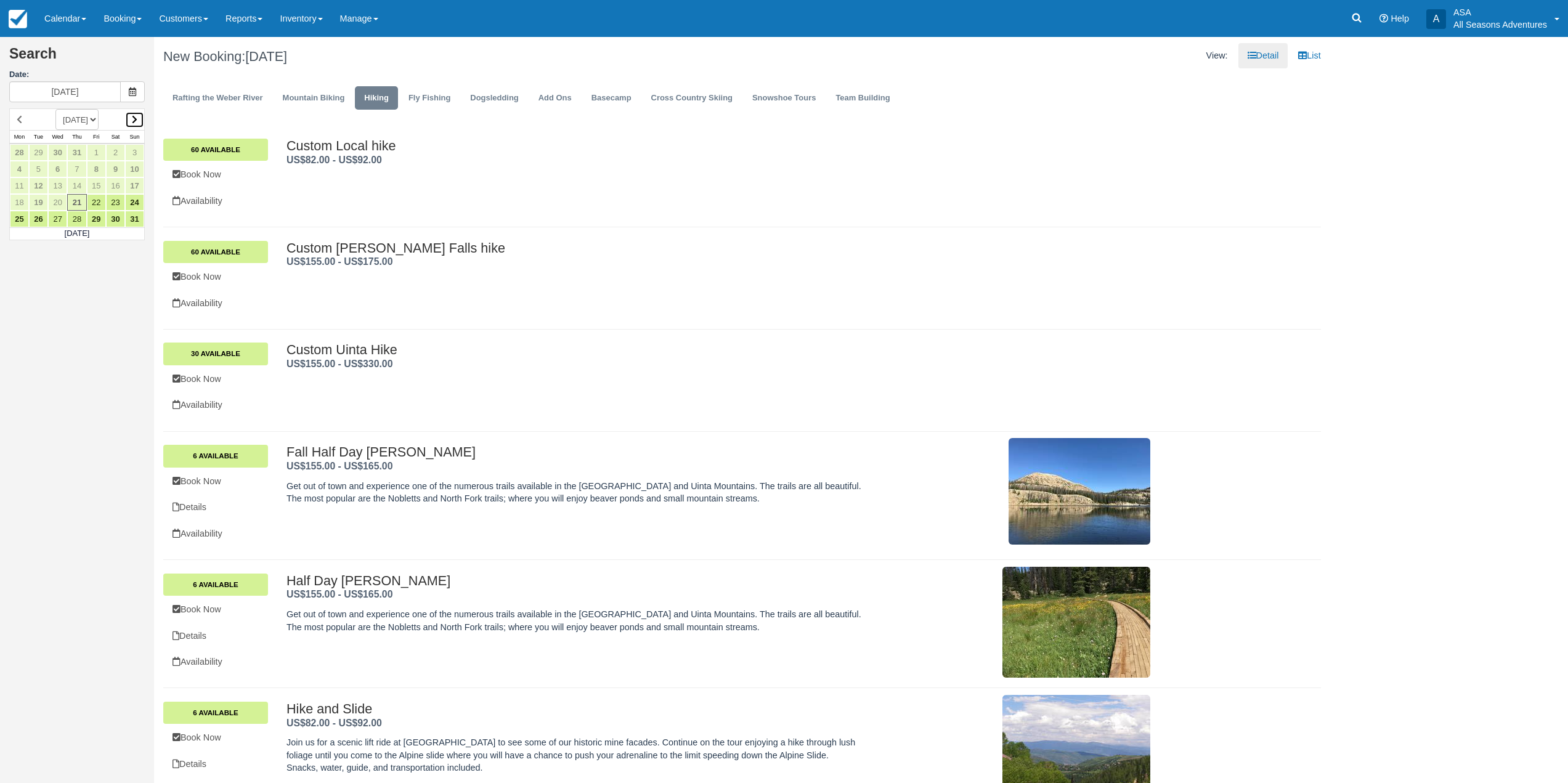
click at [143, 117] on link at bounding box center [135, 119] width 19 height 16
click at [40, 168] on link "9" at bounding box center [38, 168] width 19 height 16
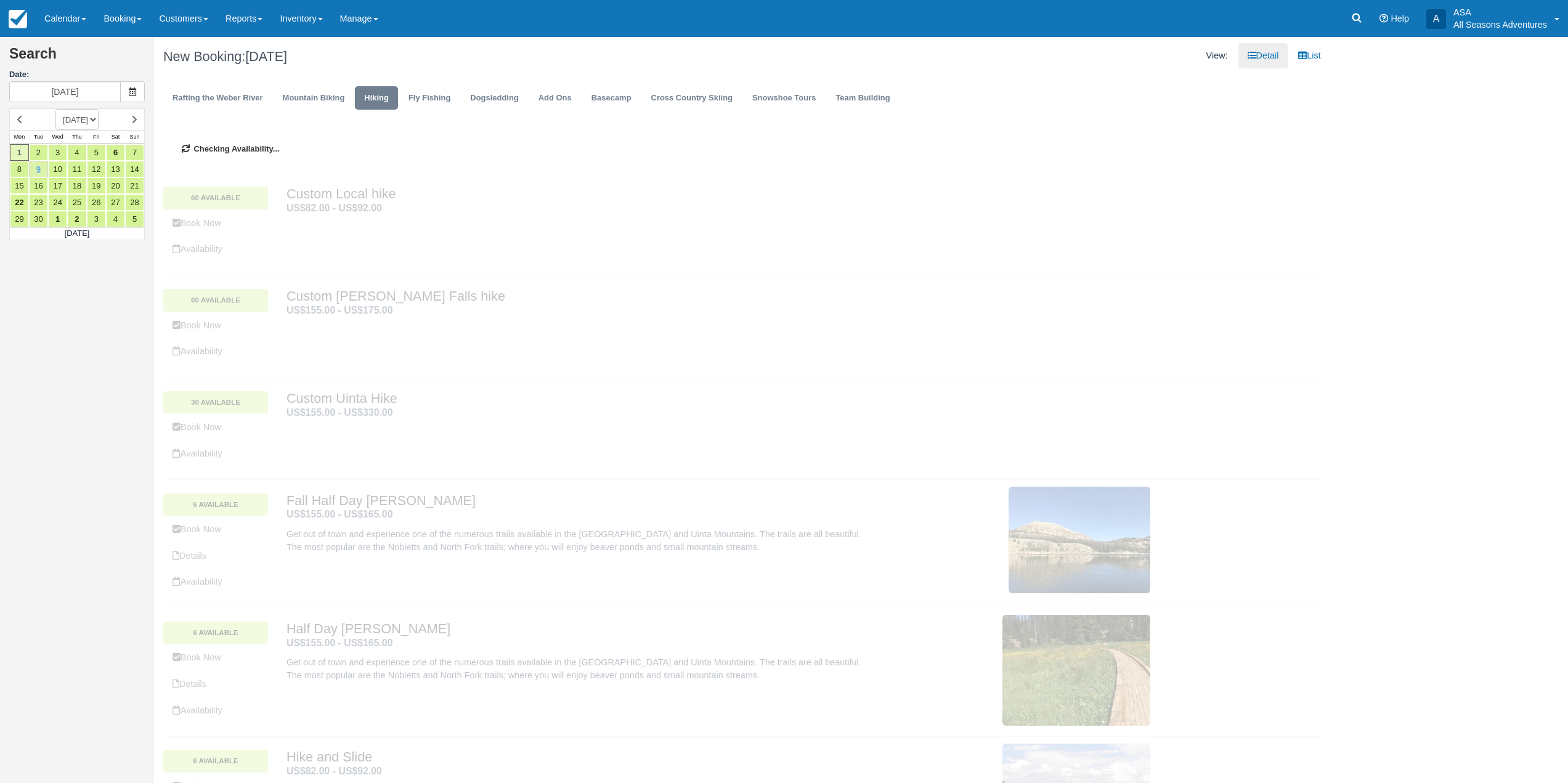
type input "09/09/25"
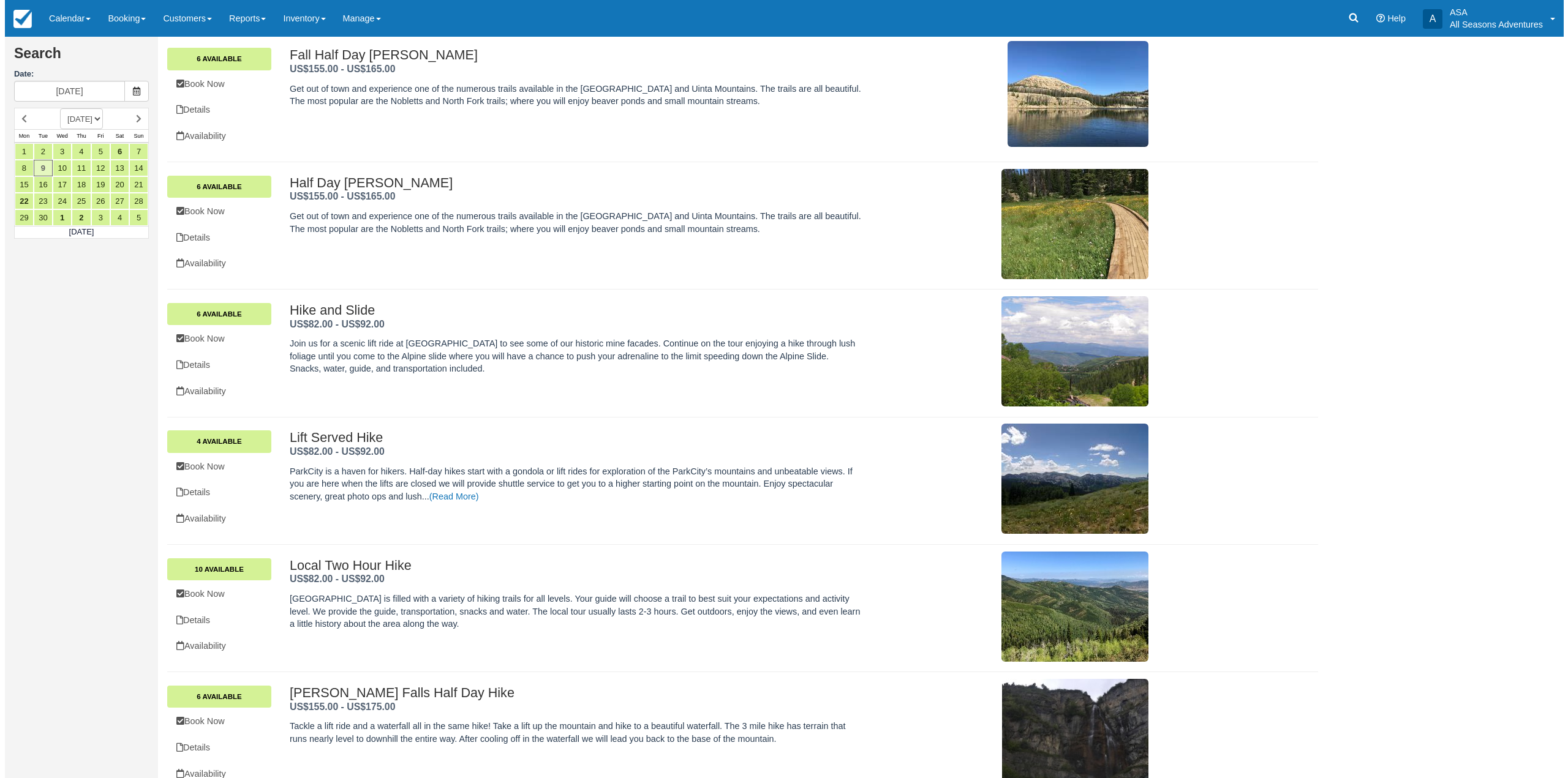
scroll to position [416, 0]
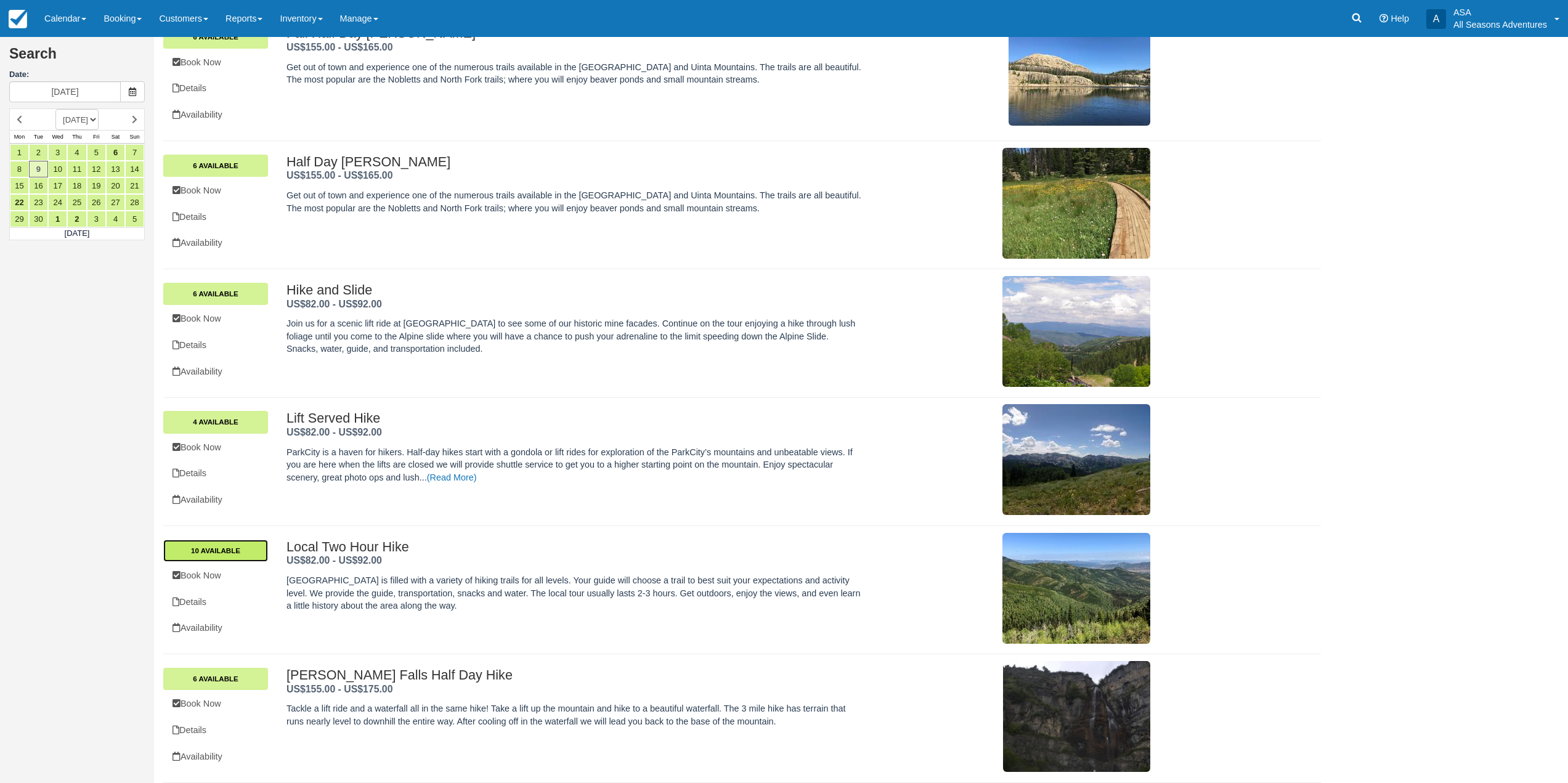
click at [250, 552] on link "10 Available" at bounding box center [216, 551] width 104 height 22
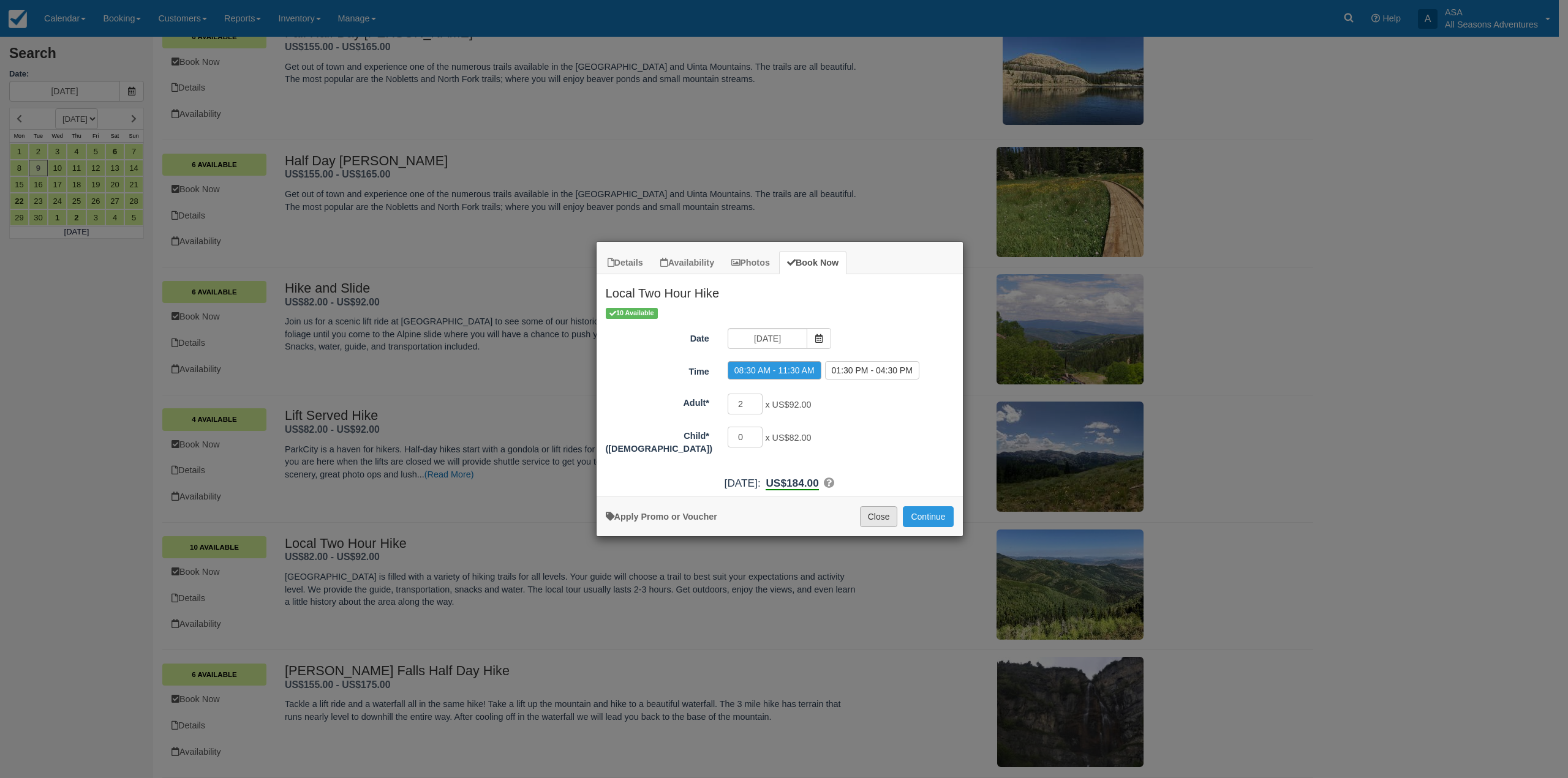
click at [869, 515] on button "Close" at bounding box center [879, 516] width 38 height 21
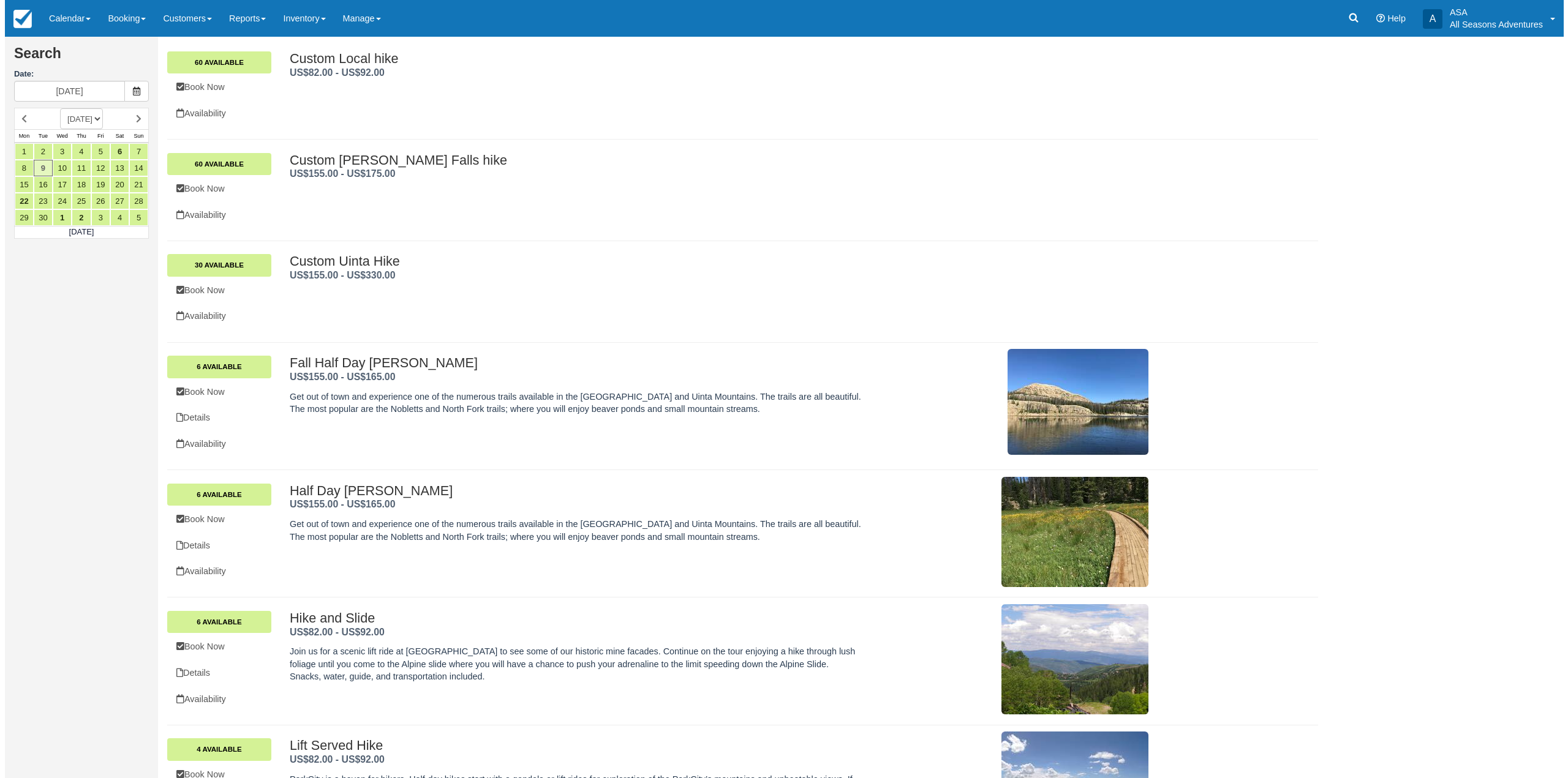
scroll to position [0, 0]
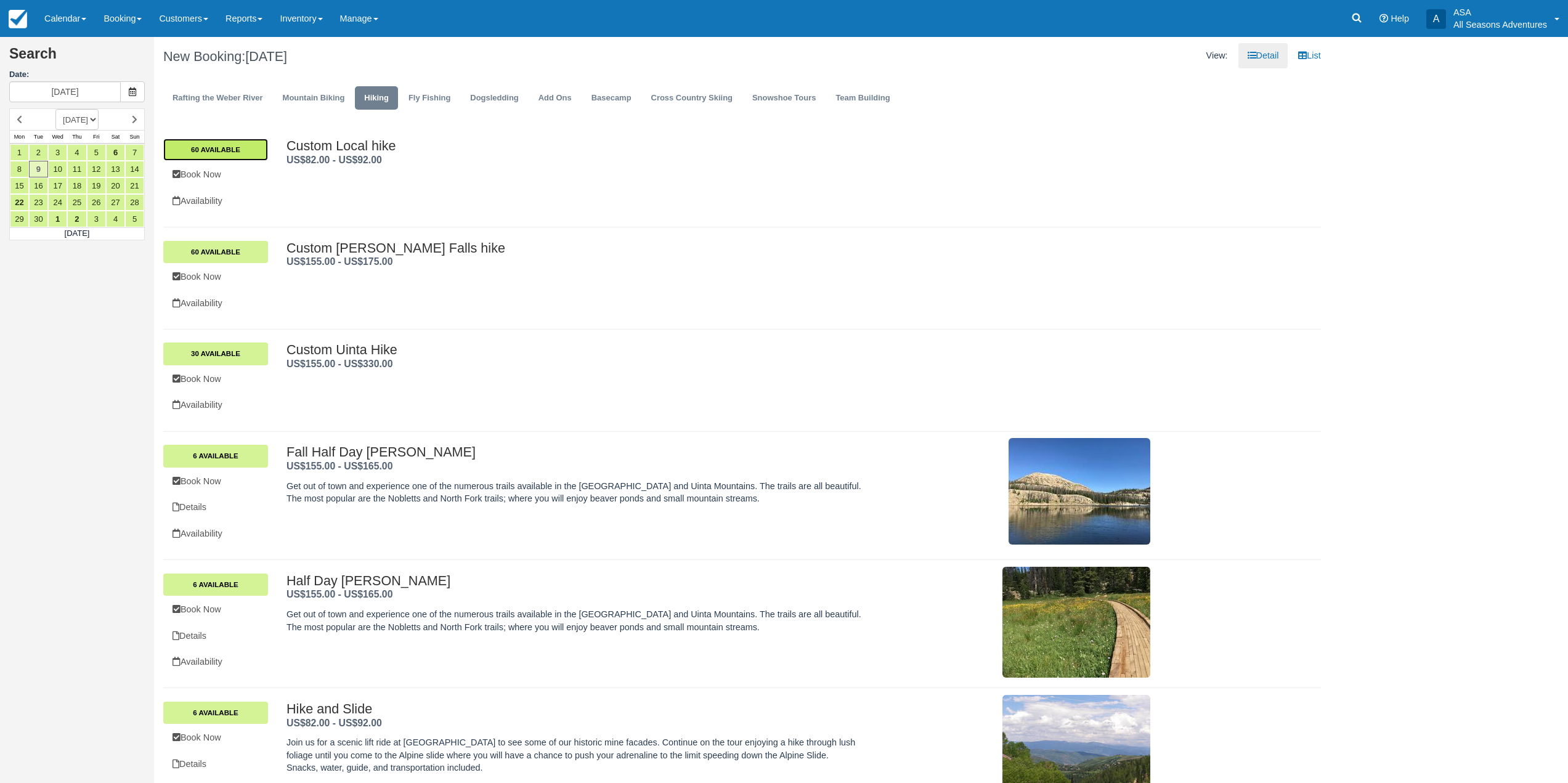
click at [257, 146] on link "60 Available" at bounding box center [216, 150] width 104 height 22
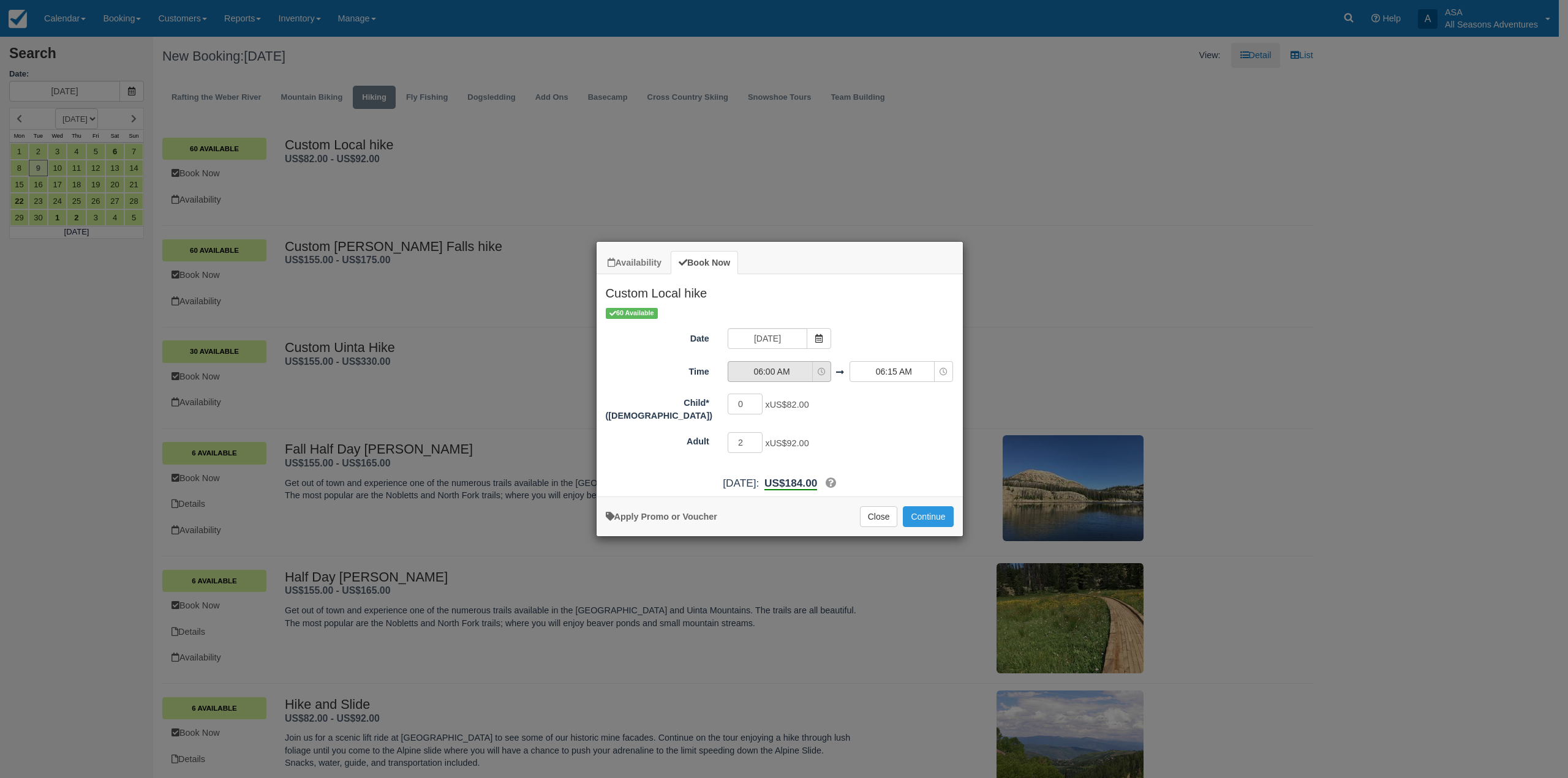
click at [816, 372] on button "06:00 AM" at bounding box center [780, 372] width 104 height 21
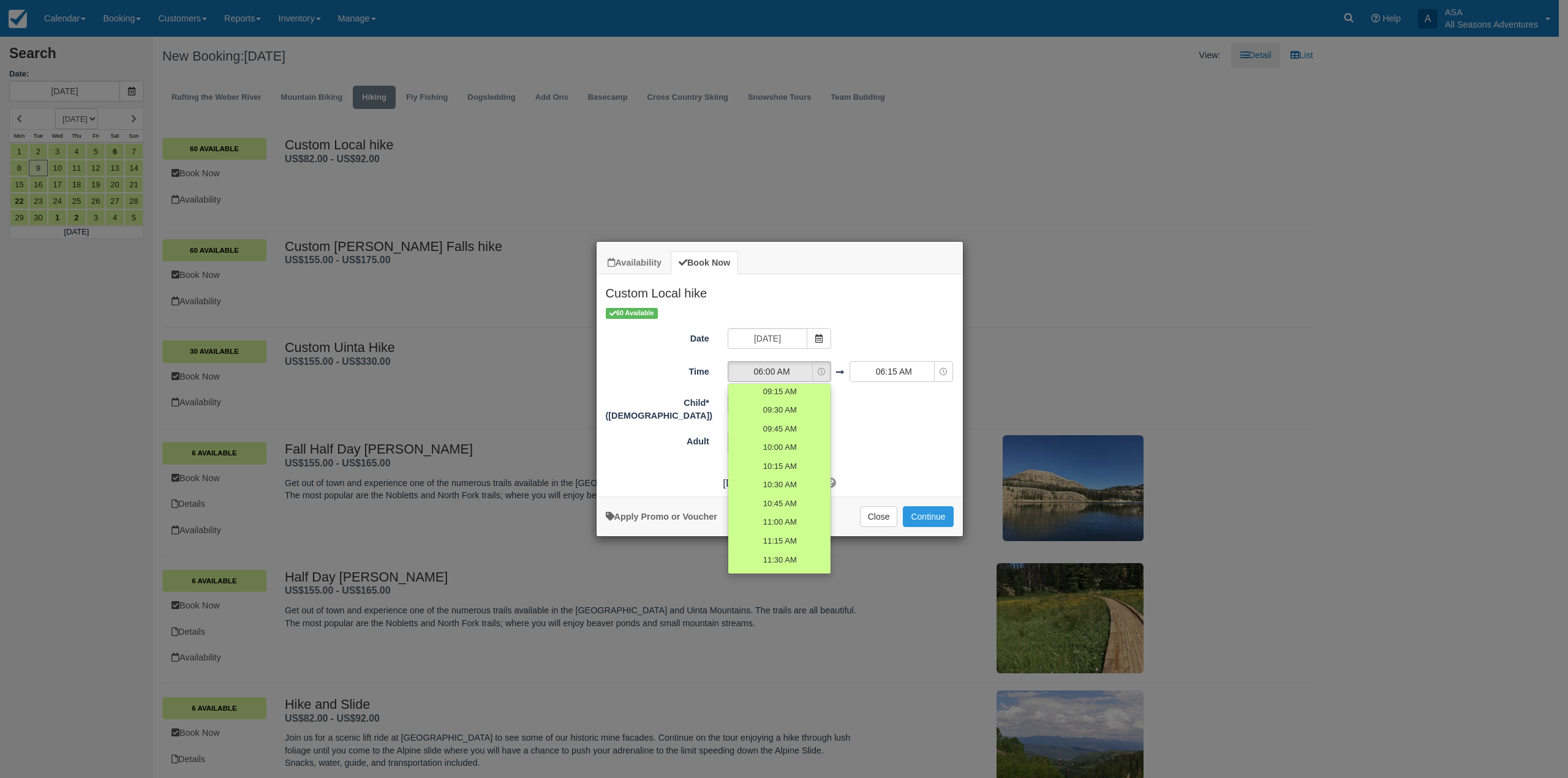
scroll to position [612, 0]
click at [783, 404] on span "02:15 PM" at bounding box center [779, 399] width 34 height 12
select select "14:15"
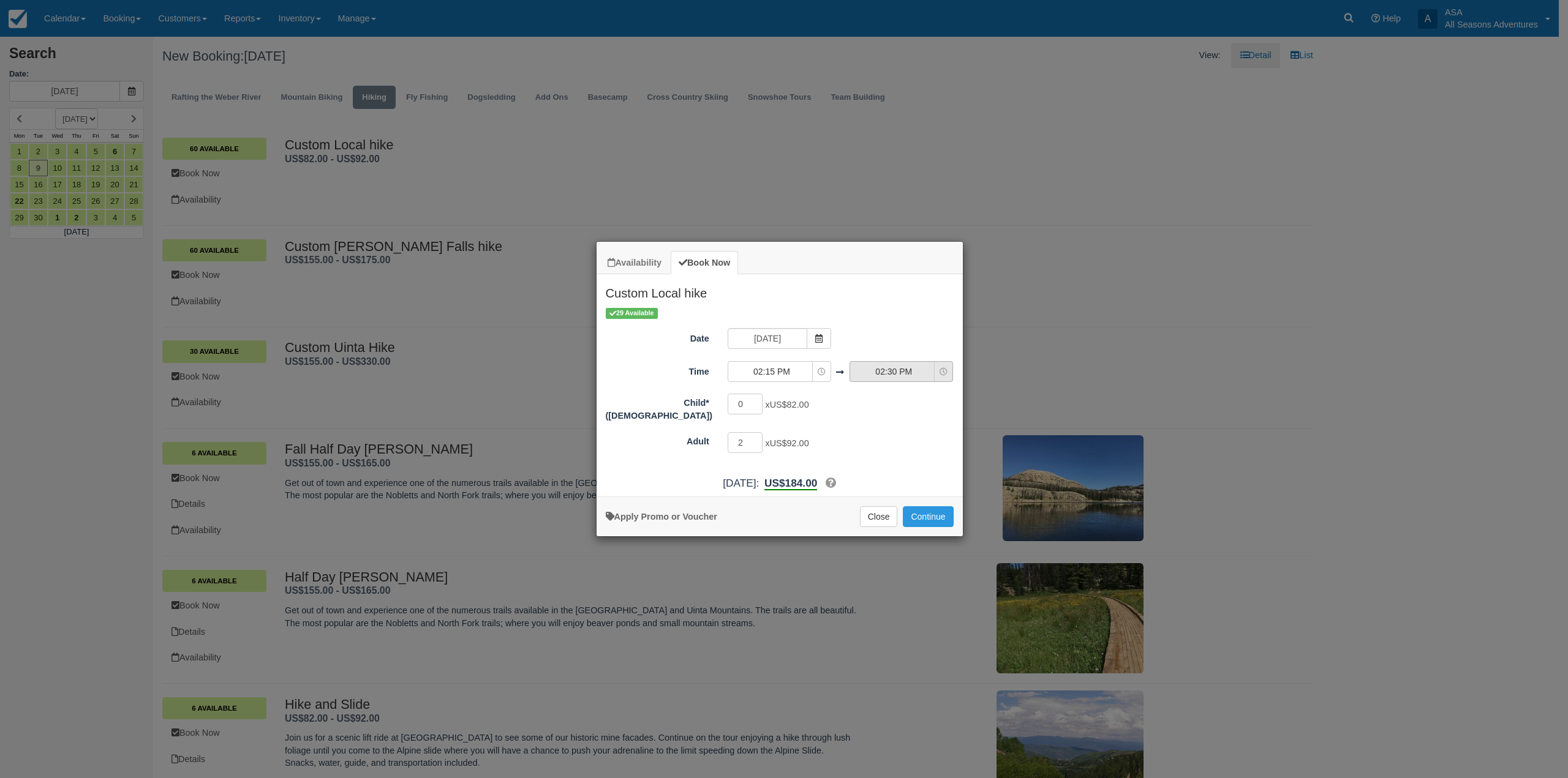
click at [931, 379] on button "02:30 PM" at bounding box center [901, 372] width 104 height 21
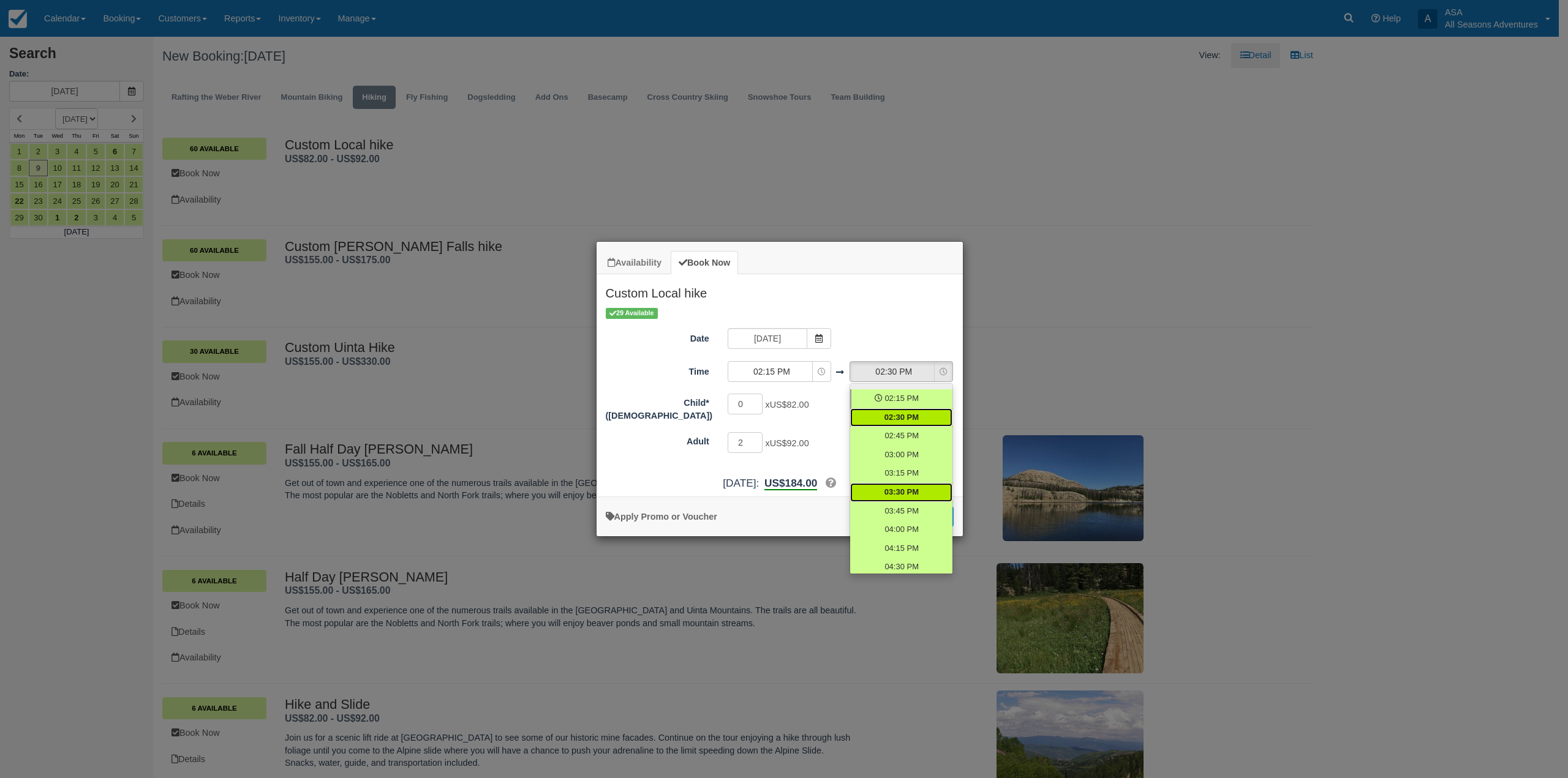
scroll to position [717, 0]
click at [901, 464] on span "04:45 PM" at bounding box center [901, 464] width 34 height 12
select select "16:45"
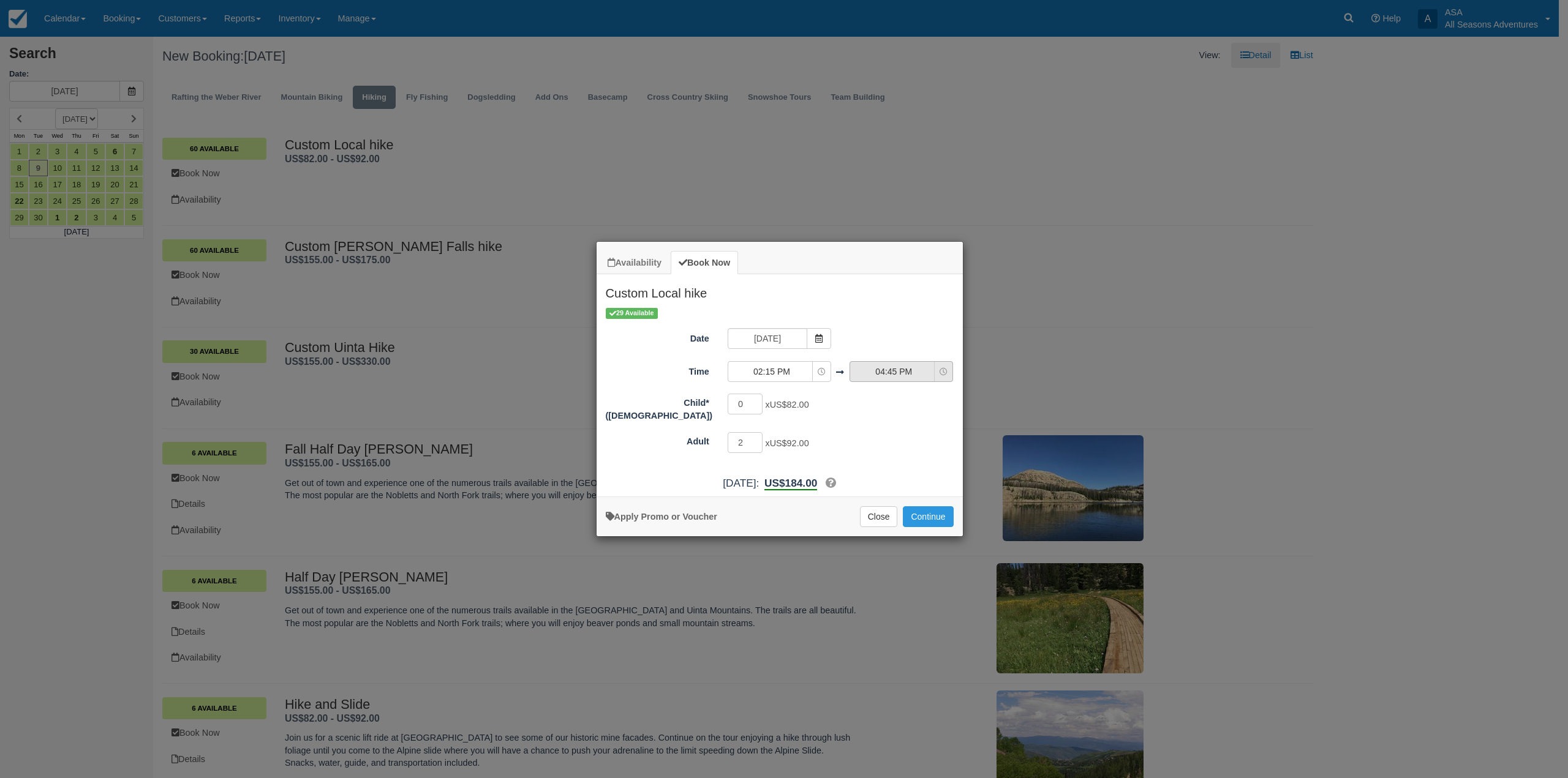
click at [917, 365] on button "04:45 PM" at bounding box center [901, 372] width 104 height 21
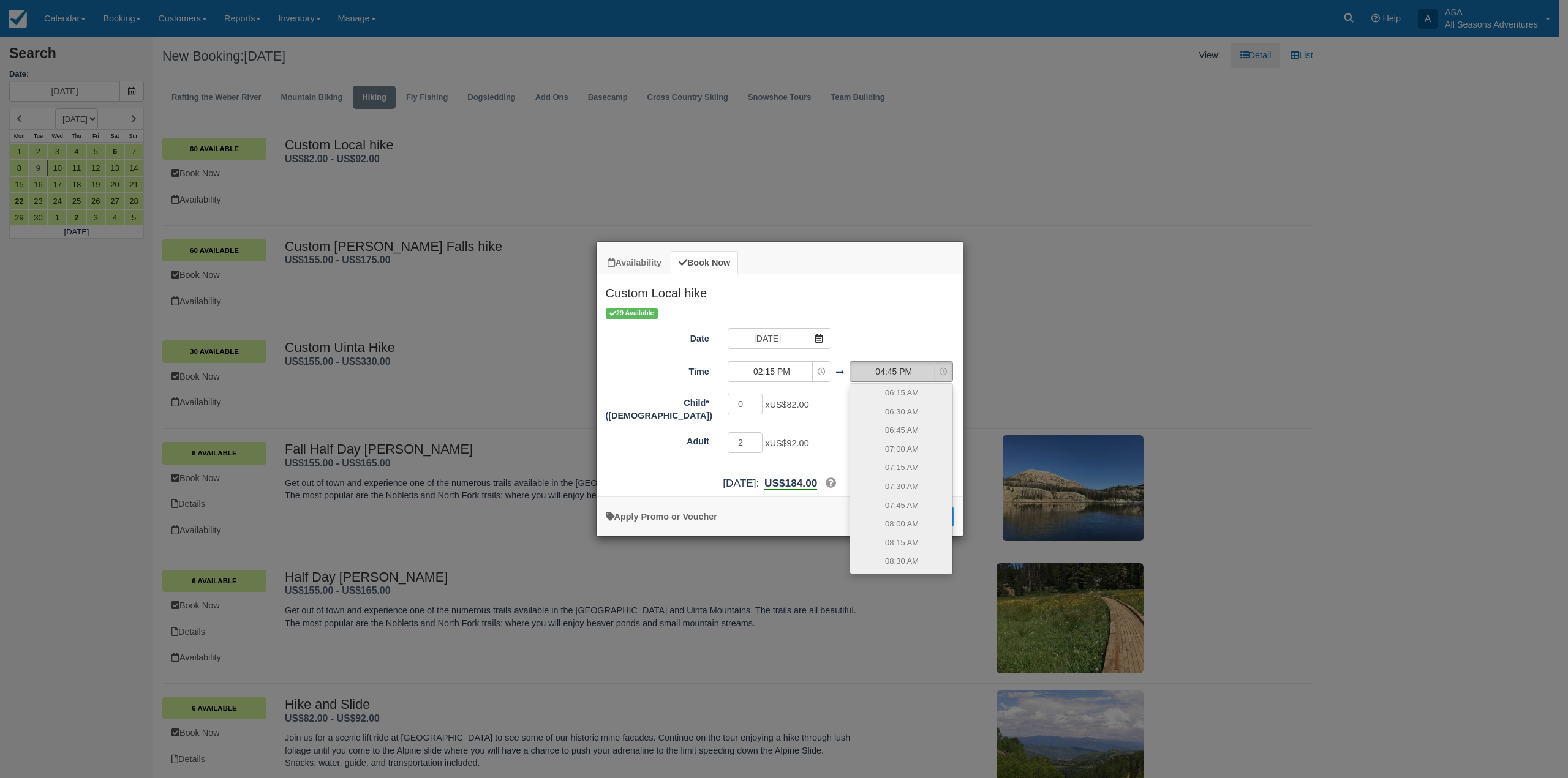
scroll to position [702, 0]
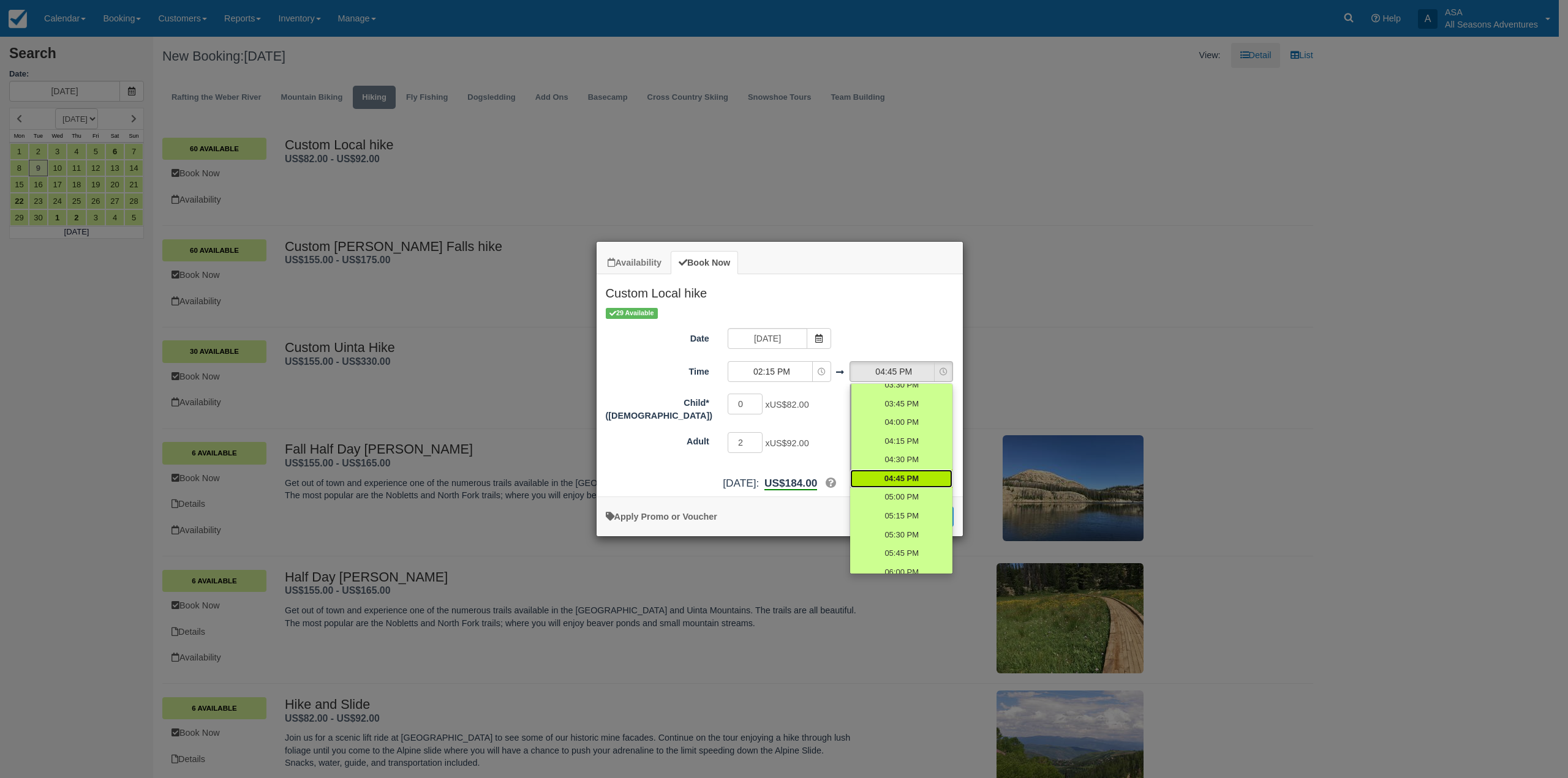
click at [837, 435] on div "2 x US$92.00 Maximum of 120" at bounding box center [825, 444] width 214 height 24
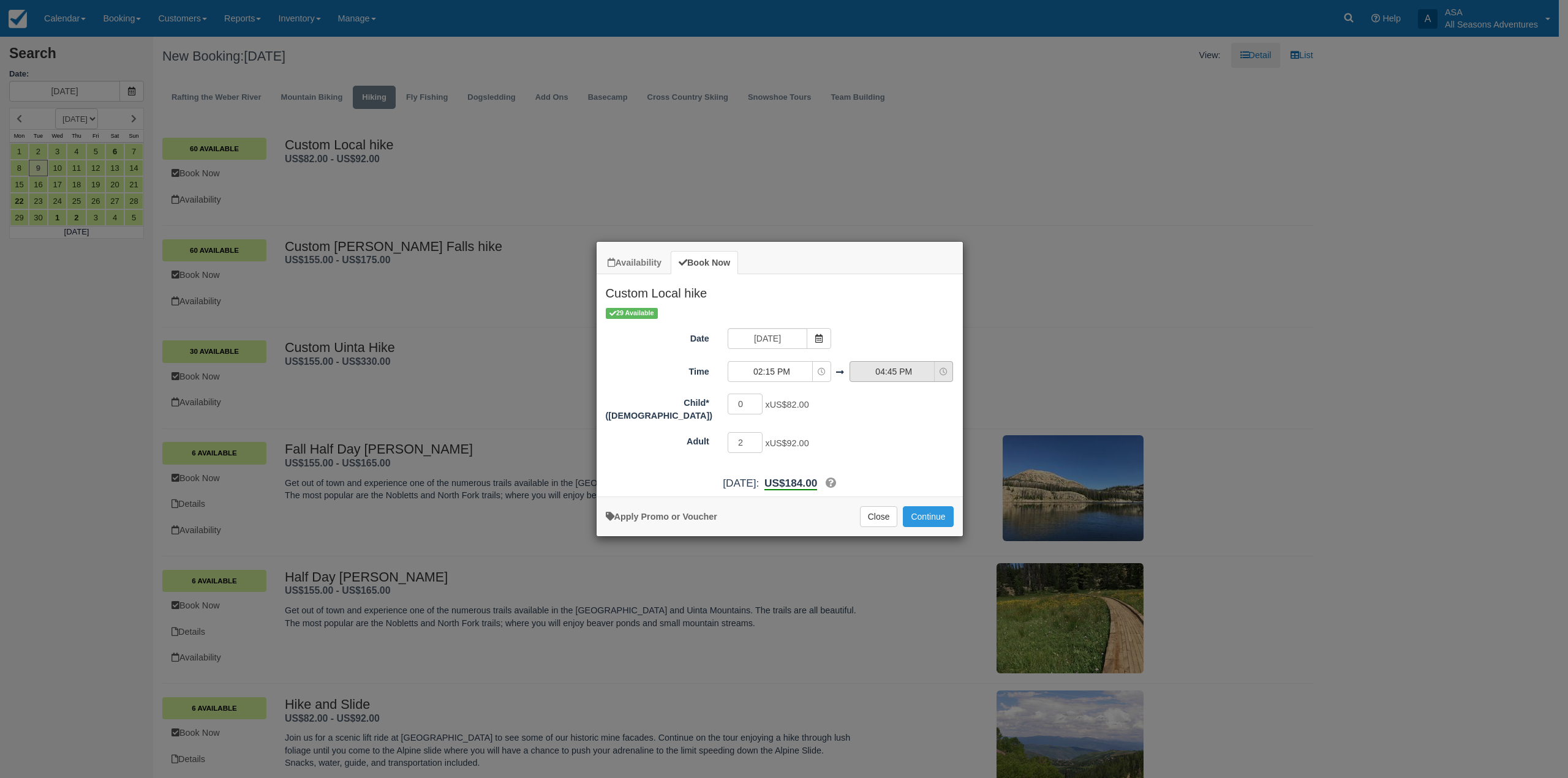
click at [933, 368] on span "04:45 PM" at bounding box center [894, 372] width 87 height 12
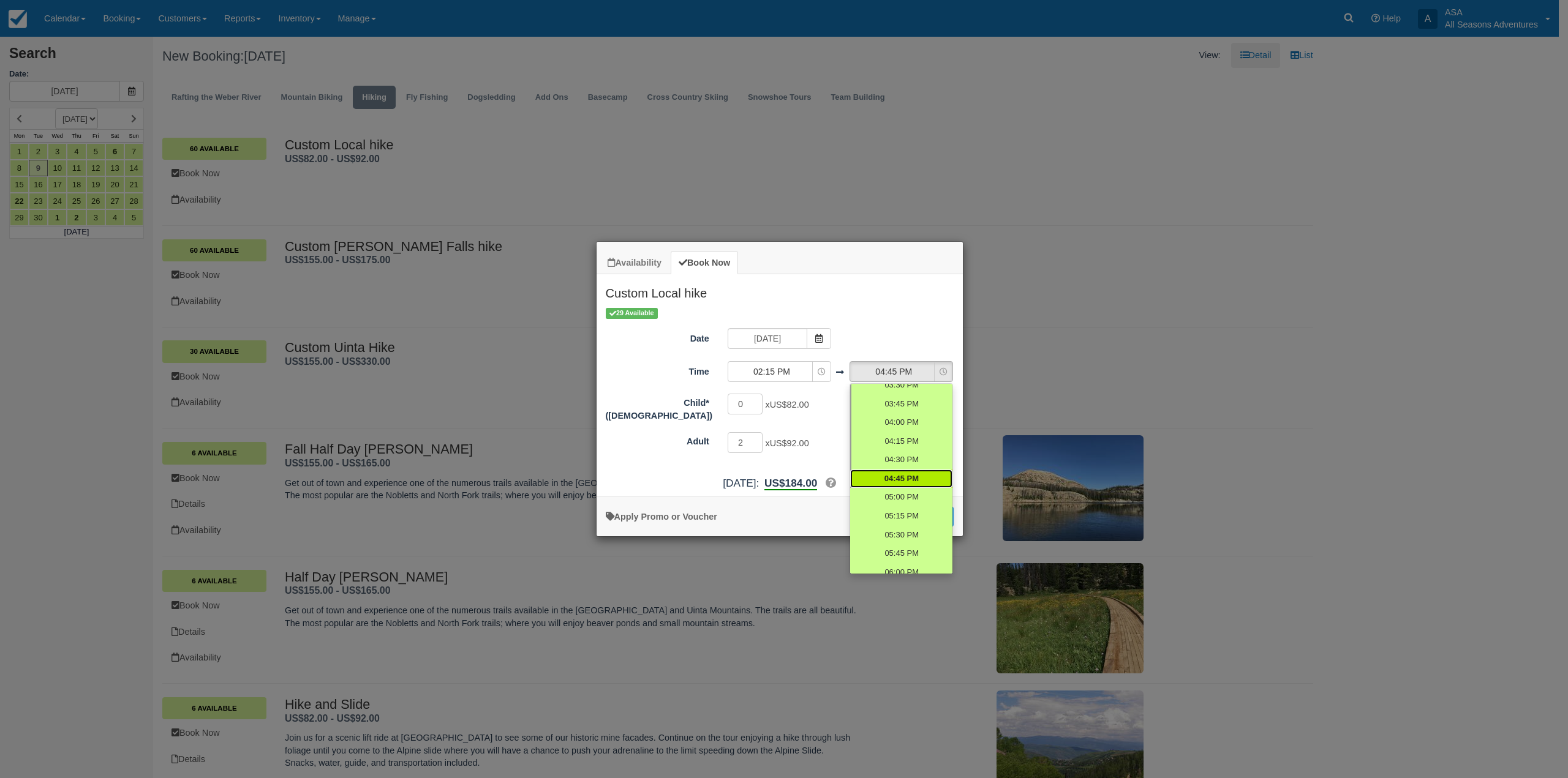
click at [844, 432] on div "2 x US$92.00 Maximum of 120" at bounding box center [825, 444] width 214 height 24
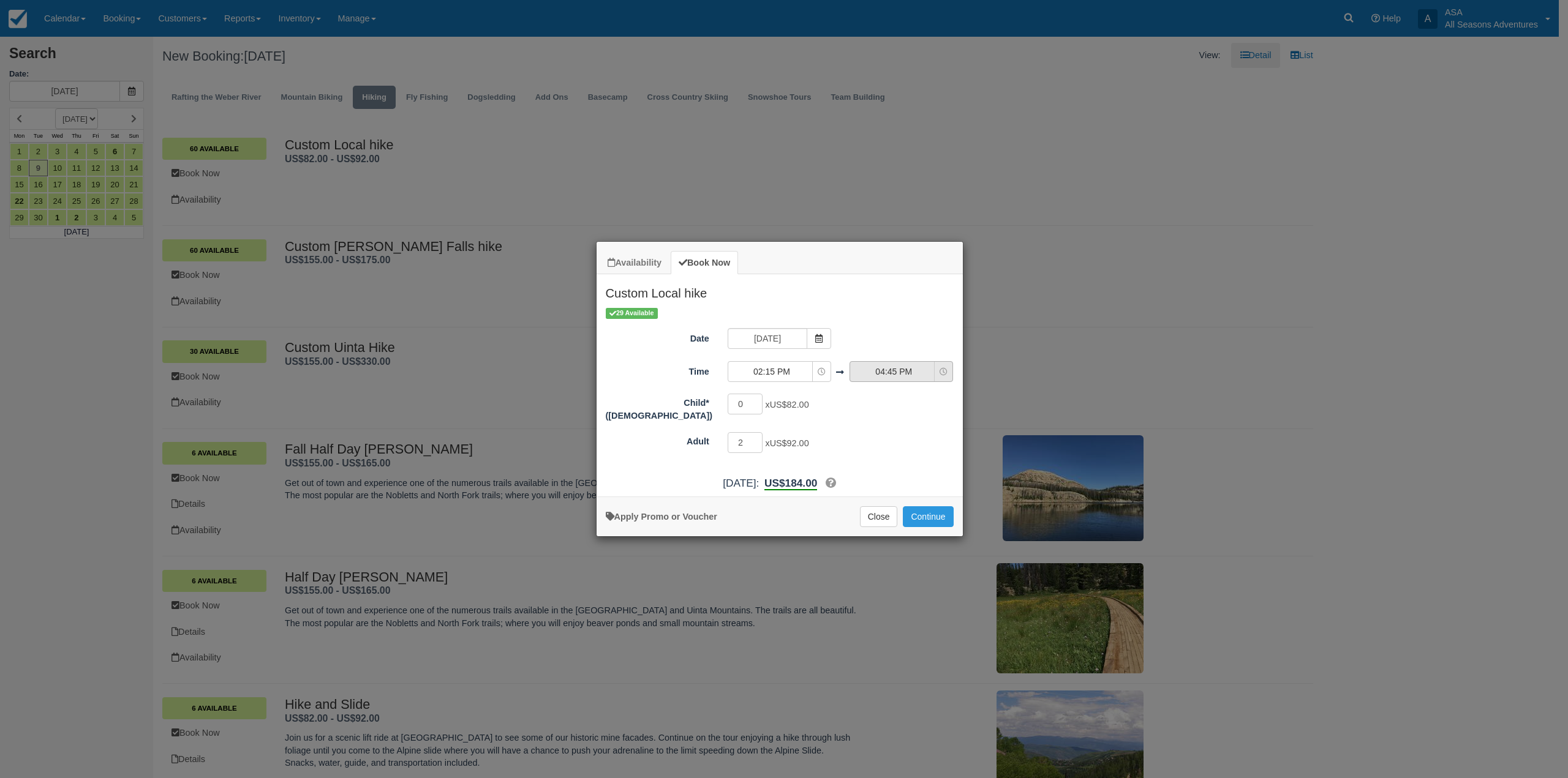
click at [945, 373] on icon "Item Modal" at bounding box center [943, 372] width 8 height 8
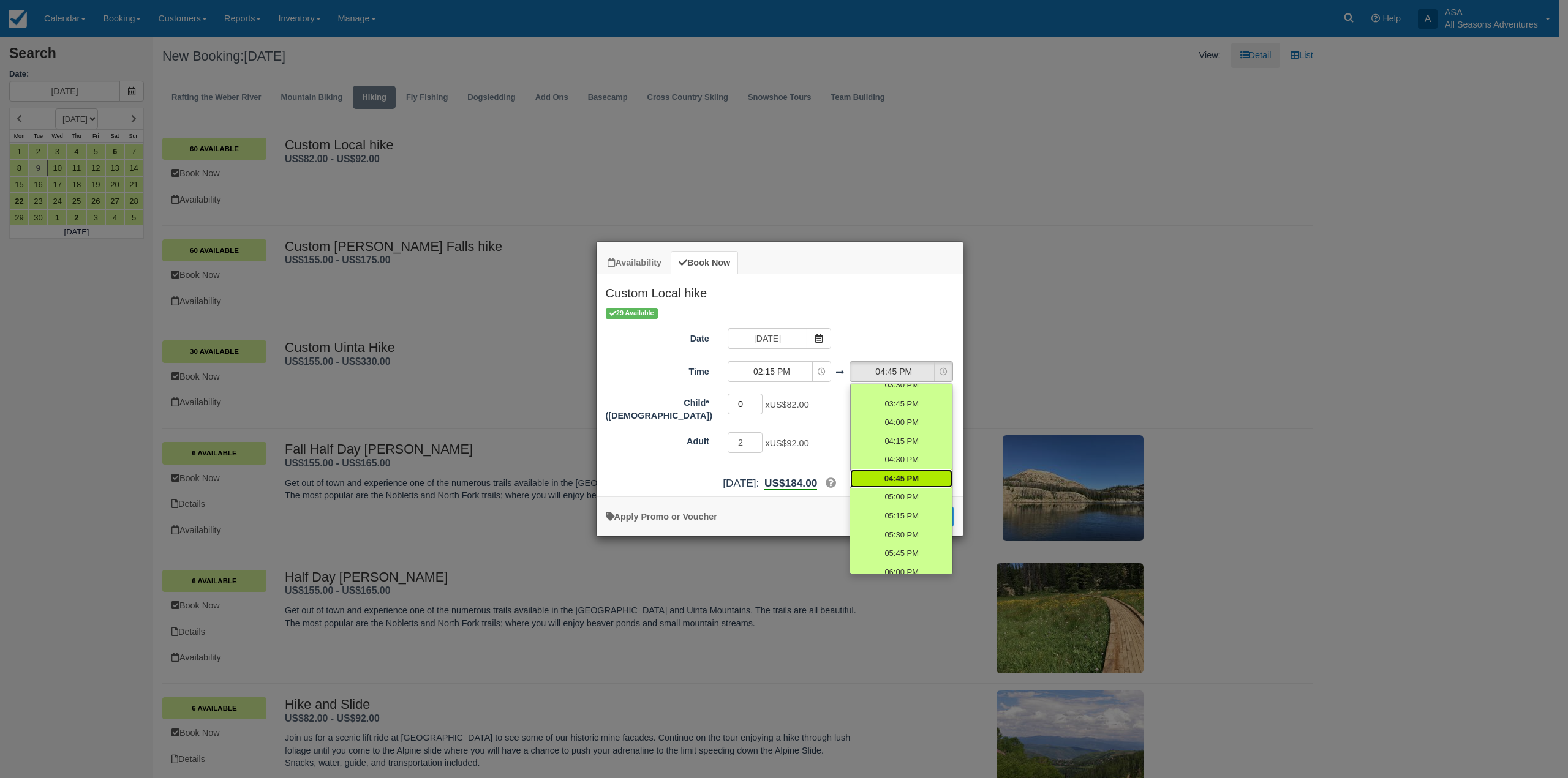
click at [744, 407] on input "0" at bounding box center [746, 404] width 36 height 21
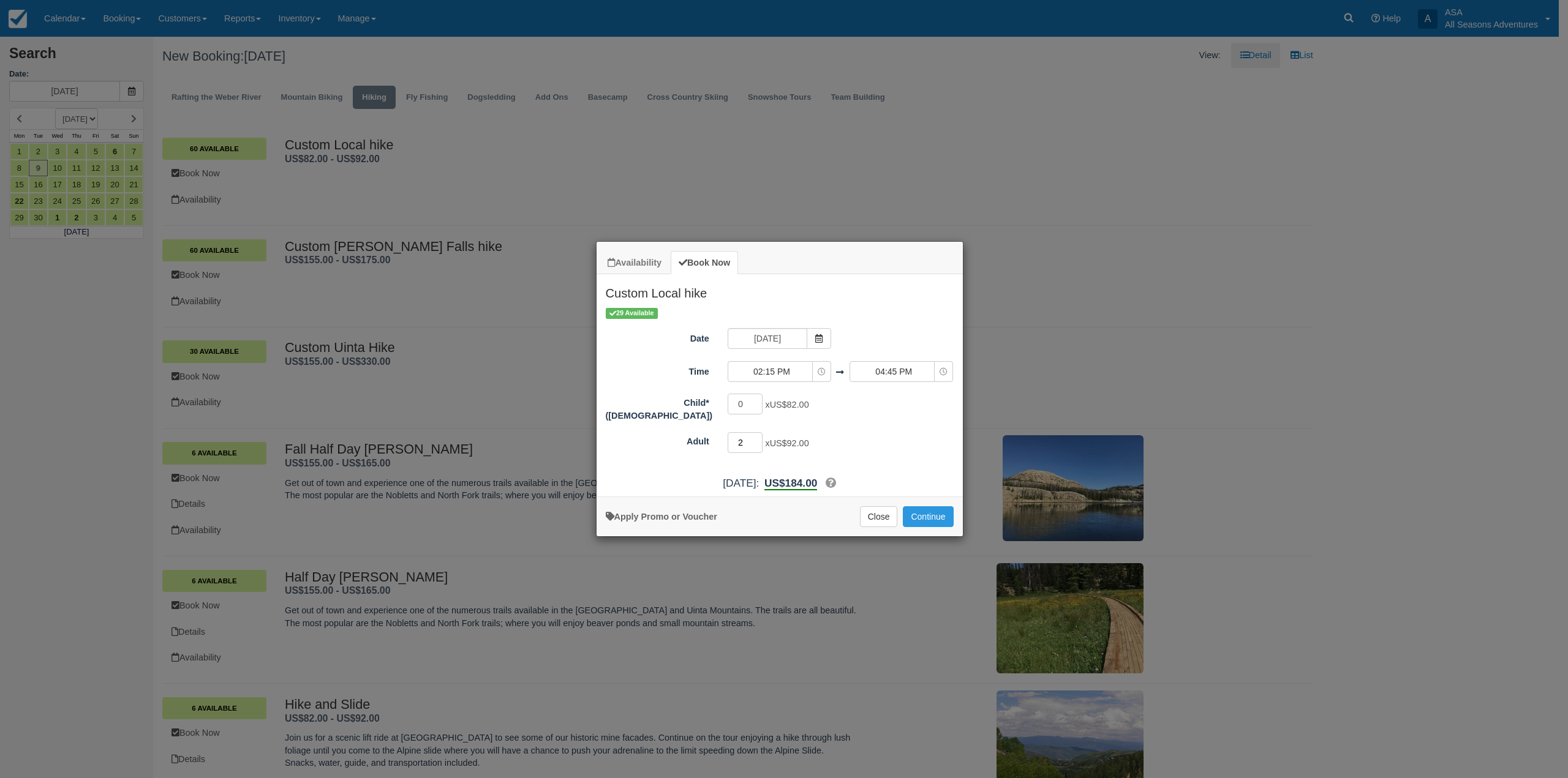
click at [746, 432] on input "2" at bounding box center [746, 442] width 36 height 21
type input "20"
click at [936, 523] on button "Continue" at bounding box center [928, 516] width 50 height 21
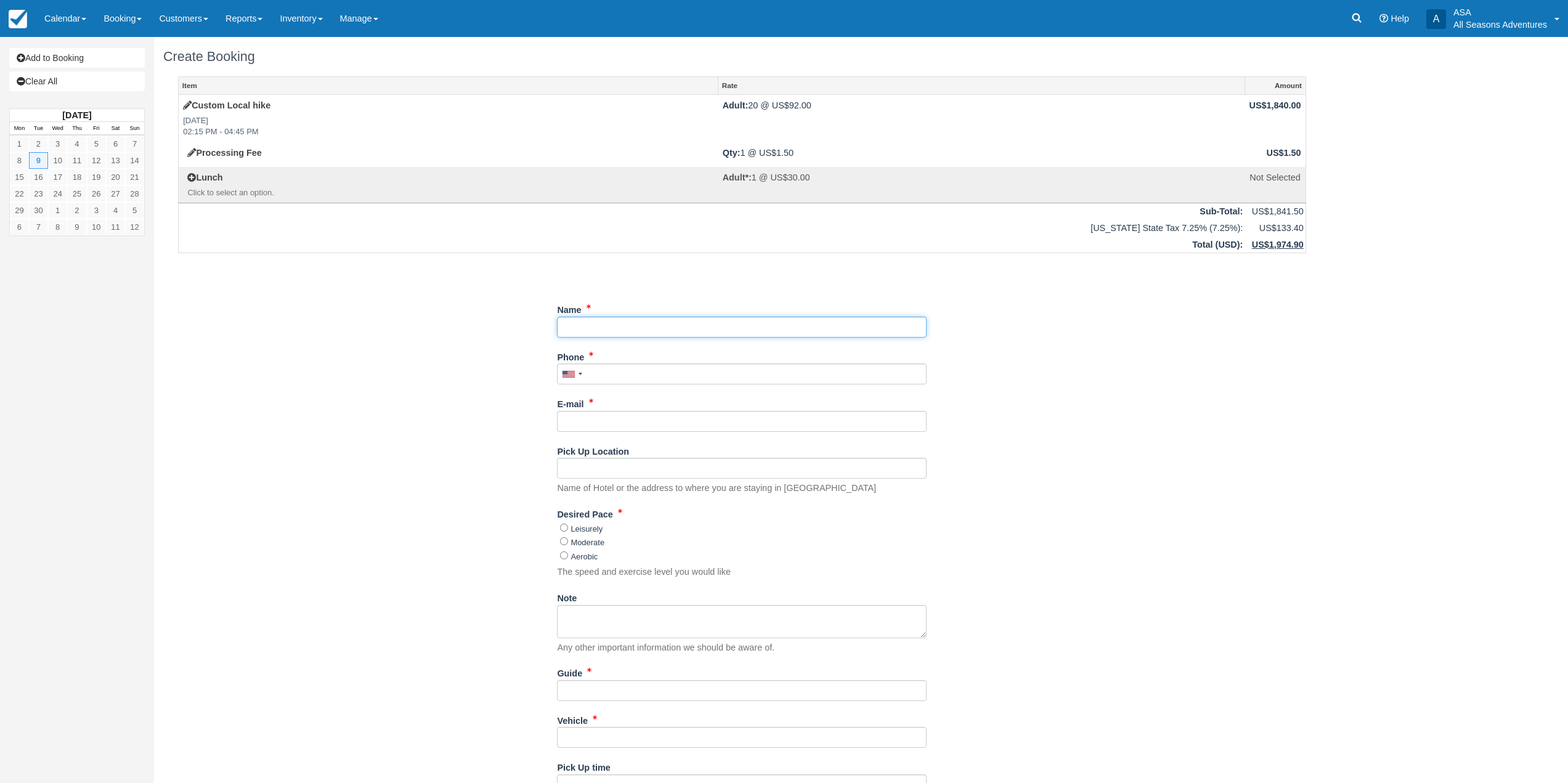
click at [665, 323] on input "Name" at bounding box center [742, 327] width 370 height 21
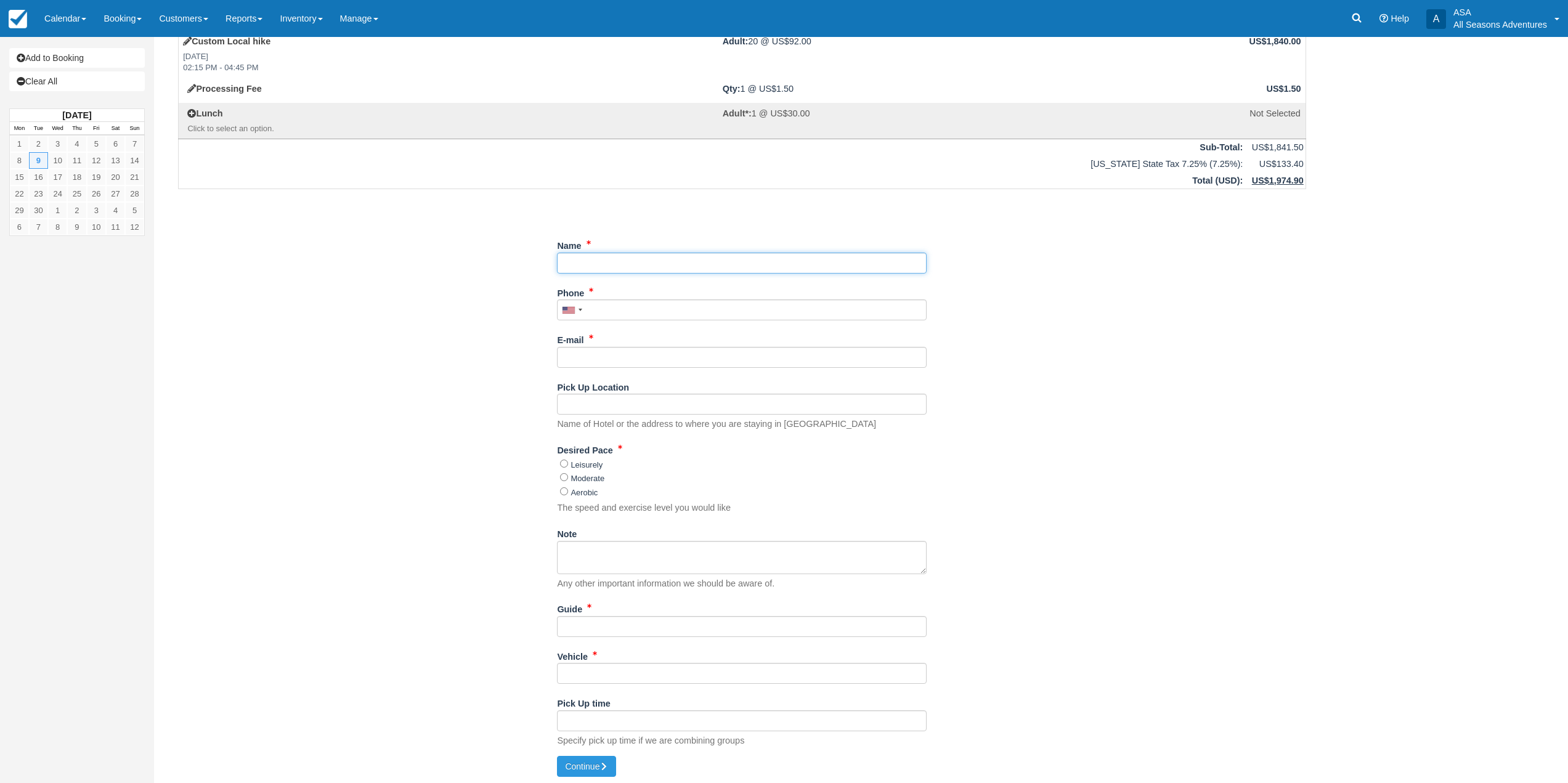
scroll to position [67, 0]
click at [618, 719] on input "Pick Up time" at bounding box center [742, 718] width 370 height 21
click at [578, 400] on input "Pick Up Location" at bounding box center [742, 401] width 370 height 21
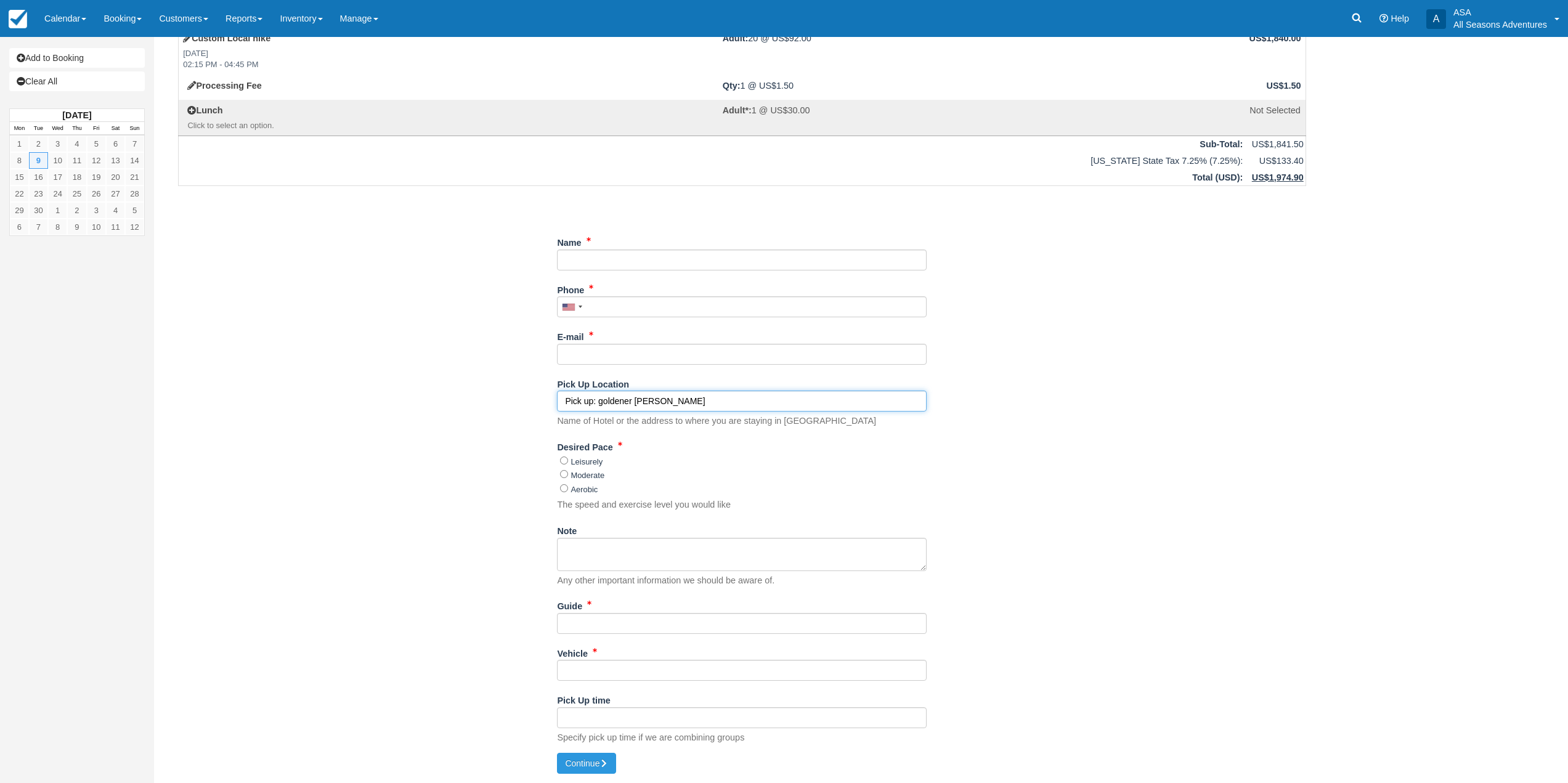
click at [599, 398] on input "Pick up: goldener hirsch" at bounding box center [742, 401] width 370 height 21
type input "goldener hirsch"
click at [590, 628] on input "Guide" at bounding box center [742, 623] width 370 height 21
type input "tbd"
click at [603, 259] on input "Name" at bounding box center [742, 259] width 370 height 21
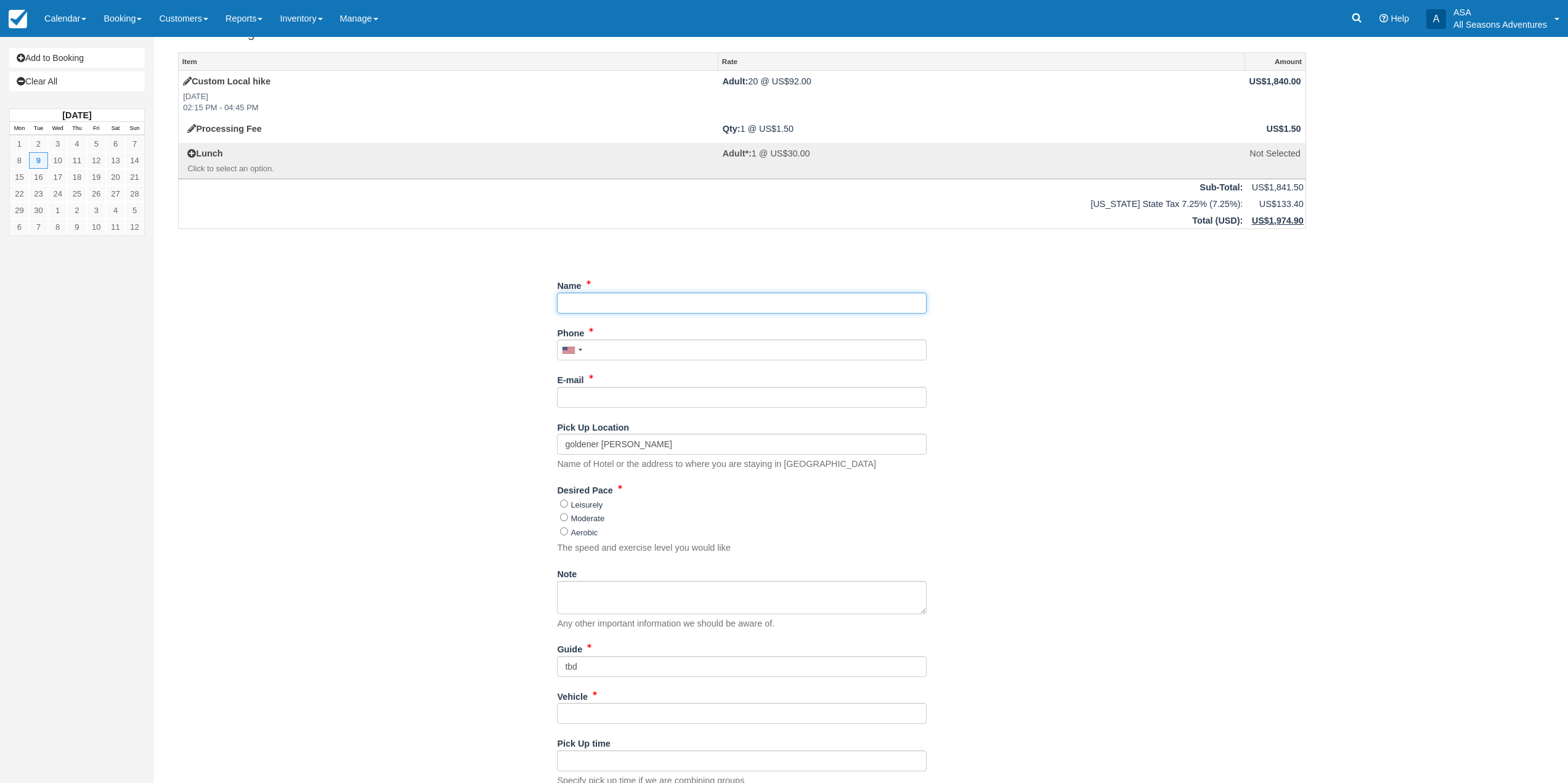
scroll to position [0, 0]
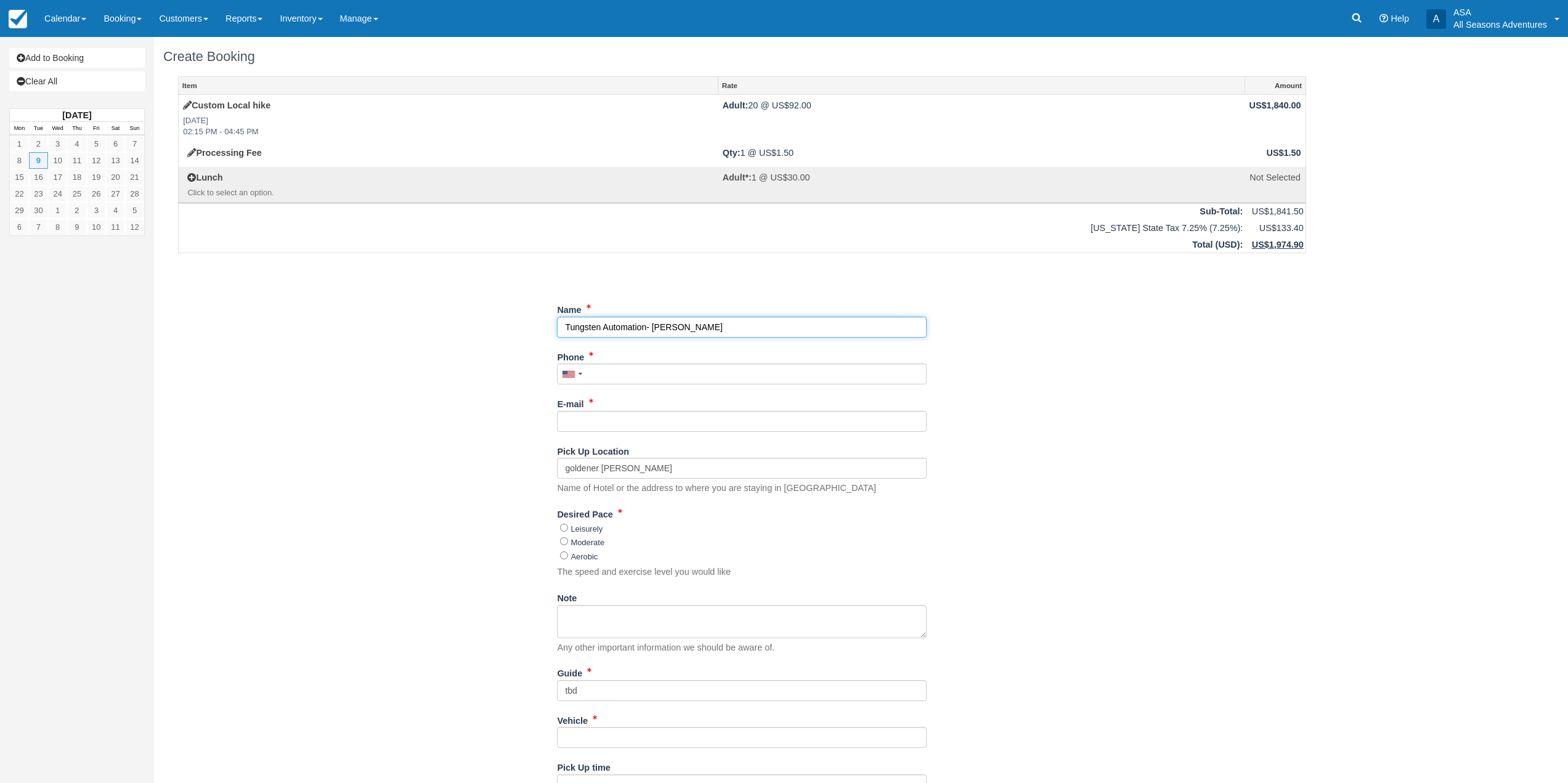
type input "Tungsten Automation- Paula Long"
click at [612, 381] on input "Phone" at bounding box center [742, 374] width 370 height 21
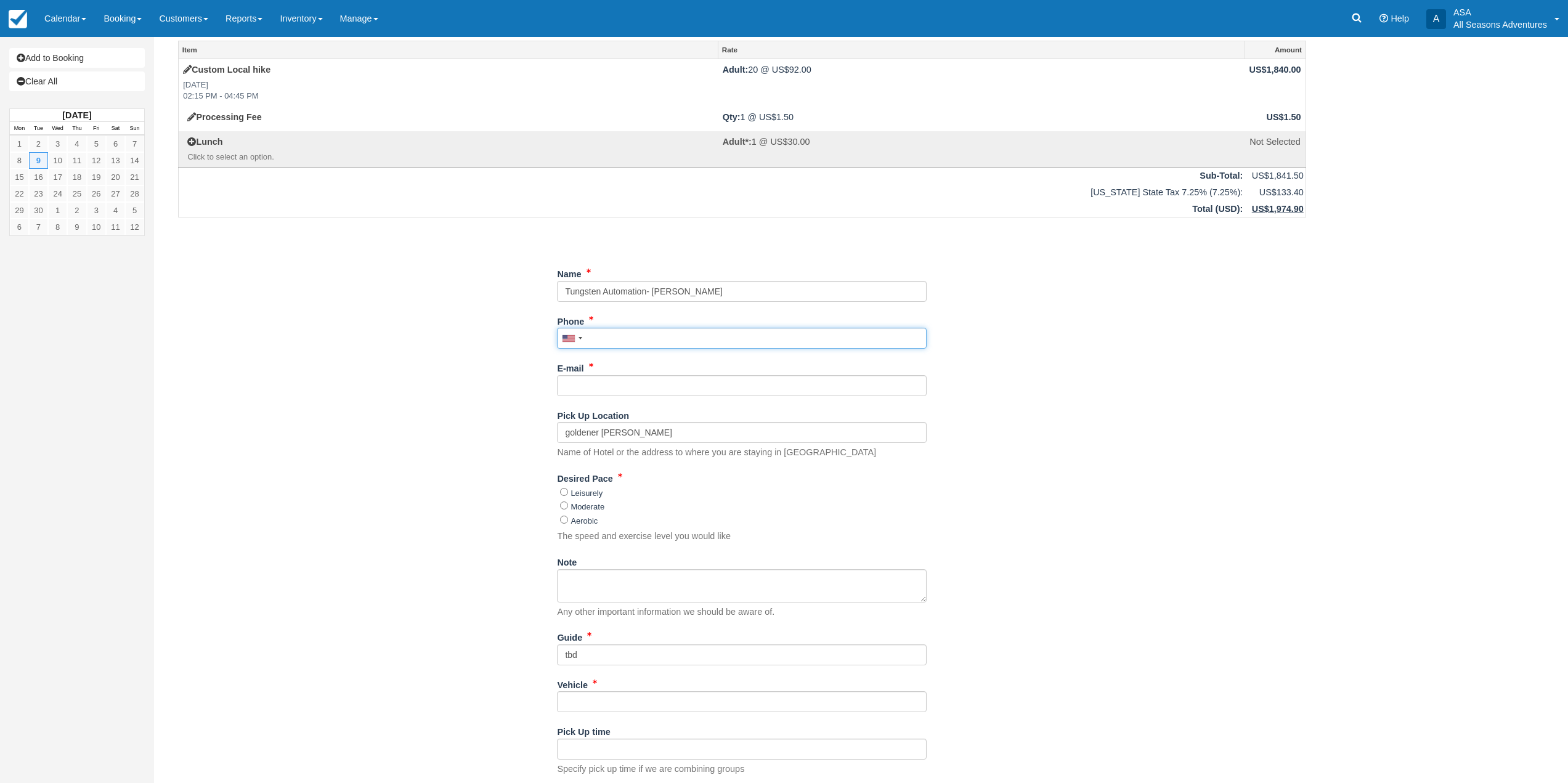
scroll to position [67, 0]
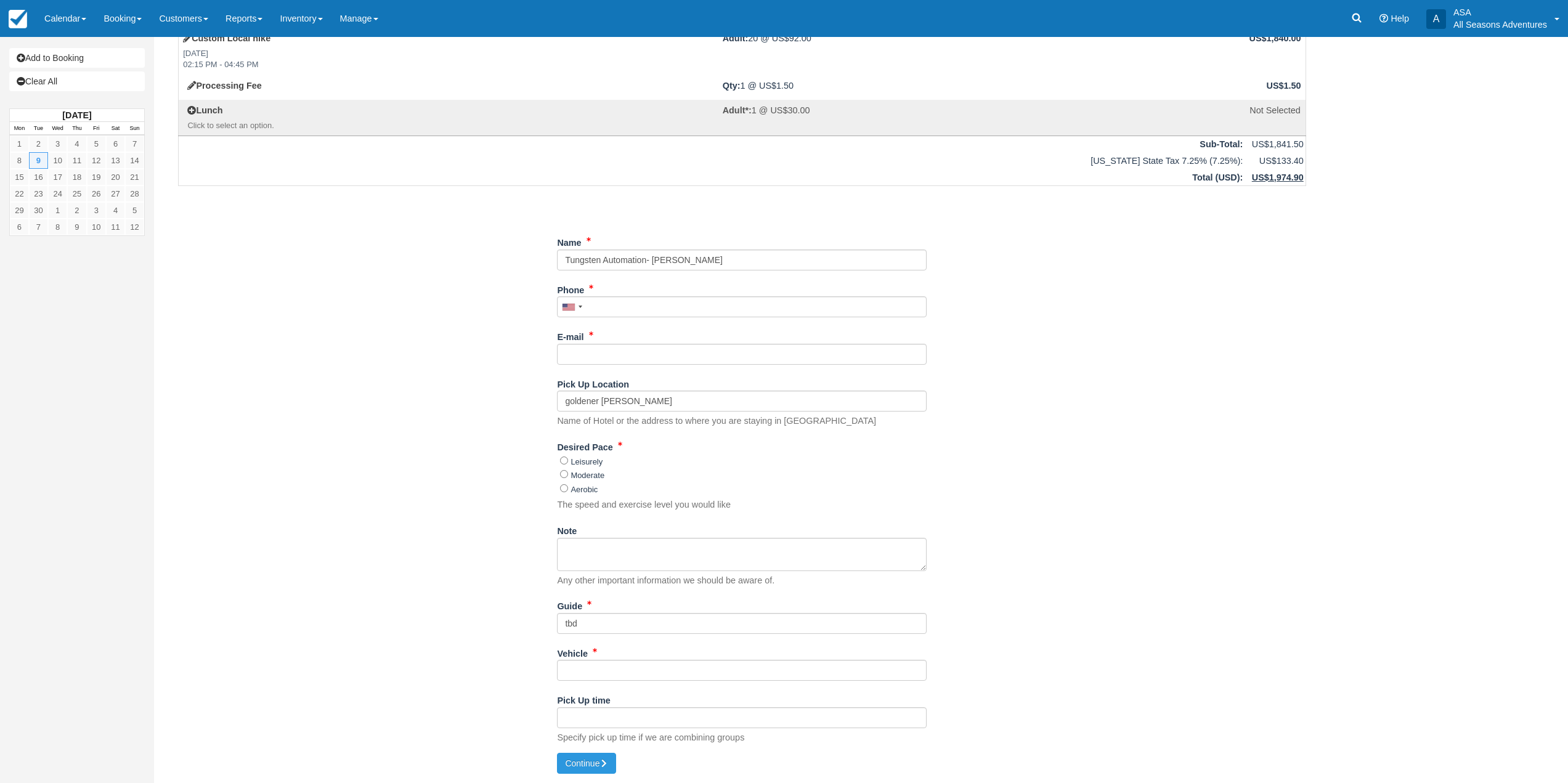
click at [629, 535] on div "Note Any other important information we should be aware of." at bounding box center [742, 553] width 370 height 66
click at [626, 548] on textarea "Note" at bounding box center [742, 555] width 370 height 34
click at [453, 609] on div "Item Rate Amount Custom Local hike Tue Sept 9, 2025 02:15 PM - 04:45 PM Adult: …" at bounding box center [742, 382] width 1158 height 745
click at [580, 562] on textarea "Day of contact: Lisa Pallares 7148694164" at bounding box center [742, 555] width 370 height 34
click at [600, 561] on textarea "Day of contact: Lisa Pallares 714-8694164" at bounding box center [742, 555] width 370 height 34
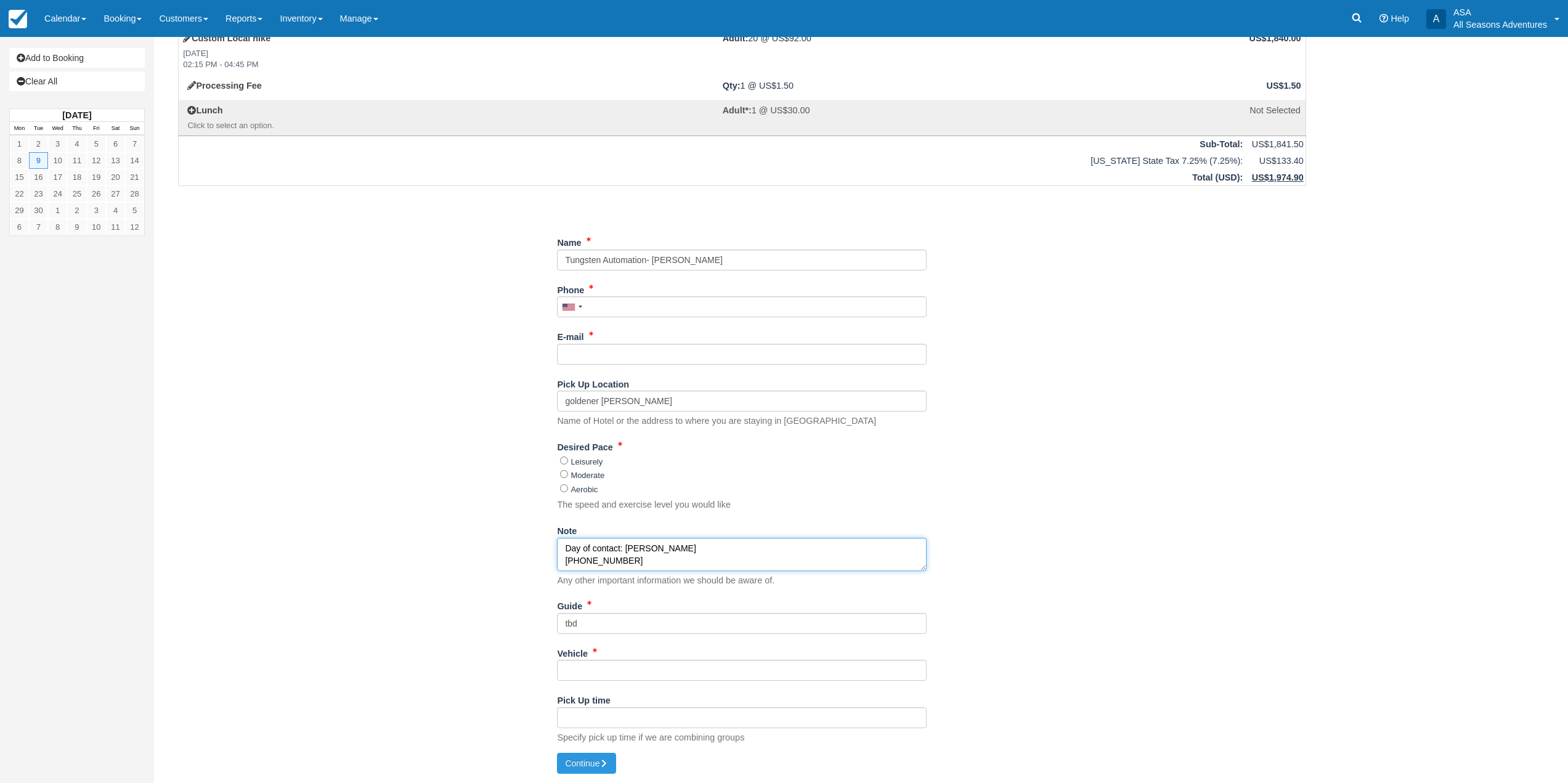
type textarea "Day of contact: Lisa Pallares 714-869-4164"
click at [597, 302] on input "Phone" at bounding box center [742, 306] width 370 height 21
type input "(949) 278-6062"
drag, startPoint x: 664, startPoint y: 359, endPoint x: 674, endPoint y: 354, distance: 11.2
click at [664, 359] on input "E-mail" at bounding box center [742, 354] width 370 height 21
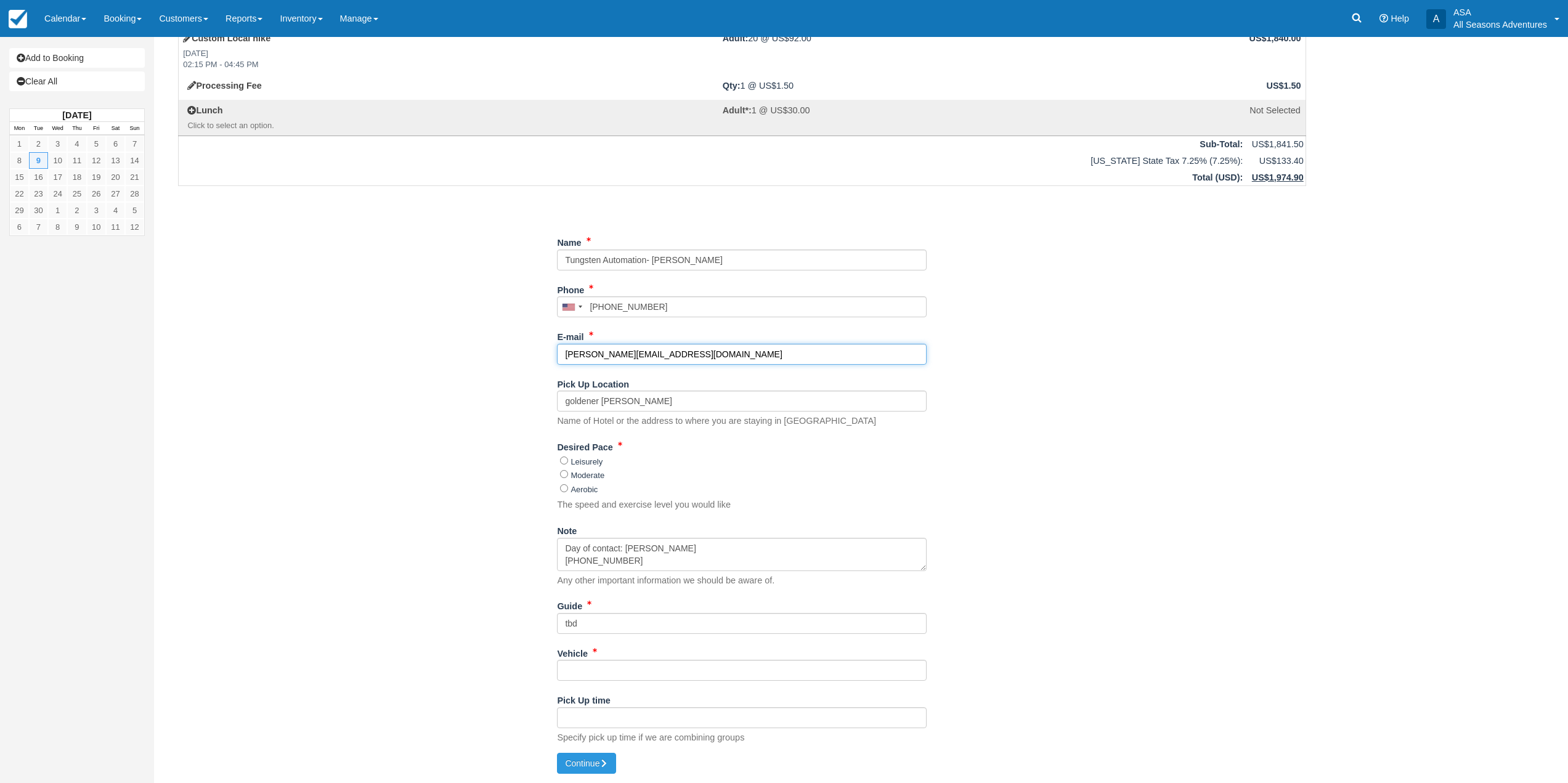
type input "paula.long@tungstenautomation.com"
click at [1179, 411] on div "Item Rate Amount Custom Local hike Tue Sept 9, 2025 02:15 PM - 04:45 PM Adult: …" at bounding box center [742, 382] width 1158 height 745
click at [614, 668] on input "Vehicle" at bounding box center [742, 670] width 370 height 21
type input "tbd"
click at [569, 764] on button "Continue" at bounding box center [587, 764] width 59 height 21
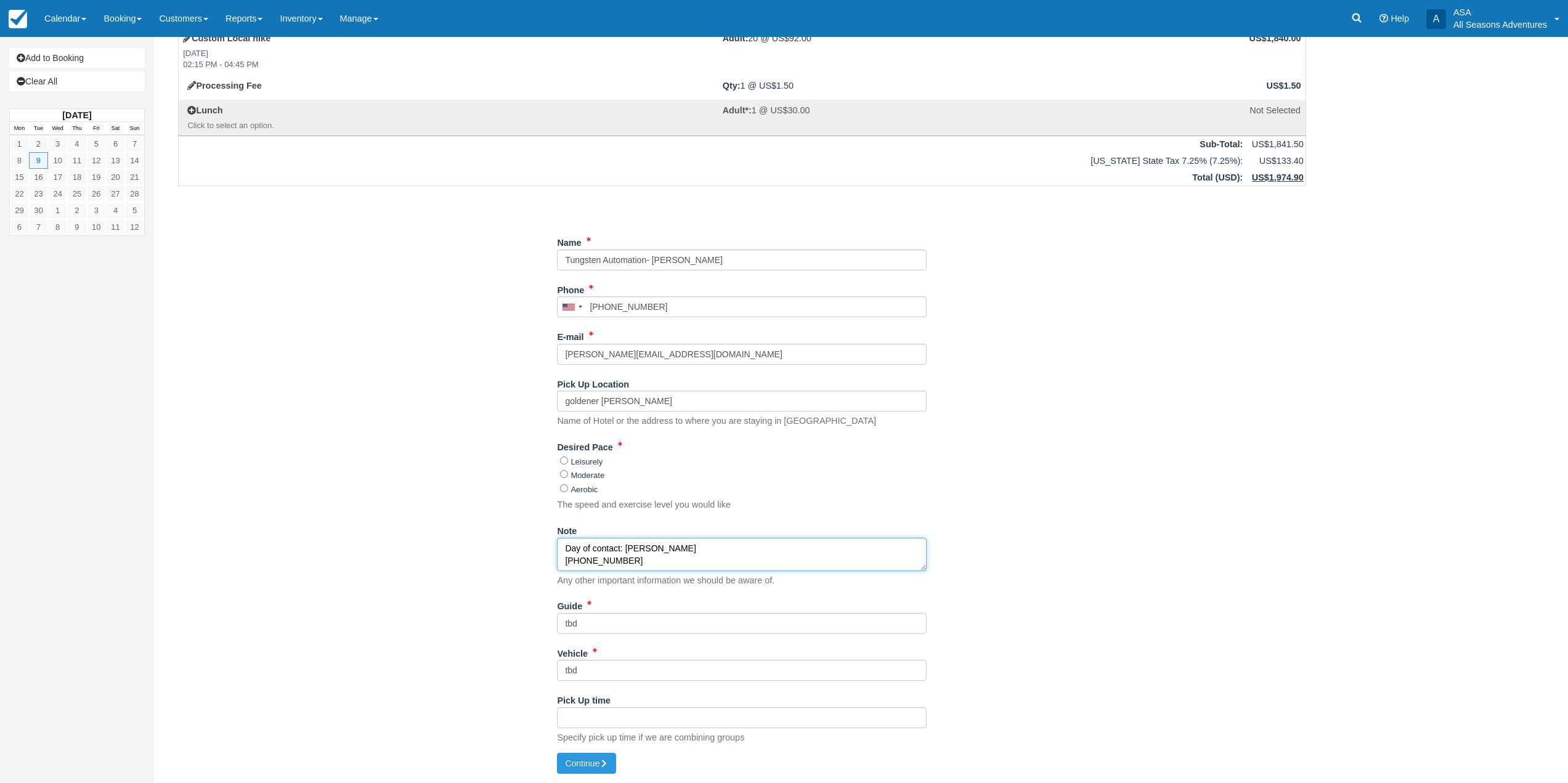
click at [579, 539] on textarea "Day of contact: Lisa Pallares 714-869-4164" at bounding box center [742, 555] width 370 height 34
click at [563, 474] on input "Moderate" at bounding box center [564, 474] width 8 height 8
radio input "true"
click at [594, 760] on button "Continue" at bounding box center [587, 764] width 59 height 21
type input "+19492786062"
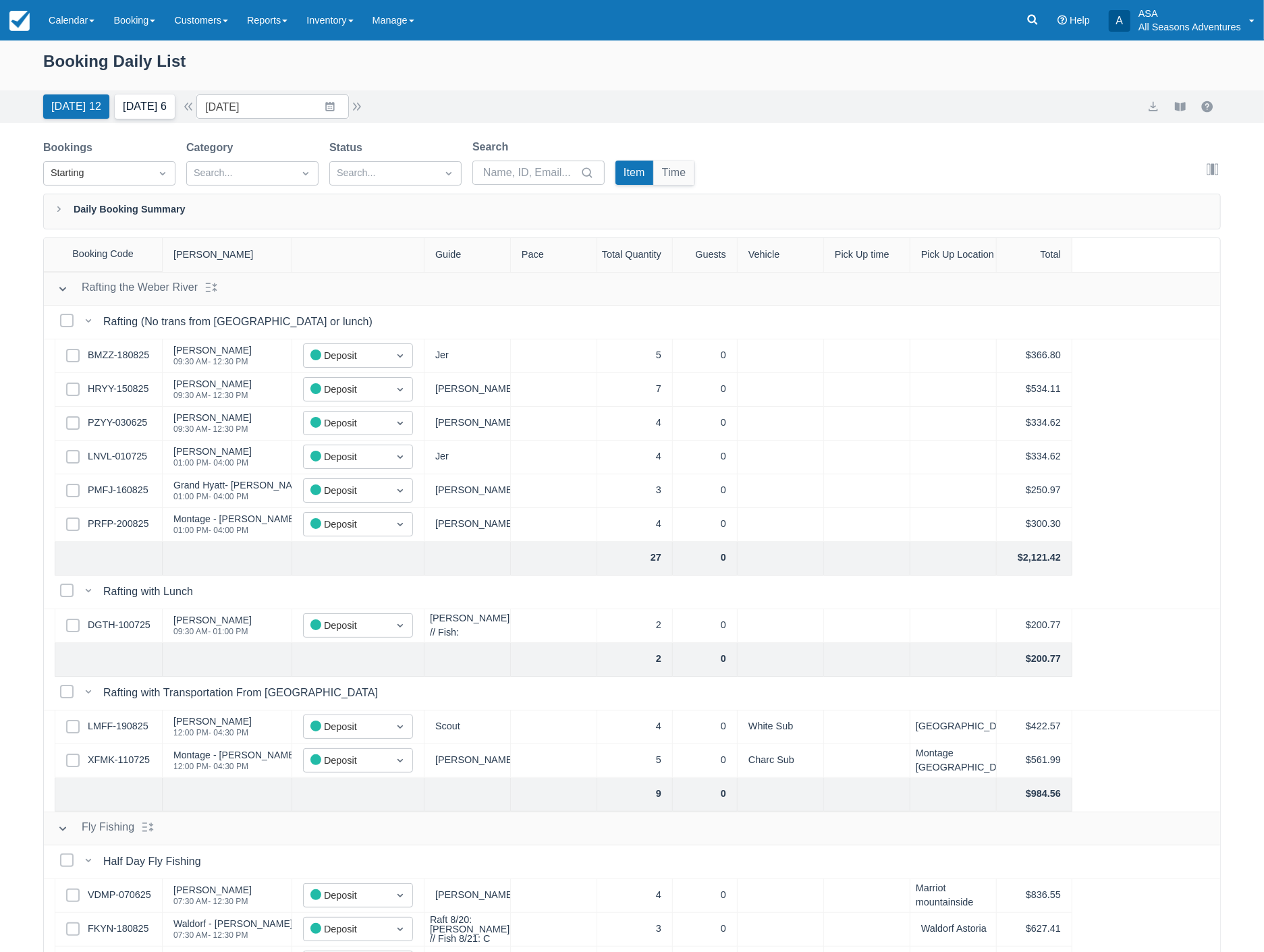
click at [144, 105] on button "[DATE] 6" at bounding box center [144, 107] width 60 height 24
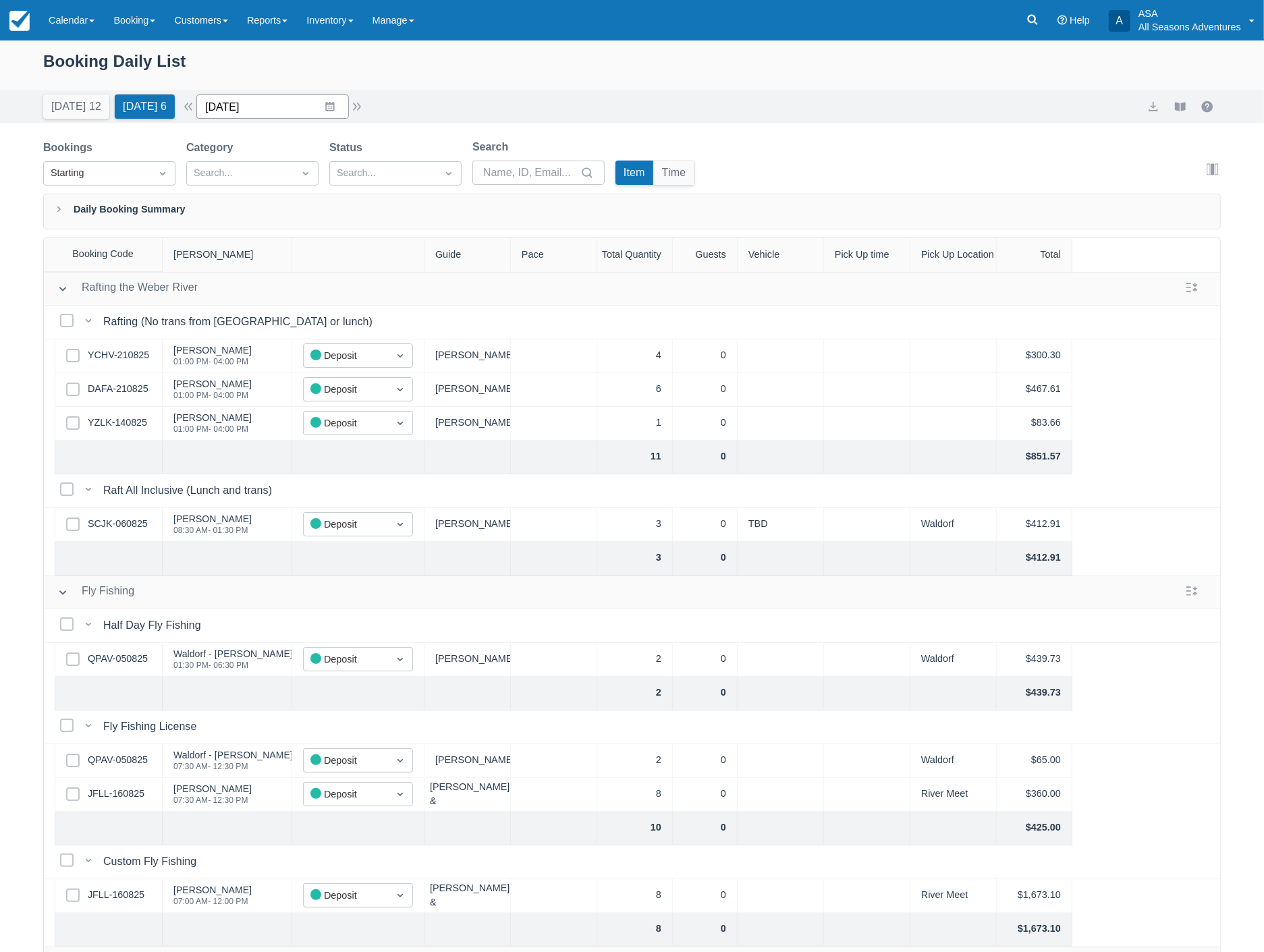
click at [266, 108] on input "[DATE]" at bounding box center [272, 107] width 153 height 24
click at [291, 311] on td "26" at bounding box center [277, 313] width 26 height 26
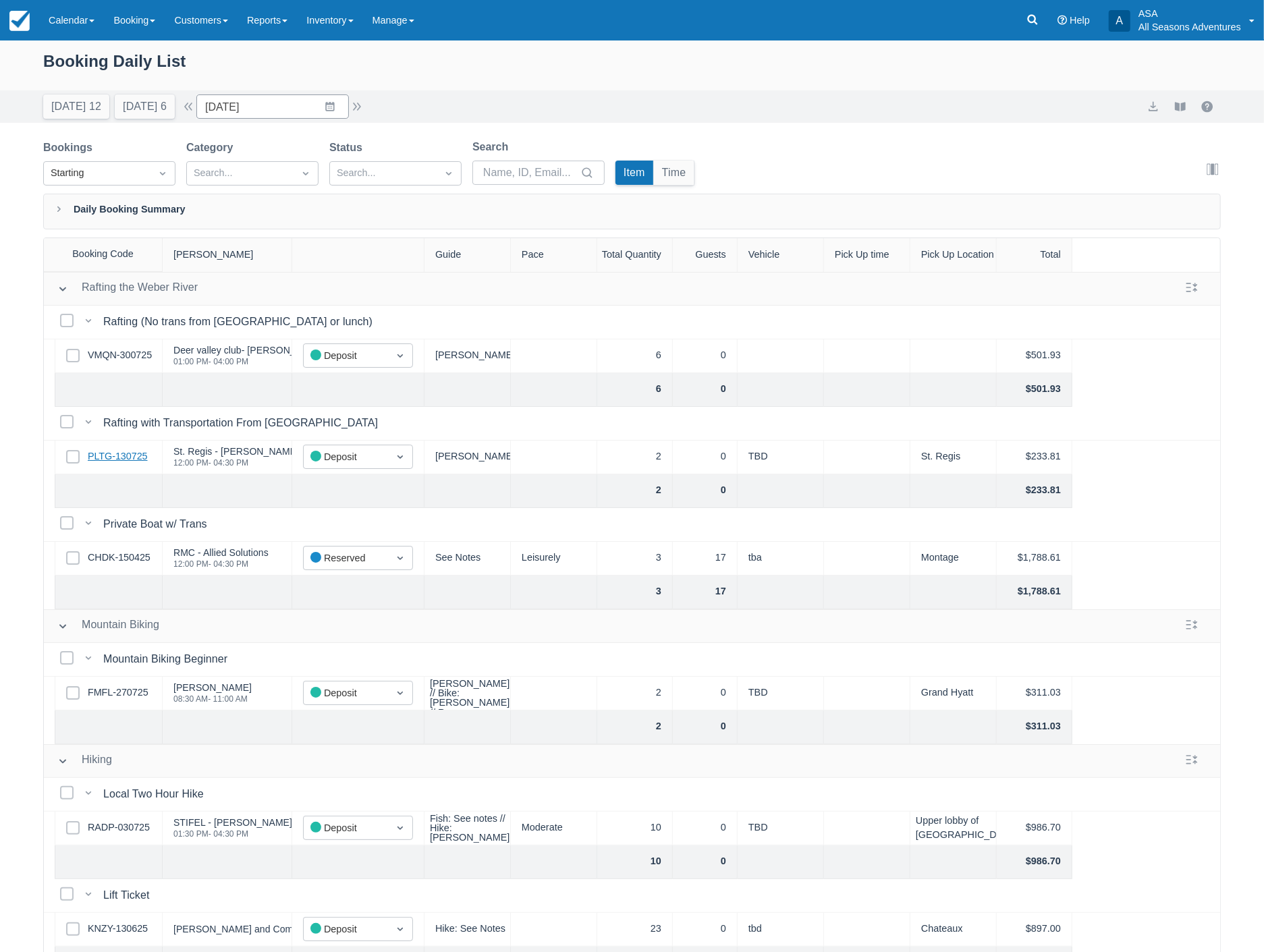
click at [126, 454] on link "PLTG-130725" at bounding box center [118, 456] width 60 height 15
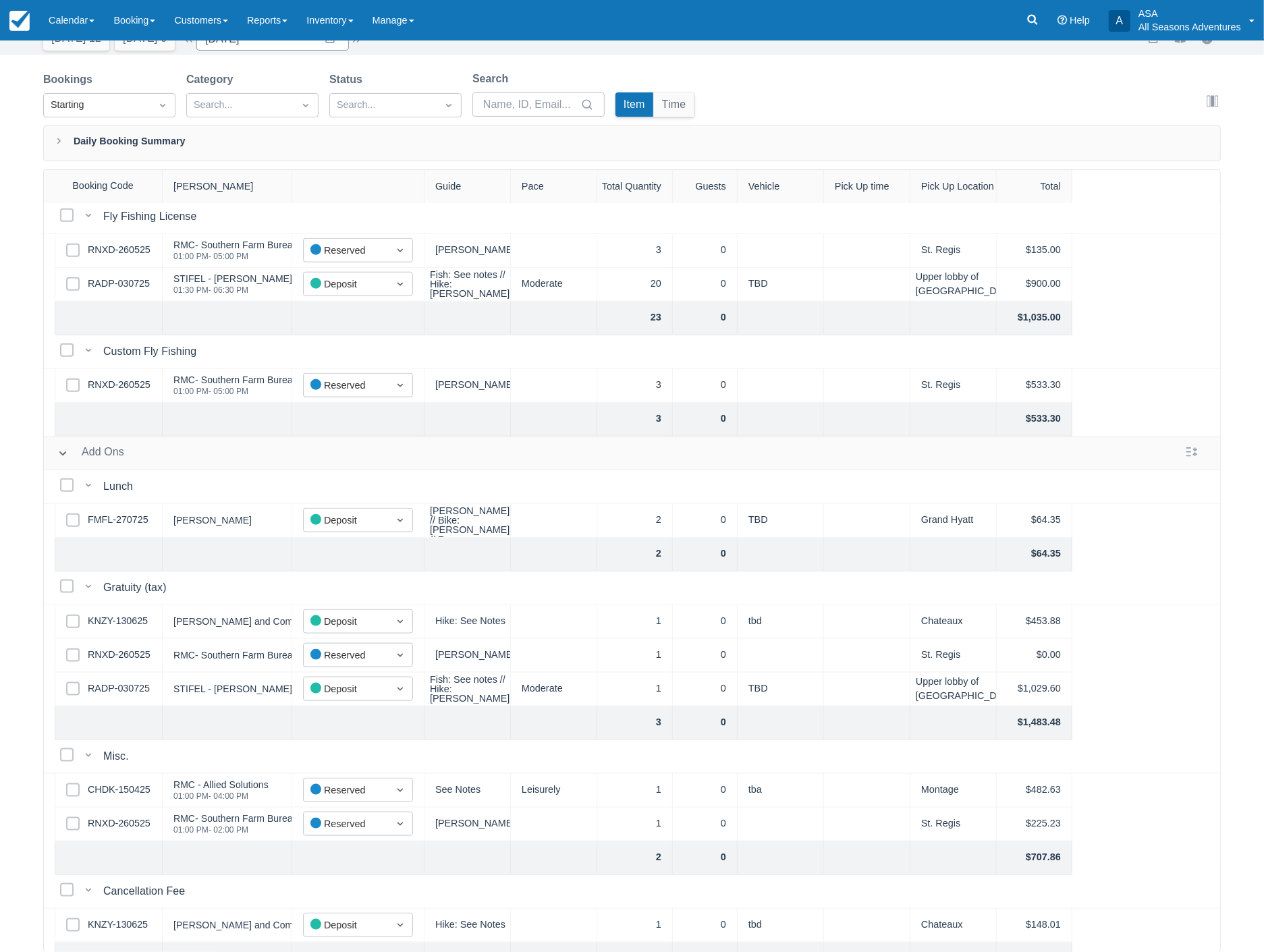
scroll to position [955, 0]
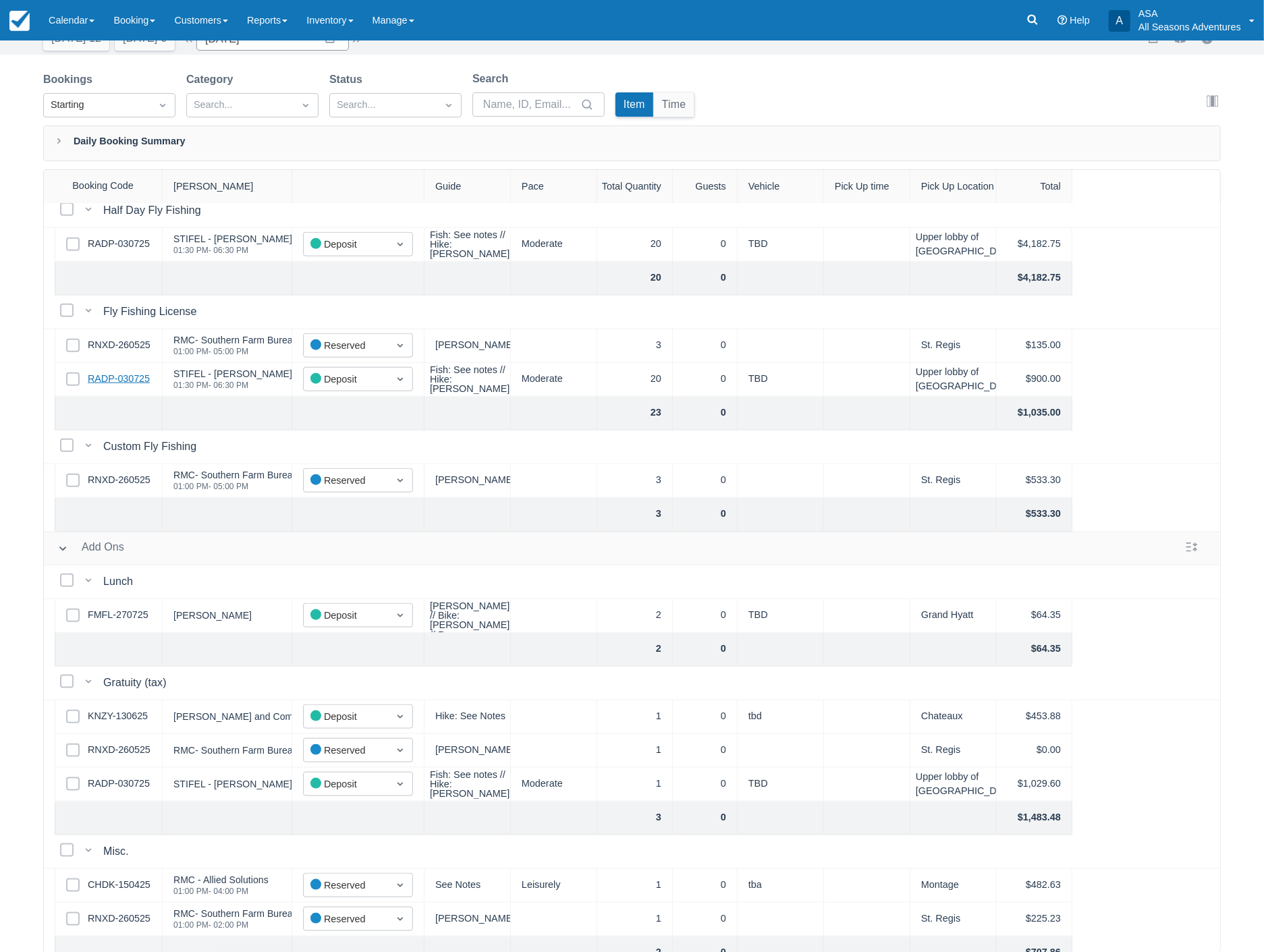
click at [130, 380] on link "RADP-030725" at bounding box center [119, 379] width 62 height 15
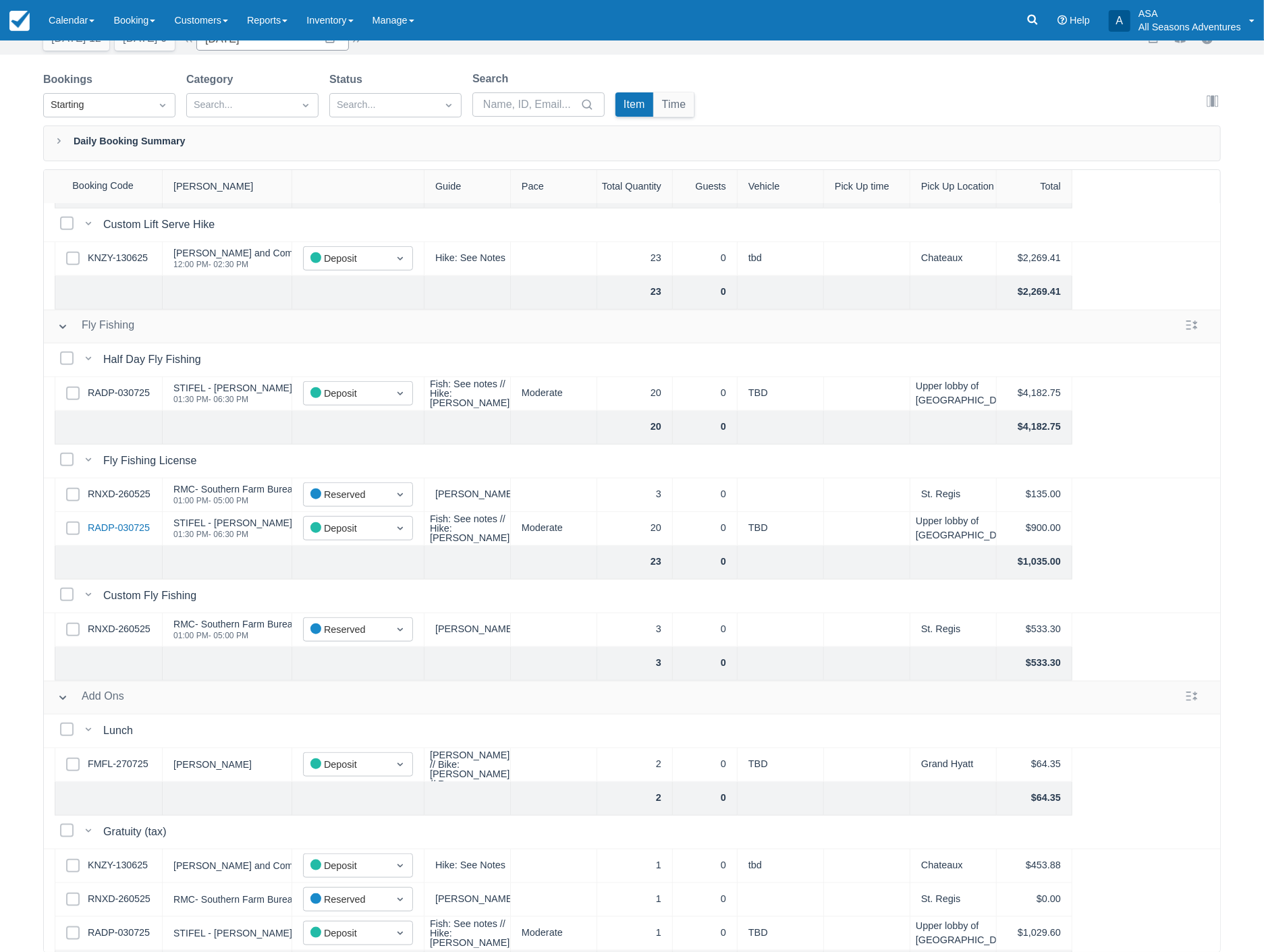
scroll to position [804, 0]
click at [125, 496] on link "RNXD-260525" at bounding box center [119, 495] width 63 height 15
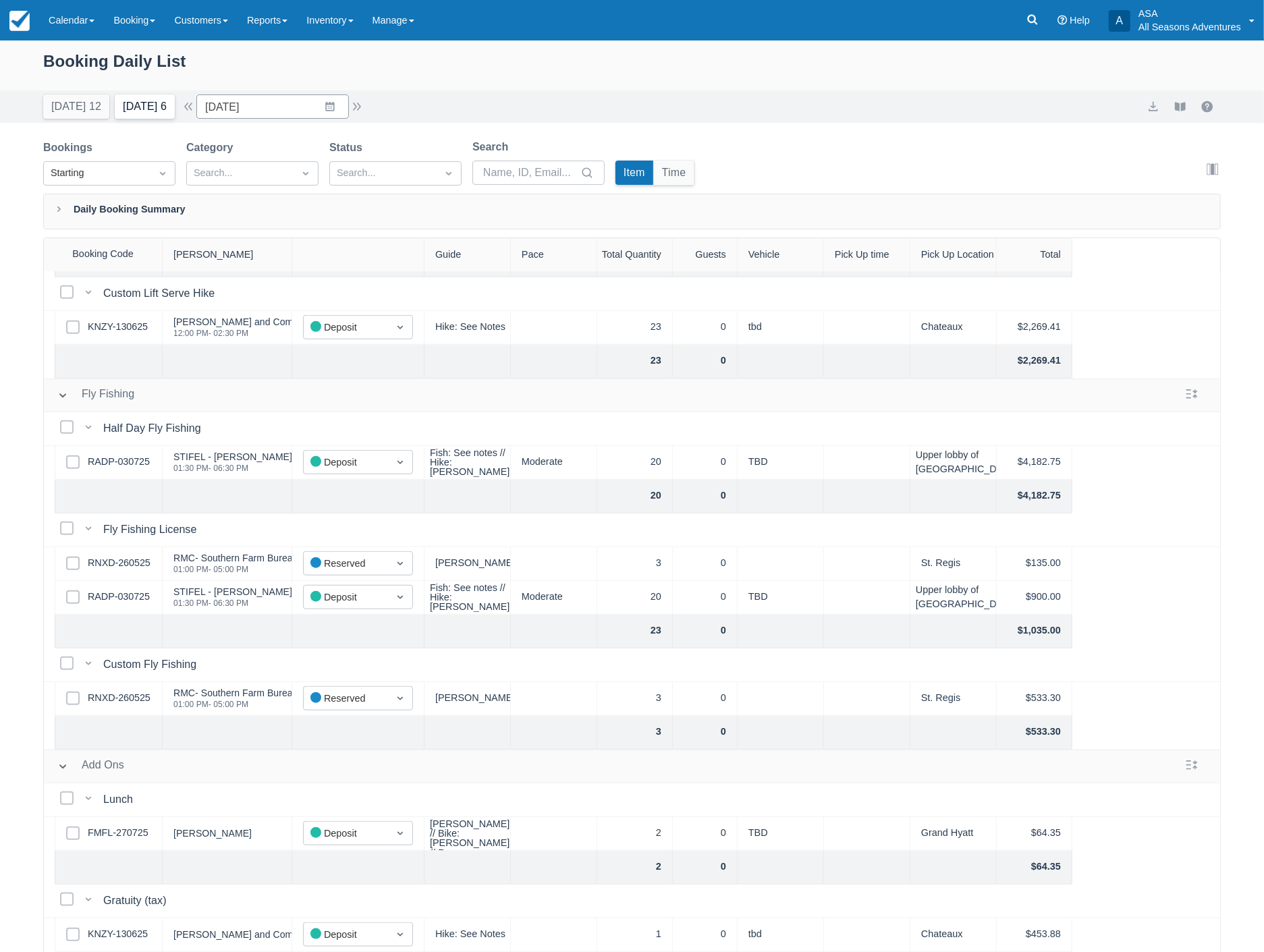
click at [137, 114] on button "Tomorrow 6" at bounding box center [144, 107] width 60 height 24
type input "08/22/25"
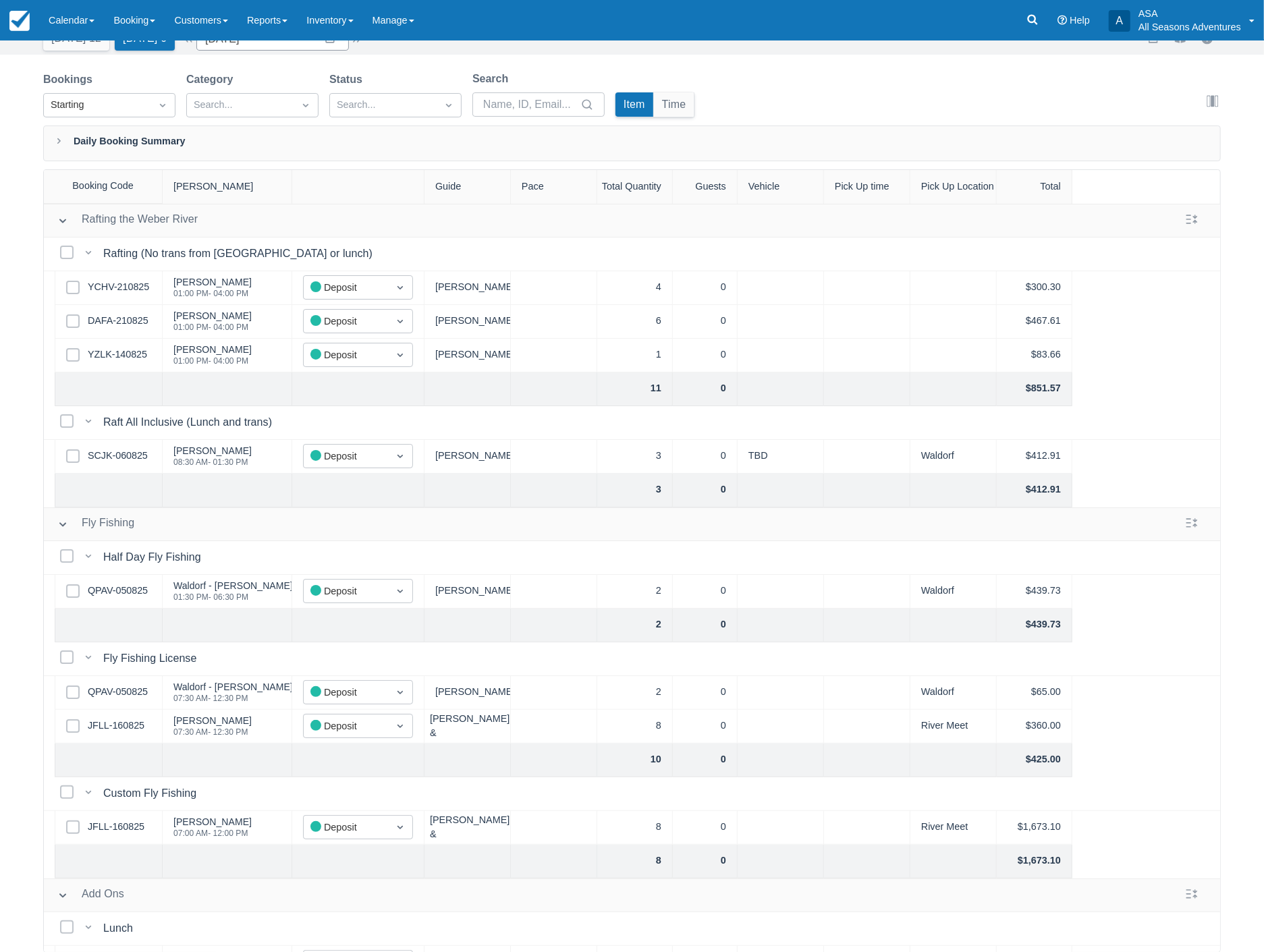
click at [812, 84] on div "Bookings Starting Category Search... Status Search... Search Item Time Edit col…" at bounding box center [632, 98] width 1177 height 55
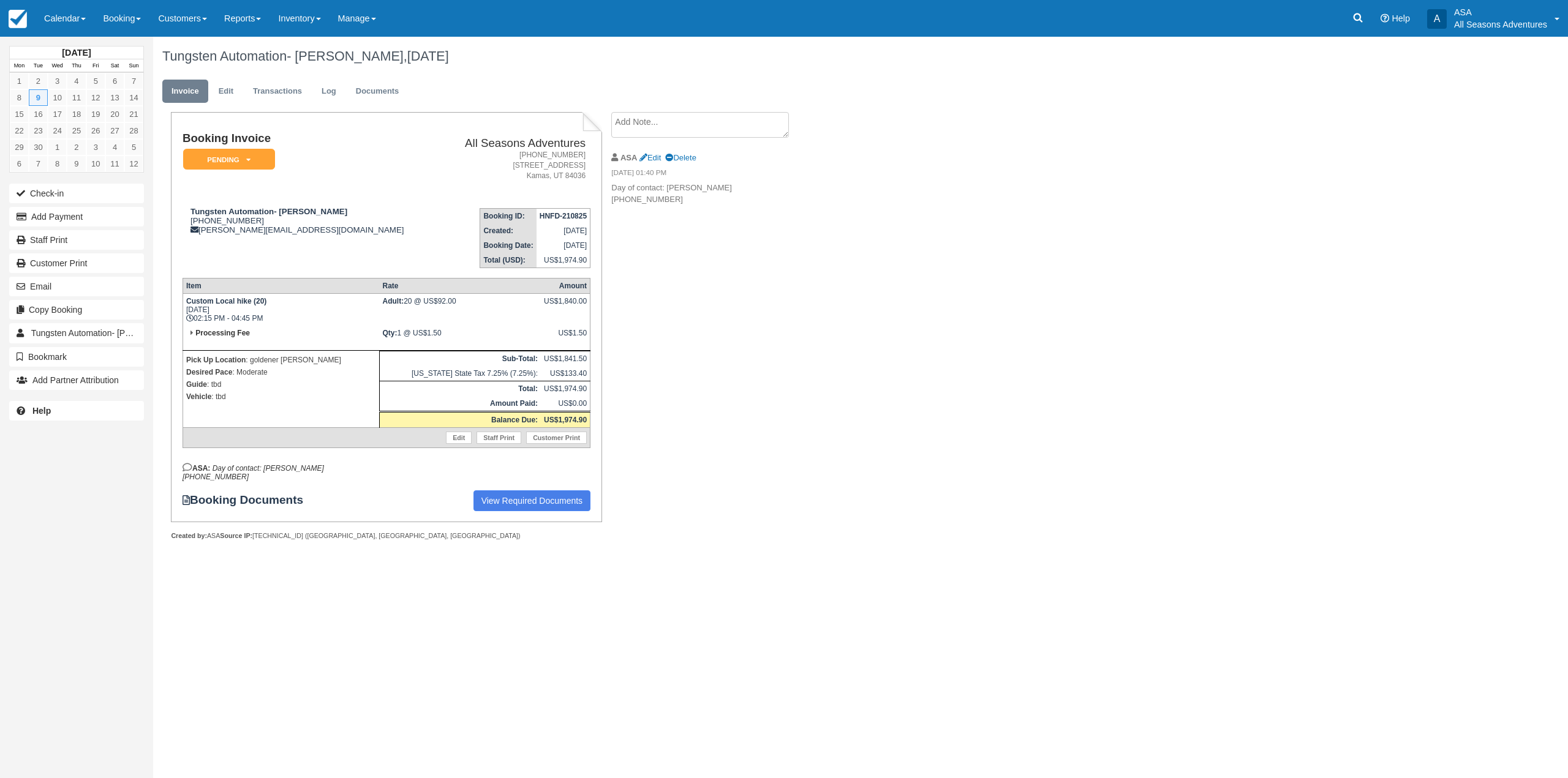
click at [646, 125] on textarea at bounding box center [699, 125] width 177 height 26
type textarea "3 groups"
click at [644, 200] on button "Create" at bounding box center [638, 194] width 55 height 21
click at [229, 95] on link "Edit" at bounding box center [226, 91] width 33 height 24
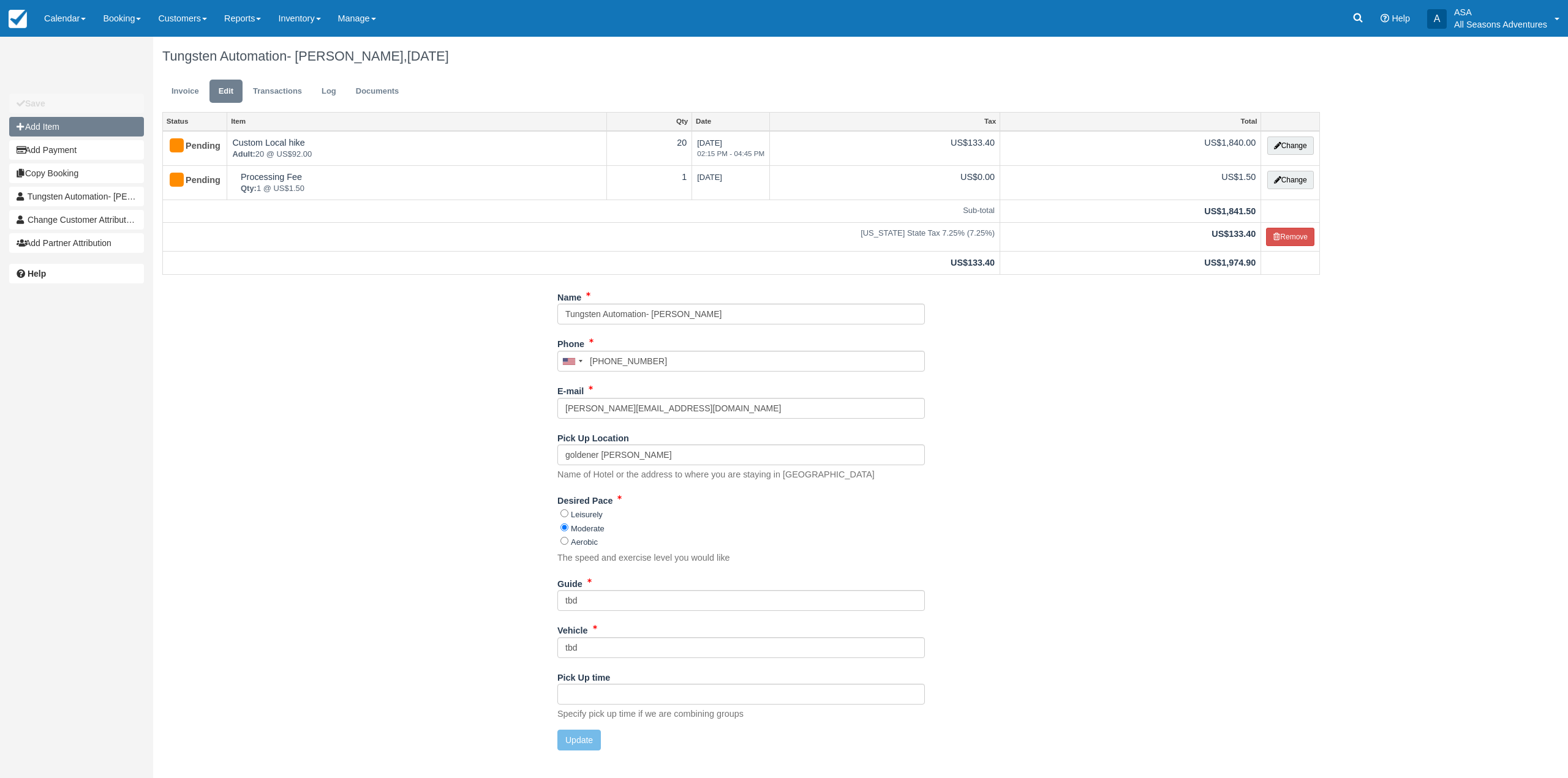
click at [77, 132] on button "Add Item" at bounding box center [77, 126] width 135 height 19
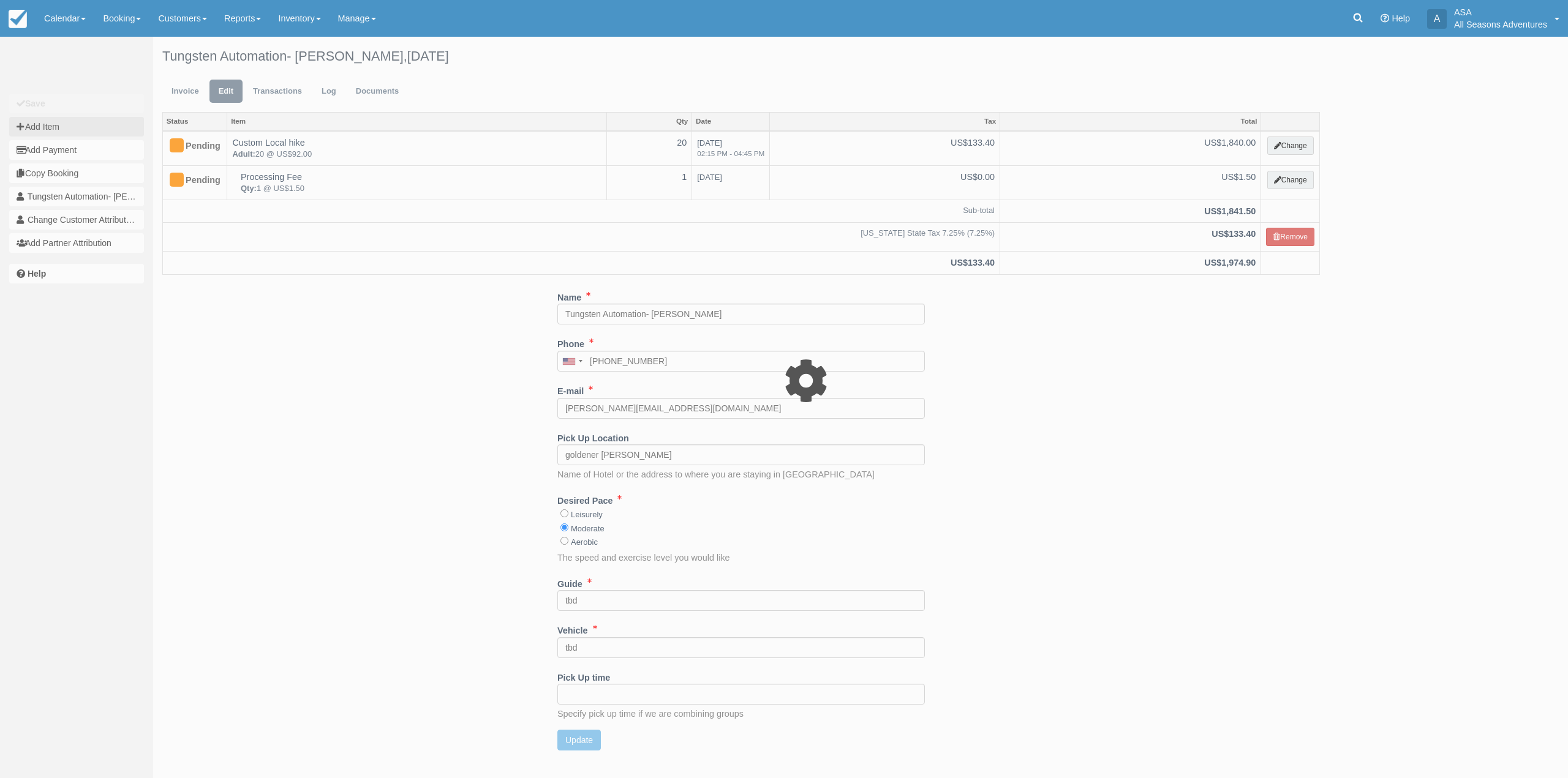
type input "0.00"
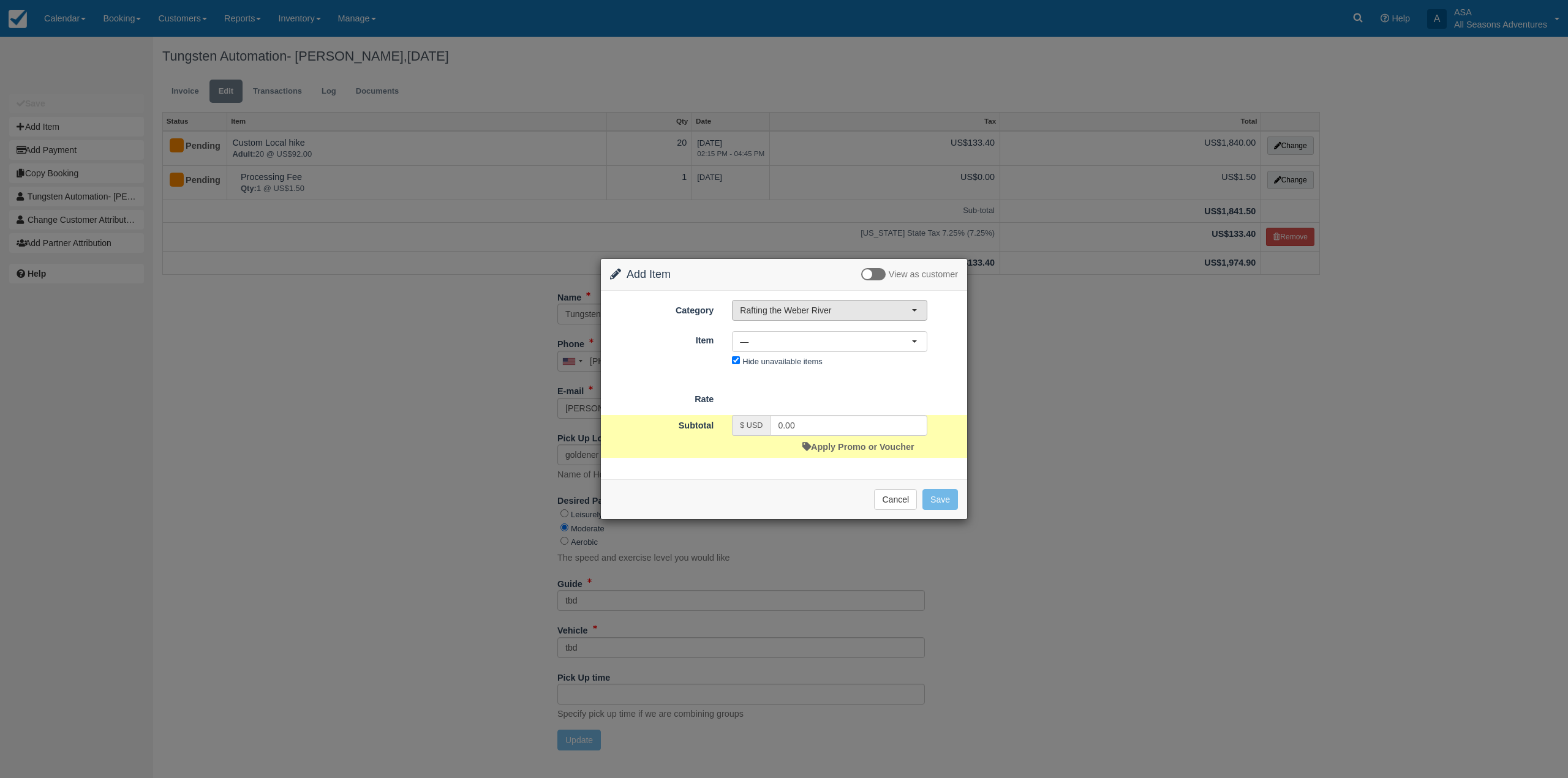
click at [787, 315] on span "Rafting the Weber River" at bounding box center [825, 310] width 171 height 12
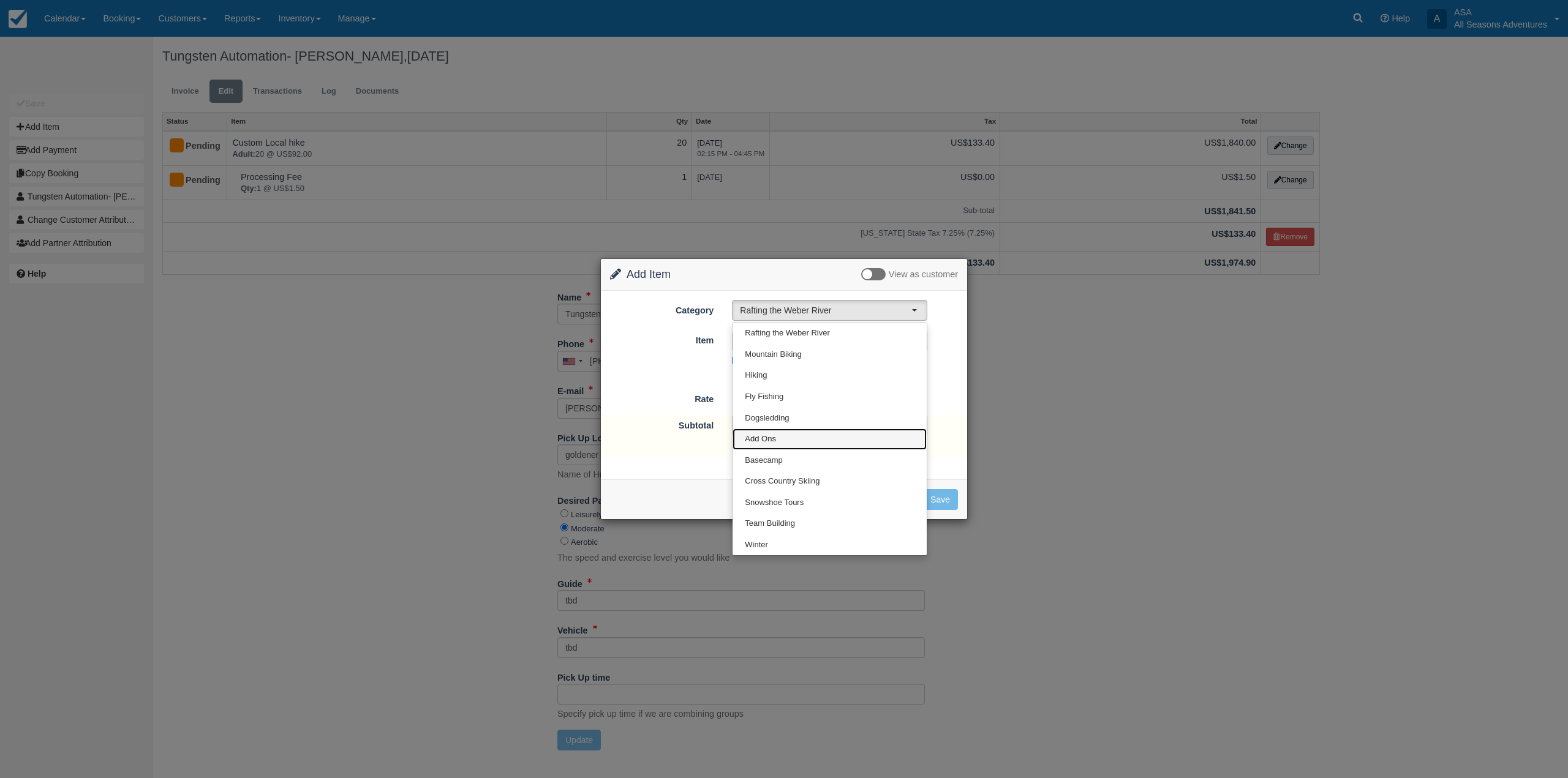
click at [784, 441] on link "Add Ons" at bounding box center [829, 440] width 194 height 22
select select "13"
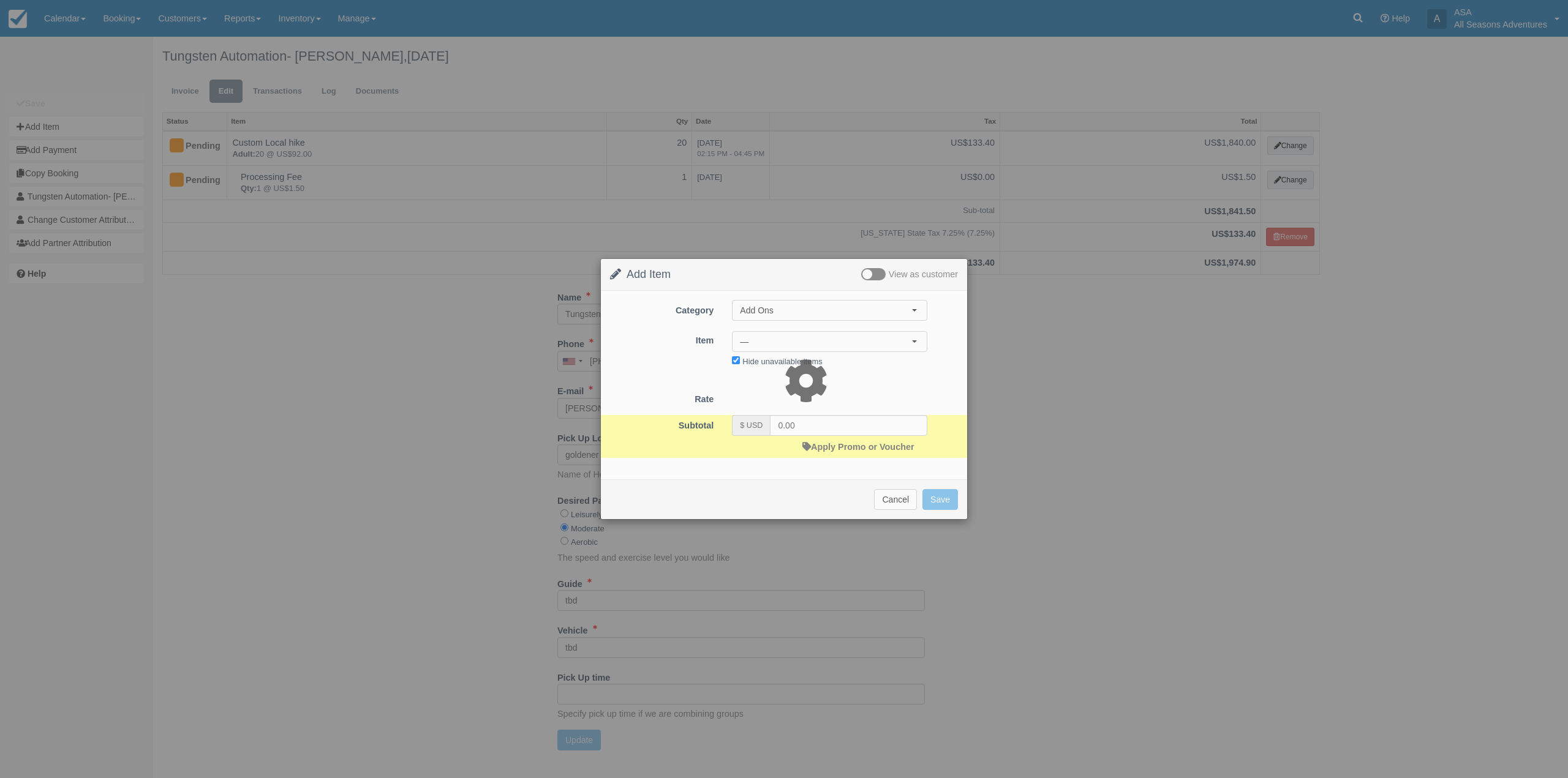
click at [784, 341] on div "Tungsten Automation- Paula Long, September 09 2025 Invoice Edit Transactions Lo…" at bounding box center [741, 398] width 1176 height 723
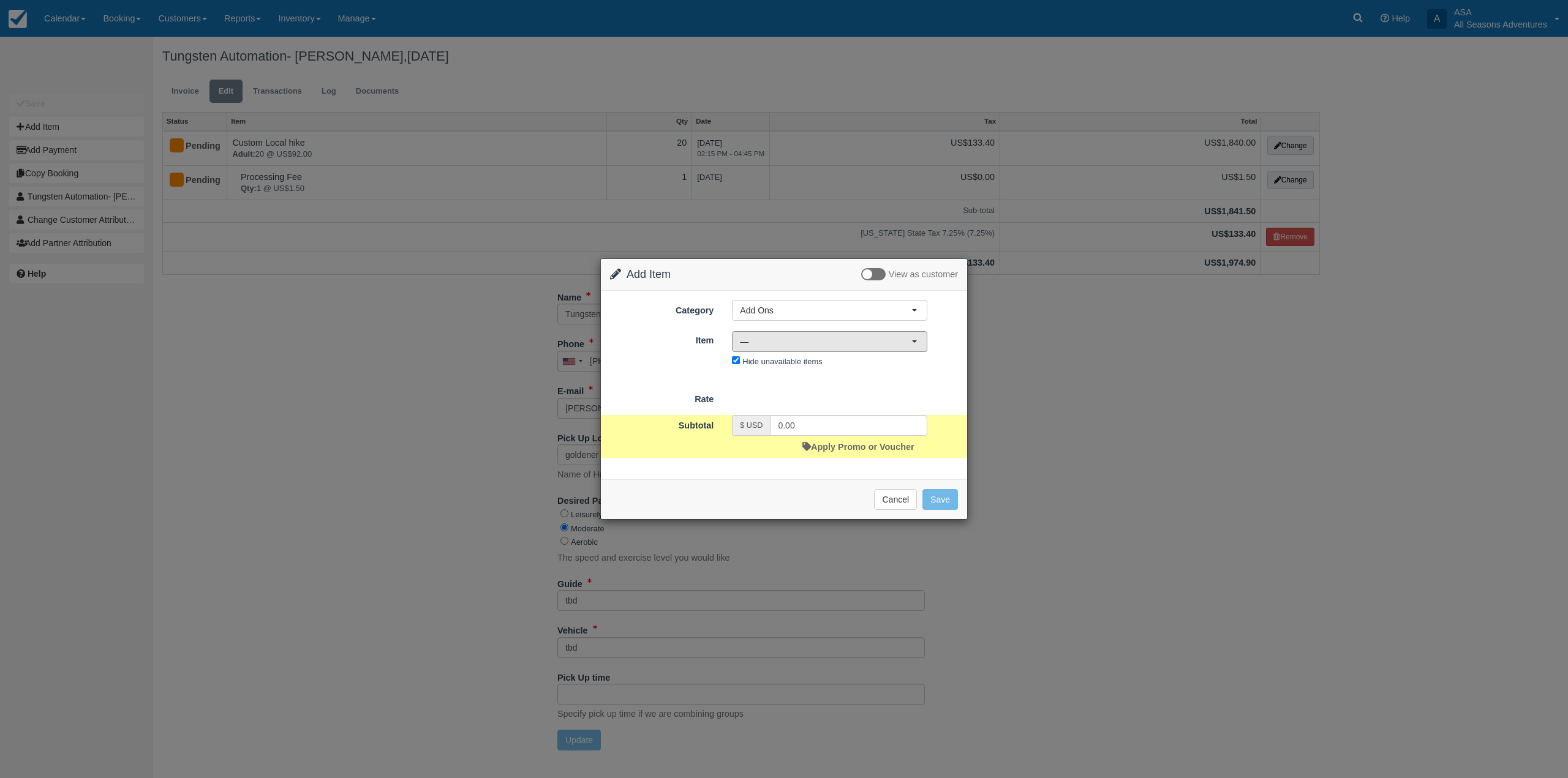
click at [784, 341] on span "—" at bounding box center [825, 341] width 171 height 12
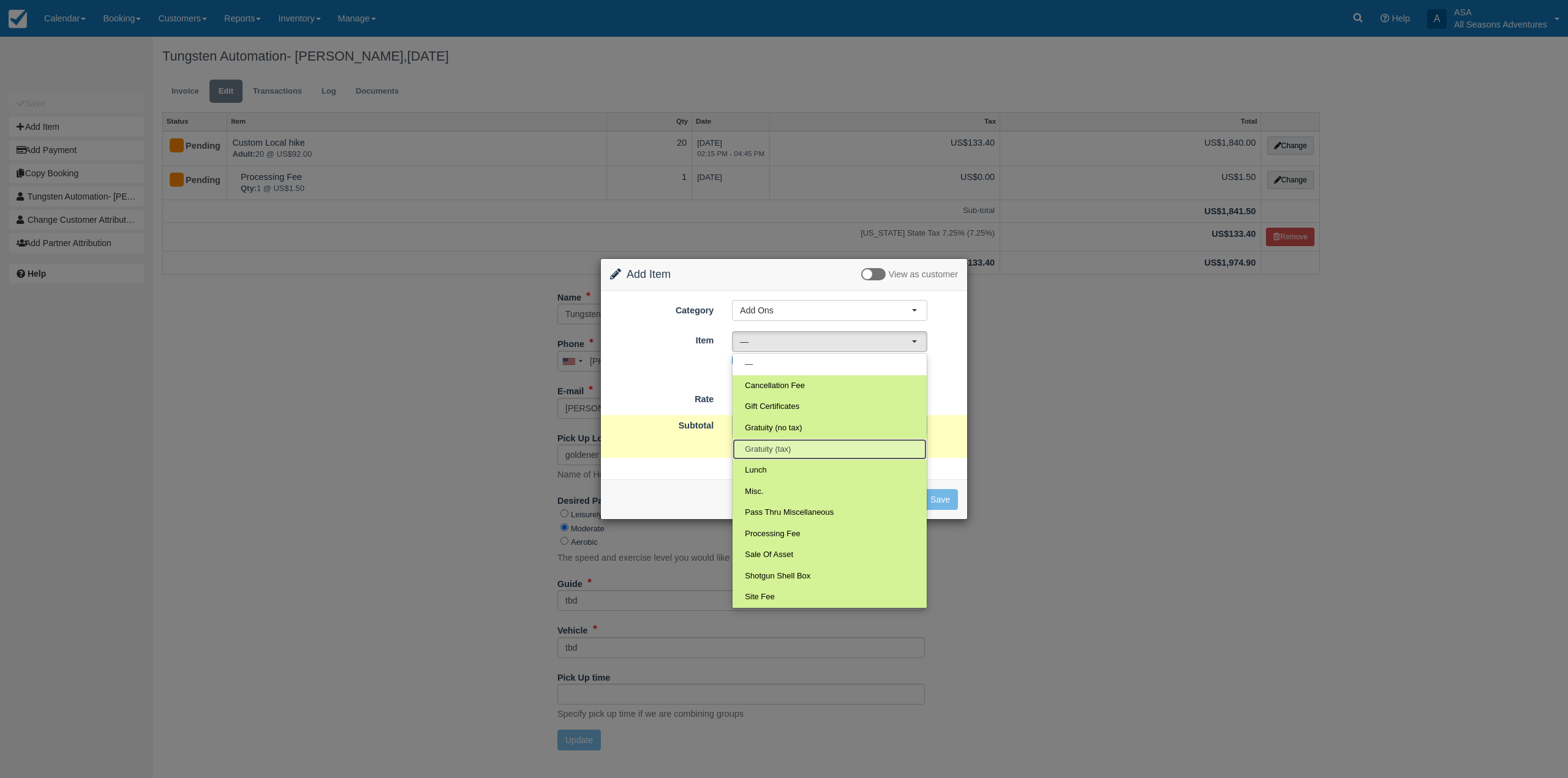
click at [786, 440] on link "Gratuity (tax)" at bounding box center [829, 450] width 194 height 22
select select "68"
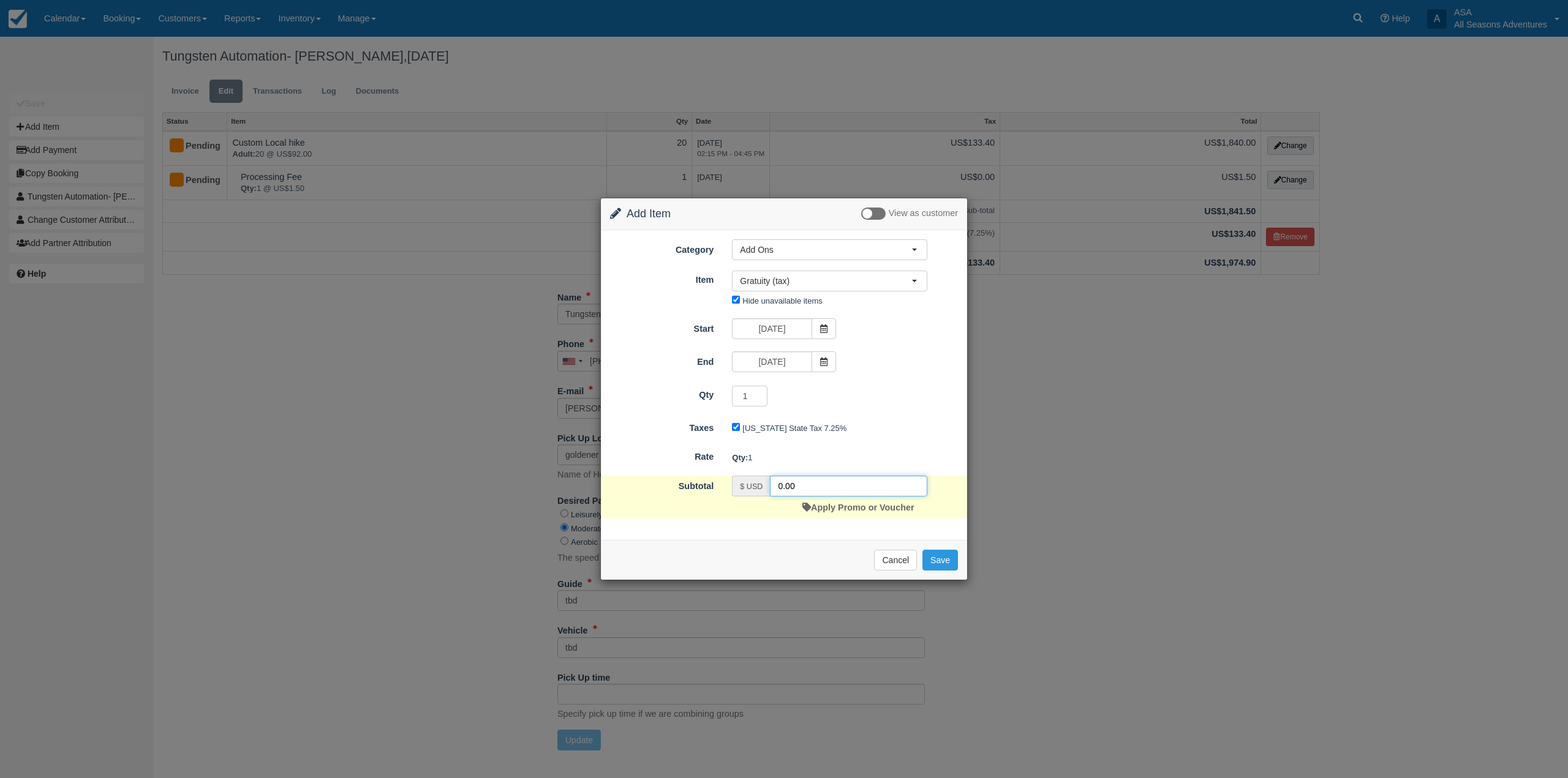
drag, startPoint x: 801, startPoint y: 485, endPoint x: 739, endPoint y: 491, distance: 62.3
click at [739, 491] on div "$ USD 0.00" at bounding box center [829, 486] width 195 height 21
type input "368"
click at [945, 564] on button "Save" at bounding box center [940, 560] width 36 height 21
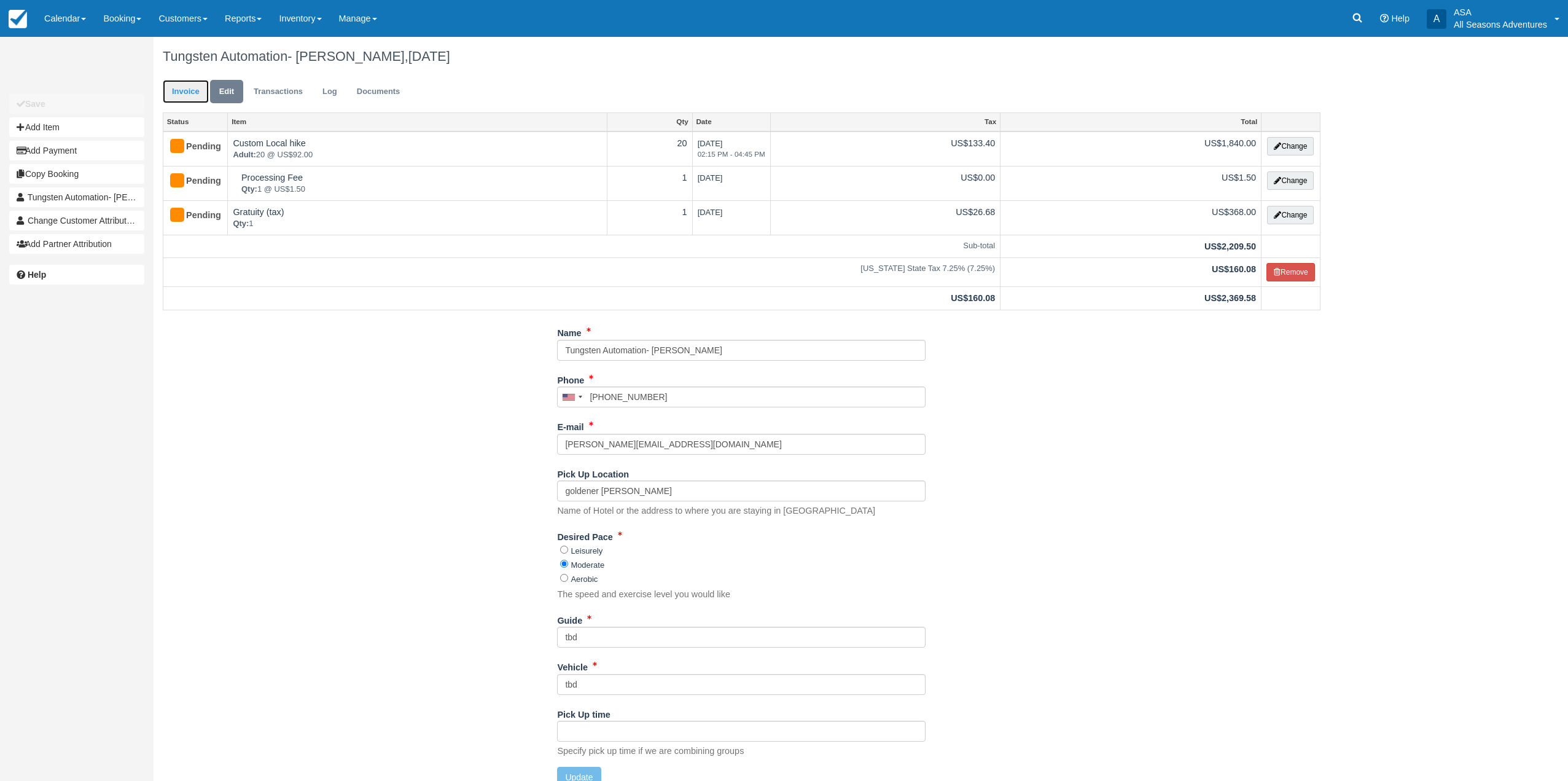
click at [173, 96] on link "Invoice" at bounding box center [186, 92] width 46 height 24
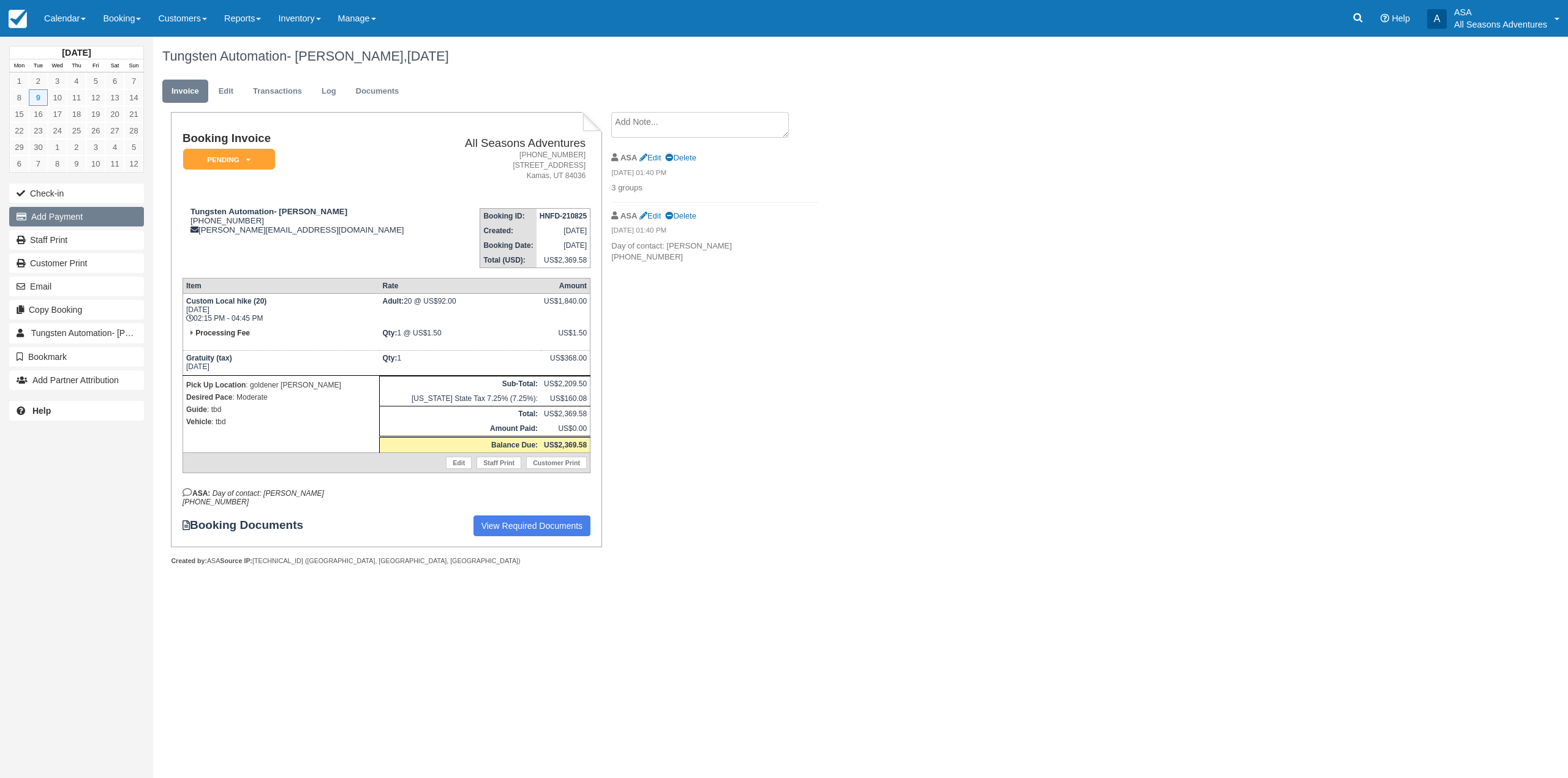
click at [79, 218] on button "Add Payment" at bounding box center [77, 216] width 135 height 19
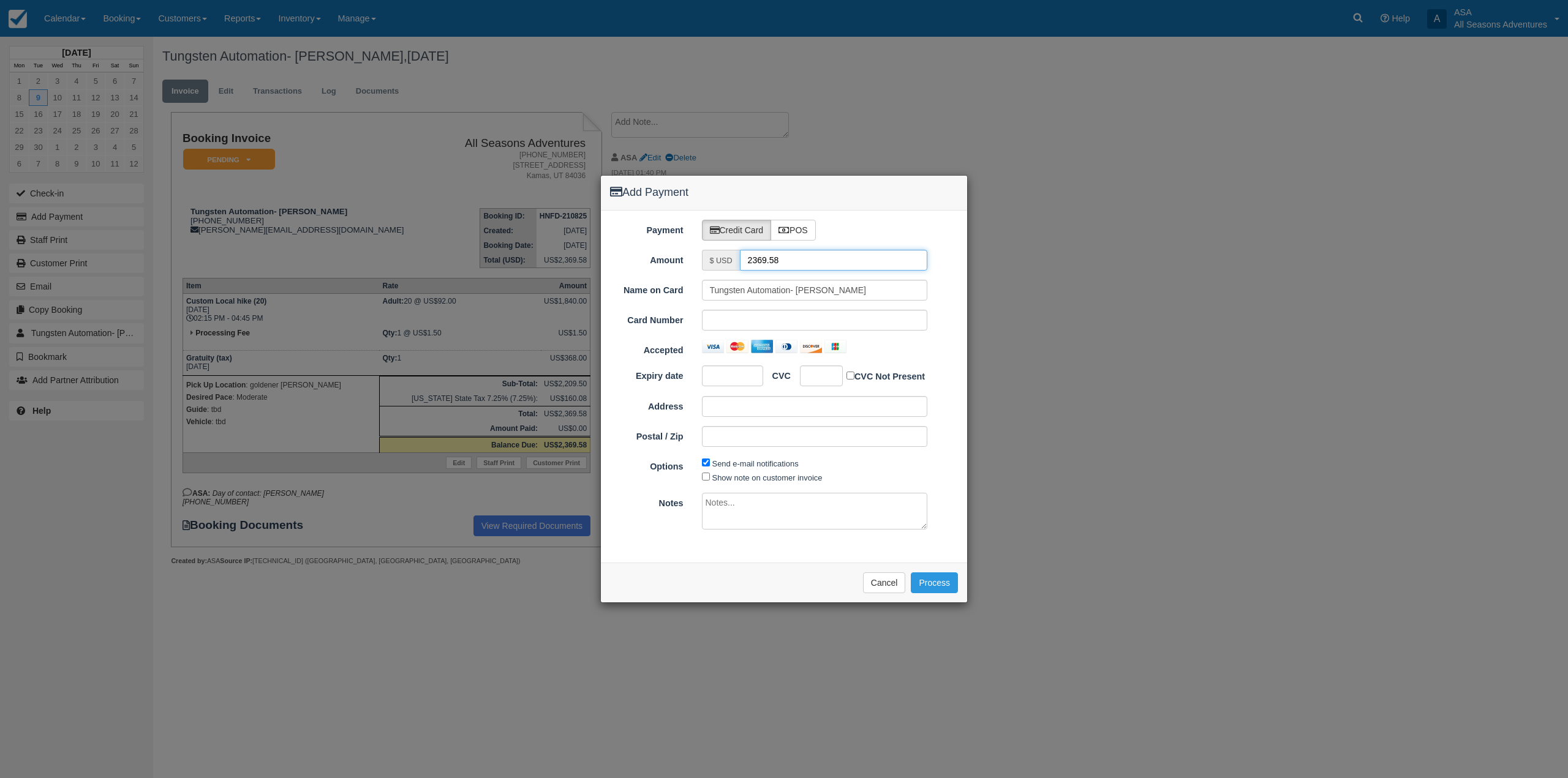
drag, startPoint x: 816, startPoint y: 259, endPoint x: 735, endPoint y: 268, distance: 81.5
click at [735, 268] on div "$ USD 2369.58" at bounding box center [815, 260] width 226 height 21
click at [778, 252] on input "1.5" at bounding box center [834, 260] width 188 height 21
type input "1"
type input "1200"
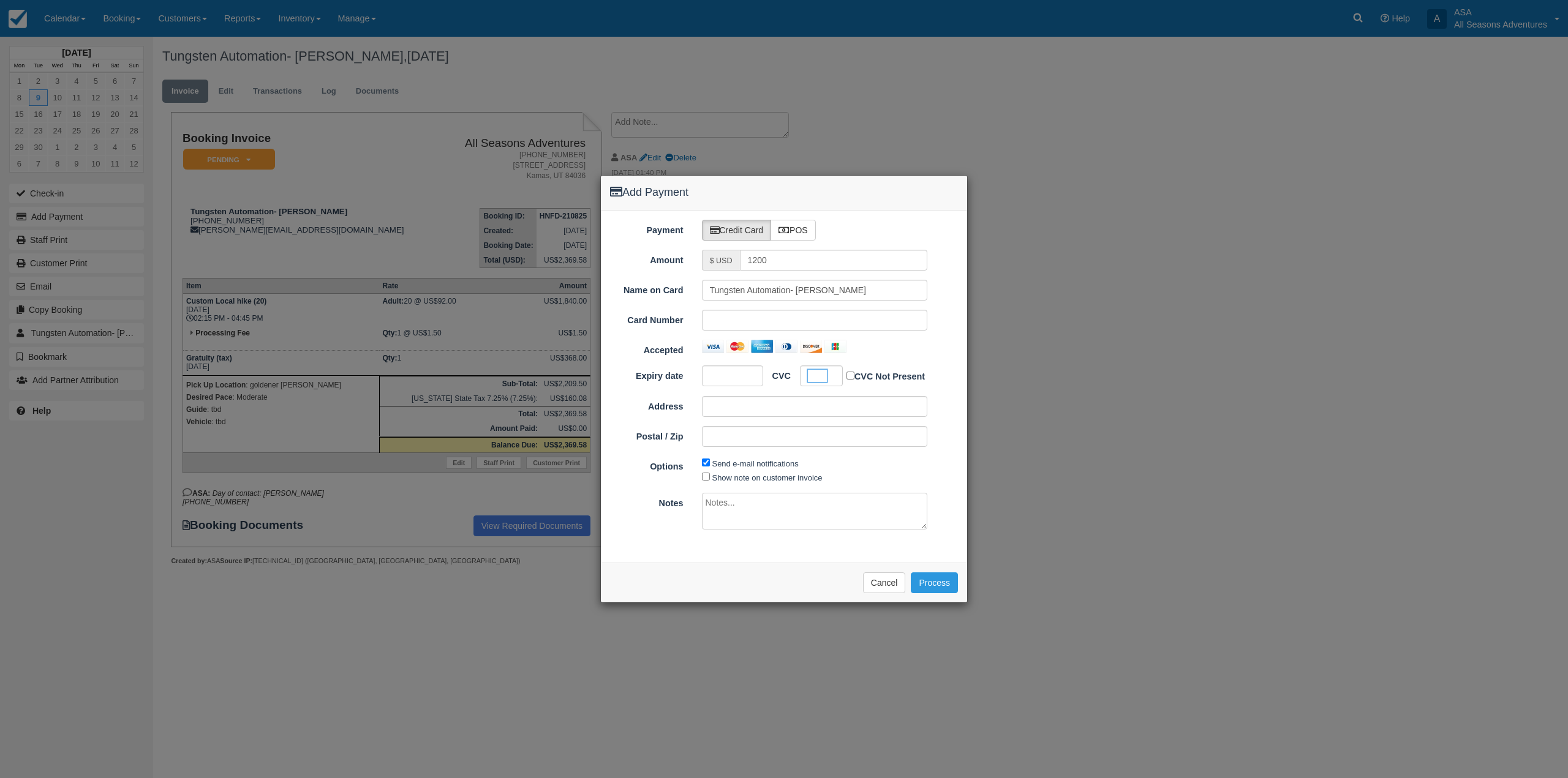
click at [710, 593] on div "Please wait while the payment is processed ... Cancel Process" at bounding box center [784, 582] width 366 height 39
click at [939, 581] on button "Process" at bounding box center [934, 583] width 47 height 21
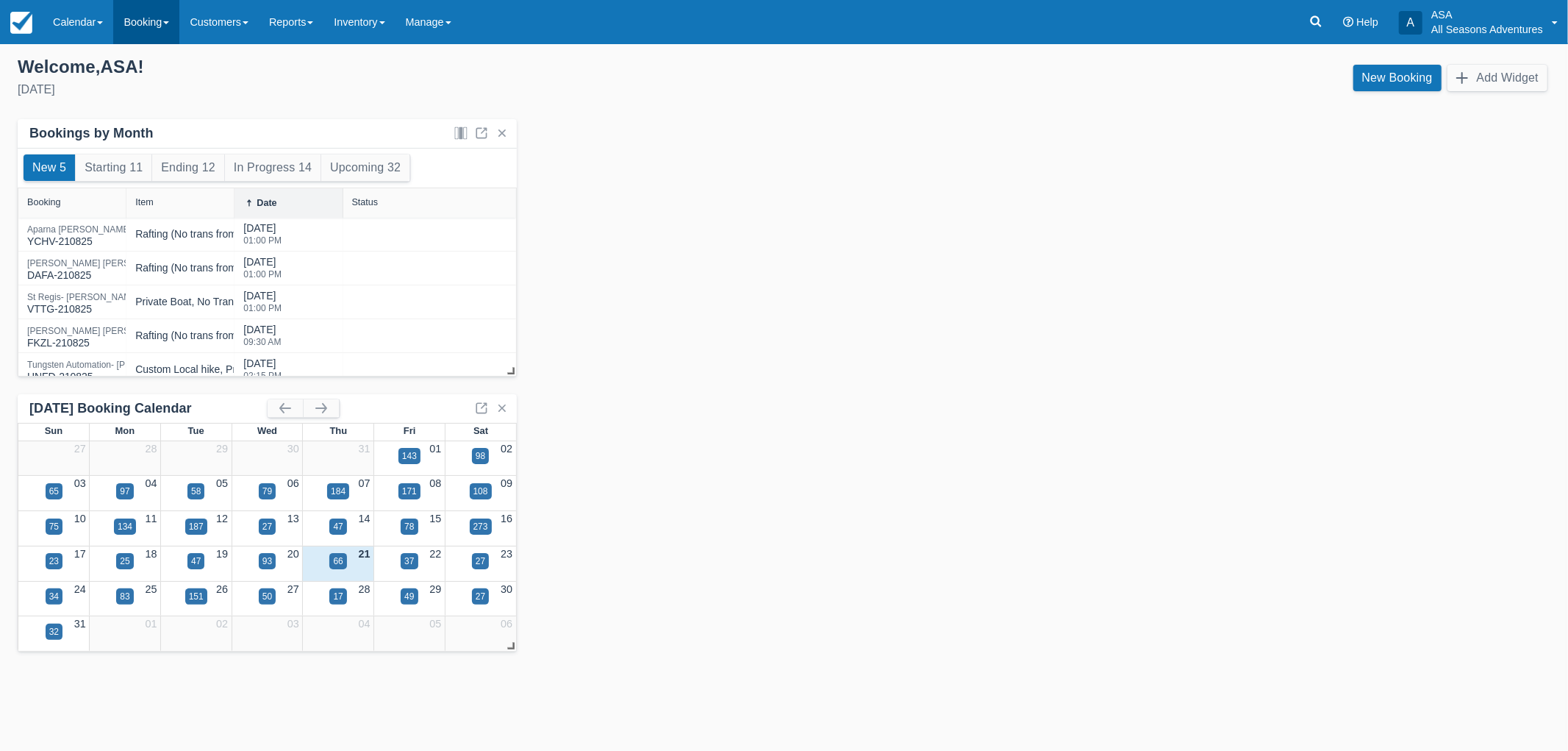
click at [164, 30] on link "Booking" at bounding box center [146, 21] width 66 height 44
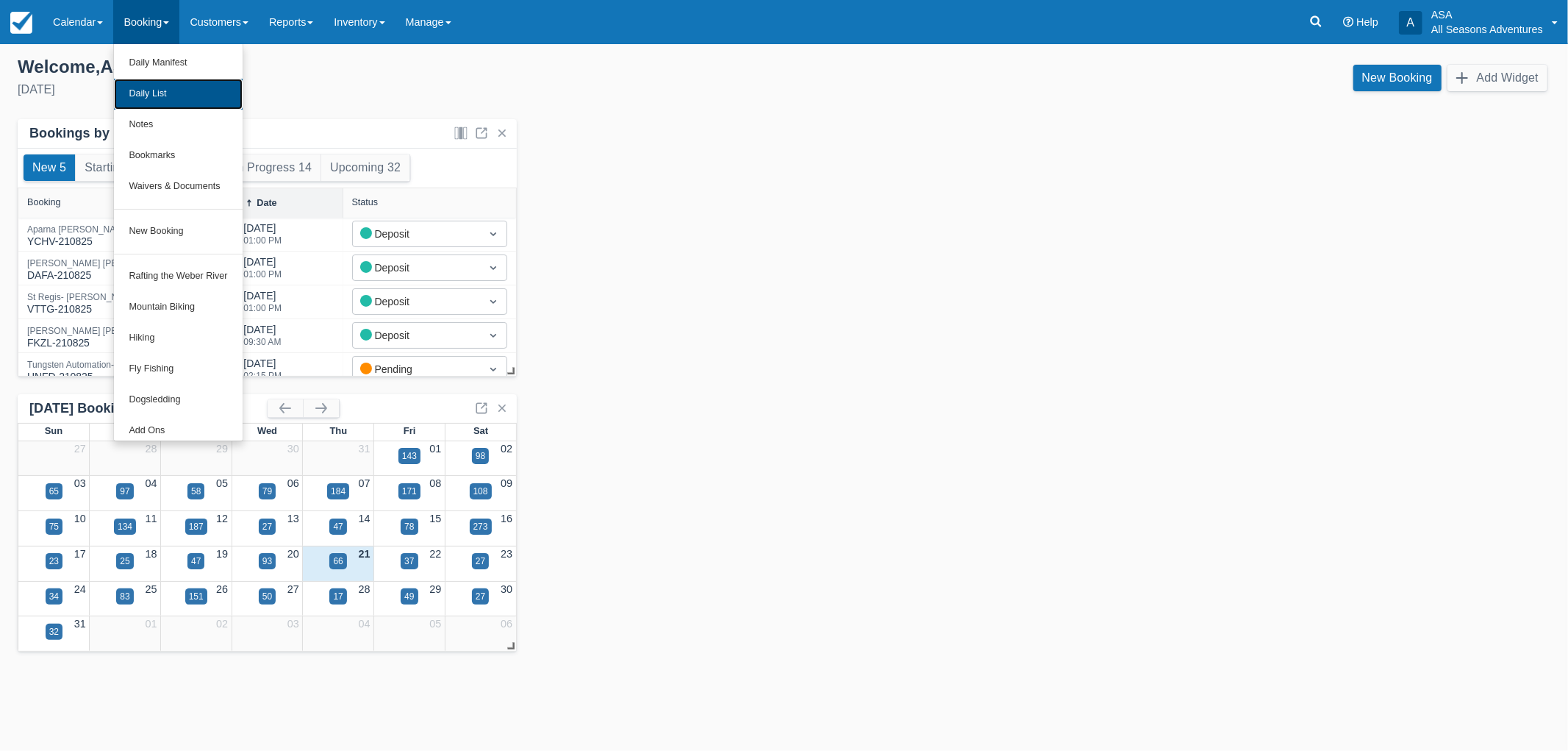
click at [167, 94] on link "Daily List" at bounding box center [178, 94] width 128 height 31
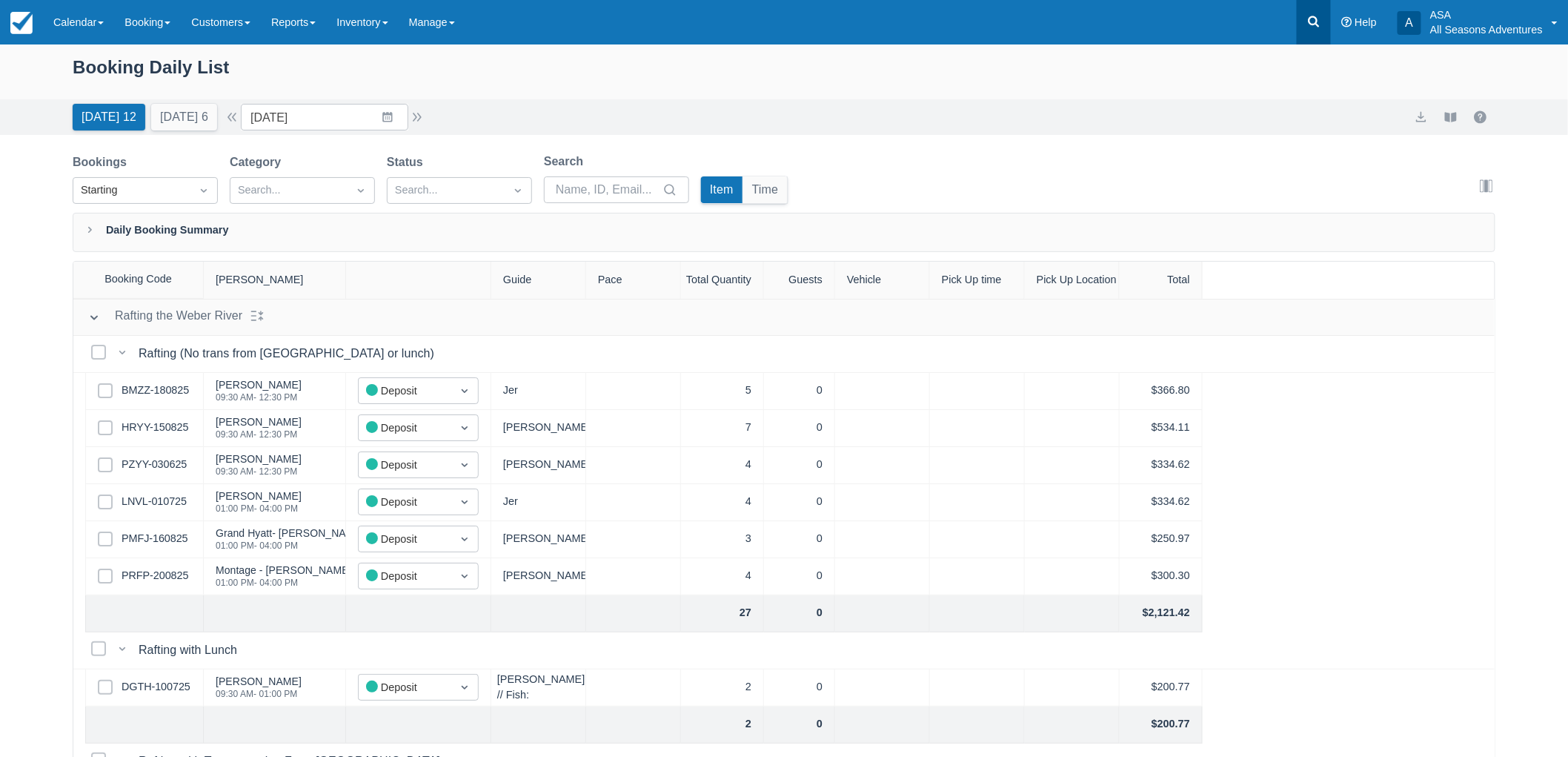
click at [1321, 24] on icon at bounding box center [1314, 22] width 15 height 15
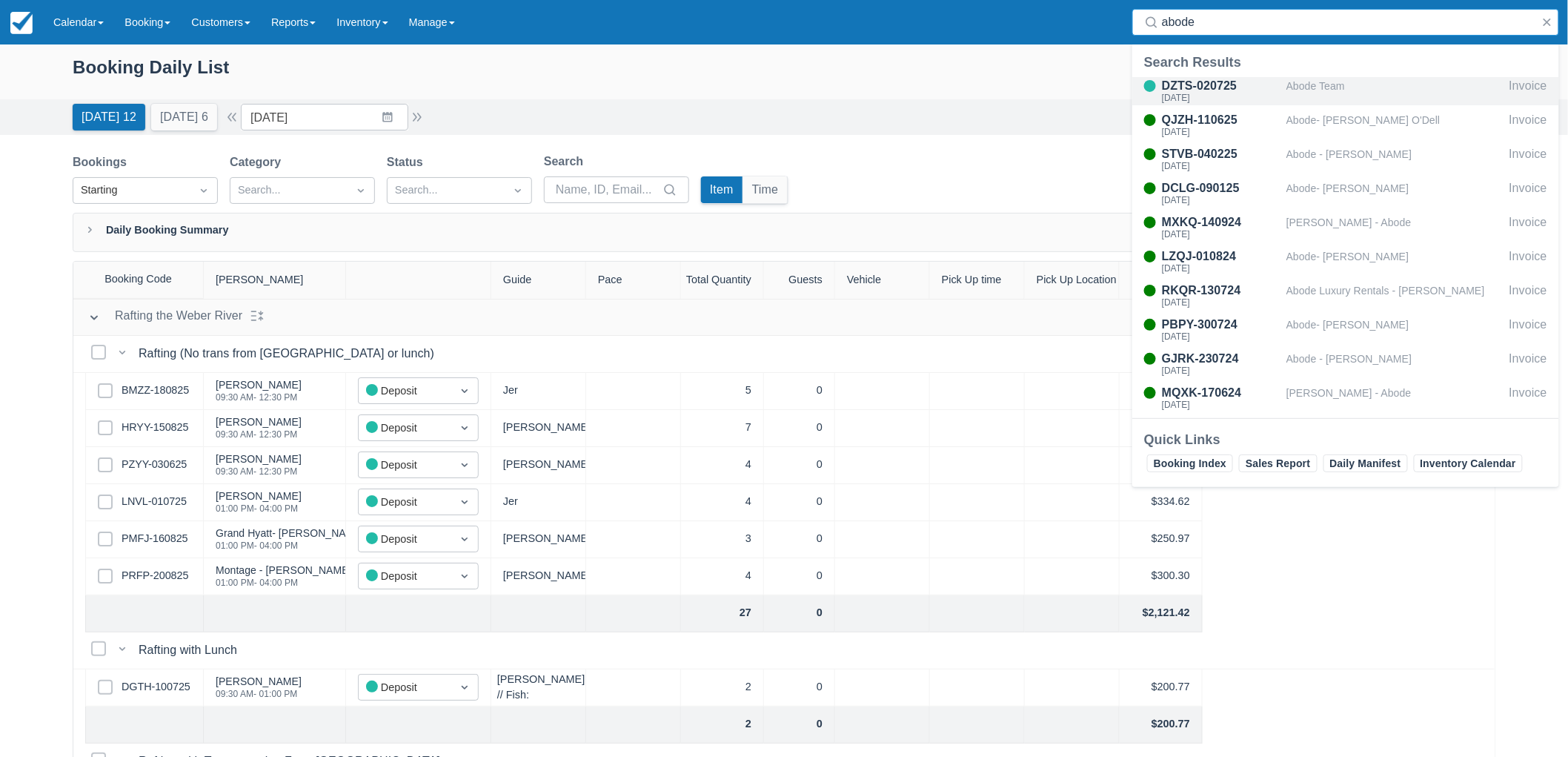
type input "abode"
click at [1336, 94] on div "Abode Team" at bounding box center [1395, 91] width 217 height 28
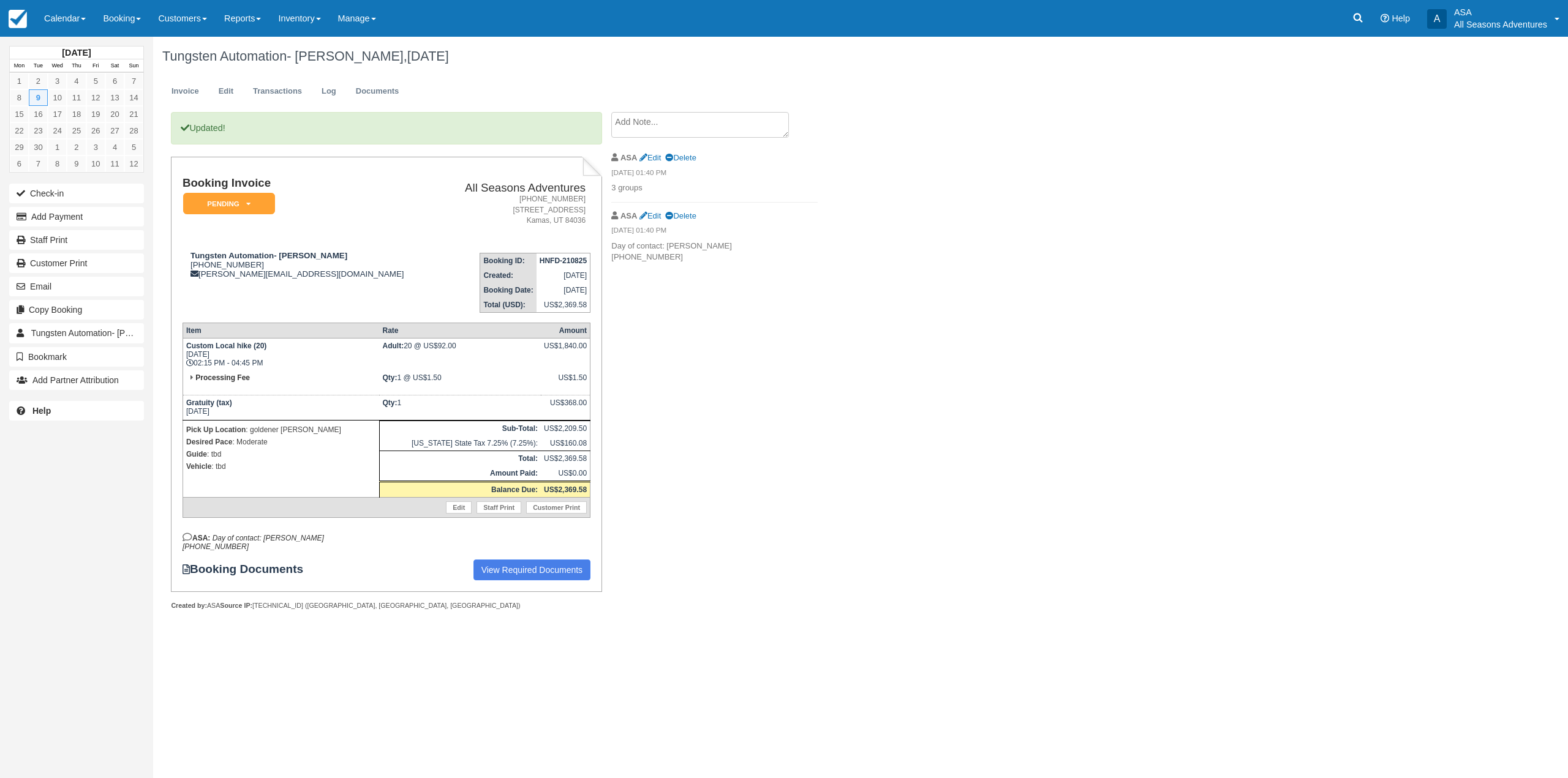
click at [249, 215] on td "Booking Invoice Pending   Reserved Deposit Paid Waiting Cancelled Void" at bounding box center [311, 210] width 256 height 66
click at [253, 199] on em "Pending" at bounding box center [229, 204] width 92 height 22
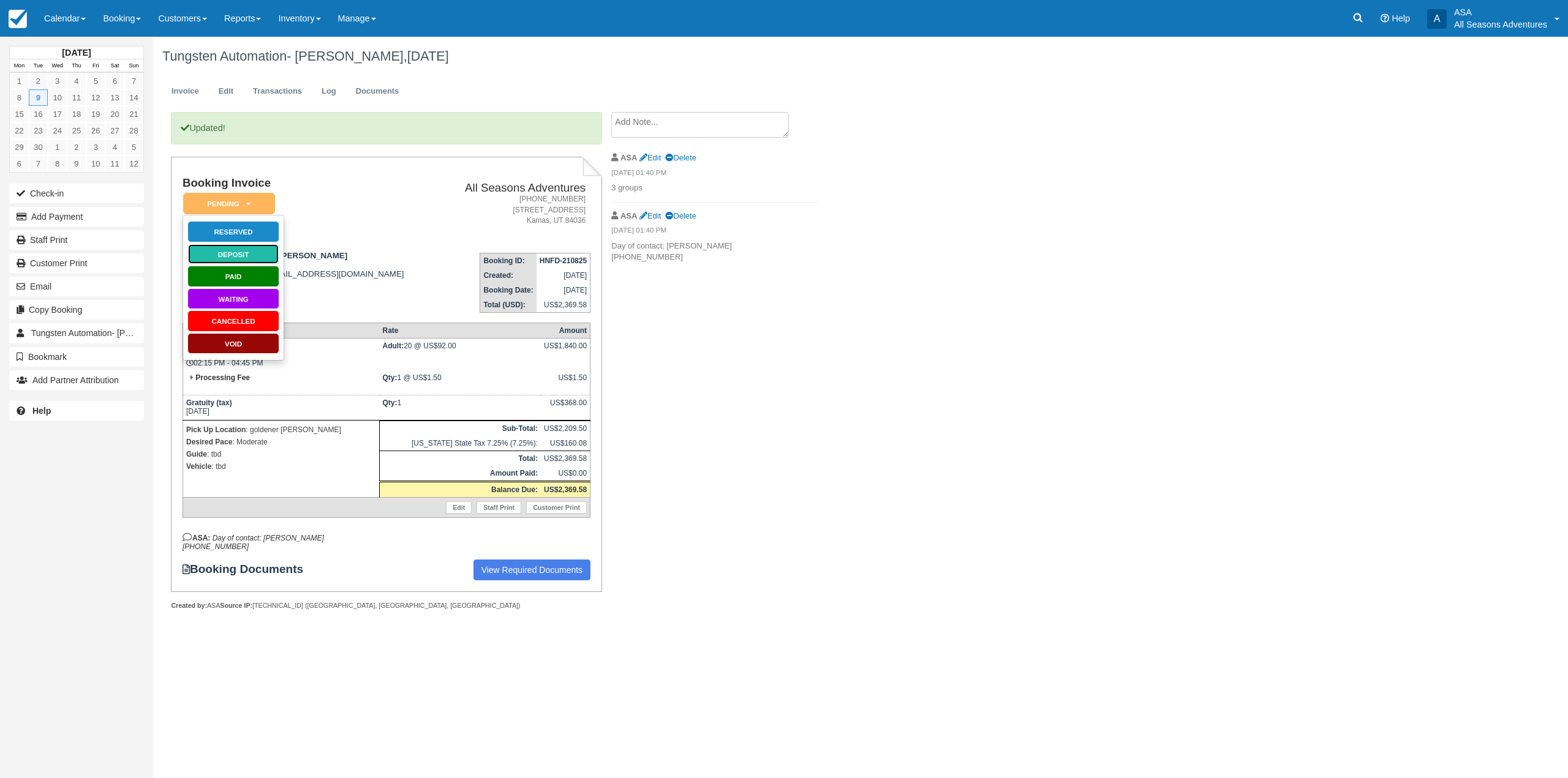
click at [246, 249] on link "Deposit" at bounding box center [233, 255] width 92 height 22
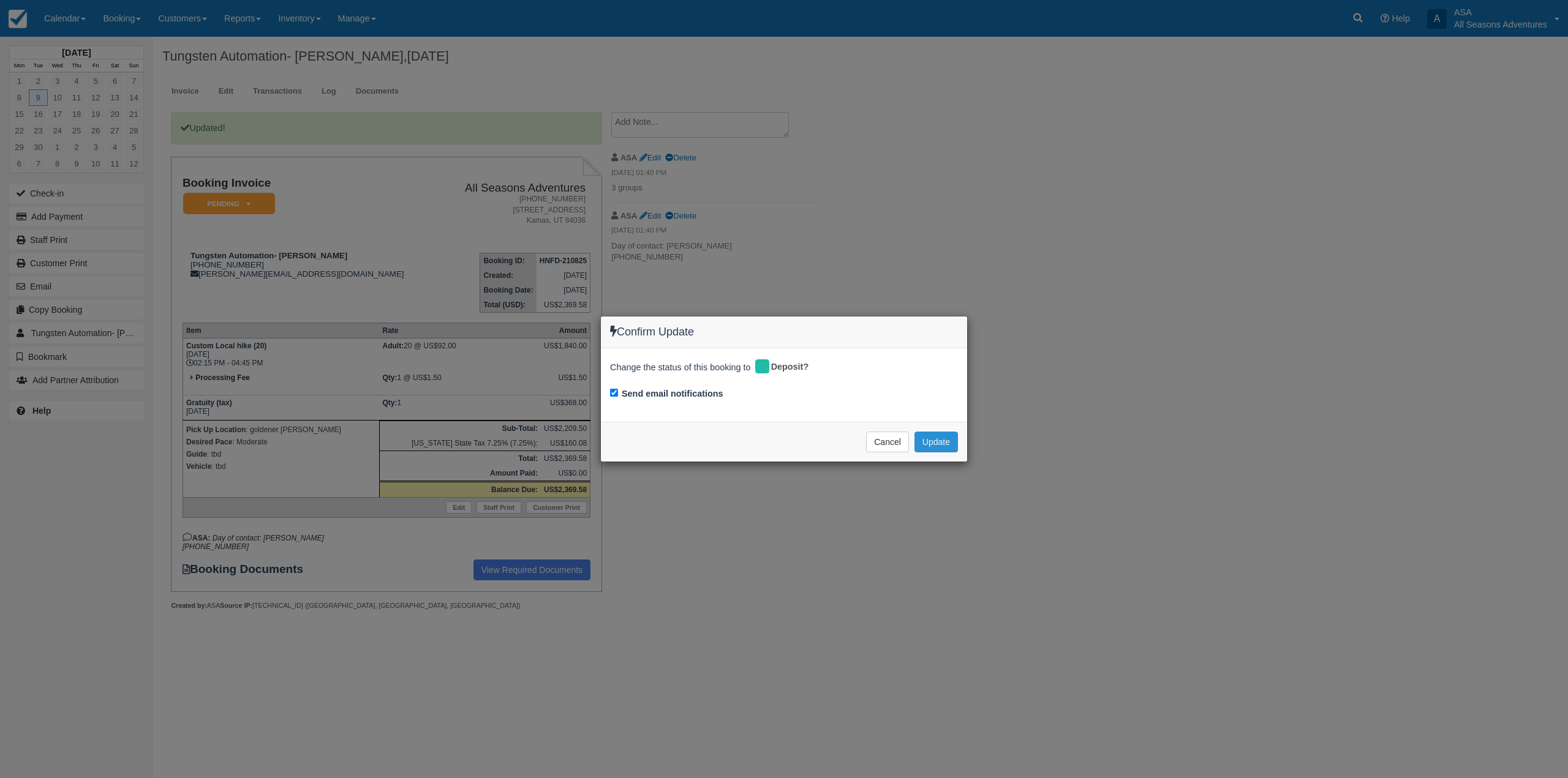
click at [942, 439] on button "Update" at bounding box center [936, 442] width 43 height 21
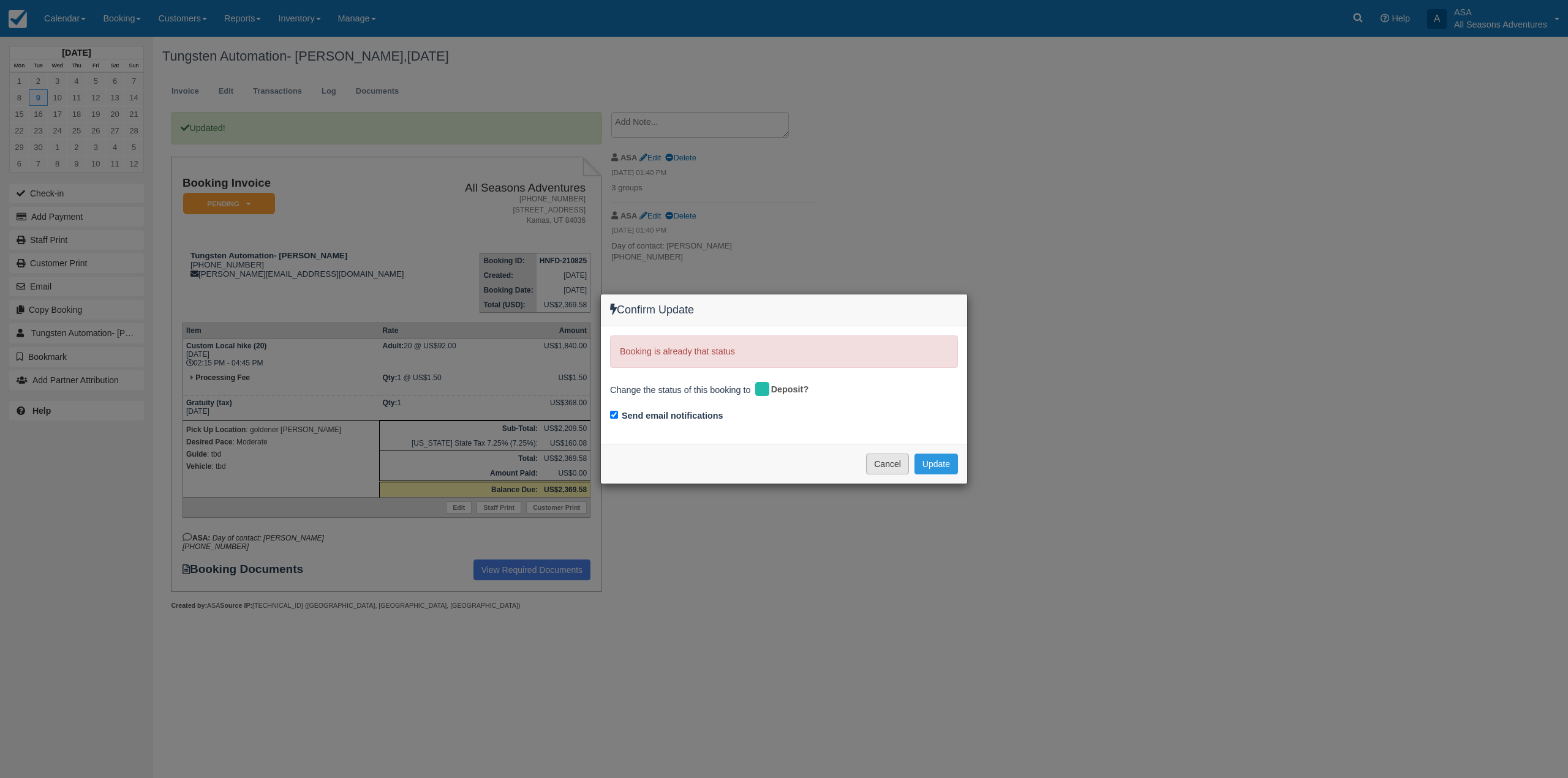
click at [892, 464] on button "Cancel" at bounding box center [887, 464] width 43 height 21
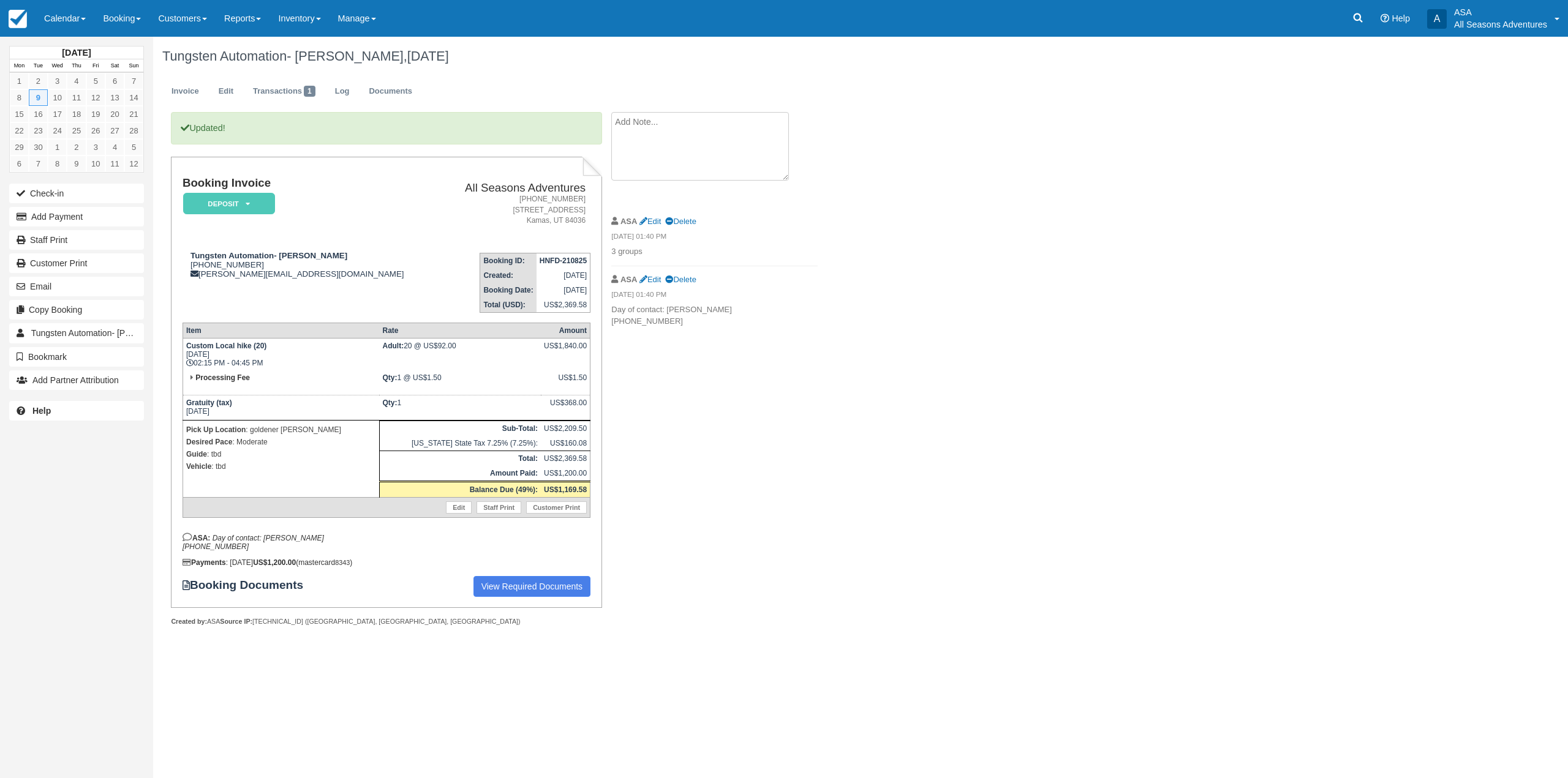
click at [695, 125] on textarea at bounding box center [699, 146] width 177 height 69
click at [229, 109] on ul "Invoice Edit Transactions 1 Log Documents" at bounding box center [741, 94] width 1158 height 36
click at [627, 132] on textarea at bounding box center [699, 146] width 177 height 69
click at [245, 93] on link "Transactions 1" at bounding box center [284, 91] width 81 height 24
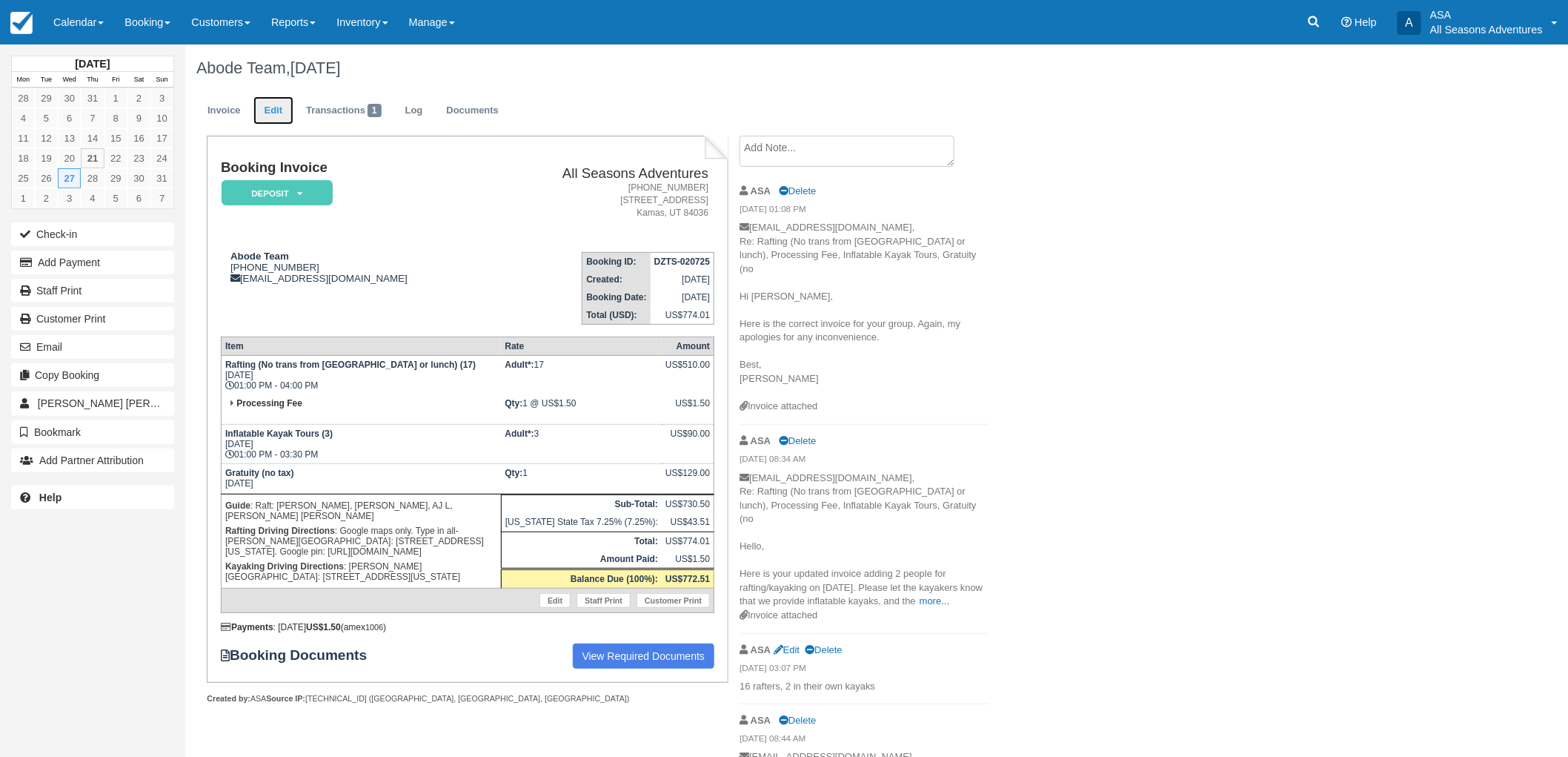
click at [282, 116] on link "Edit" at bounding box center [274, 111] width 40 height 29
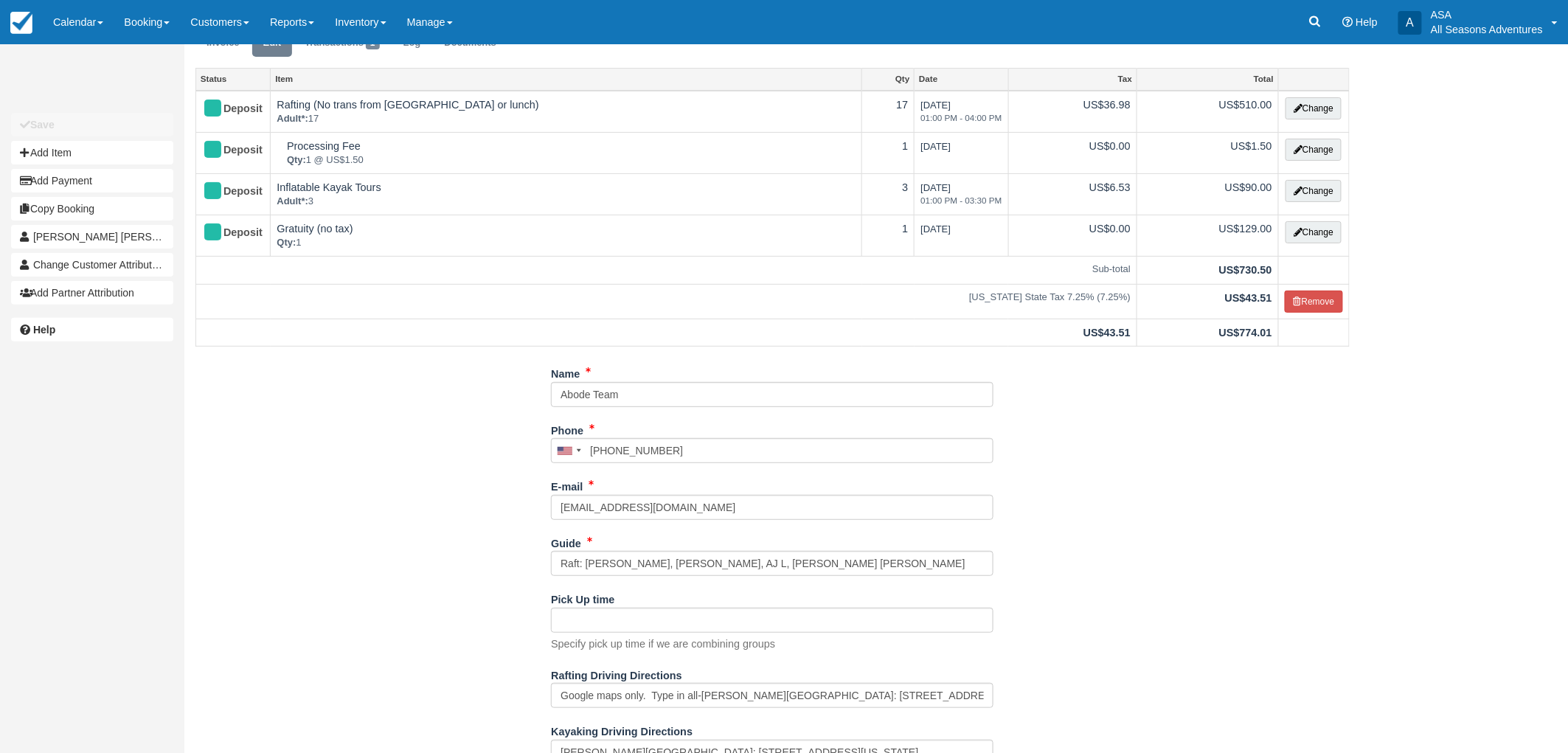
scroll to position [126, 0]
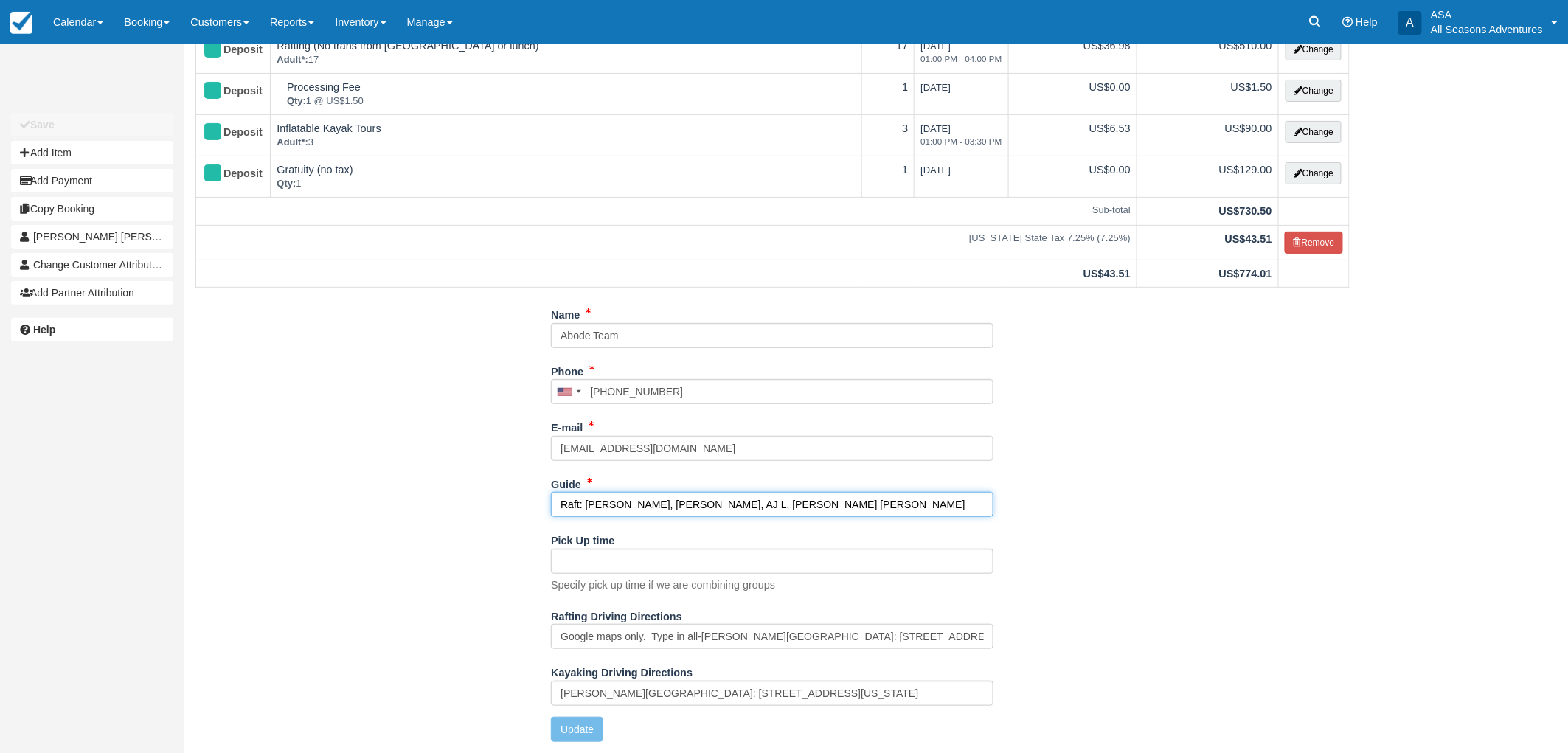
click at [697, 505] on input "Raft: [PERSON_NAME], [PERSON_NAME], AJ L, [PERSON_NAME] [PERSON_NAME]" at bounding box center [772, 504] width 443 height 25
click at [730, 505] on input "Raft: Mitch, Jer, AJ L, Matt L // Kayak Shawn" at bounding box center [772, 504] width 443 height 25
type input "Raft: Mitch, Jer, AJ L, Matt L // Kayak: Shawn"
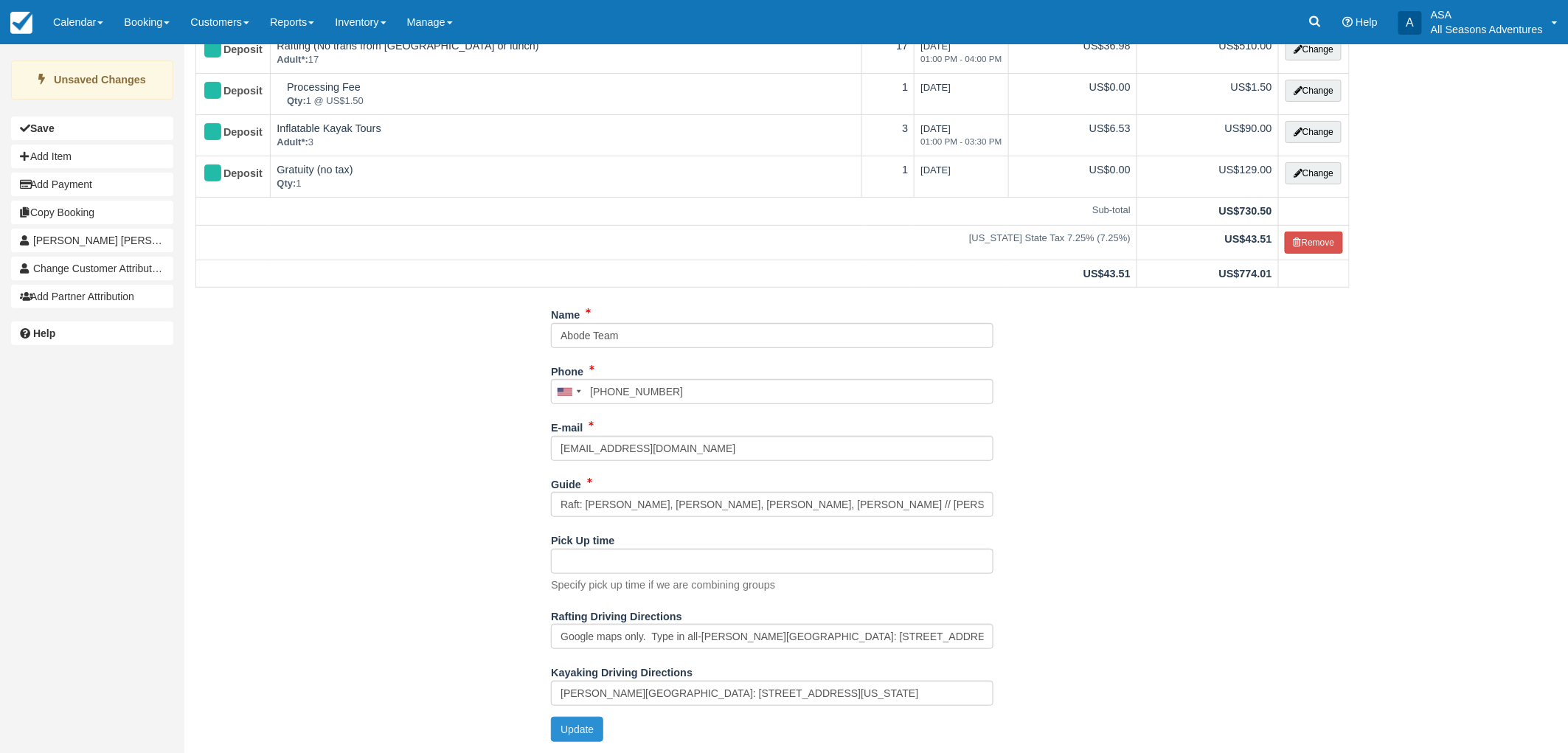
click at [601, 733] on button "Update" at bounding box center [577, 729] width 52 height 25
type input "+14355651555"
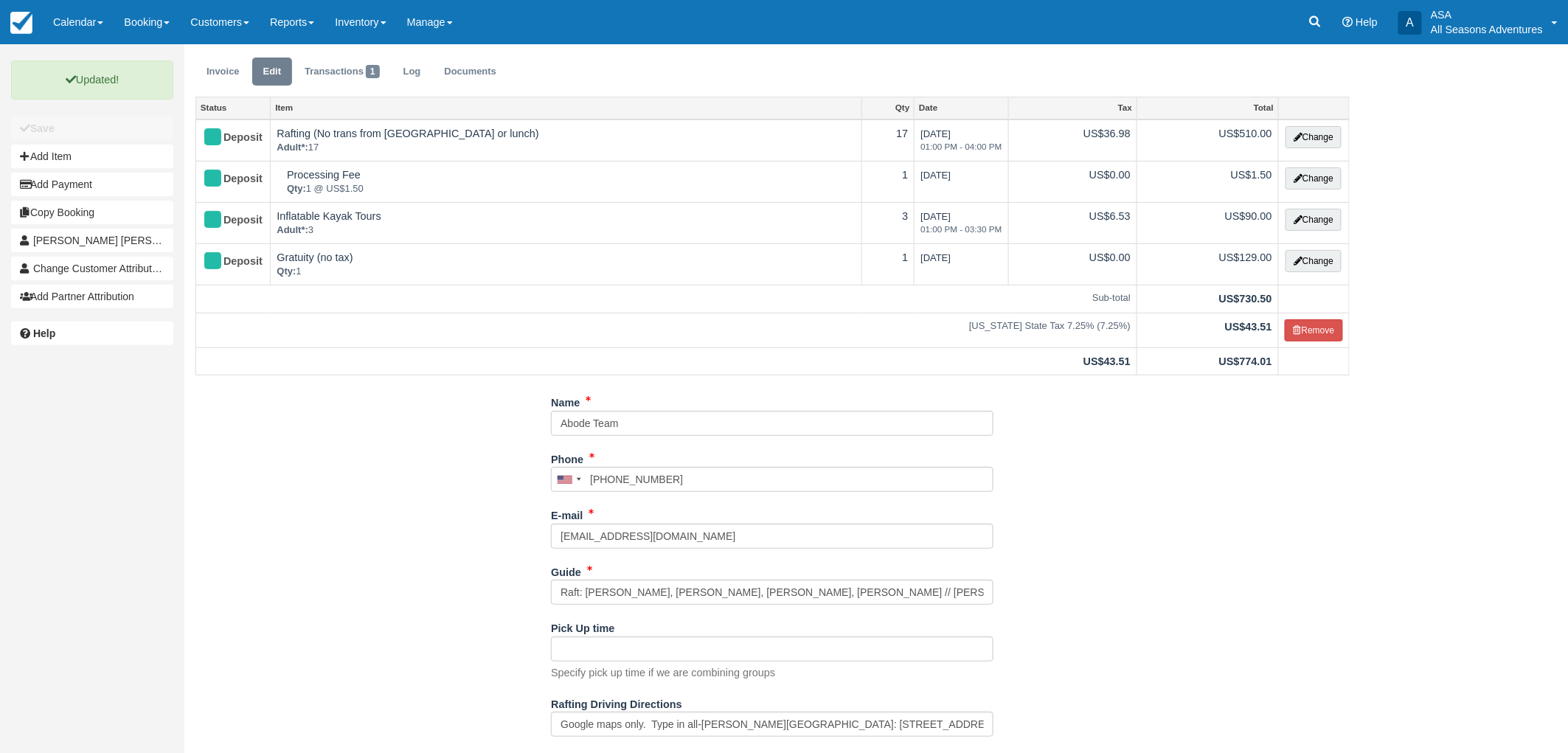
scroll to position [0, 0]
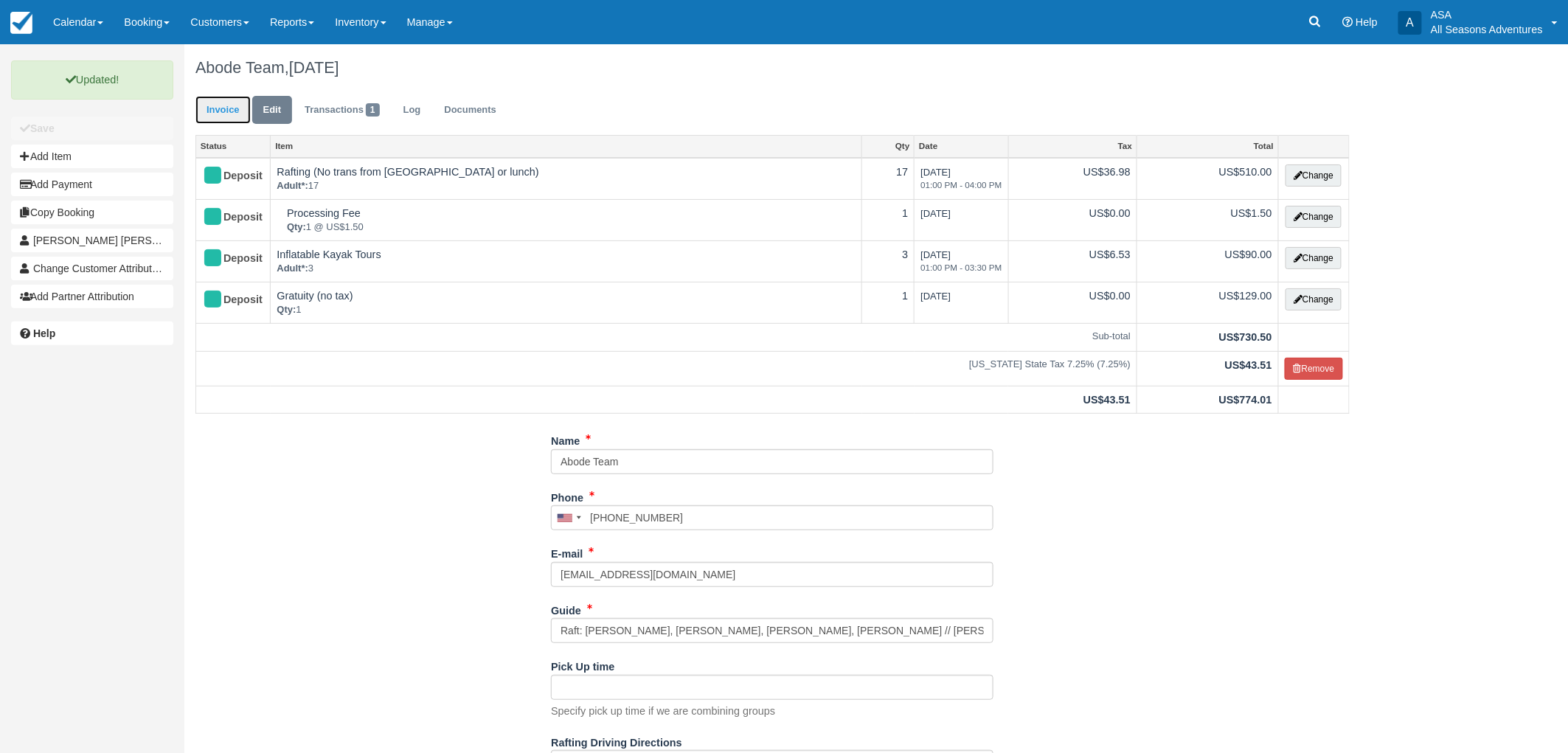
click at [230, 113] on link "Invoice" at bounding box center [223, 110] width 55 height 29
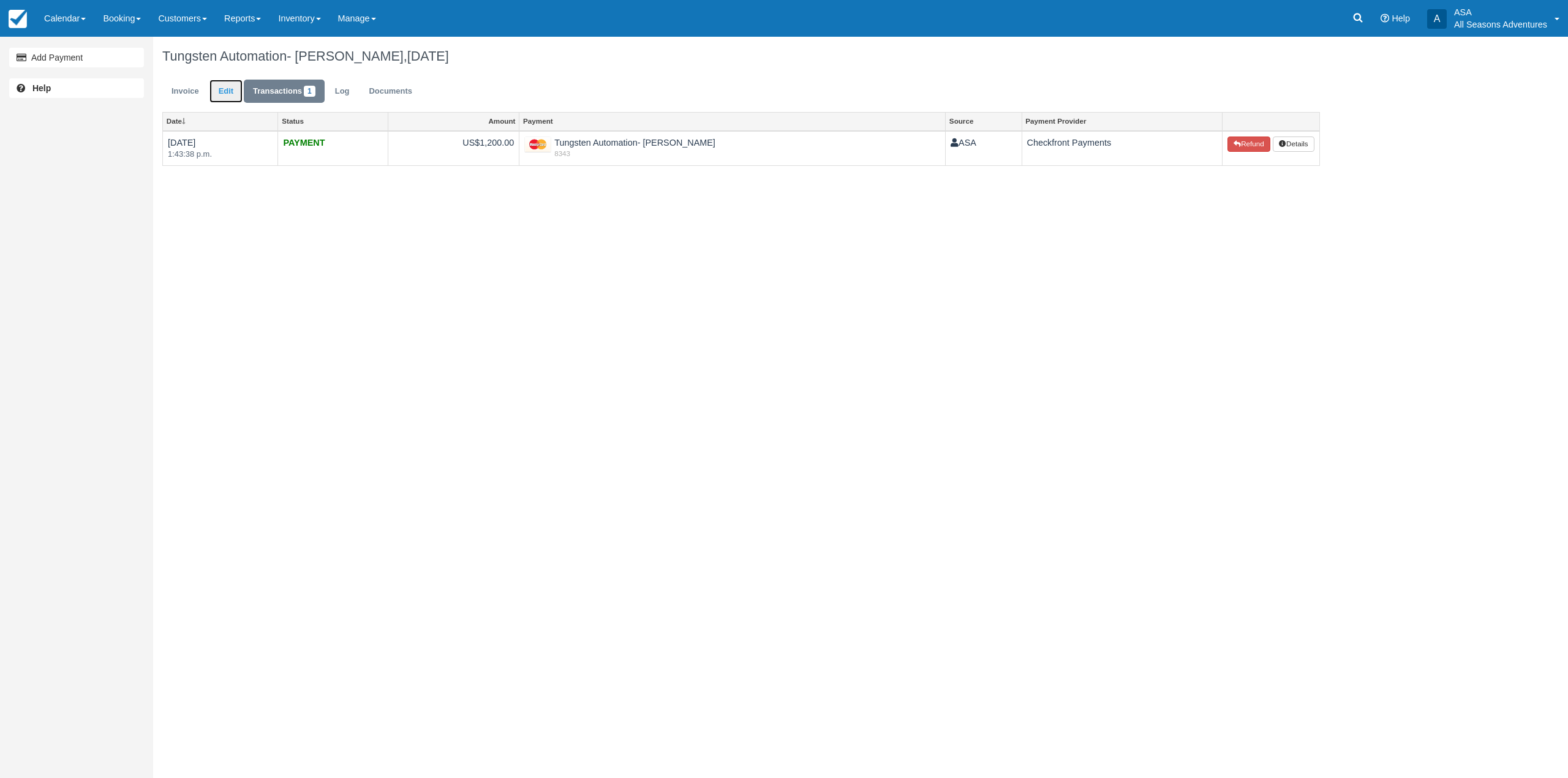
click at [225, 98] on link "Edit" at bounding box center [226, 91] width 33 height 24
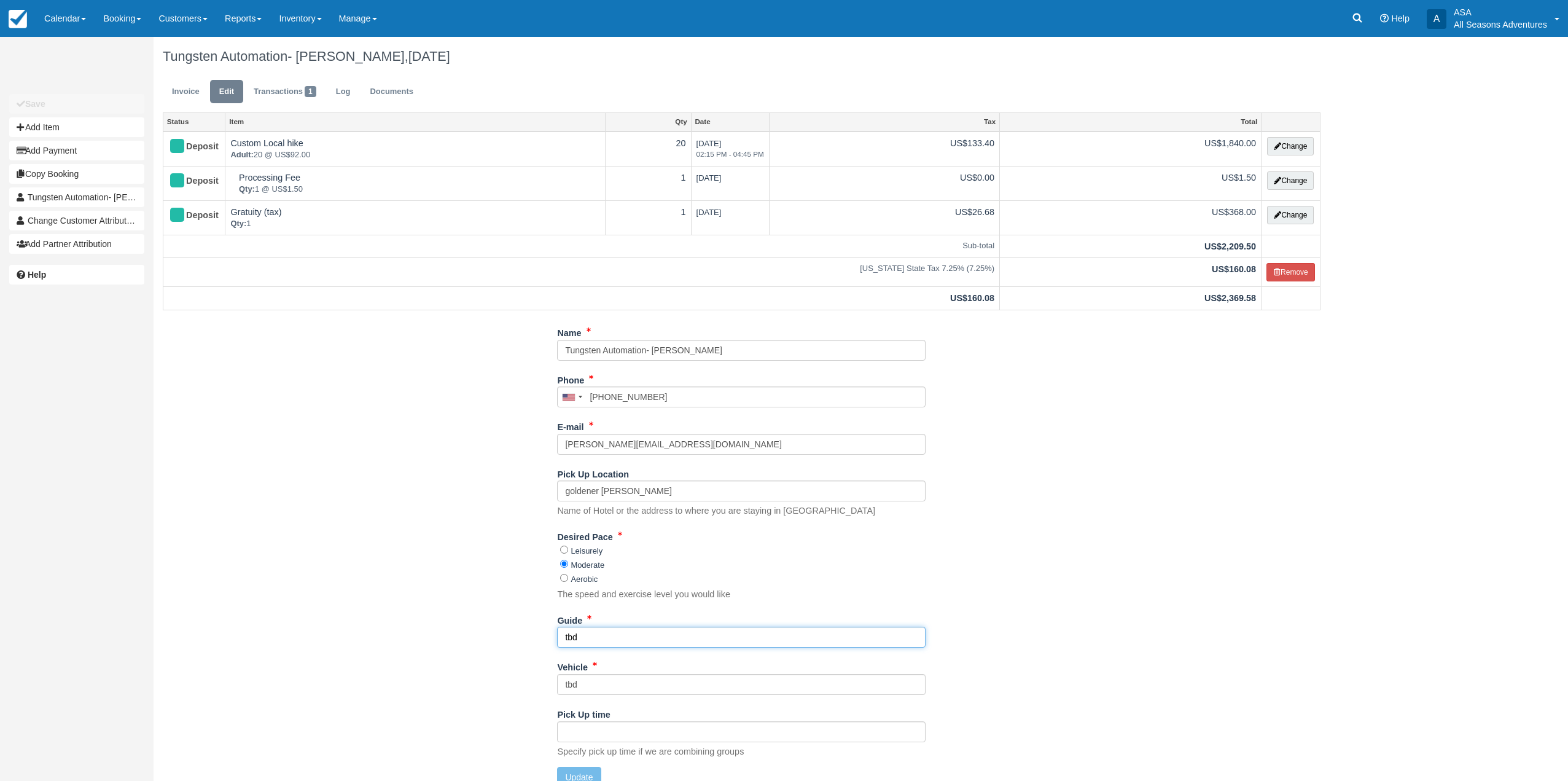
drag, startPoint x: 635, startPoint y: 642, endPoint x: 495, endPoint y: 619, distance: 141.9
click at [482, 628] on div "Name Tungsten Automation- Paula Long Phone United States +1 Canada +1 United Ki…" at bounding box center [742, 560] width 1177 height 475
type input "Brandon, Hannah, Bethany, Noah"
click at [1081, 698] on div "Name Tungsten Automation- Paula Long Phone United States +1 Canada +1 United Ki…" at bounding box center [742, 560] width 1177 height 475
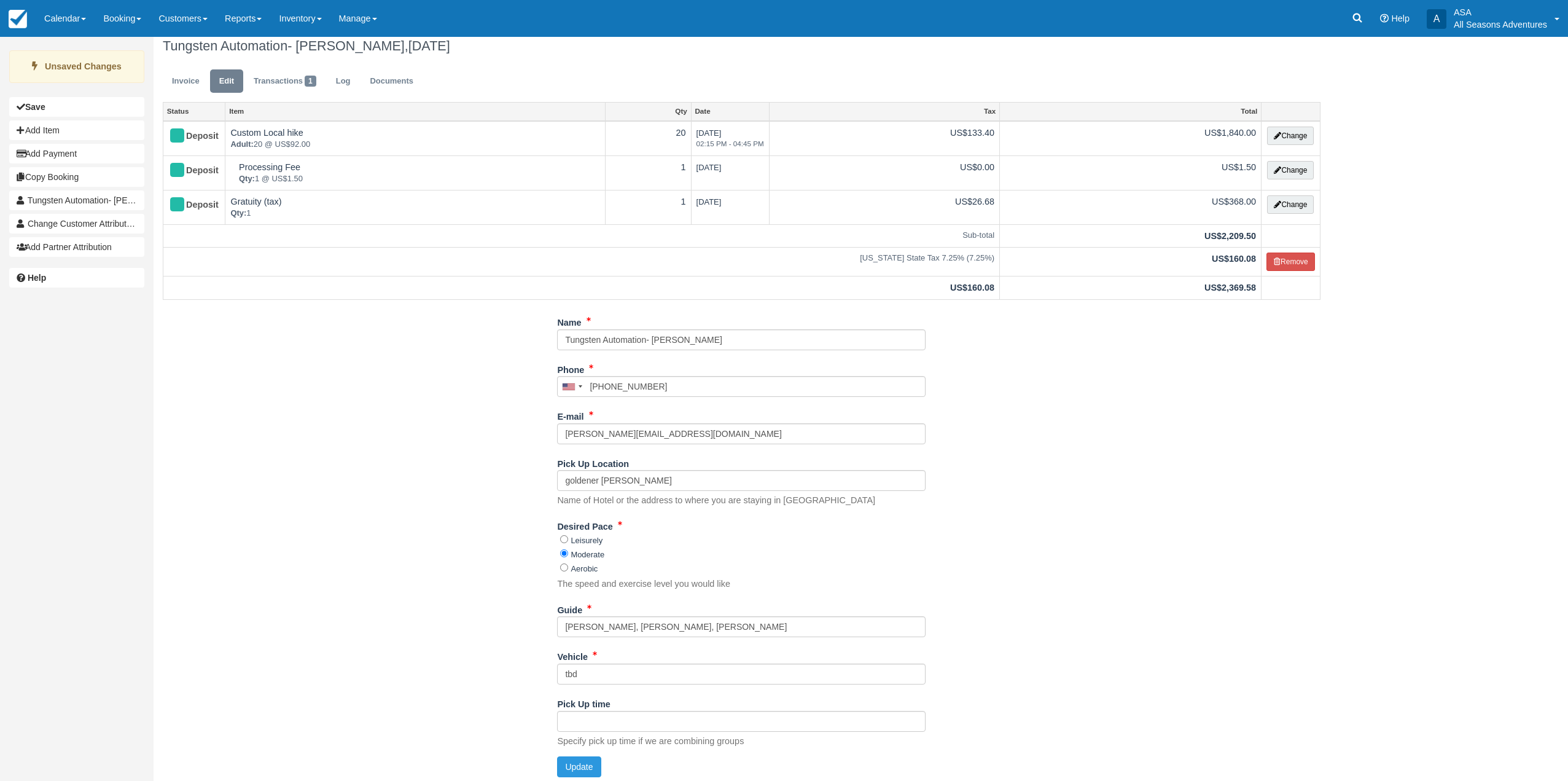
scroll to position [16, 0]
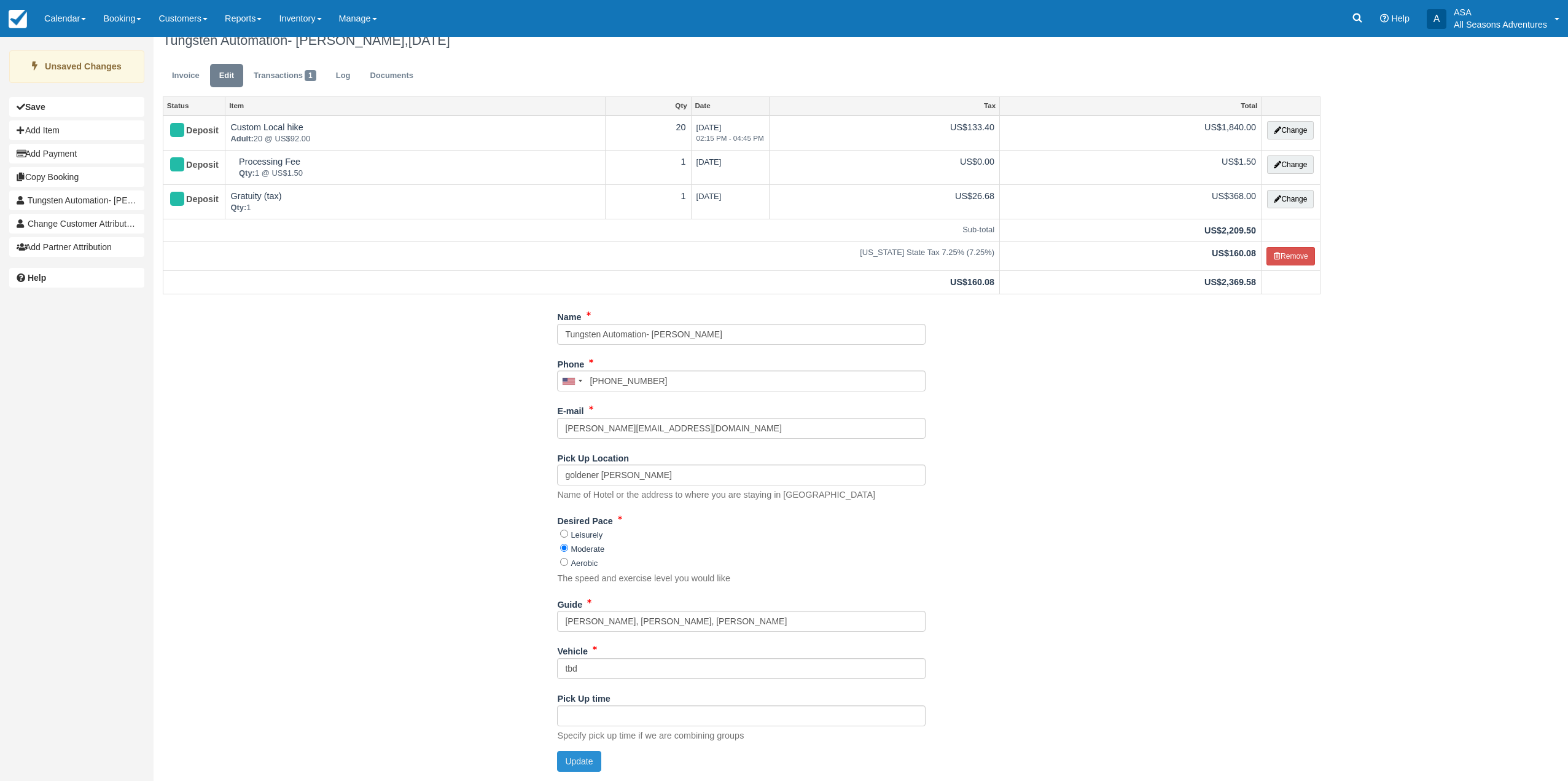
click at [594, 756] on button "Update" at bounding box center [579, 762] width 43 height 21
type input "+19492786062"
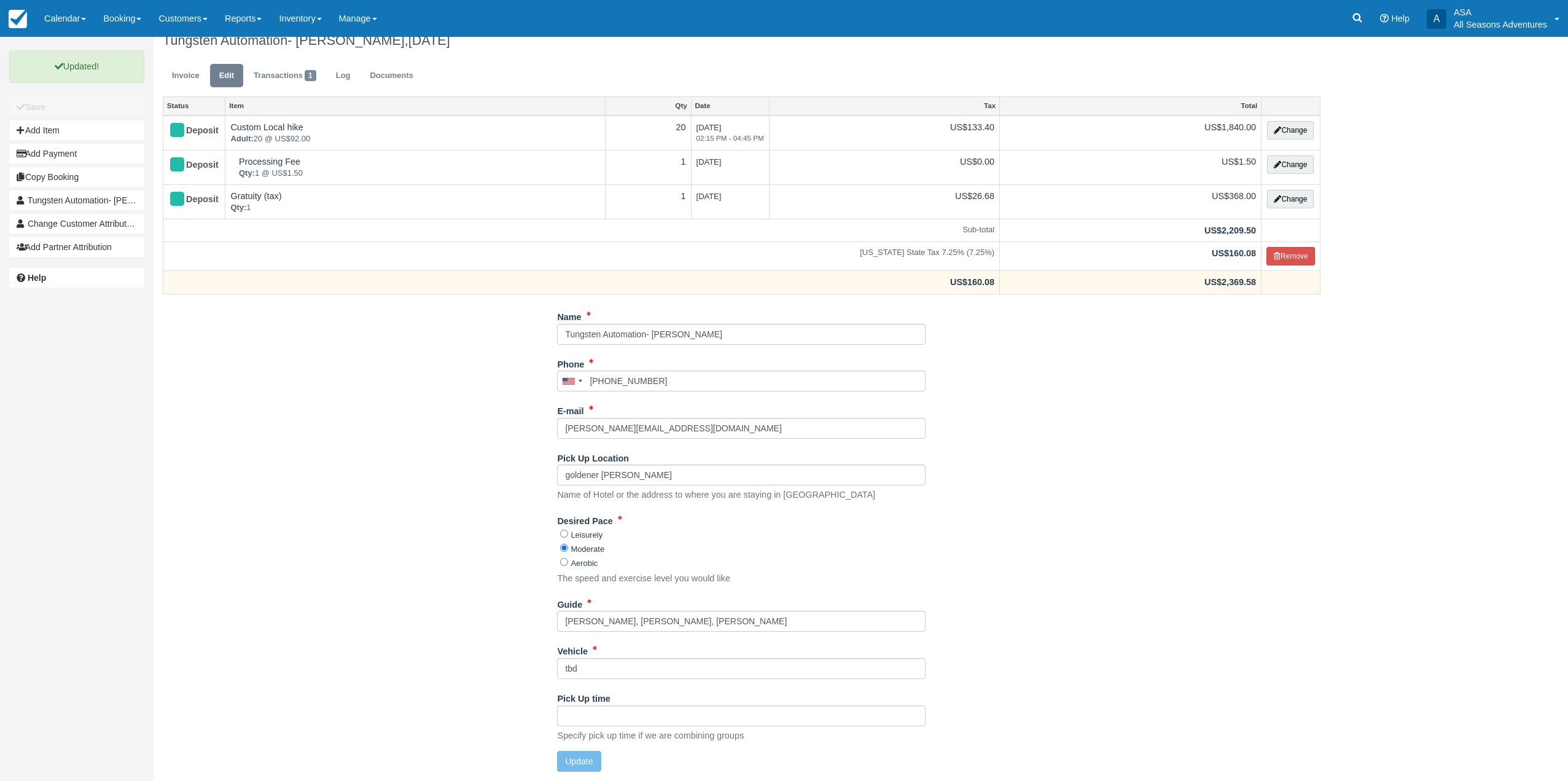
scroll to position [0, 0]
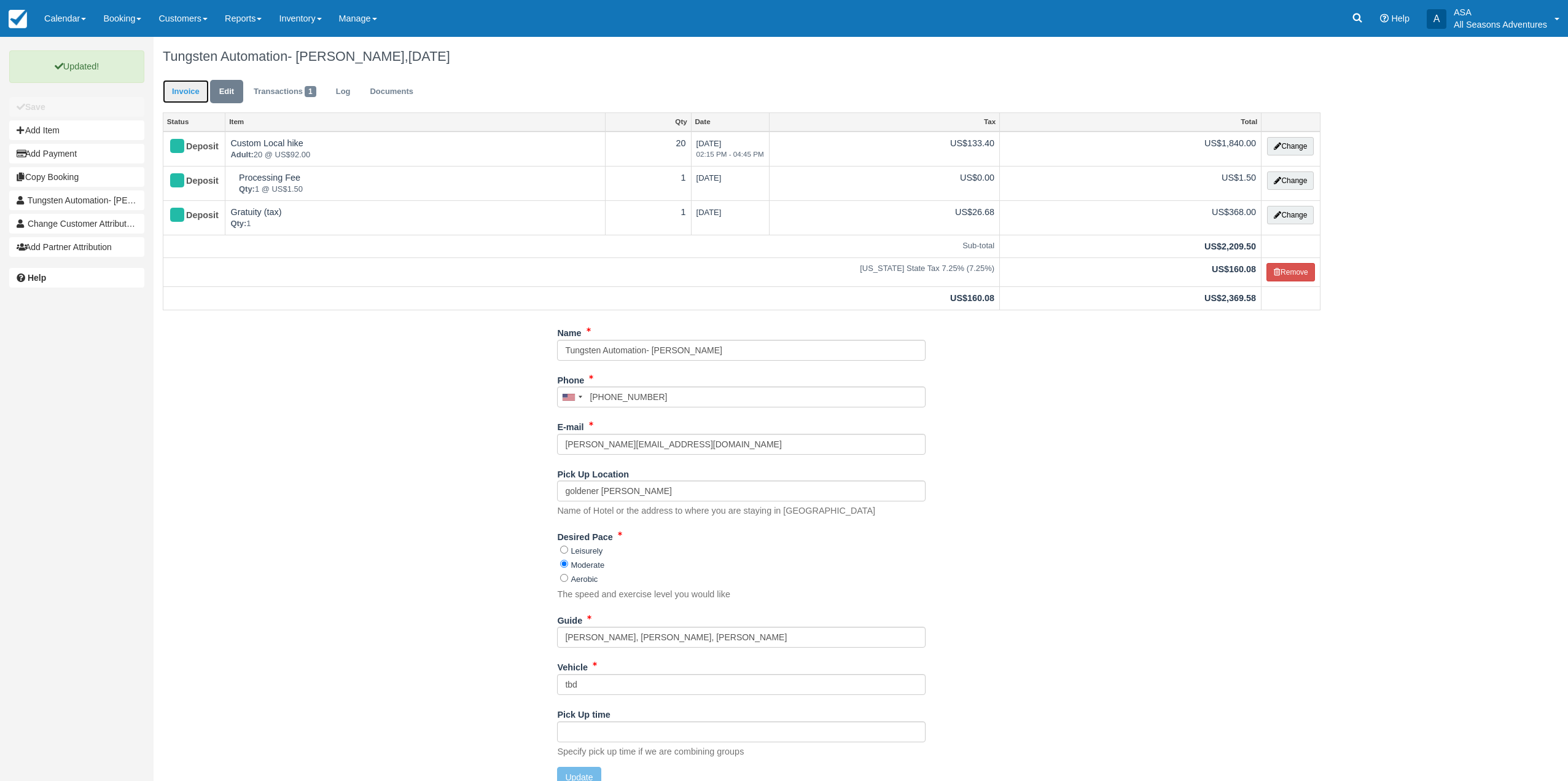
click at [172, 92] on link "Invoice" at bounding box center [186, 92] width 46 height 24
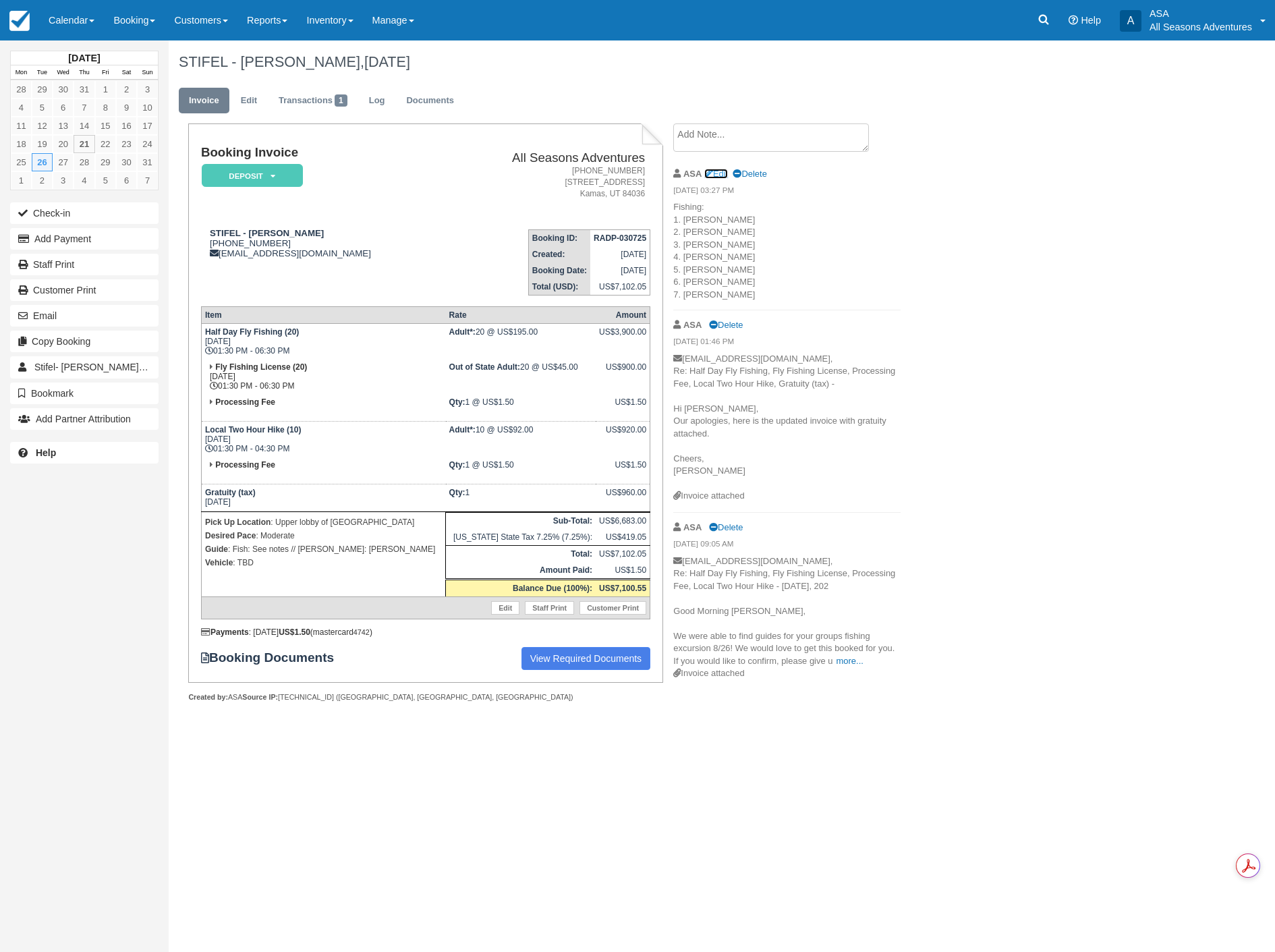
click at [723, 171] on link "Edit" at bounding box center [716, 174] width 24 height 10
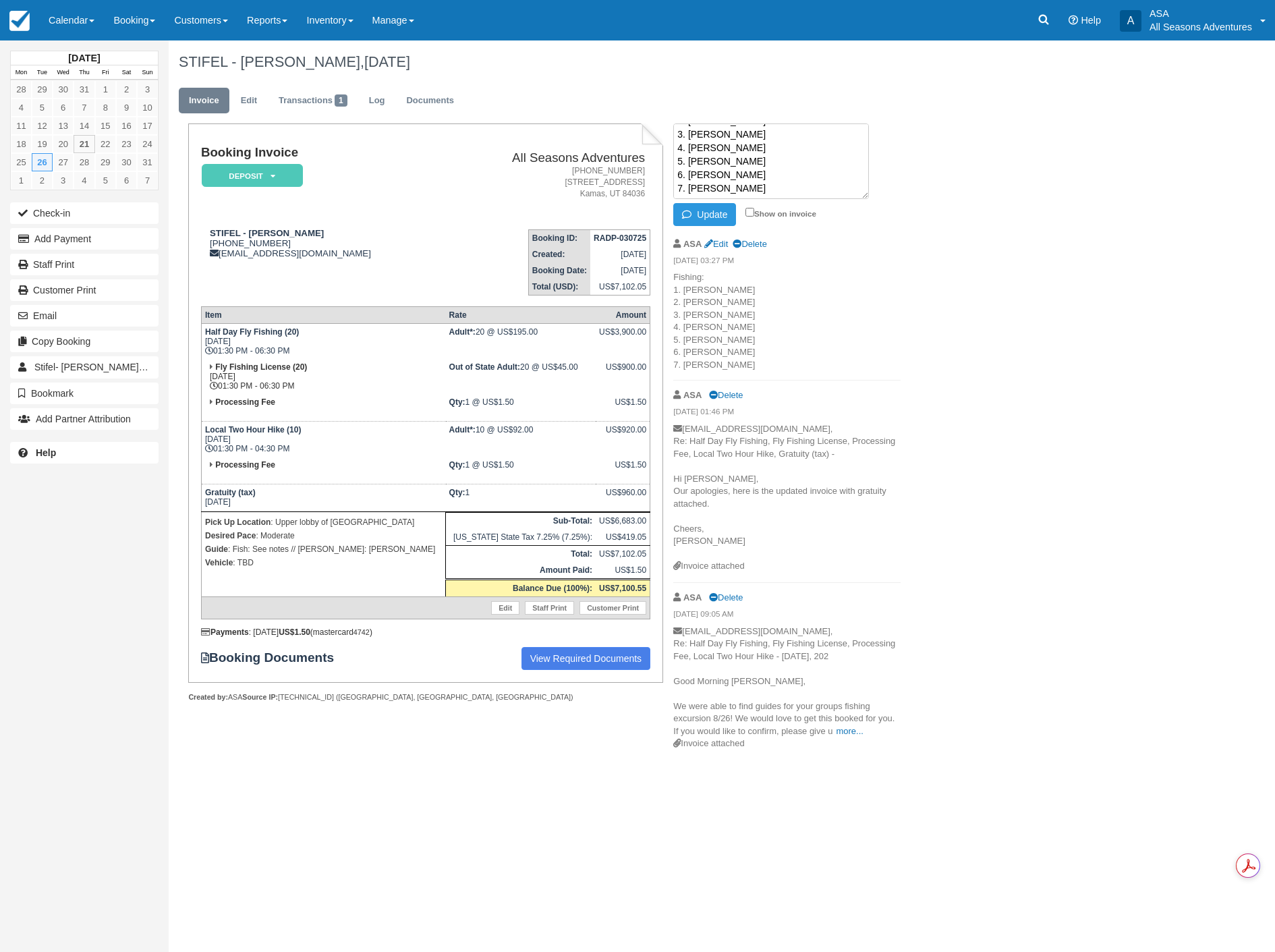
click at [702, 300] on p "Fishing: 1. Scott 2. Chris 3. Peter 4. Wayne 5. Tyler 6. Lucas 7. Tim" at bounding box center [786, 321] width 228 height 100
click at [728, 166] on textarea "Fishing: 1. Scott 2. Chris 3. Peter 4. Wayne 5. Tyler 6. Lucas 7. Tim" at bounding box center [770, 161] width 195 height 76
type textarea "Fishing: 1. Scott 2. Shawn 3. Peter 4. Wayne 5. Tyler 6. Lucas 7. Tim"
click at [729, 209] on button "Update" at bounding box center [704, 214] width 63 height 23
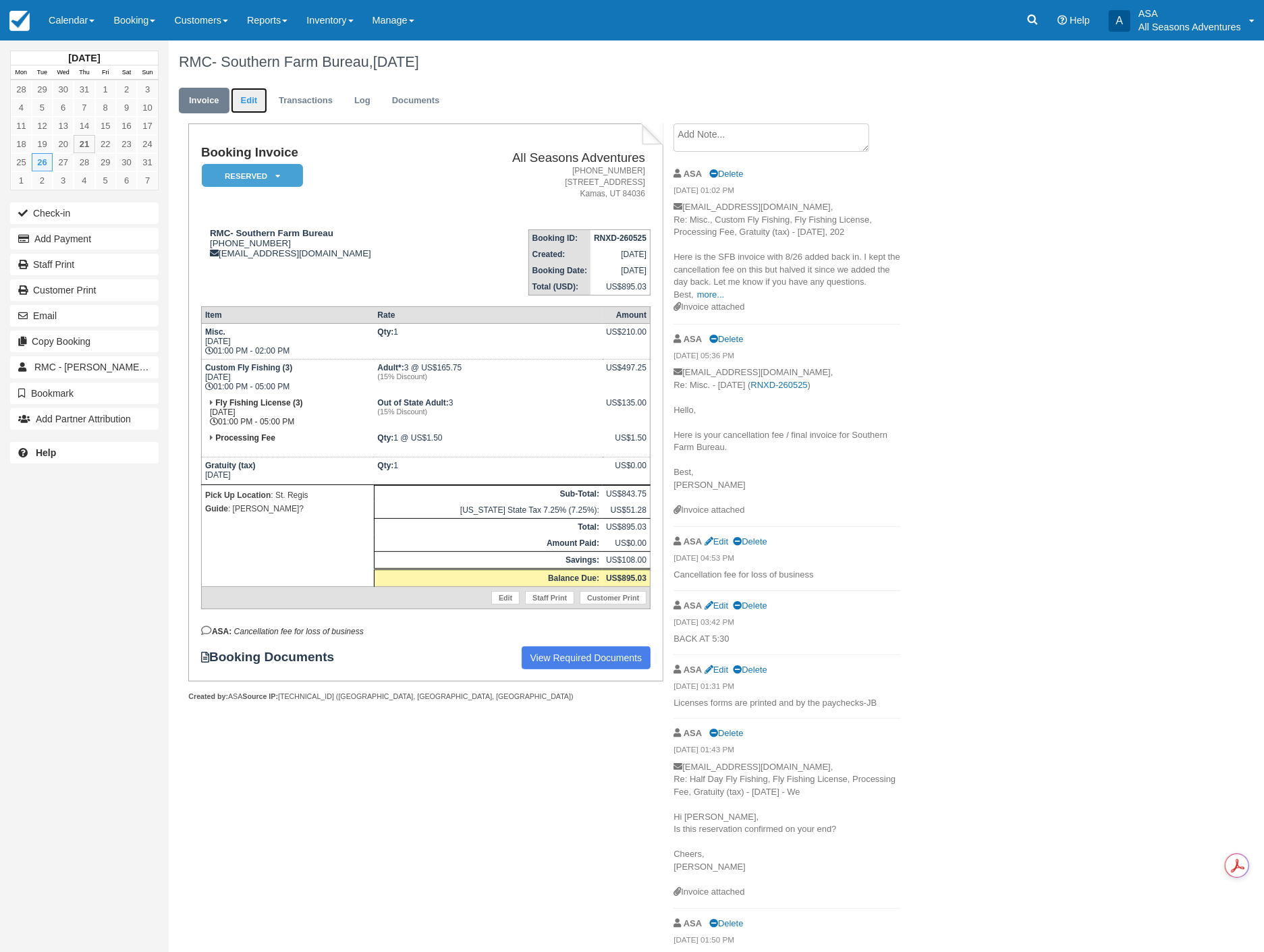
click at [258, 105] on link "Edit" at bounding box center [249, 101] width 37 height 26
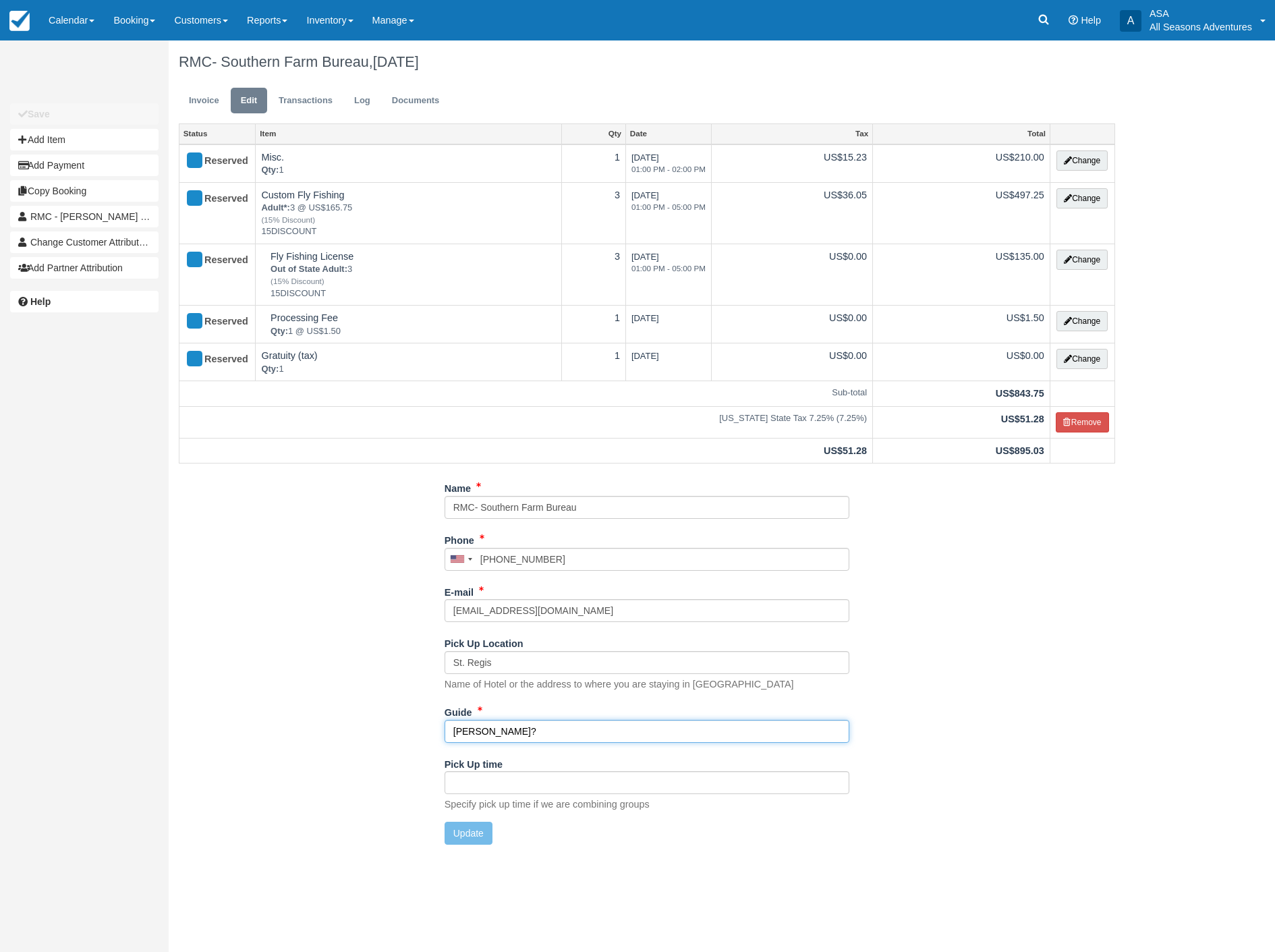
drag, startPoint x: 505, startPoint y: 730, endPoint x: 392, endPoint y: 738, distance: 113.3
click at [392, 738] on div "Name RMC- Southern Farm Bureau Phone United States +1 Canada +1 United Kingdom …" at bounding box center [647, 665] width 957 height 378
type input "Chris?"
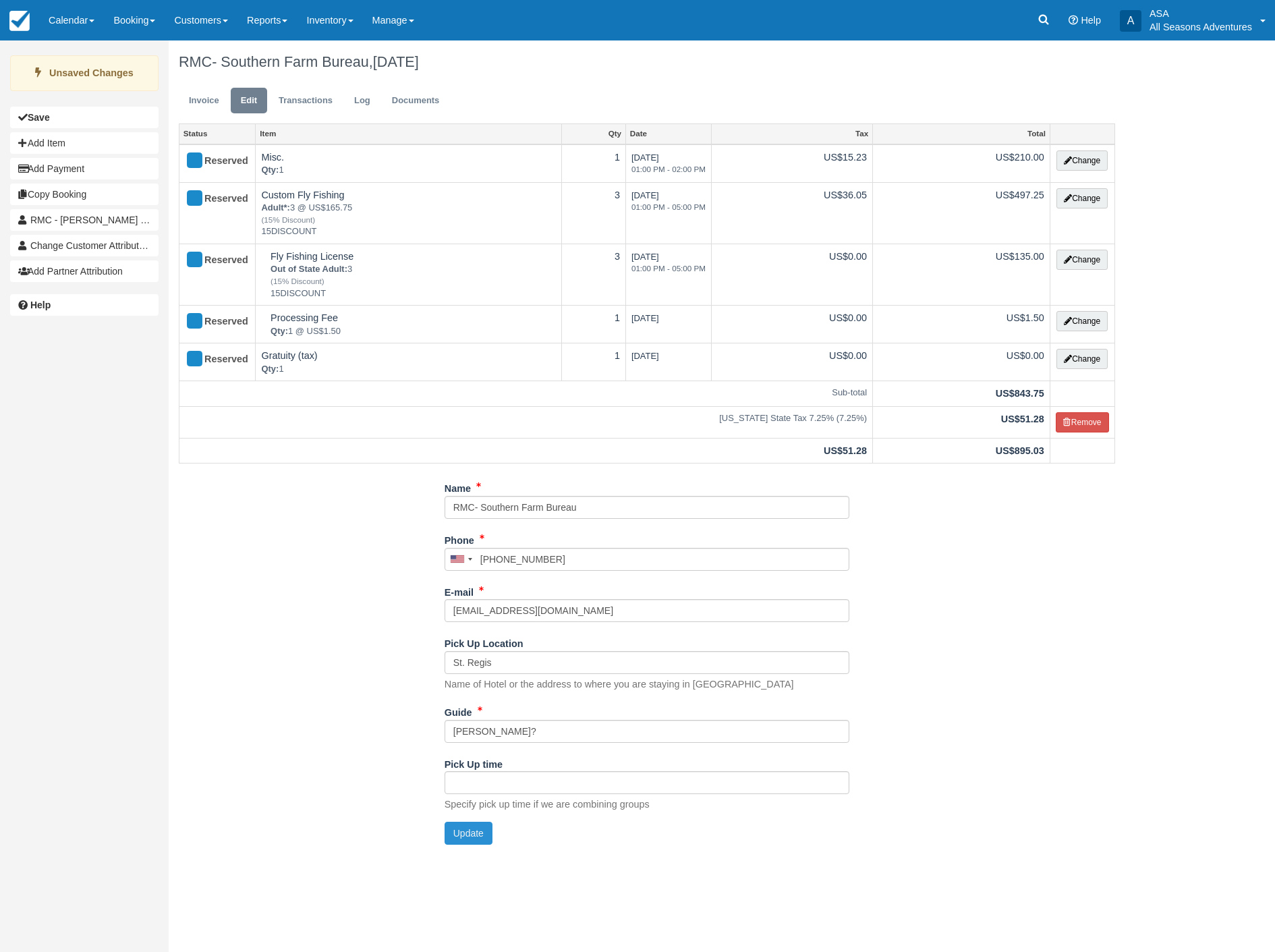
click at [463, 831] on button "Update" at bounding box center [468, 833] width 48 height 23
type input "+14357140769"
click at [119, 14] on link "Booking" at bounding box center [134, 20] width 61 height 40
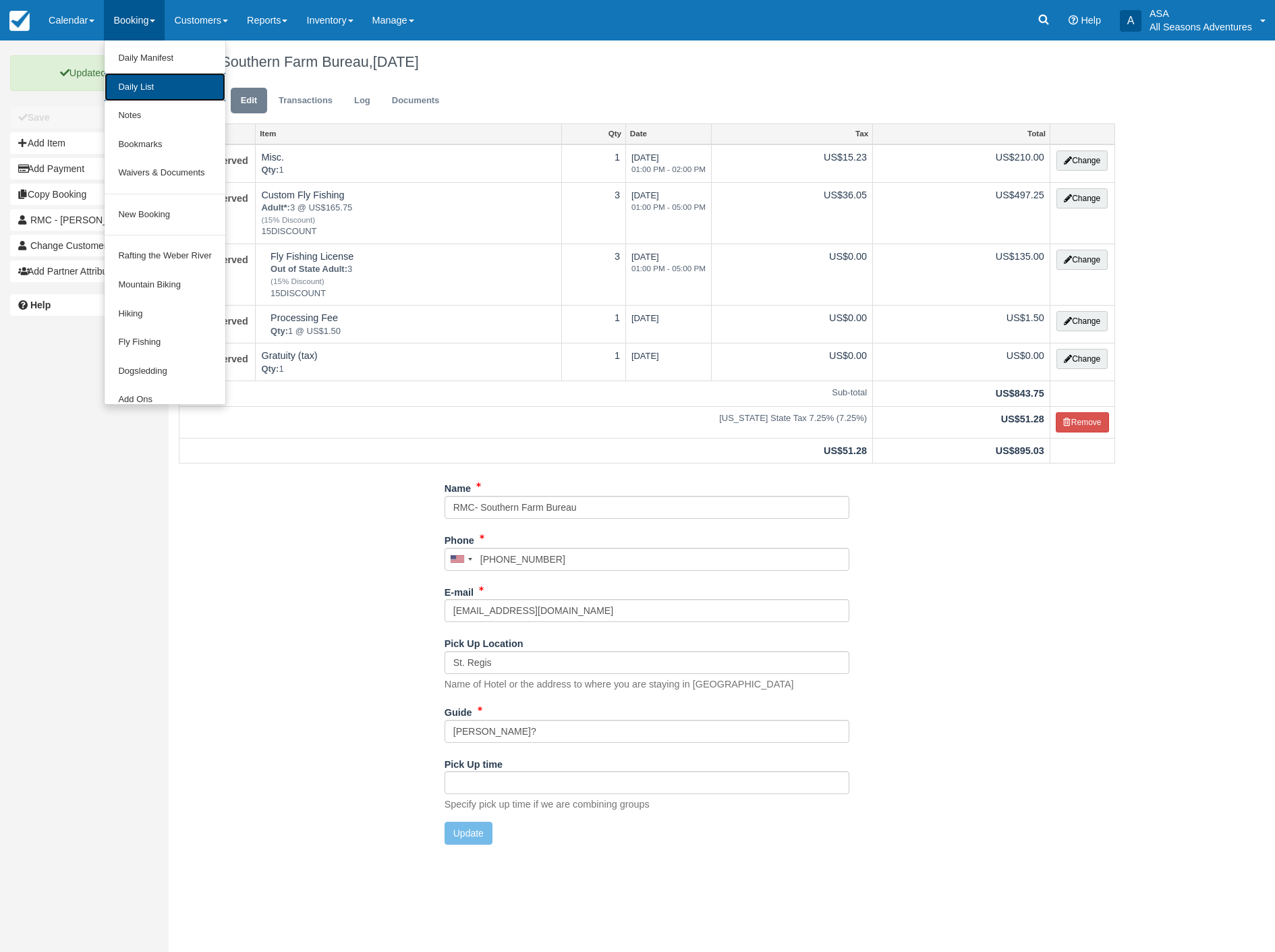
click at [176, 85] on link "Daily List" at bounding box center [165, 87] width 121 height 29
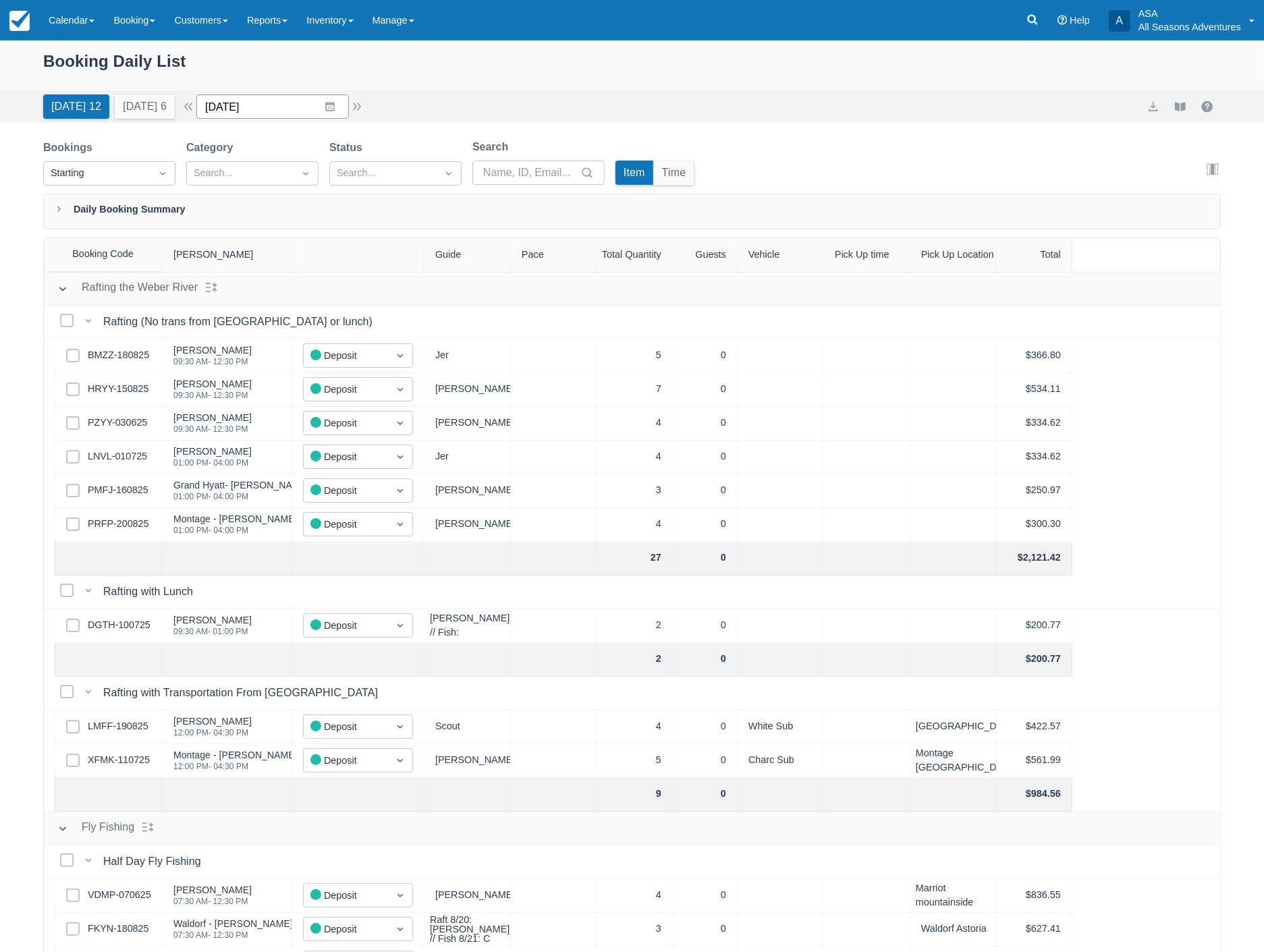
click at [284, 106] on input "[DATE]" at bounding box center [272, 107] width 153 height 24
click at [286, 312] on td "26" at bounding box center [277, 313] width 26 height 26
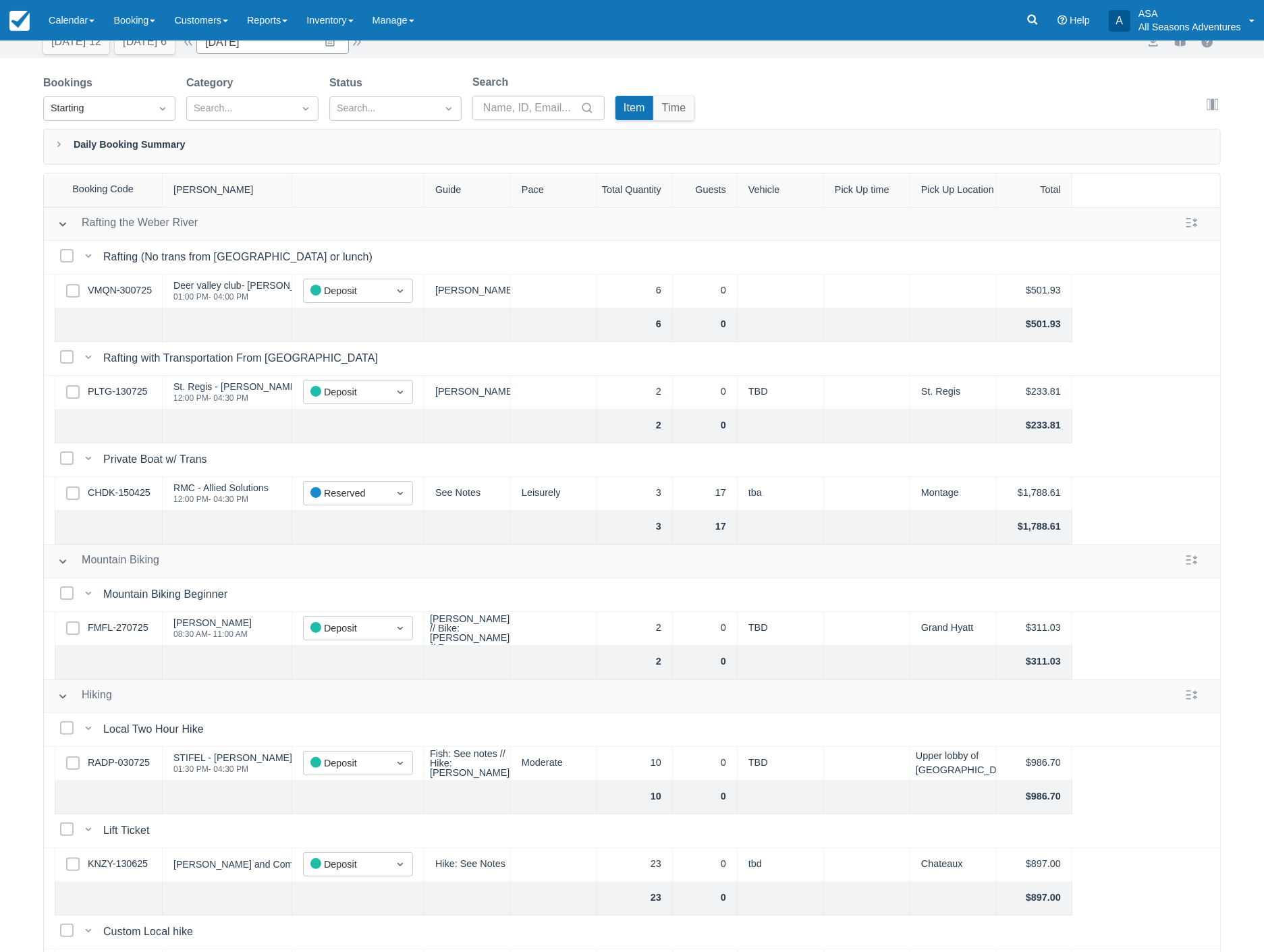
scroll to position [68, 0]
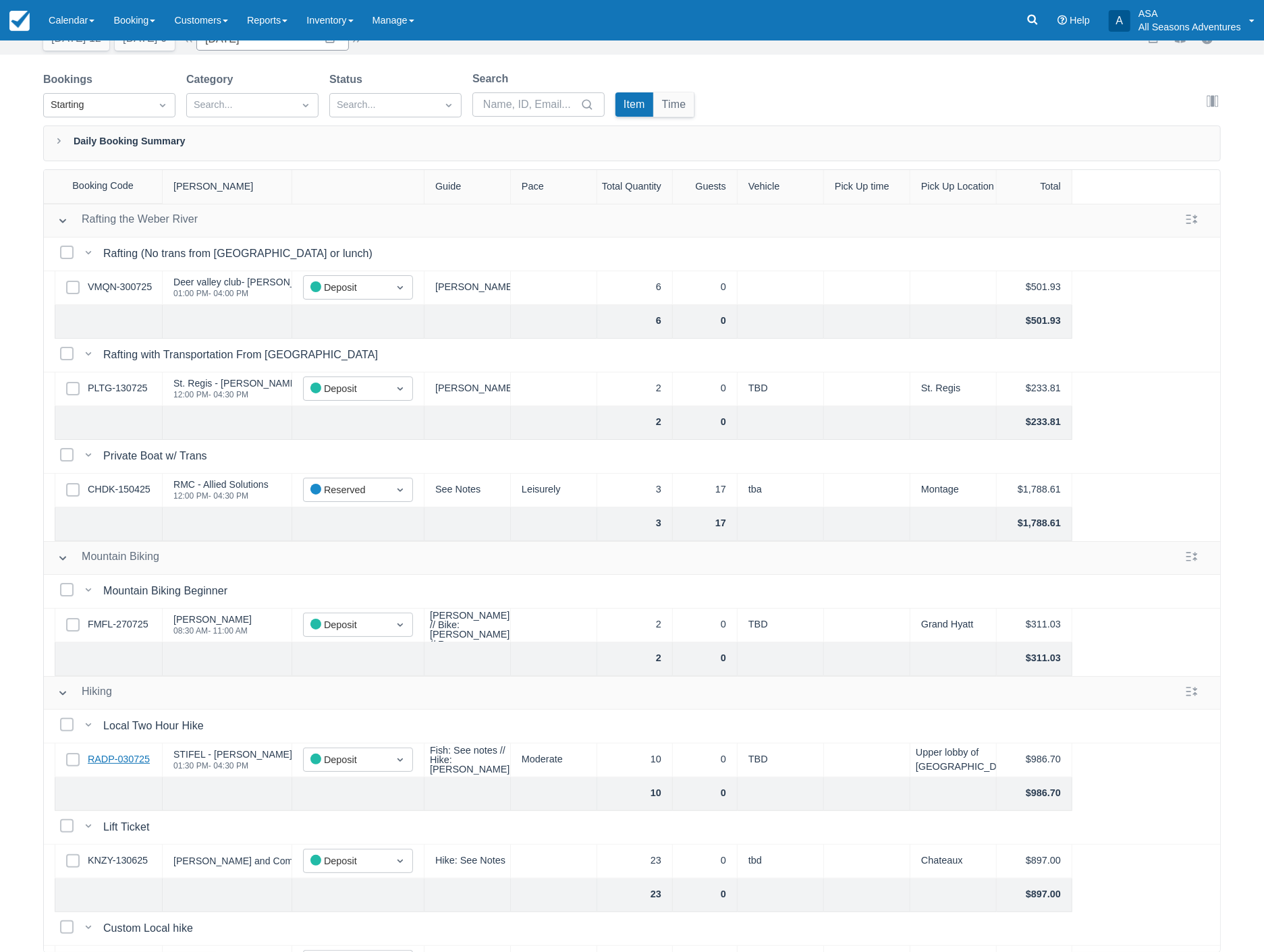
click at [142, 760] on link "RADP-030725" at bounding box center [119, 759] width 62 height 15
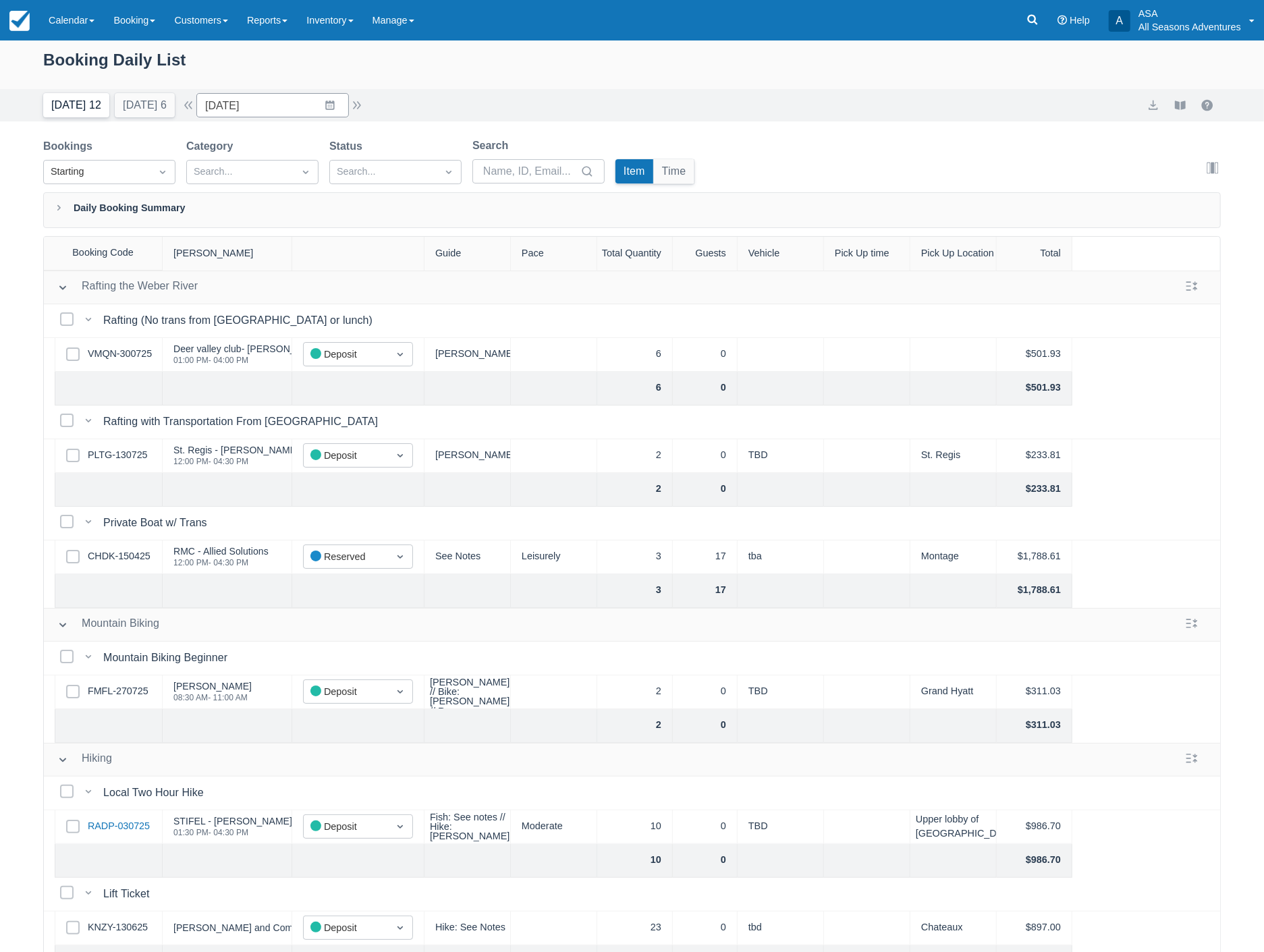
scroll to position [0, 0]
click at [130, 104] on button "Tomorrow 6" at bounding box center [144, 107] width 60 height 24
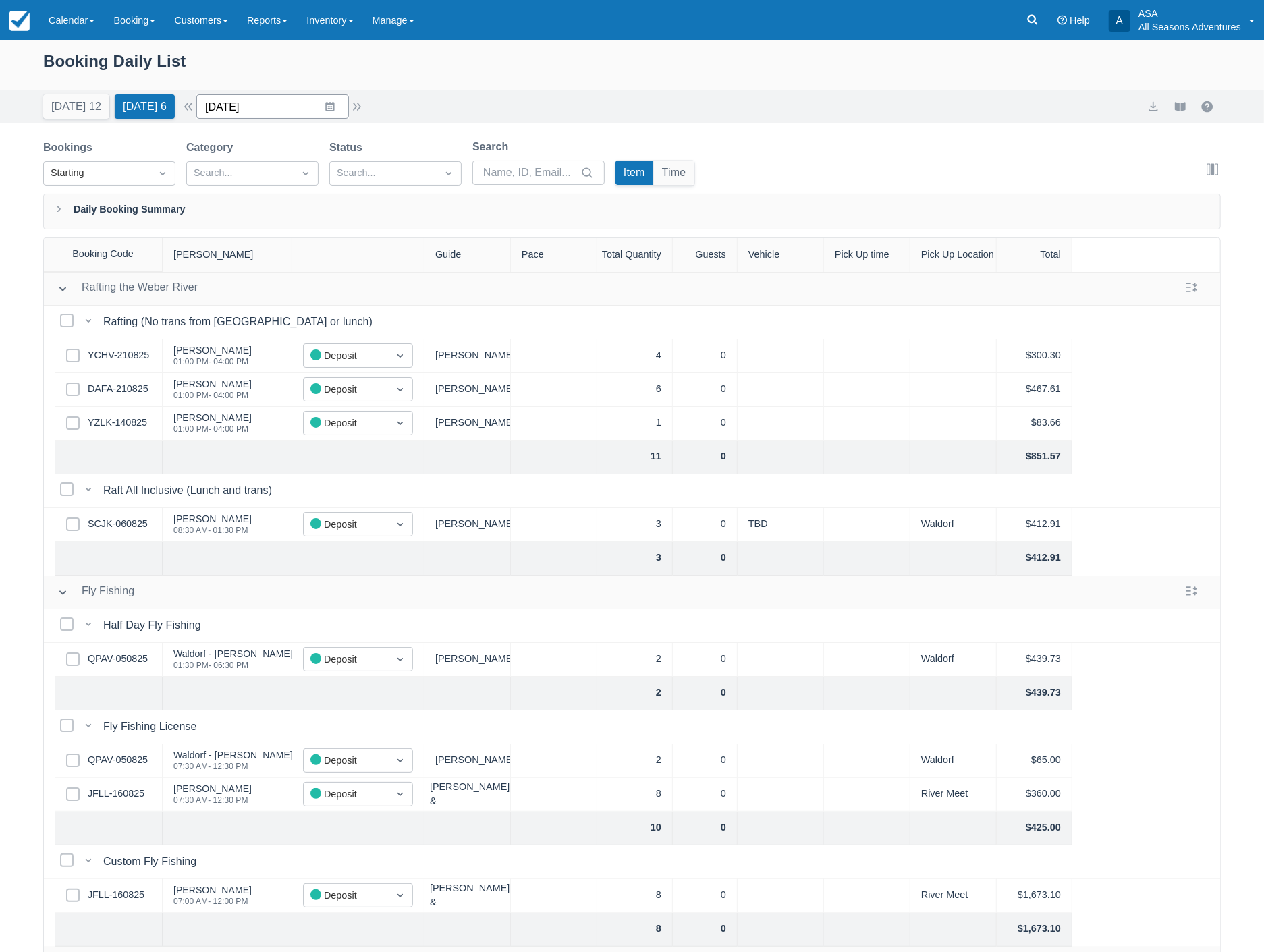
click at [281, 113] on input "08/22/25" at bounding box center [272, 107] width 153 height 24
click at [383, 160] on div "Move forward to switch to the next month." at bounding box center [382, 162] width 26 height 22
click at [364, 235] on td "12" at bounding box center [357, 236] width 26 height 26
type input "09/12/25"
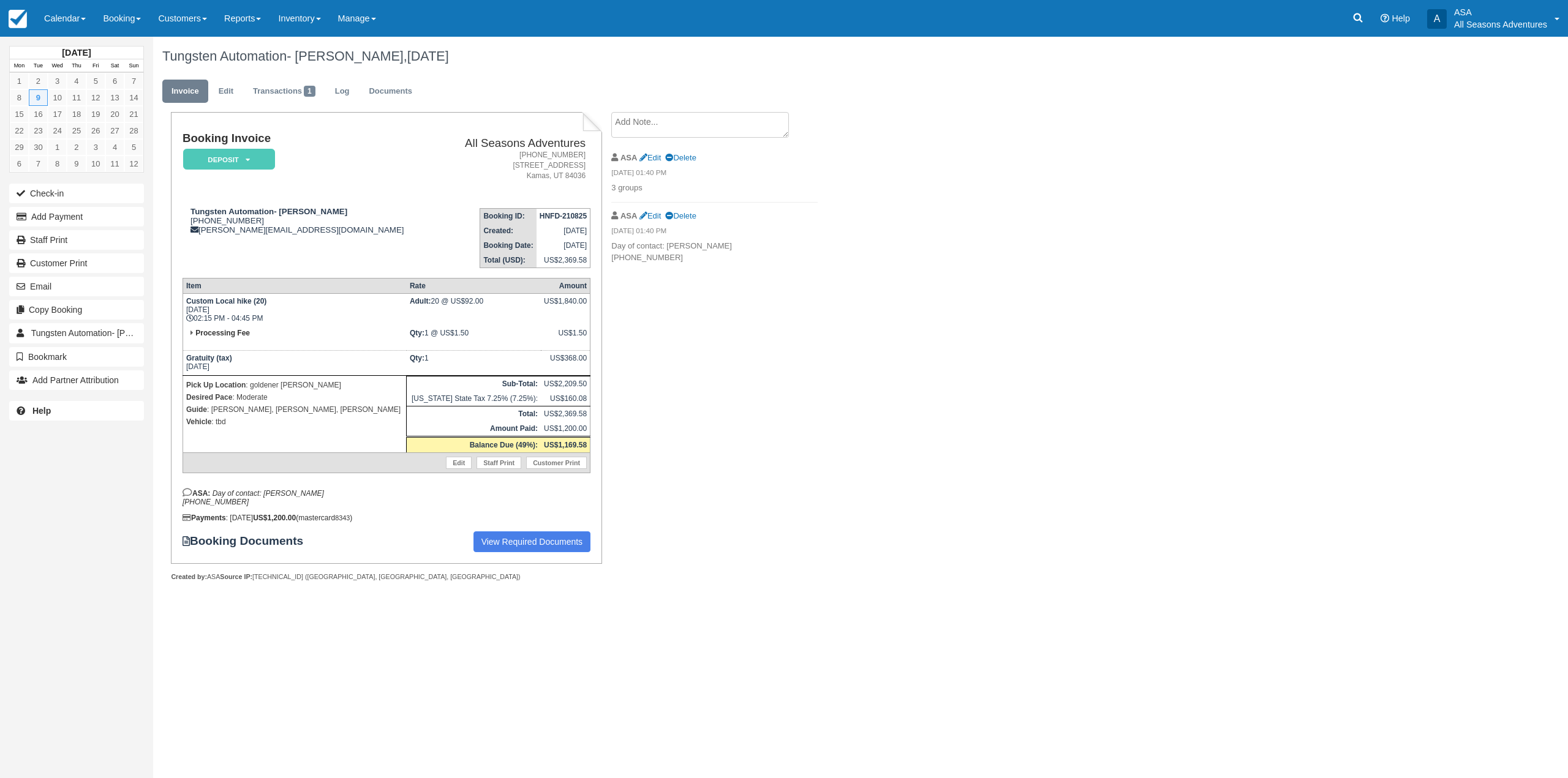
click at [117, 29] on link "Booking" at bounding box center [122, 18] width 55 height 36
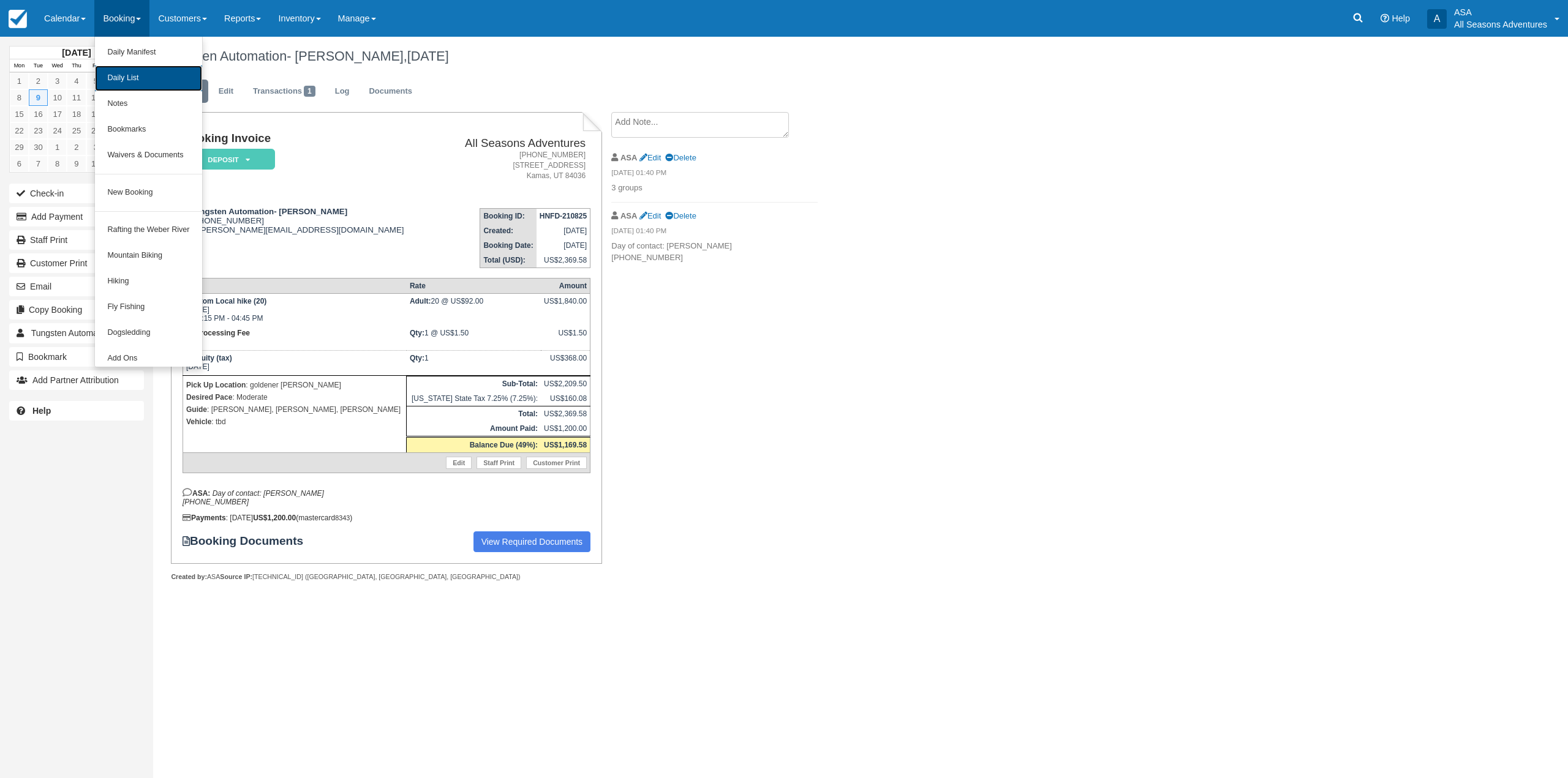
click at [138, 78] on link "Daily List" at bounding box center [149, 78] width 107 height 26
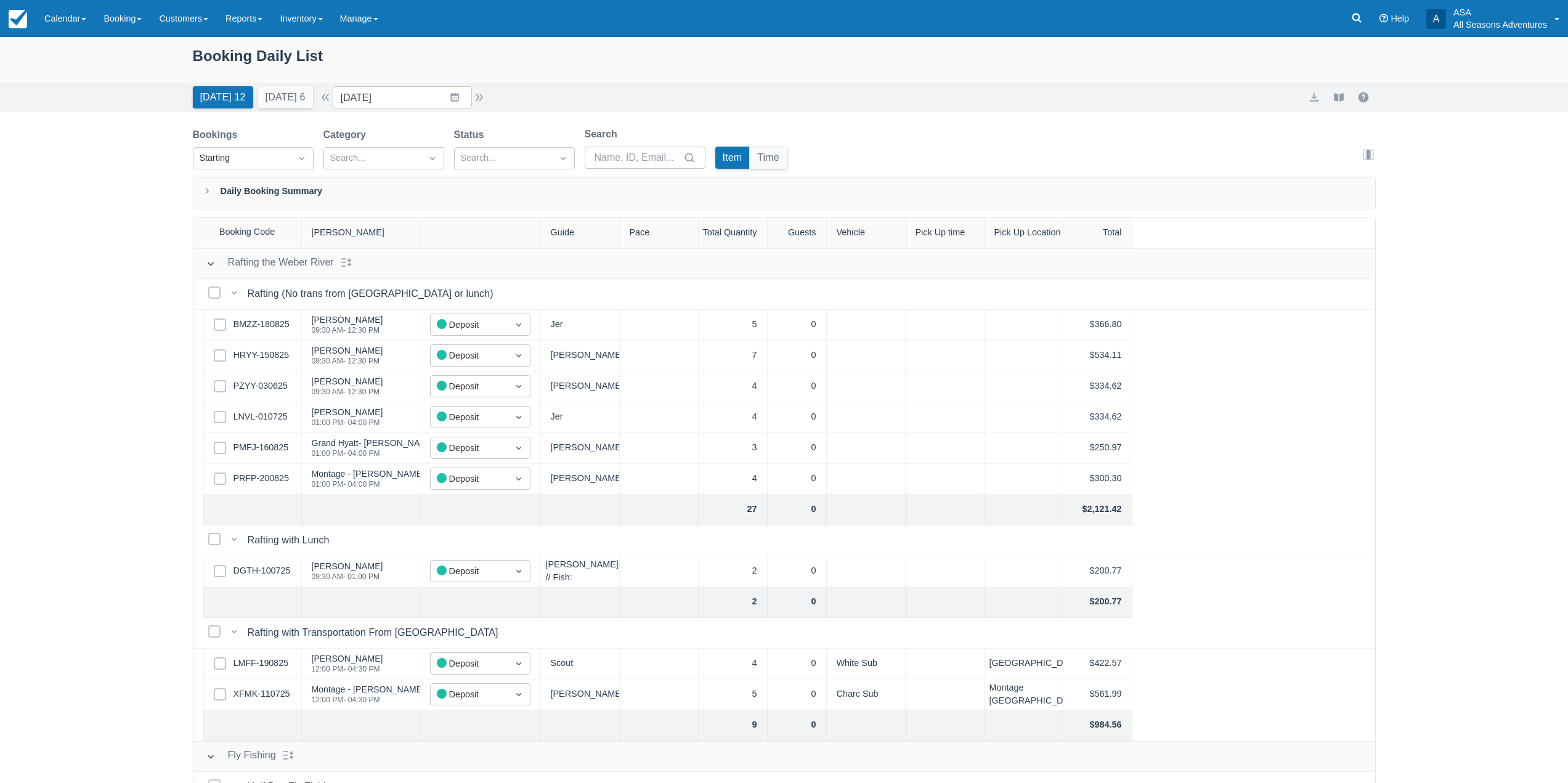
click at [263, 379] on div "Select Row PZYY-030625" at bounding box center [252, 387] width 99 height 31
click at [266, 387] on link "PZYY-030625" at bounding box center [261, 386] width 55 height 13
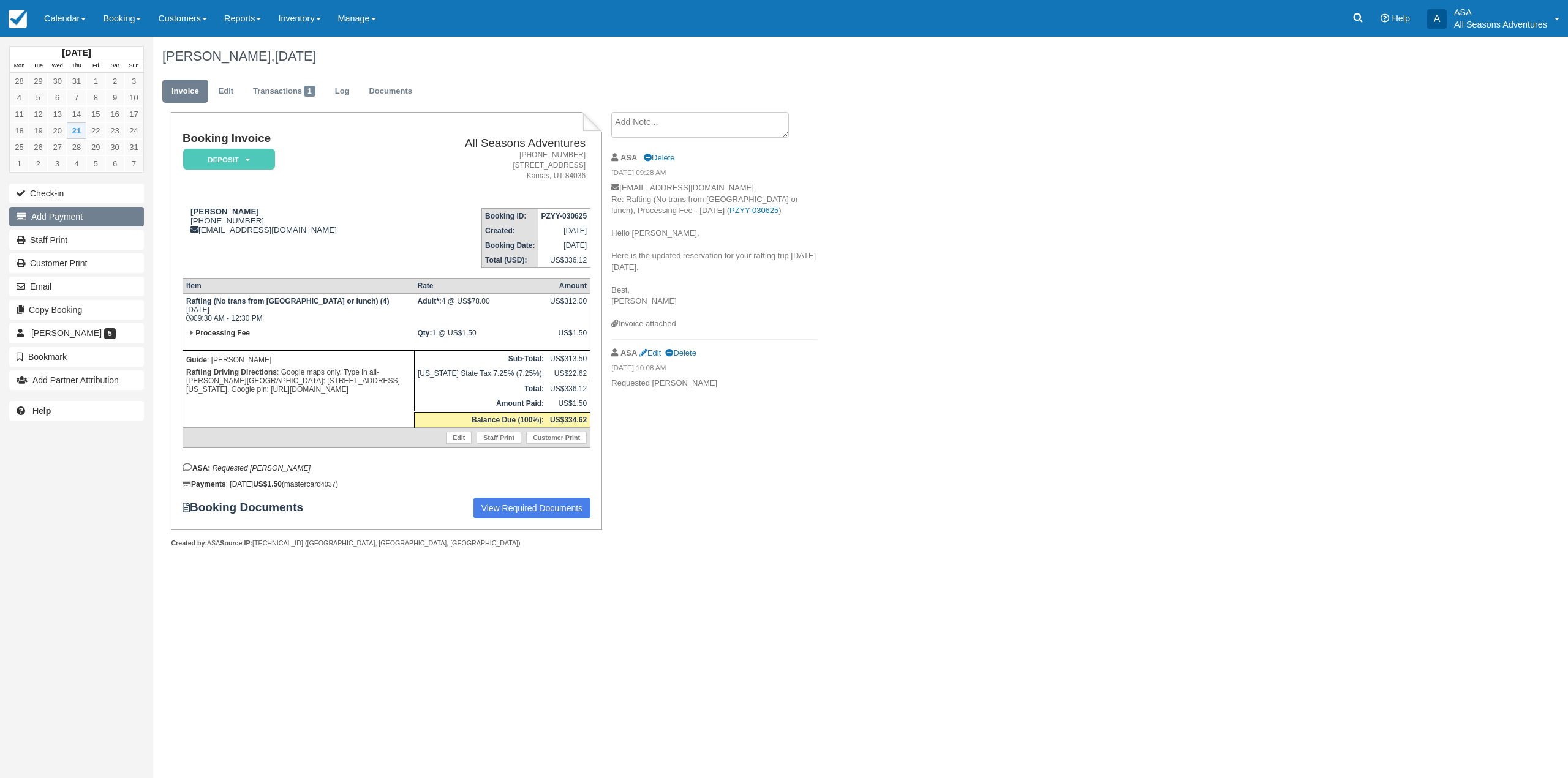
click at [92, 218] on button "Add Payment" at bounding box center [77, 216] width 135 height 19
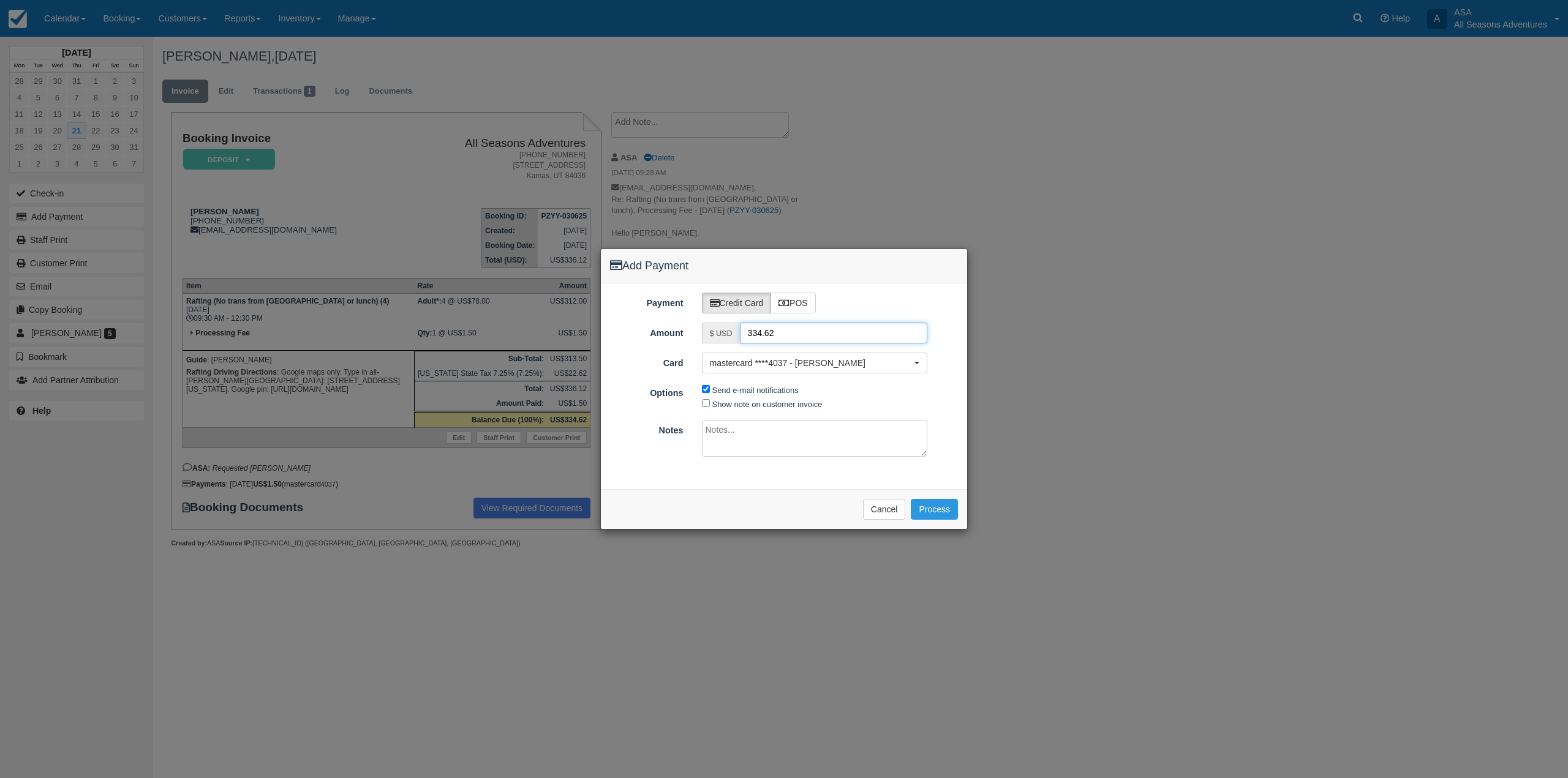
drag, startPoint x: 821, startPoint y: 327, endPoint x: 706, endPoint y: 337, distance: 115.4
click at [706, 337] on div "$ USD 334.62" at bounding box center [815, 333] width 226 height 21
type input "83.65"
click at [932, 517] on button "Process" at bounding box center [934, 509] width 47 height 21
click at [890, 523] on div "Please wait while the payment is processed ... Cancel Process" at bounding box center [784, 509] width 366 height 39
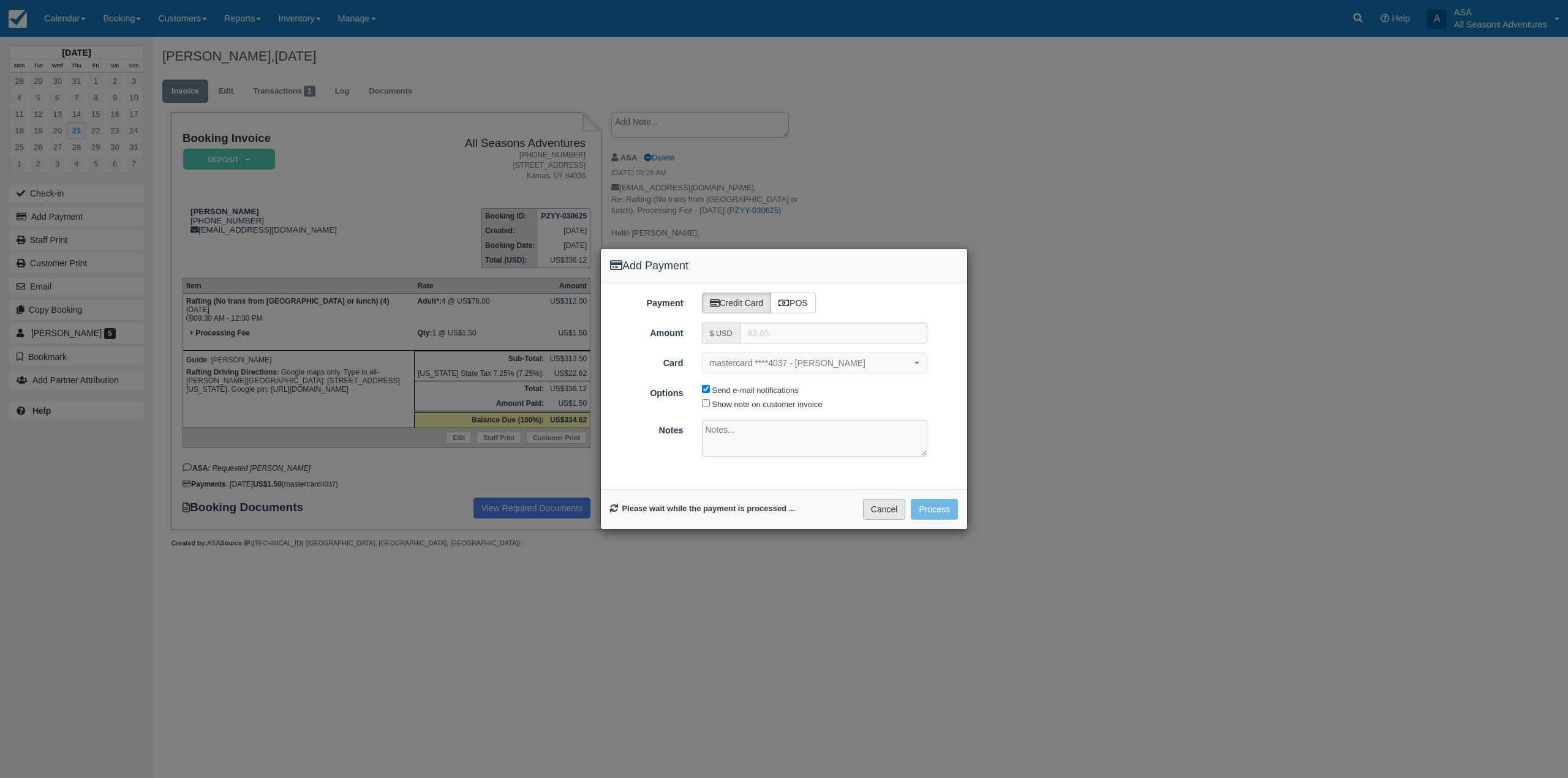
click at [887, 508] on button "Cancel" at bounding box center [884, 509] width 43 height 21
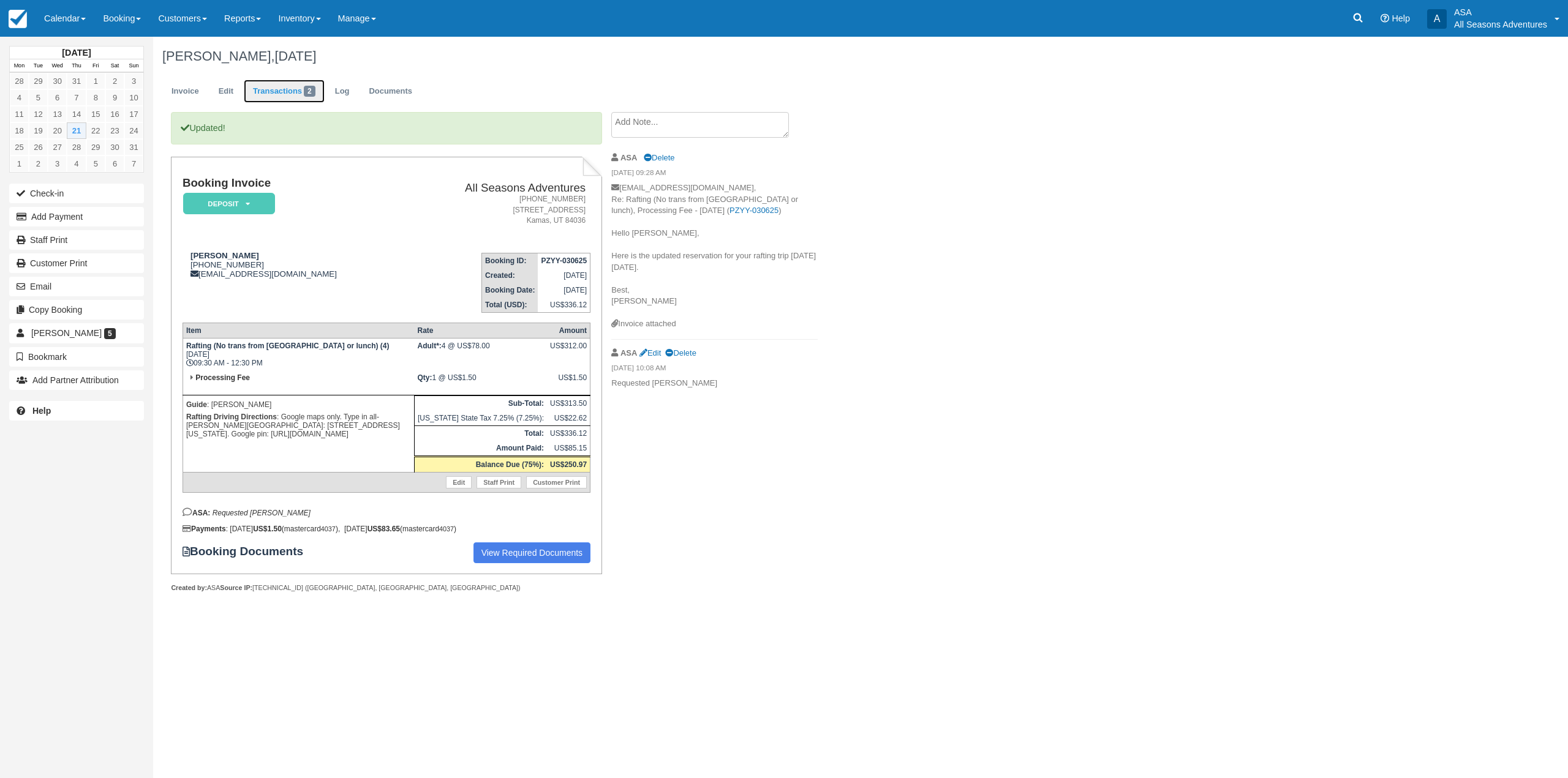
click at [279, 90] on link "Transactions 2" at bounding box center [284, 91] width 81 height 24
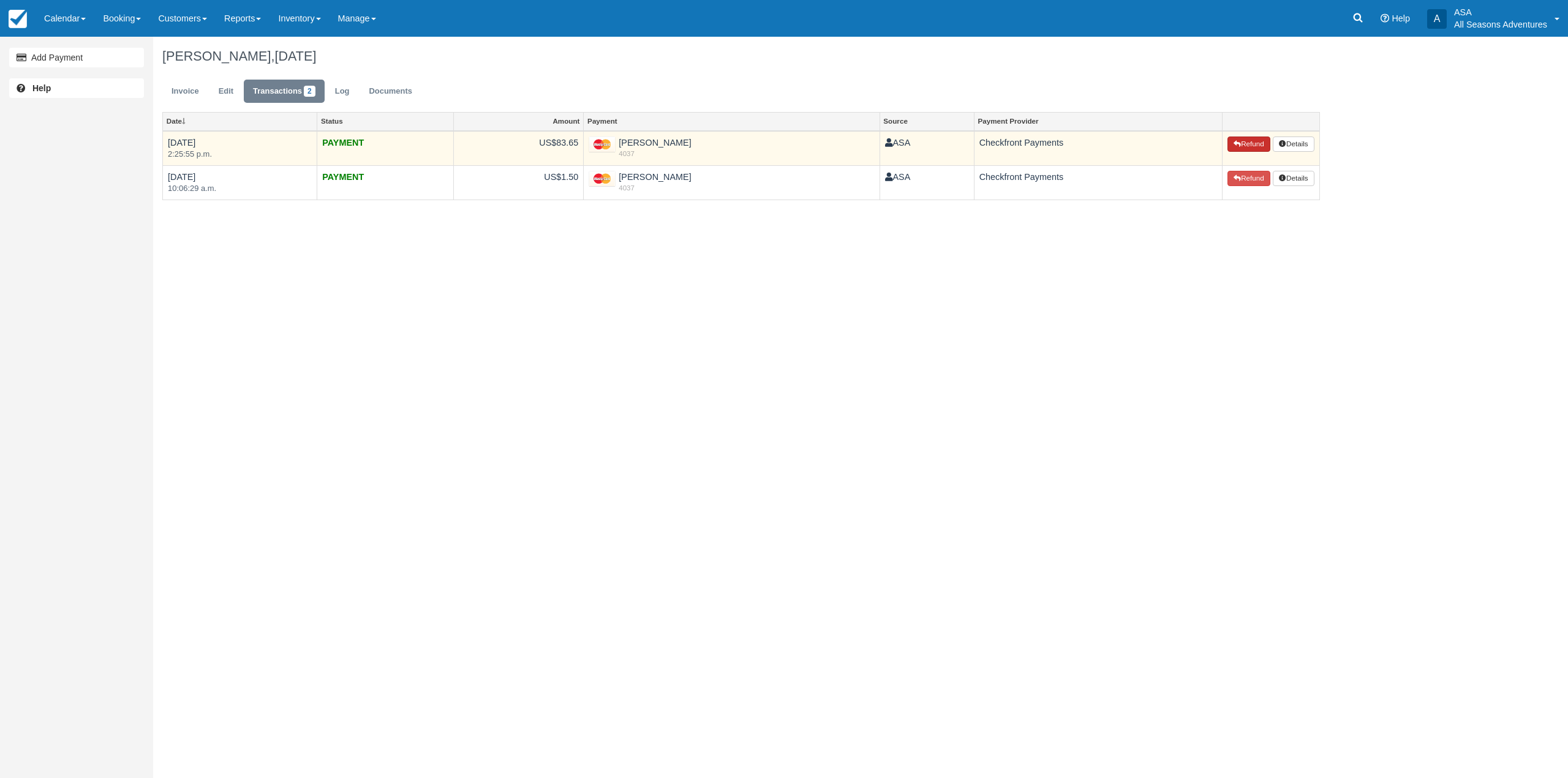
click at [1247, 148] on button "Refund" at bounding box center [1248, 144] width 43 height 16
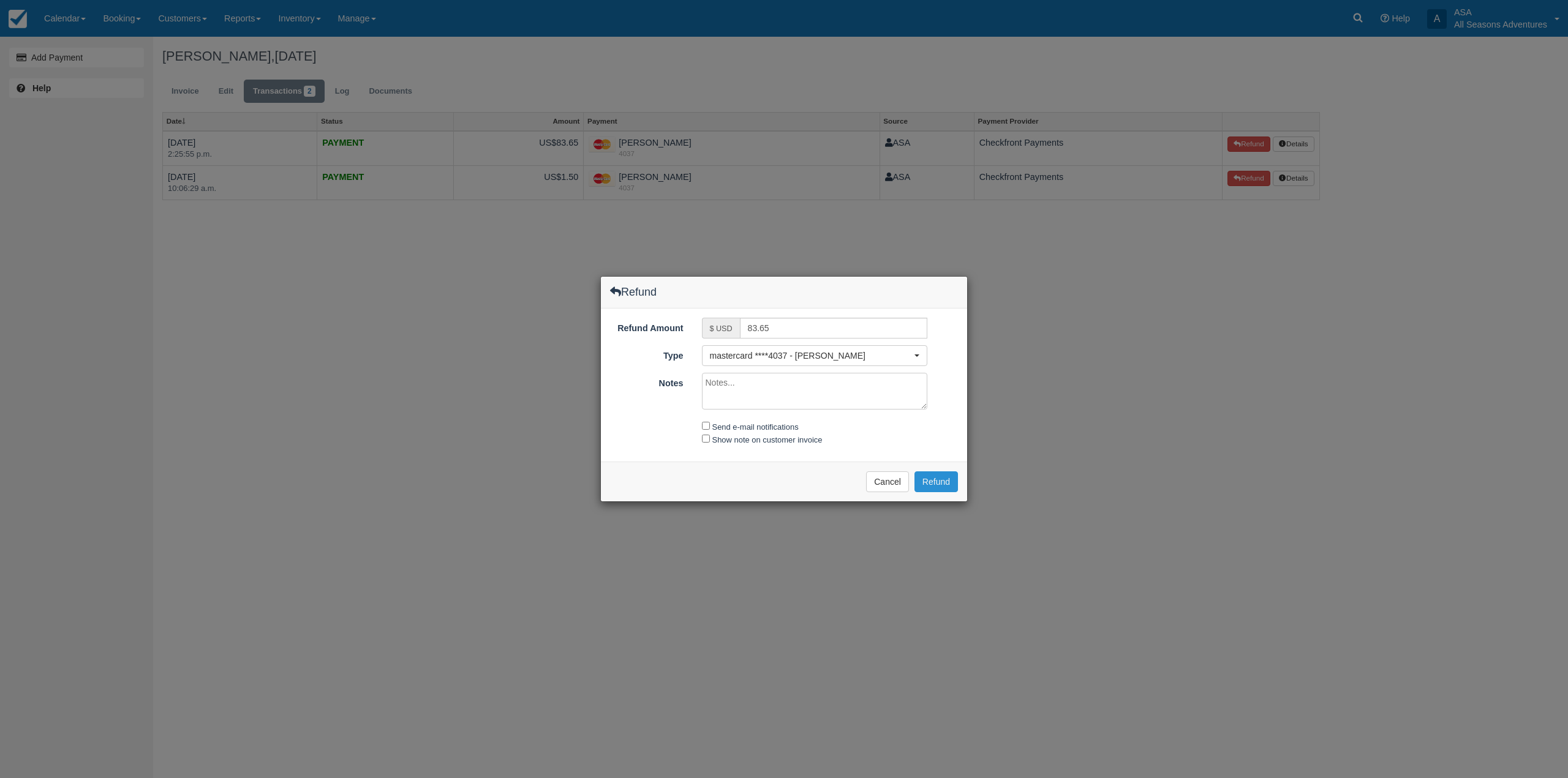
click at [943, 479] on button "Refund" at bounding box center [936, 482] width 43 height 21
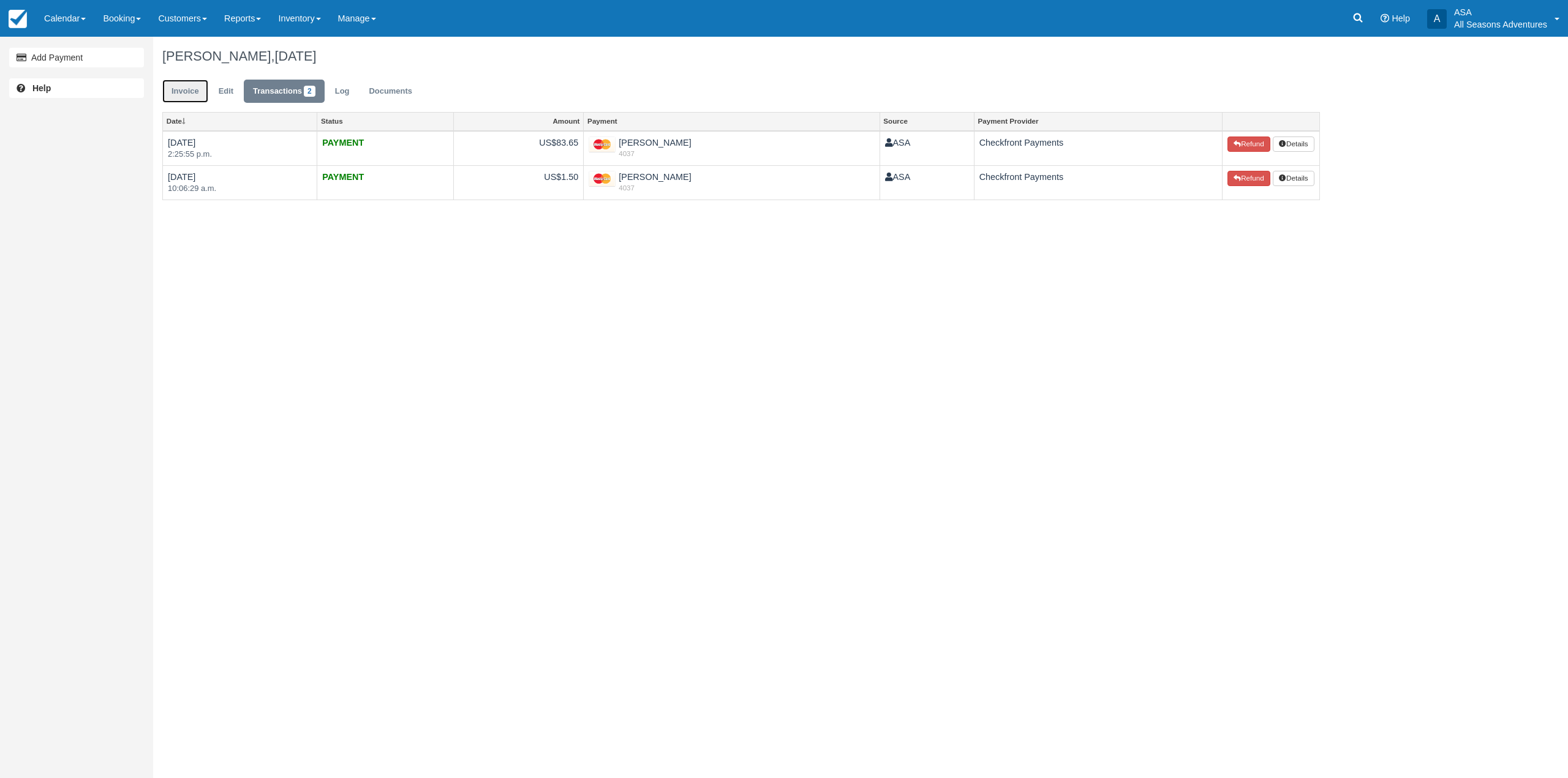
click at [184, 91] on link "Invoice" at bounding box center [185, 91] width 46 height 24
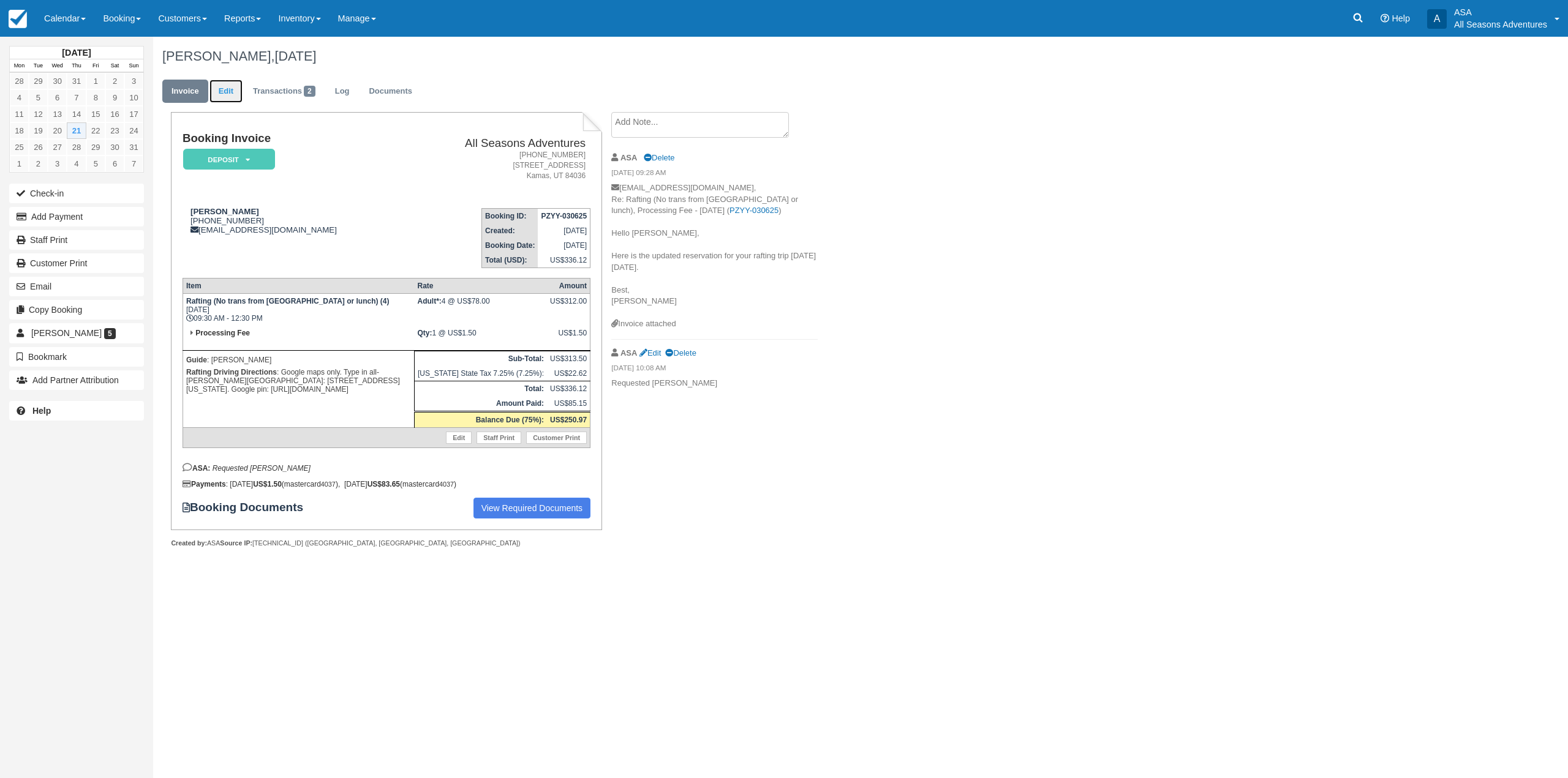
click at [230, 90] on link "Edit" at bounding box center [226, 91] width 33 height 24
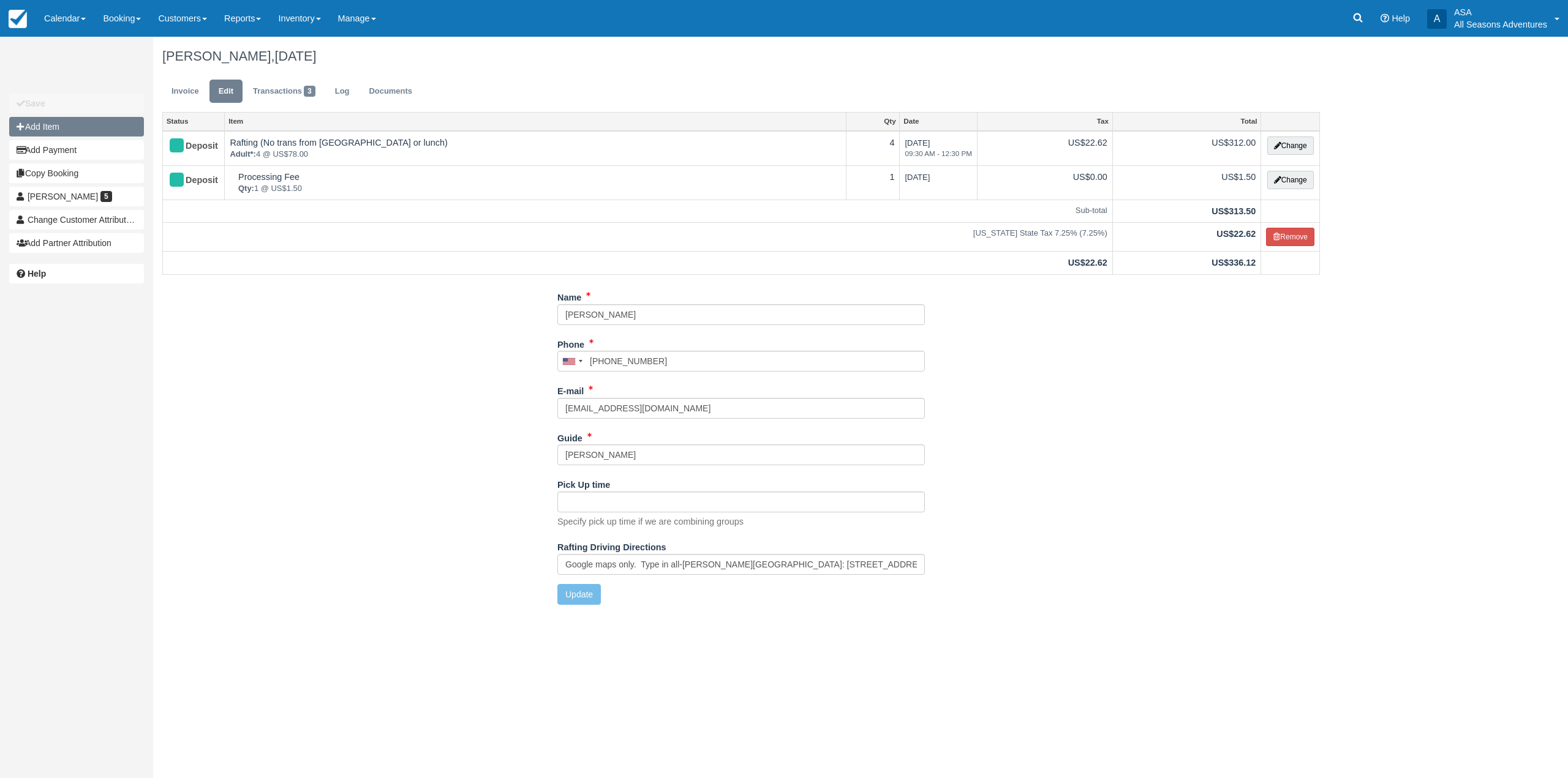
click at [91, 120] on button "Add Item" at bounding box center [77, 126] width 135 height 19
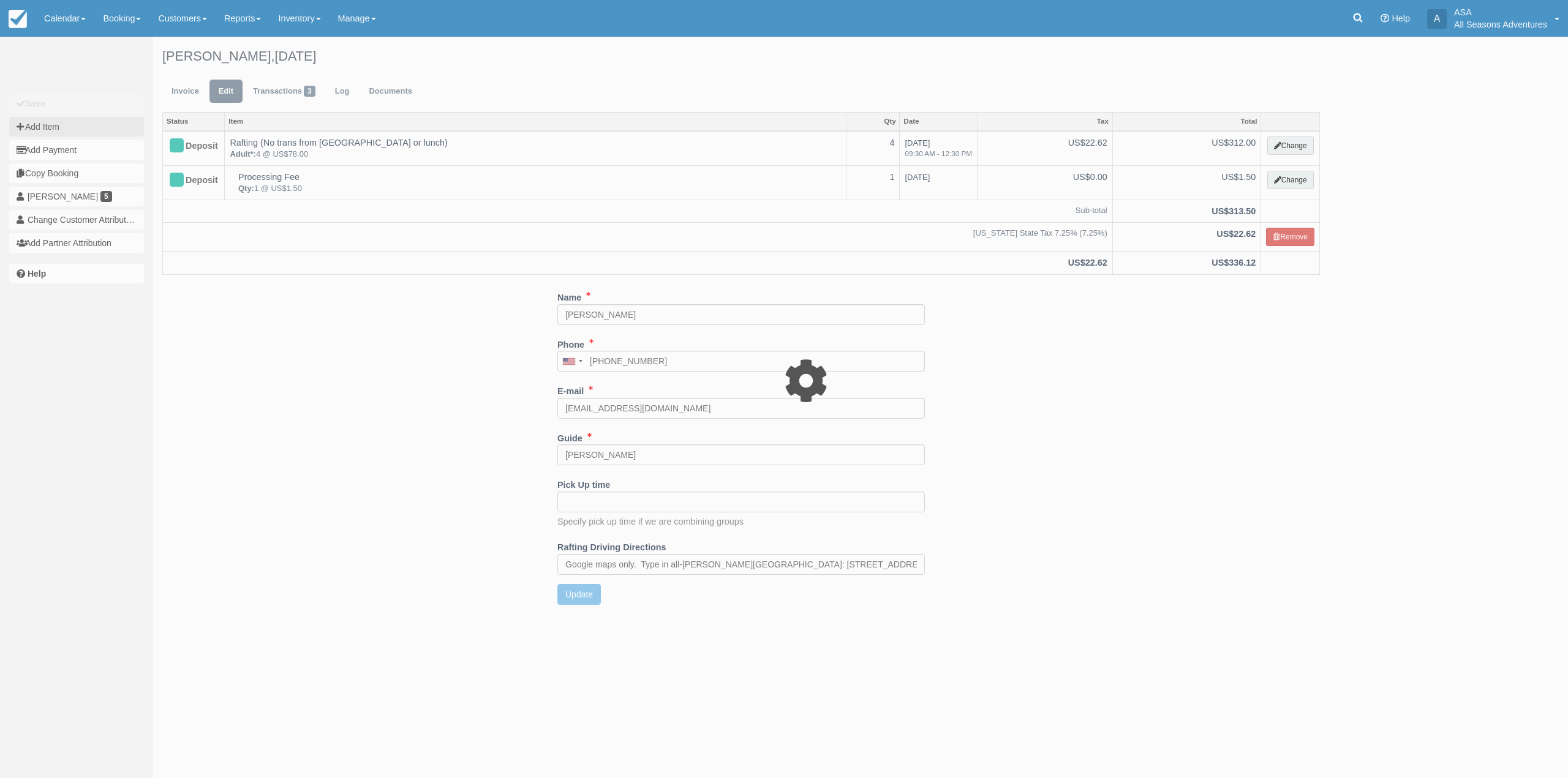
type input "0.00"
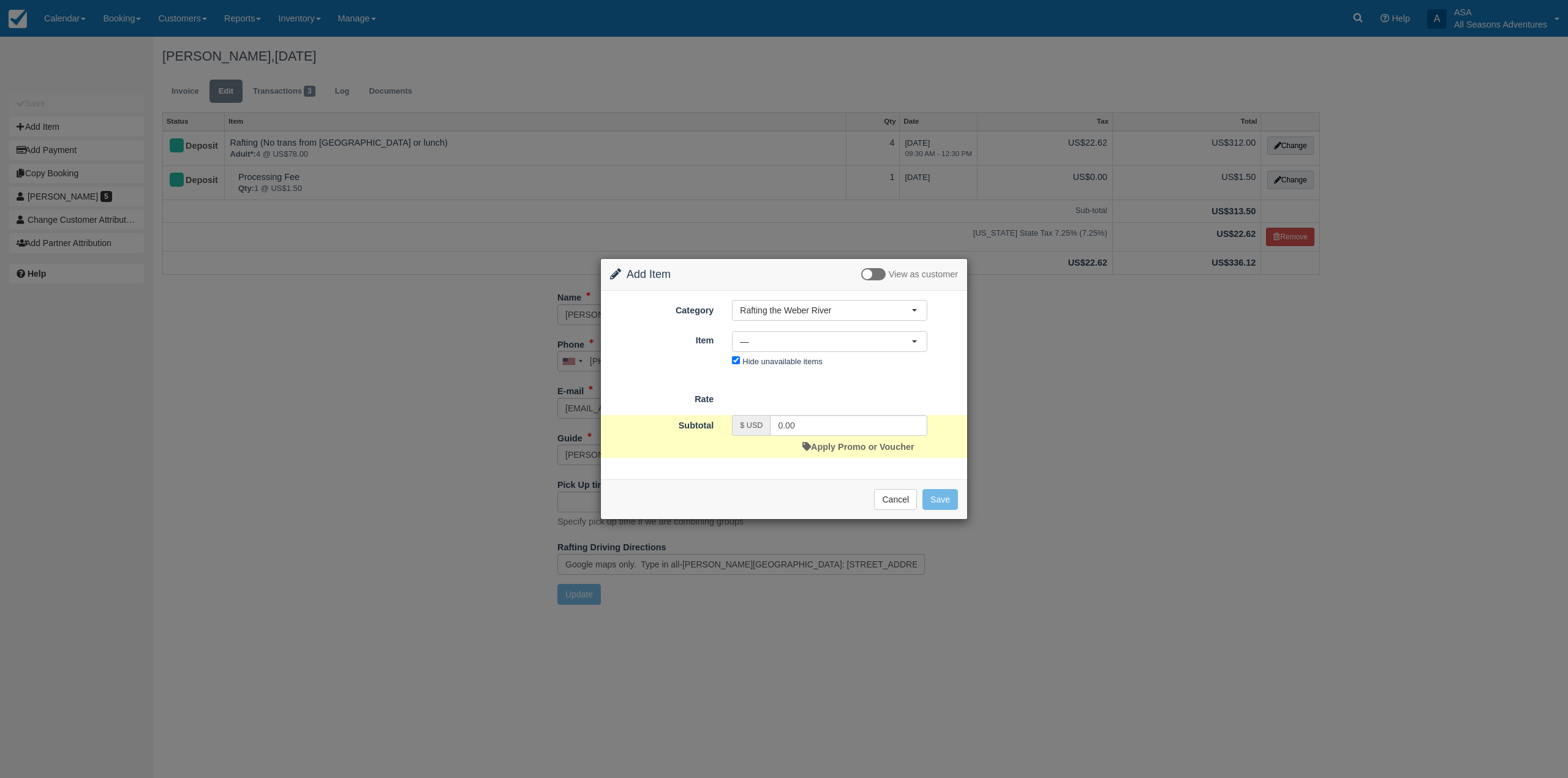
click at [386, 350] on div "Change Item Add Item View as customer Category Rafting the Weber River Rafting …" at bounding box center [784, 389] width 1568 height 778
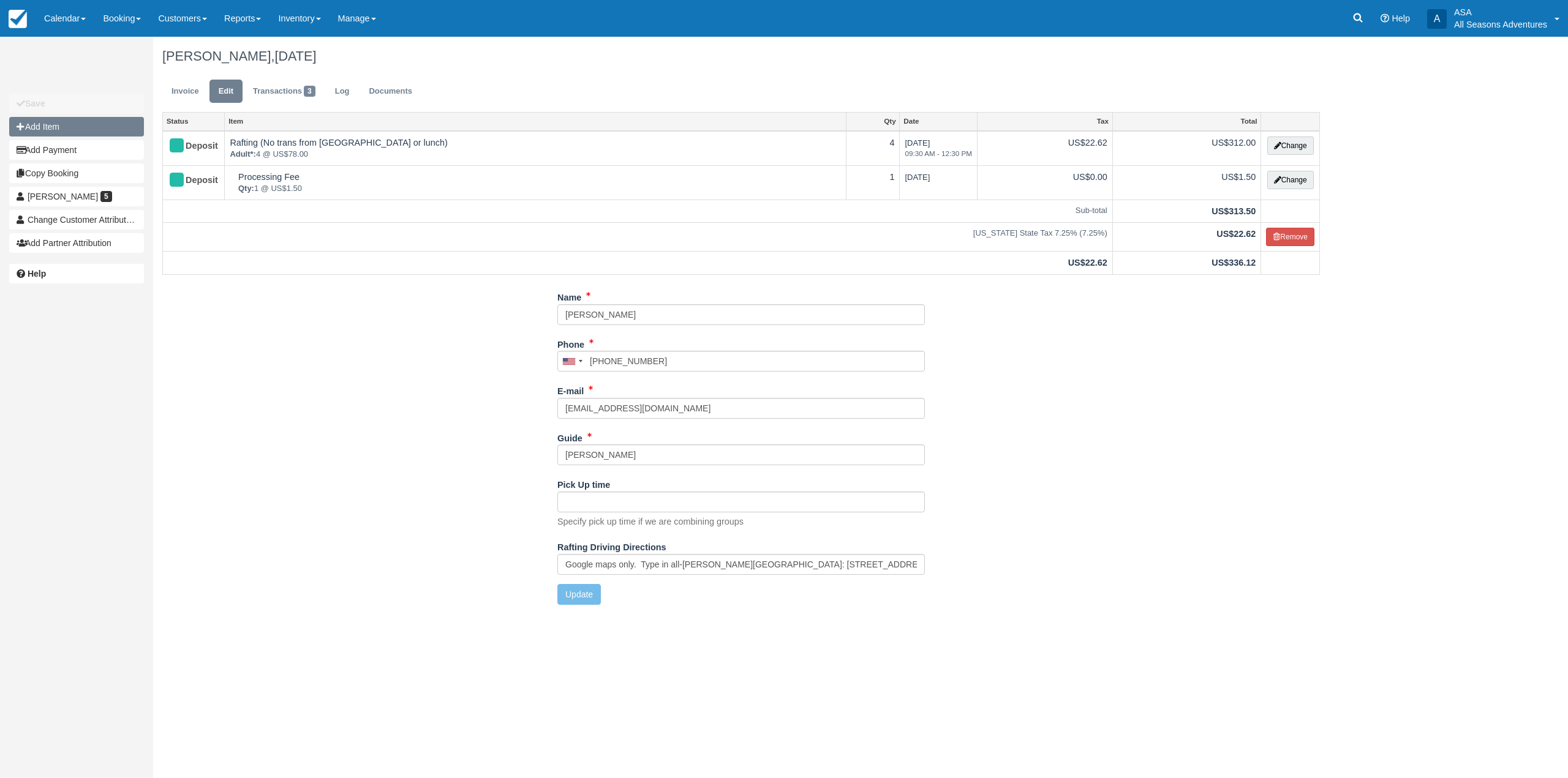
click at [51, 132] on button "Add Item" at bounding box center [77, 126] width 135 height 19
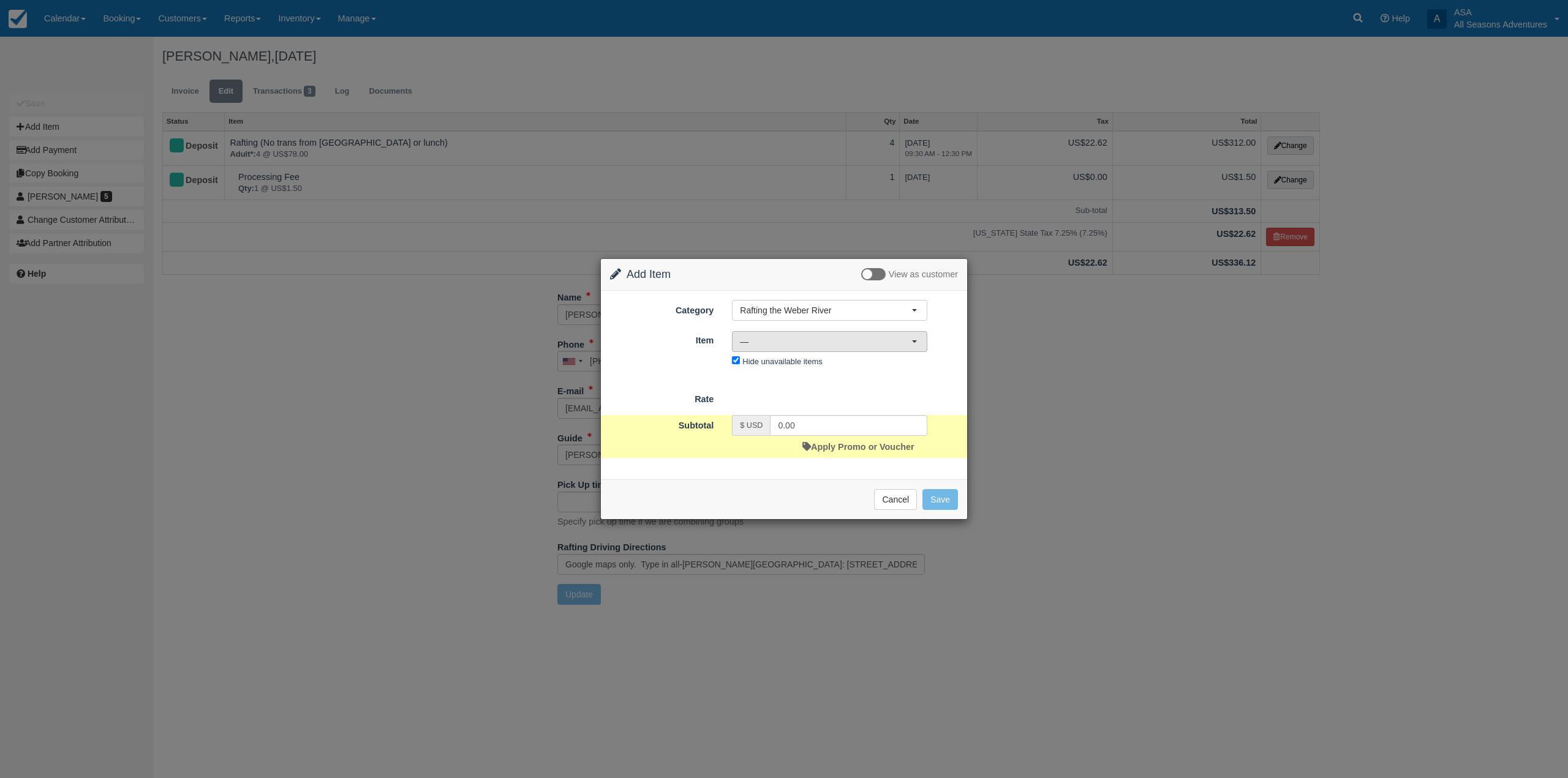
click at [813, 342] on span "—" at bounding box center [825, 341] width 171 height 12
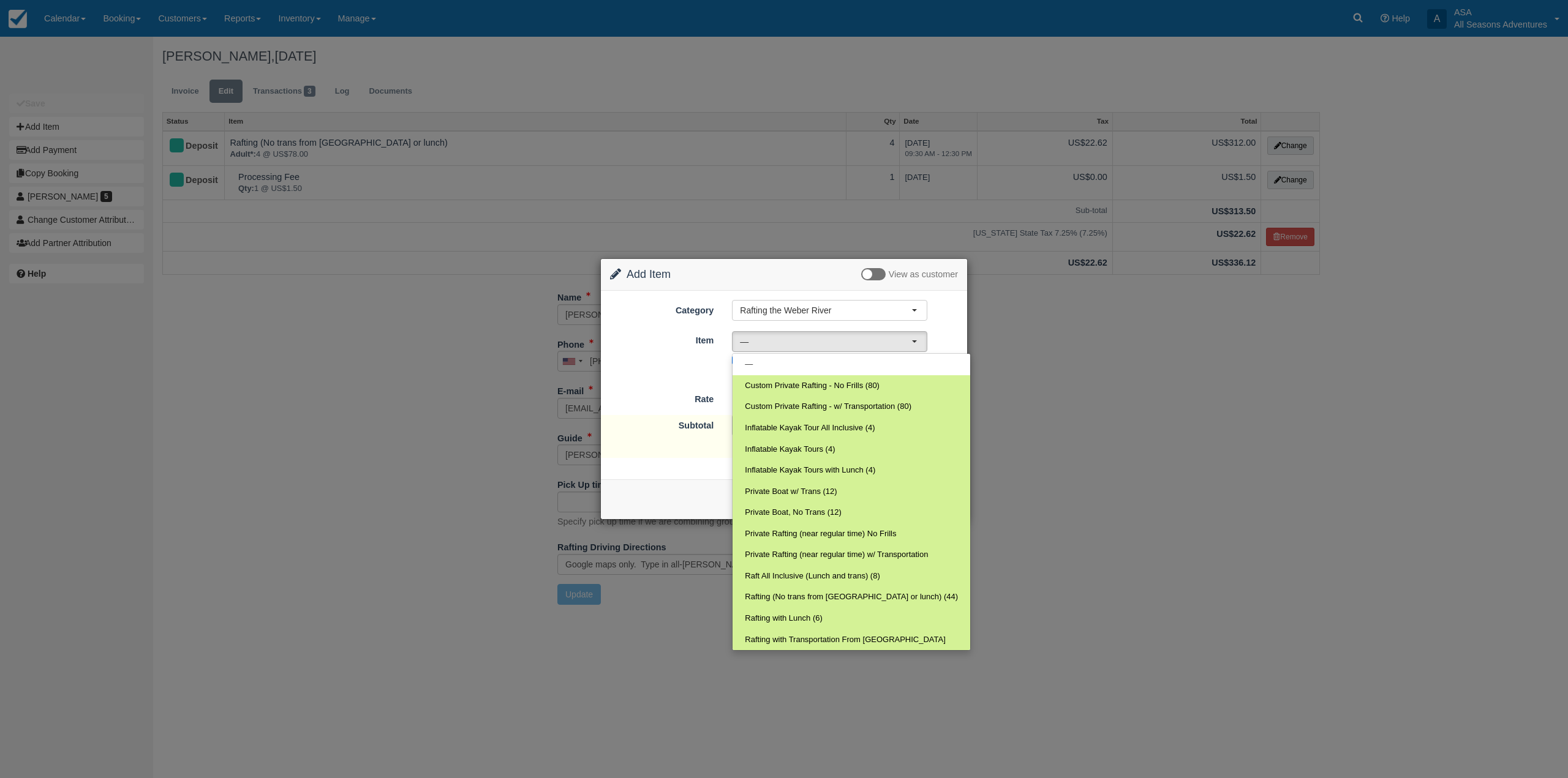
click at [727, 315] on div "Rafting the Weber River Rafting the Weber River Mountain Biking Hiking Fly Fish…" at bounding box center [829, 310] width 214 height 21
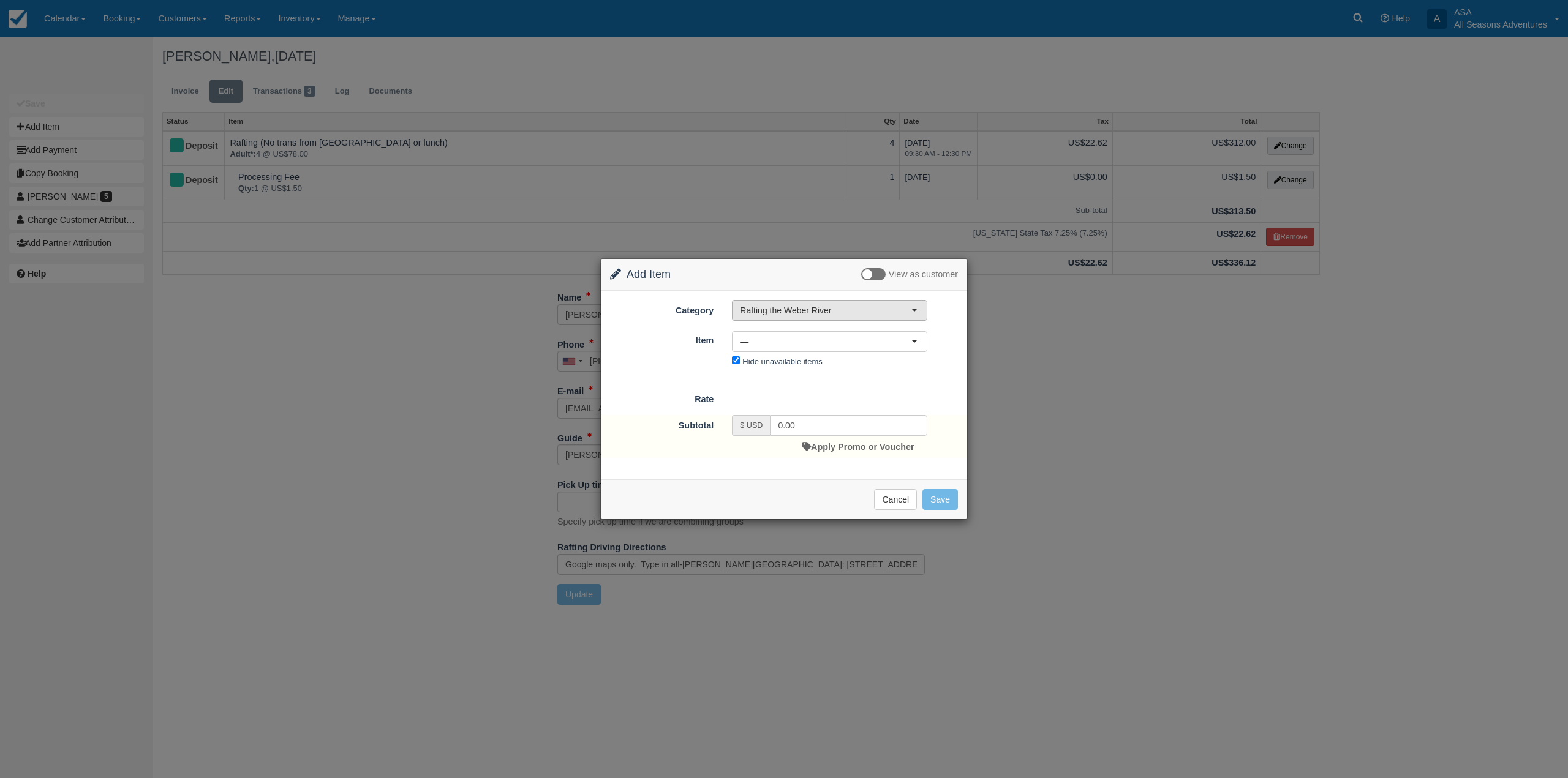
click at [772, 309] on span "Rafting the Weber River" at bounding box center [825, 310] width 171 height 12
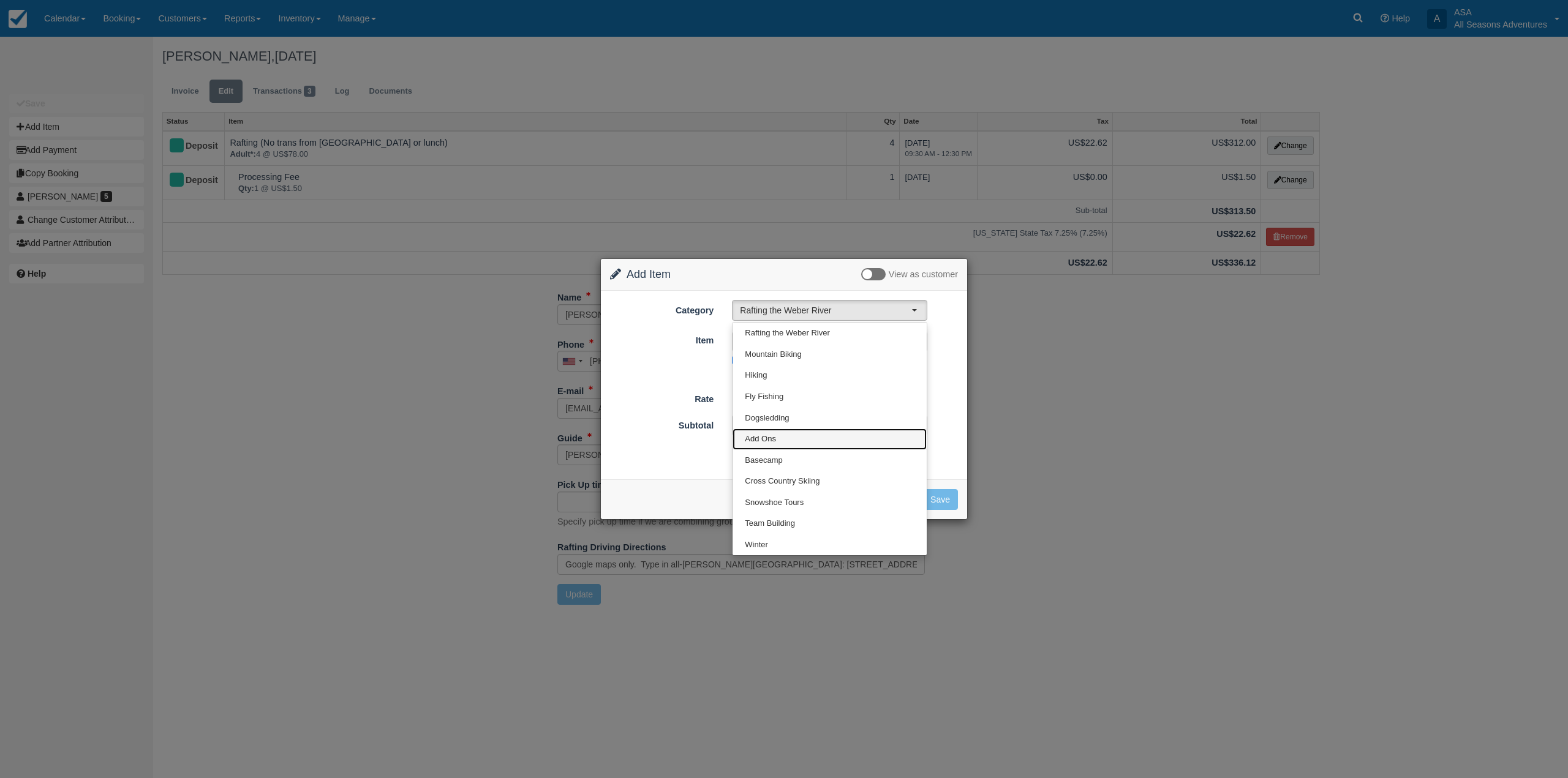
click at [761, 440] on span "Add Ons" at bounding box center [760, 439] width 31 height 12
select select "13"
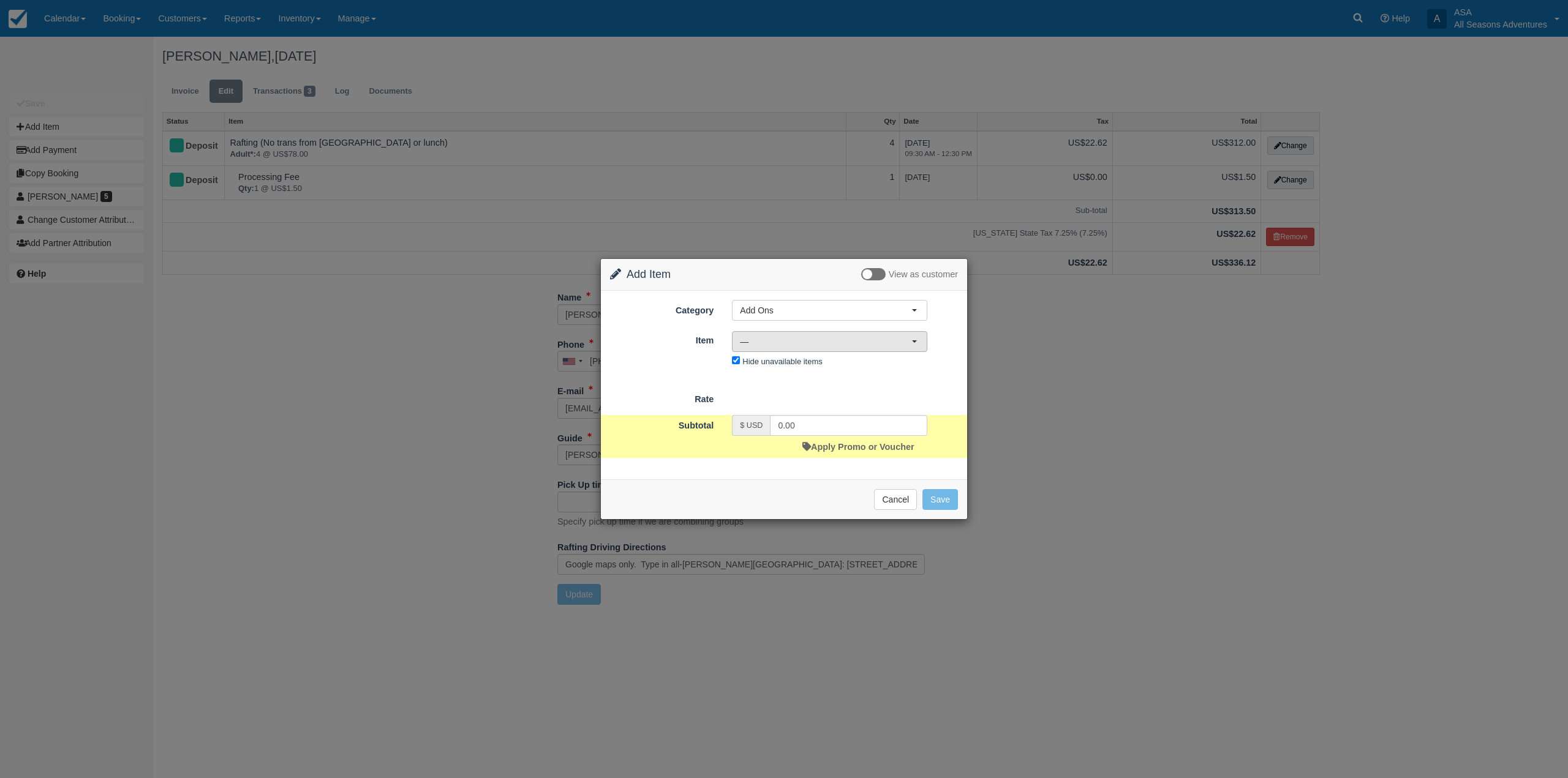
click at [770, 340] on span "—" at bounding box center [825, 341] width 171 height 12
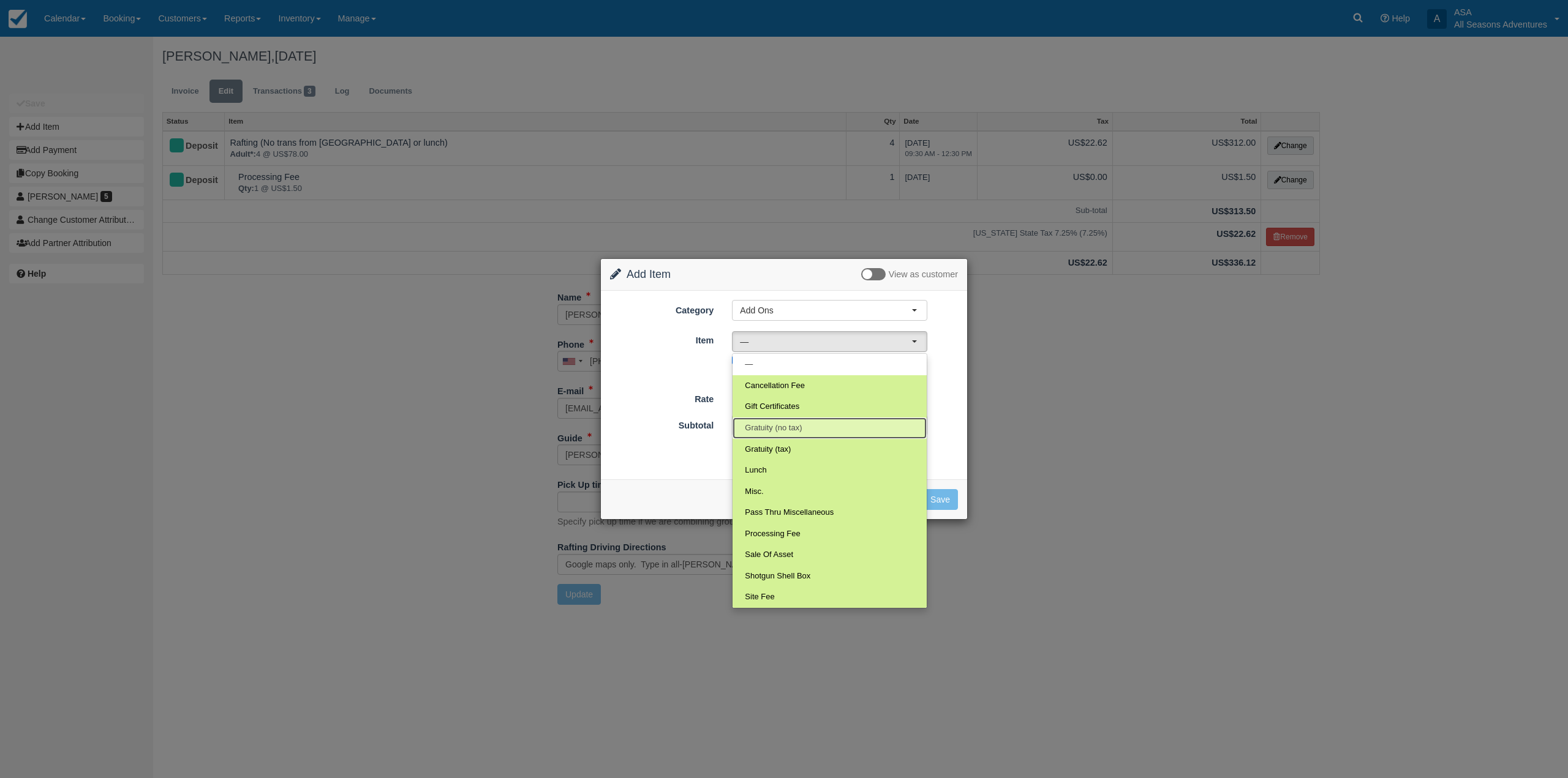
click at [801, 431] on span "Gratuity (no tax)" at bounding box center [774, 428] width 57 height 12
select select "70"
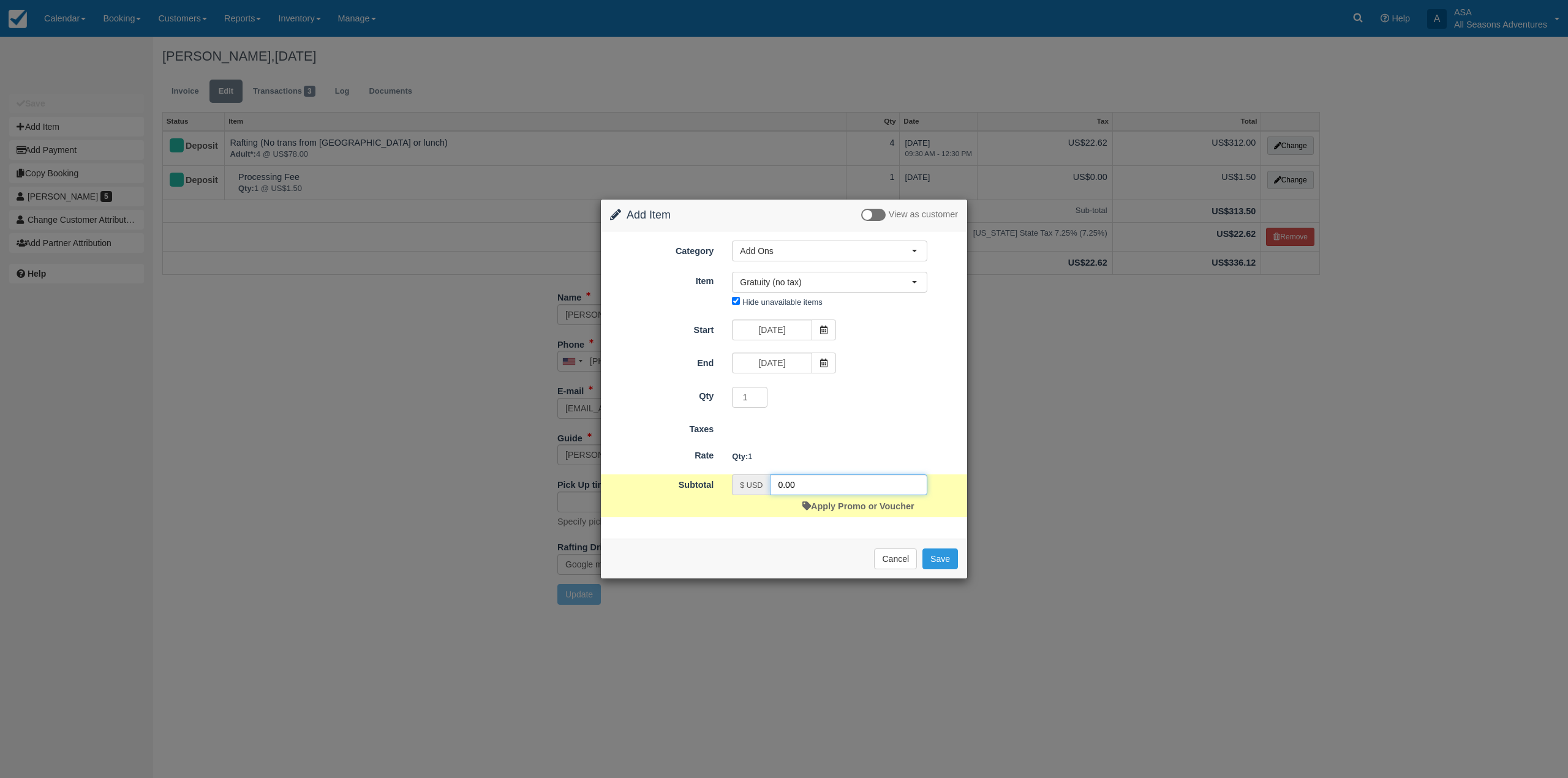
click at [782, 488] on input "0.00" at bounding box center [848, 485] width 157 height 21
type input "20.00"
click at [954, 558] on button "Save" at bounding box center [940, 559] width 36 height 21
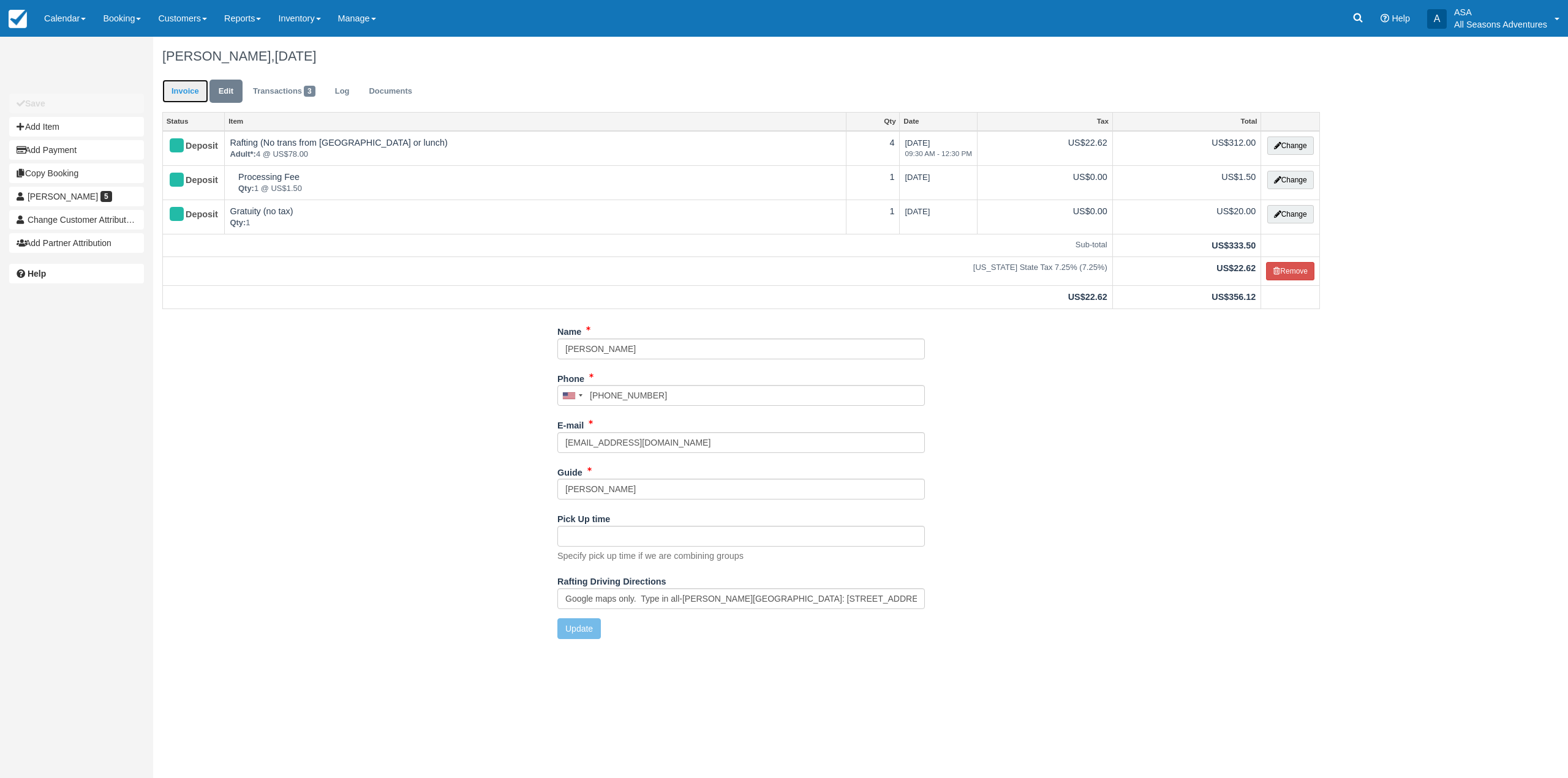
click at [189, 92] on link "Invoice" at bounding box center [185, 91] width 46 height 24
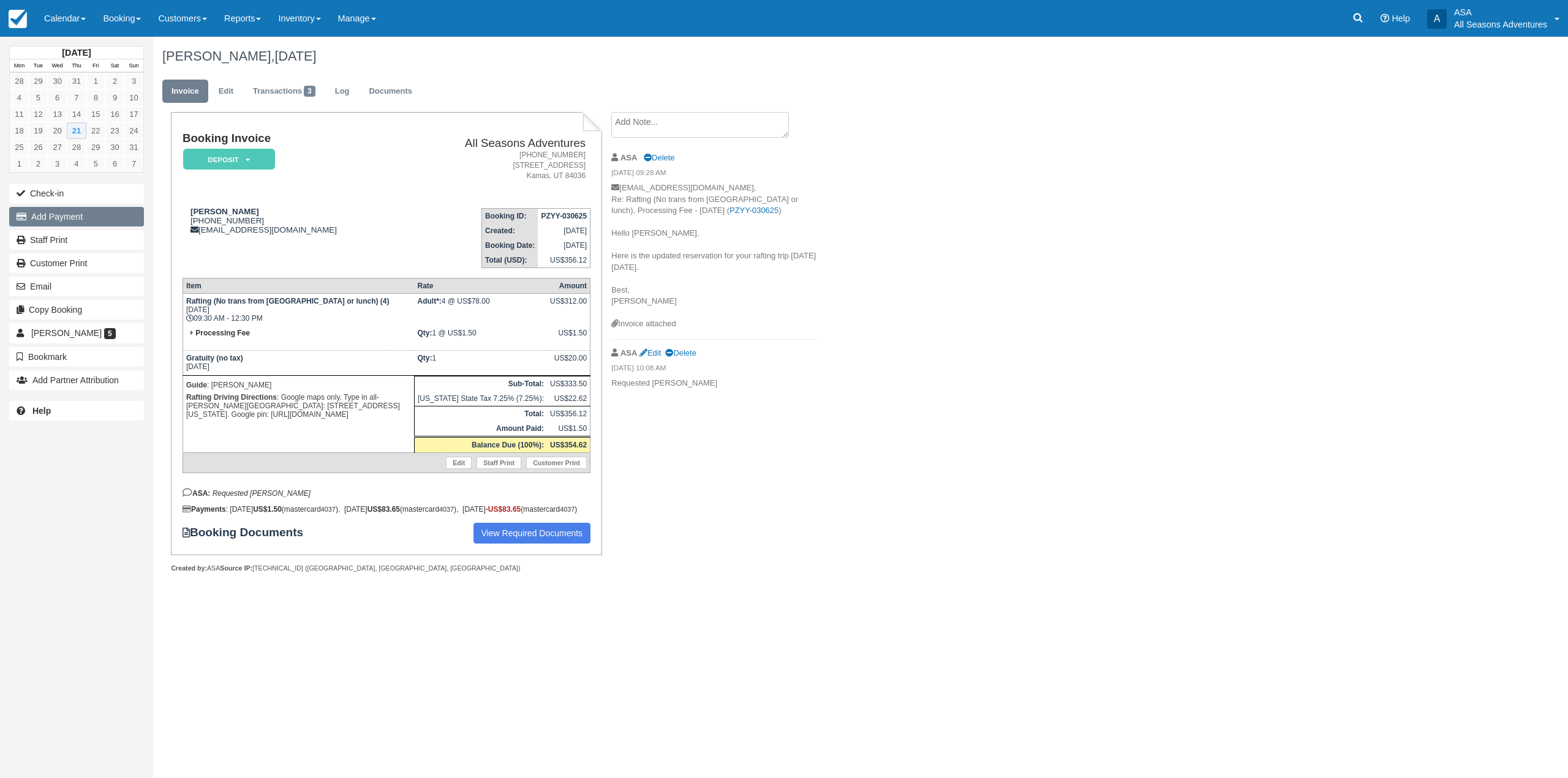
click at [39, 218] on button "Add Payment" at bounding box center [77, 216] width 135 height 19
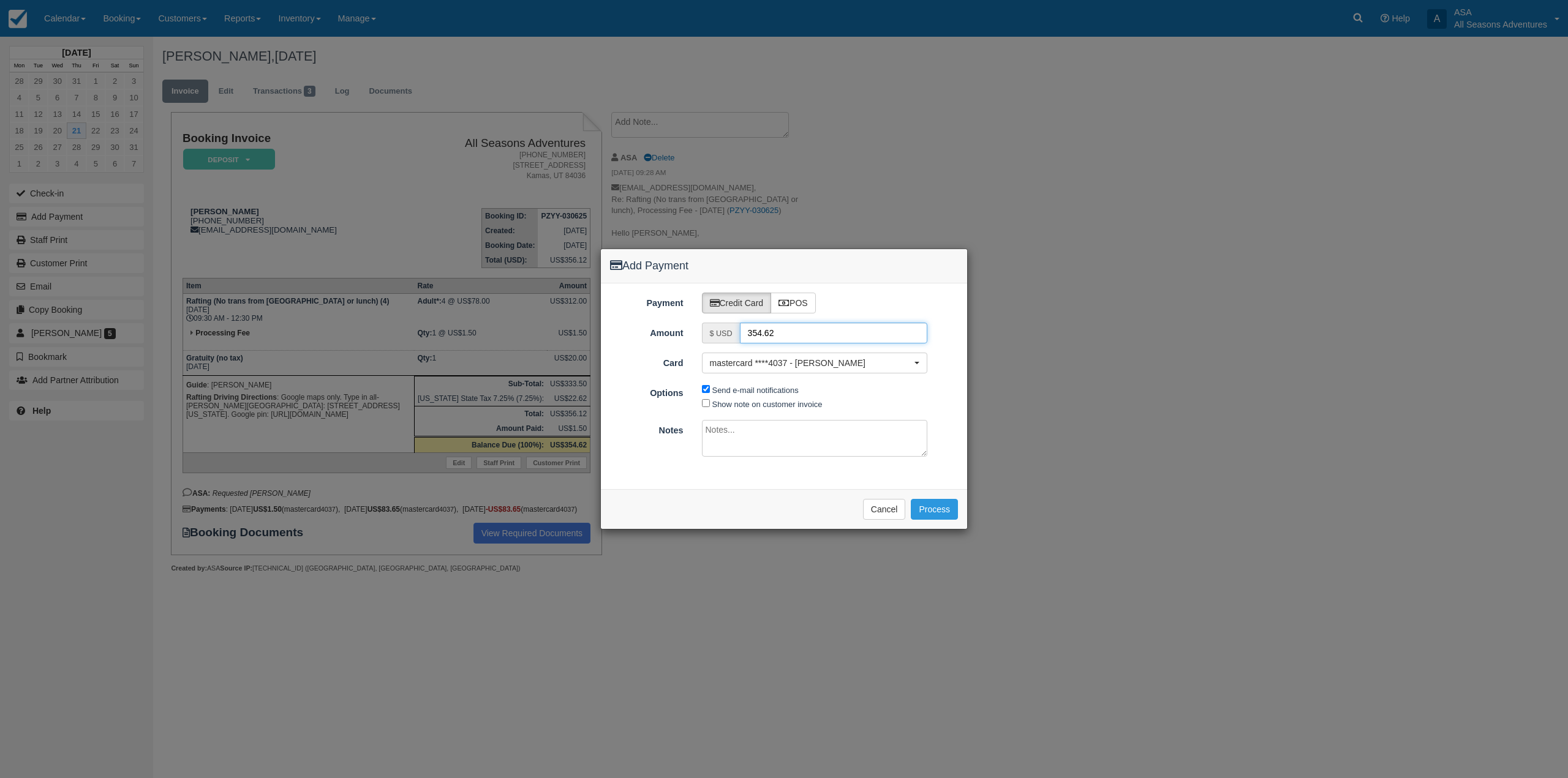
click at [762, 331] on input "354.62" at bounding box center [834, 333] width 188 height 21
drag, startPoint x: 775, startPoint y: 335, endPoint x: 702, endPoint y: 335, distance: 73.0
click at [702, 335] on div "$ USD 354.62" at bounding box center [815, 333] width 226 height 21
type input "103.65"
click at [946, 511] on button "Process" at bounding box center [934, 509] width 47 height 21
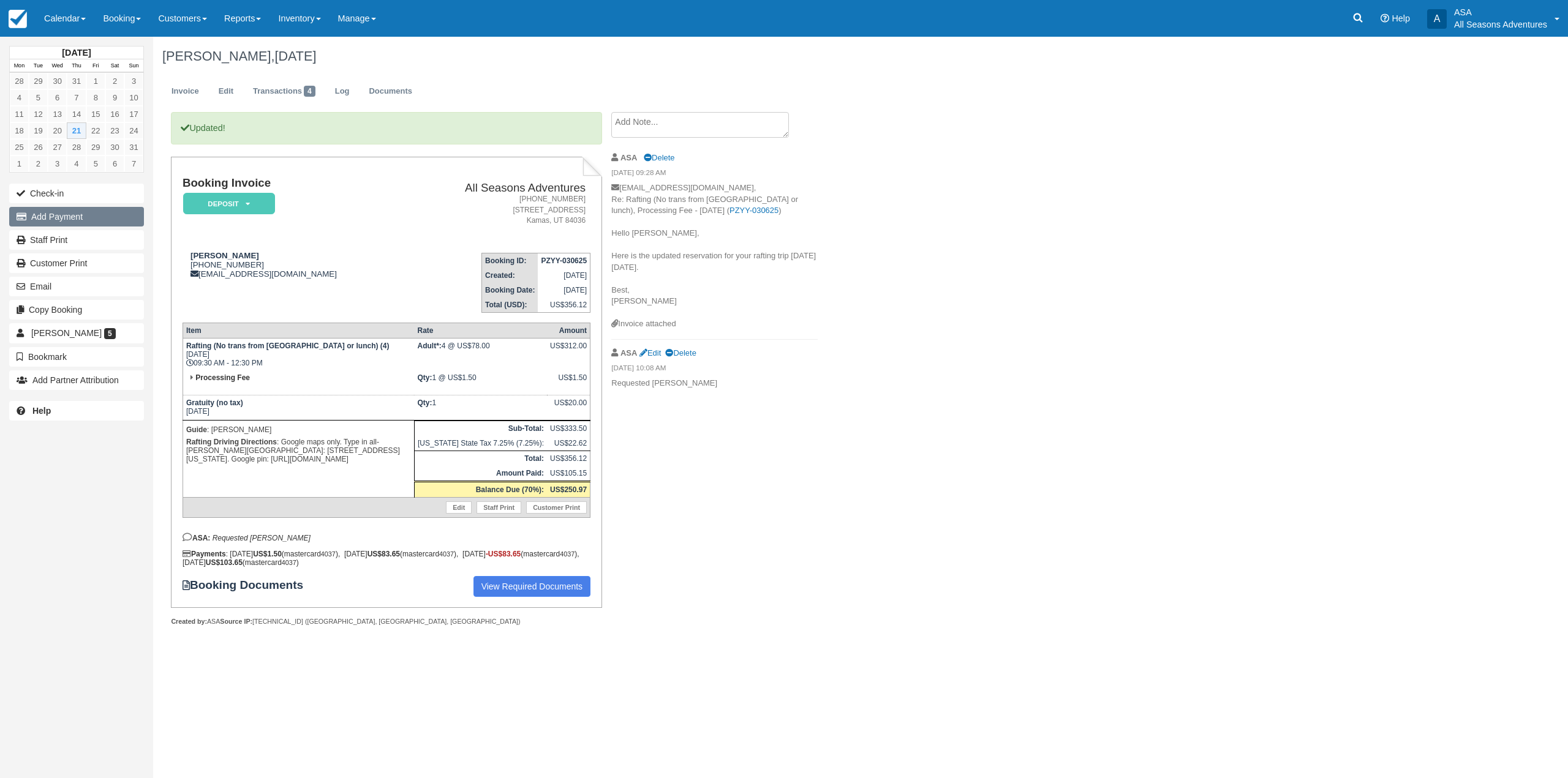
click at [101, 215] on button "Add Payment" at bounding box center [77, 216] width 135 height 19
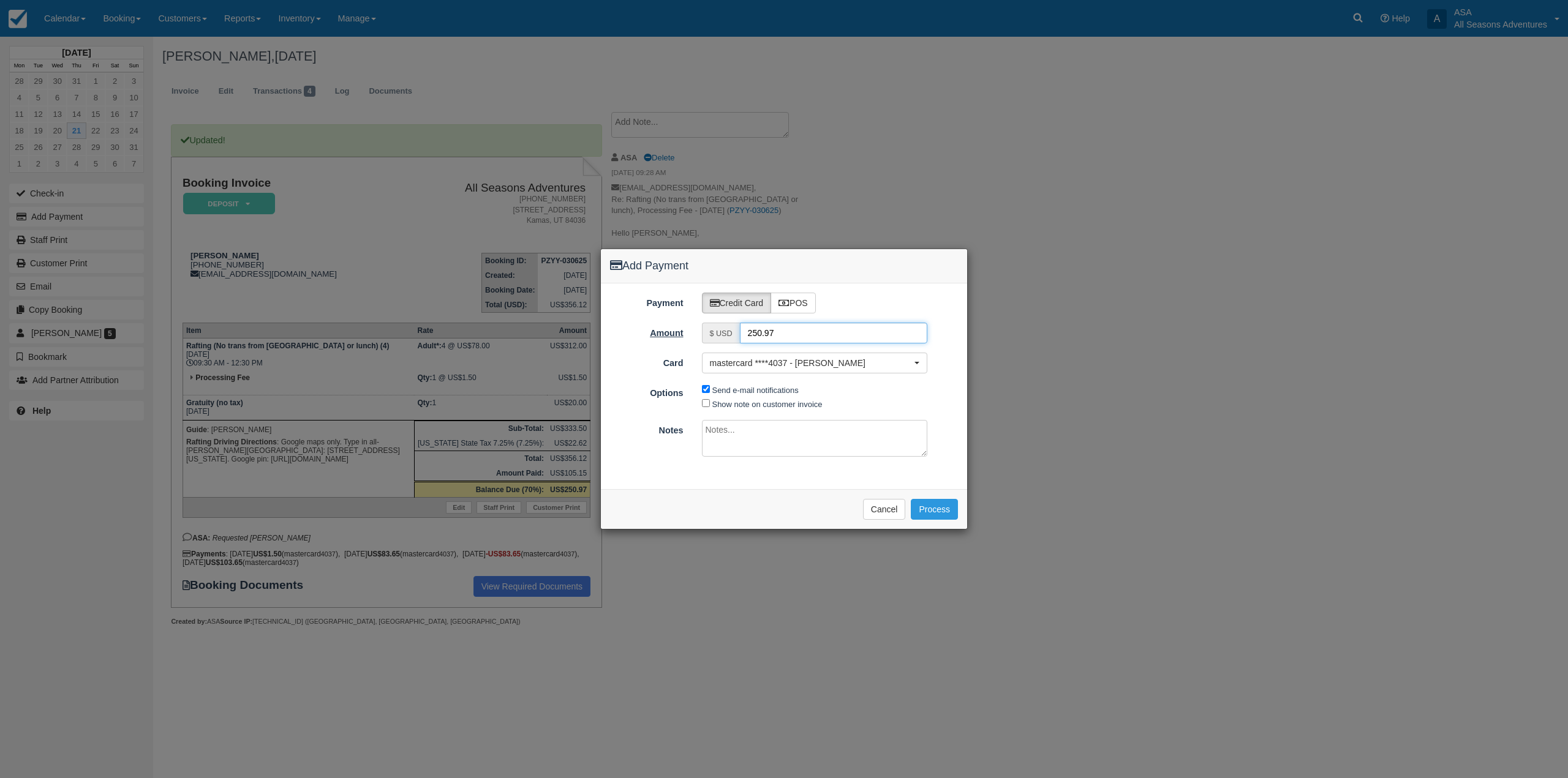
drag, startPoint x: 789, startPoint y: 338, endPoint x: 679, endPoint y: 336, distance: 110.0
click at [679, 336] on div "Amount $ USD 250.97" at bounding box center [784, 333] width 366 height 21
type input "83.65"
click at [712, 360] on span "mastercard ****4037 - [PERSON_NAME]" at bounding box center [811, 363] width 202 height 12
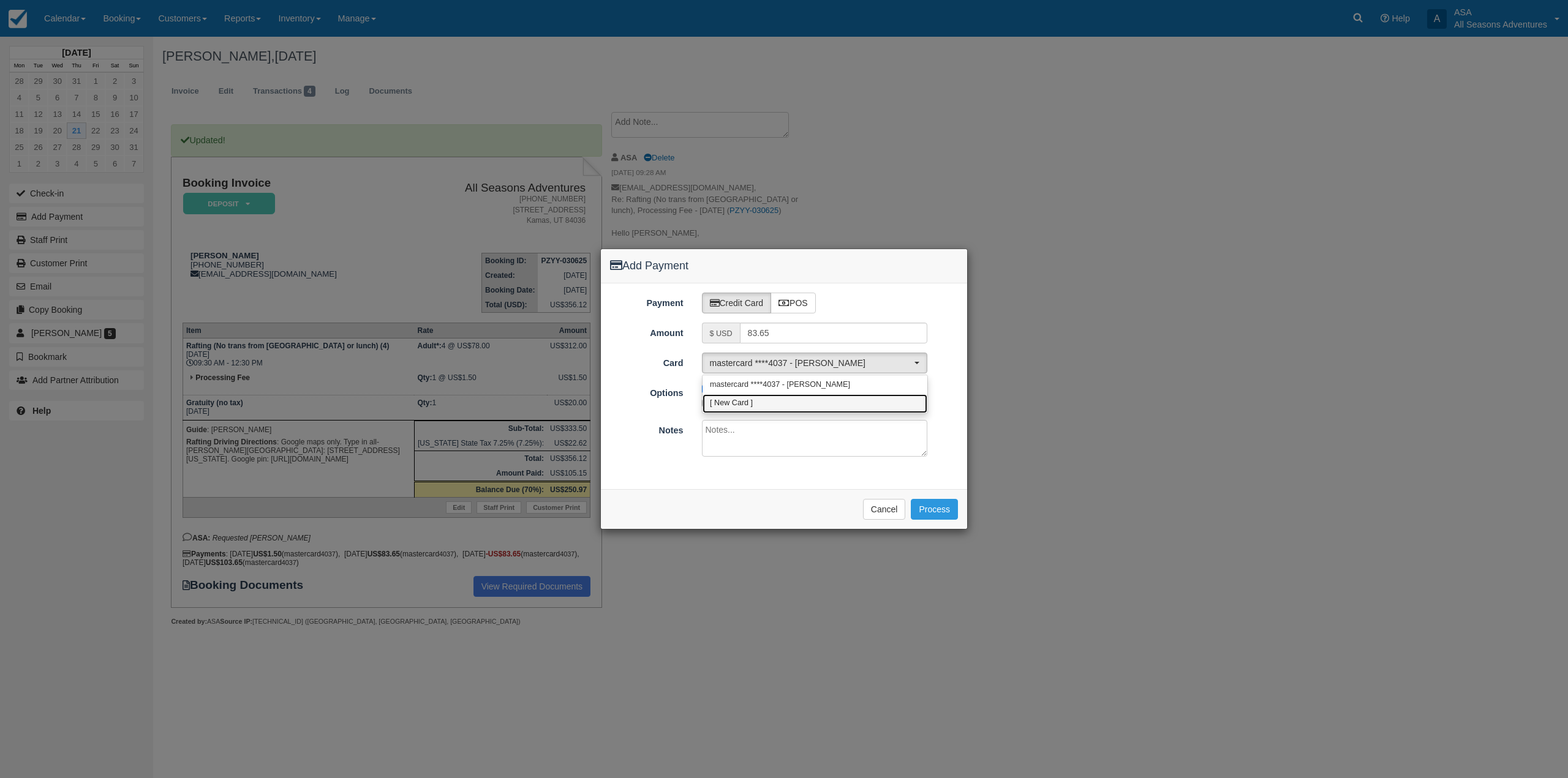
click at [733, 405] on span "[ New Card ]" at bounding box center [731, 403] width 43 height 11
select select "0"
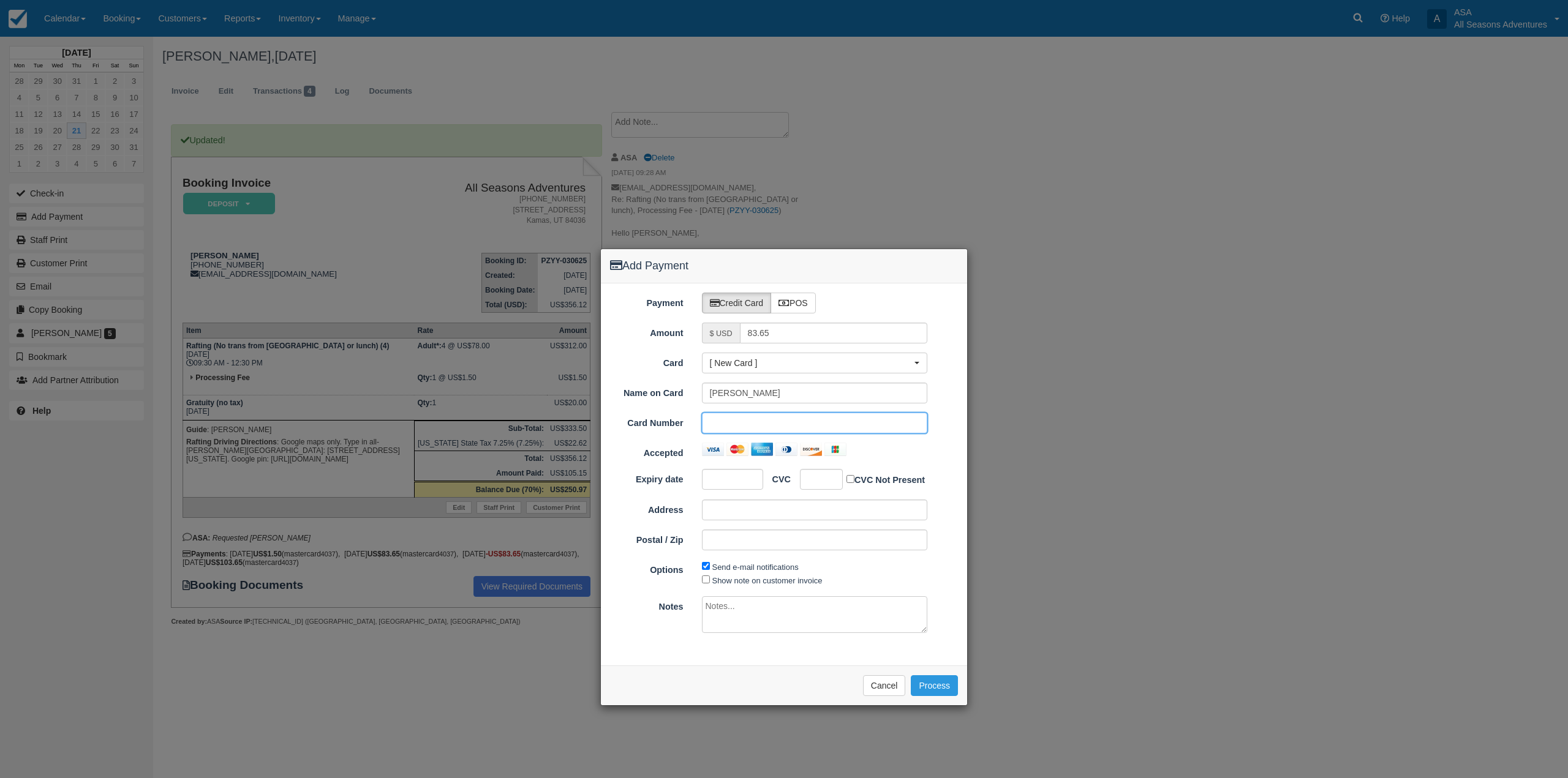
click at [738, 471] on div at bounding box center [733, 479] width 61 height 21
click at [708, 660] on div "Payment Credit Card POS Amount $ USD 83.65 Card [ New Card ] mastercard ****403…" at bounding box center [784, 475] width 366 height 382
click at [784, 308] on label "POS" at bounding box center [793, 303] width 46 height 21
radio input "true"
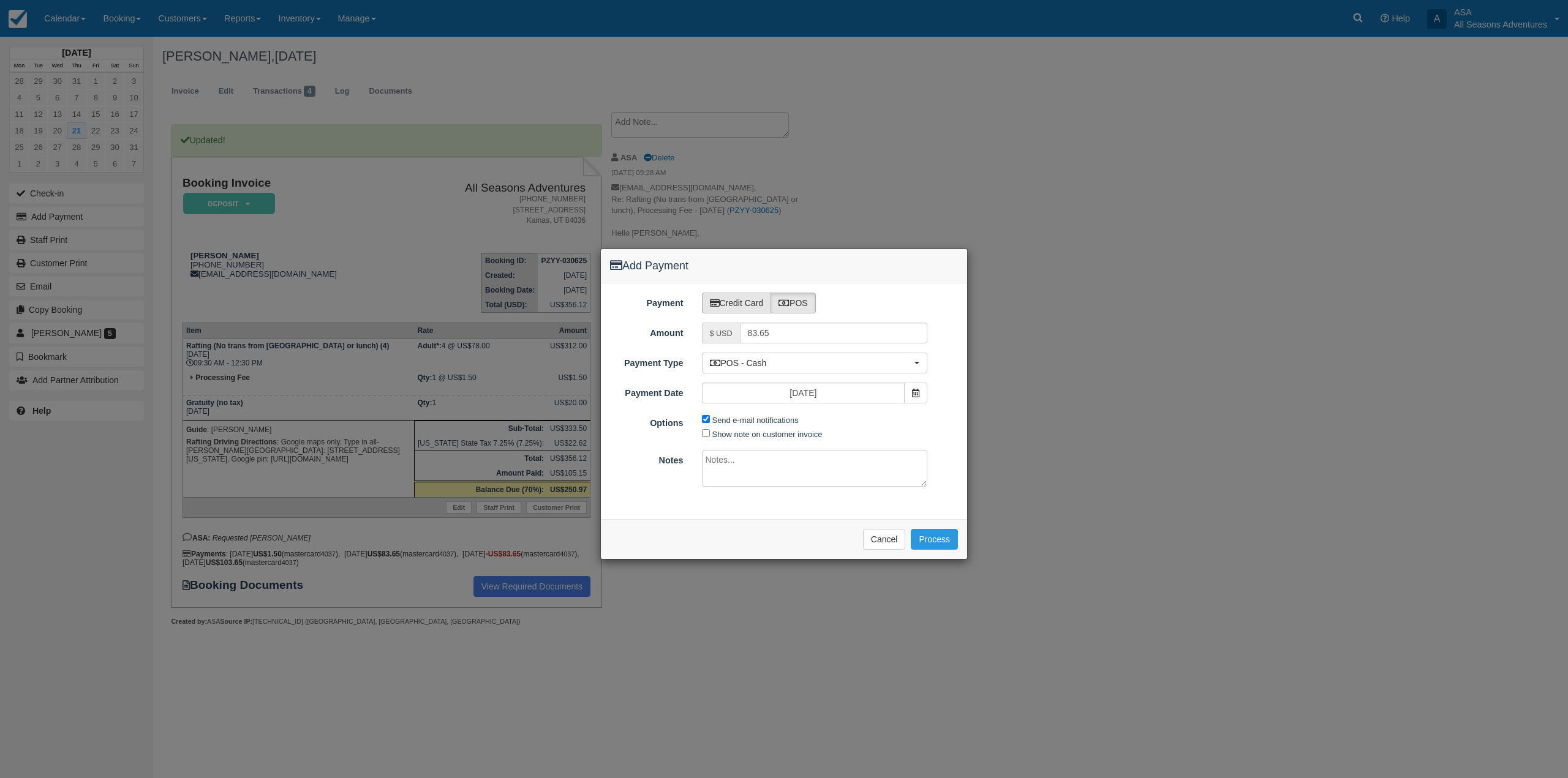
click at [746, 306] on label "Credit Card" at bounding box center [737, 303] width 70 height 21
radio input "true"
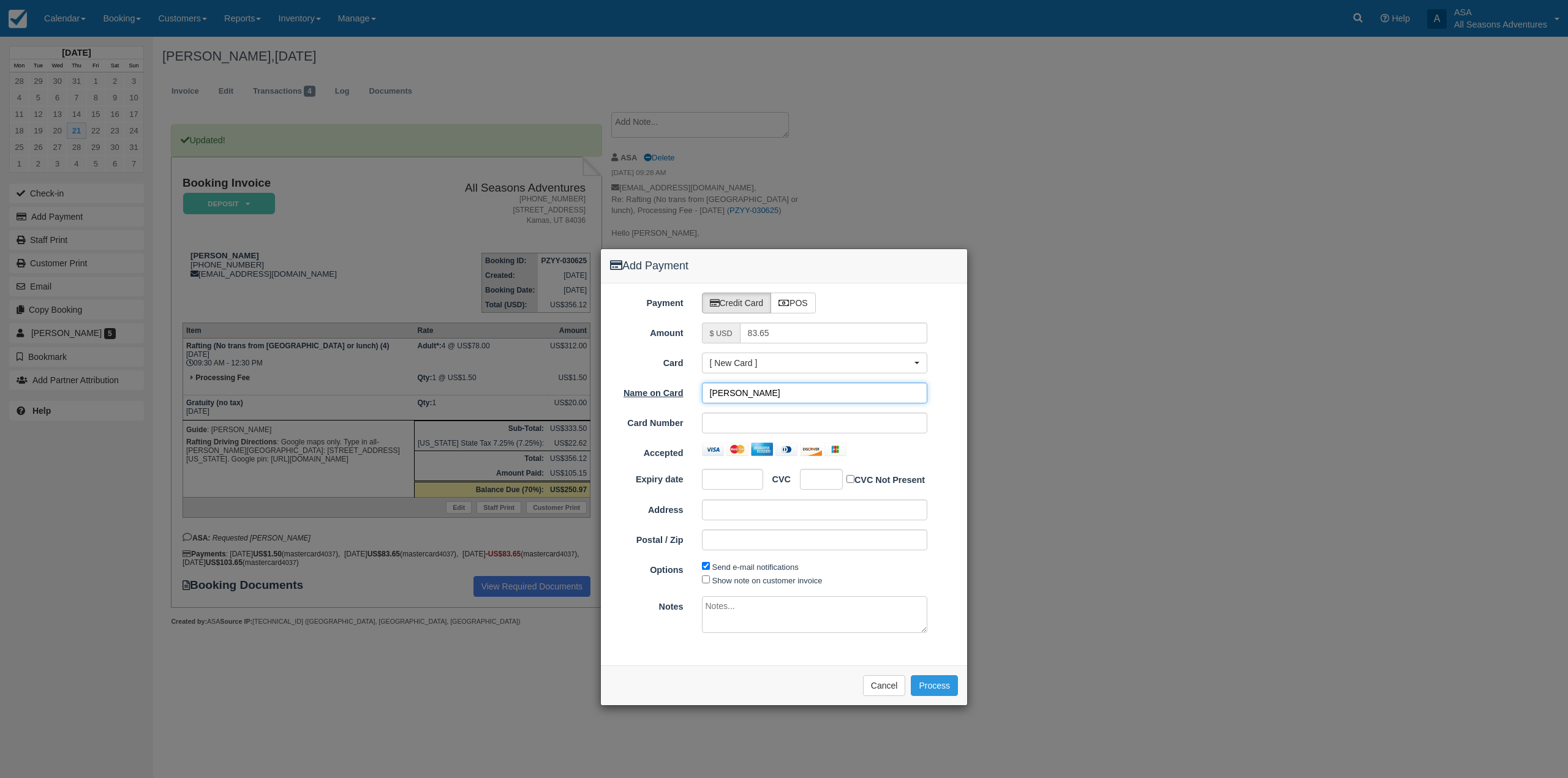
drag, startPoint x: 754, startPoint y: 391, endPoint x: 670, endPoint y: 390, distance: 84.0
click at [670, 390] on div "Name on Card Vickie Geer" at bounding box center [784, 392] width 366 height 21
click at [750, 394] on input "Carol D Hilerhoff" at bounding box center [815, 392] width 226 height 21
type input "Carol D Hilderhoff"
click at [930, 695] on button "Process" at bounding box center [934, 685] width 47 height 21
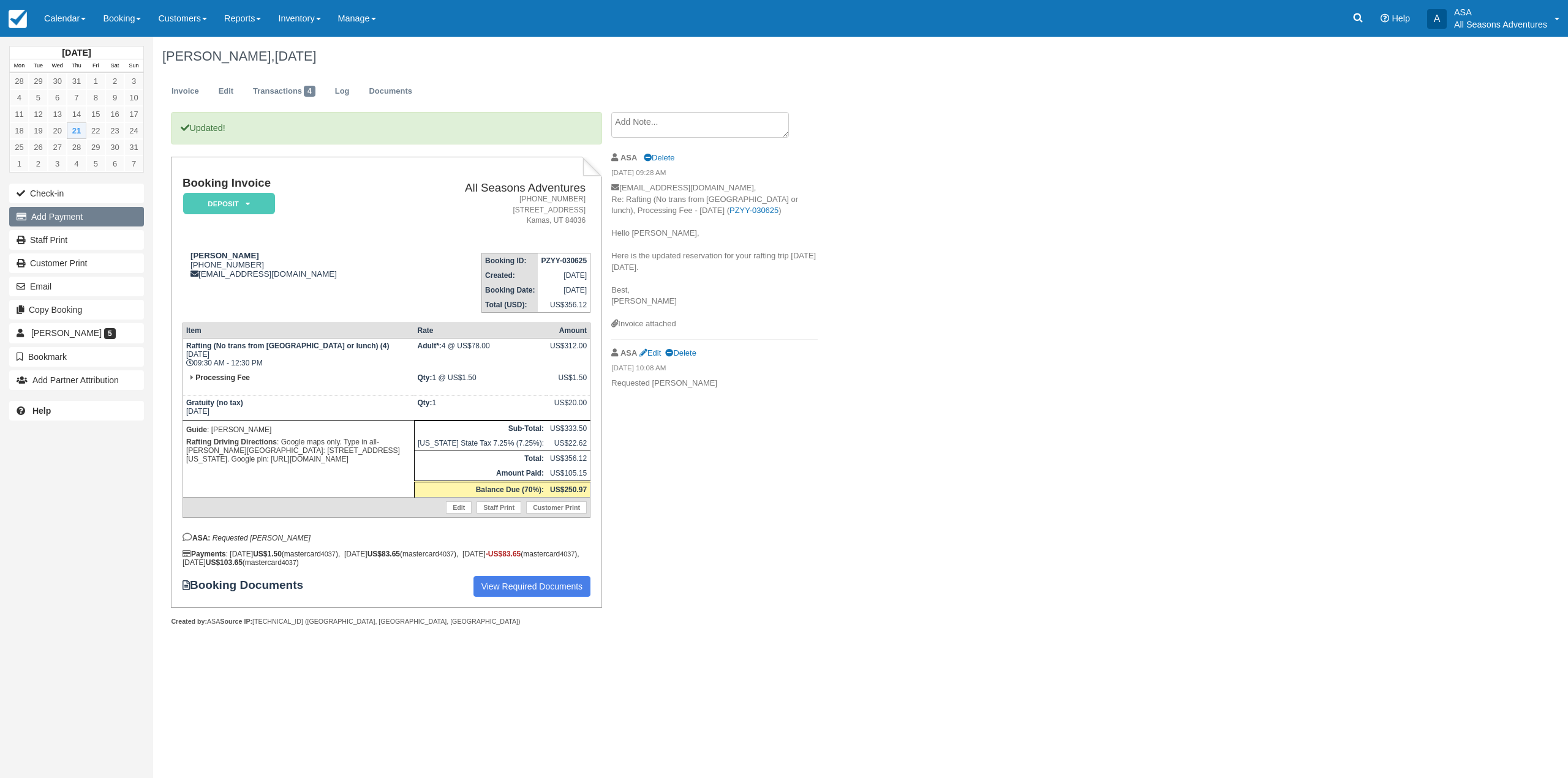
click at [87, 218] on button "Add Payment" at bounding box center [77, 216] width 135 height 19
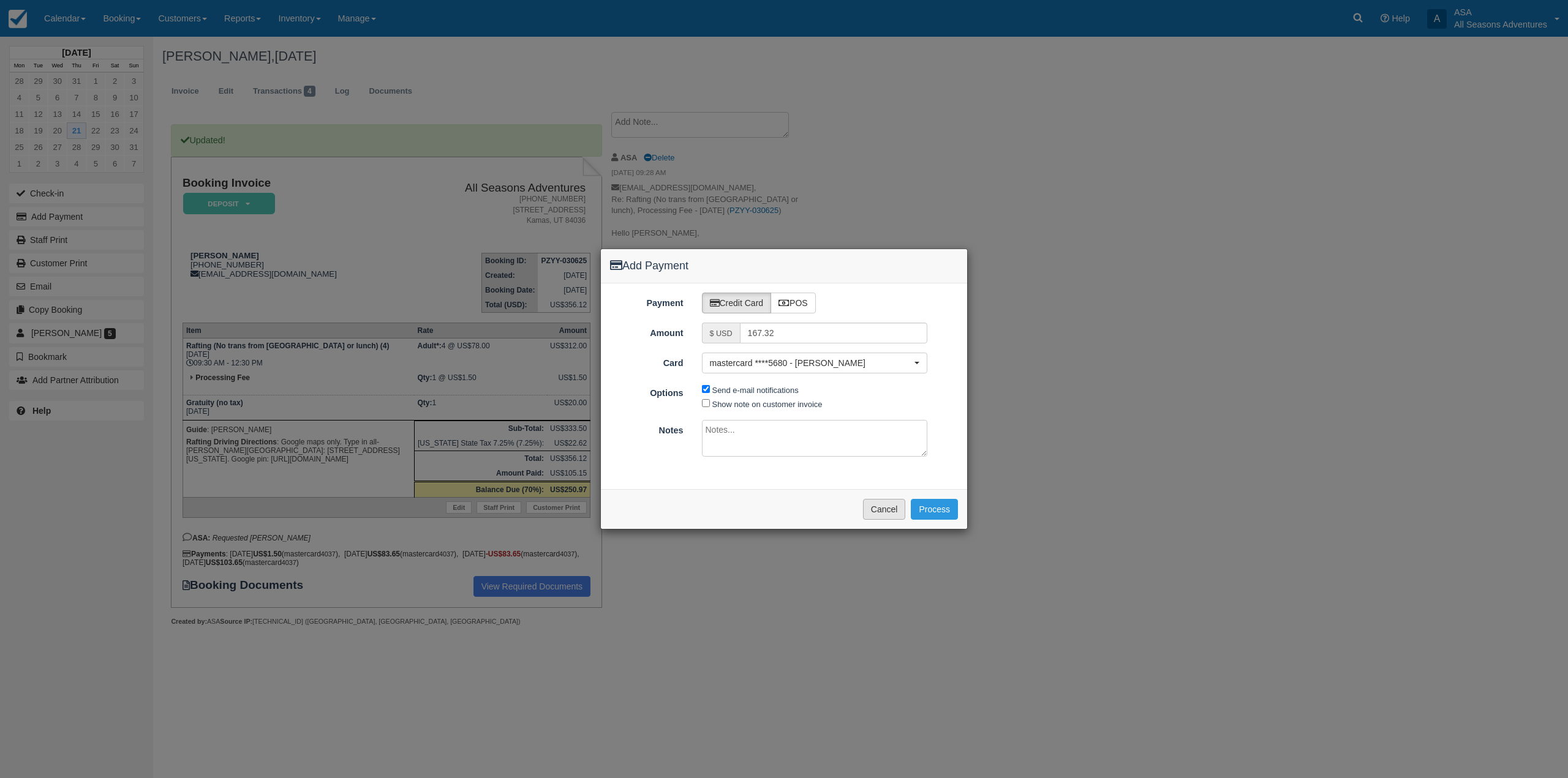
click at [886, 512] on button "Cancel" at bounding box center [884, 509] width 43 height 21
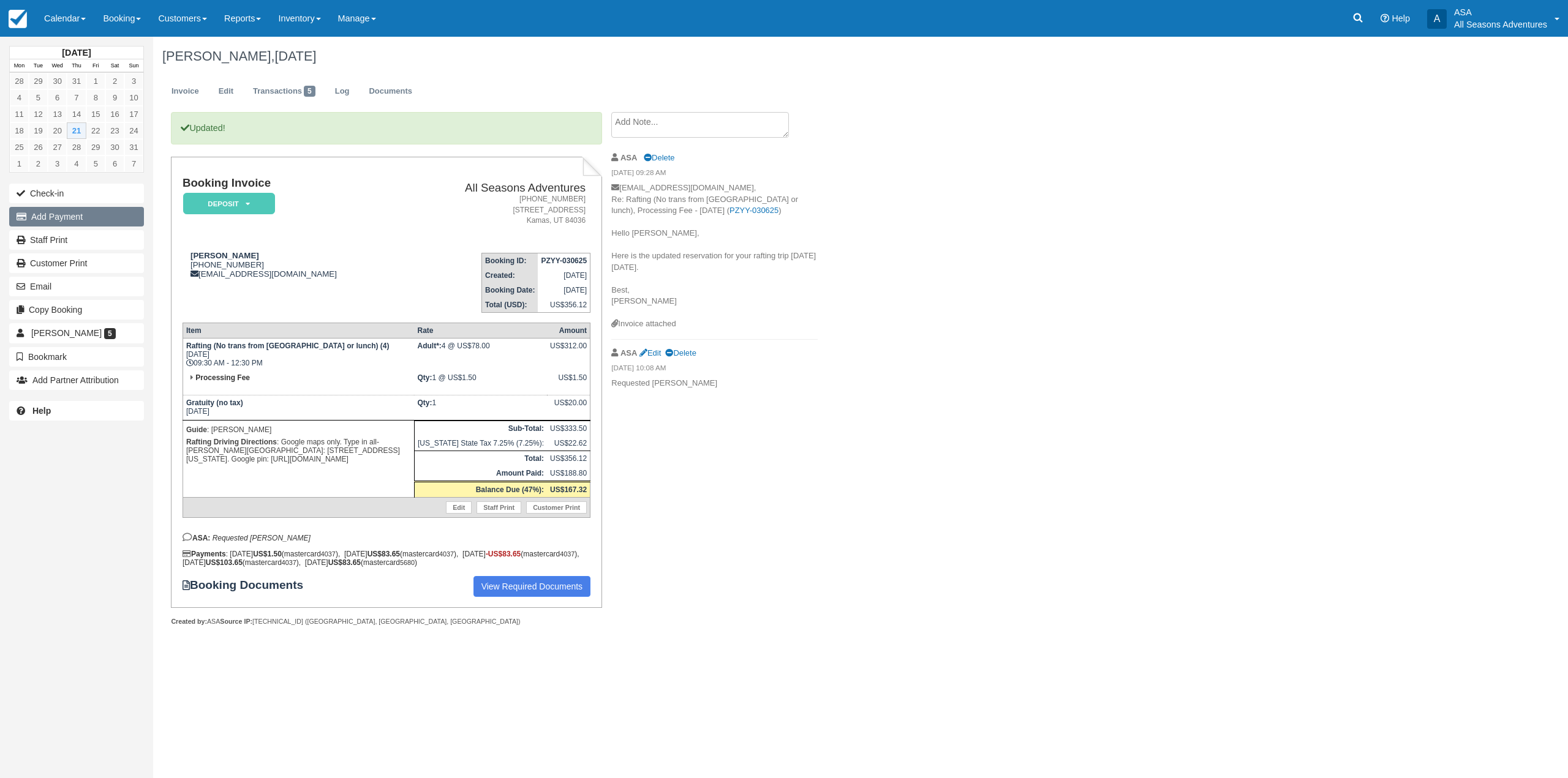
click at [104, 220] on button "Add Payment" at bounding box center [77, 216] width 135 height 19
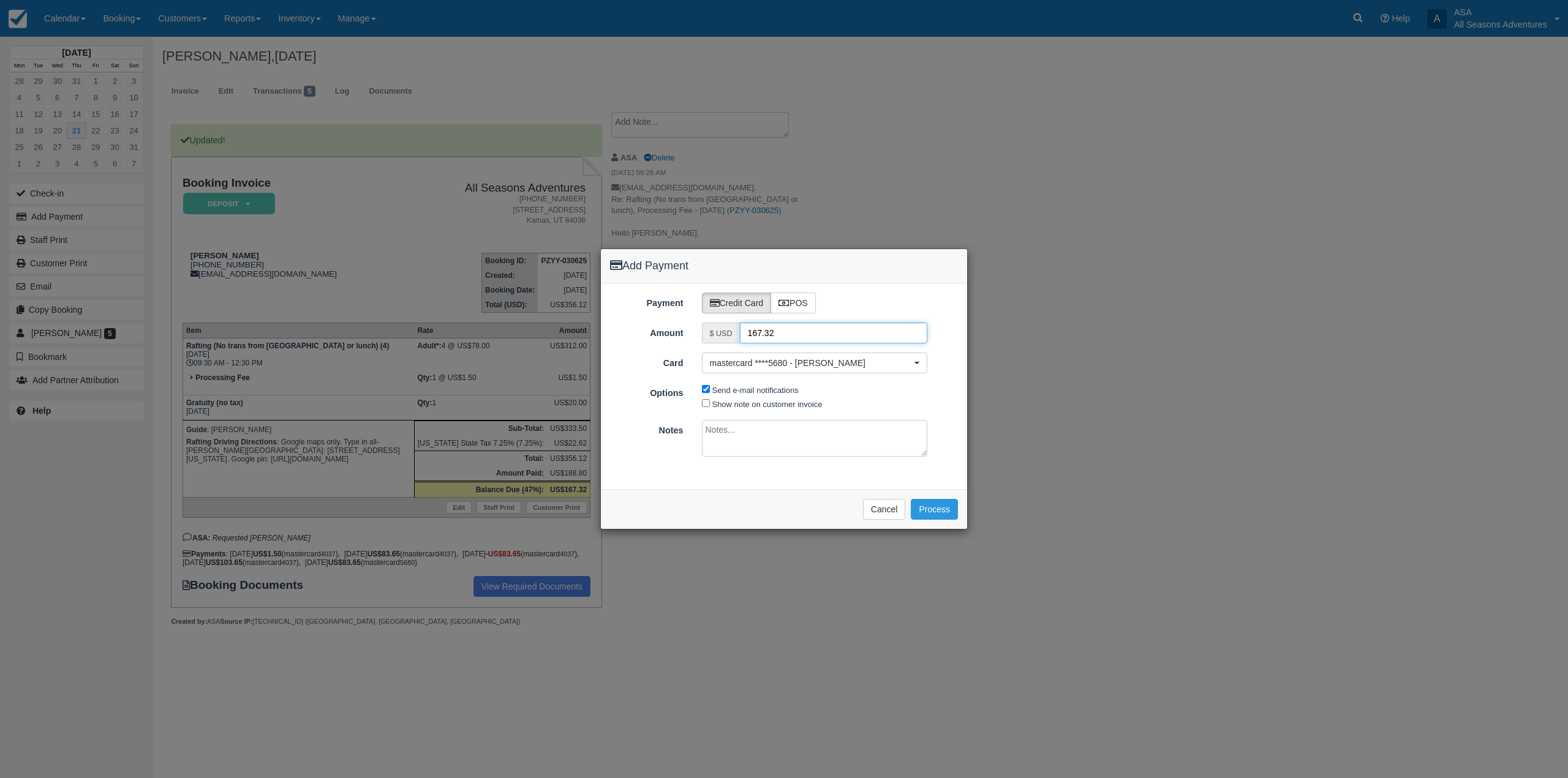
drag, startPoint x: 811, startPoint y: 336, endPoint x: 715, endPoint y: 336, distance: 96.0
click at [715, 336] on div "$ USD 167.32" at bounding box center [815, 333] width 226 height 21
type input "83.65"
click at [722, 364] on span "mastercard ****5680 - [PERSON_NAME]" at bounding box center [811, 363] width 202 height 12
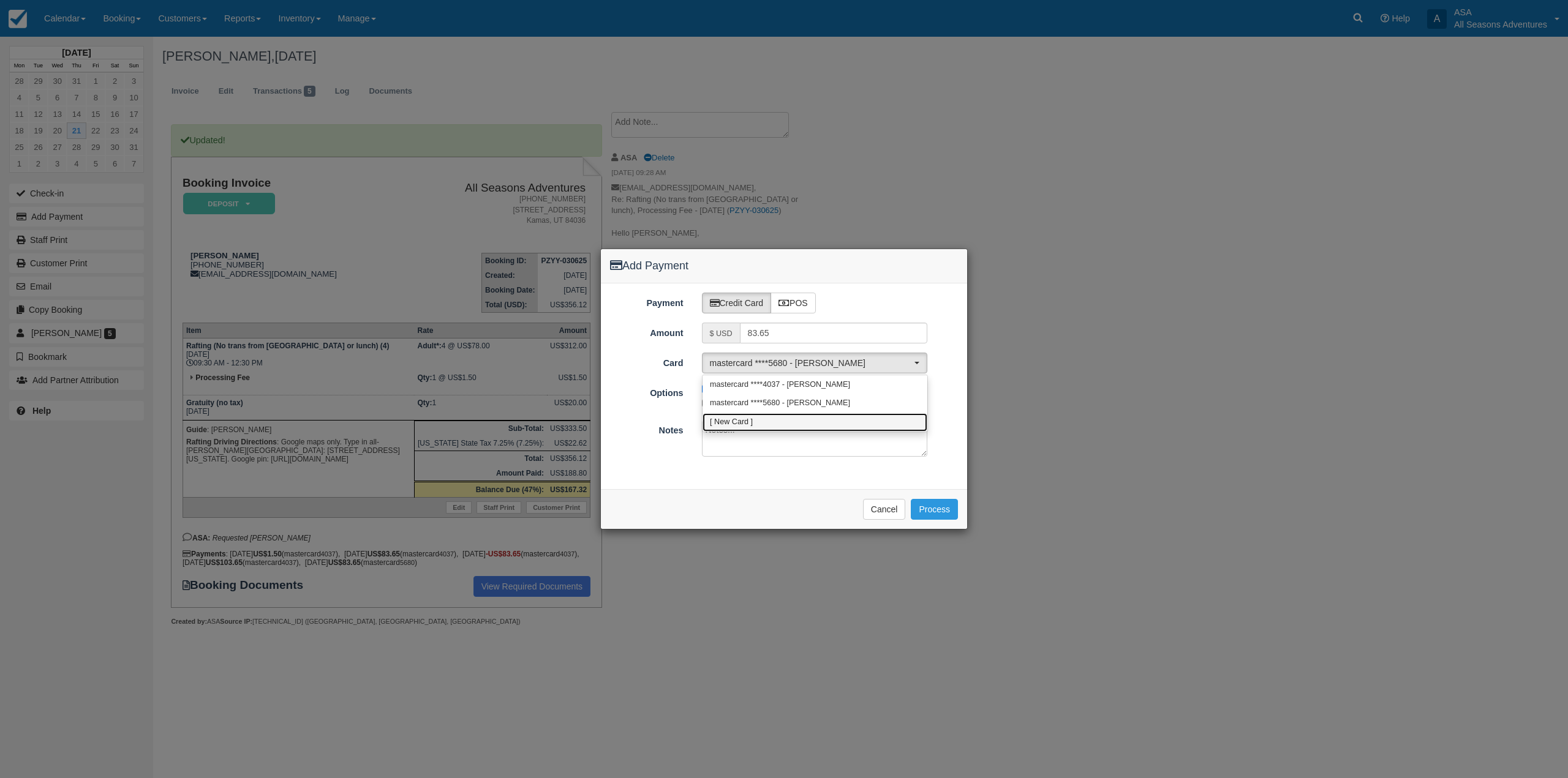
click at [732, 418] on span "[ New Card ]" at bounding box center [731, 423] width 43 height 11
select select "0"
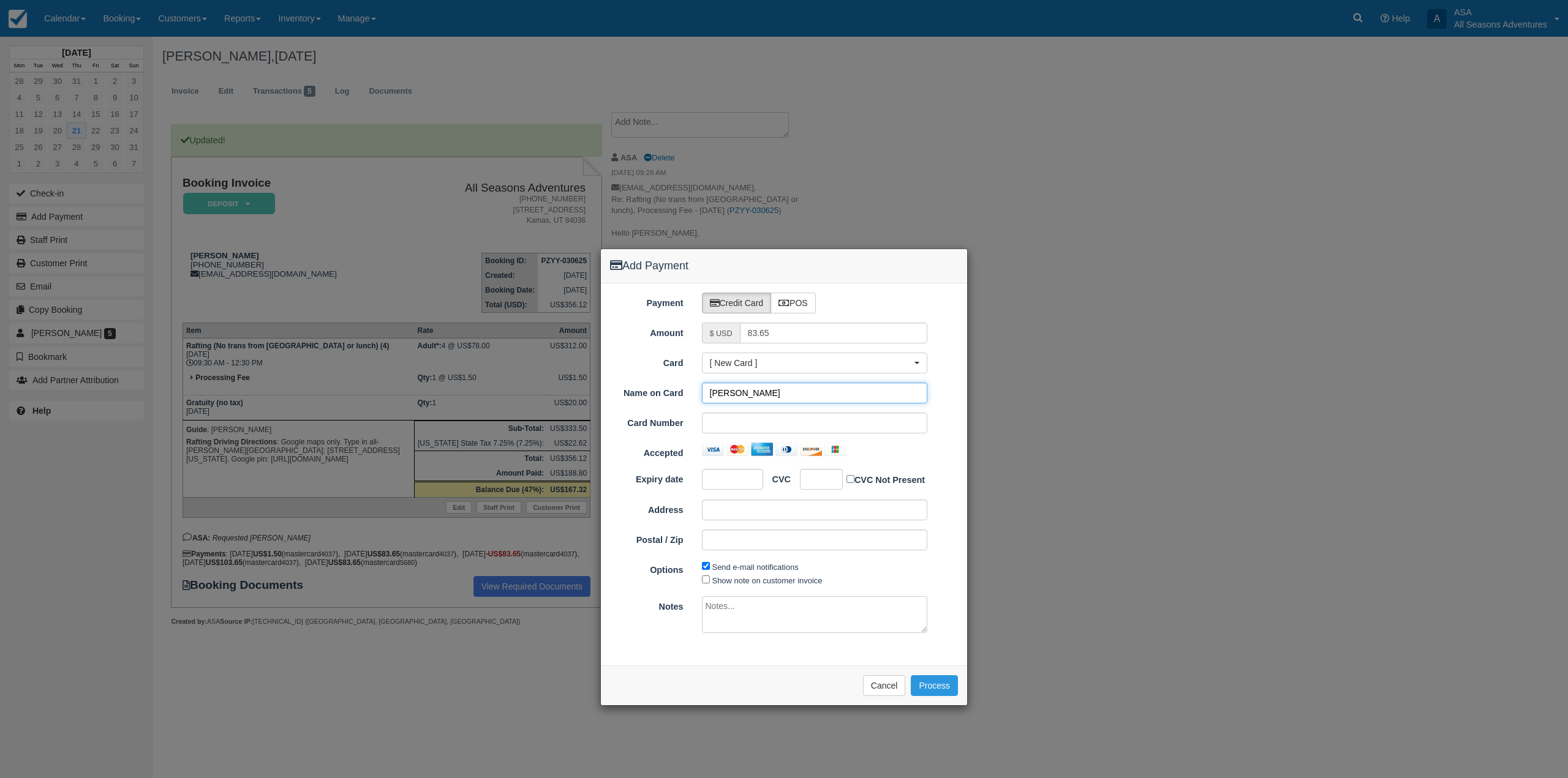
click at [733, 395] on input "[PERSON_NAME]" at bounding box center [815, 392] width 226 height 21
drag, startPoint x: 763, startPoint y: 392, endPoint x: 654, endPoint y: 410, distance: 110.5
click at [654, 410] on div "Name on Card Vickie Geer Card Number Accepted Expiry date CVC CVC Not Present A…" at bounding box center [784, 471] width 348 height 177
type input "Leanne Olds"
click at [830, 478] on div at bounding box center [821, 479] width 43 height 21
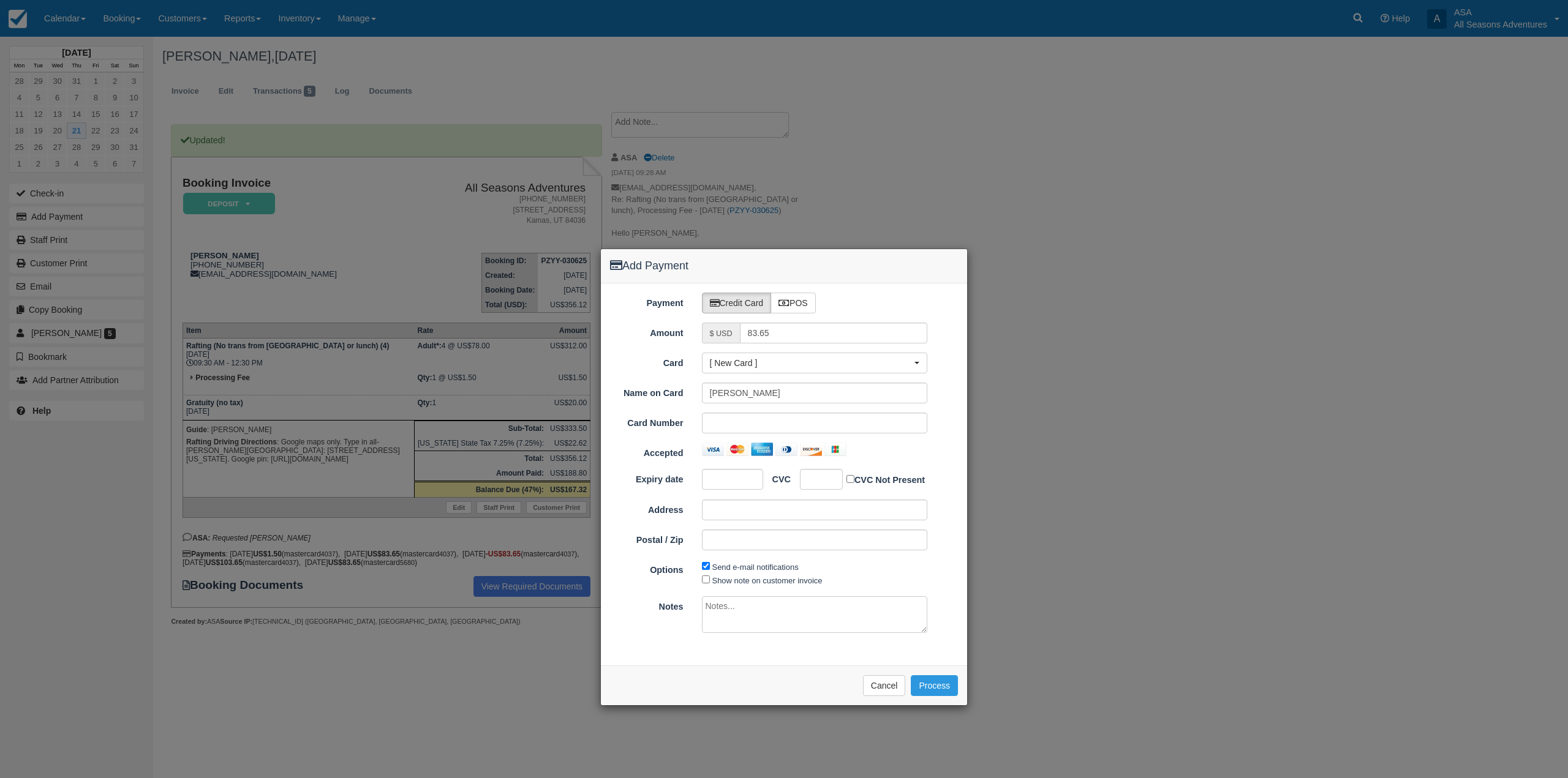
click at [722, 683] on div "Please wait while the payment is processed ... Cancel Process" at bounding box center [784, 685] width 366 height 39
click at [939, 686] on button "Process" at bounding box center [934, 685] width 47 height 21
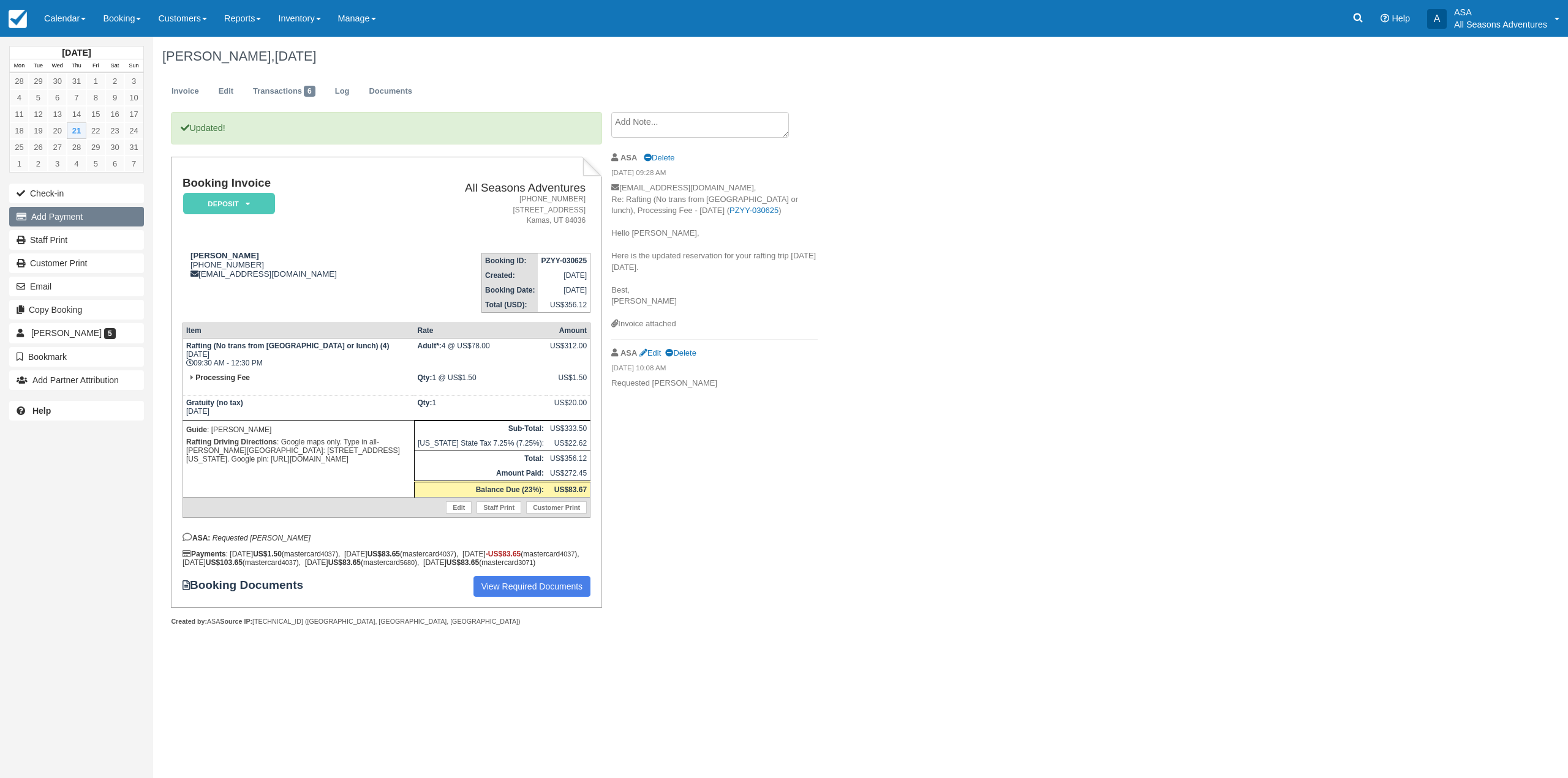
click at [50, 225] on button "Add Payment" at bounding box center [77, 216] width 135 height 19
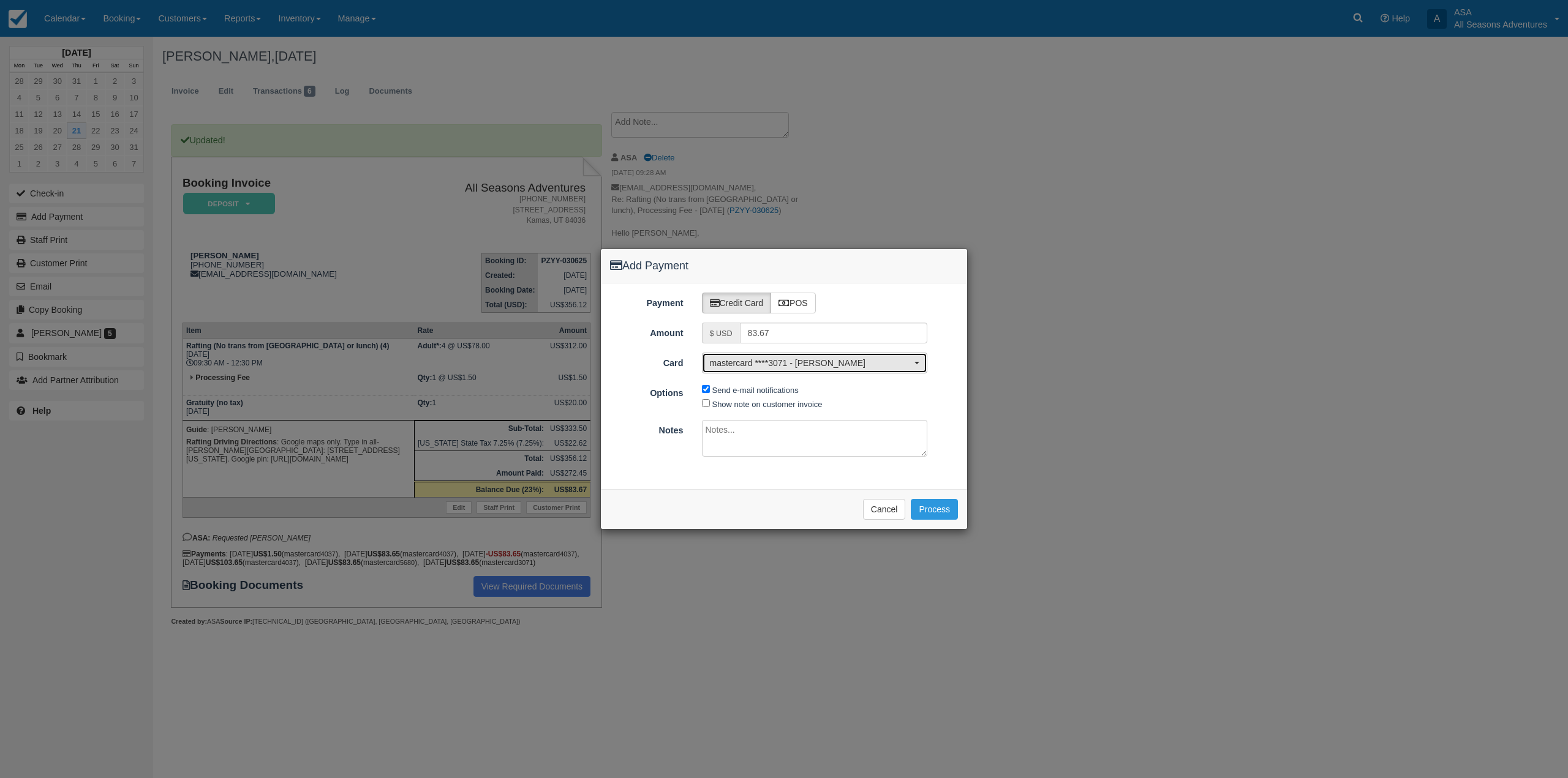
click at [761, 361] on span "mastercard ****3071 - [PERSON_NAME]" at bounding box center [811, 363] width 202 height 12
click at [743, 436] on span "[ New Card ]" at bounding box center [731, 441] width 43 height 11
select select "0"
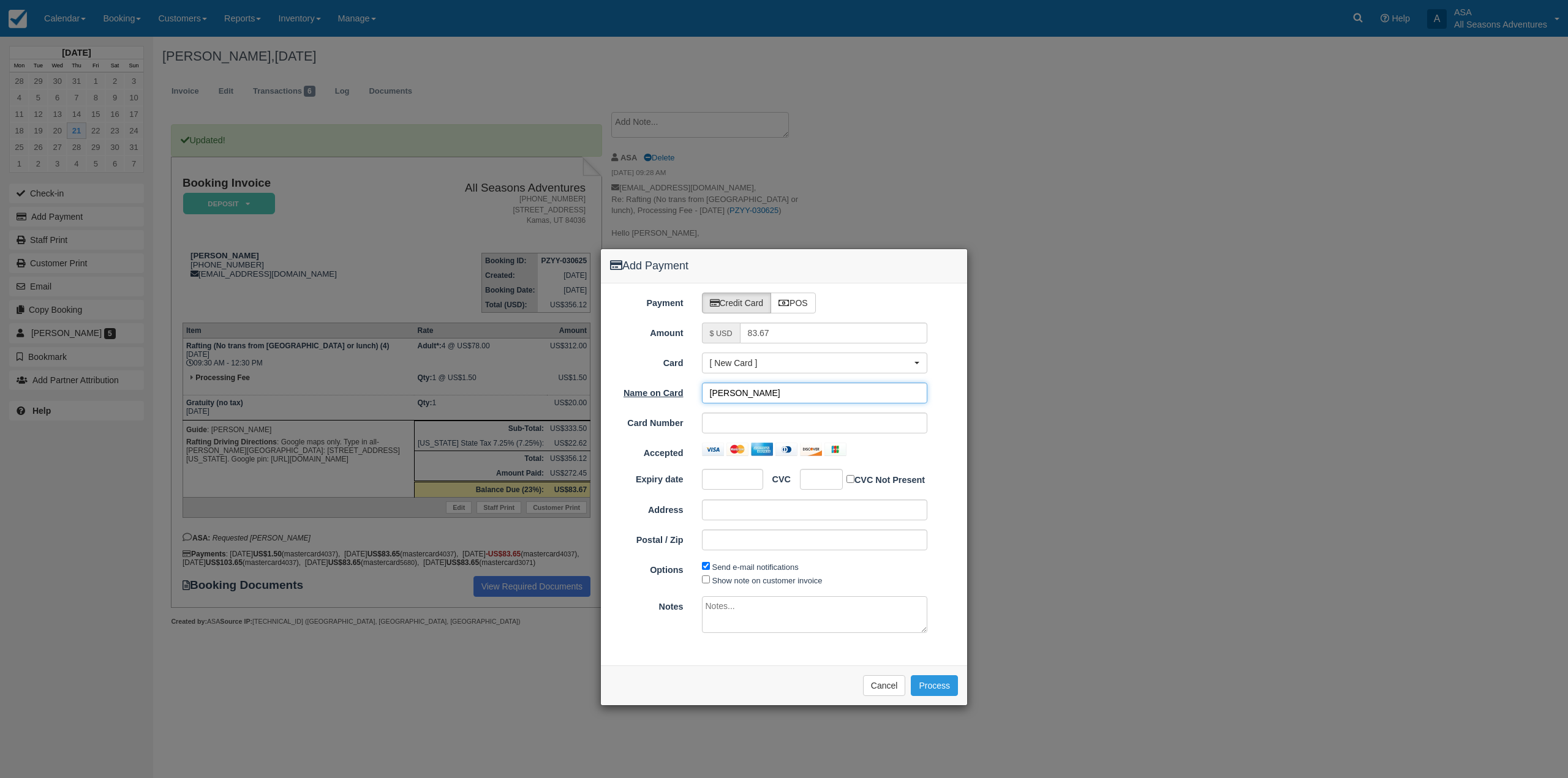
drag, startPoint x: 773, startPoint y: 390, endPoint x: 602, endPoint y: 392, distance: 171.0
click at [602, 392] on div "Name on Card [PERSON_NAME]" at bounding box center [784, 392] width 366 height 21
type input "[PERSON_NAME]"
click at [733, 485] on iframe at bounding box center [728, 479] width 36 height 12
click at [661, 655] on div "Payment Credit Card POS Amount $ USD 83.67 Card [ New Card ] mastercard ****403…" at bounding box center [784, 475] width 366 height 382
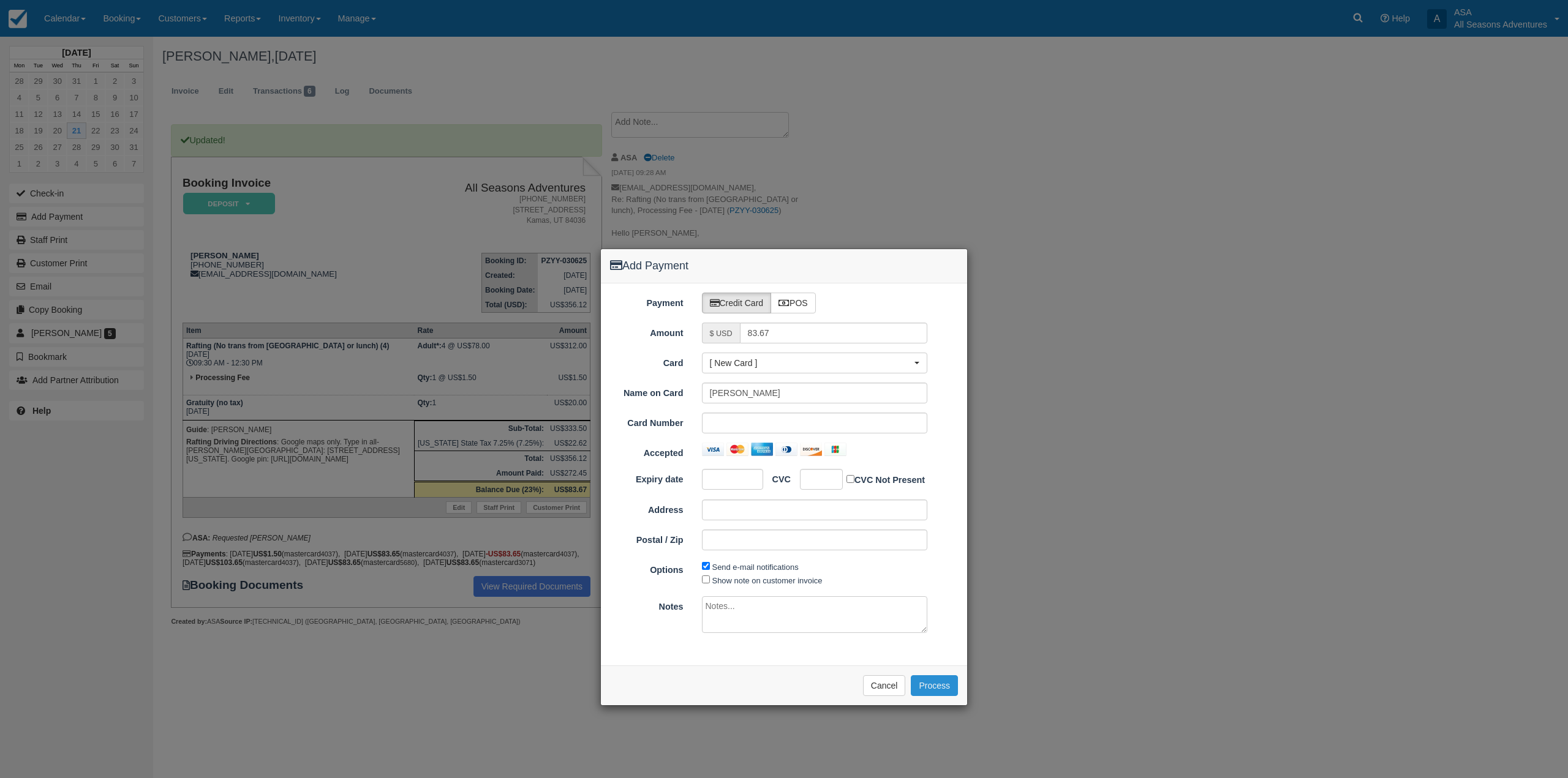
click at [921, 679] on button "Process" at bounding box center [934, 685] width 47 height 21
